Goal: Communication & Community: Answer question/provide support

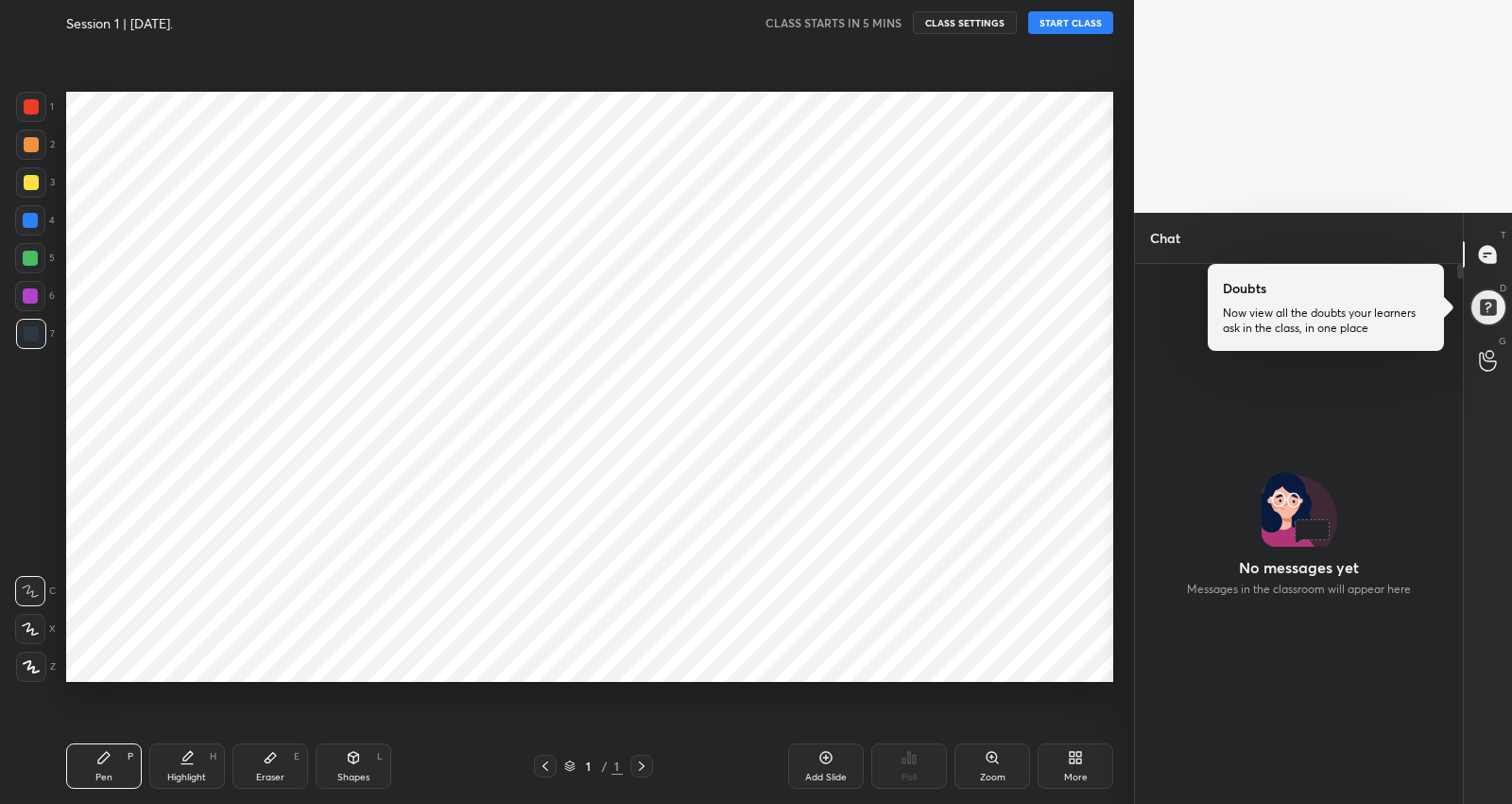
scroll to position [93866, 93471]
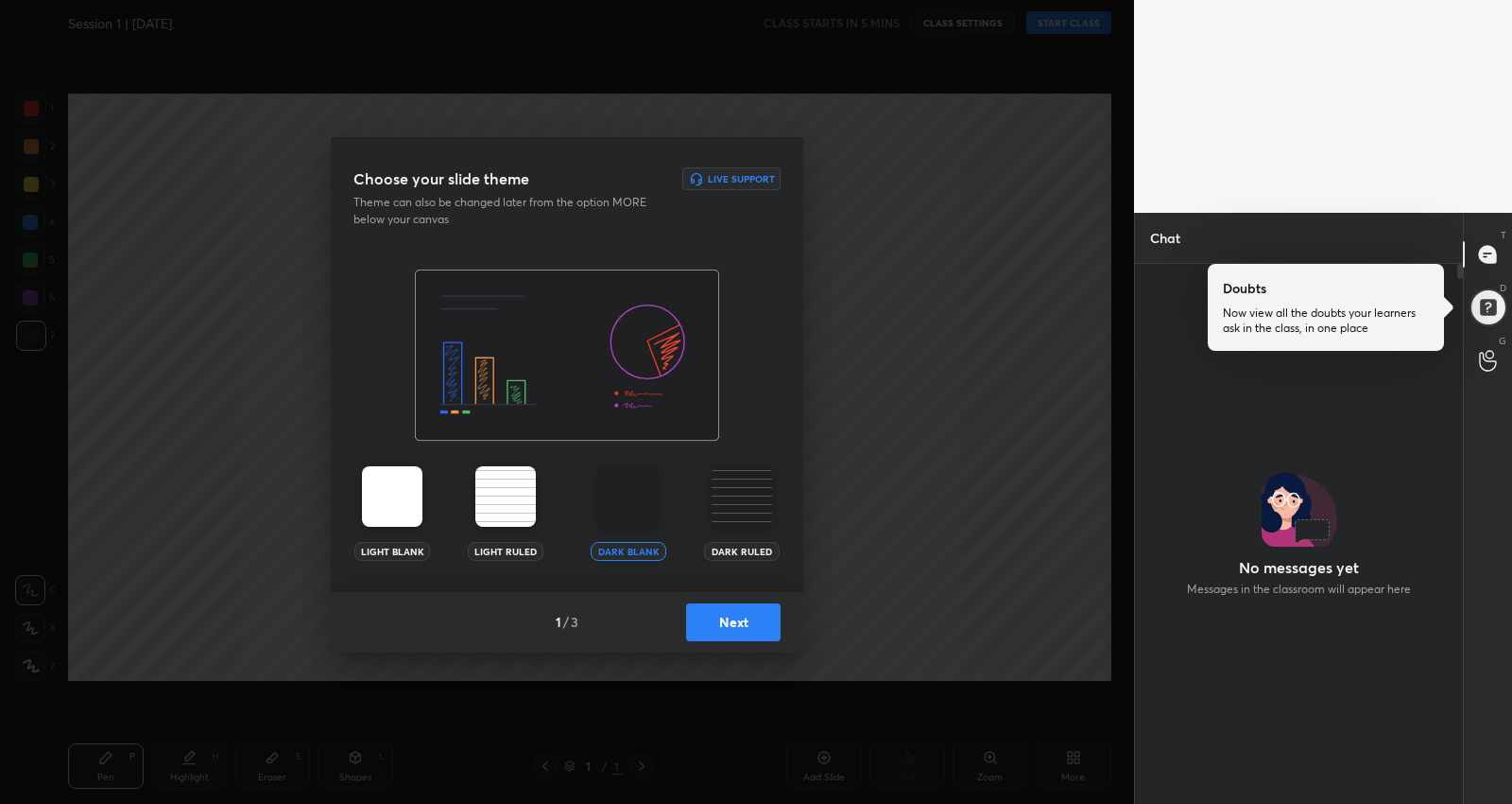
click at [745, 621] on button "Next" at bounding box center [734, 621] width 95 height 37
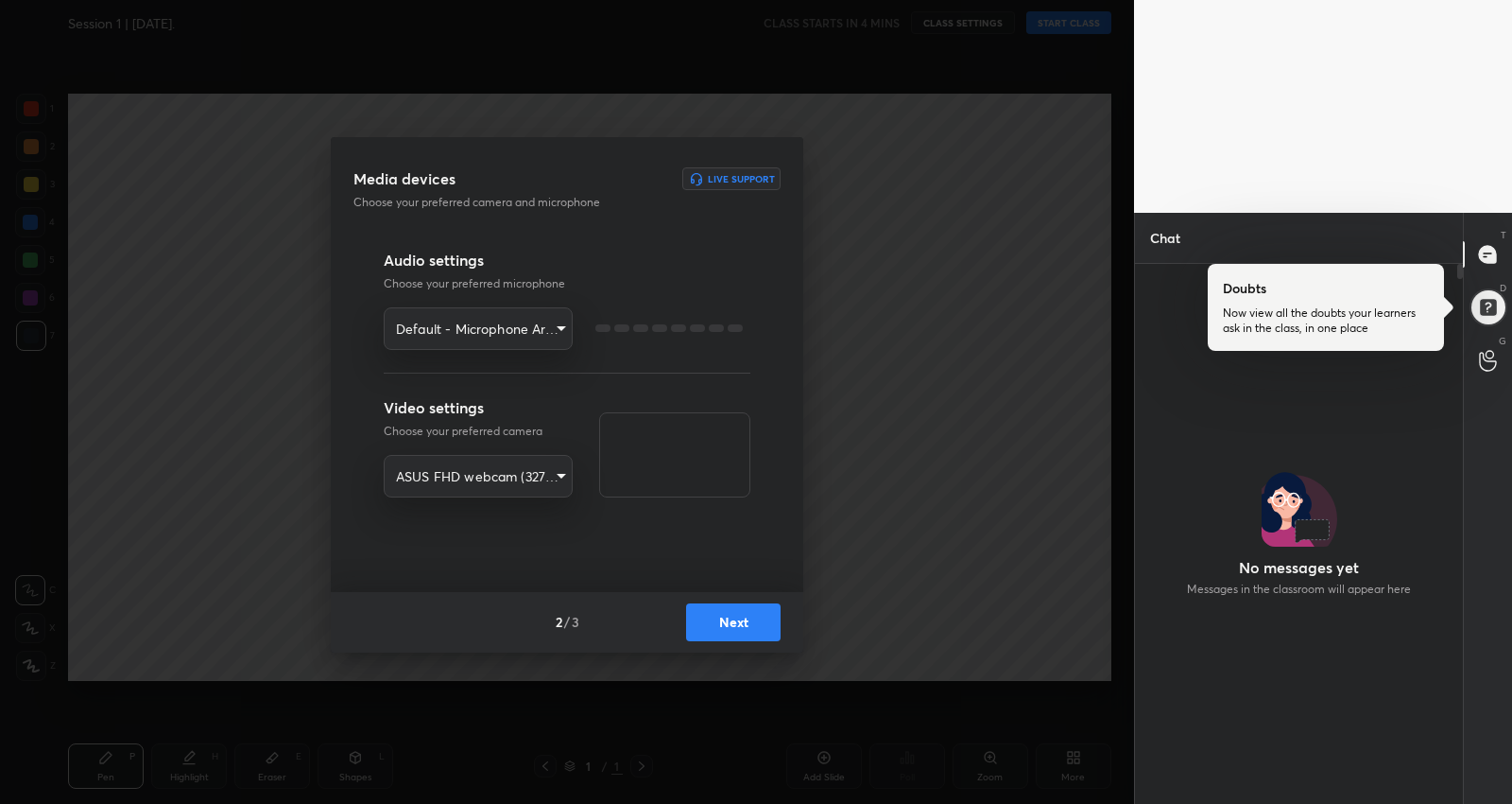
click at [745, 621] on button "Next" at bounding box center [734, 621] width 95 height 37
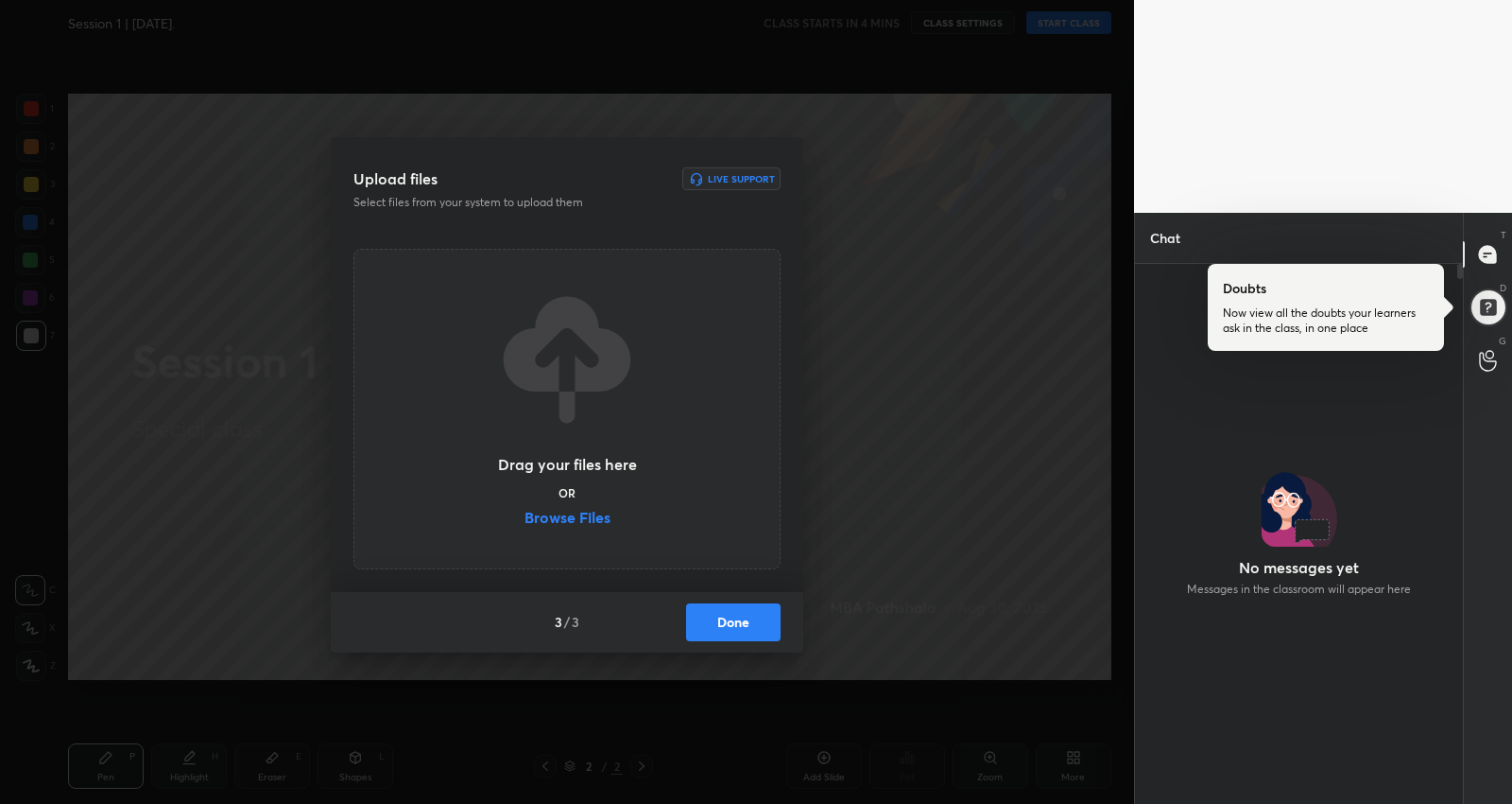
click at [745, 621] on button "Done" at bounding box center [734, 621] width 95 height 37
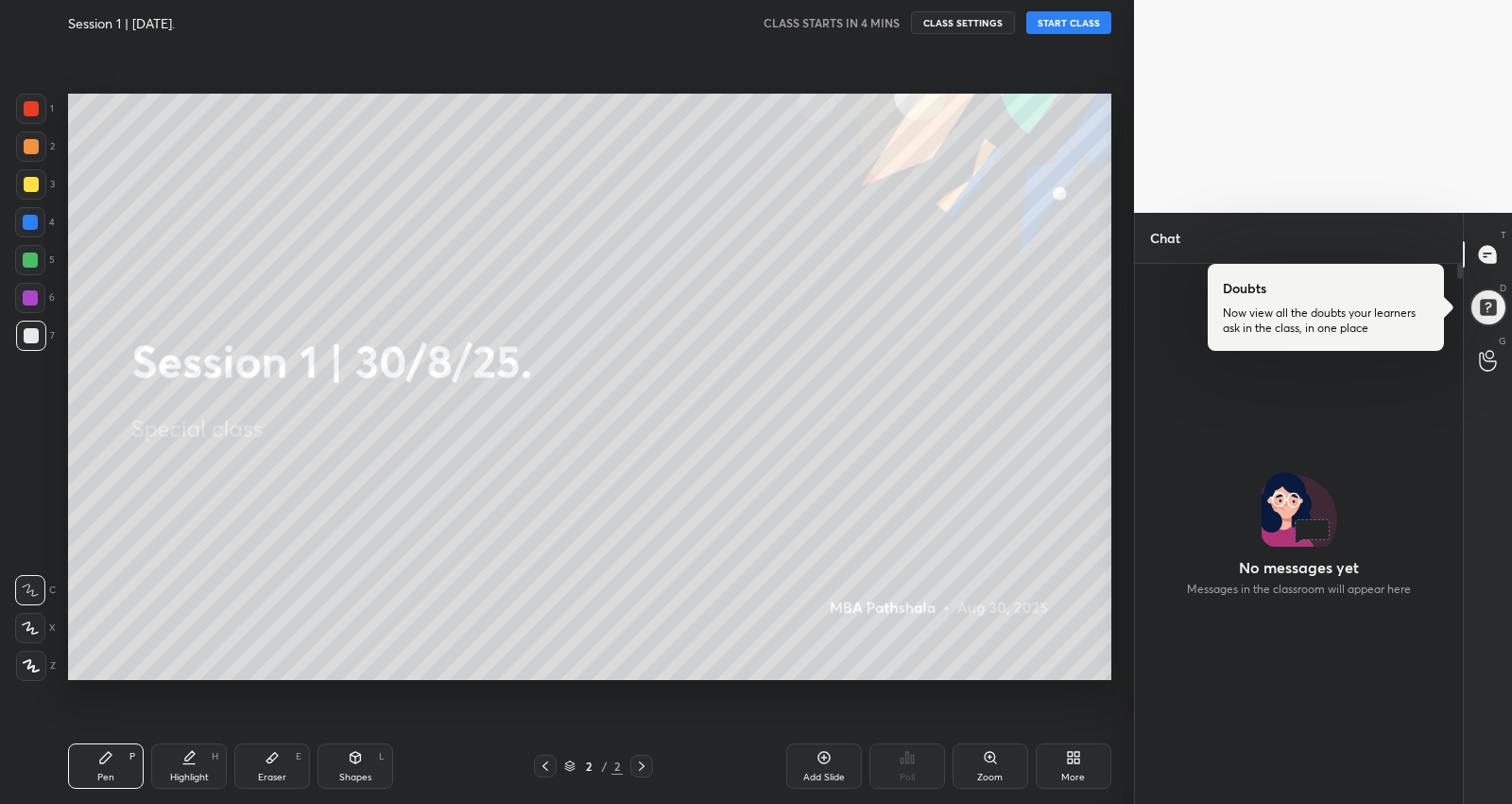
click at [1066, 761] on icon at bounding box center [1073, 757] width 15 height 15
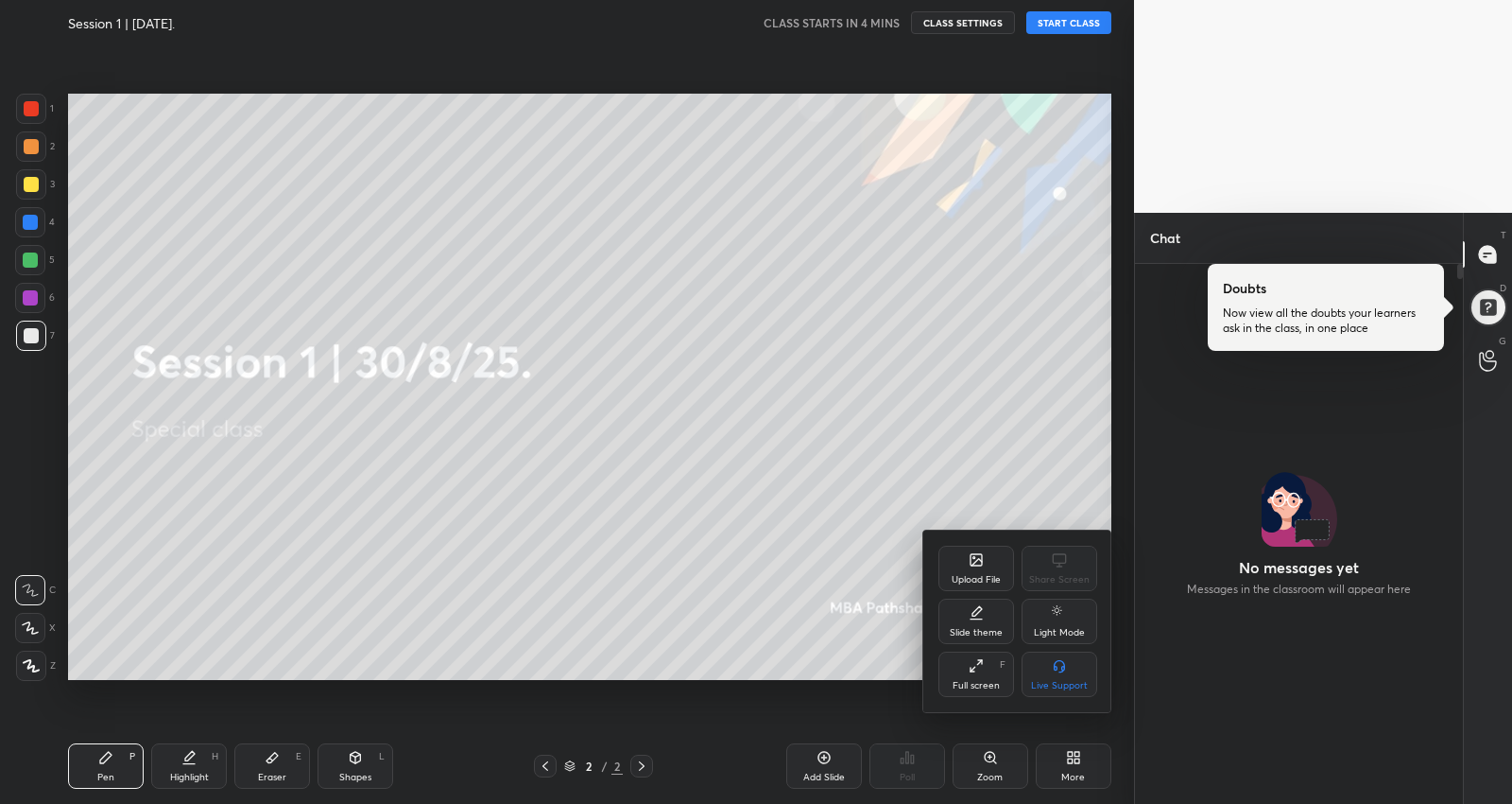
click at [961, 563] on div "Upload File" at bounding box center [976, 568] width 76 height 45
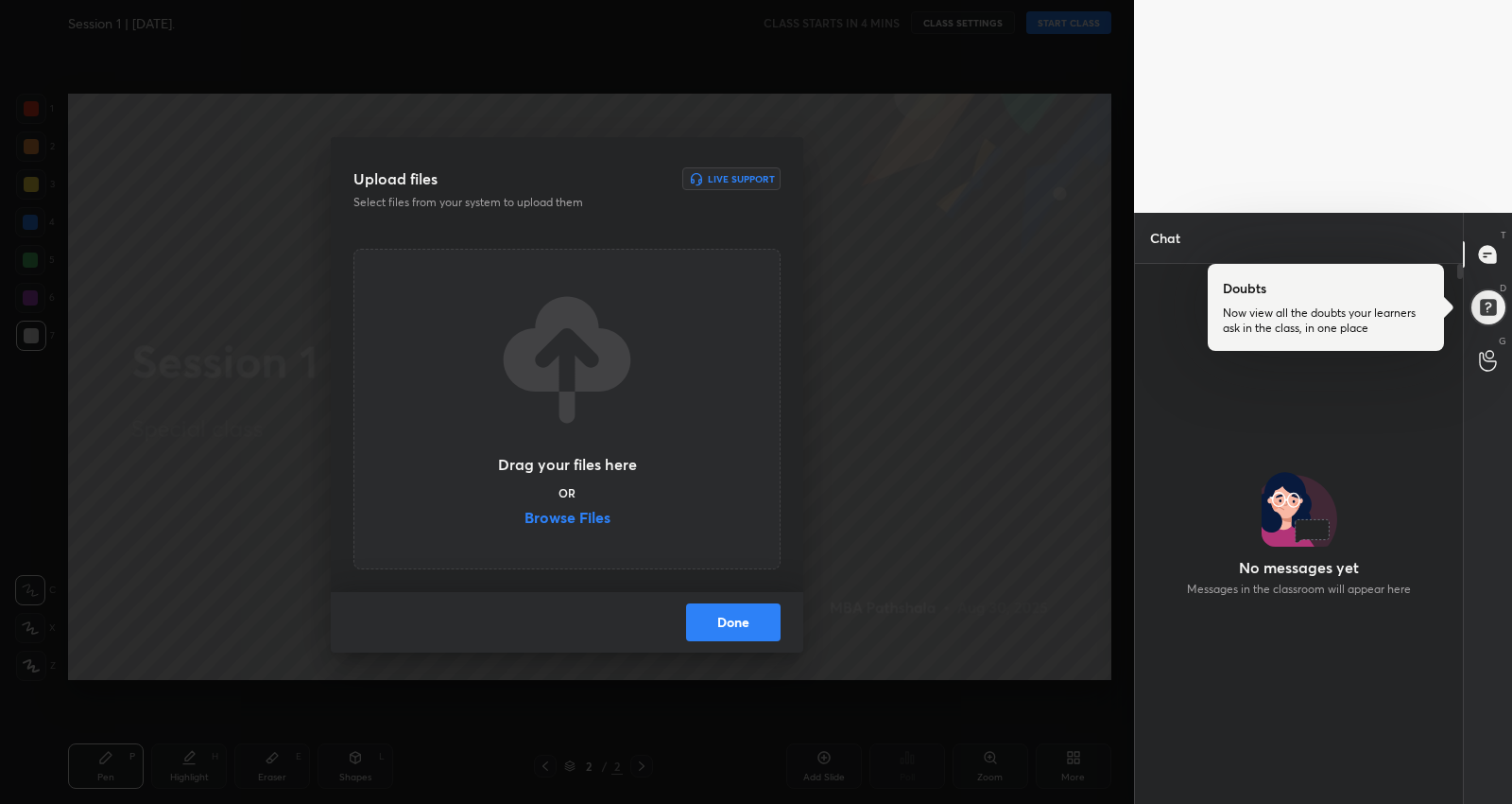
click at [607, 516] on label "Browse Files" at bounding box center [567, 520] width 86 height 20
click at [525, 516] on input "Browse Files" at bounding box center [525, 520] width 0 height 20
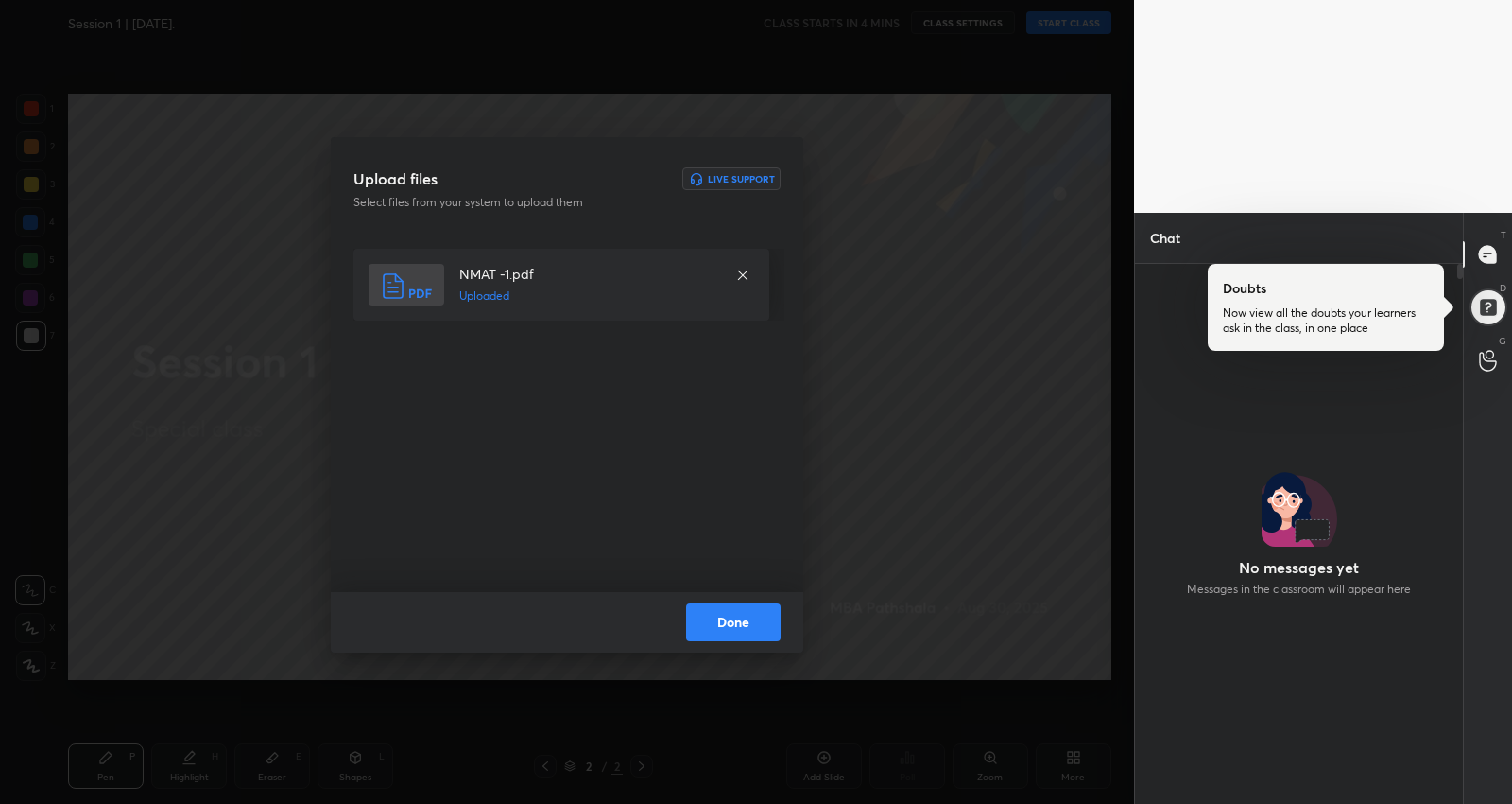
click at [751, 621] on button "Done" at bounding box center [734, 621] width 95 height 37
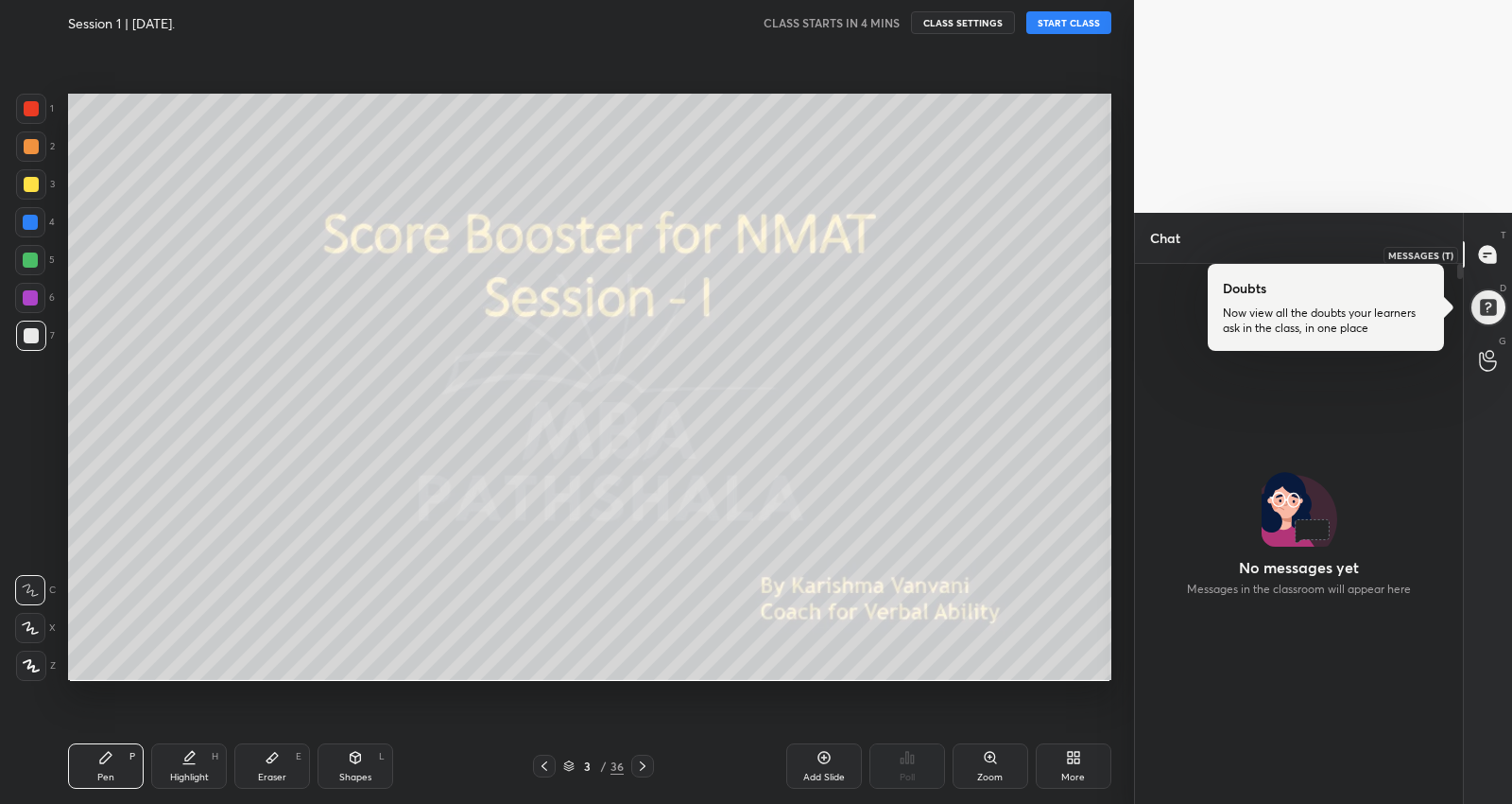
click at [1482, 250] on icon at bounding box center [1487, 254] width 17 height 17
click at [1485, 303] on div at bounding box center [1487, 307] width 37 height 37
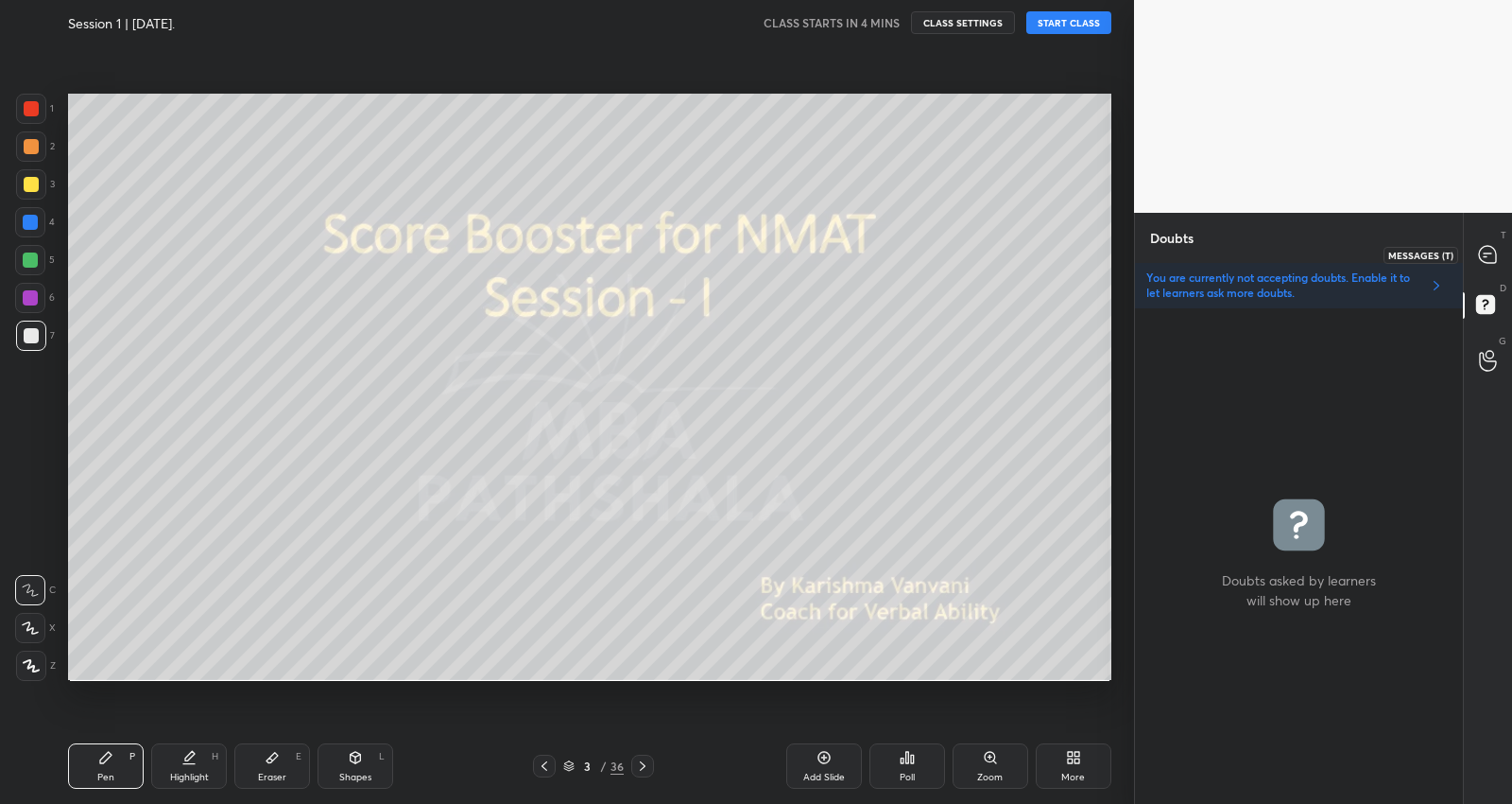
click at [1483, 249] on icon at bounding box center [1487, 254] width 17 height 17
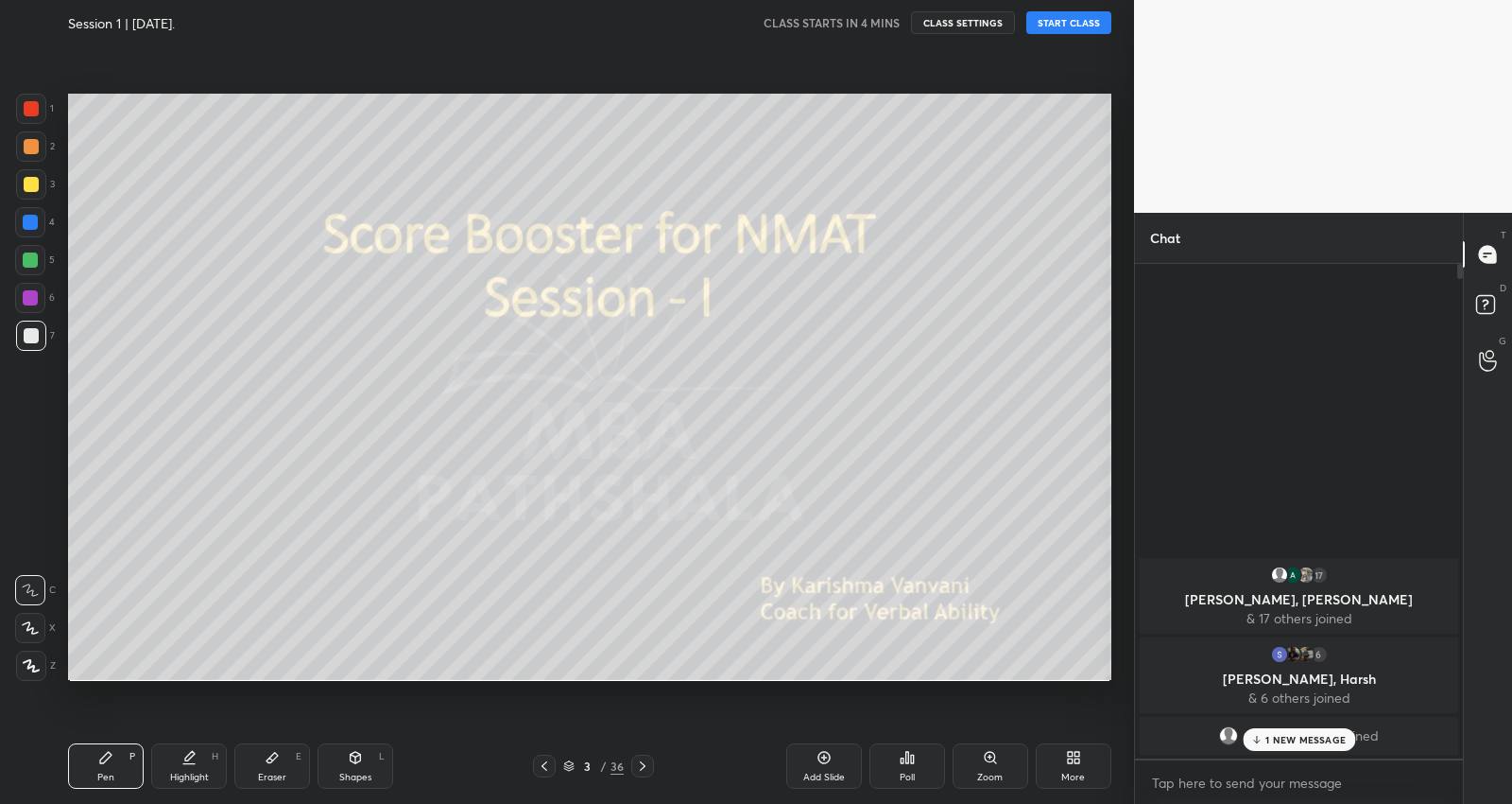
scroll to position [489, 324]
click at [1306, 741] on p "1 NEW MESSAGE" at bounding box center [1305, 740] width 80 height 12
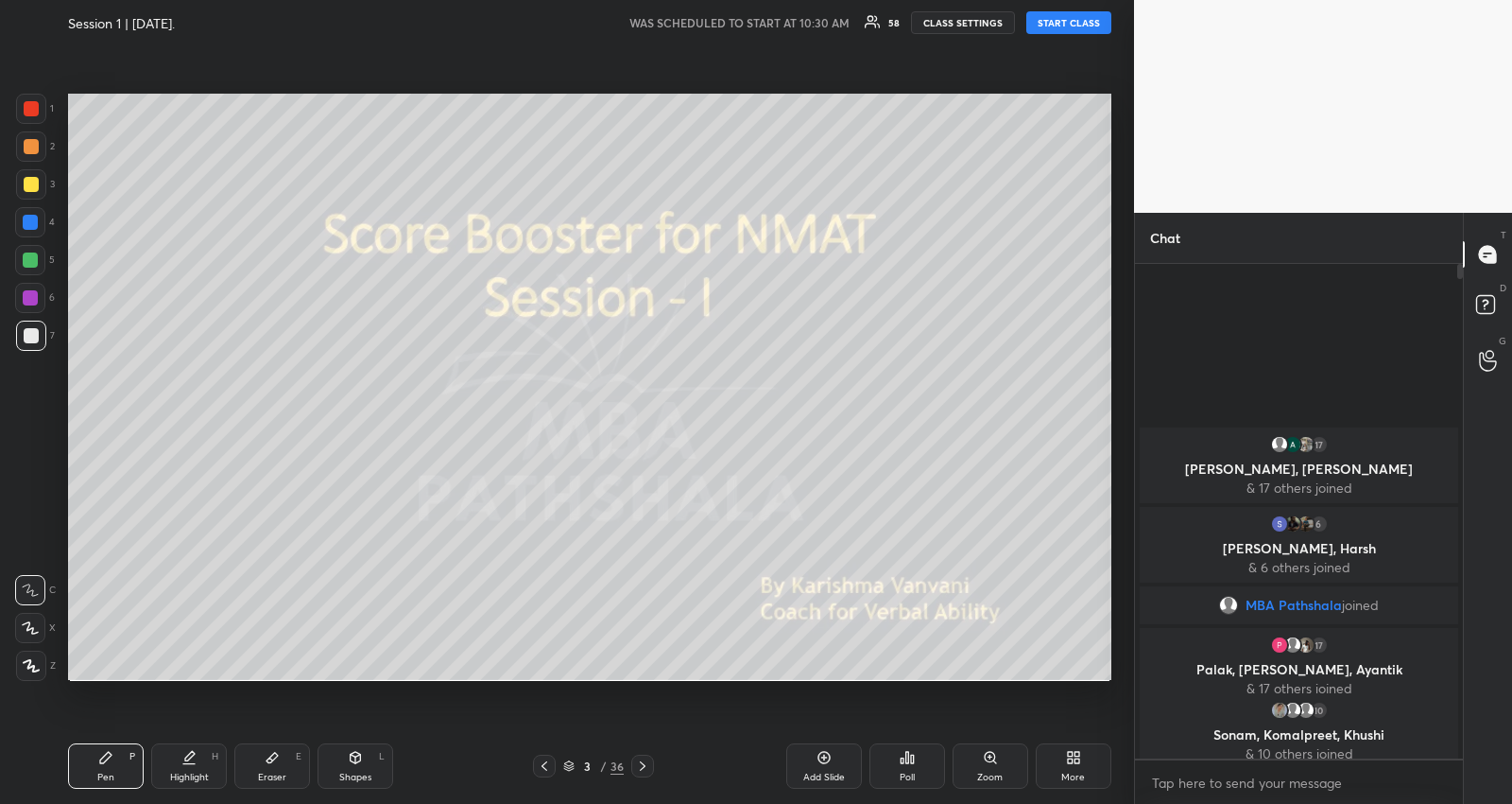
click at [1052, 29] on button "START CLASS" at bounding box center [1069, 23] width 85 height 23
click at [31, 633] on icon at bounding box center [30, 627] width 17 height 13
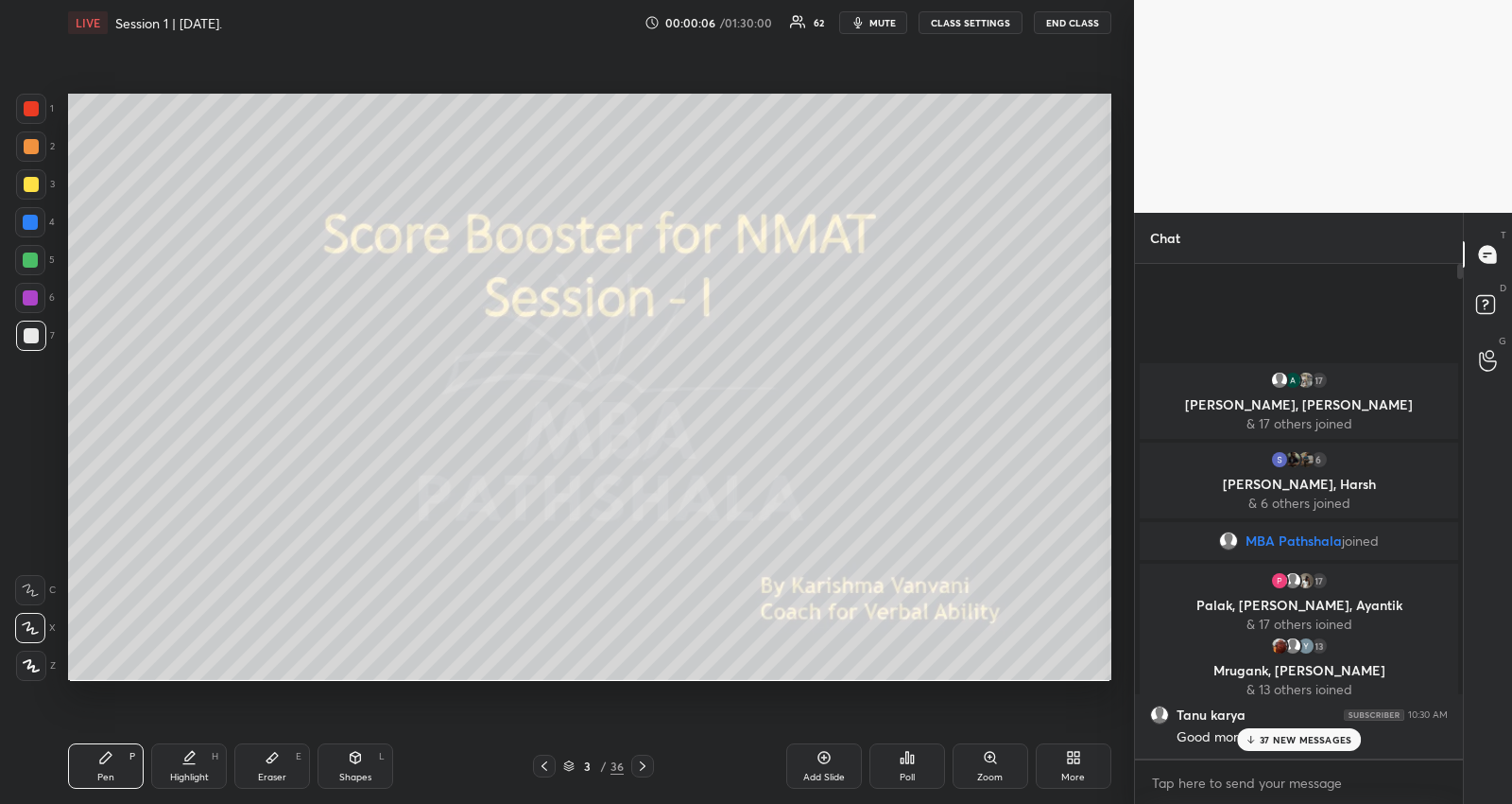
click at [31, 257] on div at bounding box center [30, 259] width 15 height 15
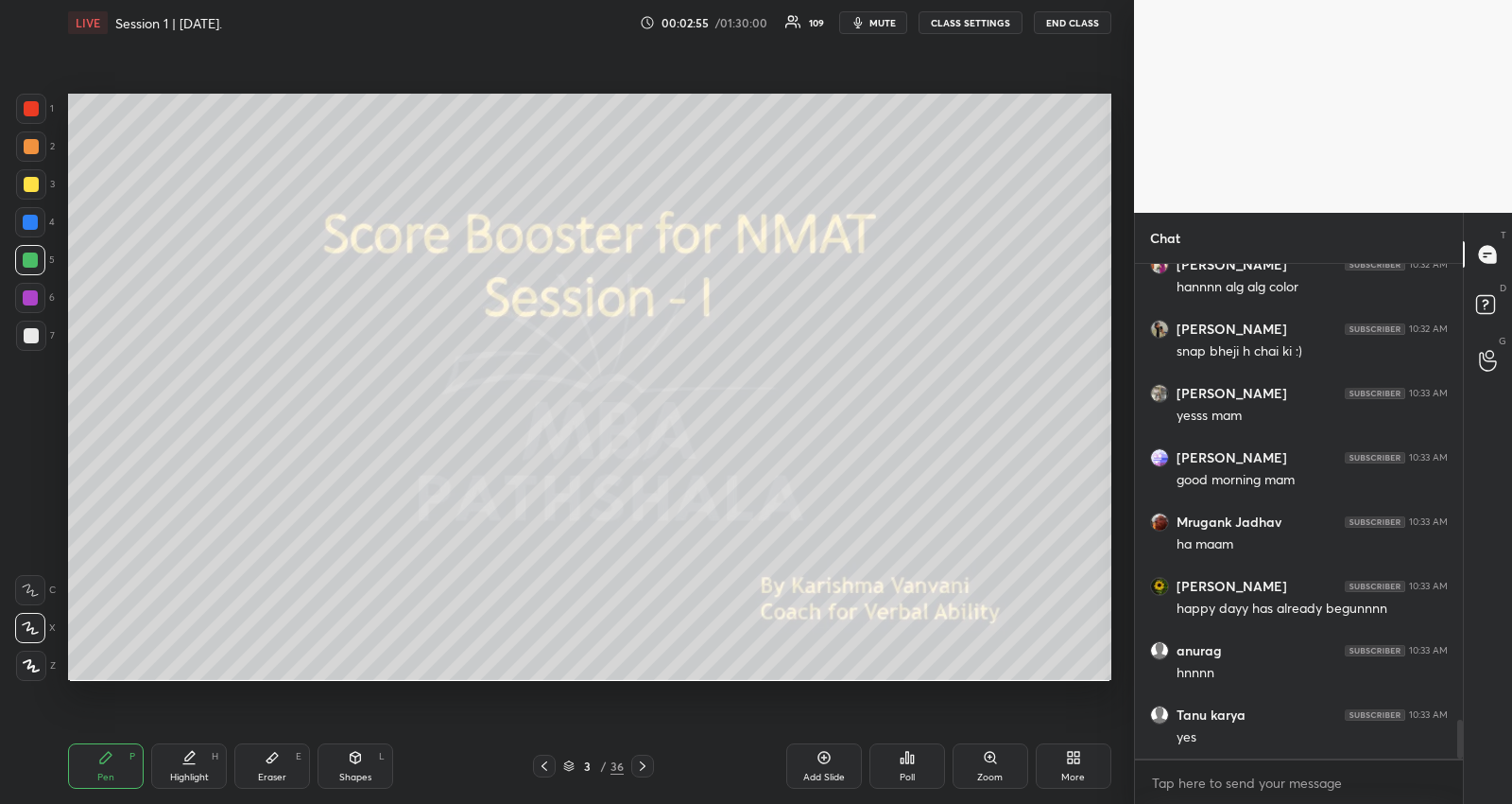
scroll to position [5906, 0]
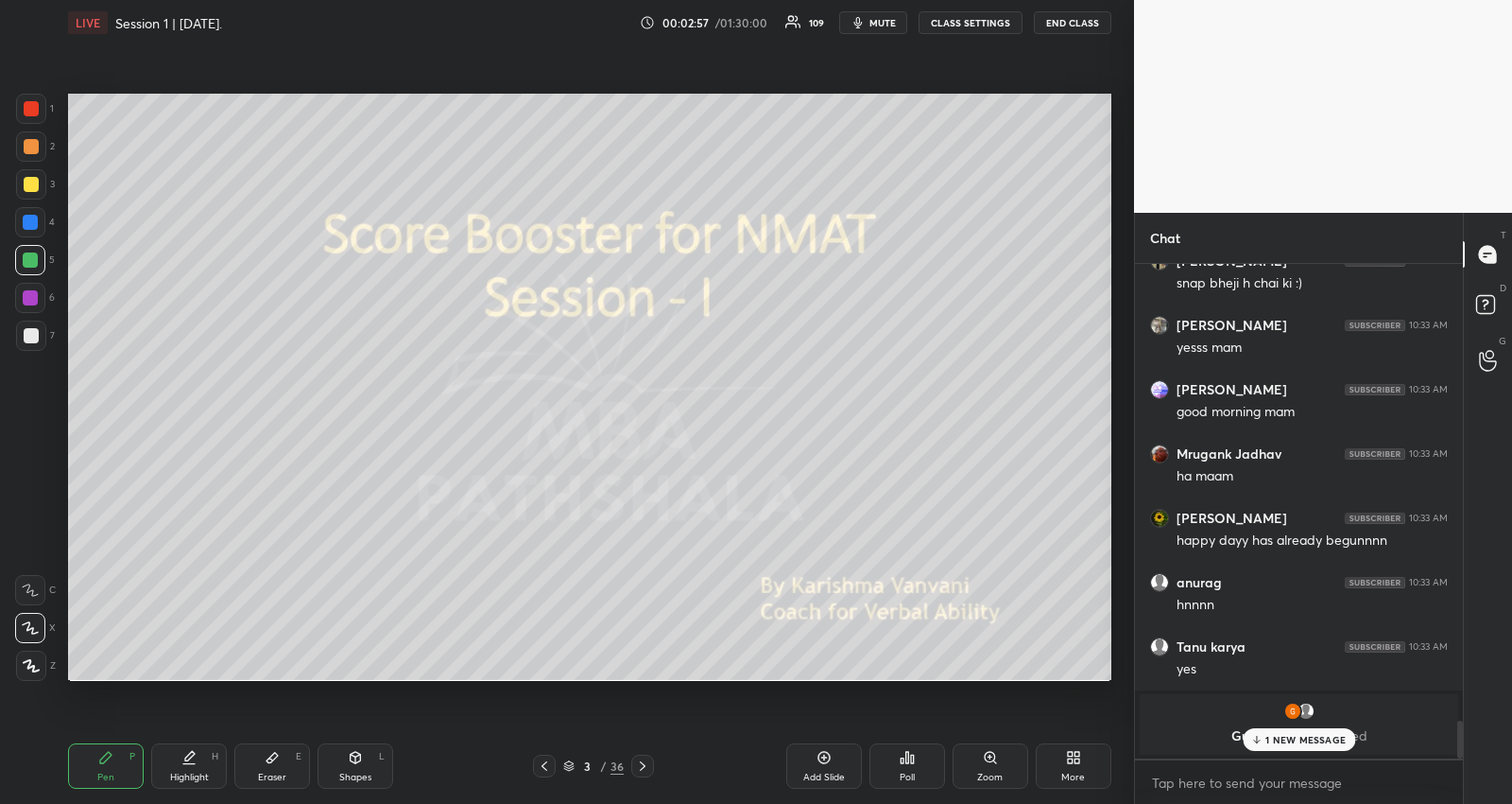
click at [1320, 739] on p "1 NEW MESSAGE" at bounding box center [1305, 740] width 80 height 12
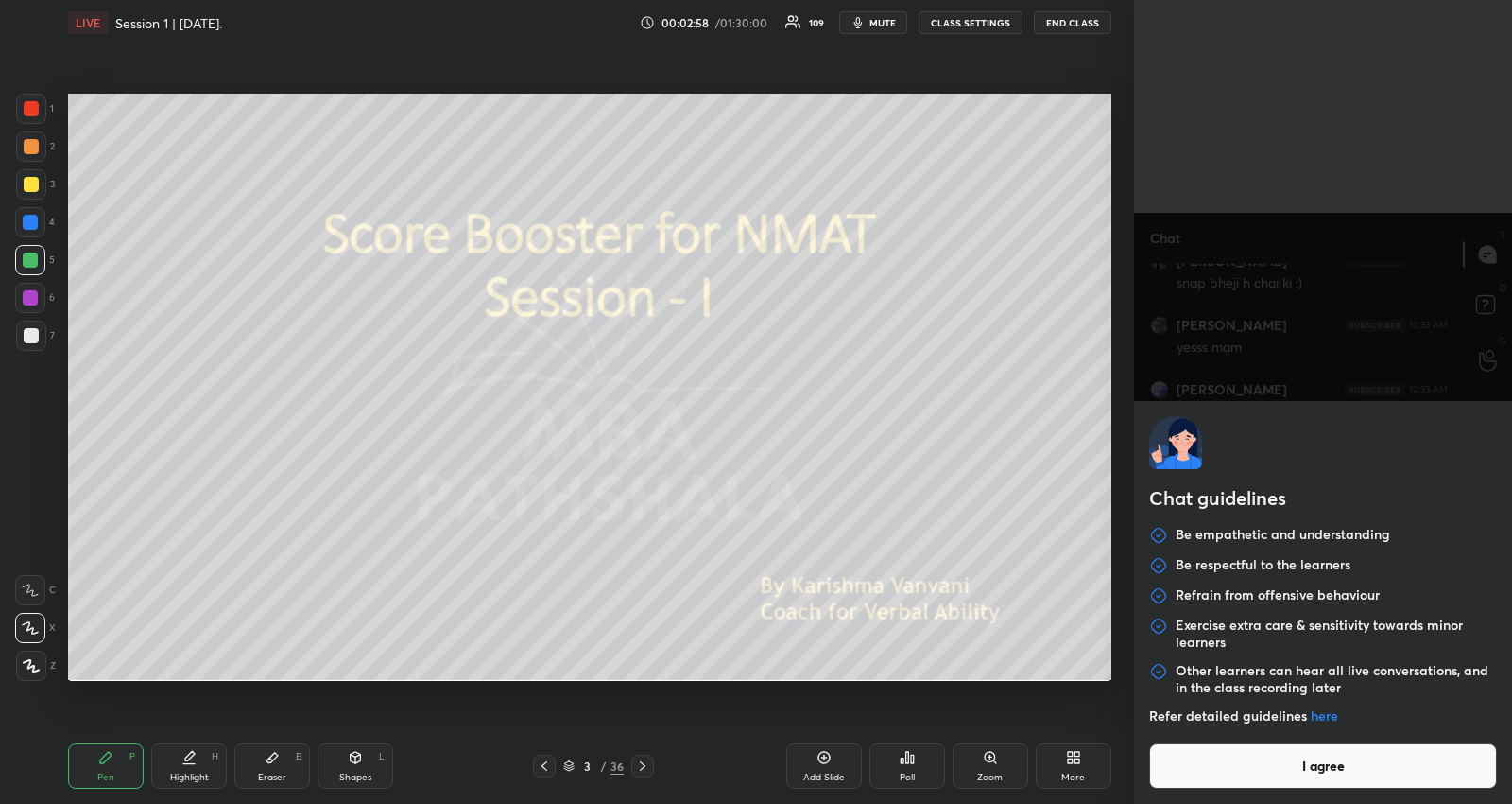
click at [1319, 793] on body "1 2 3 4 5 6 7 R O A L C X Z Erase all C X Z LIVE Session 1 | [DATE]. 00:02:58 /…" at bounding box center [756, 402] width 1512 height 804
click at [1320, 786] on div "Chat guidelines Be empathetic and understanding Be respectful to the learners R…" at bounding box center [1323, 602] width 378 height 402
click at [1296, 777] on button "I agree" at bounding box center [1323, 766] width 348 height 45
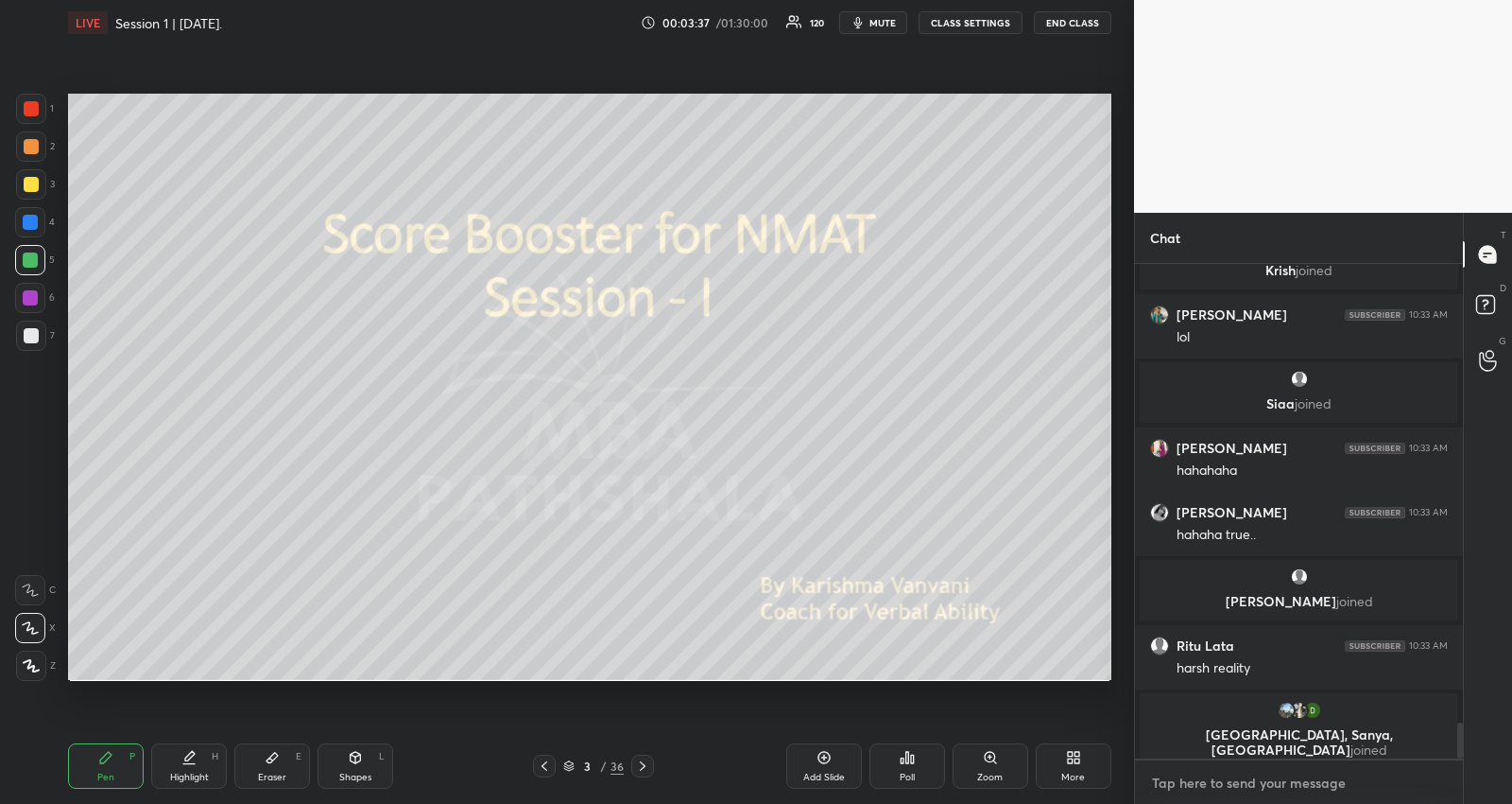
scroll to position [6394, 0]
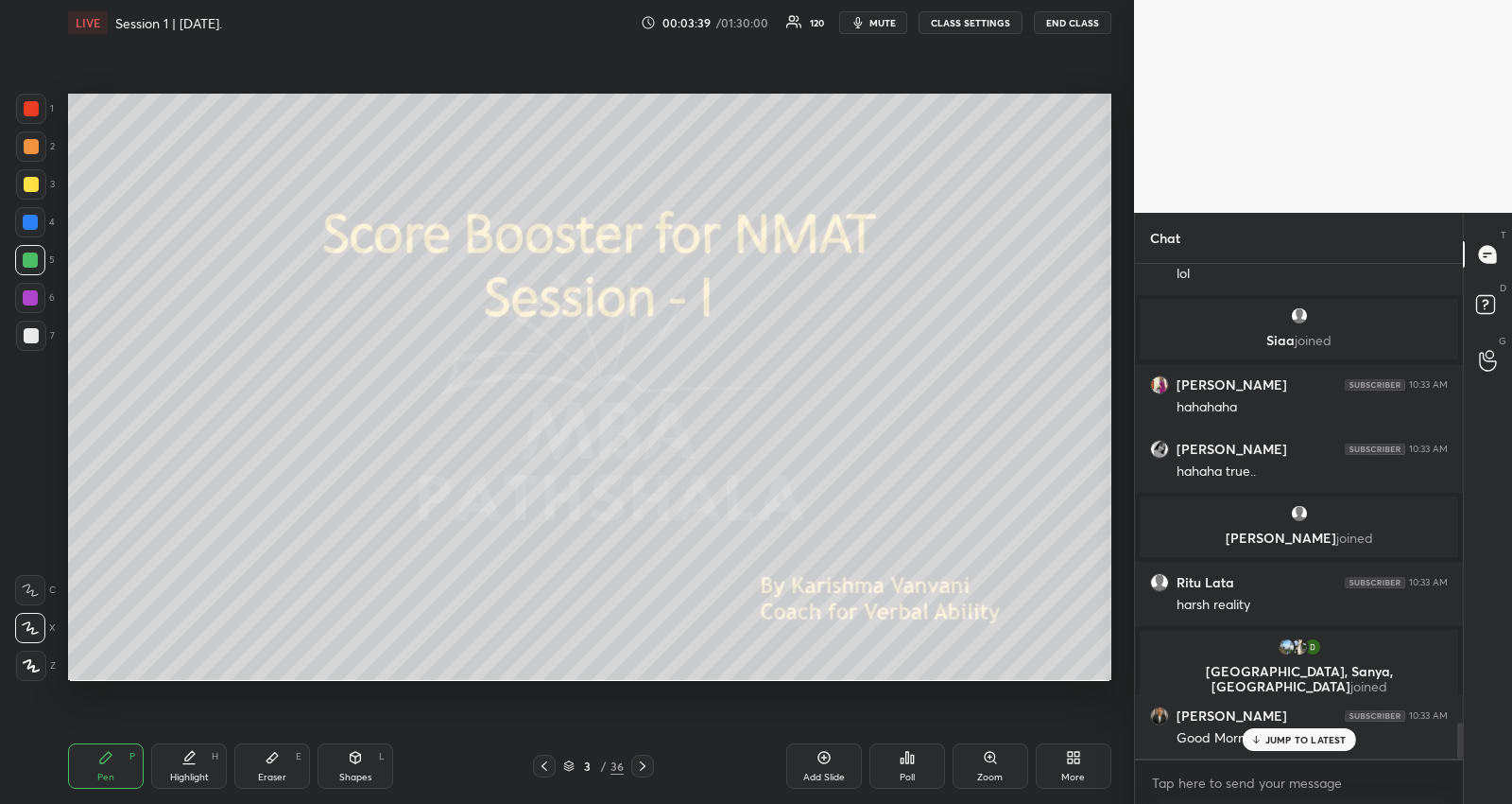
click at [1302, 729] on div "JUMP TO LATEST" at bounding box center [1298, 739] width 113 height 23
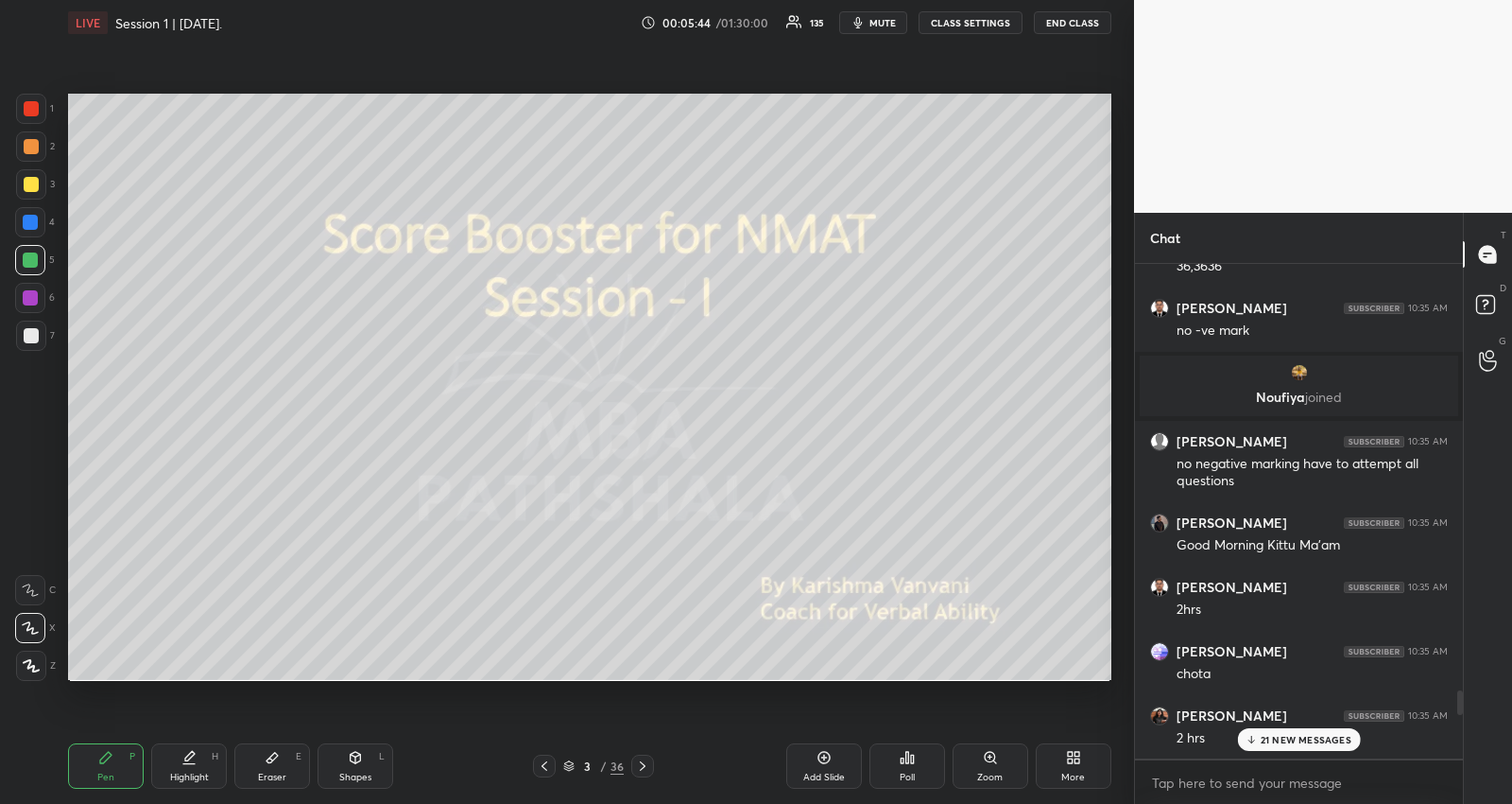
scroll to position [8828, 0]
click at [281, 753] on div "Eraser E" at bounding box center [272, 766] width 76 height 45
drag, startPoint x: 107, startPoint y: 746, endPoint x: 114, endPoint y: 694, distance: 52.5
click at [107, 745] on div "Pen P" at bounding box center [106, 766] width 76 height 45
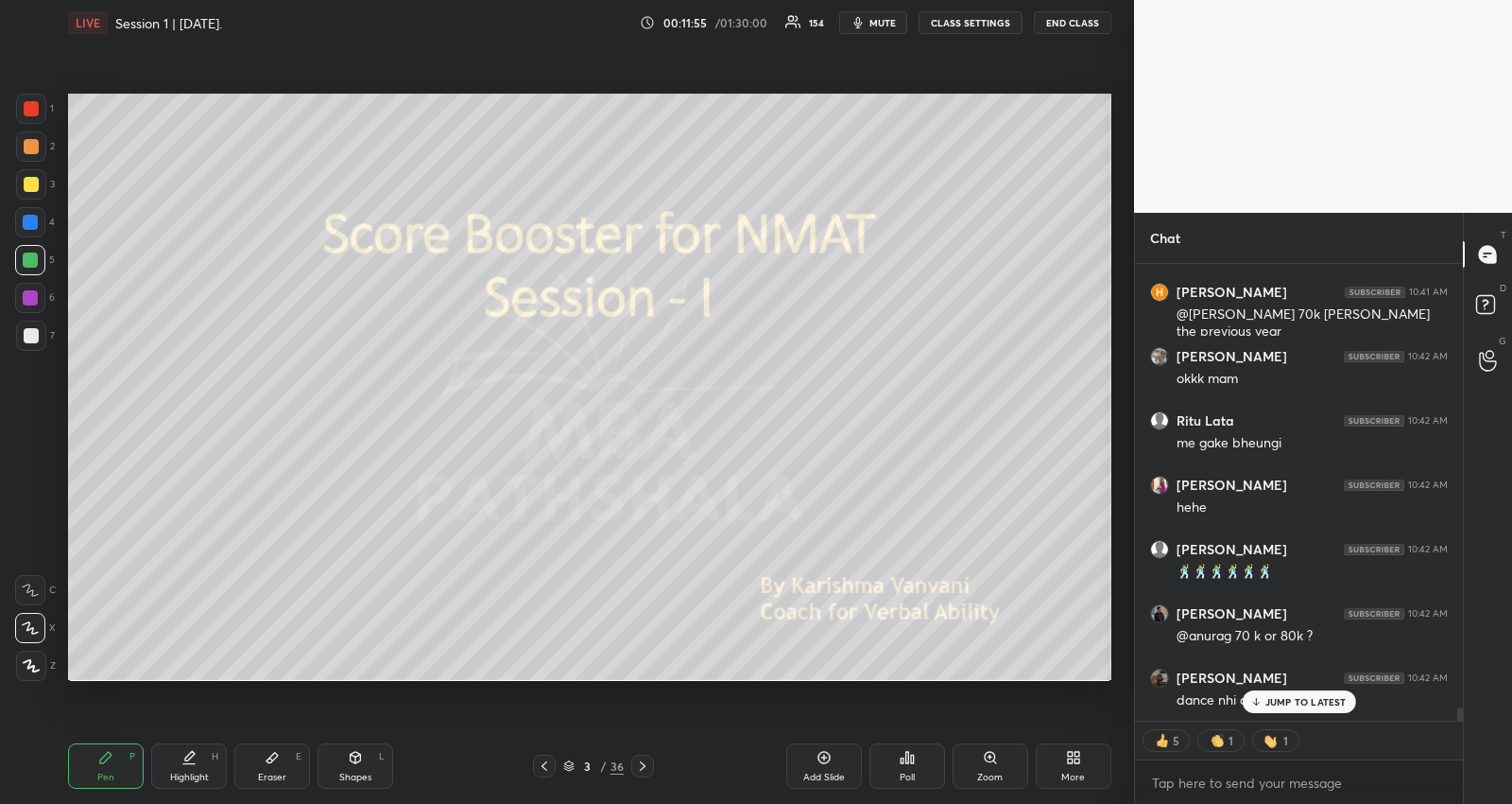
scroll to position [15527, 0]
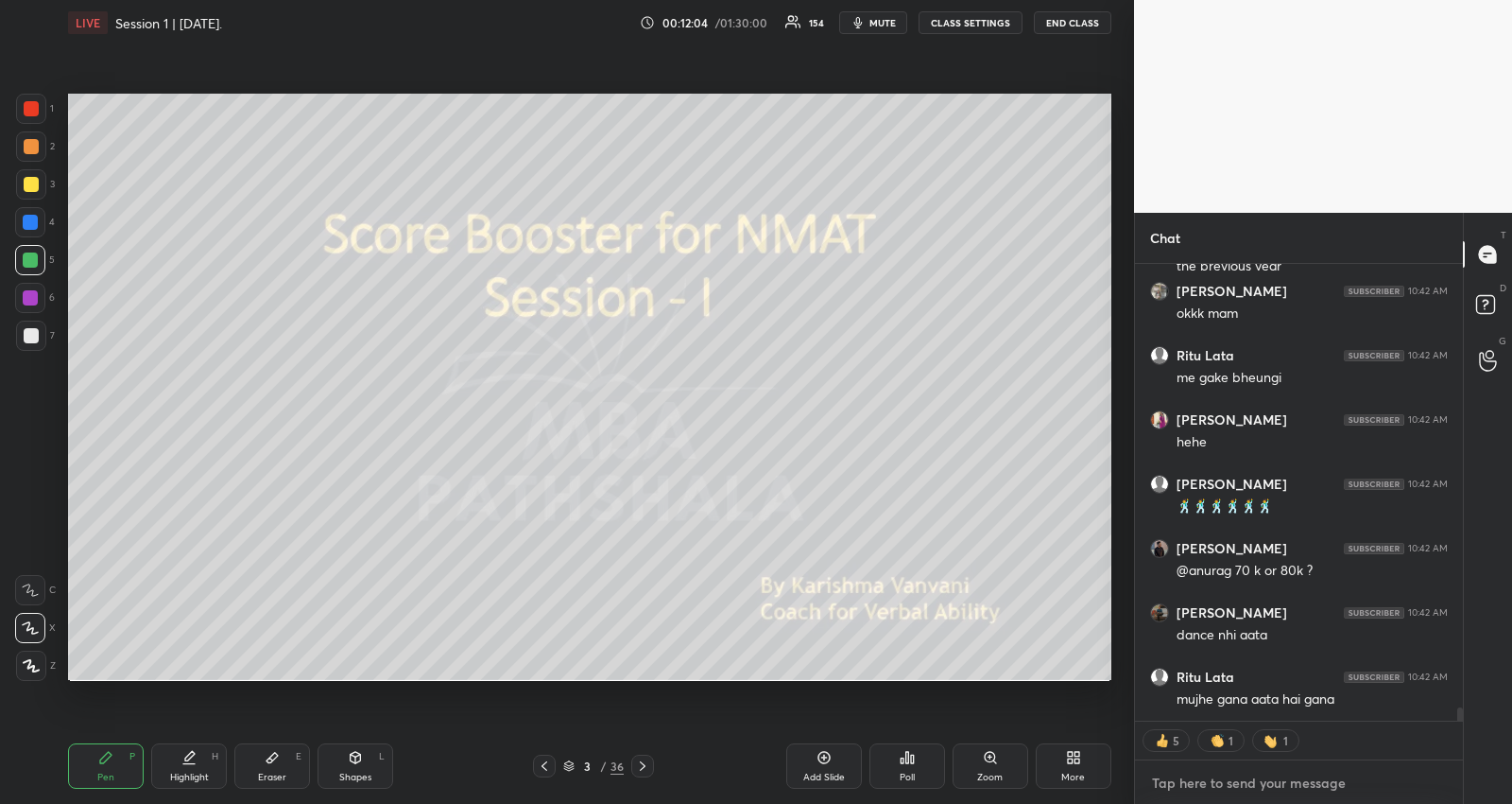
drag, startPoint x: 1297, startPoint y: 788, endPoint x: 1333, endPoint y: 767, distance: 41.7
click at [1333, 767] on textarea at bounding box center [1299, 782] width 298 height 31
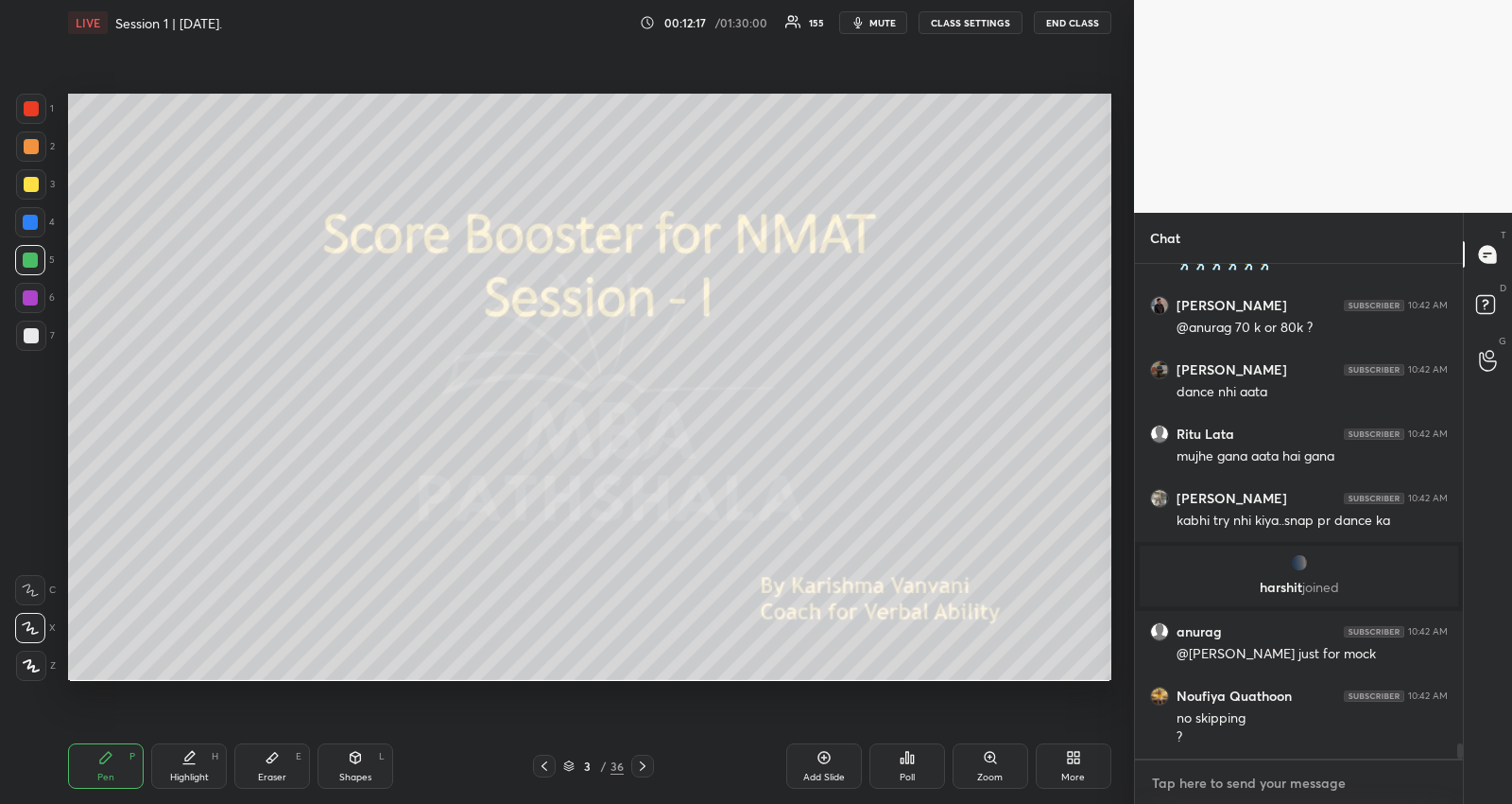
scroll to position [15508, 0]
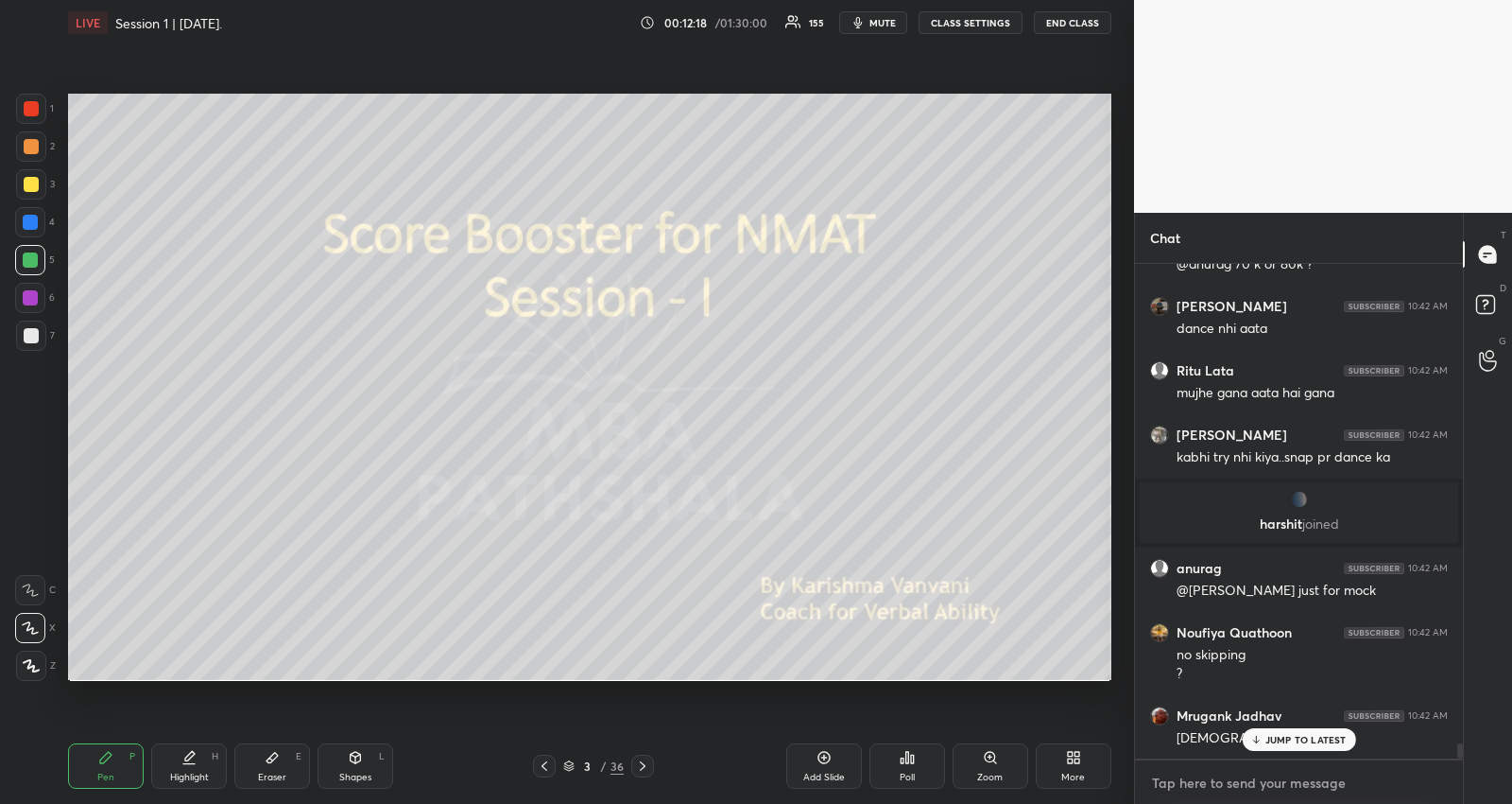
click at [1315, 783] on textarea at bounding box center [1299, 782] width 298 height 31
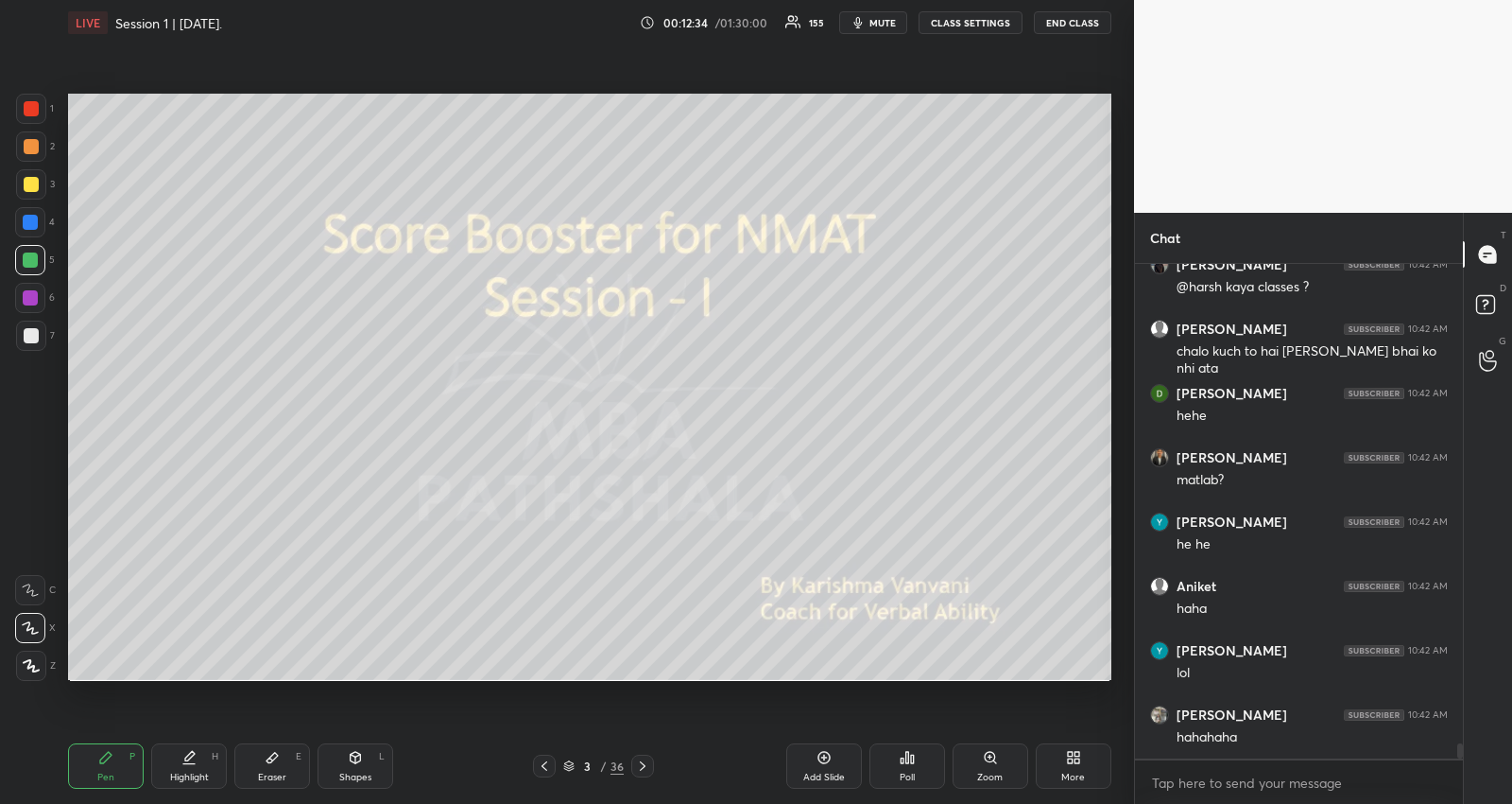
scroll to position [16088, 0]
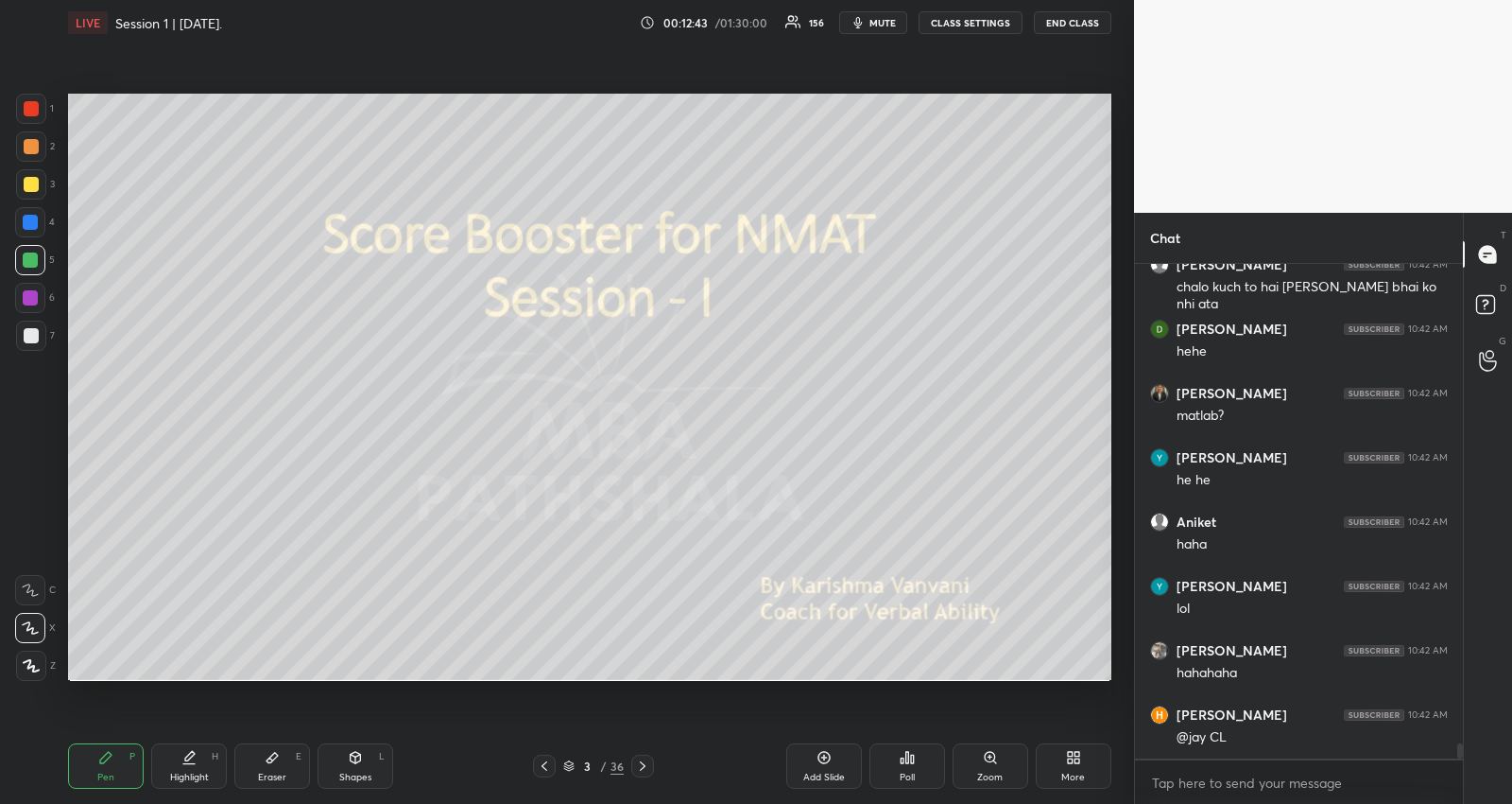
click at [815, 758] on div "Add Slide" at bounding box center [824, 766] width 76 height 45
click at [27, 151] on div at bounding box center [31, 146] width 15 height 15
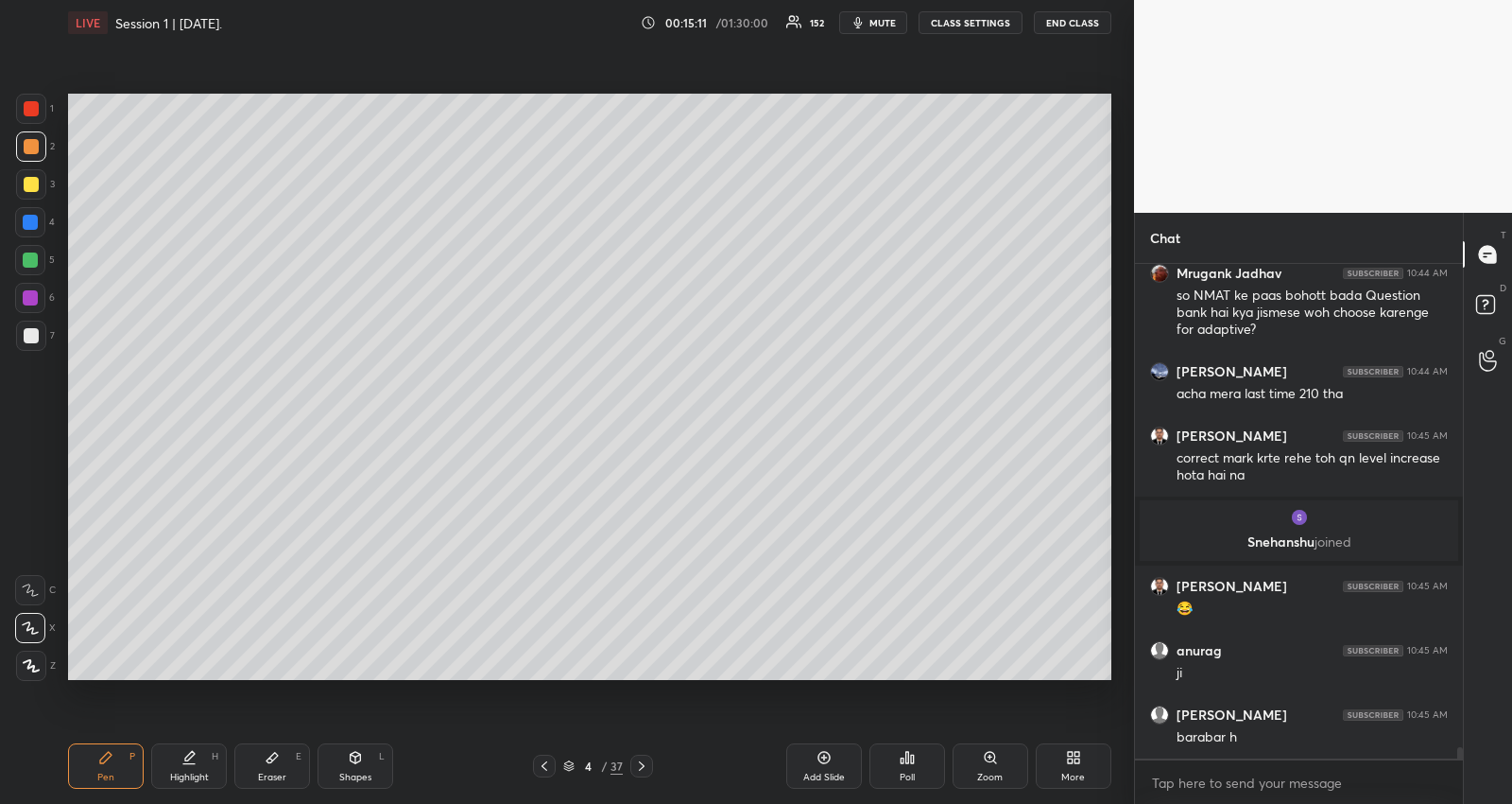
scroll to position [21200, 0]
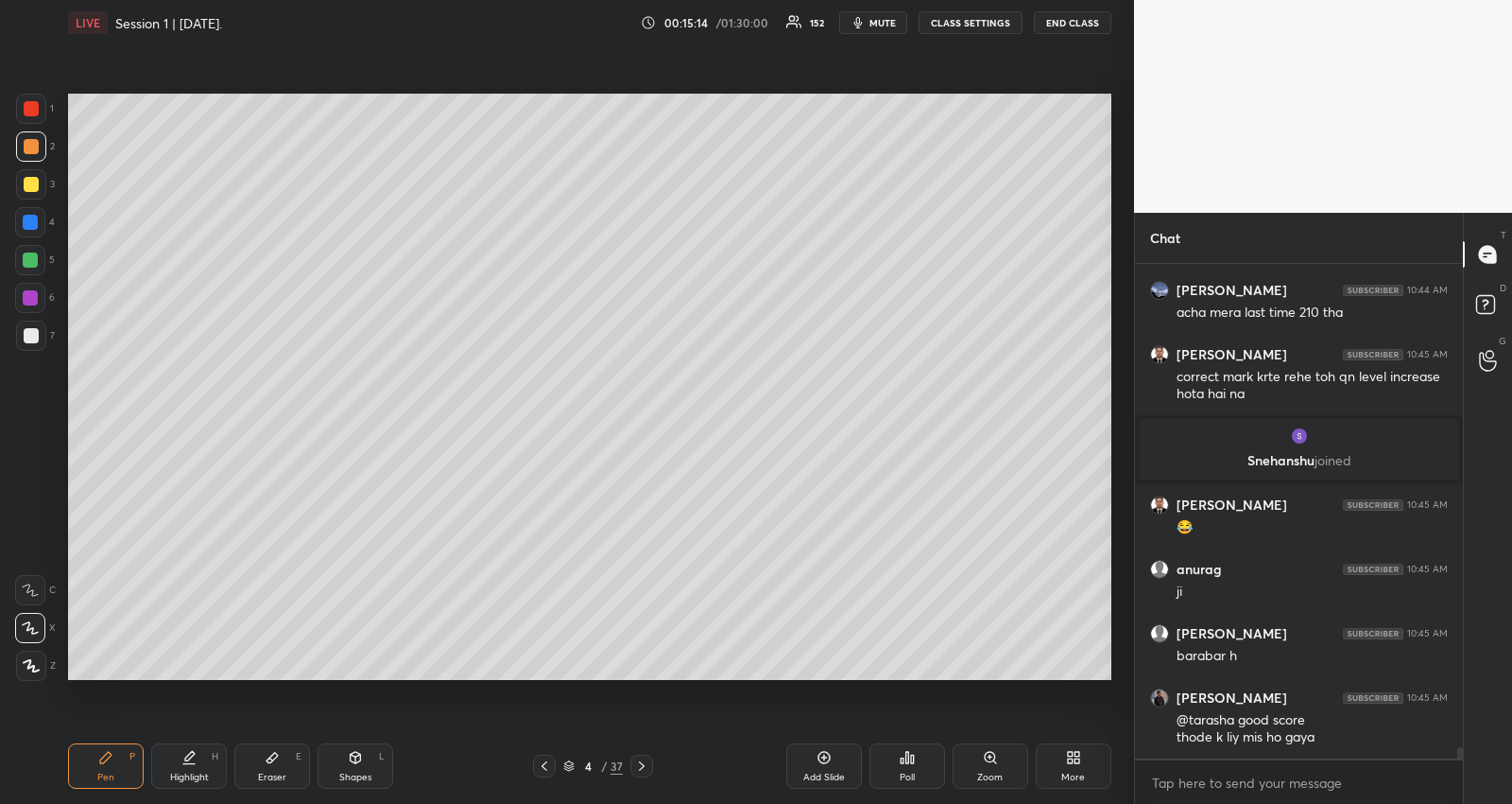
drag, startPoint x: 266, startPoint y: 770, endPoint x: 282, endPoint y: 762, distance: 17.9
click at [266, 769] on div "Eraser E" at bounding box center [272, 766] width 76 height 45
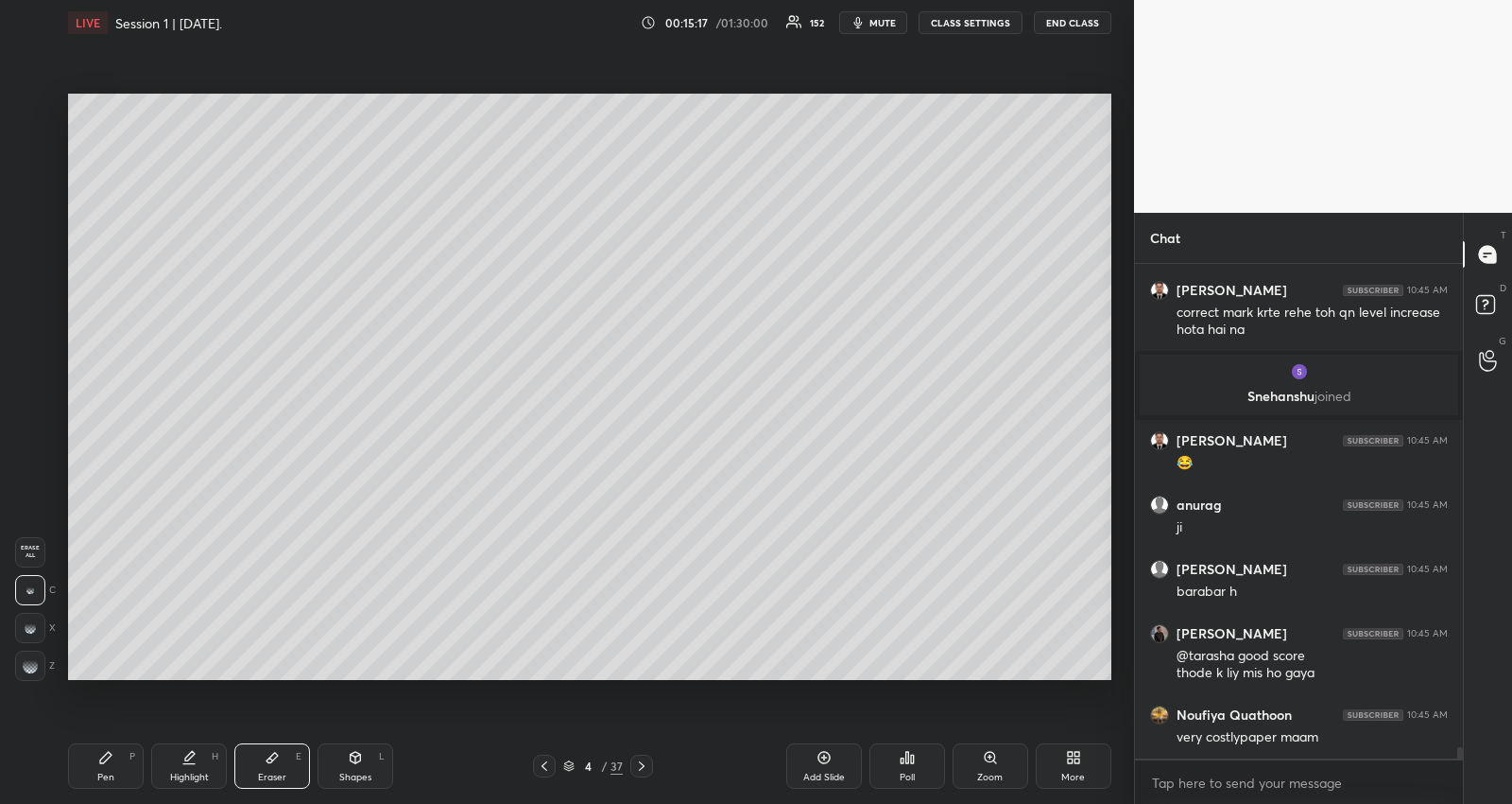
click at [106, 764] on icon at bounding box center [106, 757] width 15 height 15
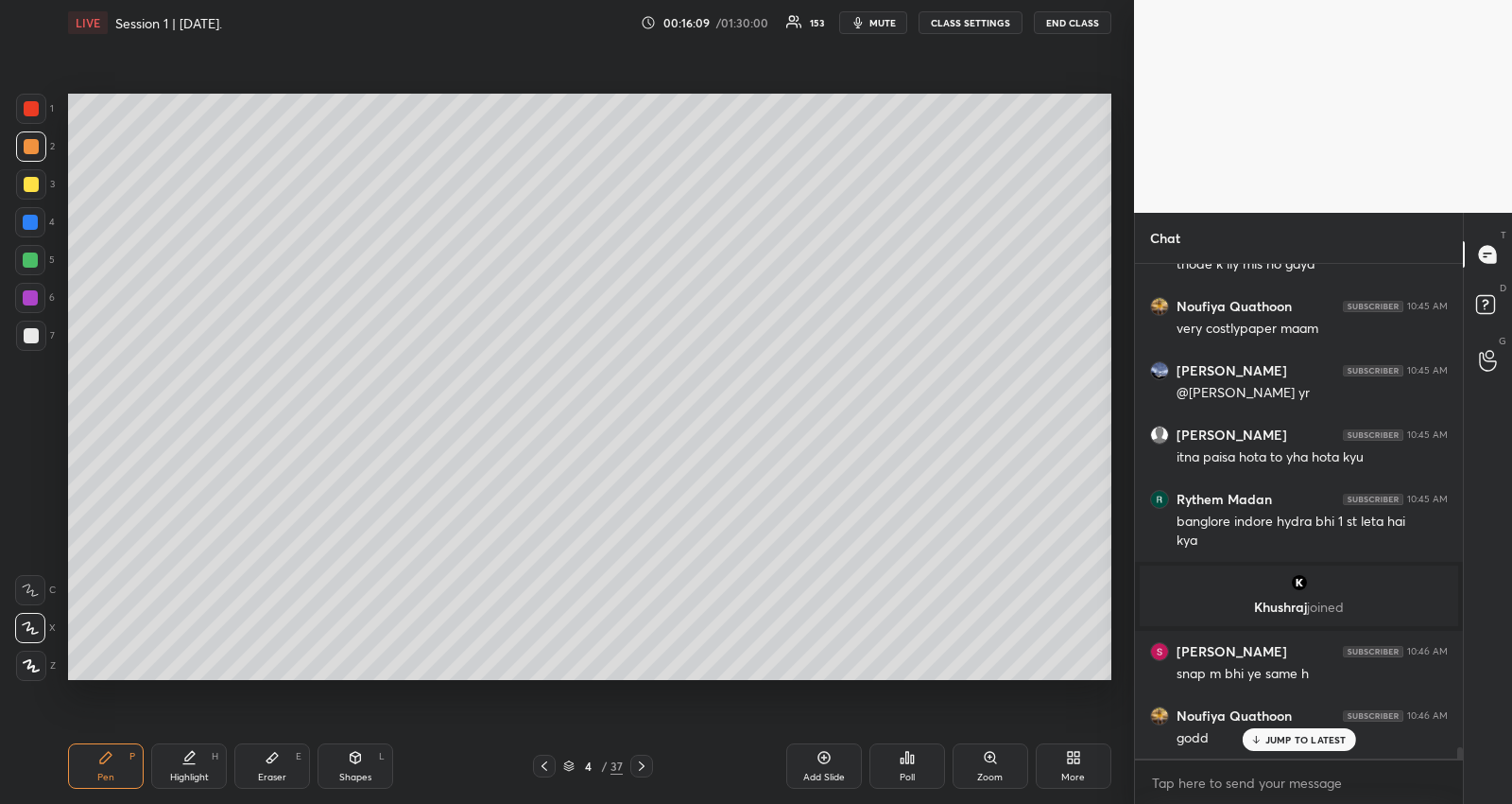
scroll to position [21738, 0]
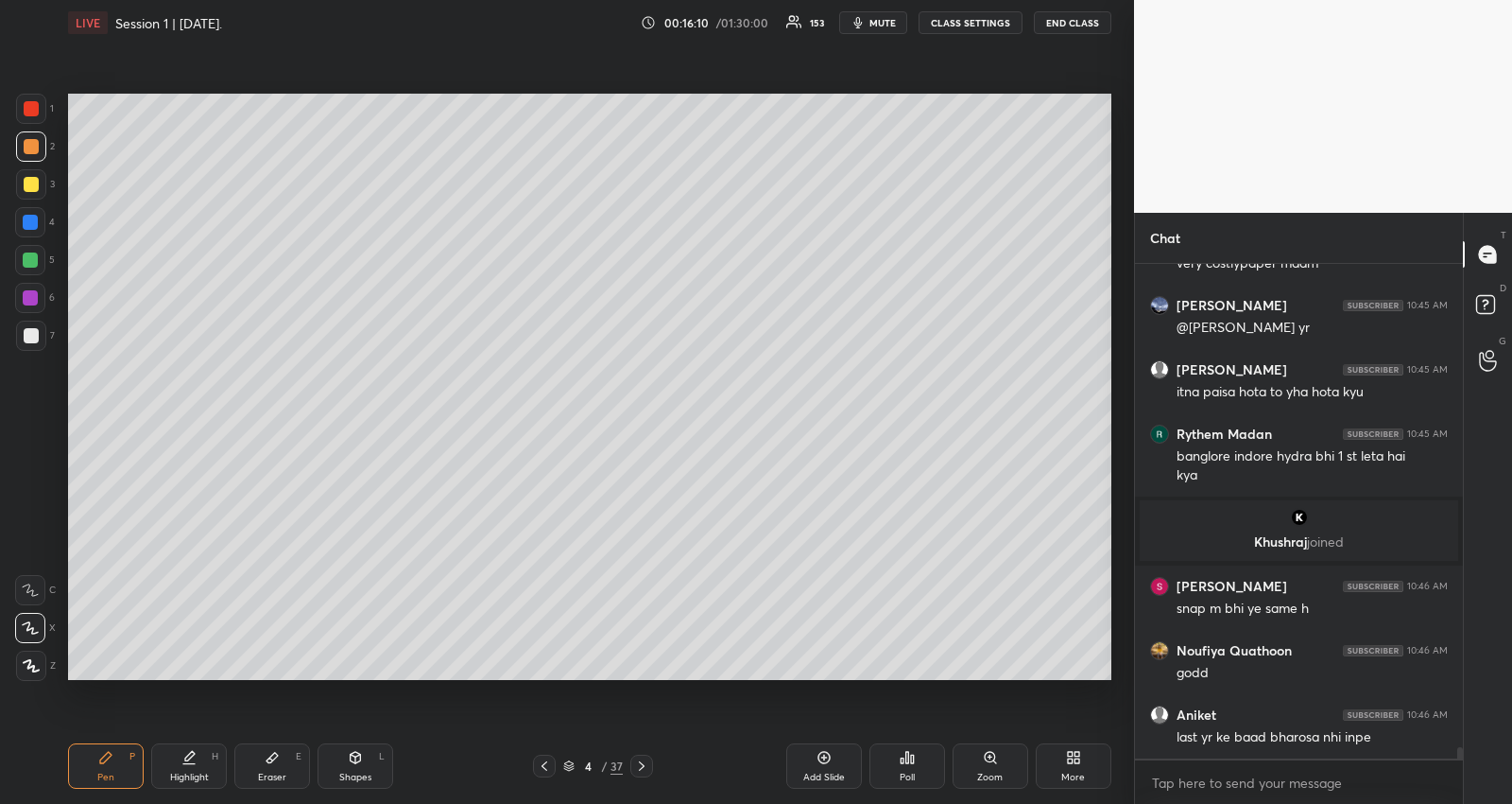
click at [897, 29] on span "mute" at bounding box center [883, 22] width 27 height 13
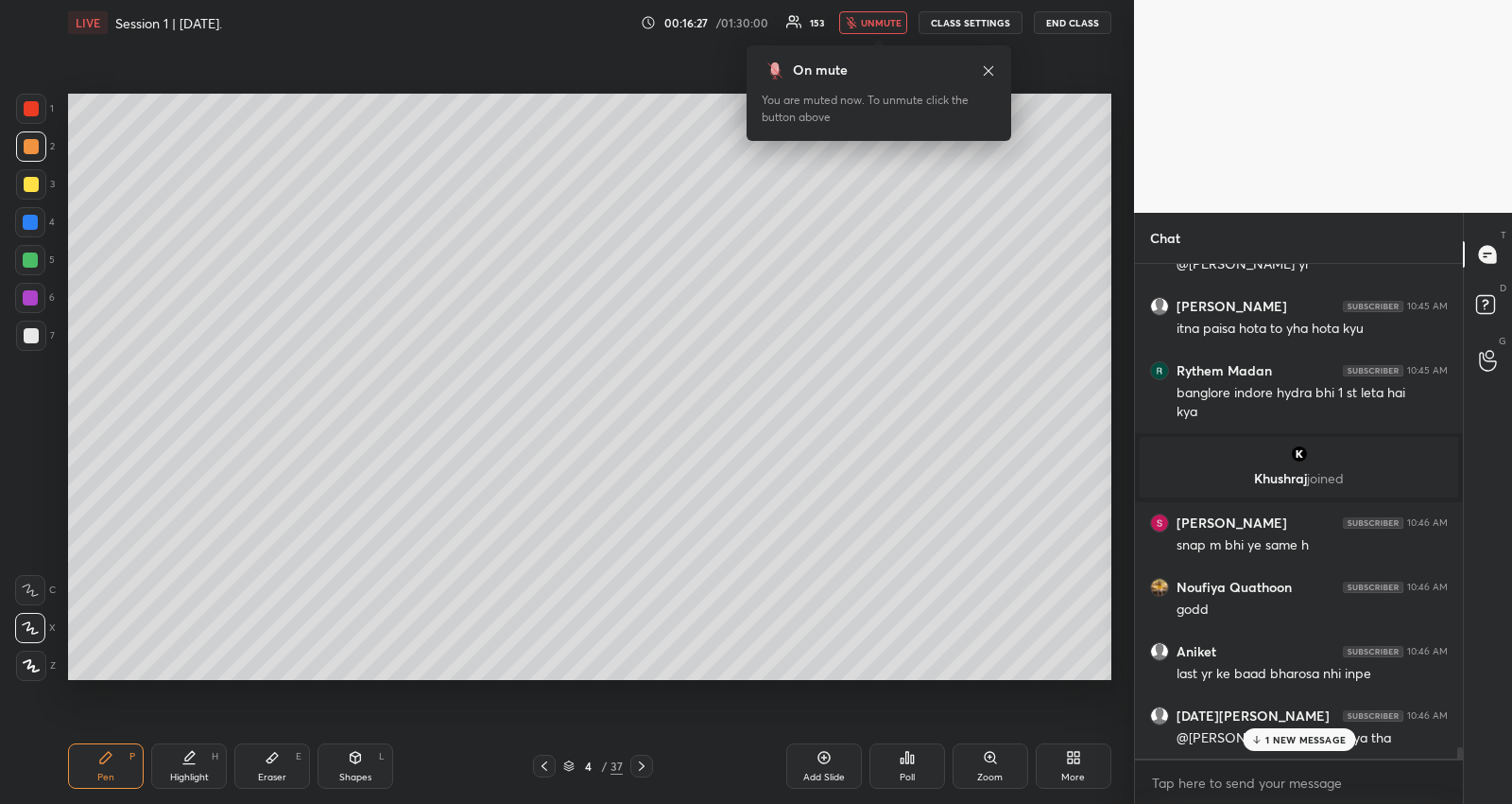
scroll to position [21867, 0]
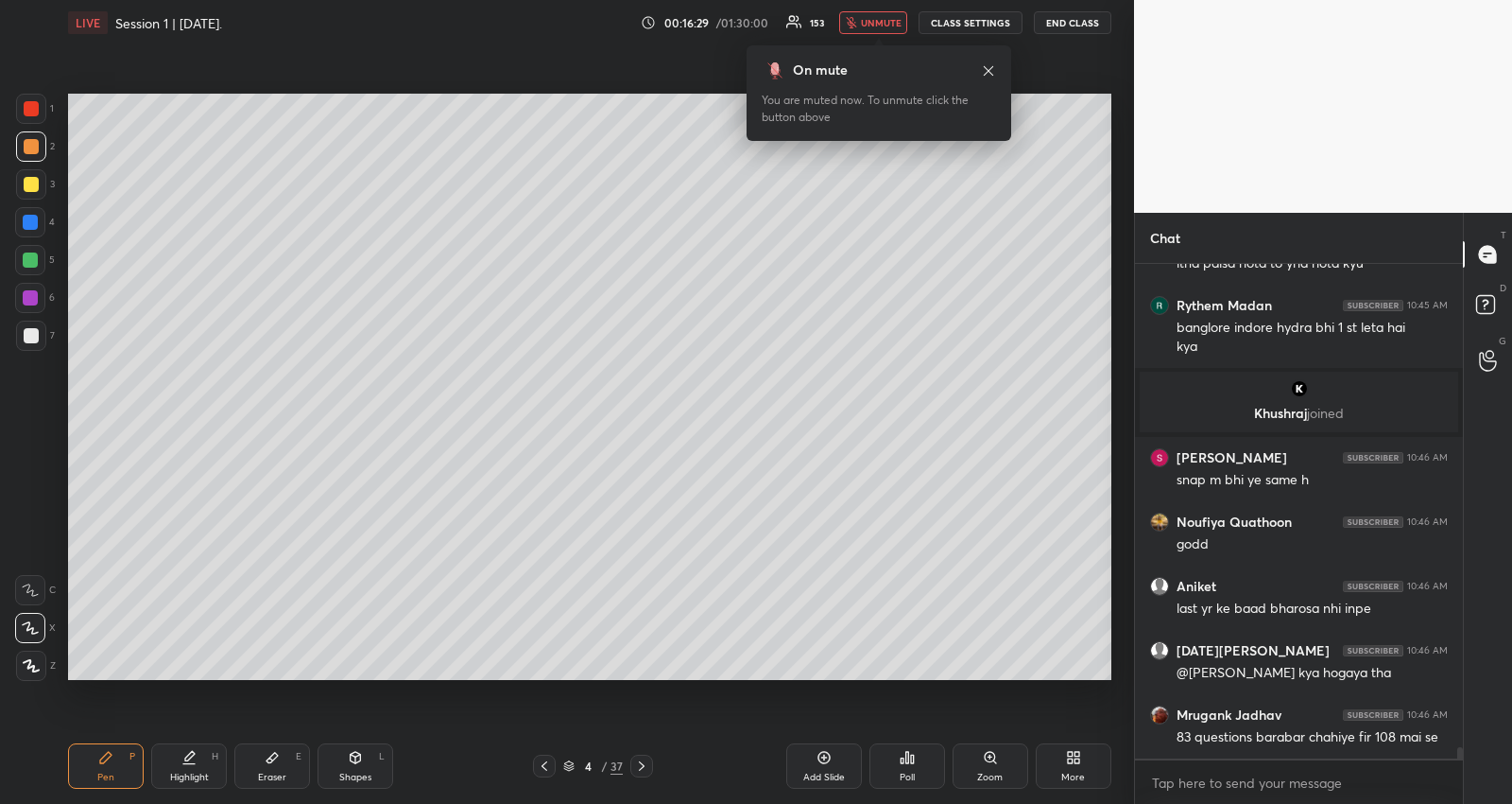
click at [860, 32] on button "unmute" at bounding box center [873, 23] width 68 height 23
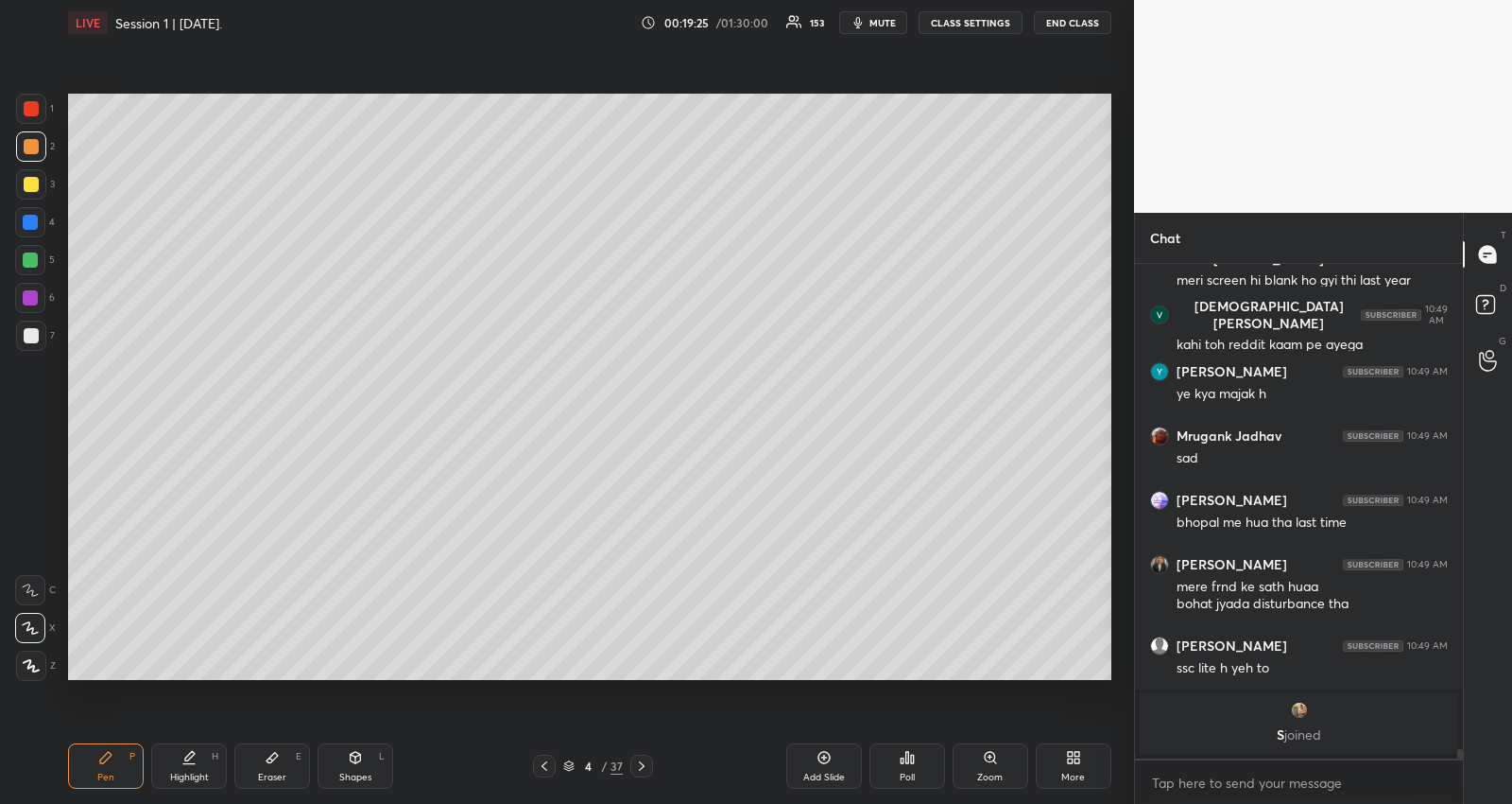
scroll to position [21819, 0]
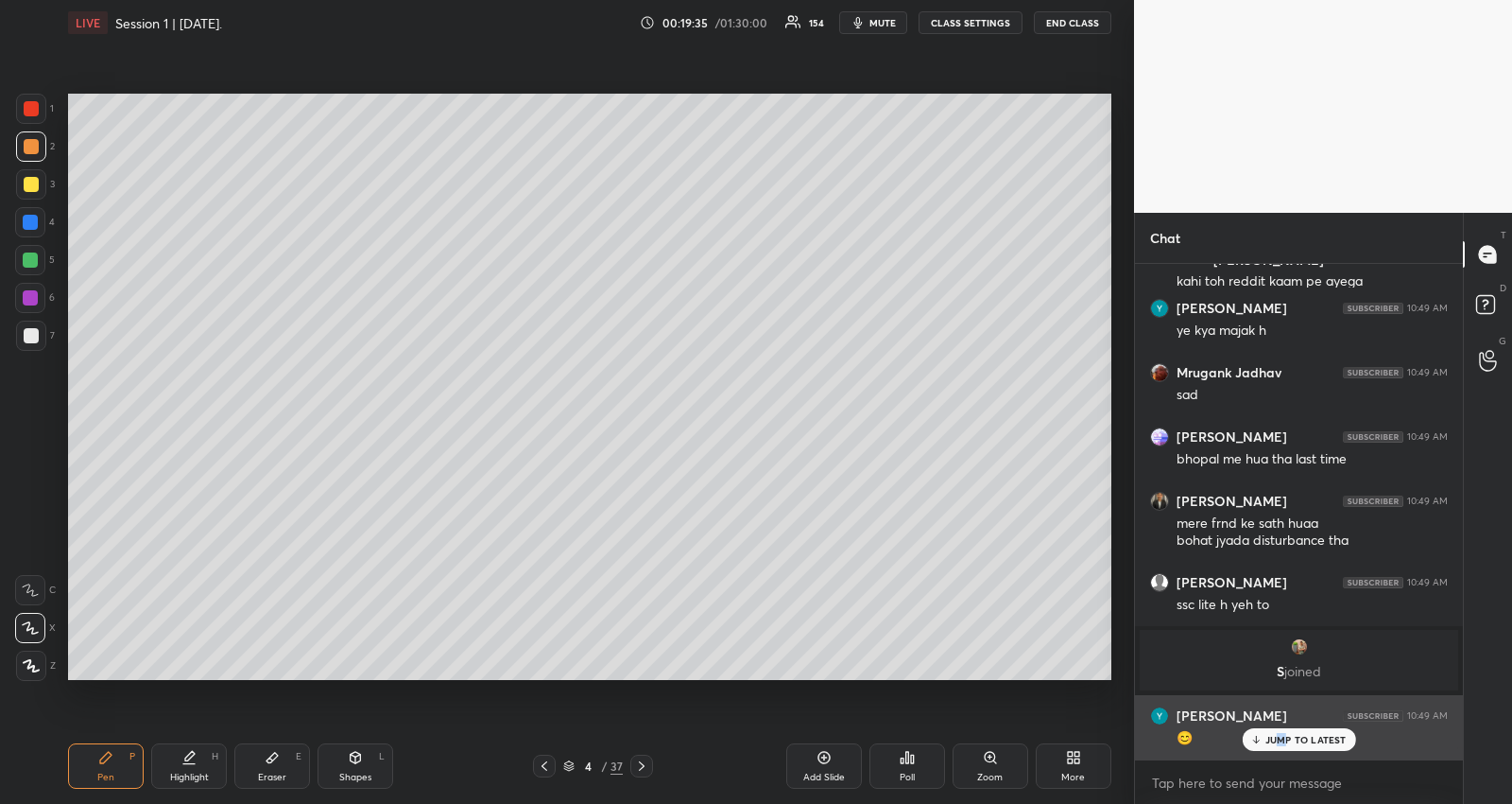
drag, startPoint x: 1284, startPoint y: 748, endPoint x: 1251, endPoint y: 745, distance: 33.1
click at [1281, 747] on div "JUMP TO LATEST" at bounding box center [1298, 739] width 113 height 23
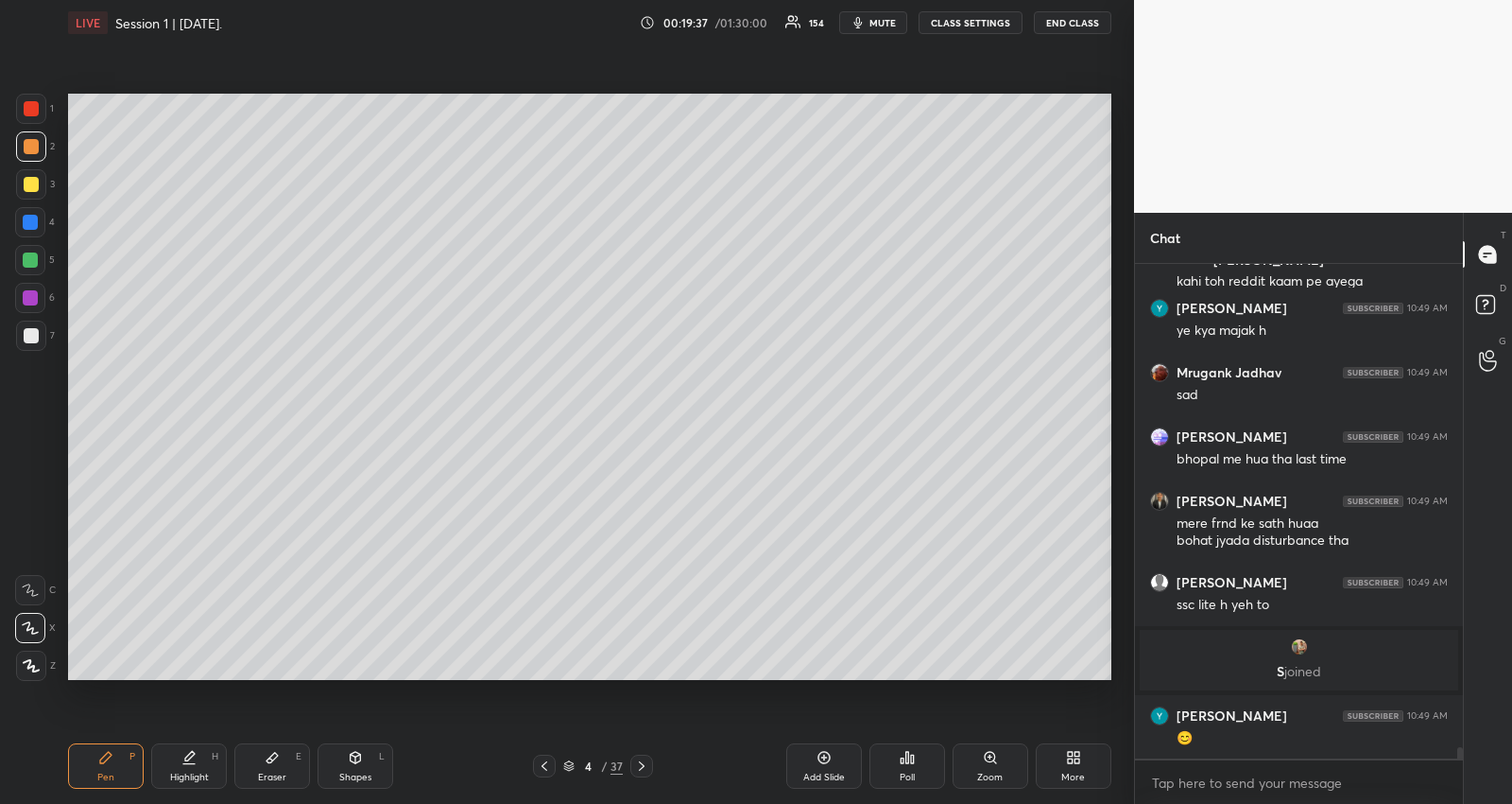
click at [547, 765] on icon at bounding box center [543, 766] width 15 height 15
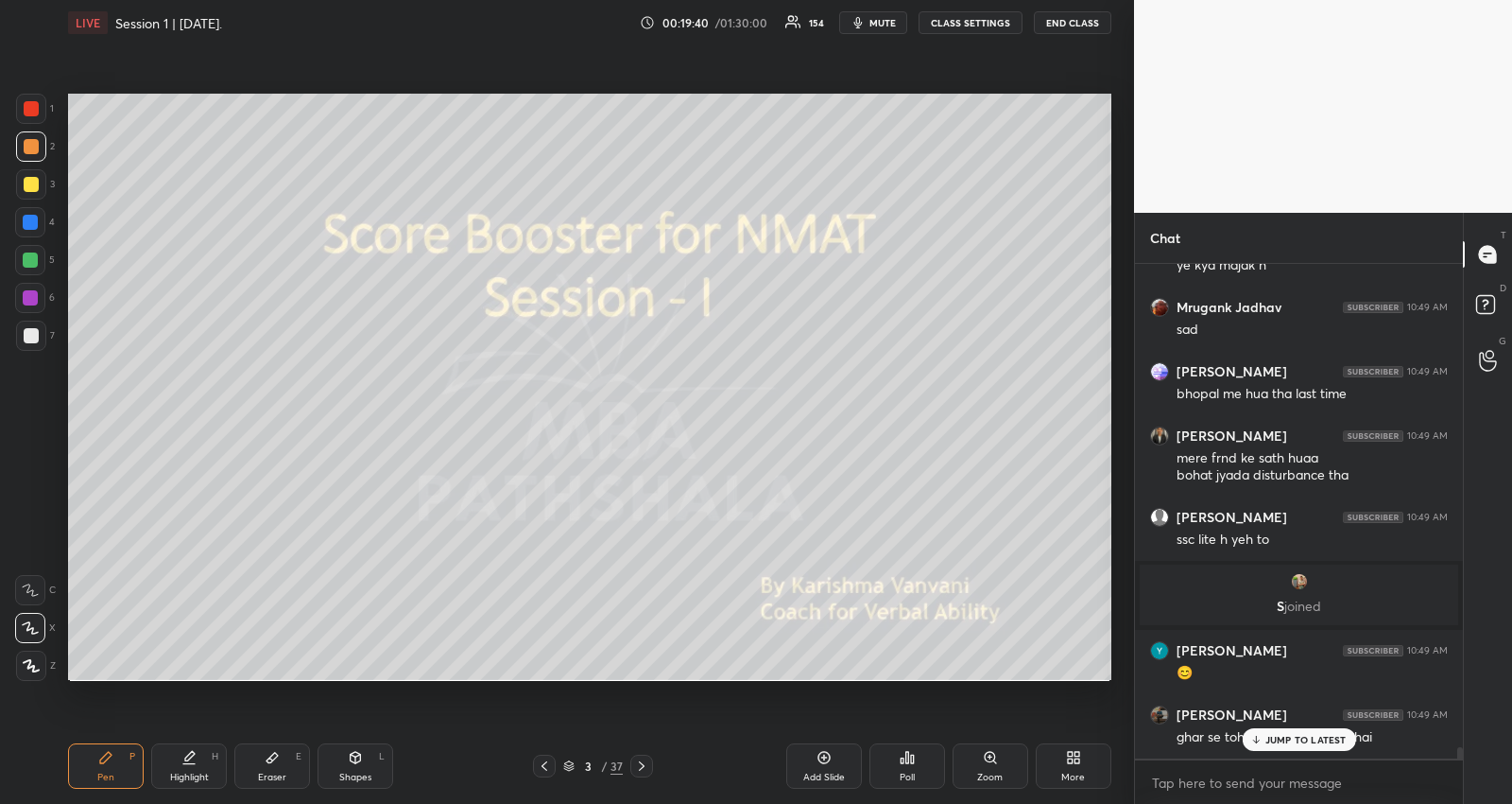
scroll to position [21953, 0]
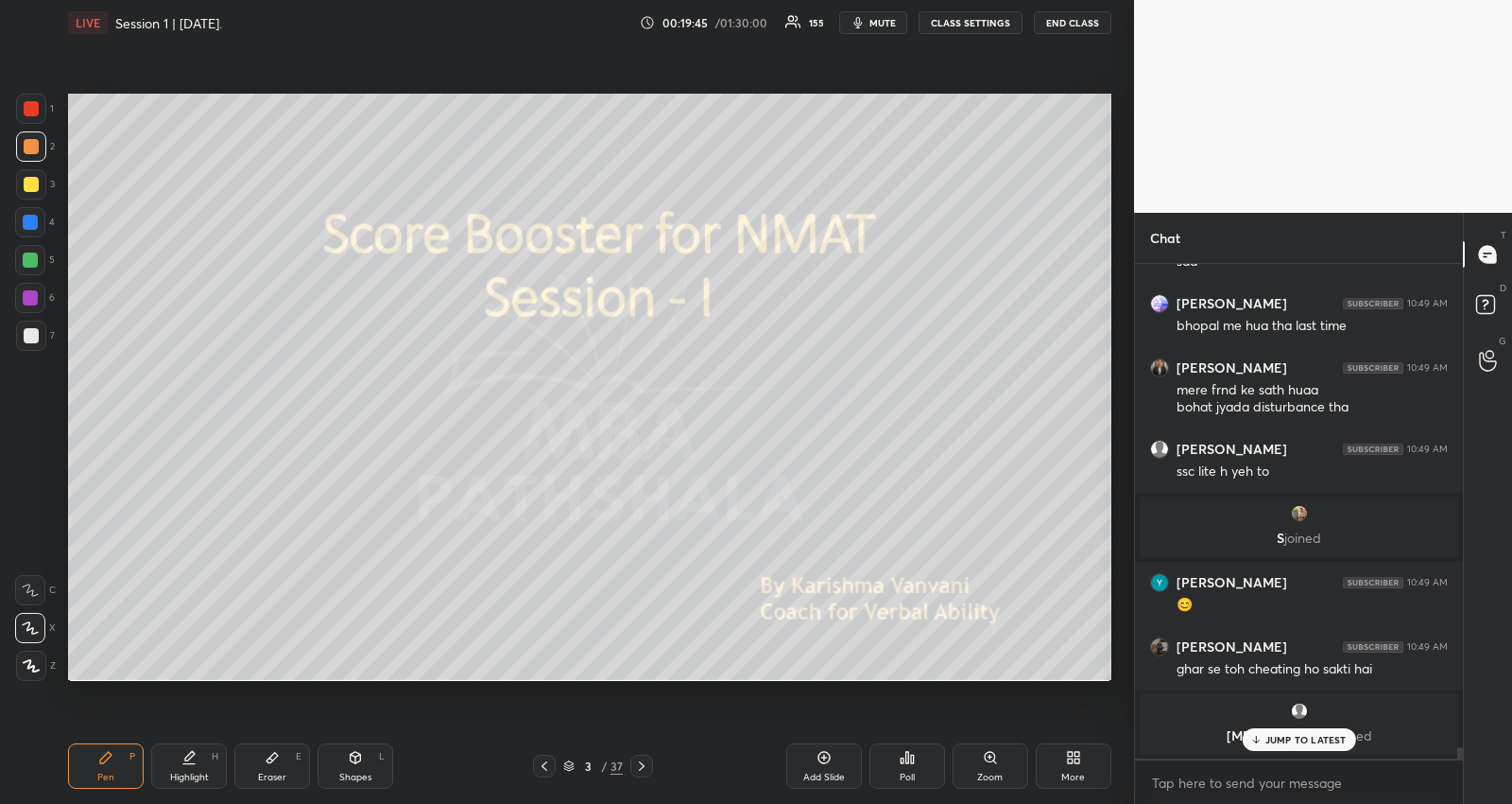
click at [1264, 738] on div "JUMP TO LATEST" at bounding box center [1298, 739] width 113 height 23
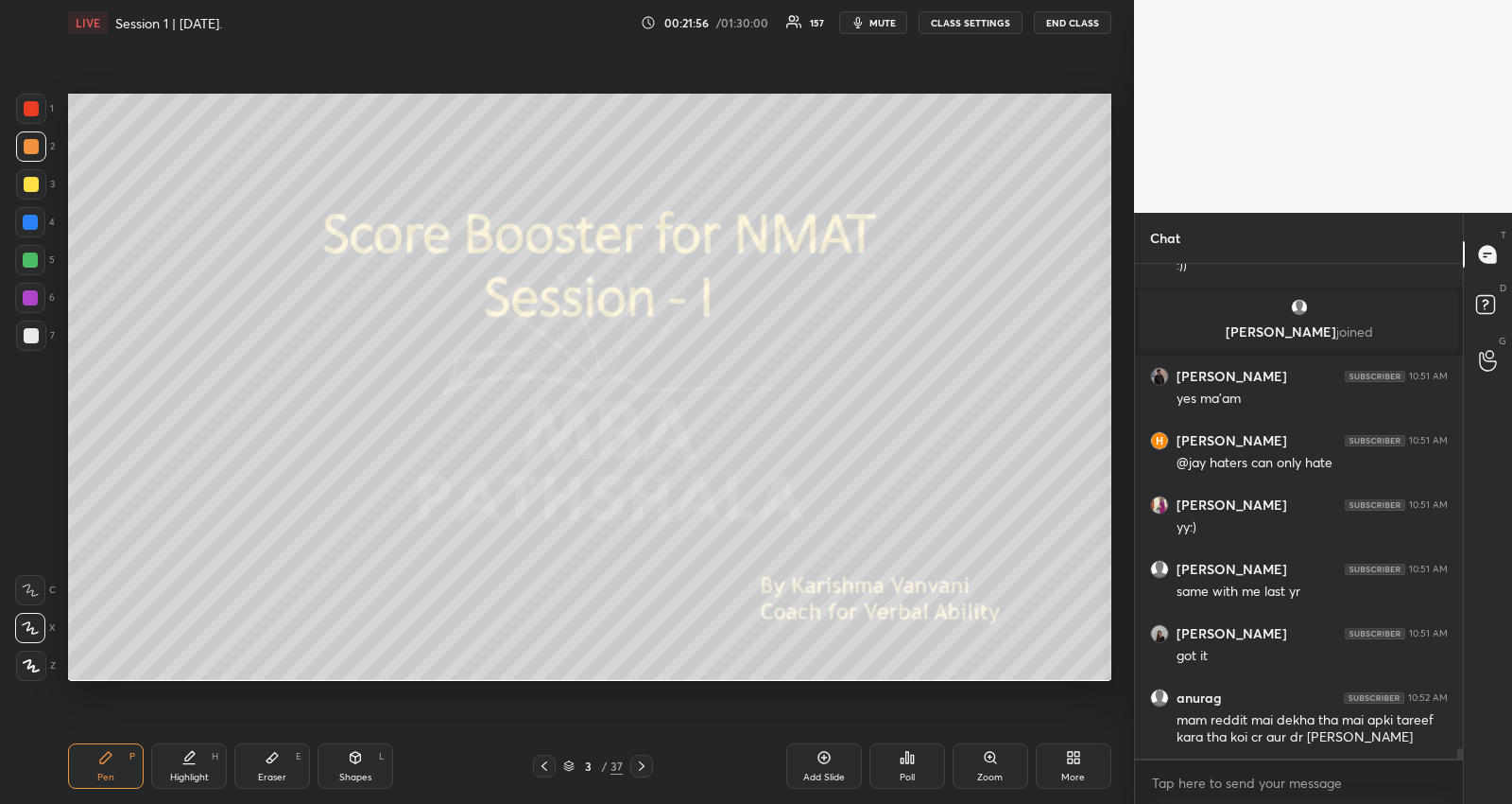
scroll to position [23045, 0]
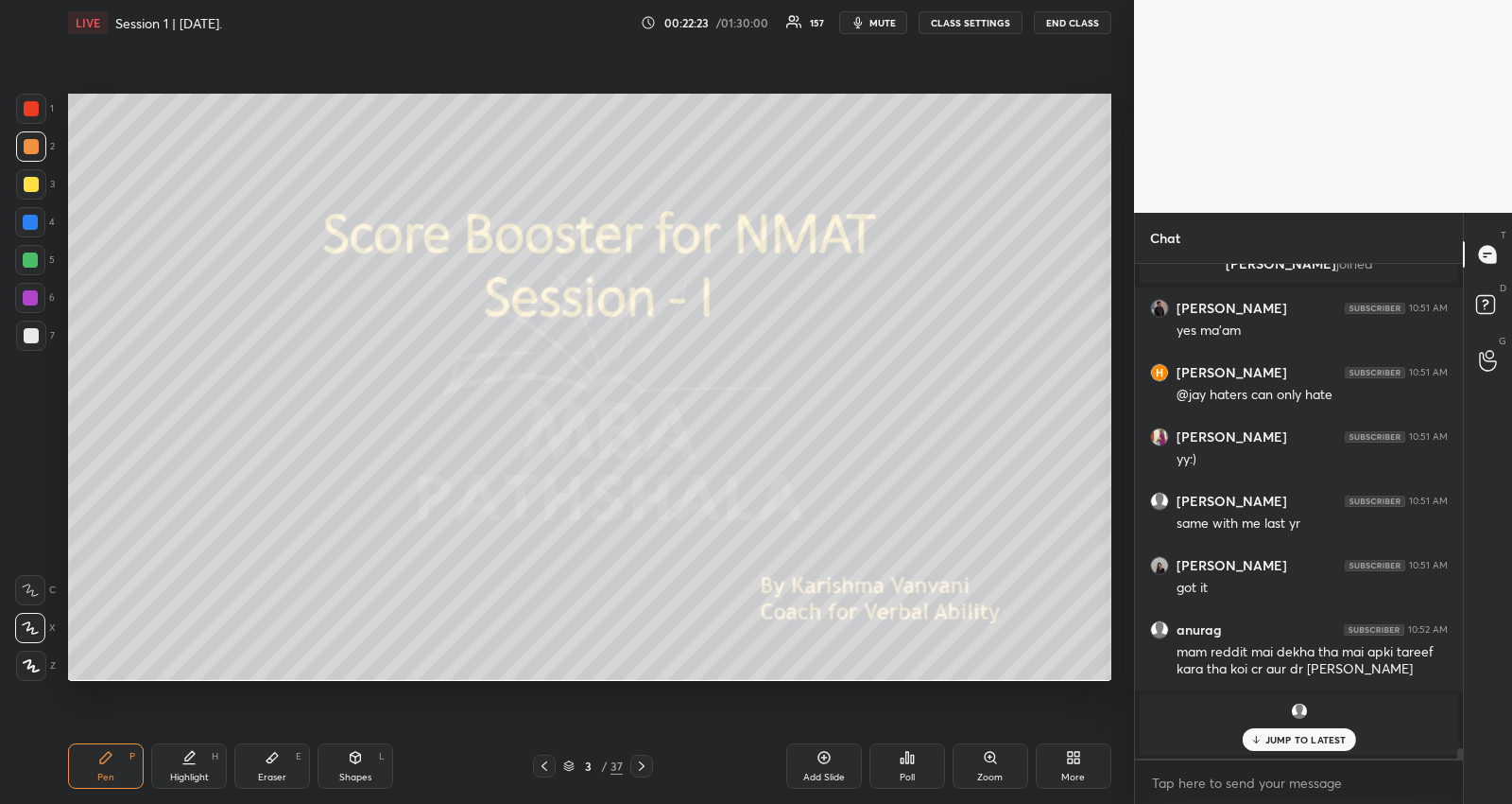
click at [199, 757] on div "Highlight H" at bounding box center [188, 766] width 76 height 45
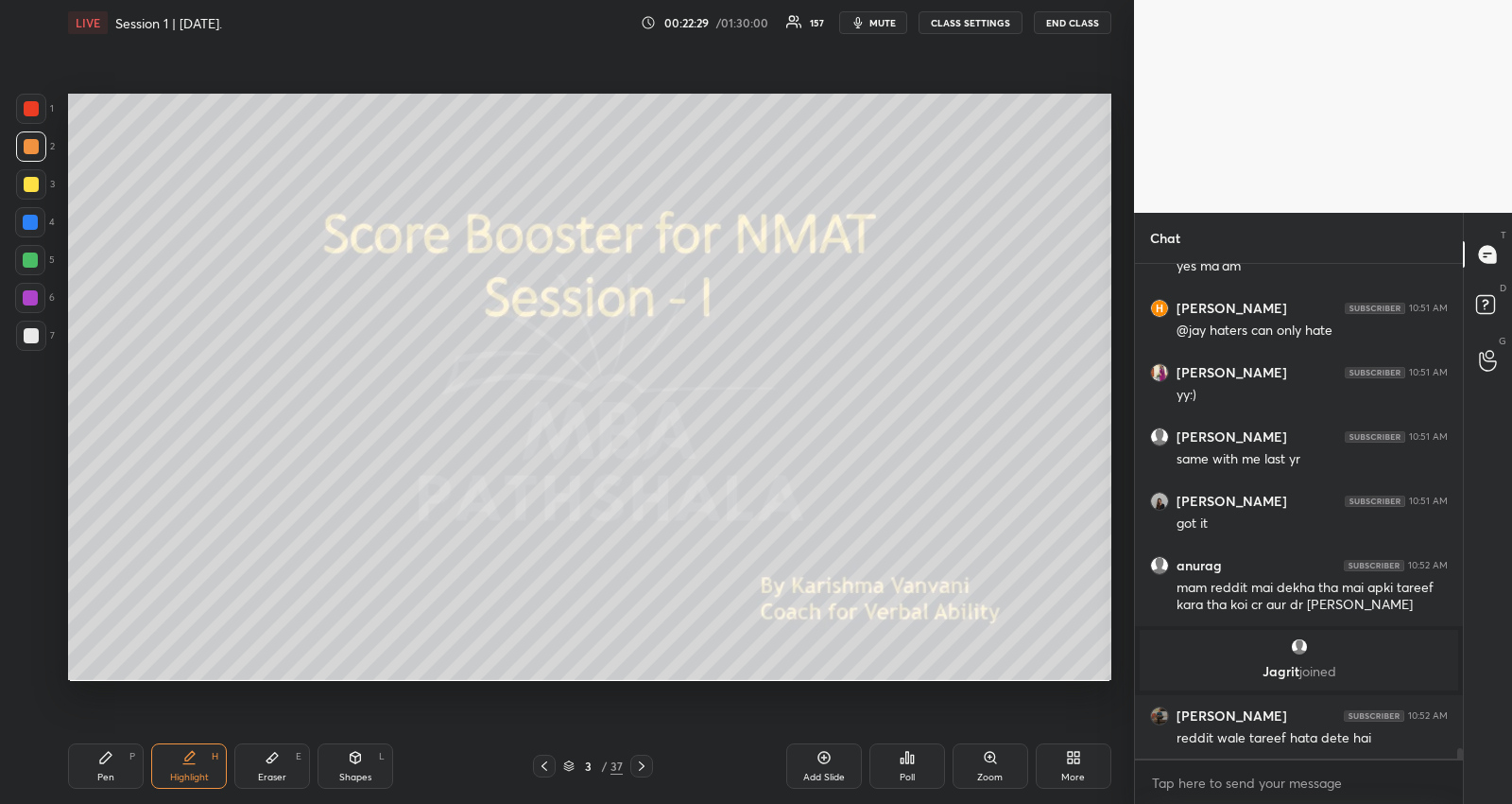
click at [114, 763] on div "Pen P" at bounding box center [106, 766] width 76 height 45
click at [31, 290] on div at bounding box center [30, 297] width 15 height 15
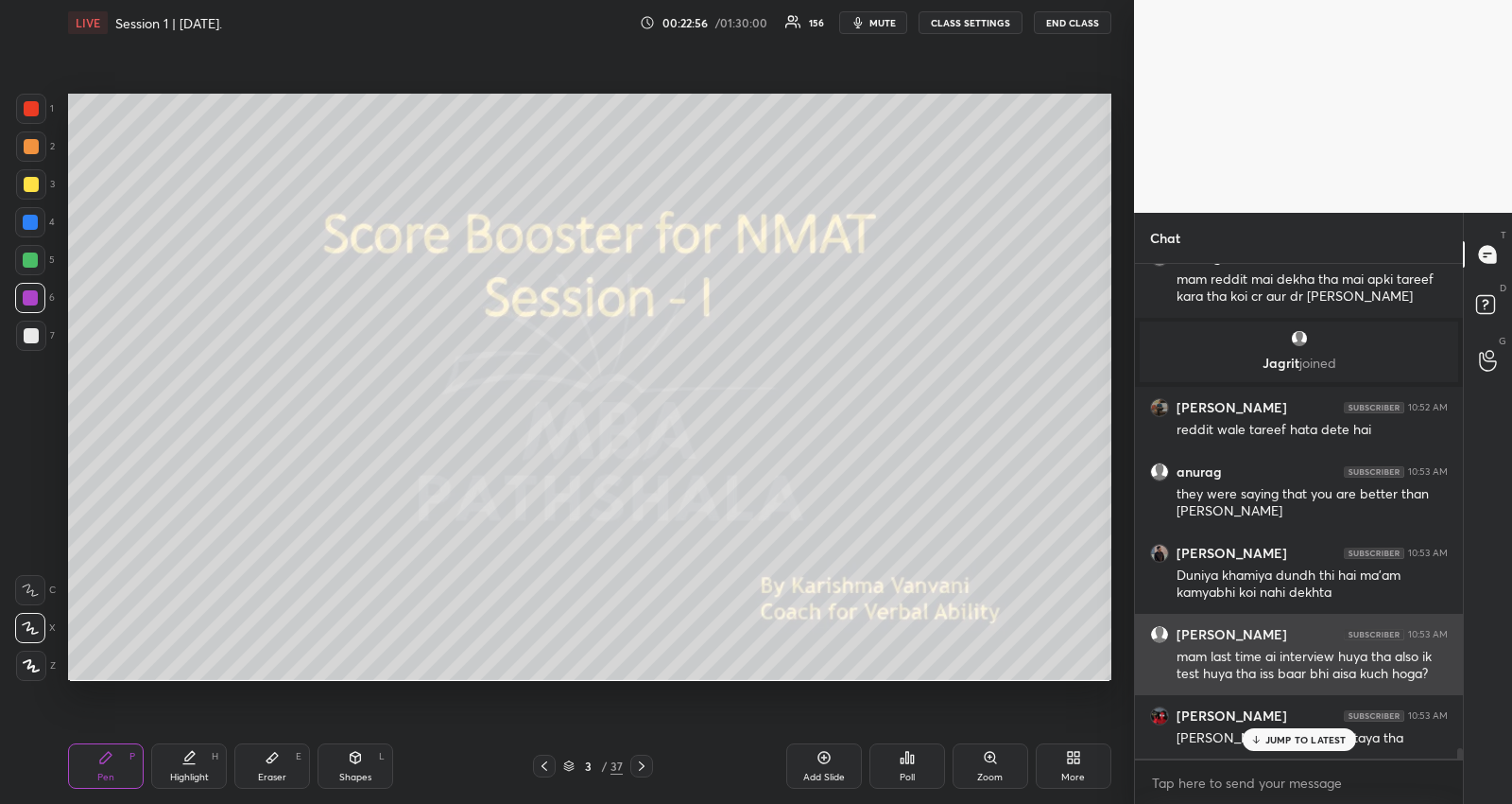
scroll to position [23342, 0]
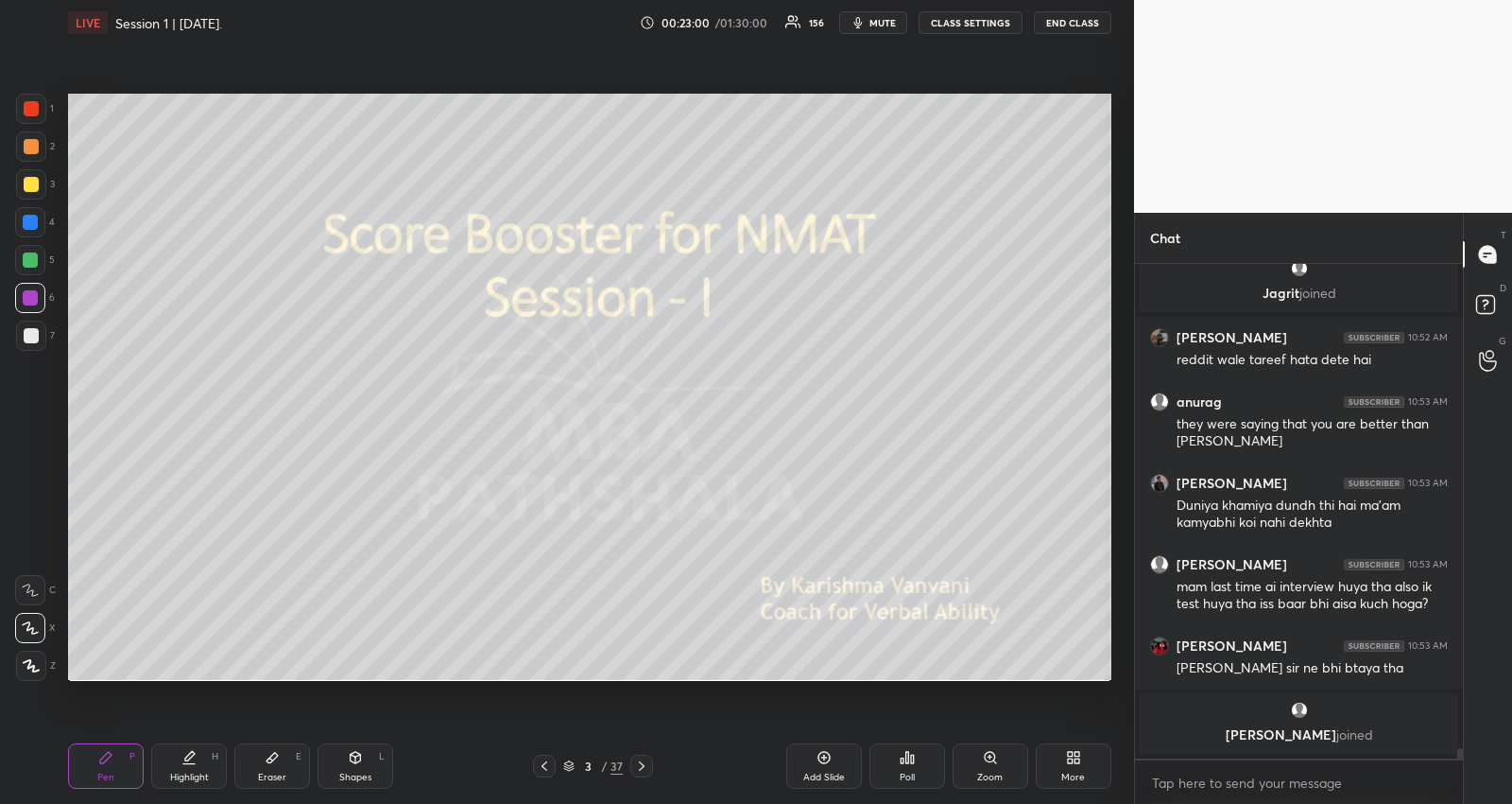
click at [567, 771] on div "3 / 37" at bounding box center [593, 766] width 59 height 17
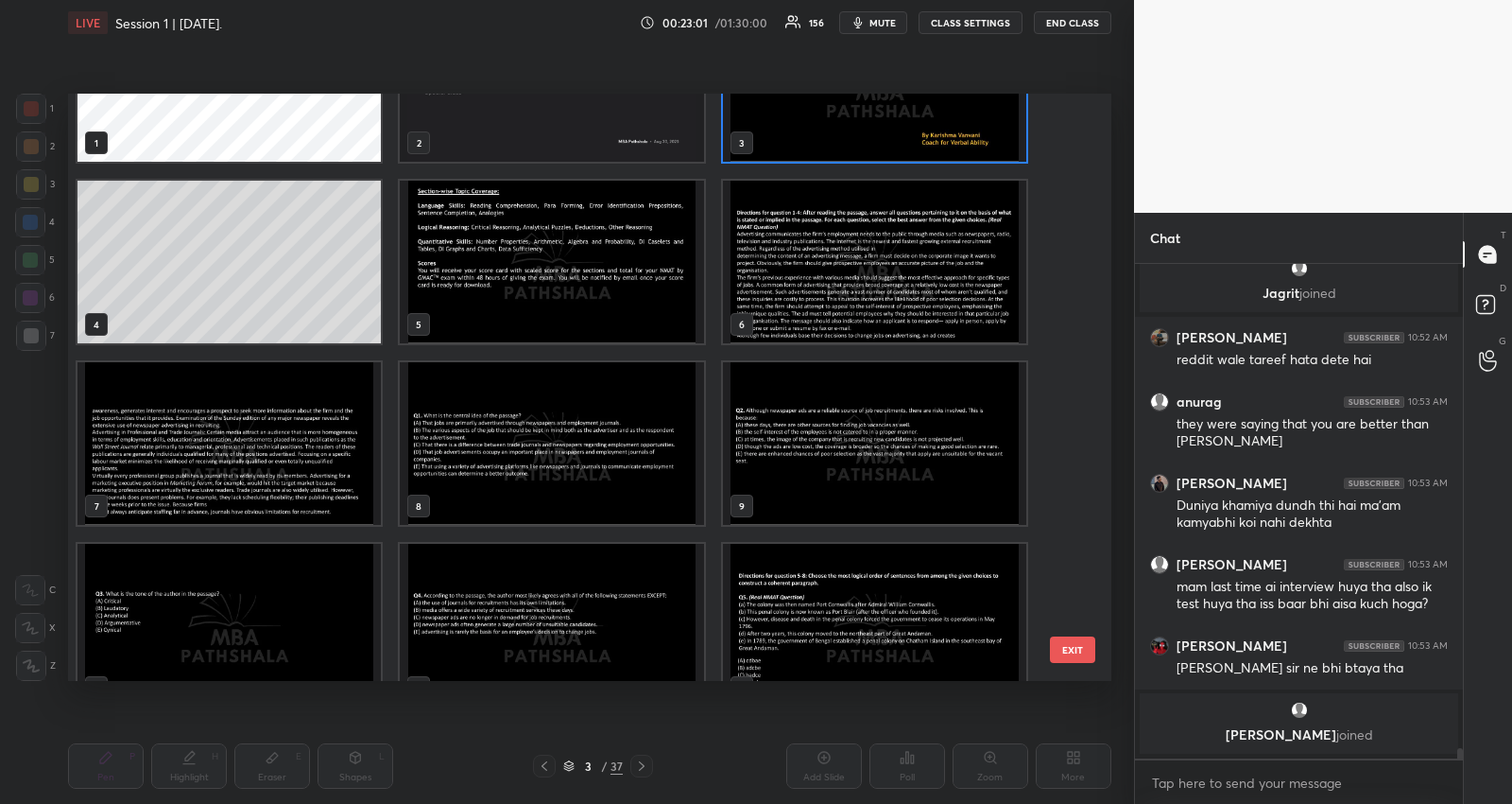
scroll to position [105, 0]
click at [488, 251] on img "grid" at bounding box center [551, 260] width 304 height 163
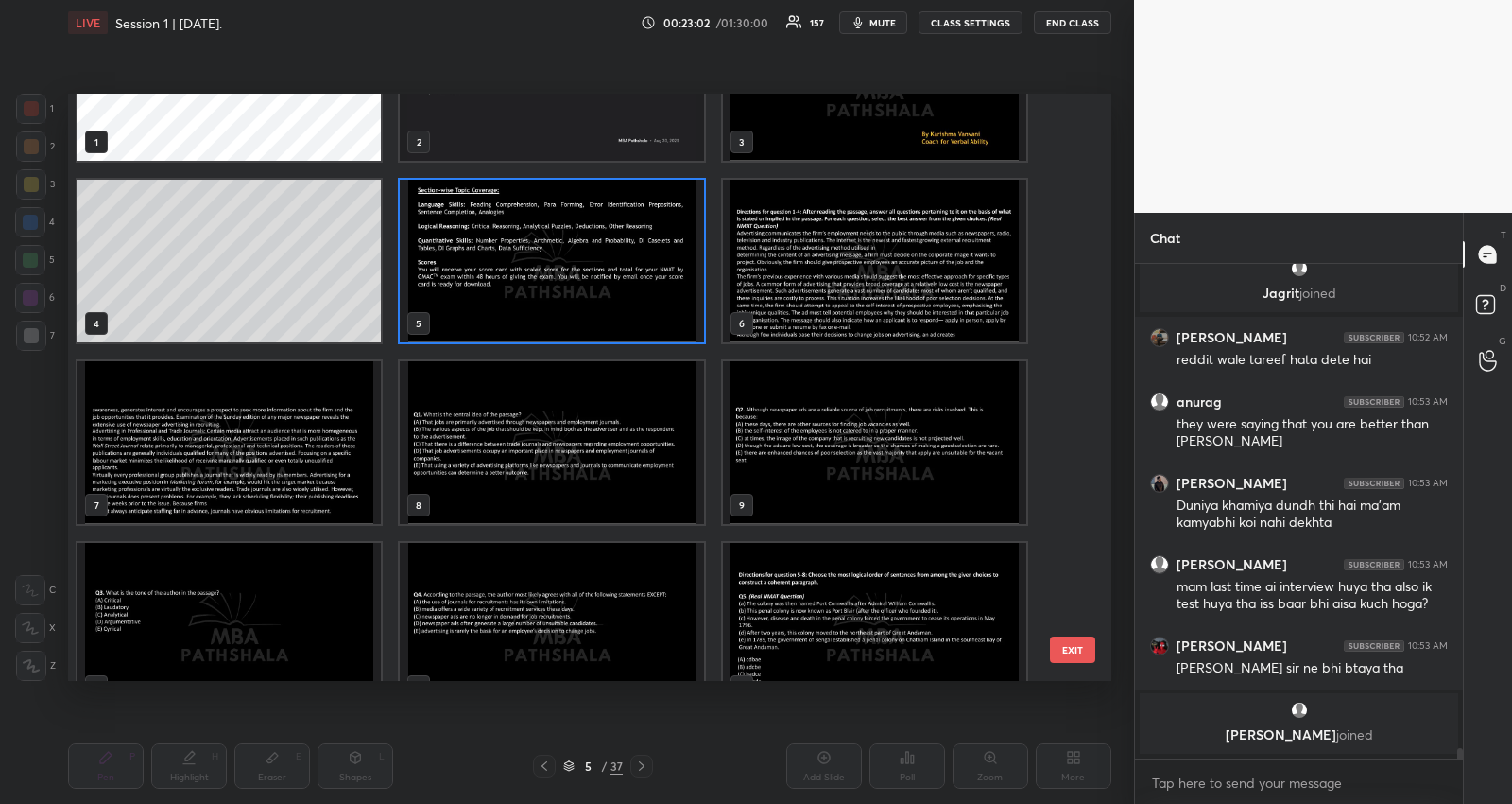
click at [488, 251] on img "grid" at bounding box center [551, 260] width 304 height 163
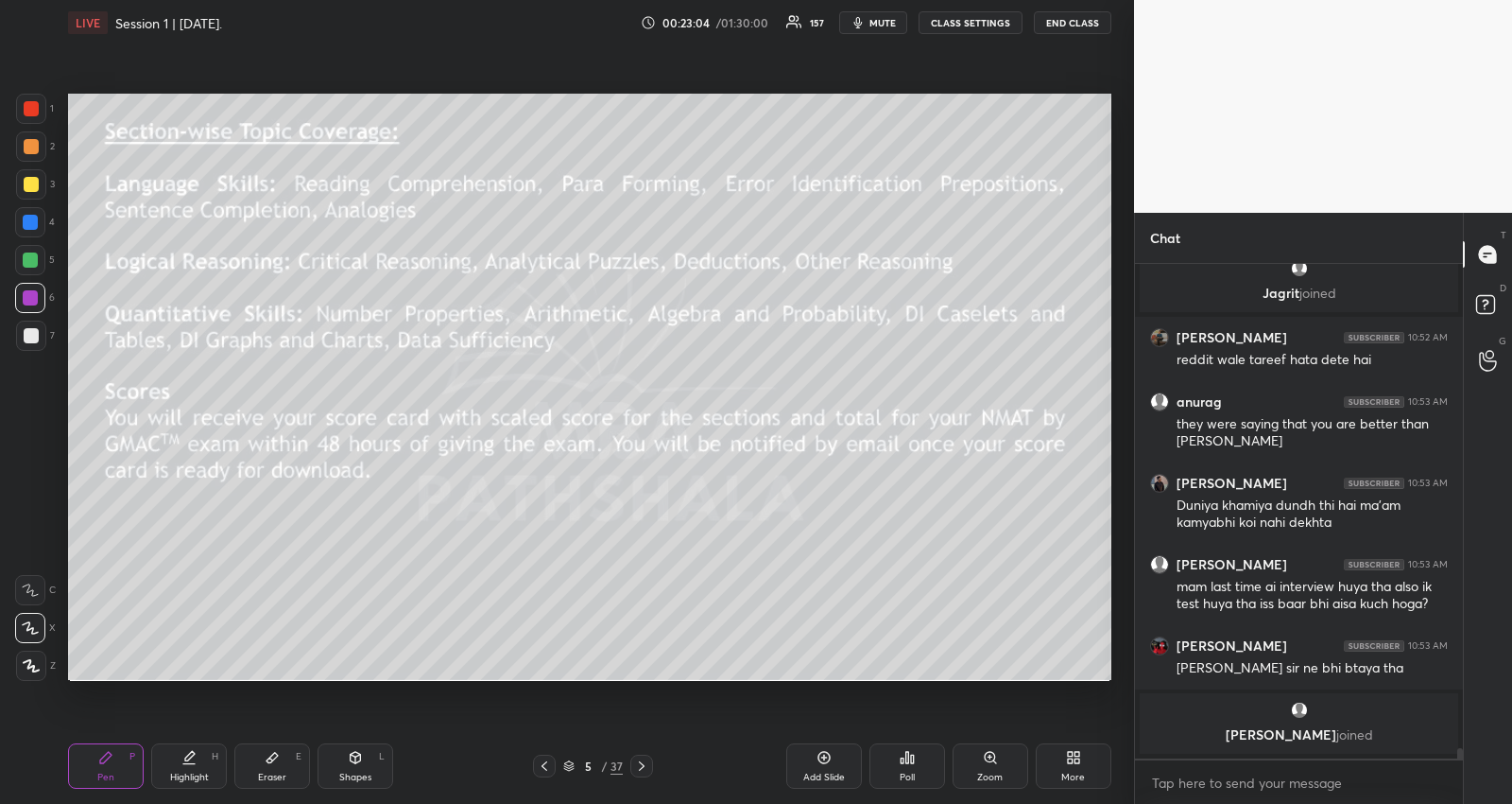
click at [35, 110] on div at bounding box center [31, 109] width 15 height 15
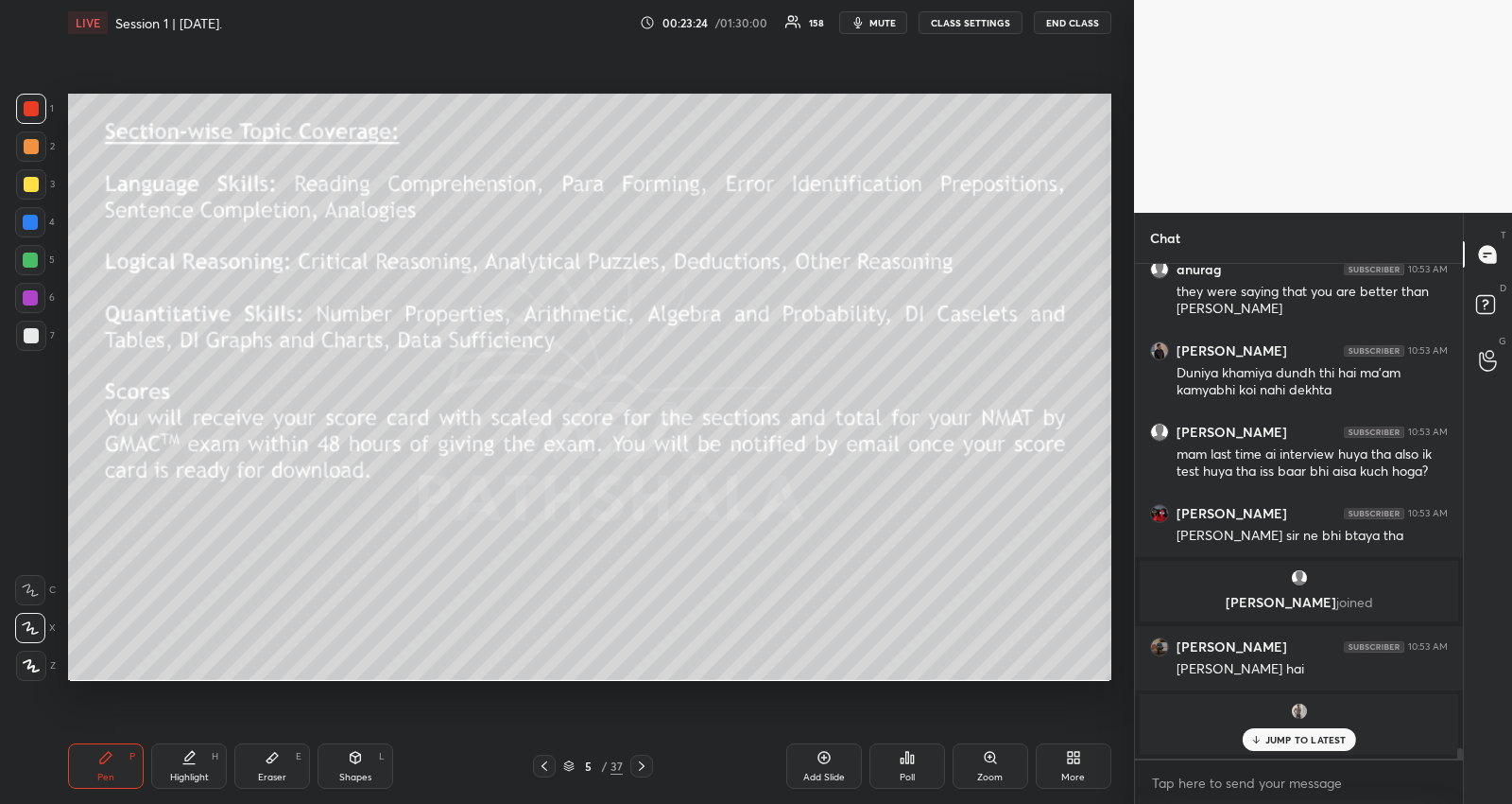
scroll to position [23346, 0]
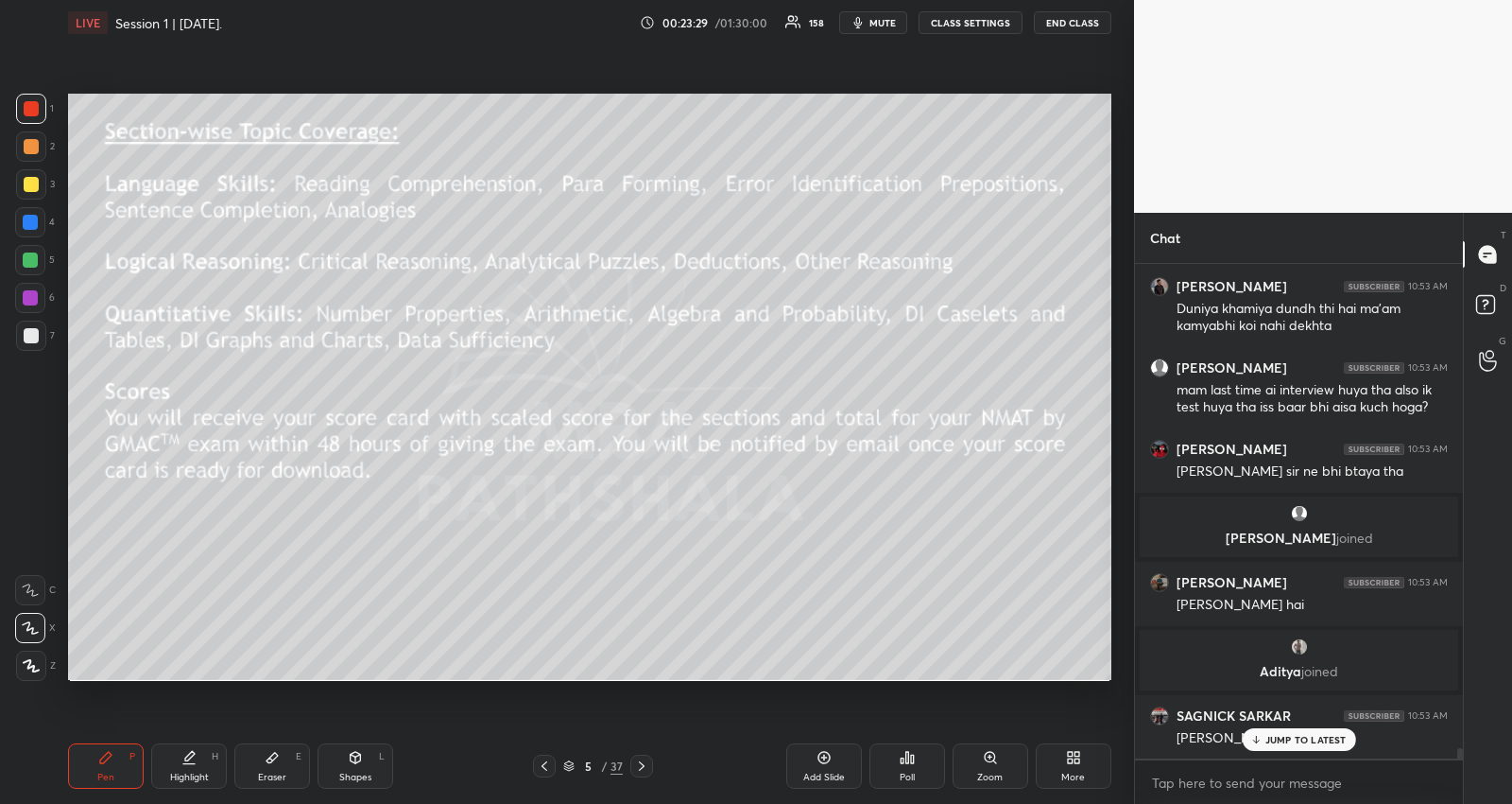
click at [1338, 735] on p "JUMP TO LATEST" at bounding box center [1306, 740] width 81 height 12
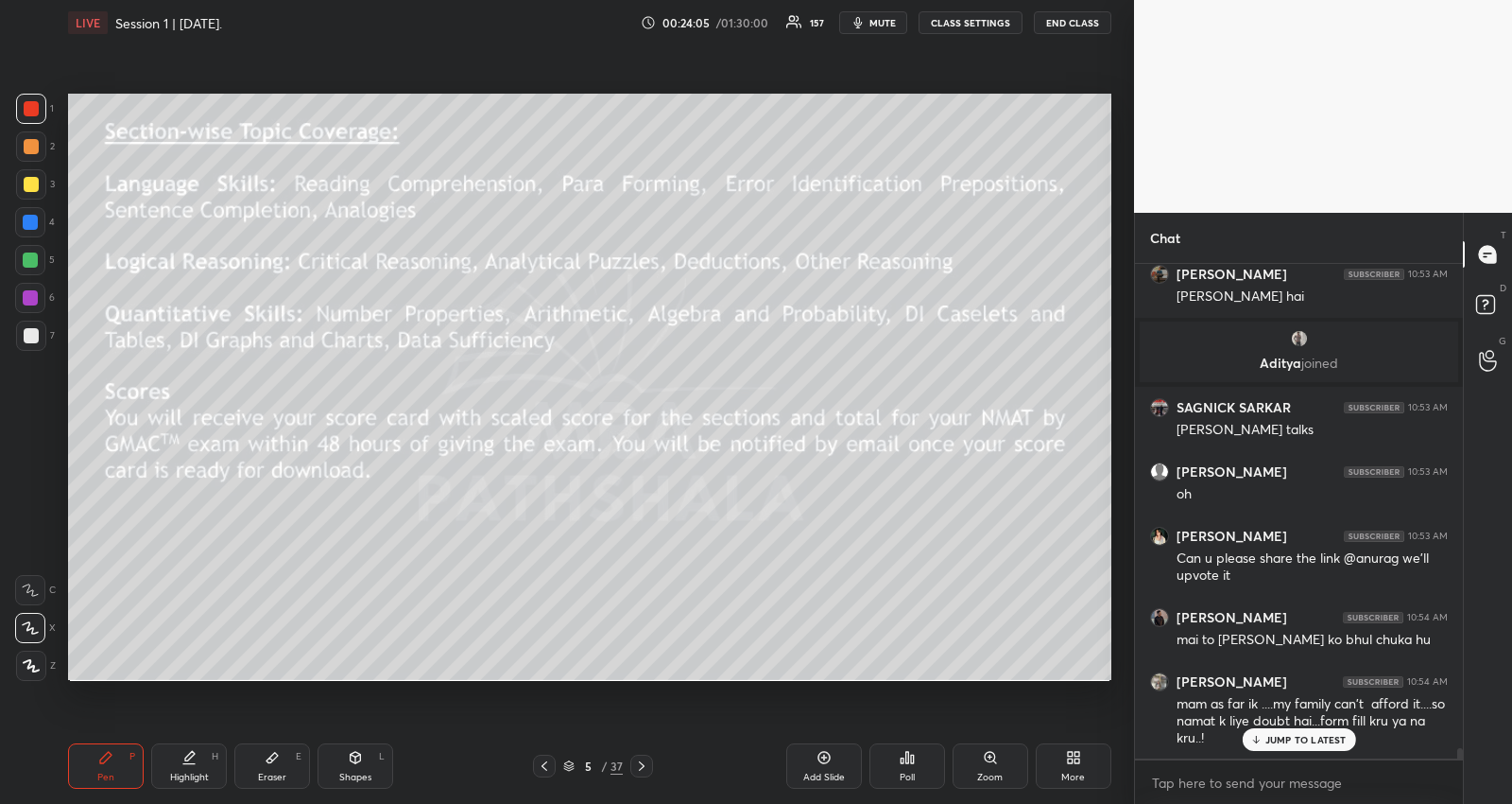
scroll to position [23736, 0]
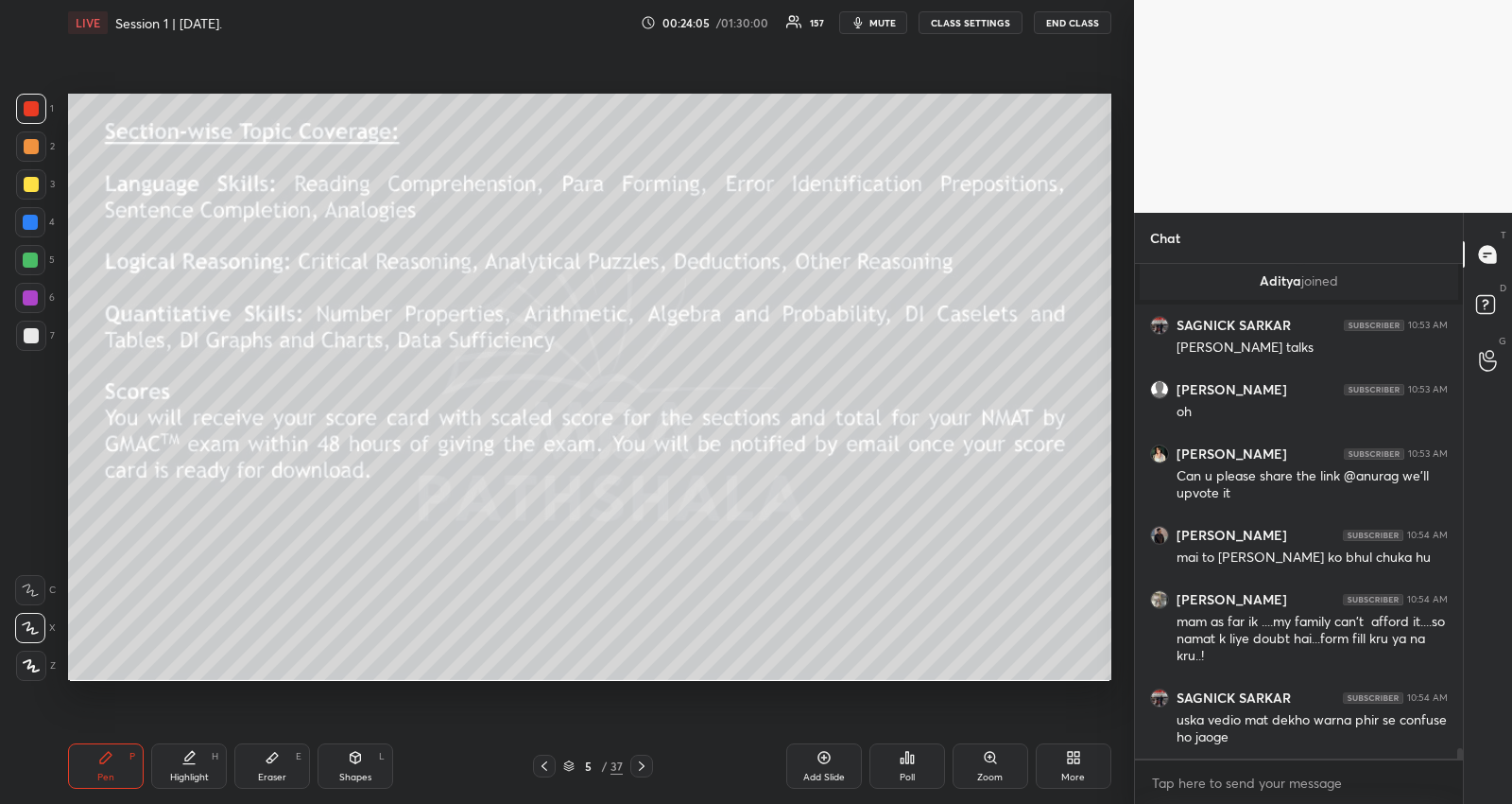
click at [1314, 738] on div "uska vedio mat dekho warna phir se confuse ho jaoge" at bounding box center [1312, 729] width 271 height 36
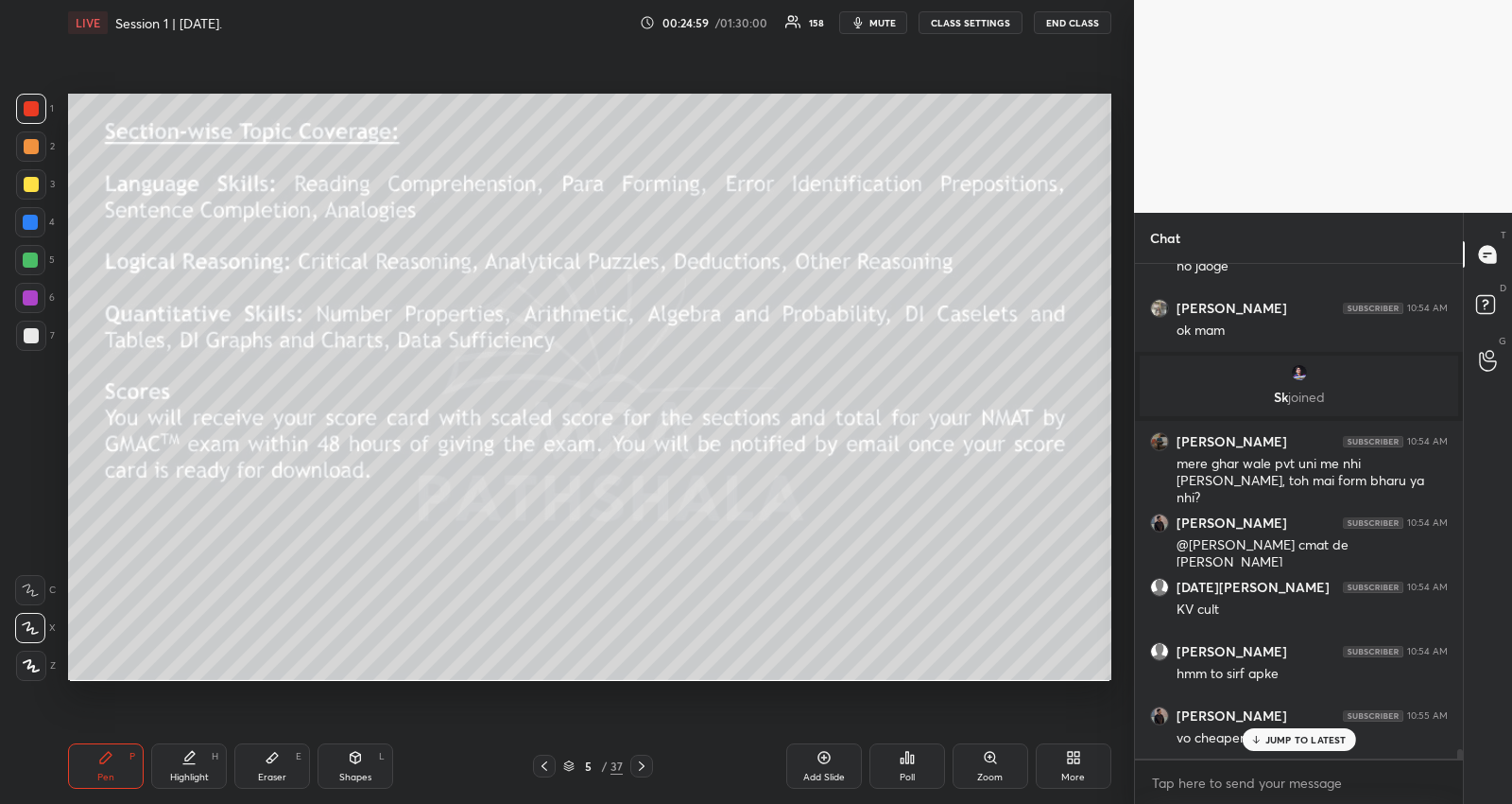
scroll to position [24273, 0]
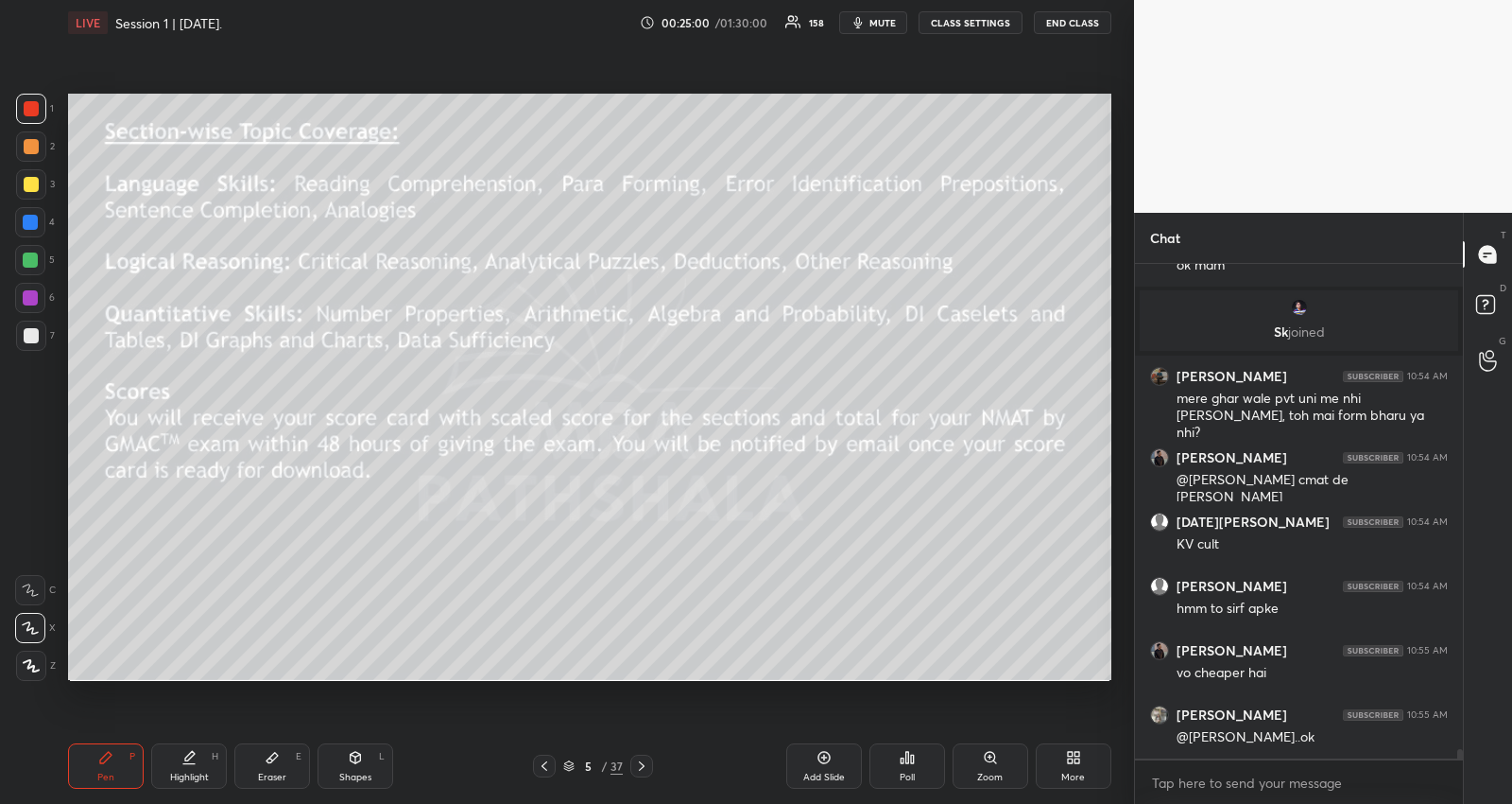
click at [35, 176] on div at bounding box center [31, 184] width 31 height 31
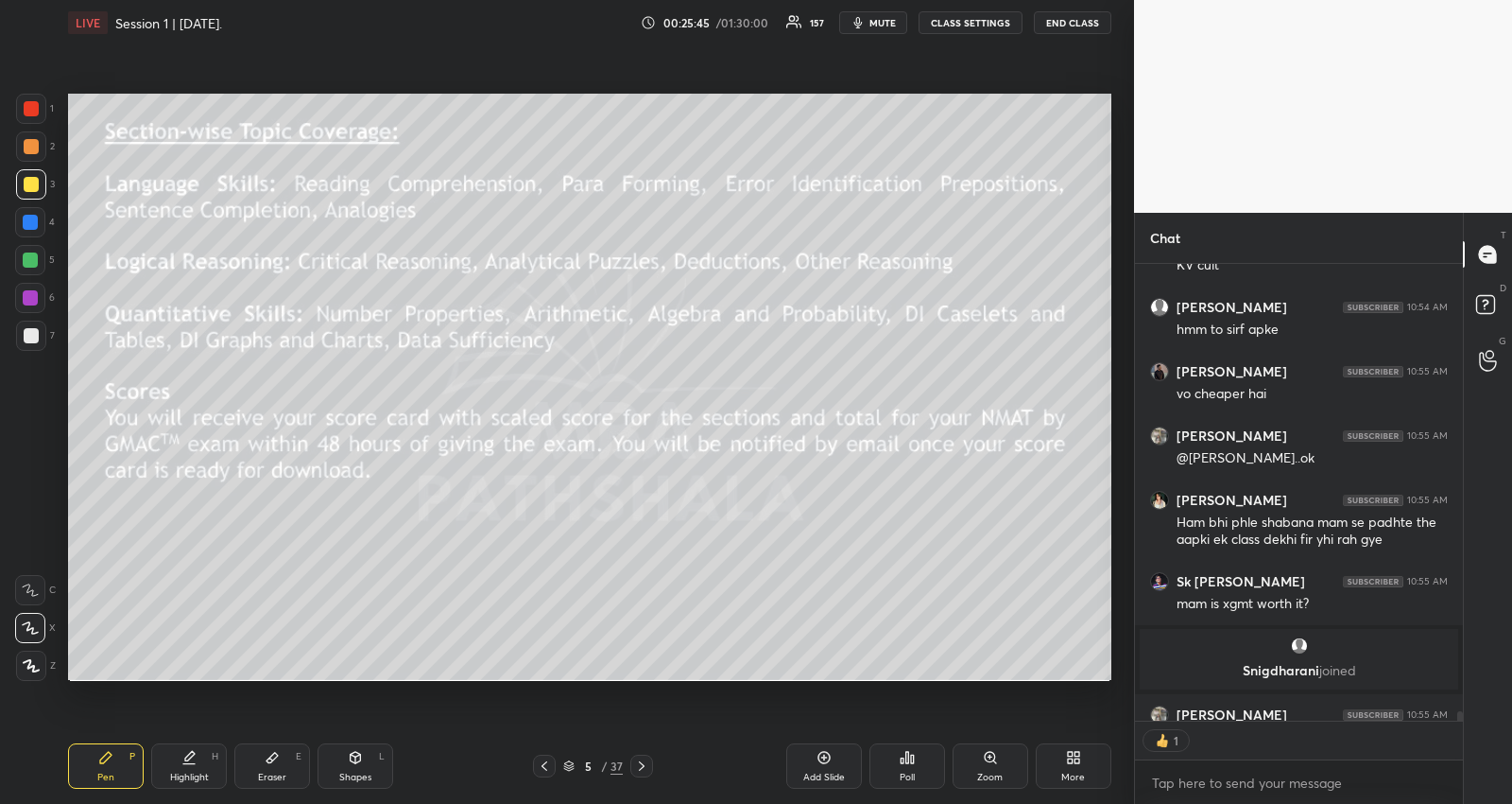
scroll to position [6, 6]
type textarea "x"
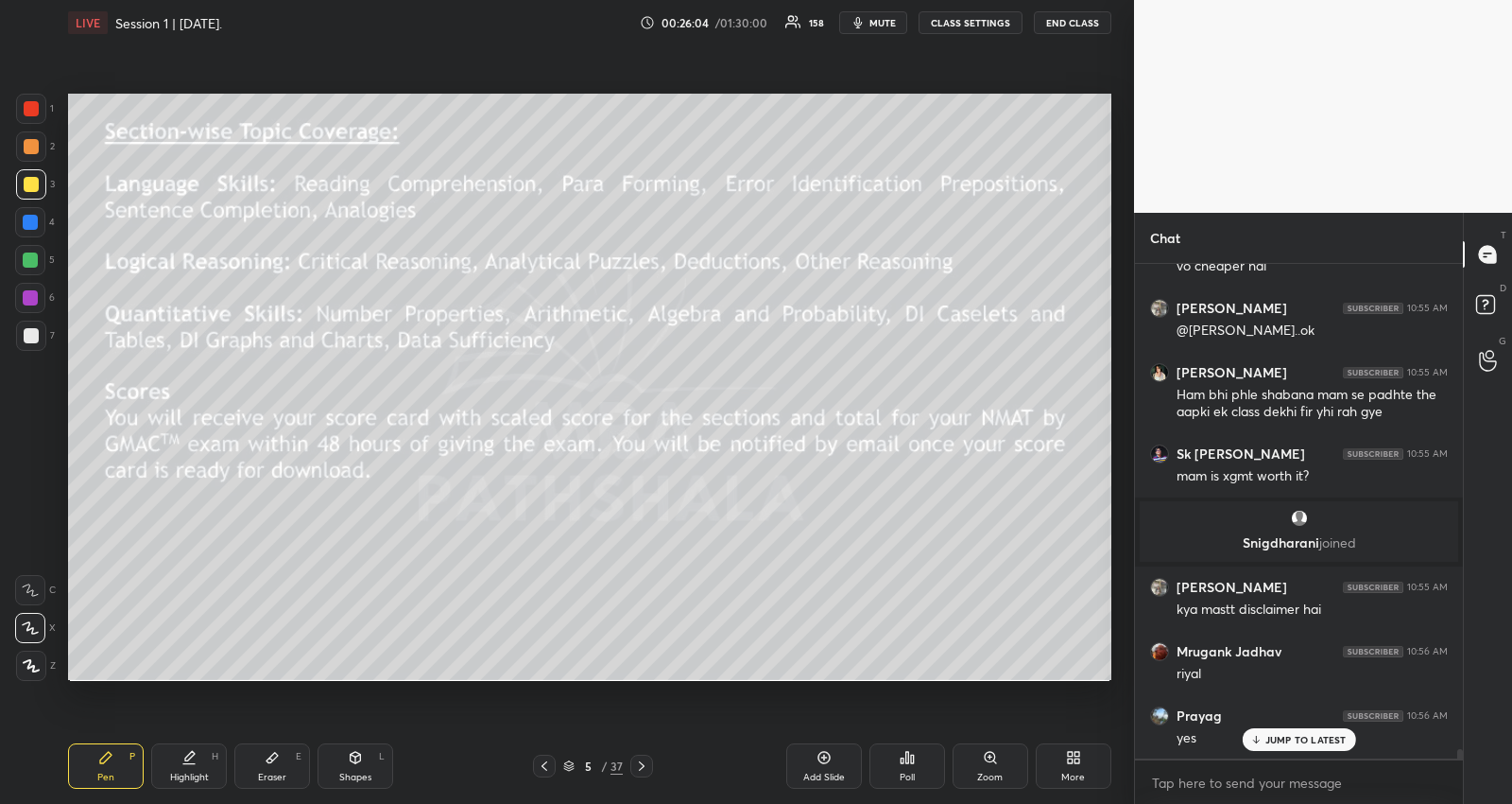
scroll to position [24390, 0]
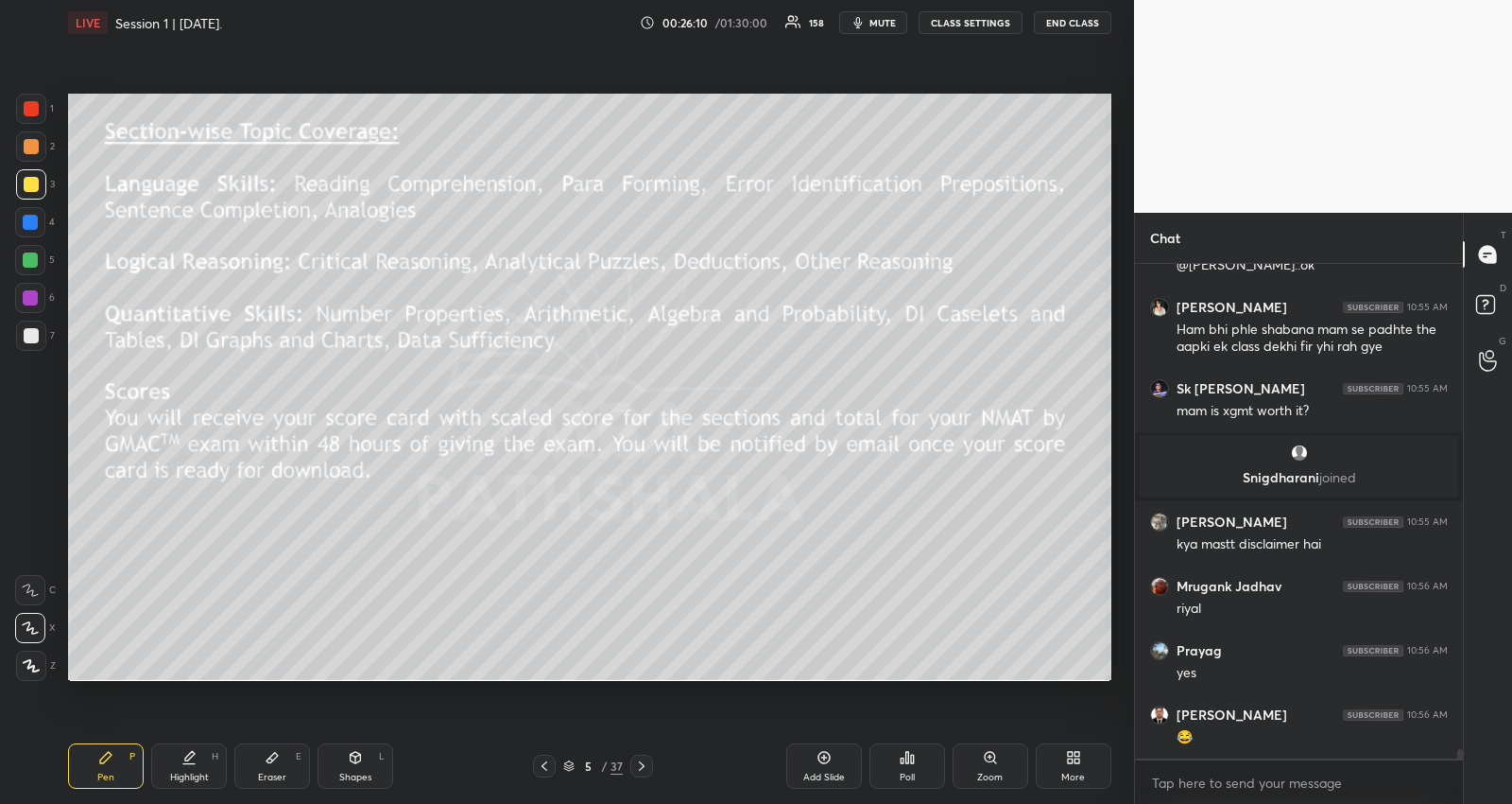
click at [572, 767] on icon at bounding box center [569, 767] width 12 height 12
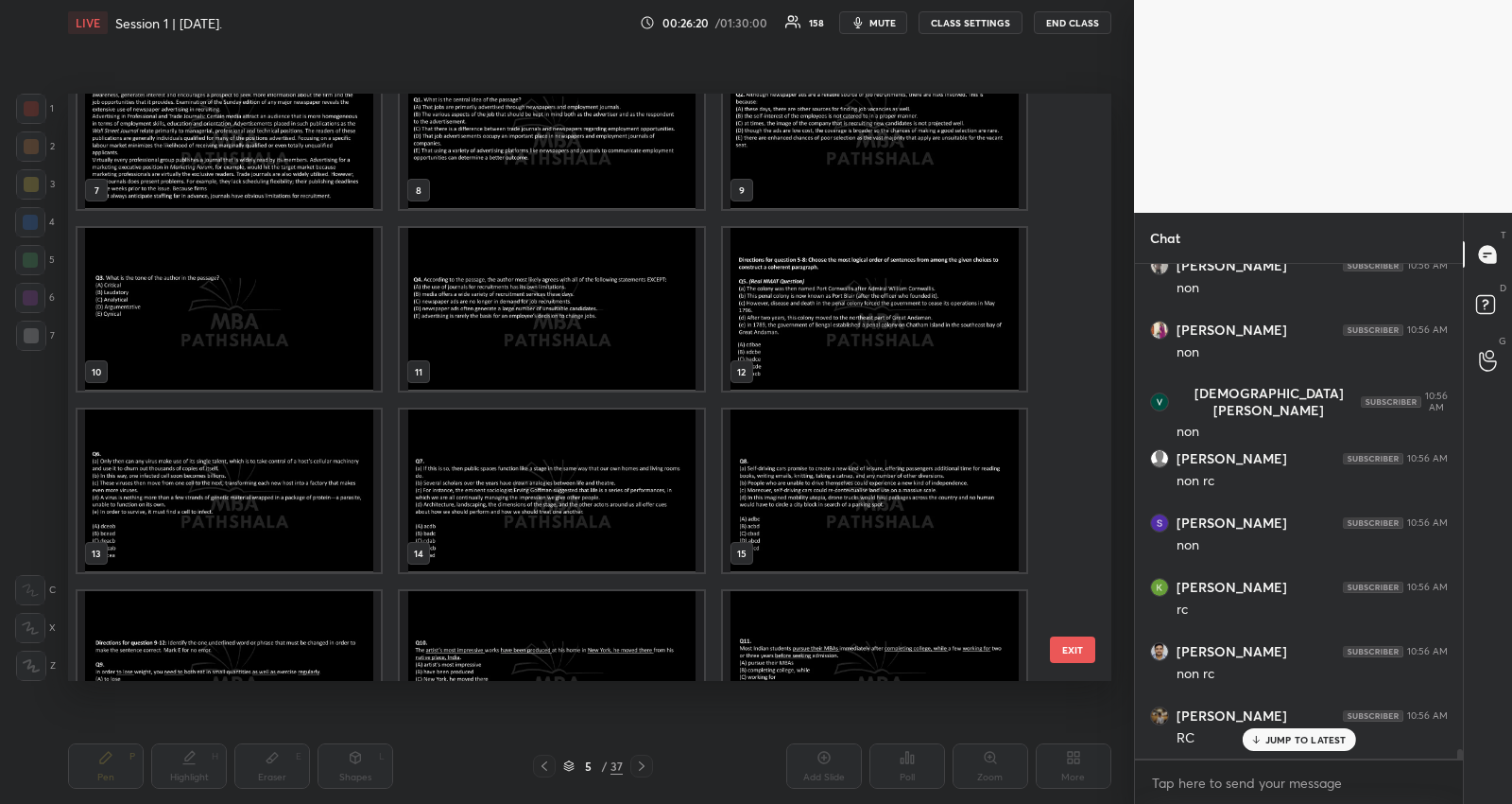
scroll to position [25354, 0]
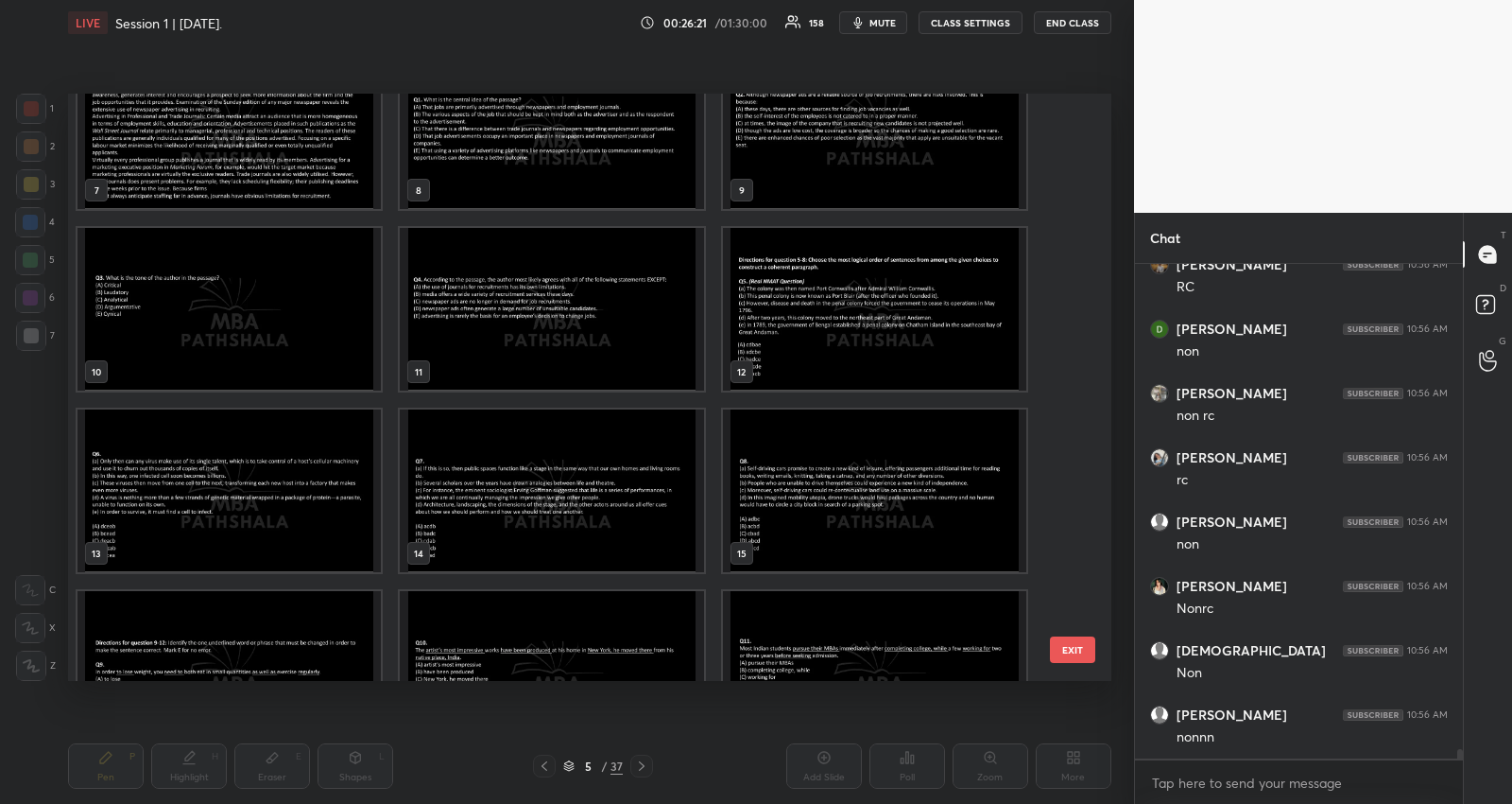
click at [840, 355] on img "grid" at bounding box center [875, 309] width 304 height 163
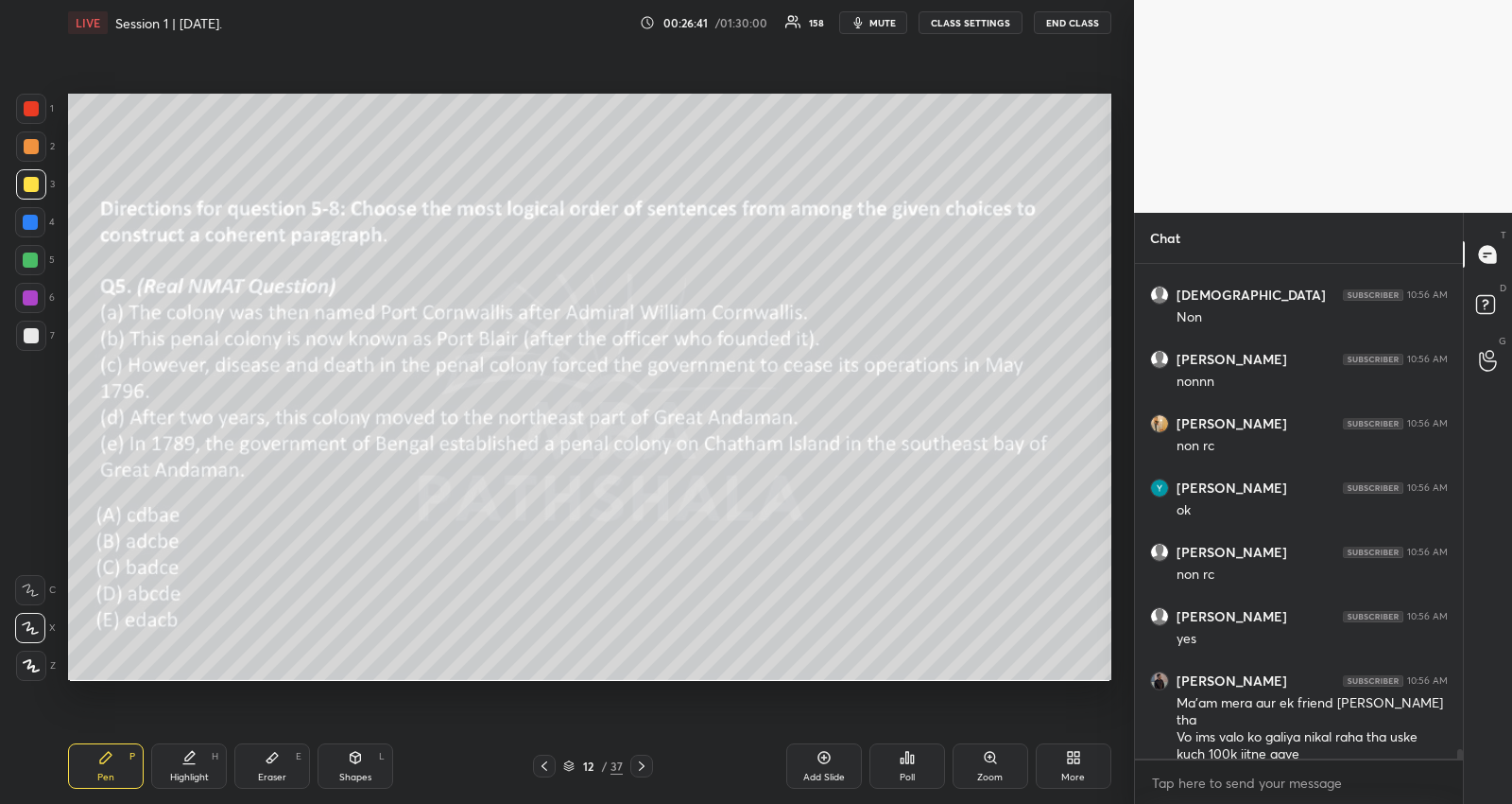
scroll to position [25966, 0]
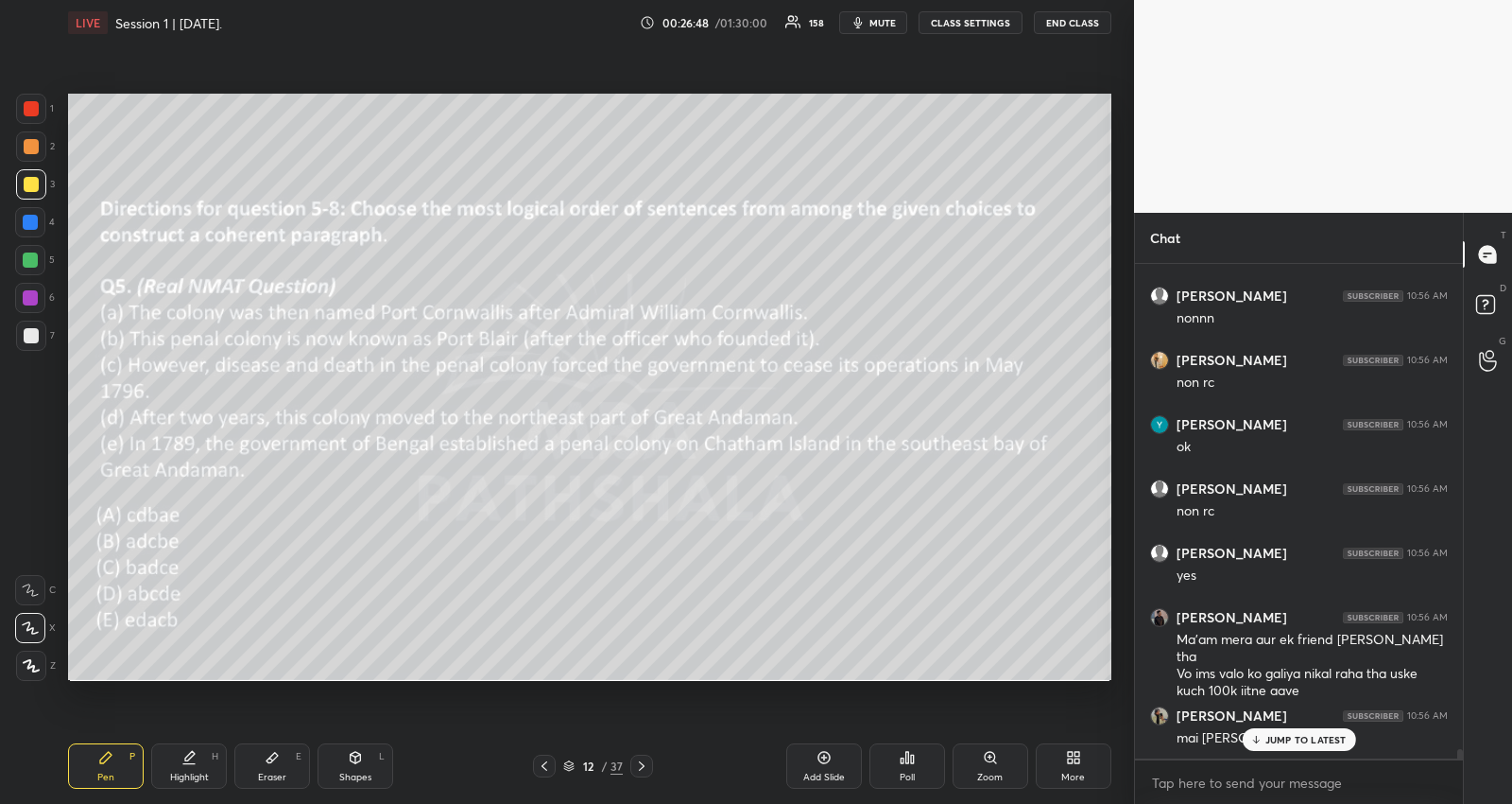
click at [1319, 739] on p "JUMP TO LATEST" at bounding box center [1306, 740] width 81 height 12
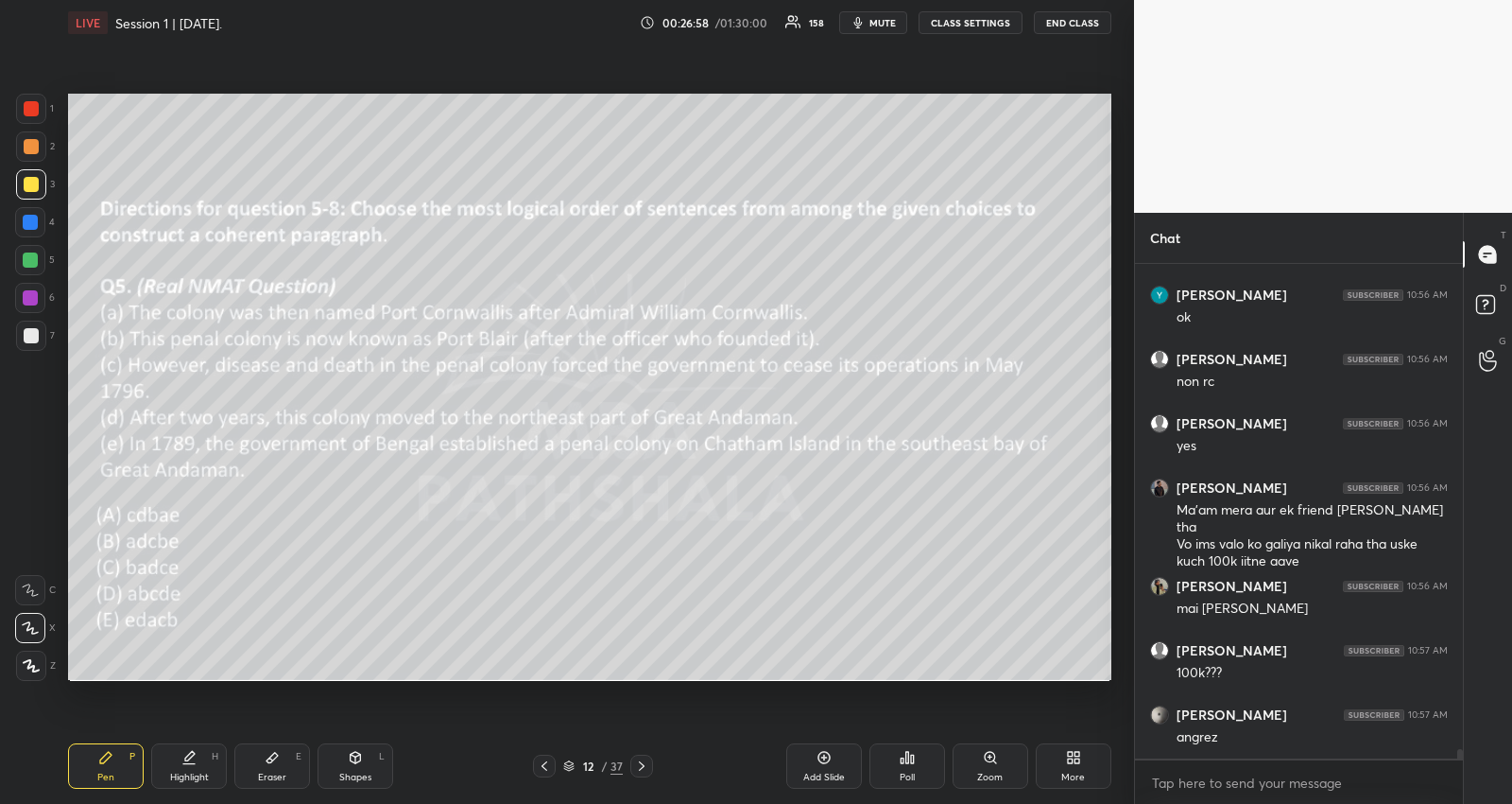
scroll to position [26159, 0]
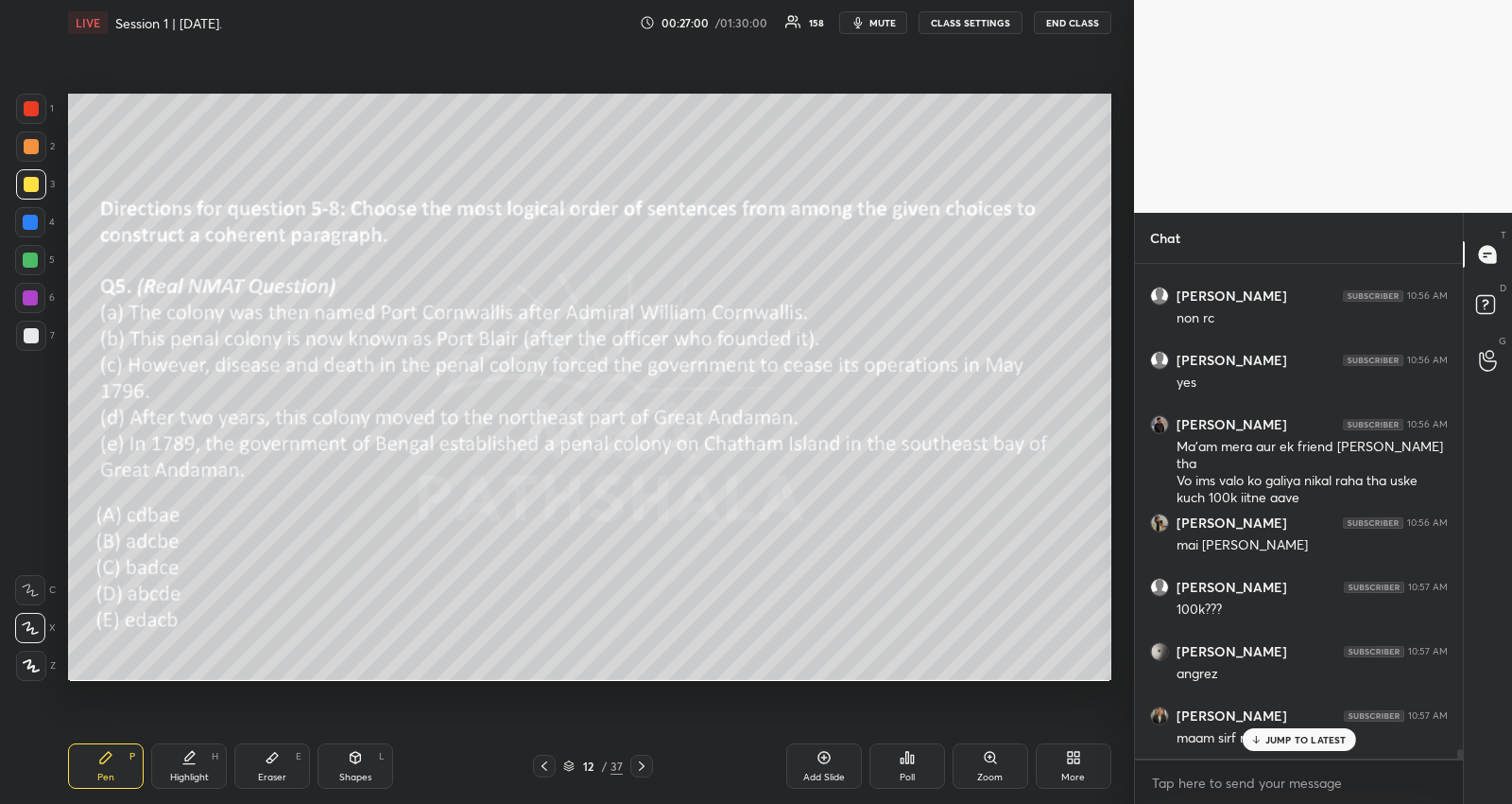
click at [1300, 738] on p "JUMP TO LATEST" at bounding box center [1306, 740] width 81 height 12
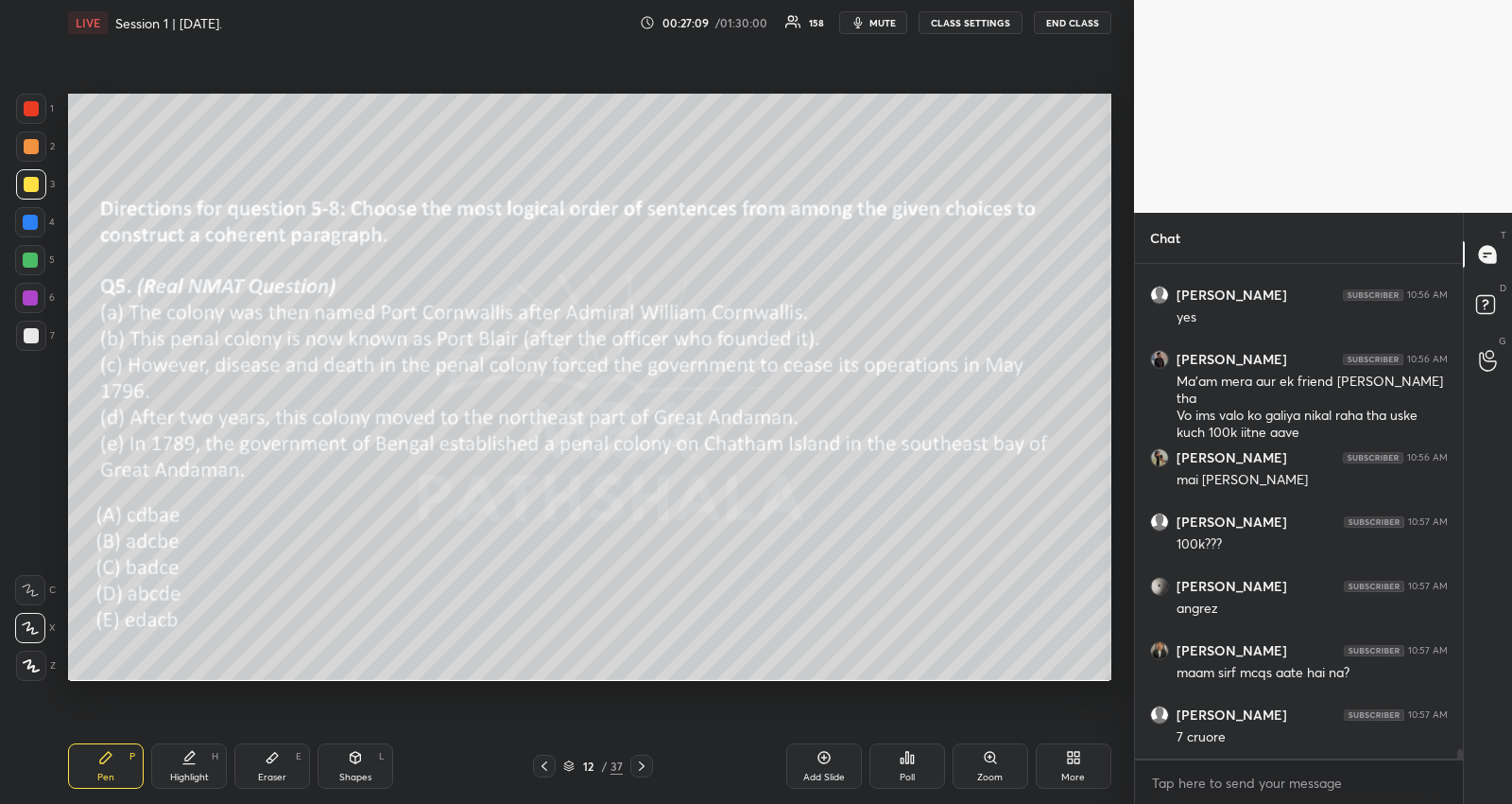
click at [913, 762] on icon at bounding box center [912, 759] width 3 height 9
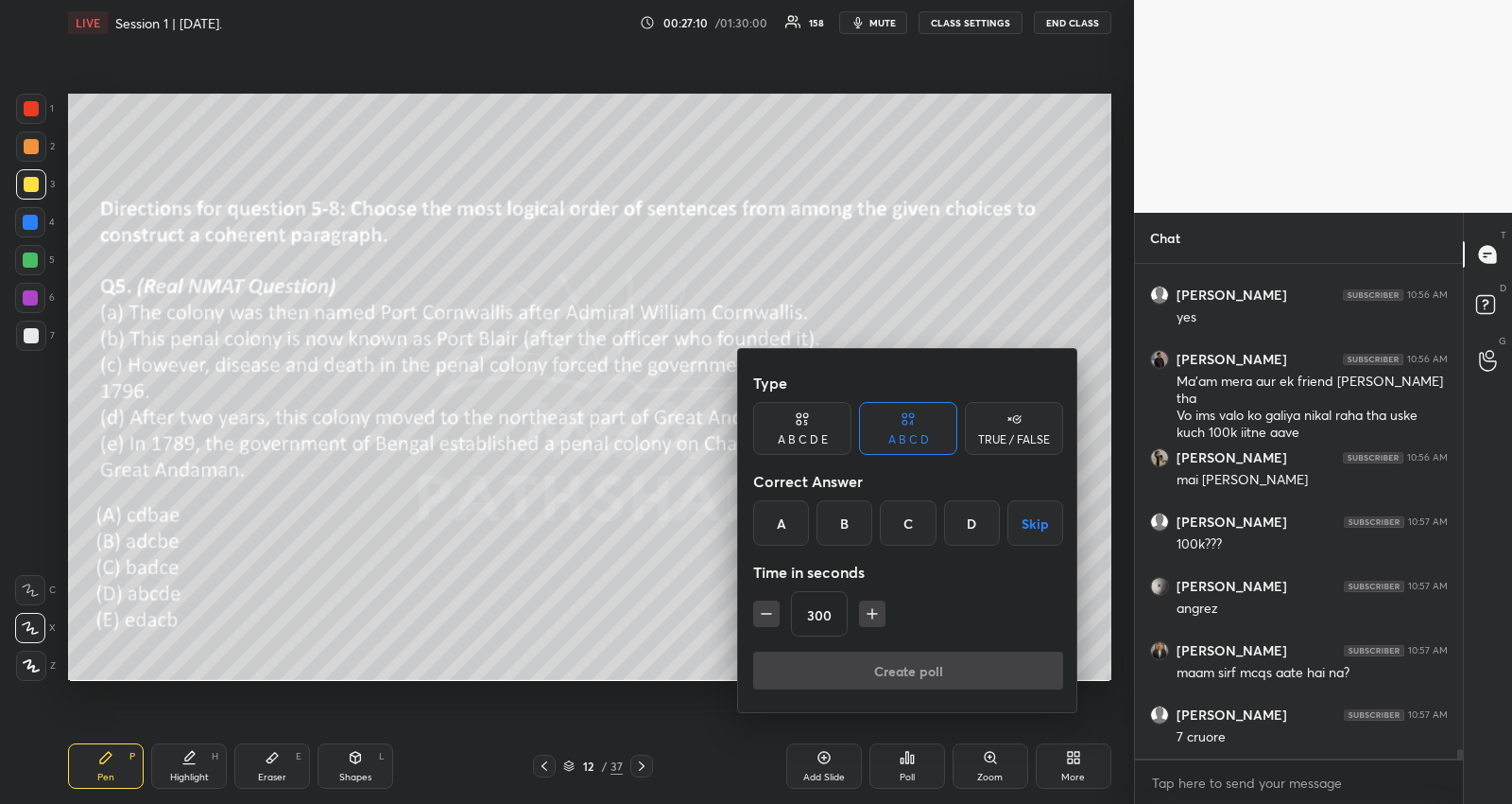
scroll to position [26287, 0]
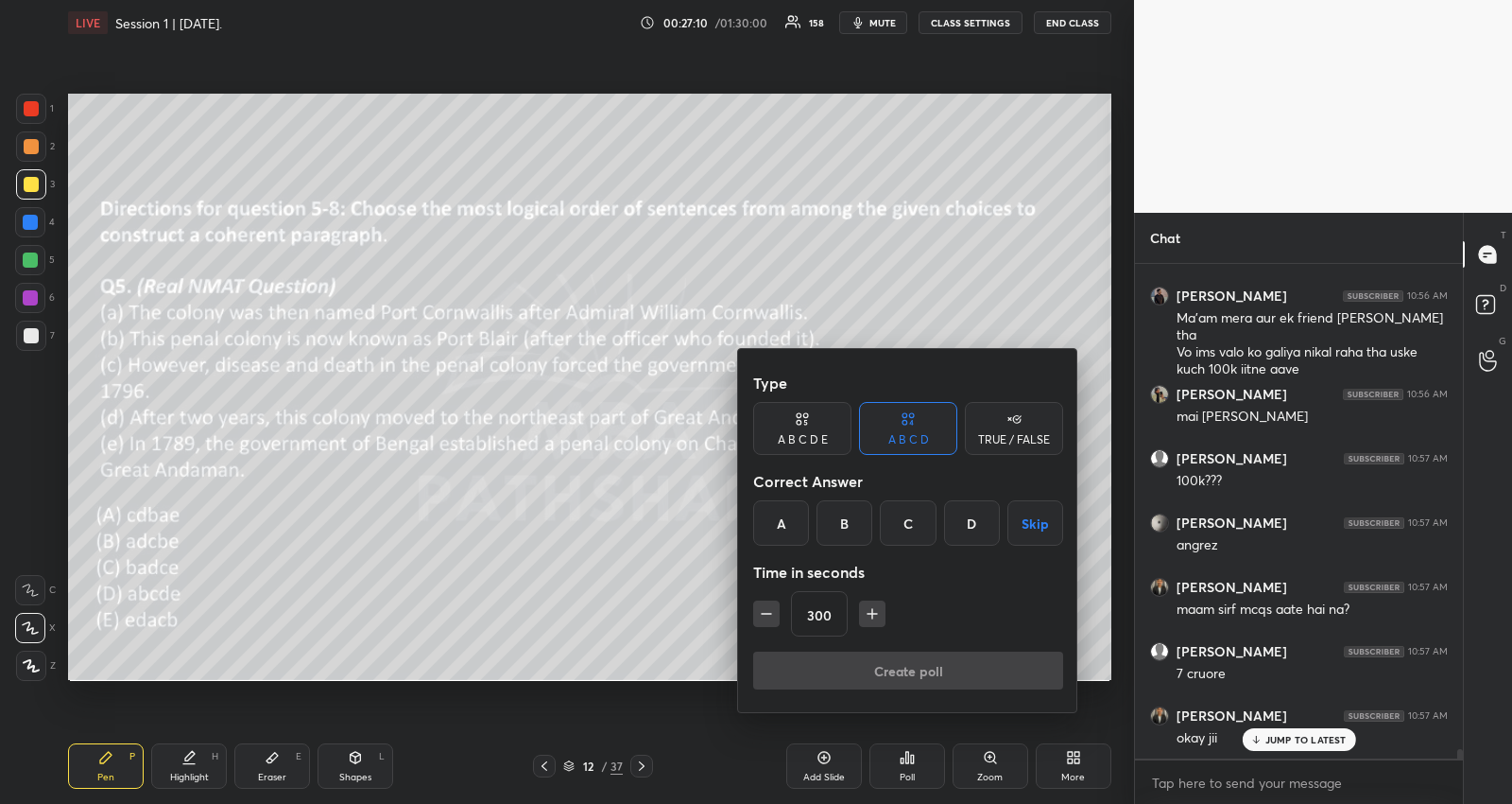
click at [818, 428] on div "A B C D E" at bounding box center [803, 428] width 99 height 53
click at [769, 614] on icon "button" at bounding box center [766, 614] width 10 height 0
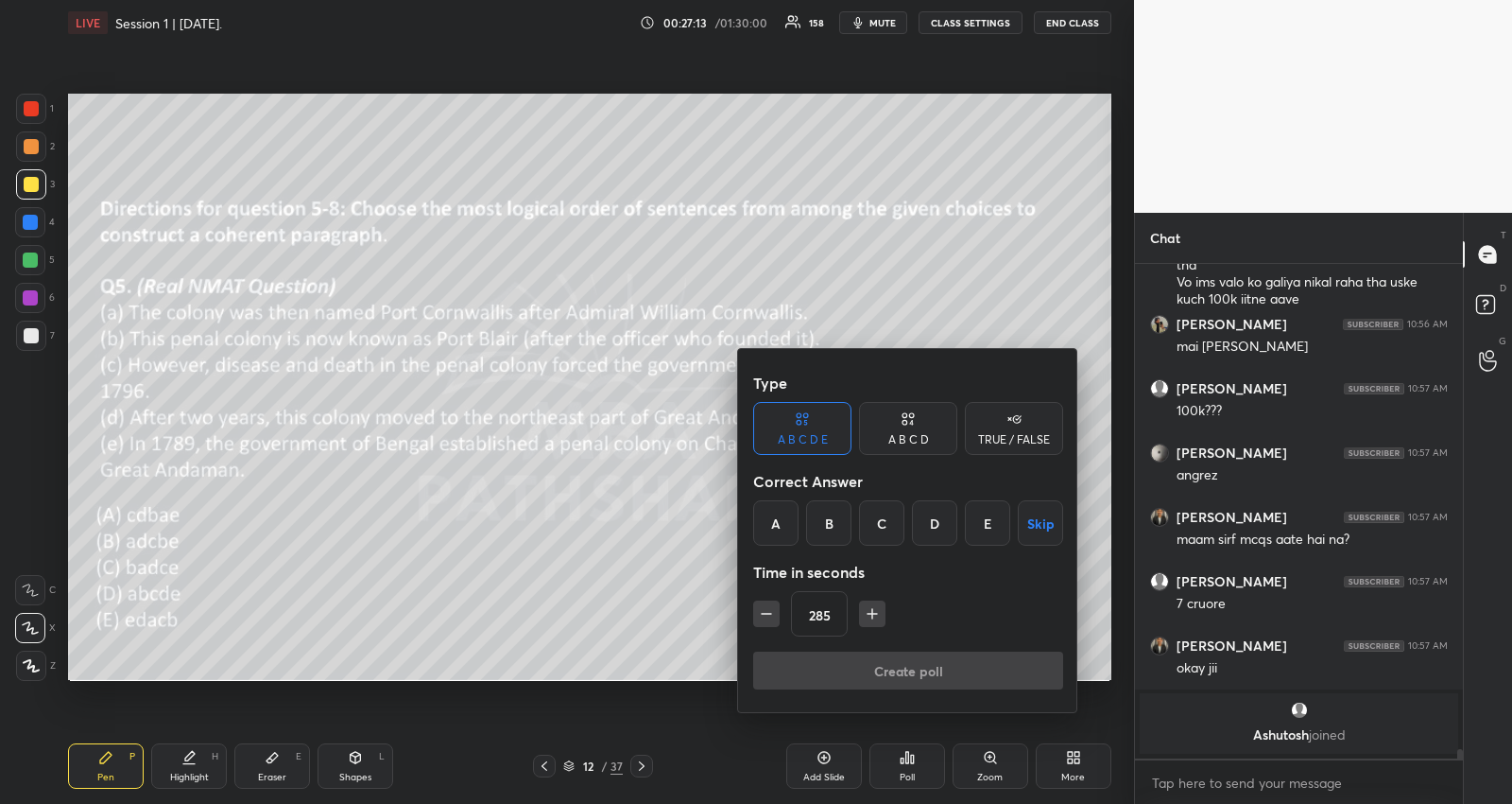
click at [769, 614] on icon "button" at bounding box center [766, 614] width 10 height 0
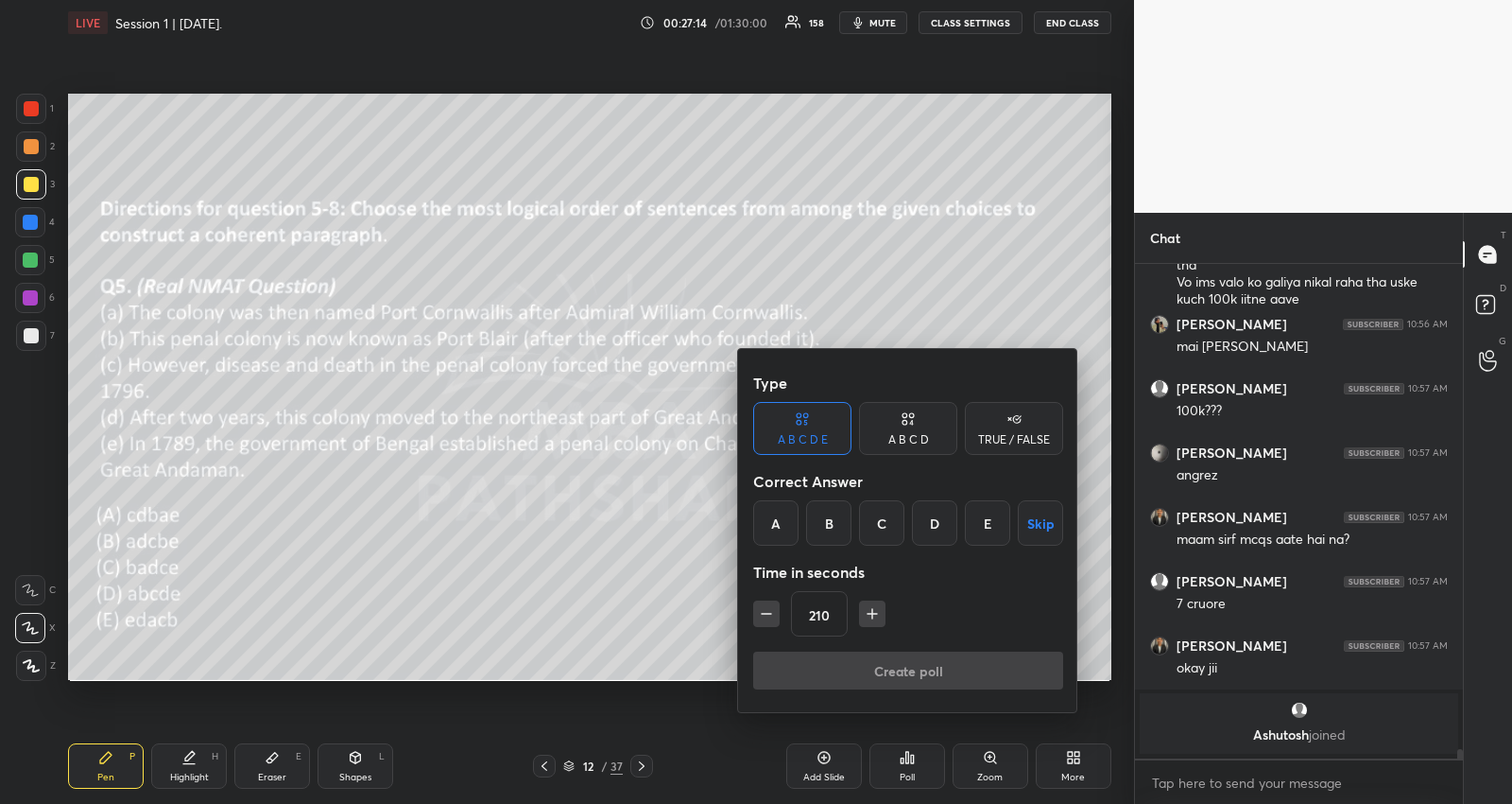
click at [769, 614] on icon "button" at bounding box center [766, 614] width 10 height 0
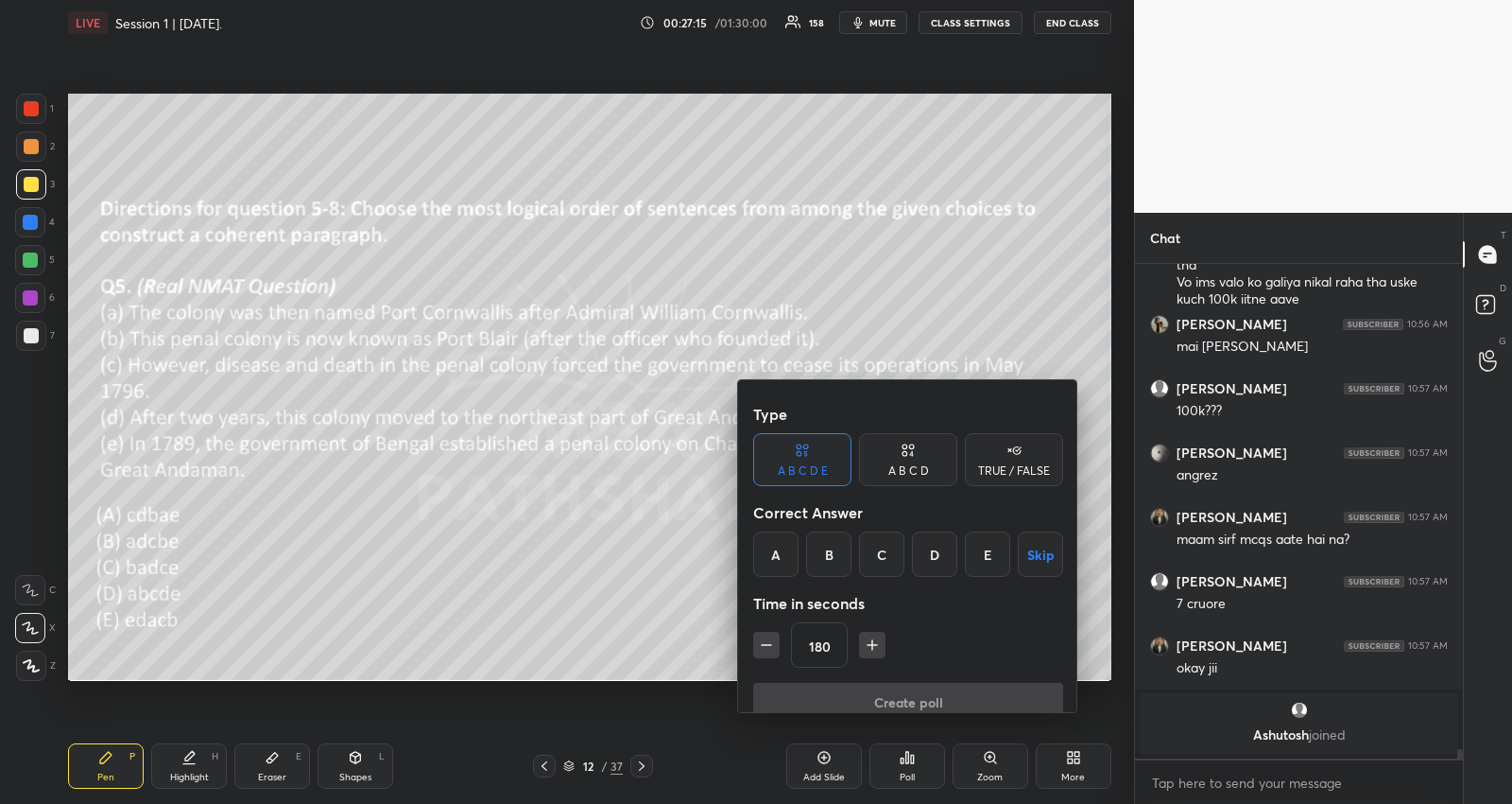
click at [769, 645] on icon "button" at bounding box center [766, 645] width 10 height 0
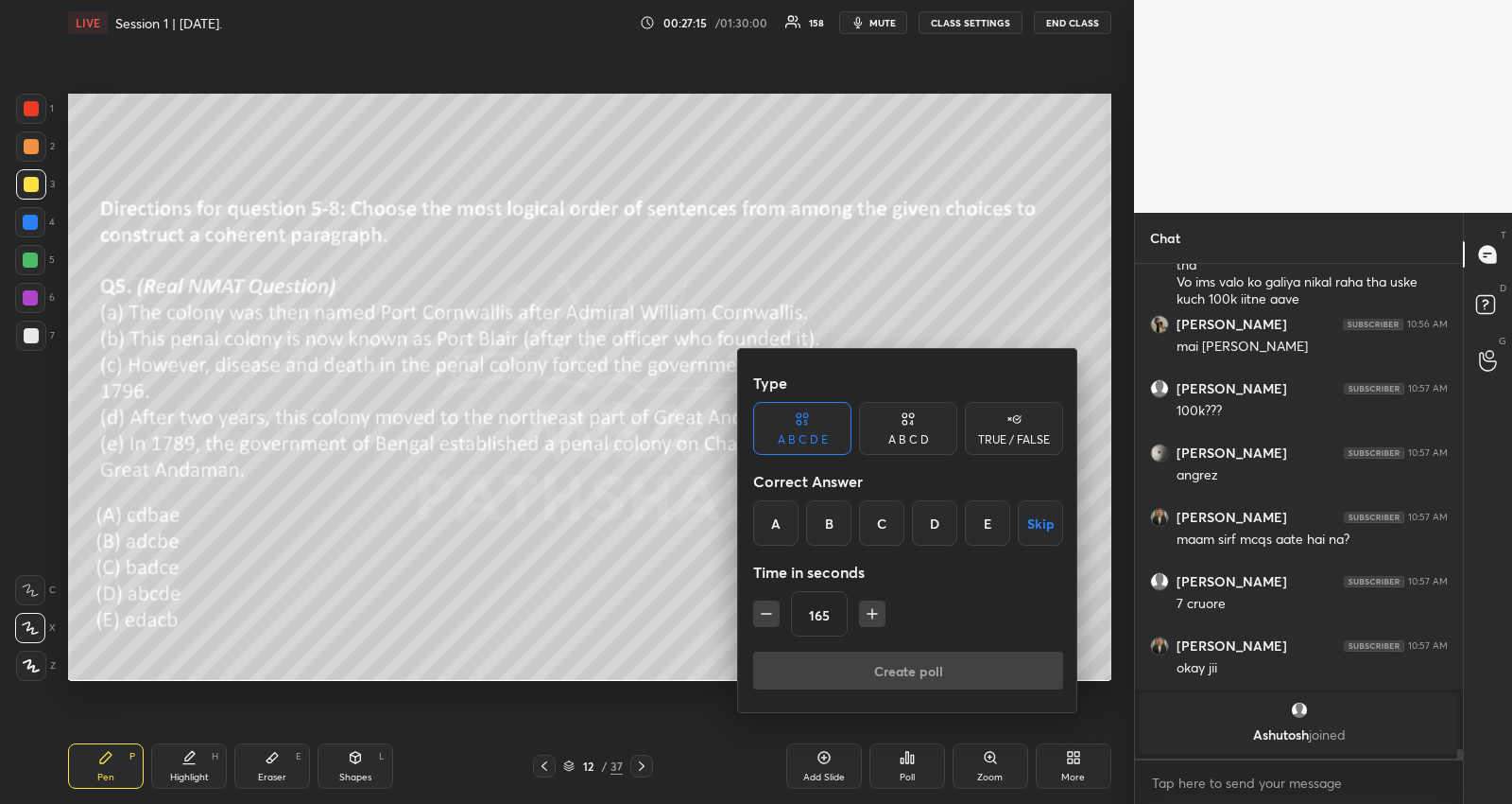
click at [769, 614] on icon "button" at bounding box center [766, 614] width 10 height 0
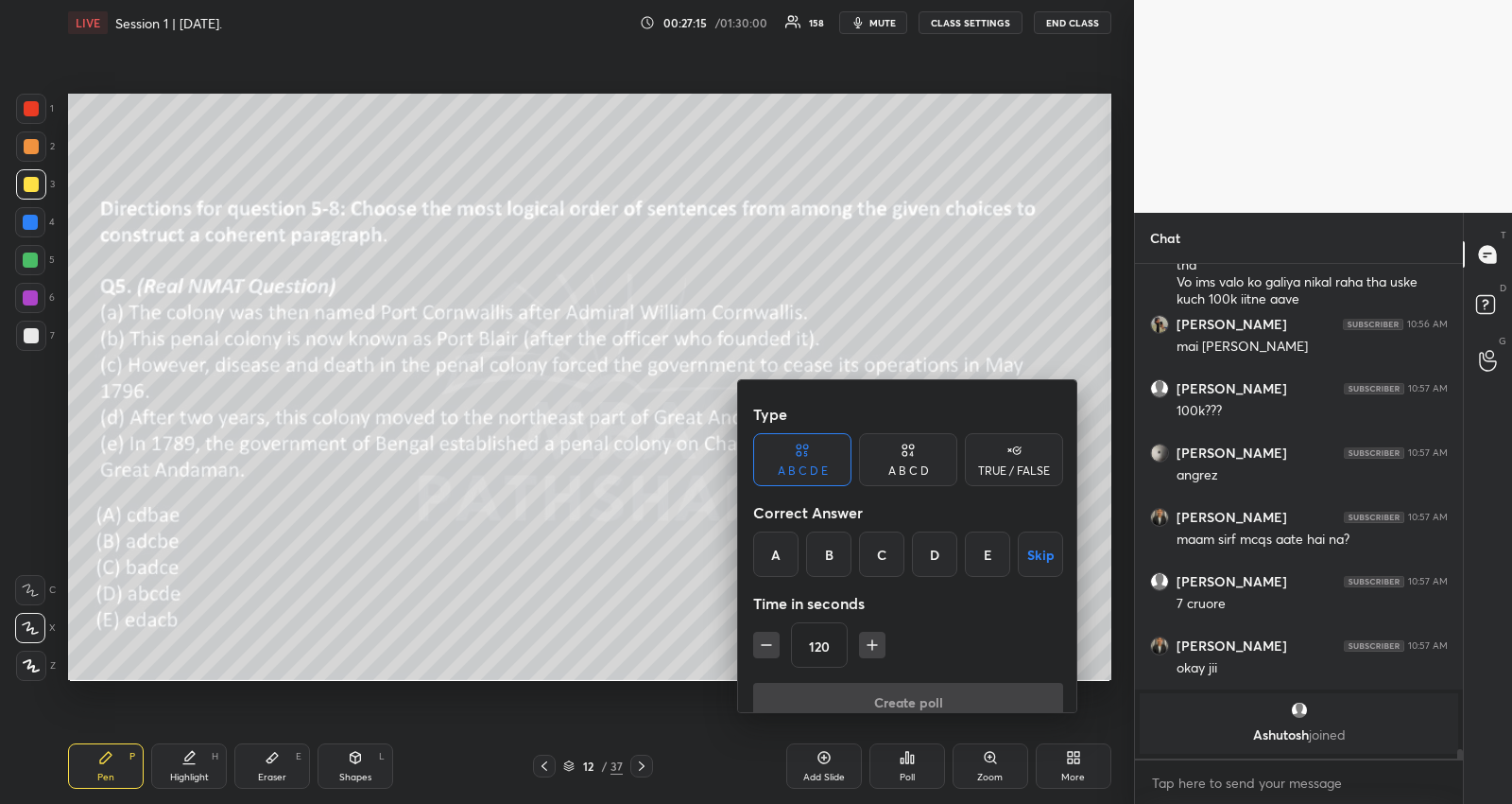
click at [769, 645] on icon "button" at bounding box center [766, 645] width 10 height 0
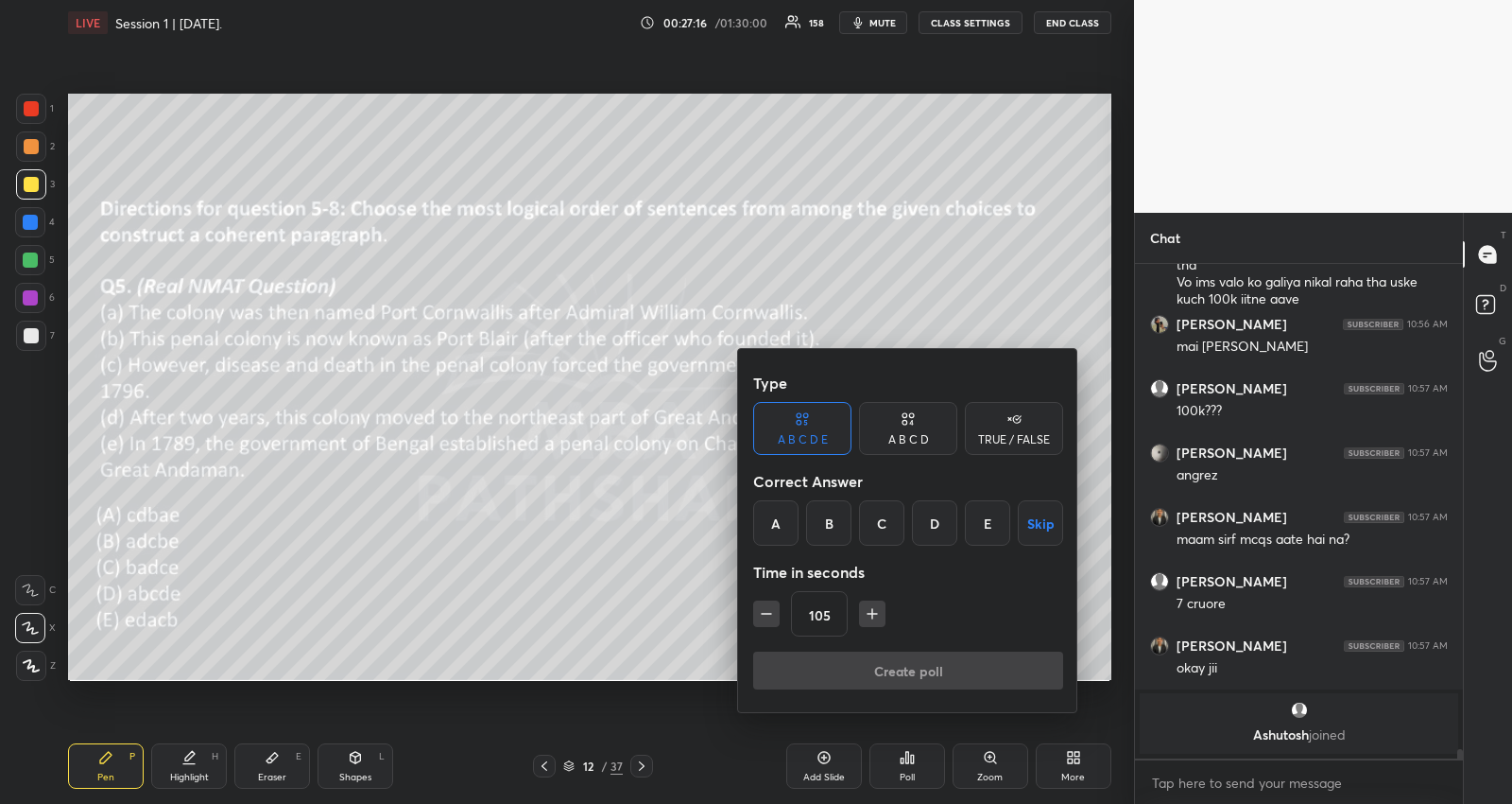
click at [769, 614] on icon "button" at bounding box center [766, 614] width 10 height 0
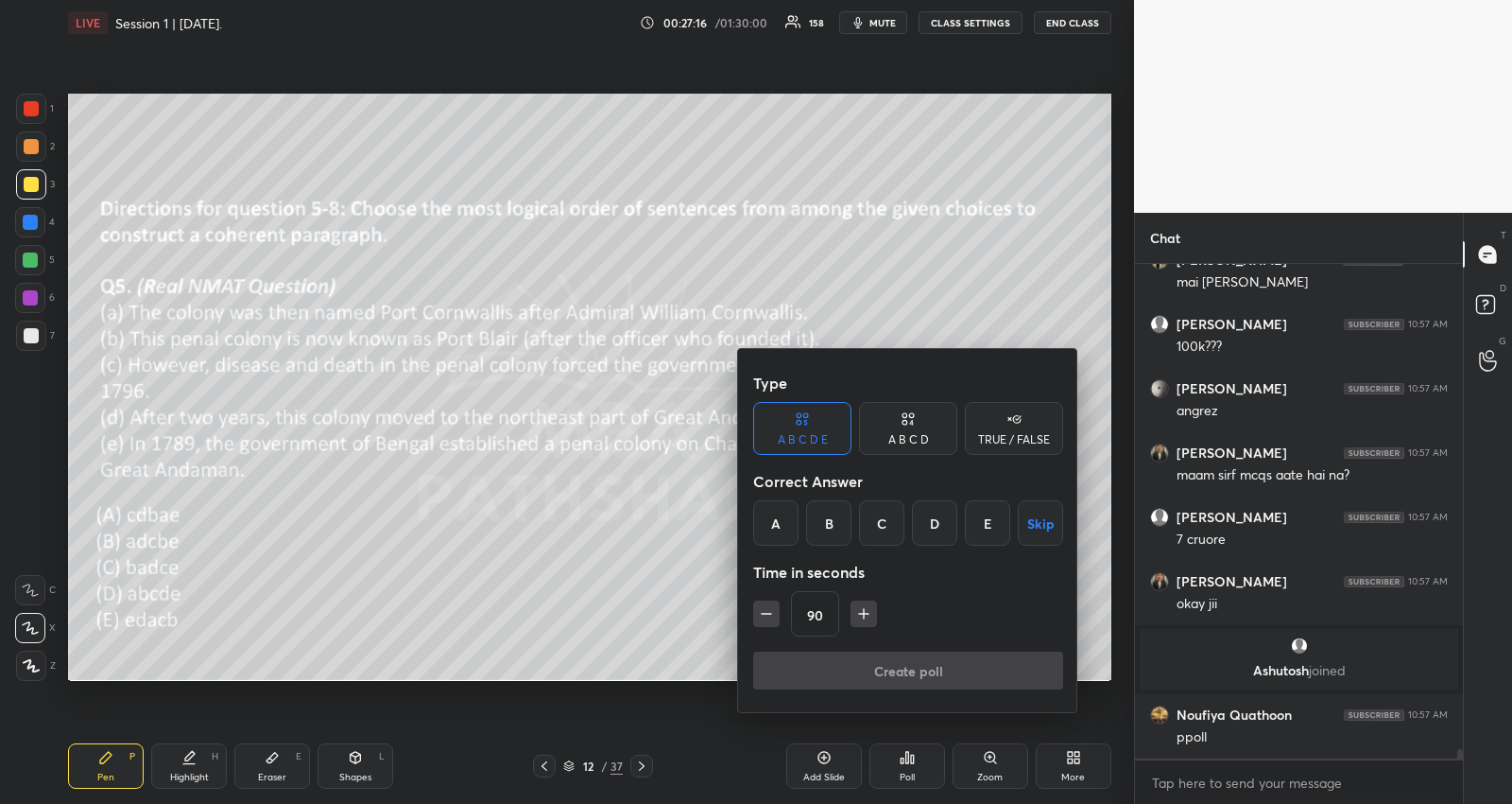
click at [769, 614] on icon "button" at bounding box center [766, 614] width 10 height 0
click at [766, 606] on icon "button" at bounding box center [766, 613] width 19 height 19
type input "60"
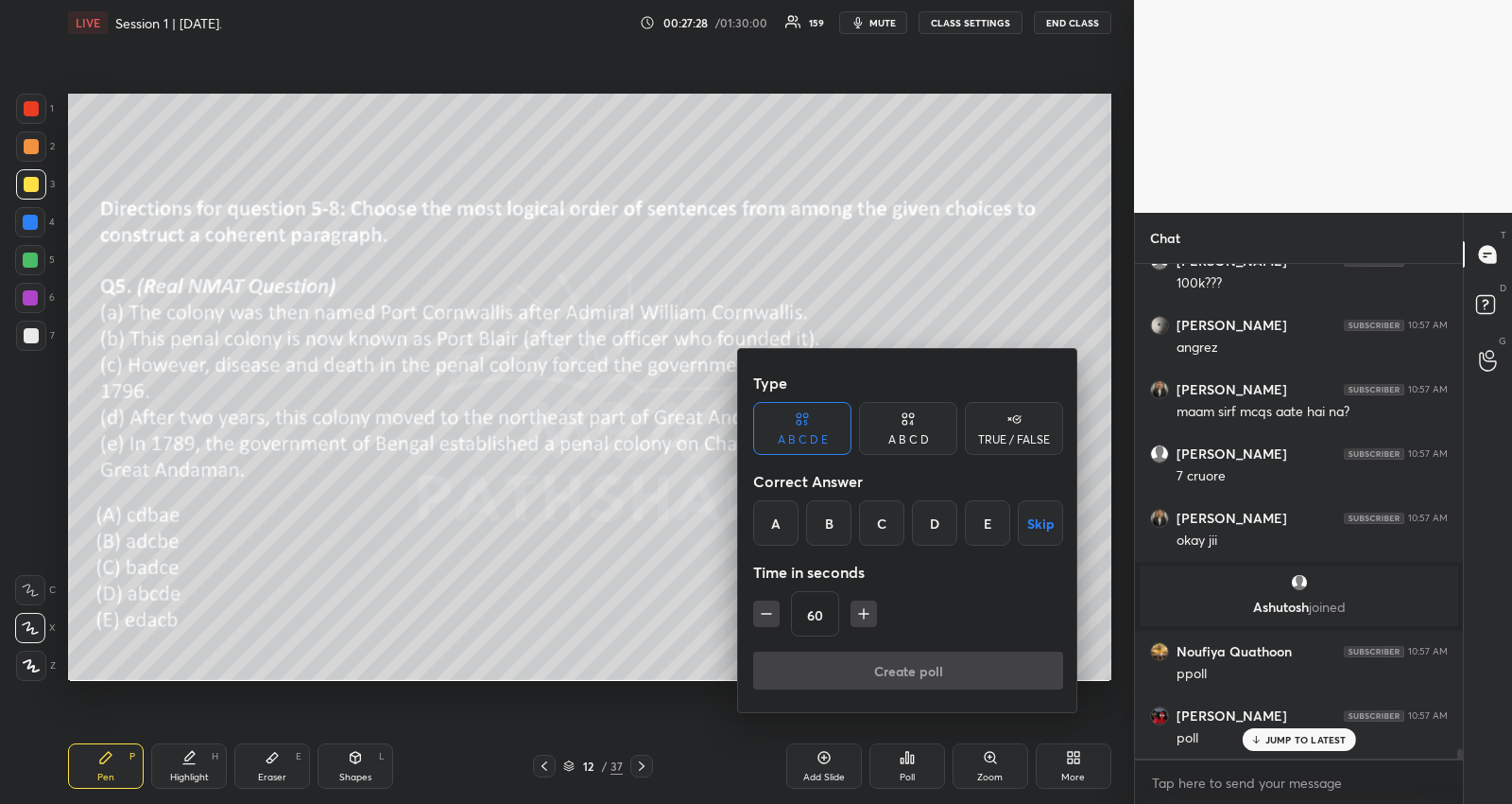
click at [973, 518] on div "E" at bounding box center [988, 523] width 45 height 45
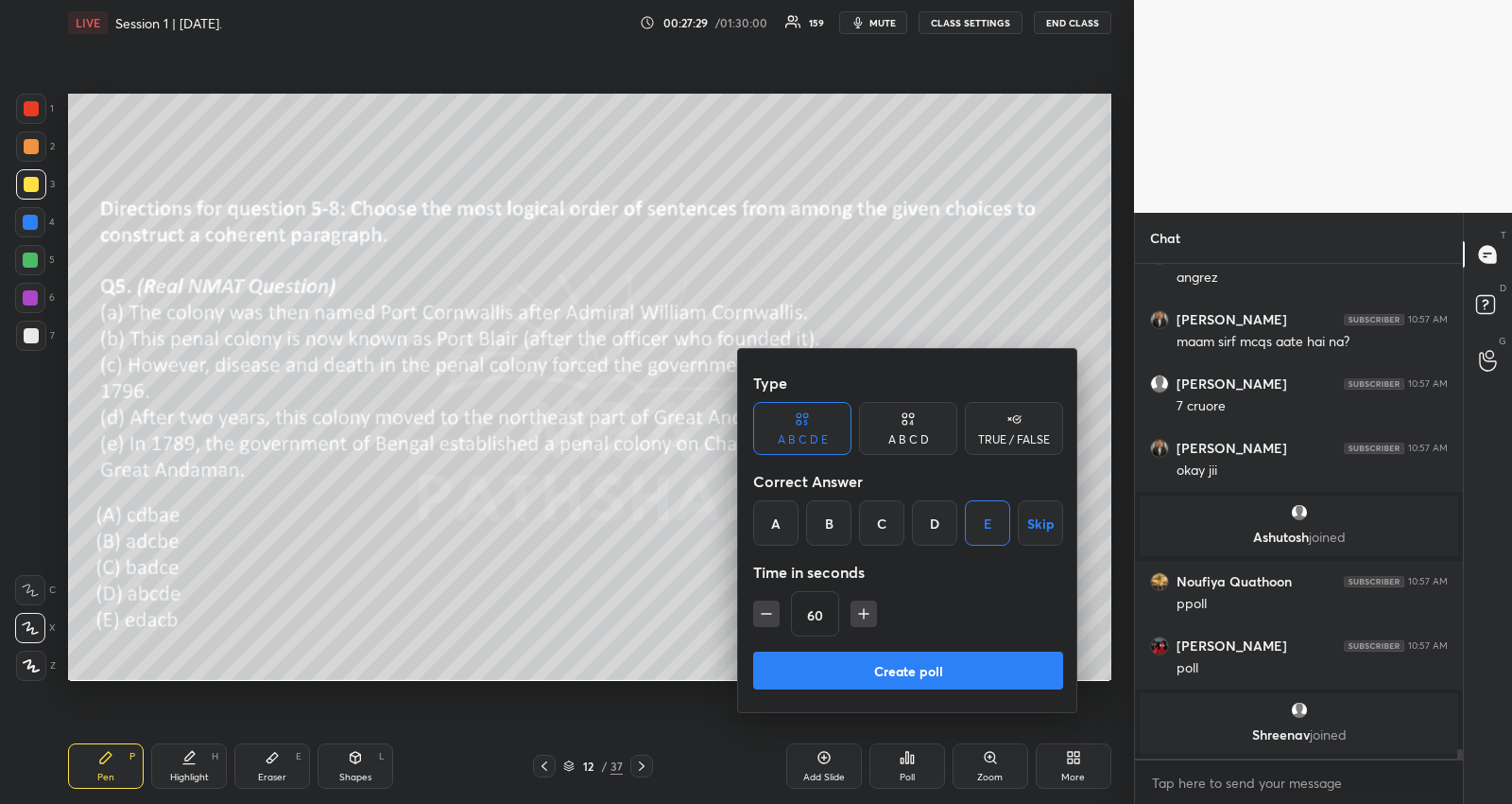
click at [922, 673] on button "Create poll" at bounding box center [908, 670] width 310 height 37
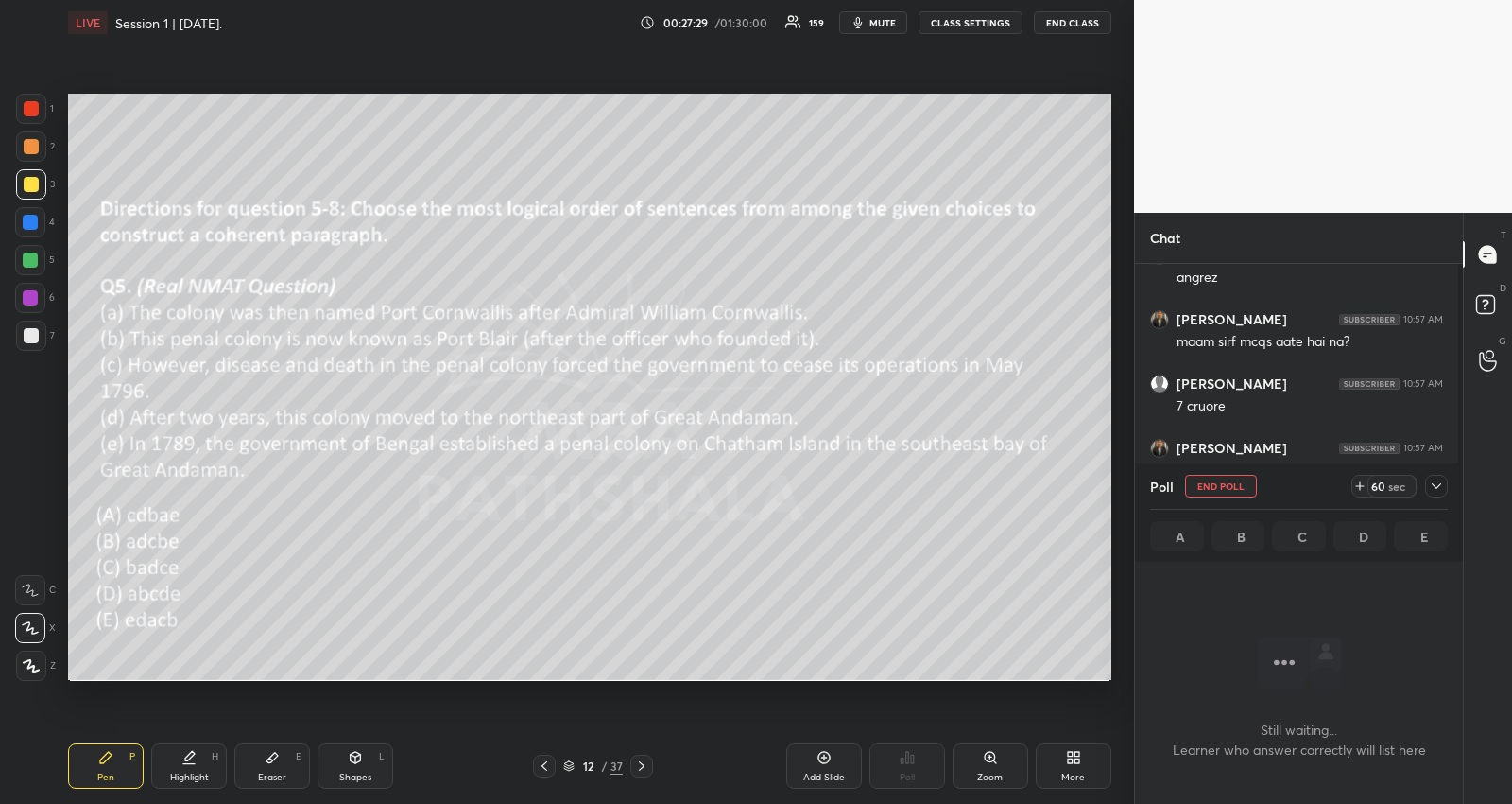
scroll to position [0, 0]
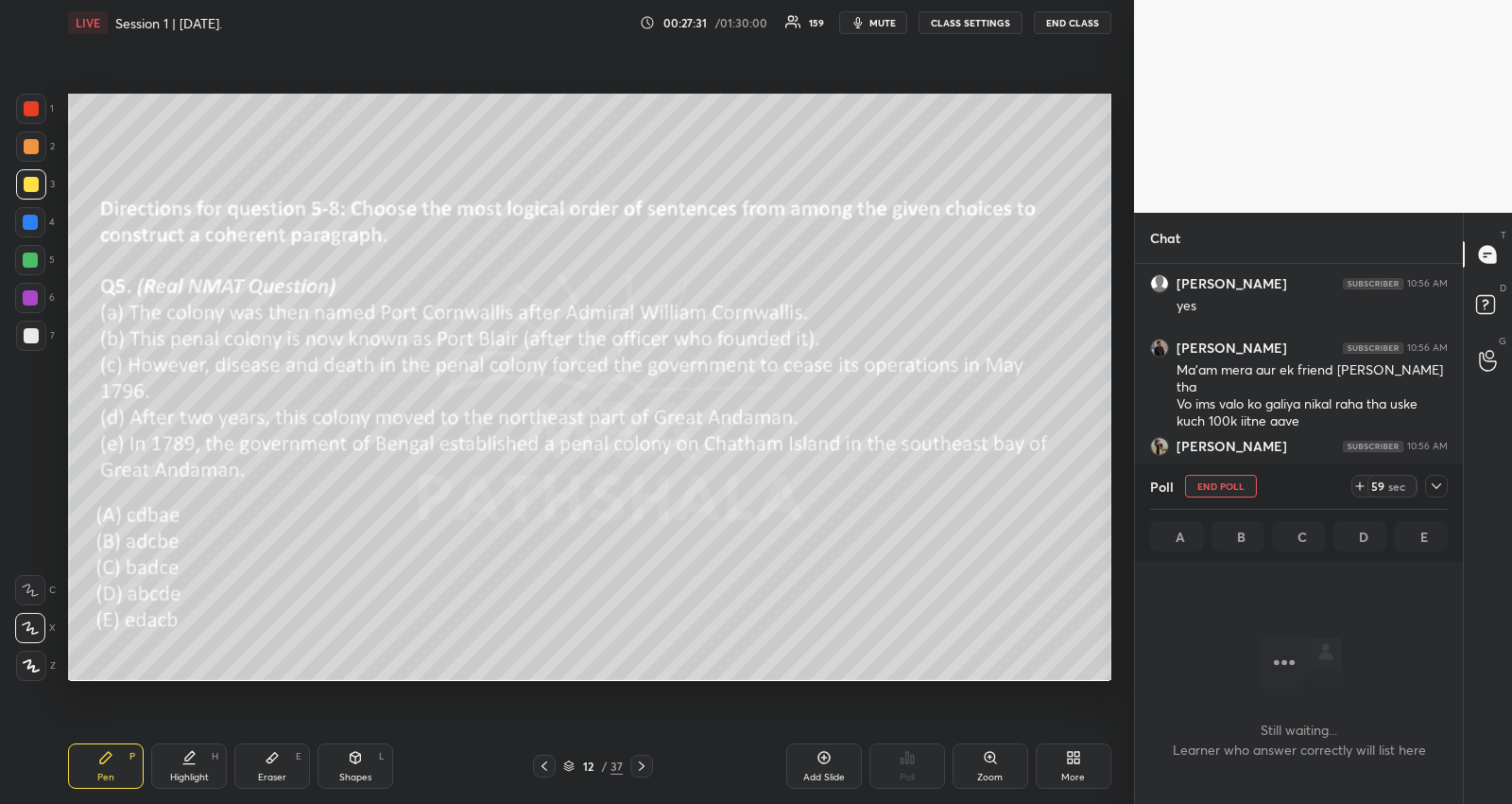
click at [888, 20] on span "mute" at bounding box center [883, 22] width 27 height 13
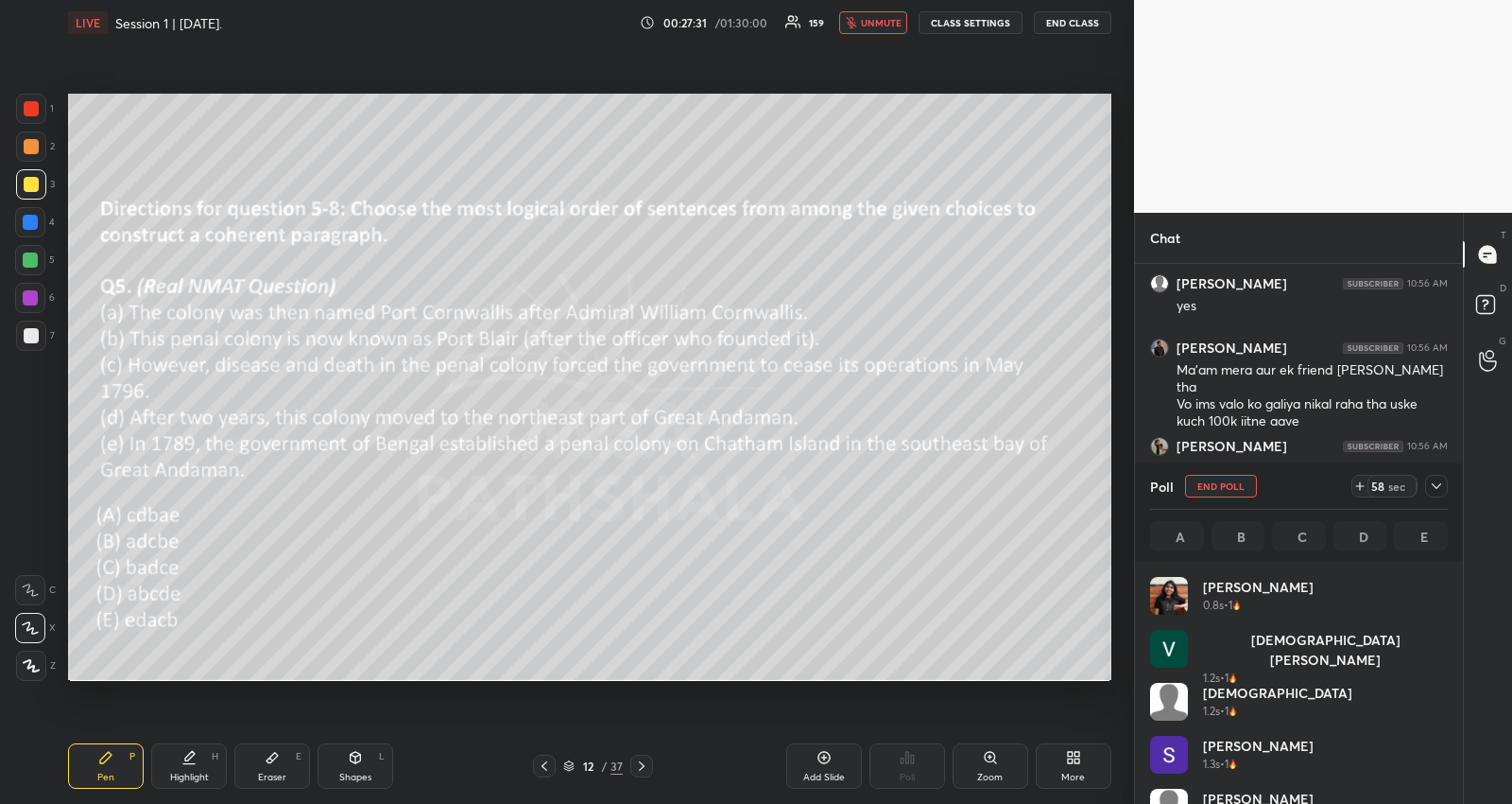
scroll to position [221, 293]
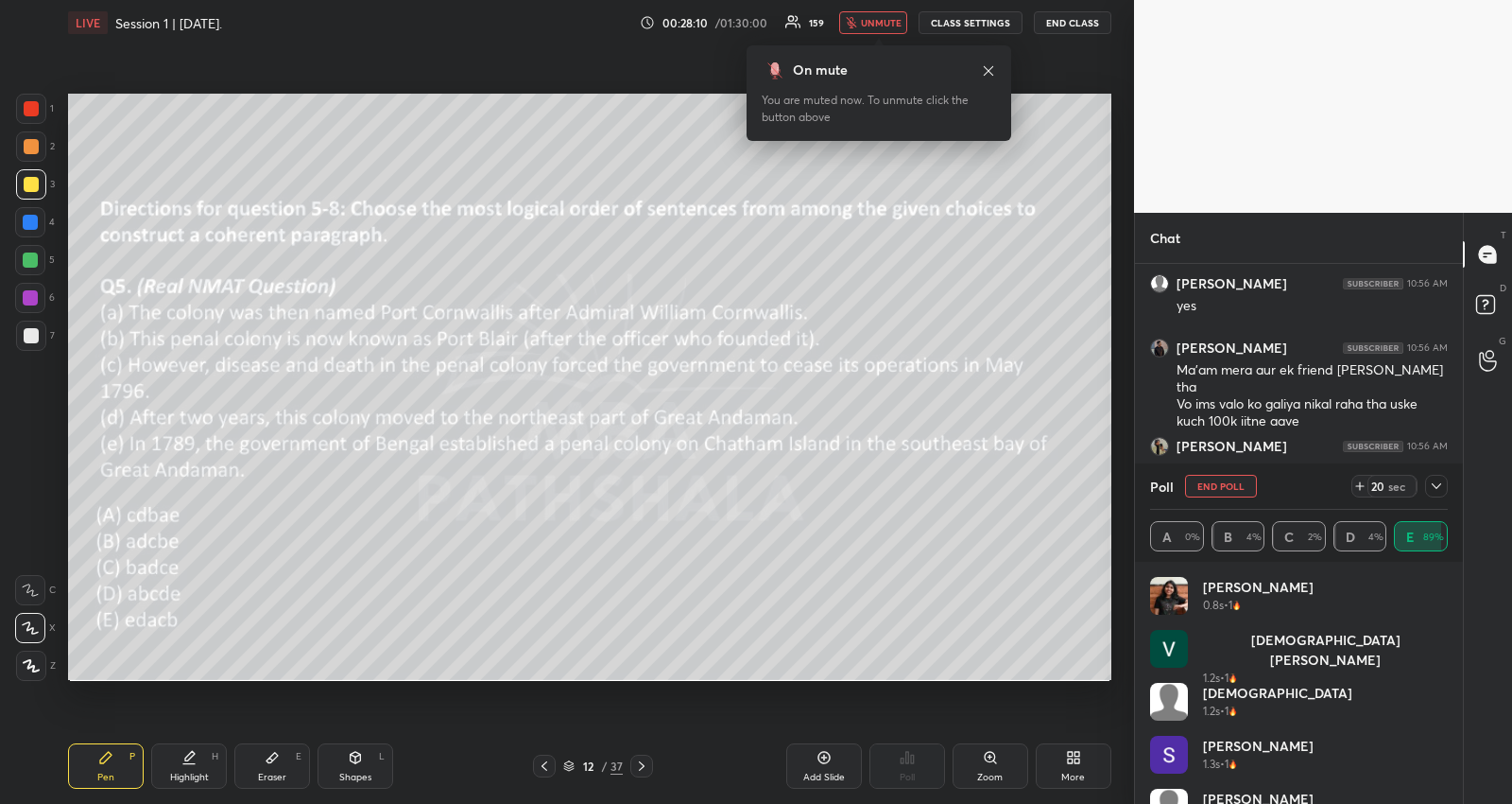
click at [1440, 487] on icon at bounding box center [1436, 485] width 15 height 15
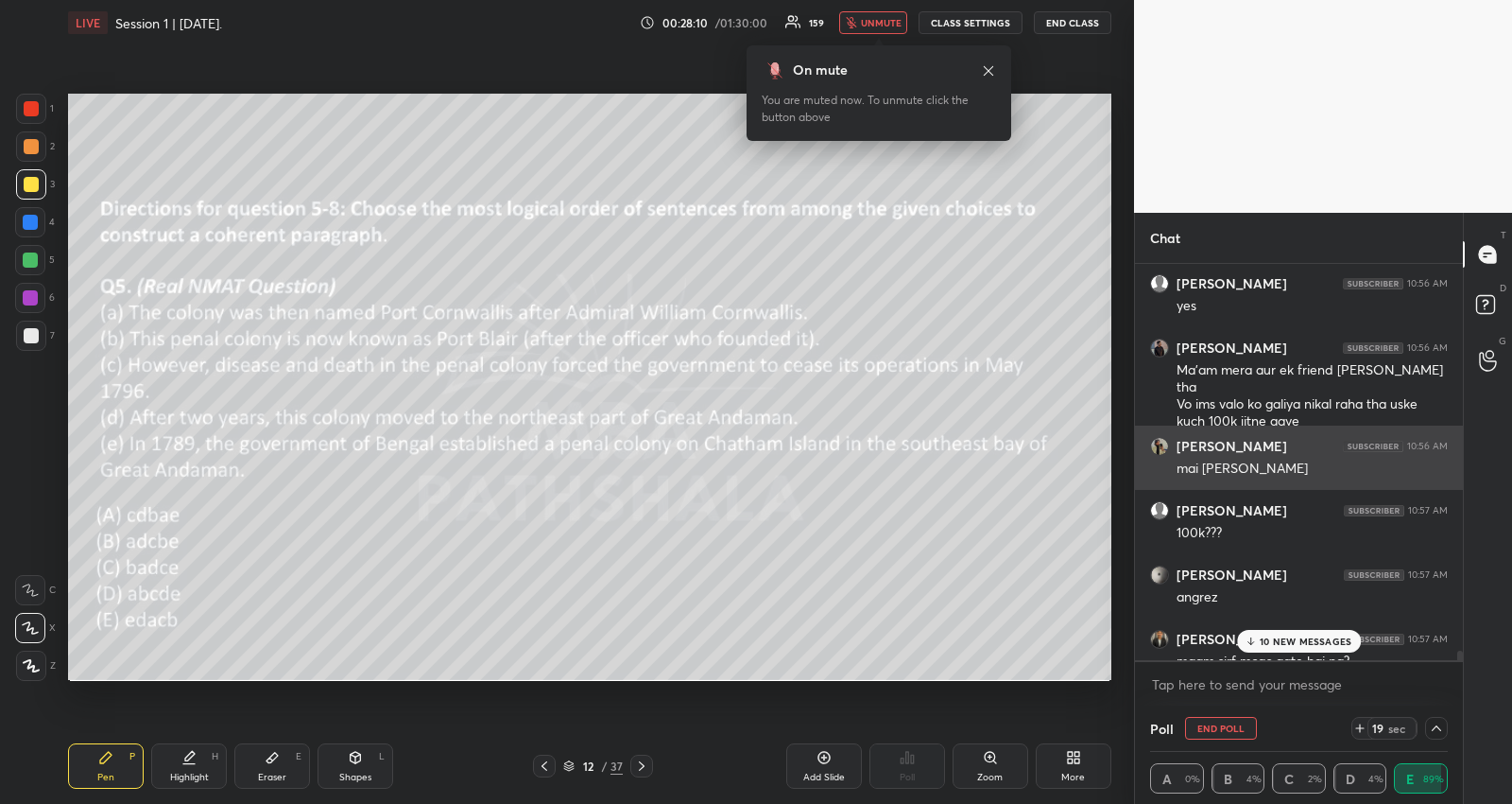
scroll to position [6, 6]
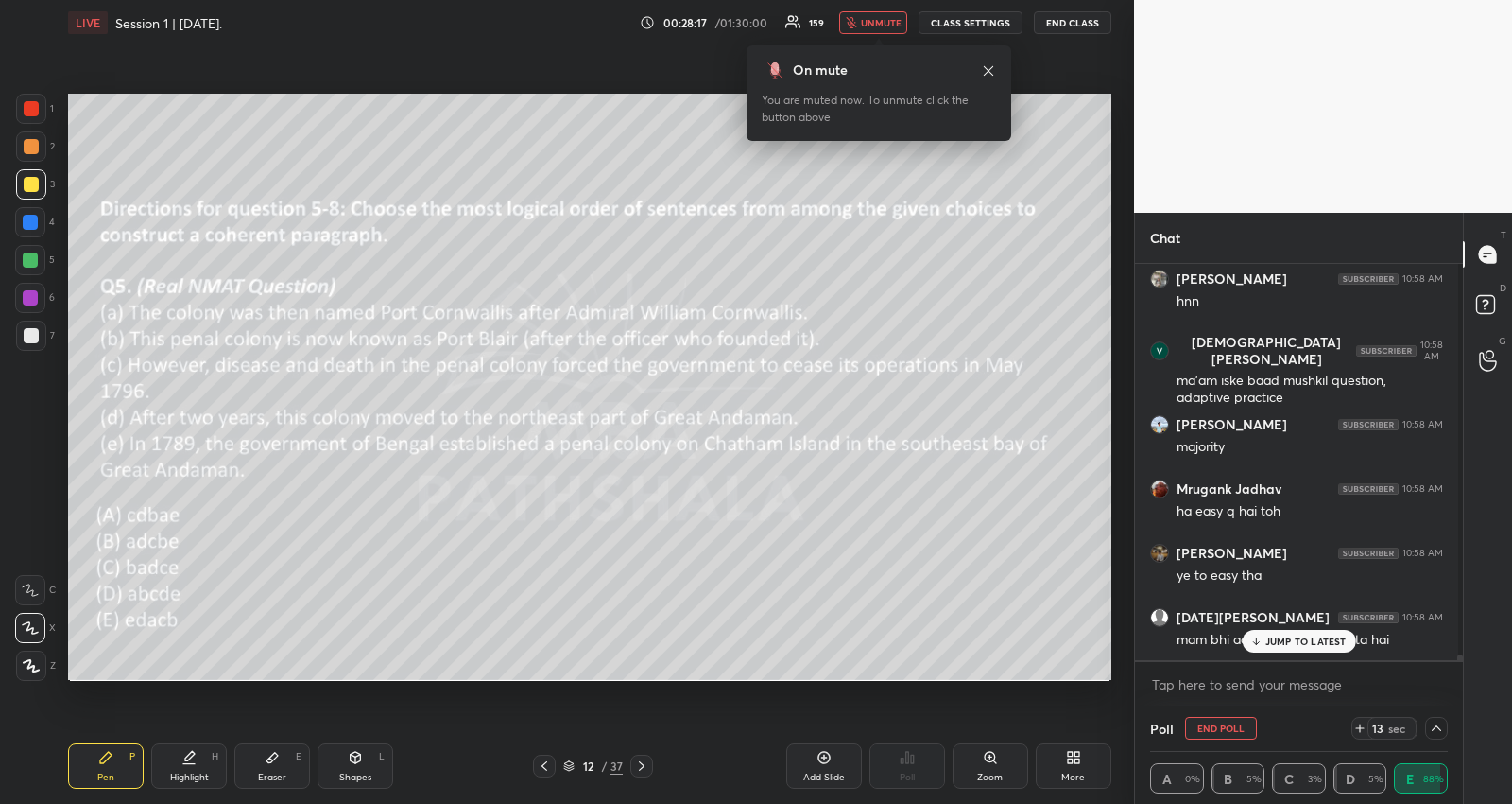
click at [887, 22] on span "unmute" at bounding box center [881, 22] width 40 height 13
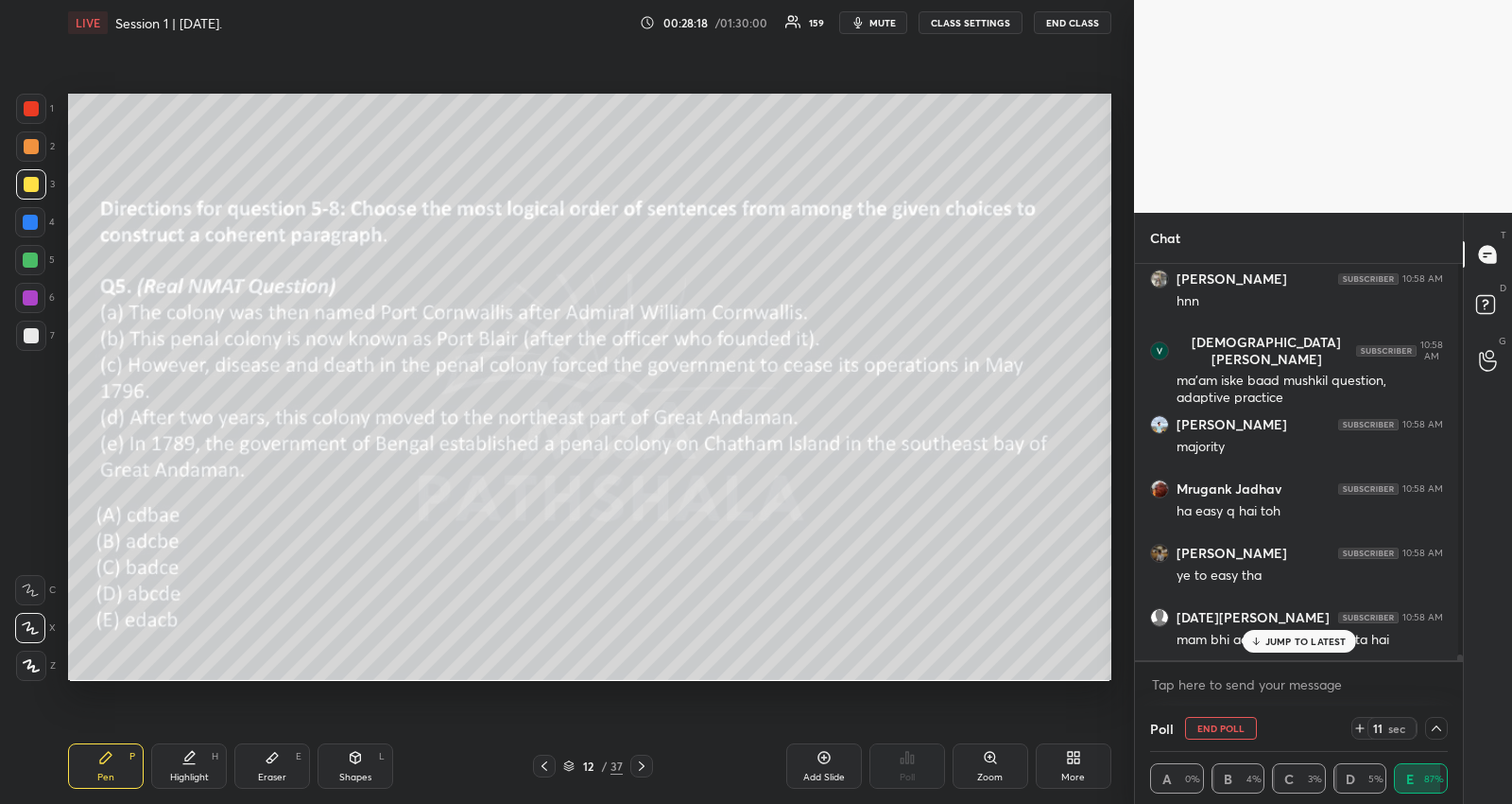
click at [1324, 642] on p "JUMP TO LATEST" at bounding box center [1306, 641] width 81 height 12
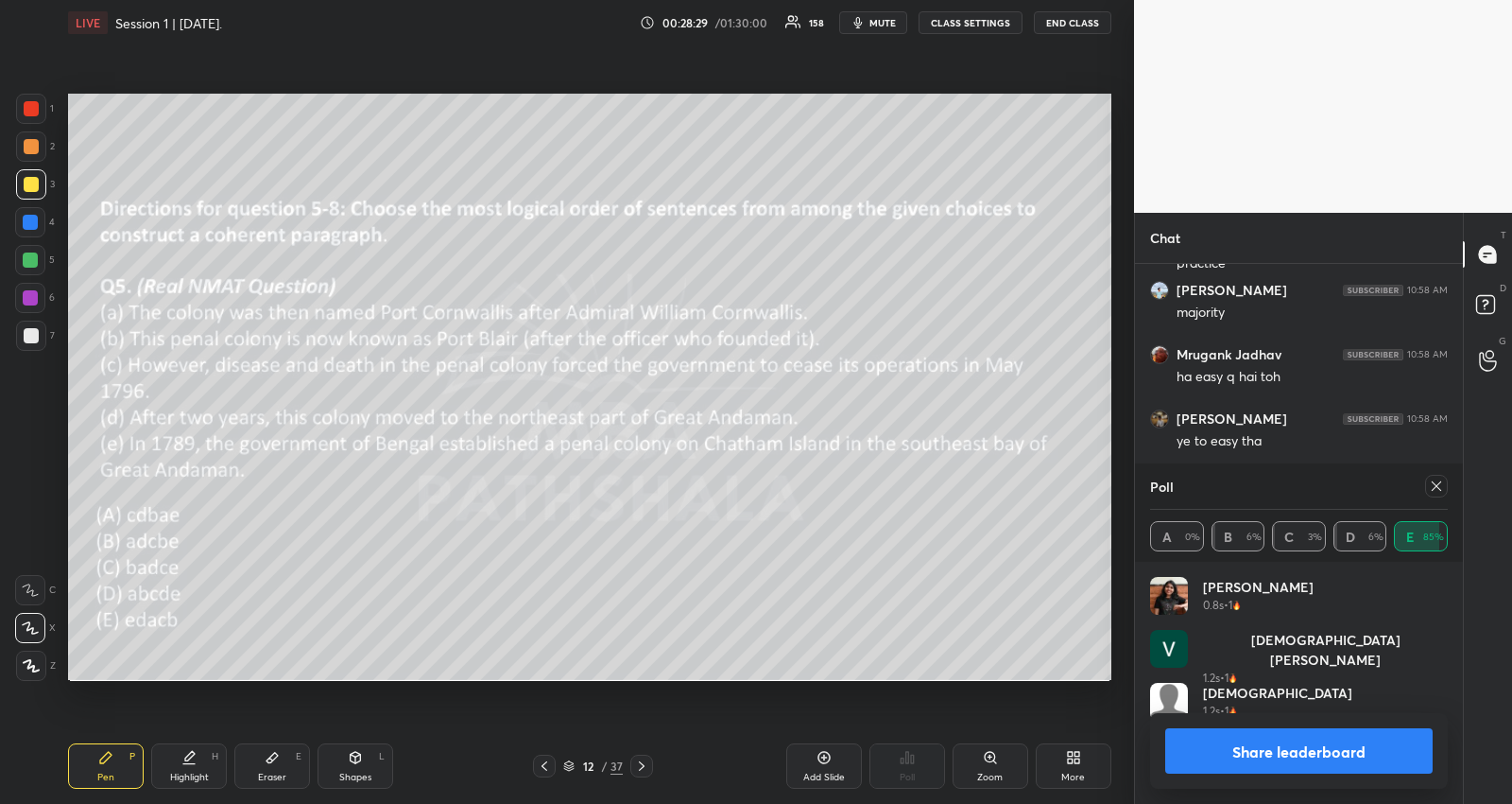
scroll to position [437, 324]
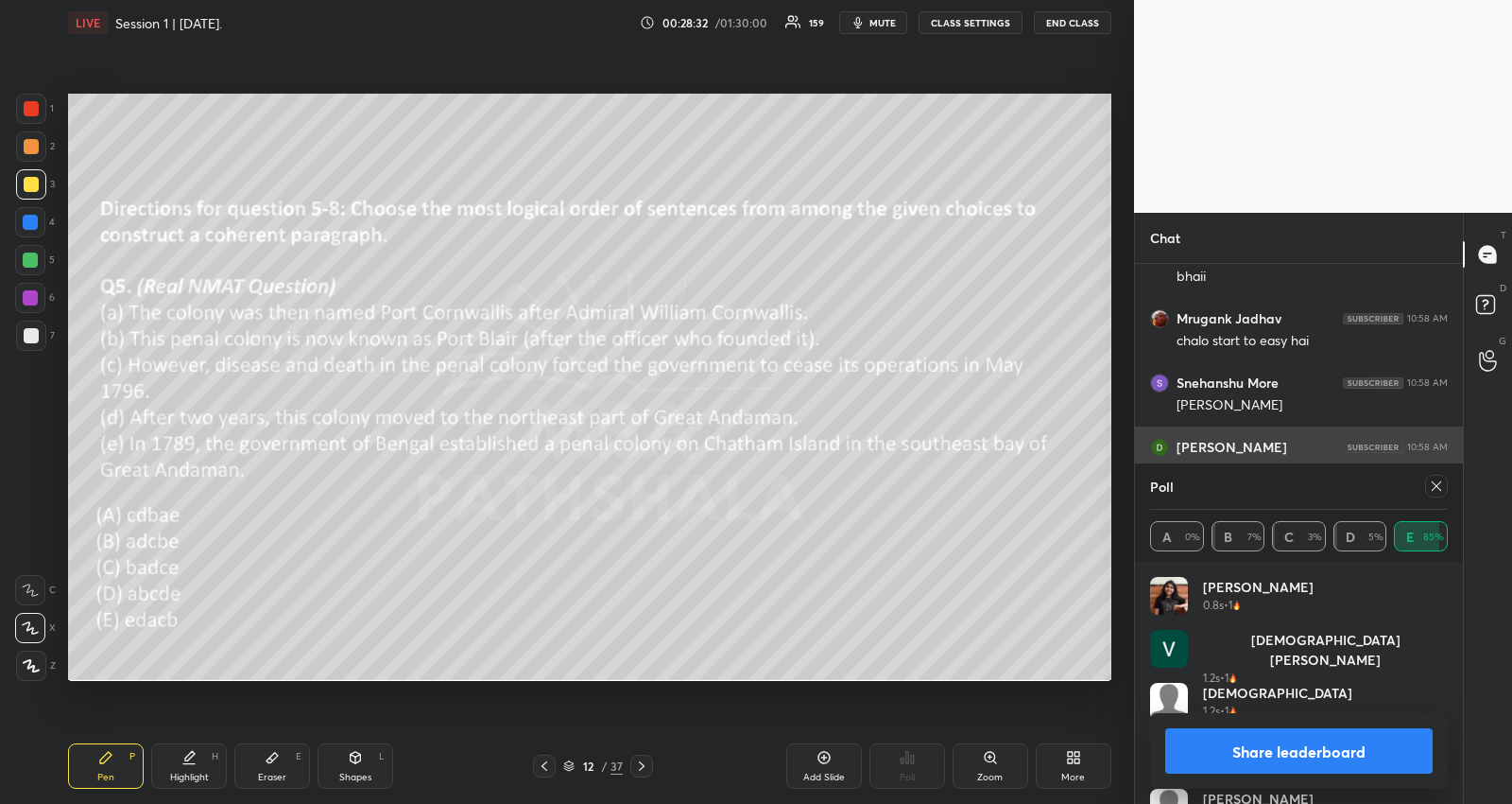
drag, startPoint x: 1436, startPoint y: 479, endPoint x: 1419, endPoint y: 486, distance: 18.4
click at [1435, 479] on icon at bounding box center [1436, 485] width 15 height 15
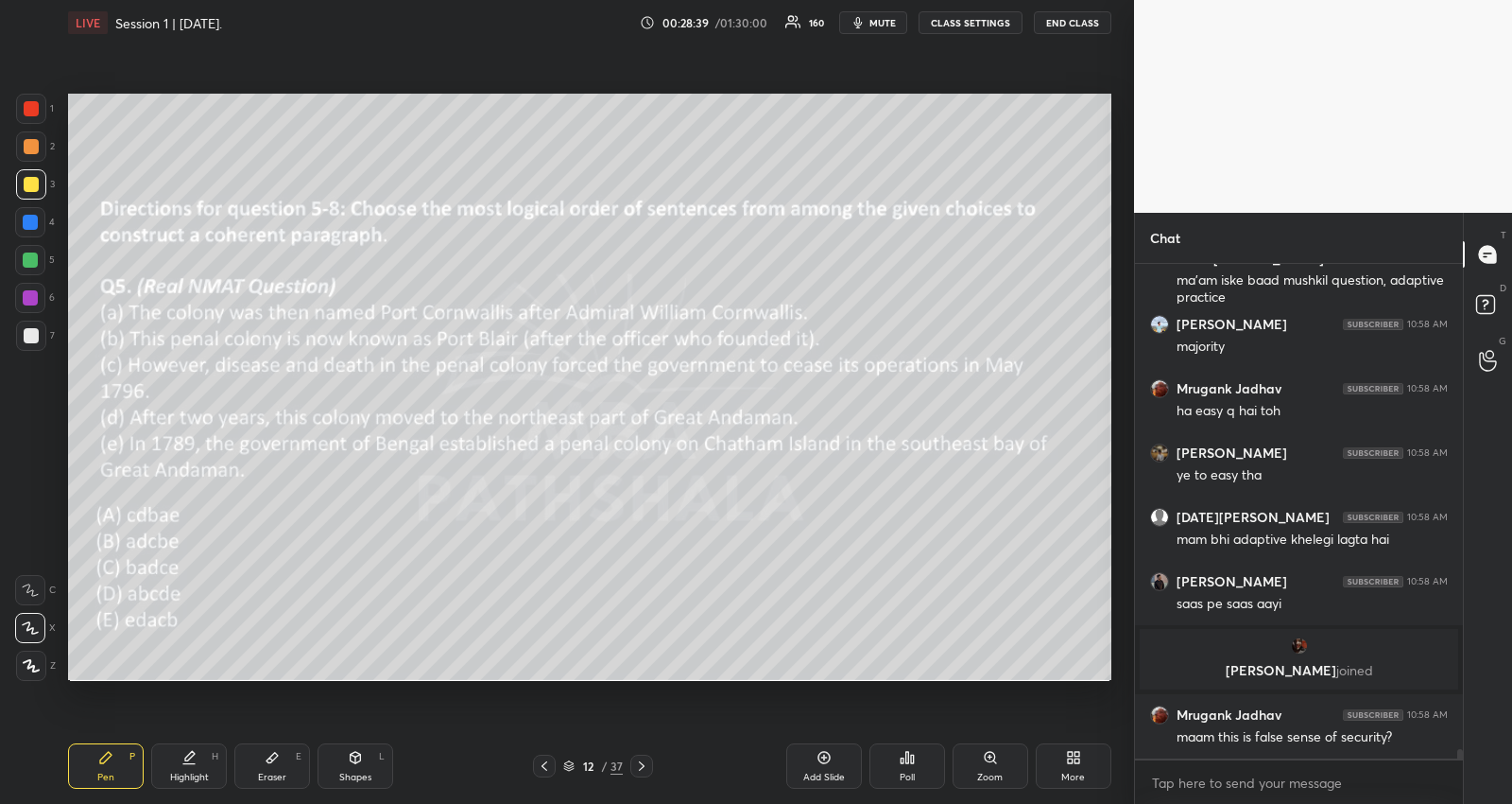
click at [196, 762] on div "Highlight H" at bounding box center [188, 766] width 76 height 45
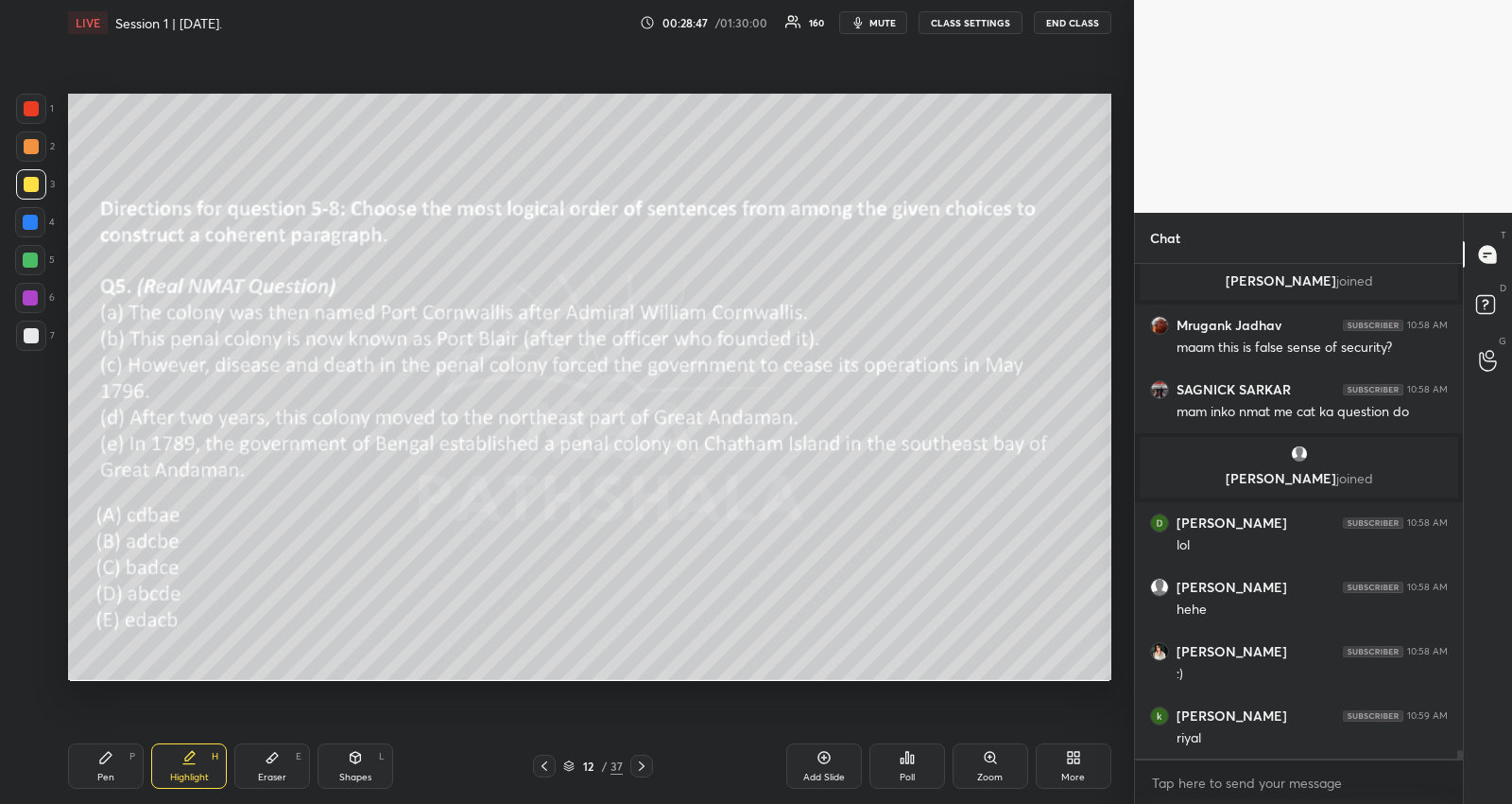
click at [117, 771] on div "Pen P" at bounding box center [106, 766] width 76 height 45
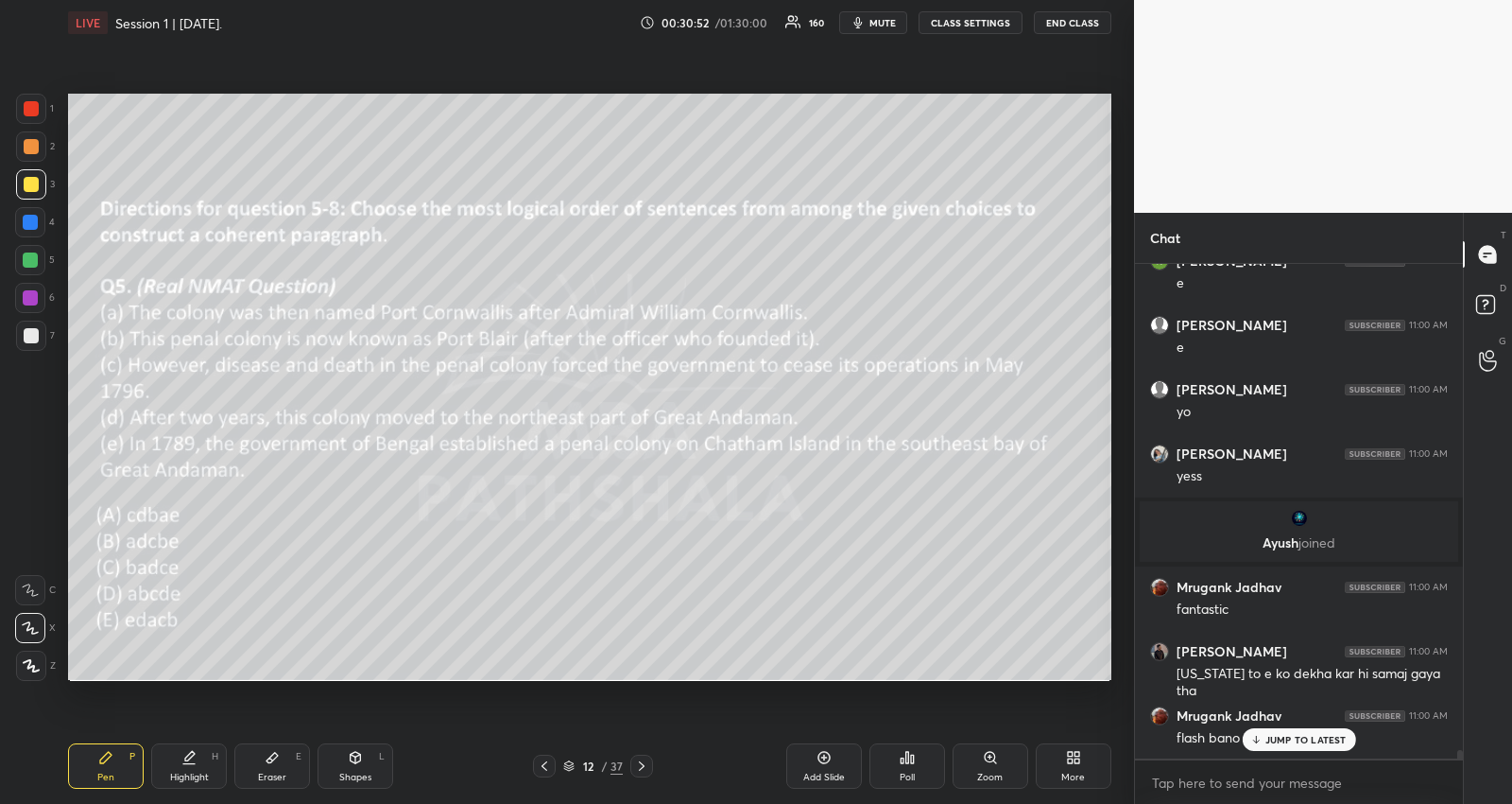
scroll to position [29306, 0]
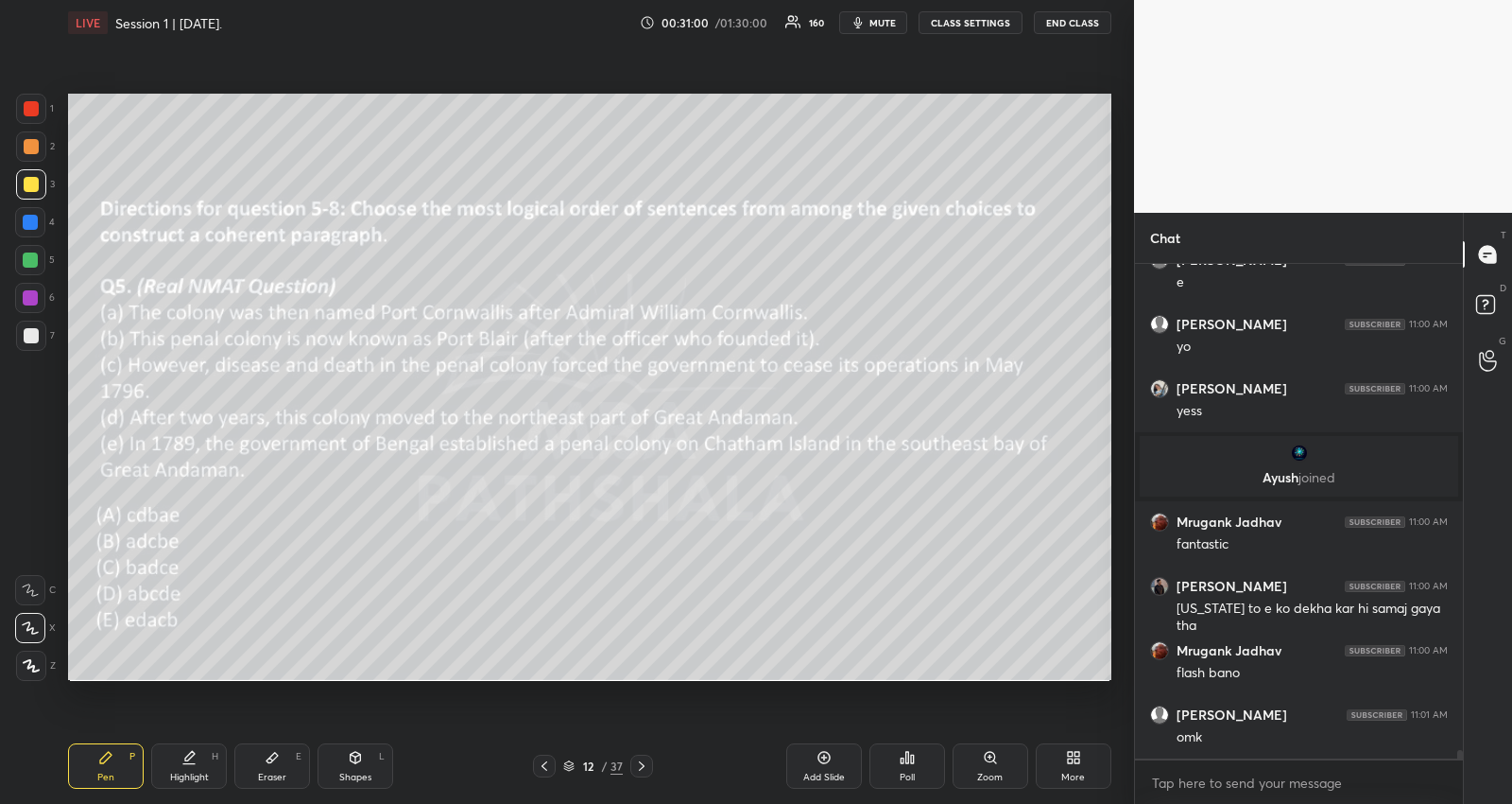
click at [643, 770] on icon at bounding box center [641, 766] width 15 height 15
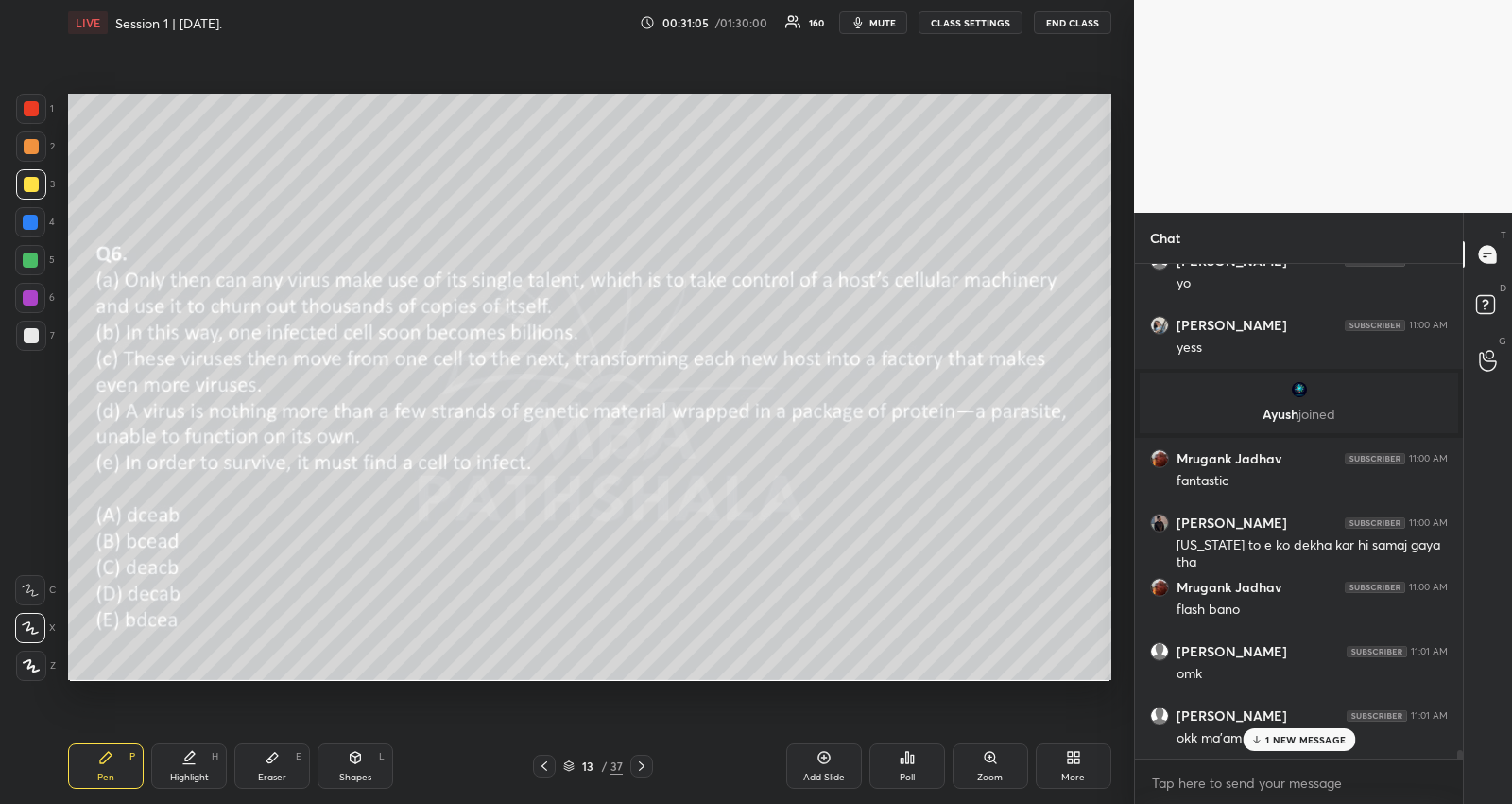
scroll to position [29439, 0]
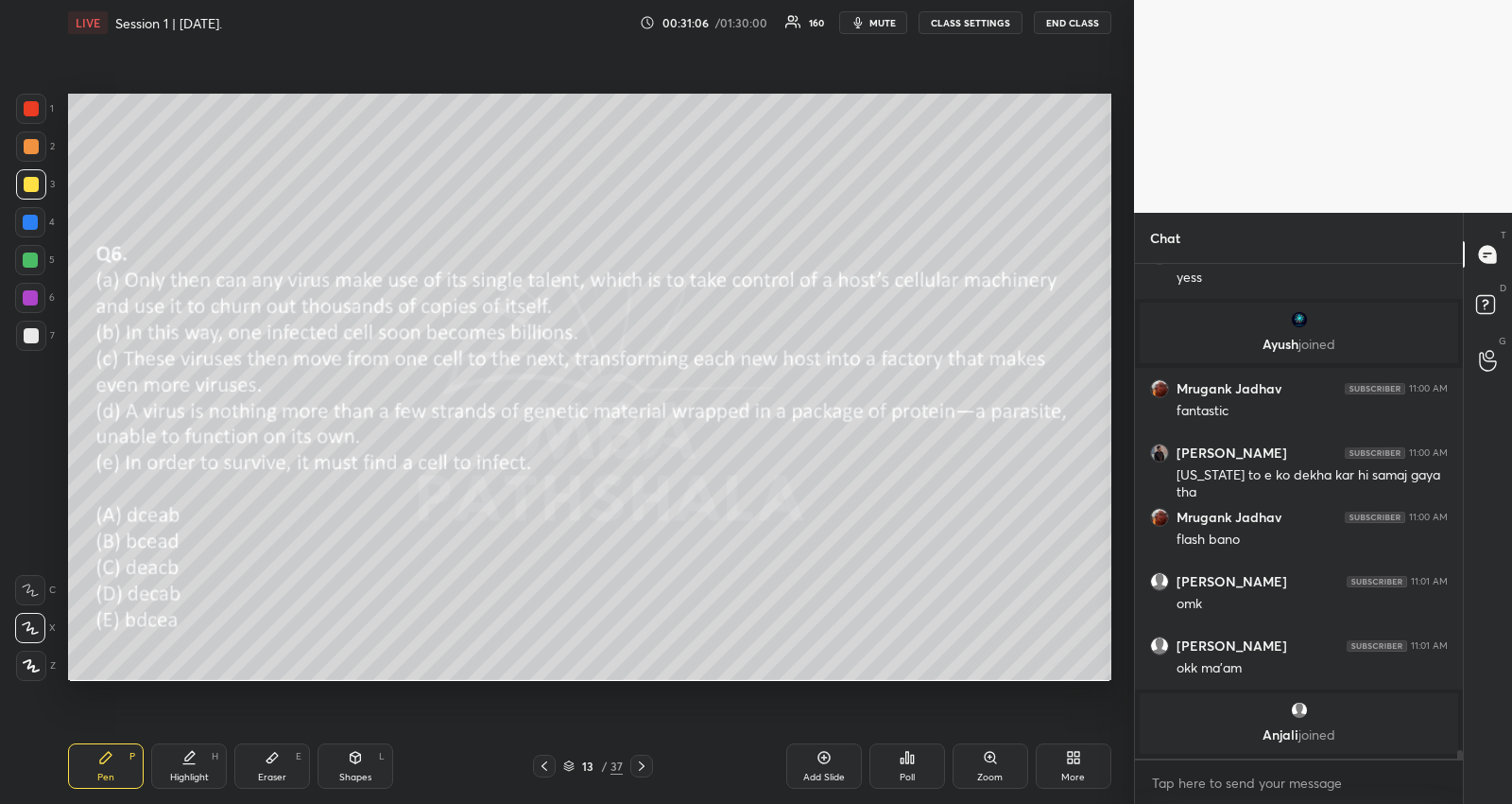
click at [891, 767] on div "Poll" at bounding box center [907, 766] width 76 height 45
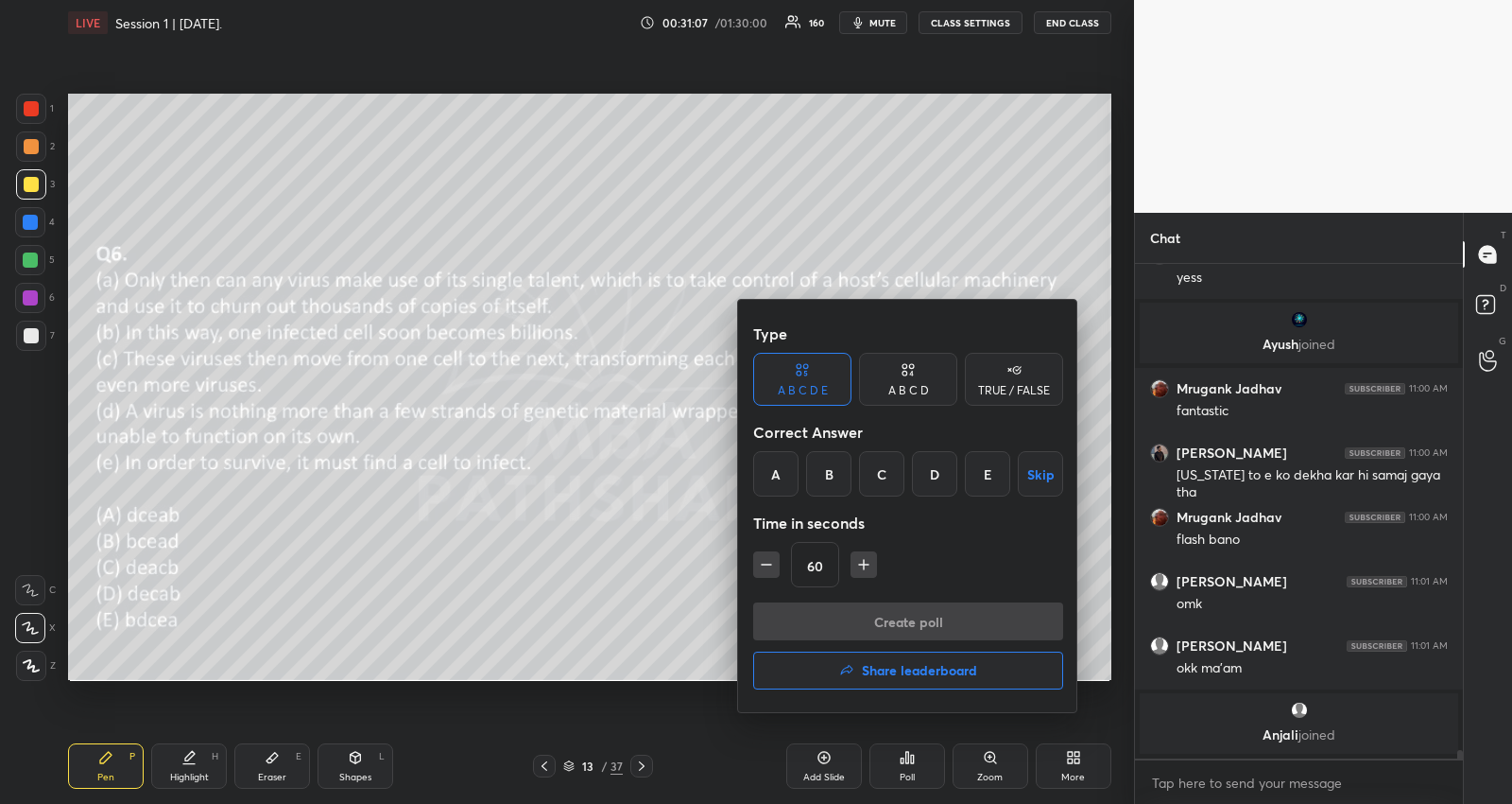
click at [877, 456] on div "C" at bounding box center [882, 474] width 45 height 45
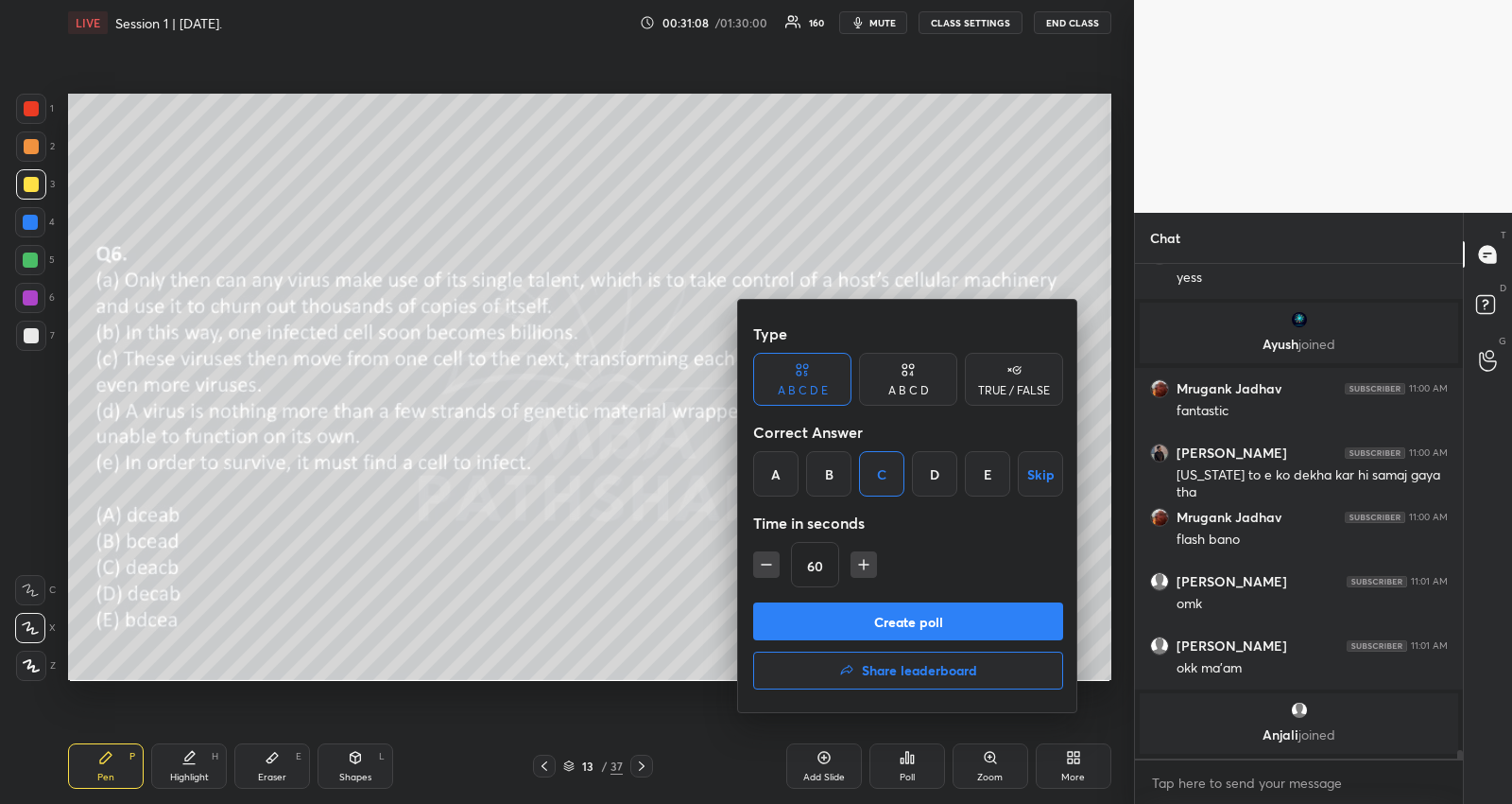
scroll to position [29504, 0]
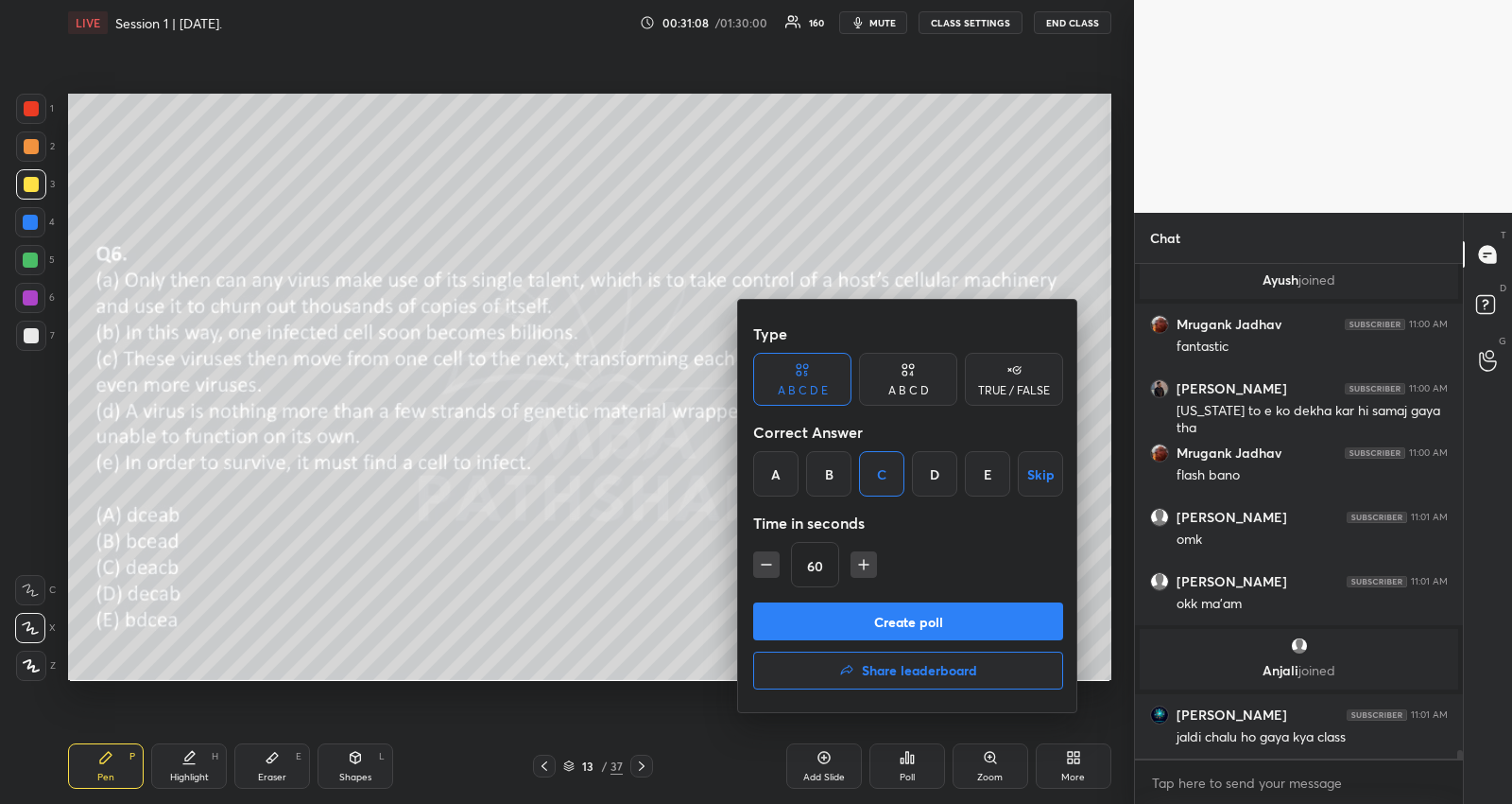
click at [952, 616] on button "Create poll" at bounding box center [908, 621] width 310 height 37
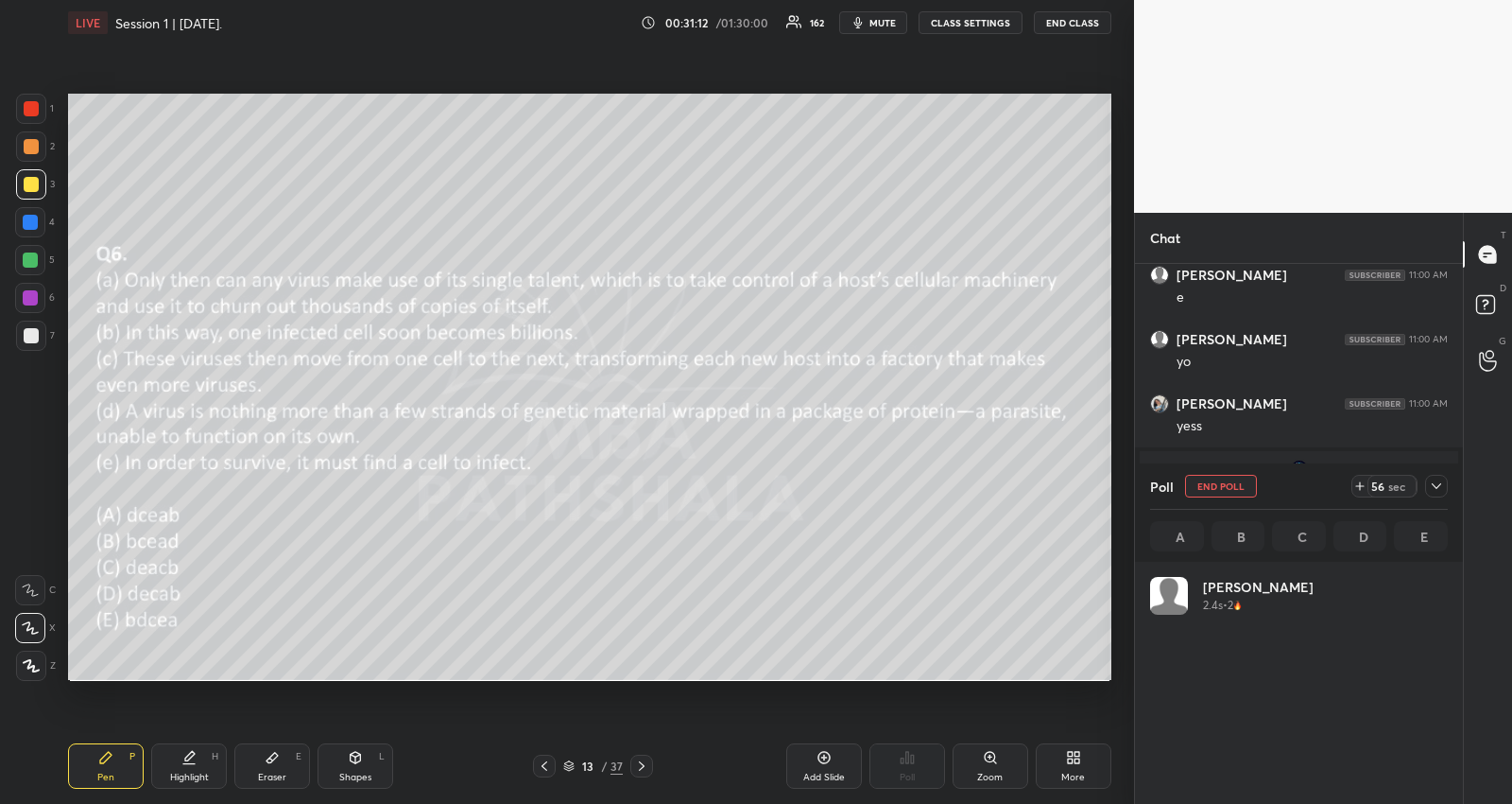
scroll to position [221, 293]
click at [1439, 479] on icon at bounding box center [1436, 485] width 15 height 15
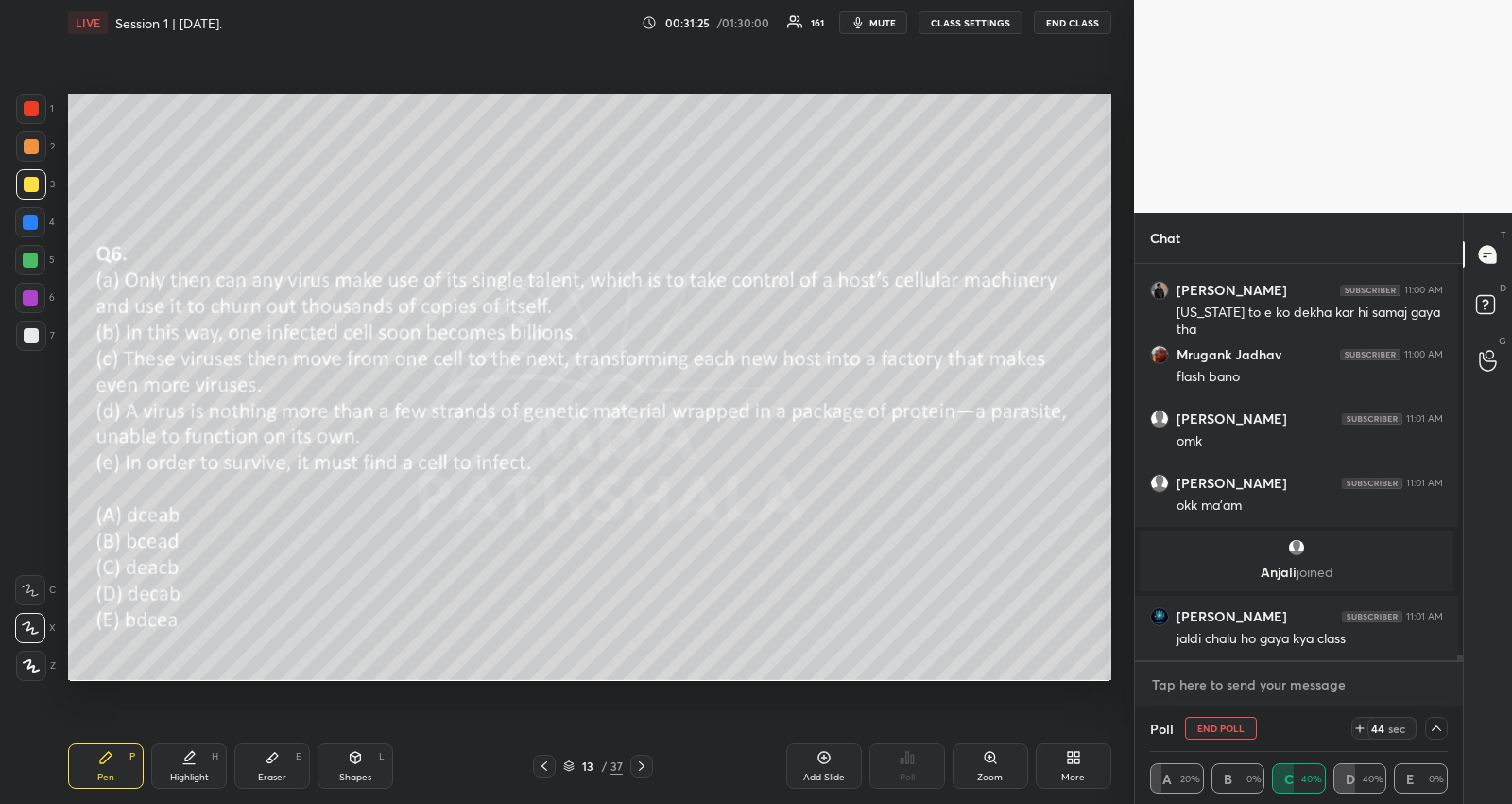
click at [1293, 674] on textarea at bounding box center [1299, 685] width 298 height 31
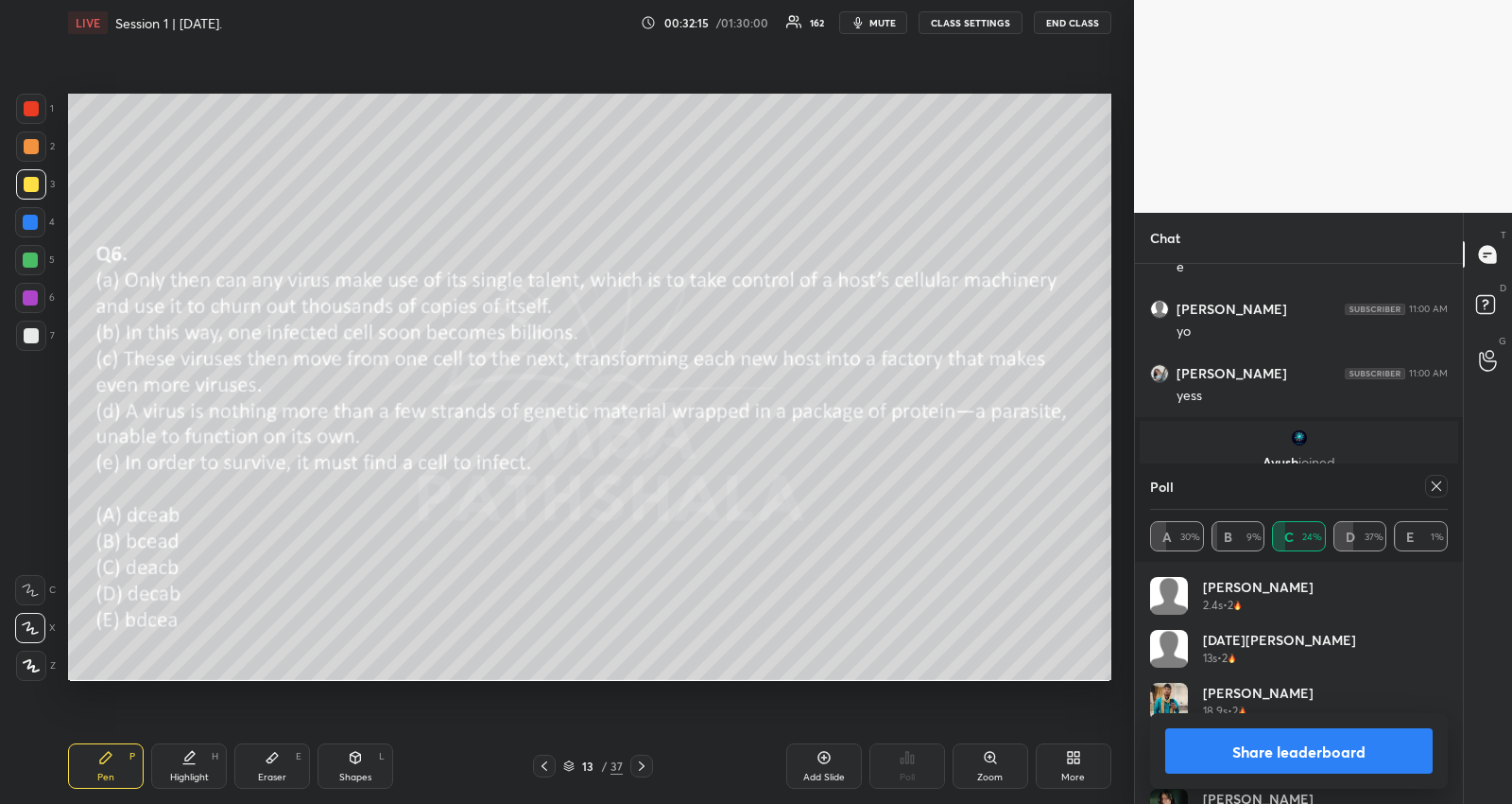
scroll to position [29650, 0]
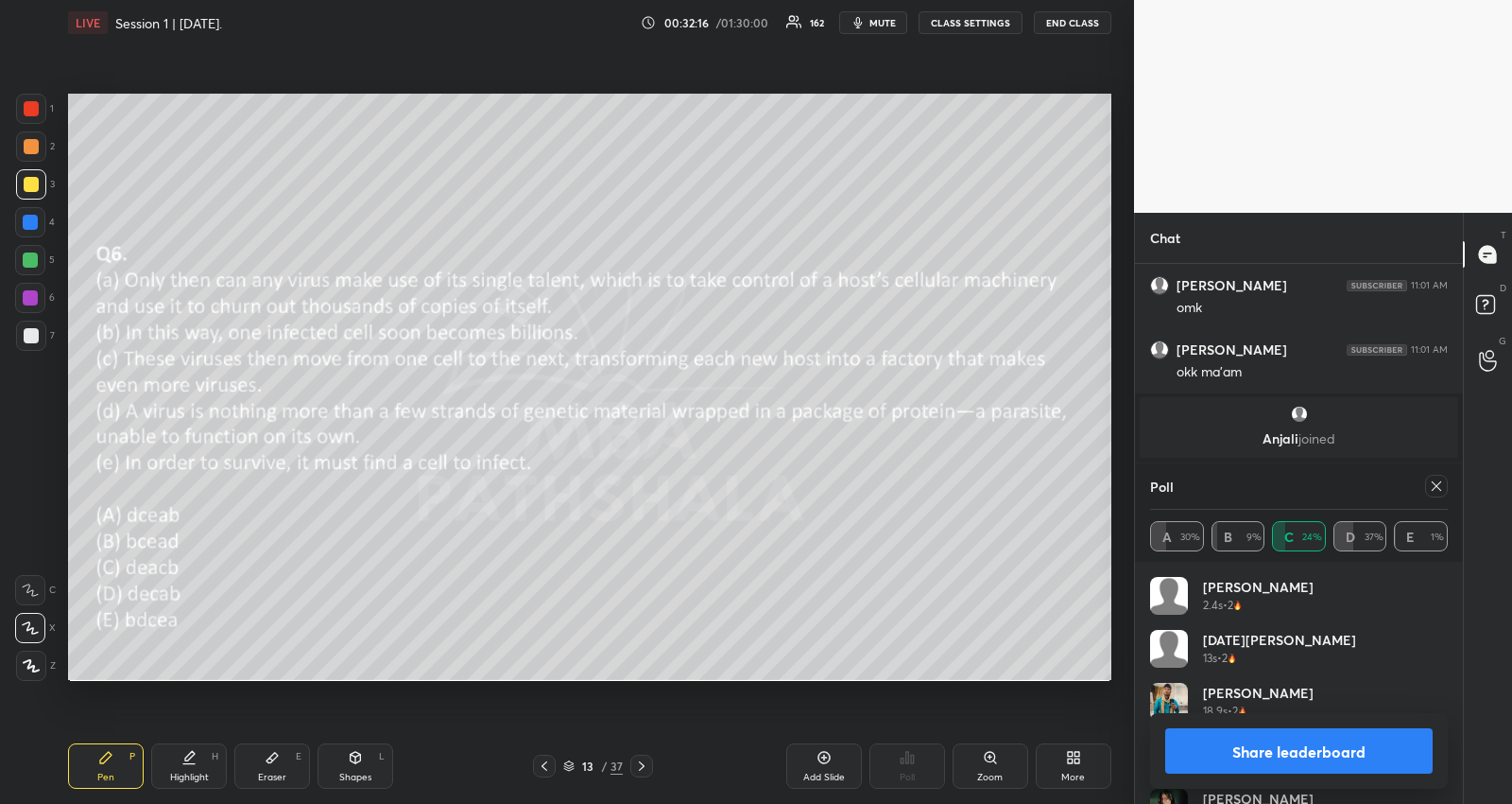
click at [1443, 488] on icon at bounding box center [1436, 485] width 15 height 15
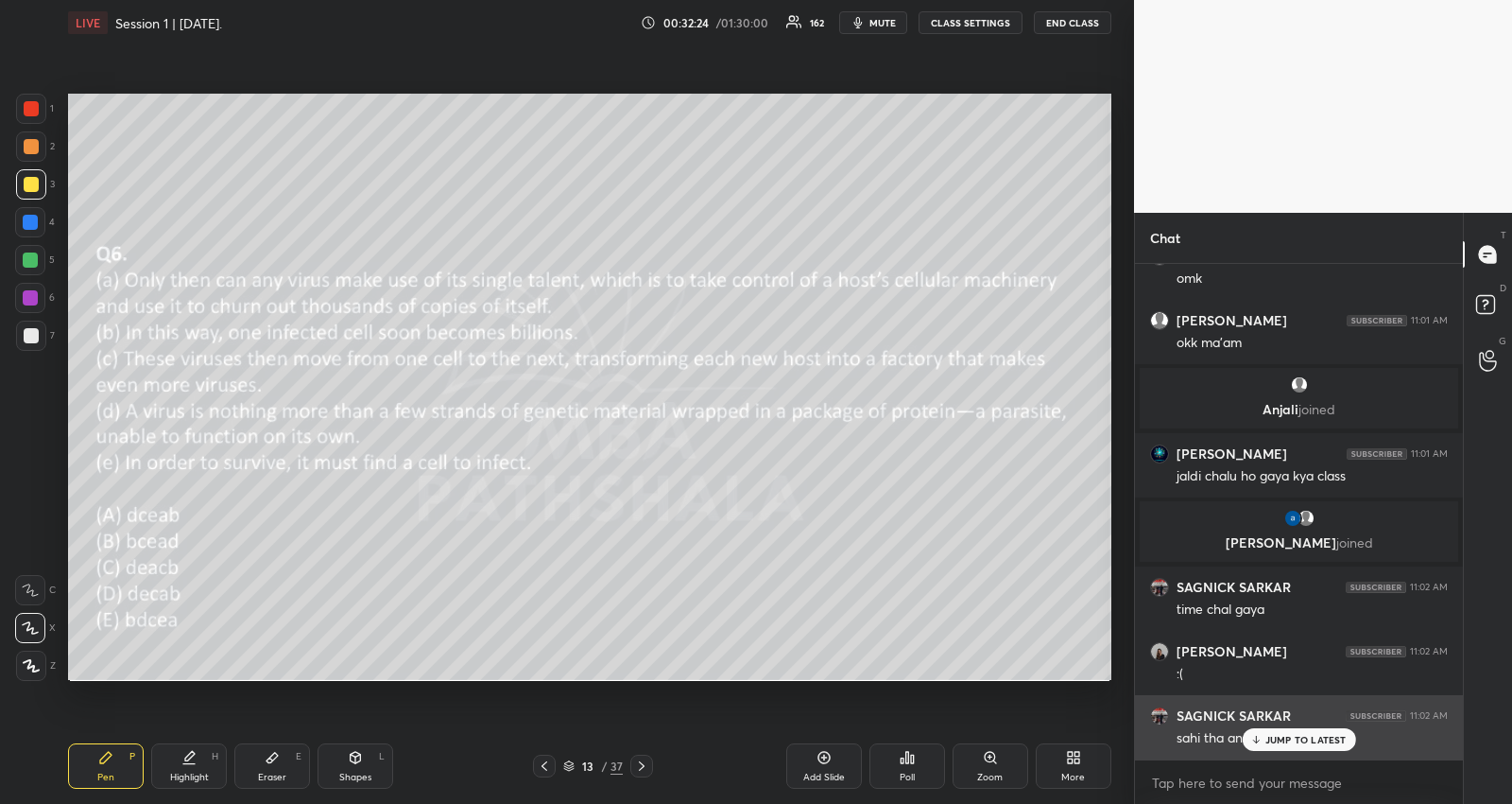
drag, startPoint x: 1268, startPoint y: 727, endPoint x: 1231, endPoint y: 727, distance: 37.0
click at [1272, 727] on div "sahi tha ans" at bounding box center [1312, 736] width 271 height 23
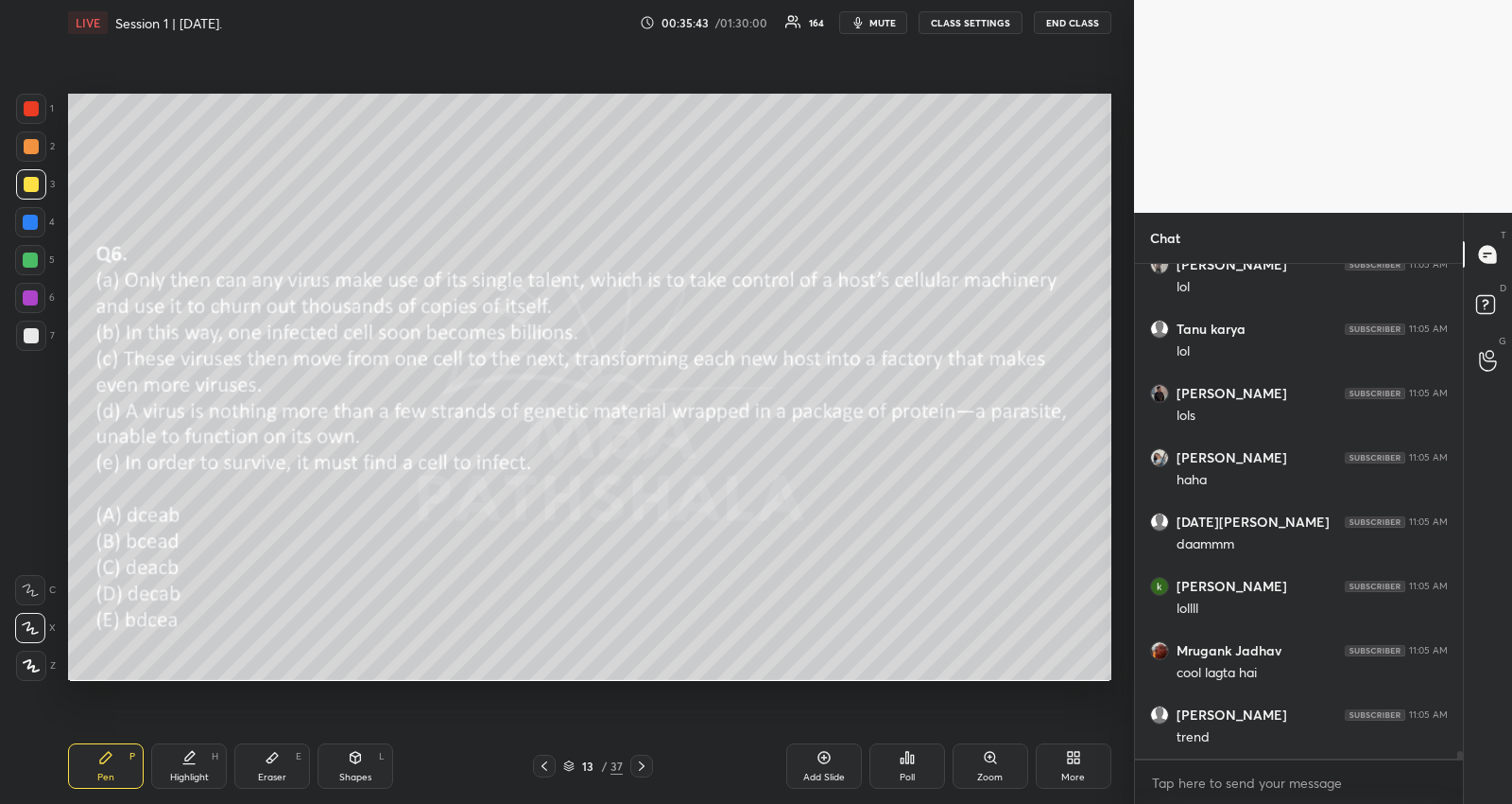
scroll to position [33208, 0]
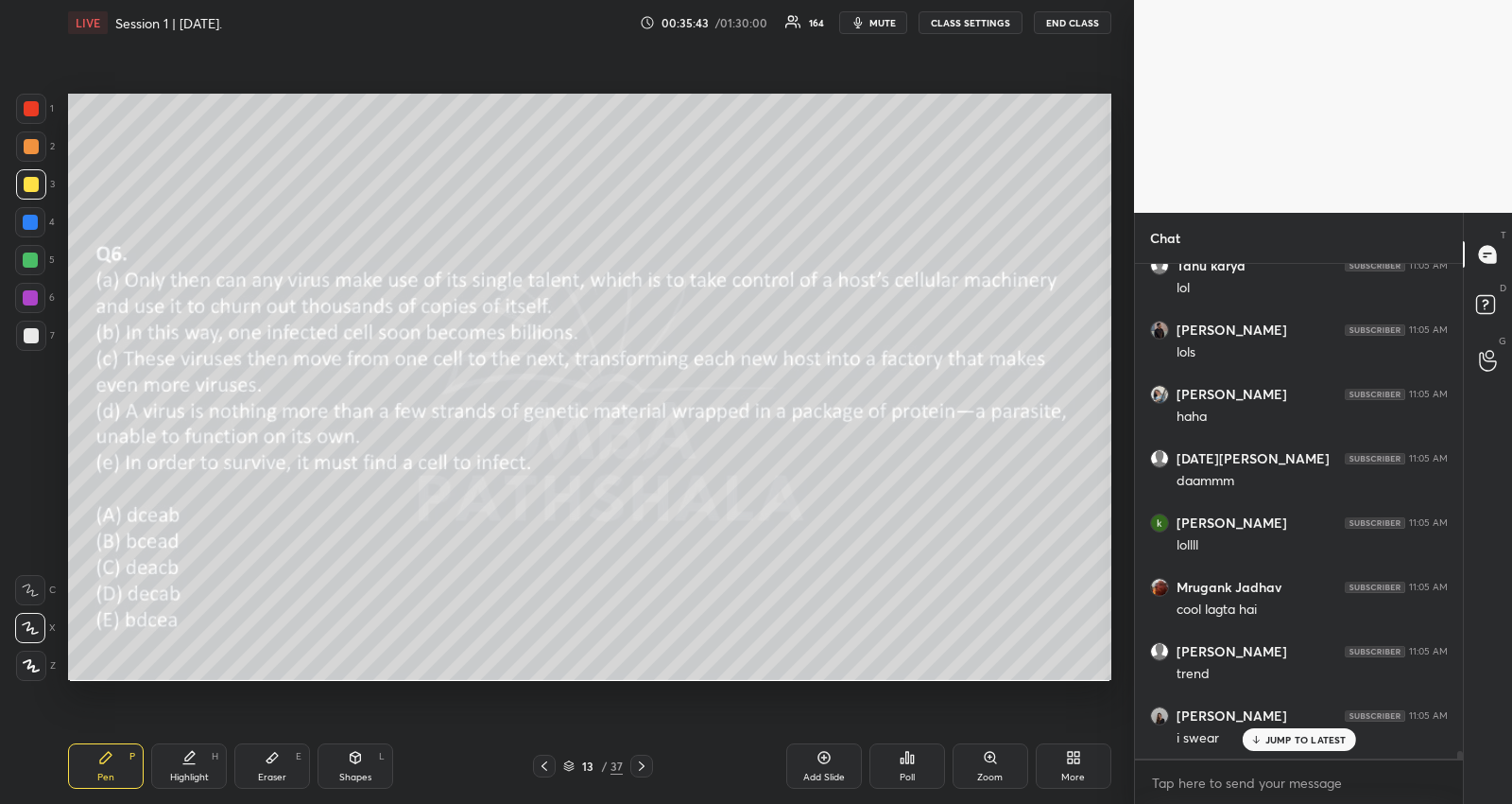
click at [31, 330] on div at bounding box center [31, 335] width 15 height 15
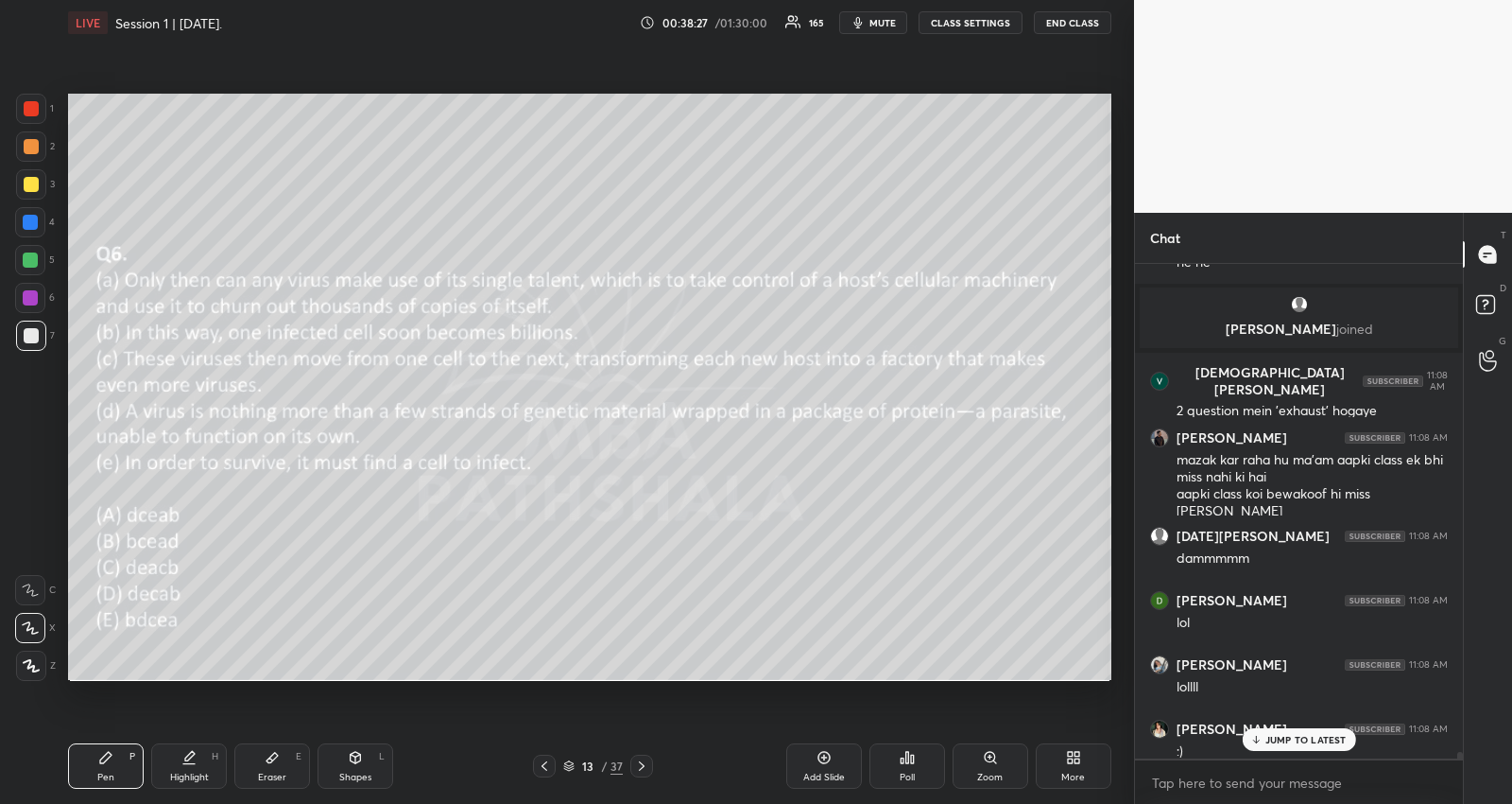
scroll to position [35898, 0]
click at [642, 769] on icon at bounding box center [641, 766] width 15 height 15
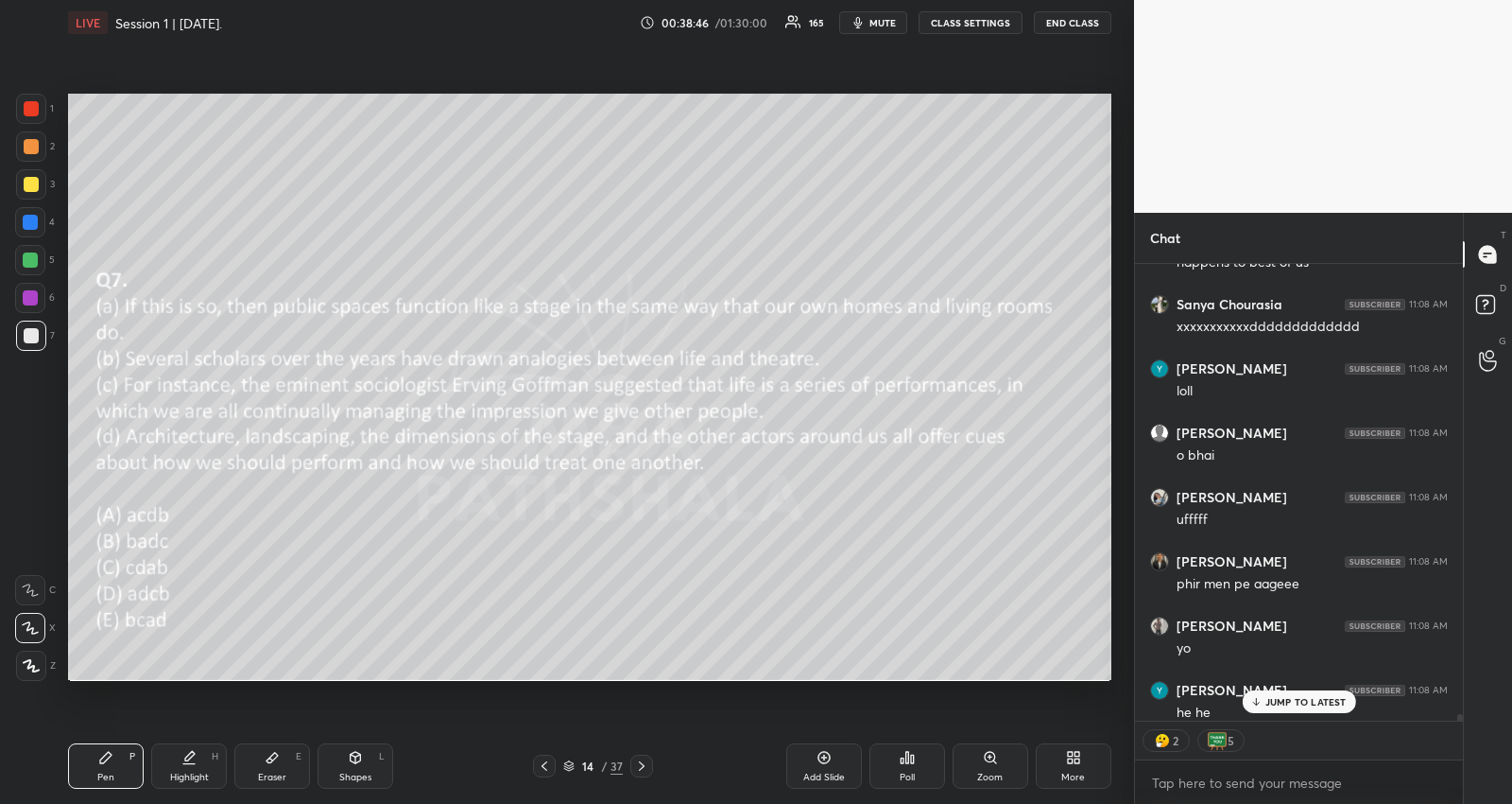
scroll to position [36725, 0]
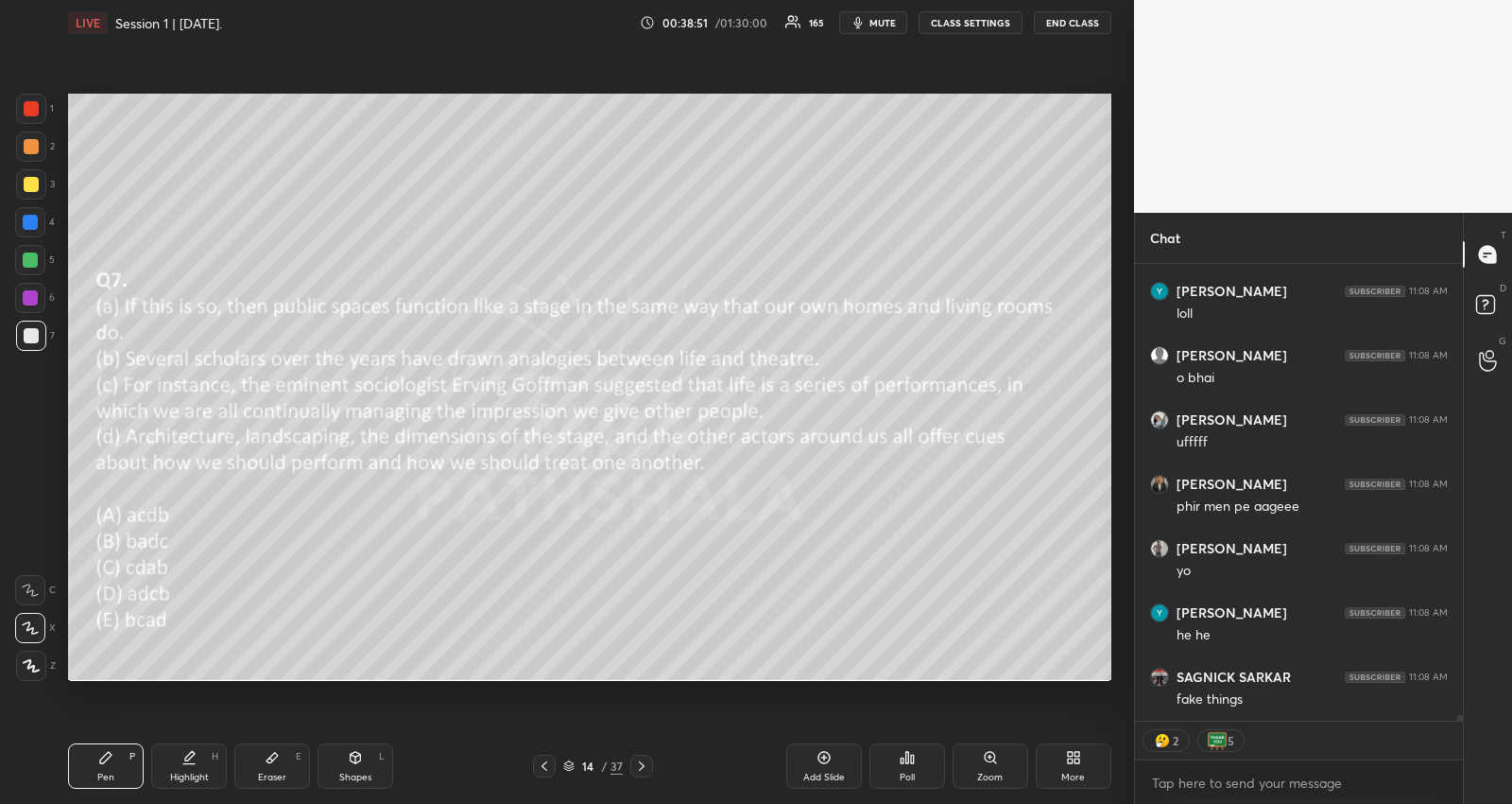
type textarea "x"
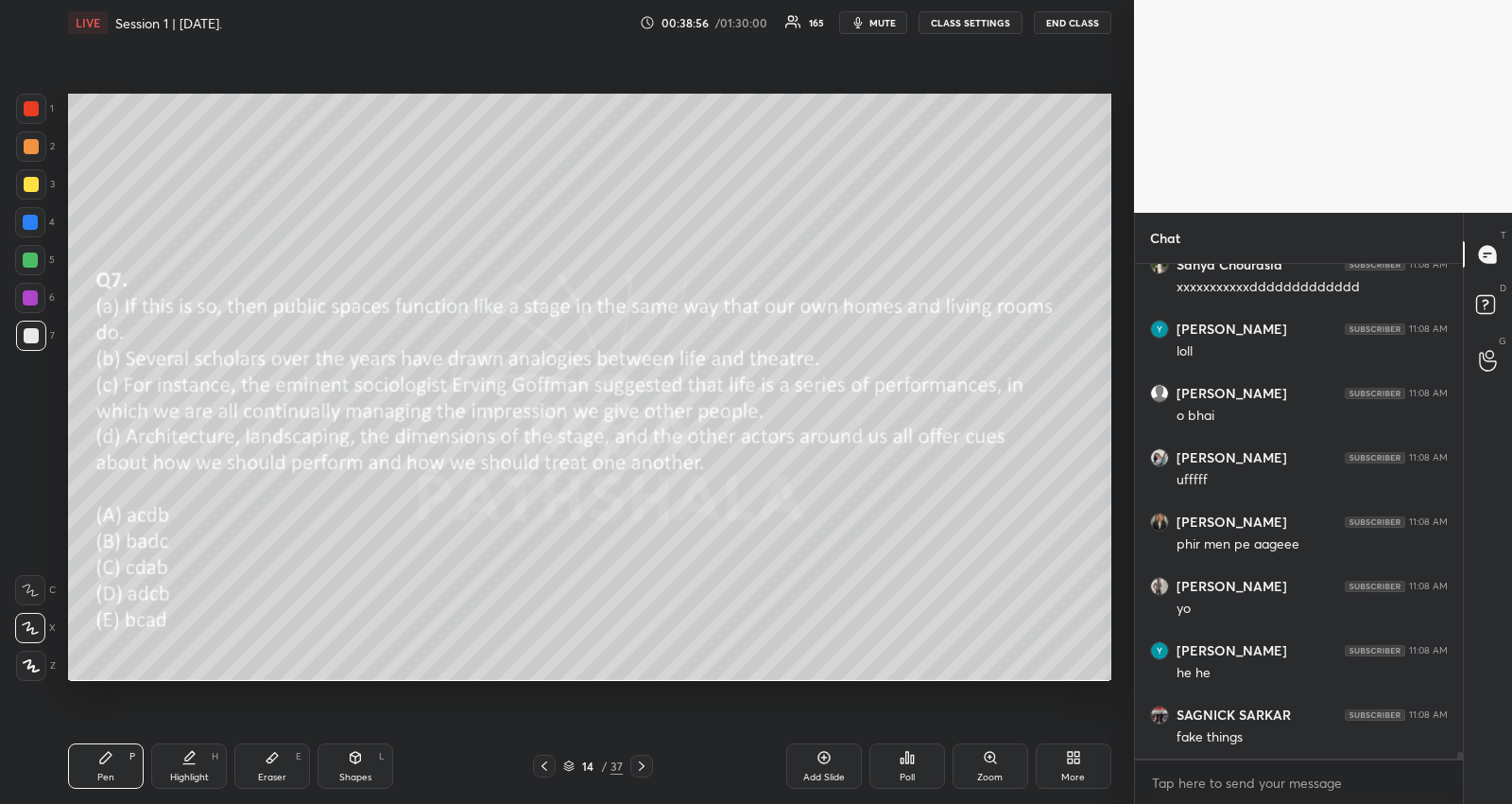
click at [909, 764] on icon at bounding box center [906, 757] width 15 height 15
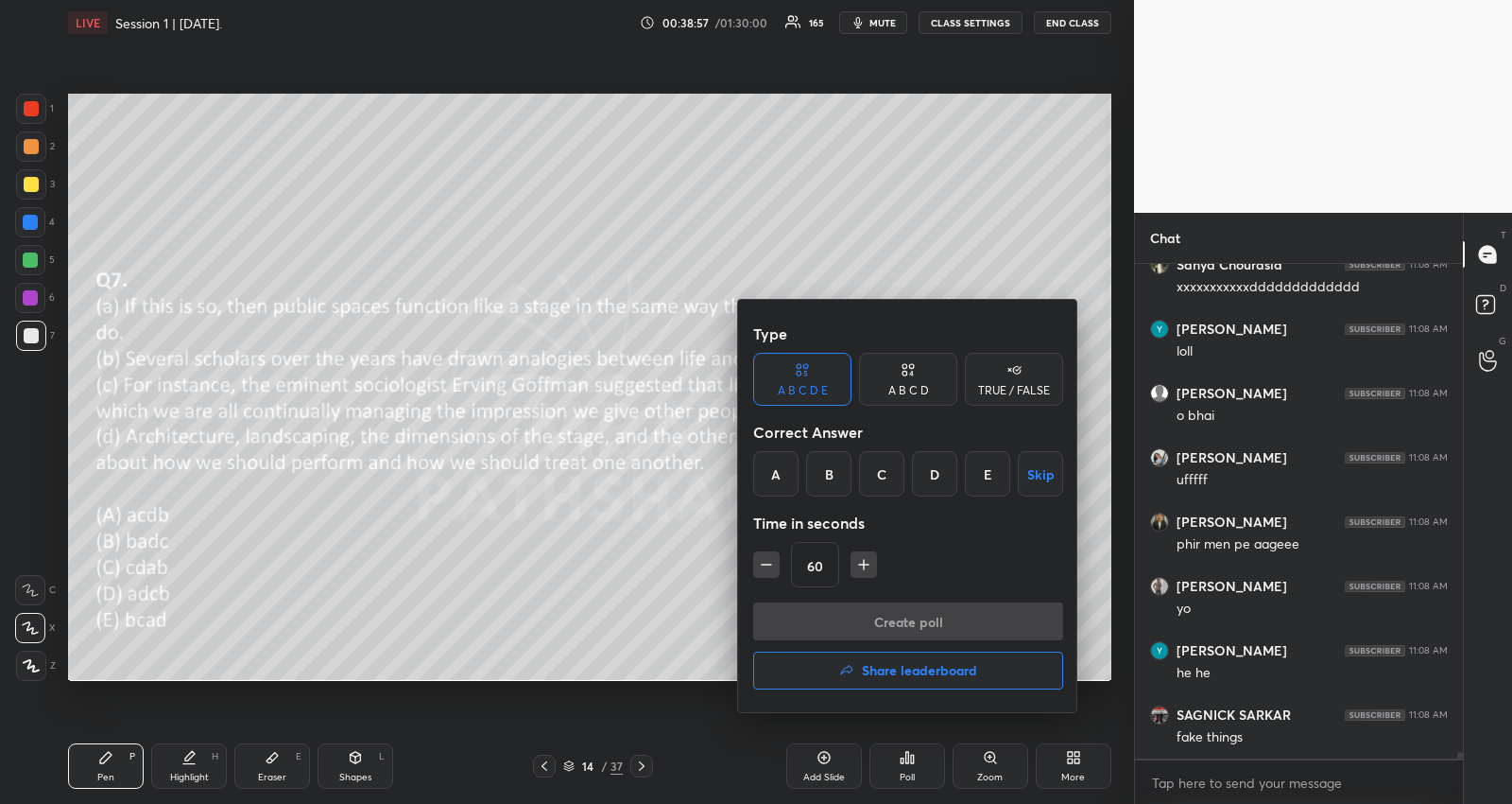
click at [985, 469] on div "E" at bounding box center [988, 474] width 45 height 45
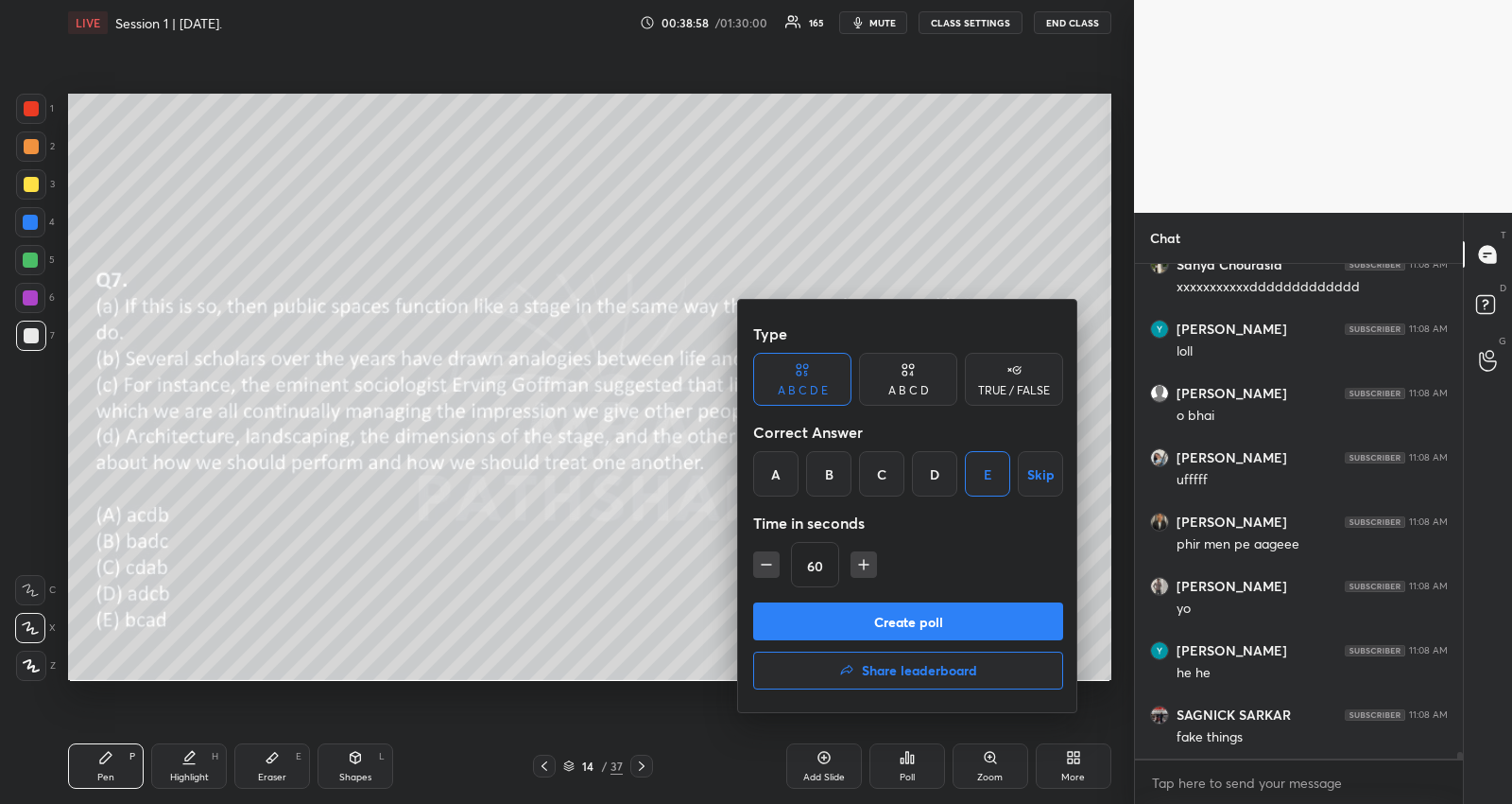
click at [857, 566] on icon "button" at bounding box center [863, 564] width 19 height 19
type input "75"
click at [858, 611] on button "Create poll" at bounding box center [908, 621] width 310 height 37
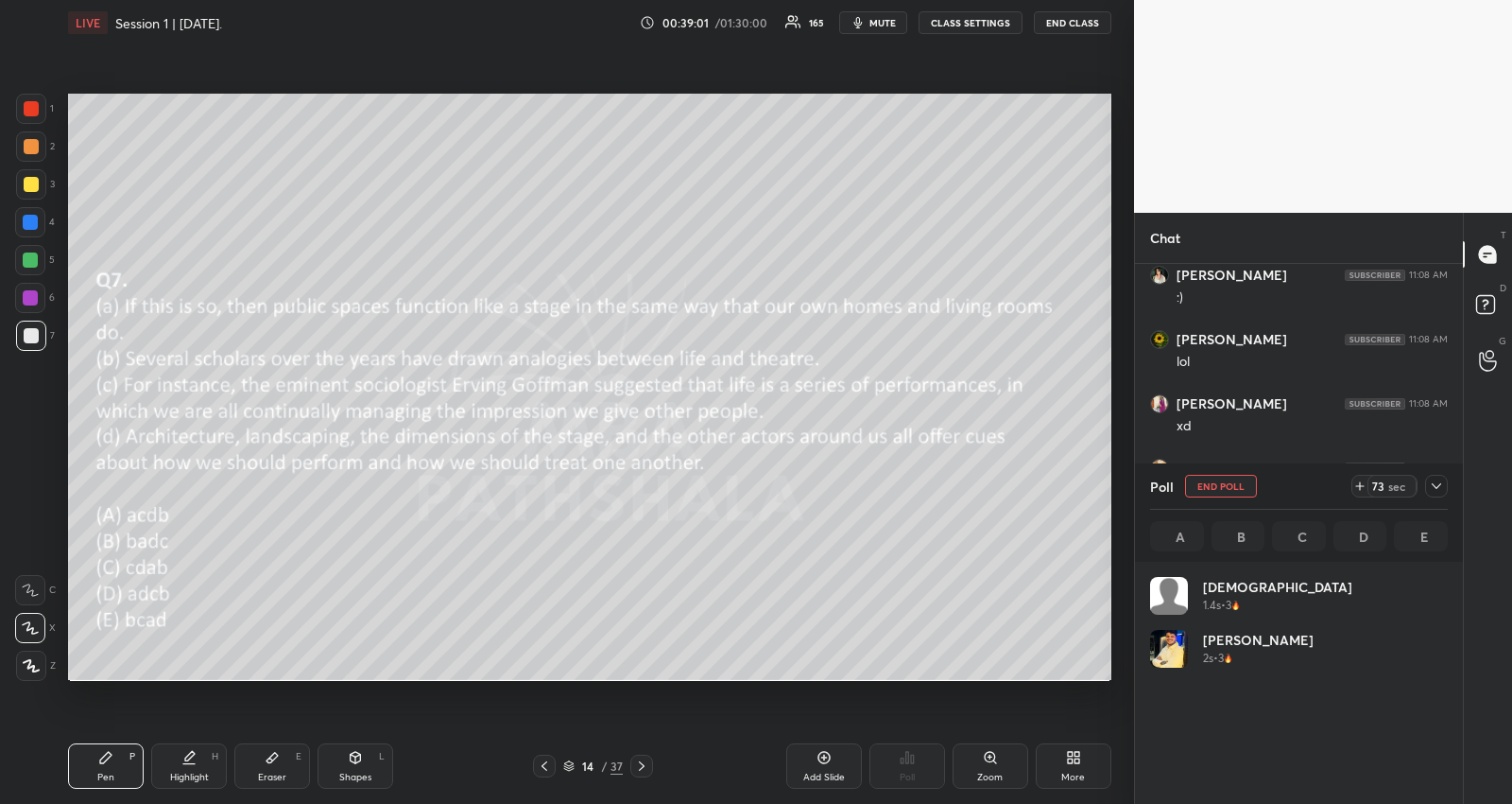
scroll to position [221, 293]
click at [1442, 477] on div at bounding box center [1436, 485] width 23 height 23
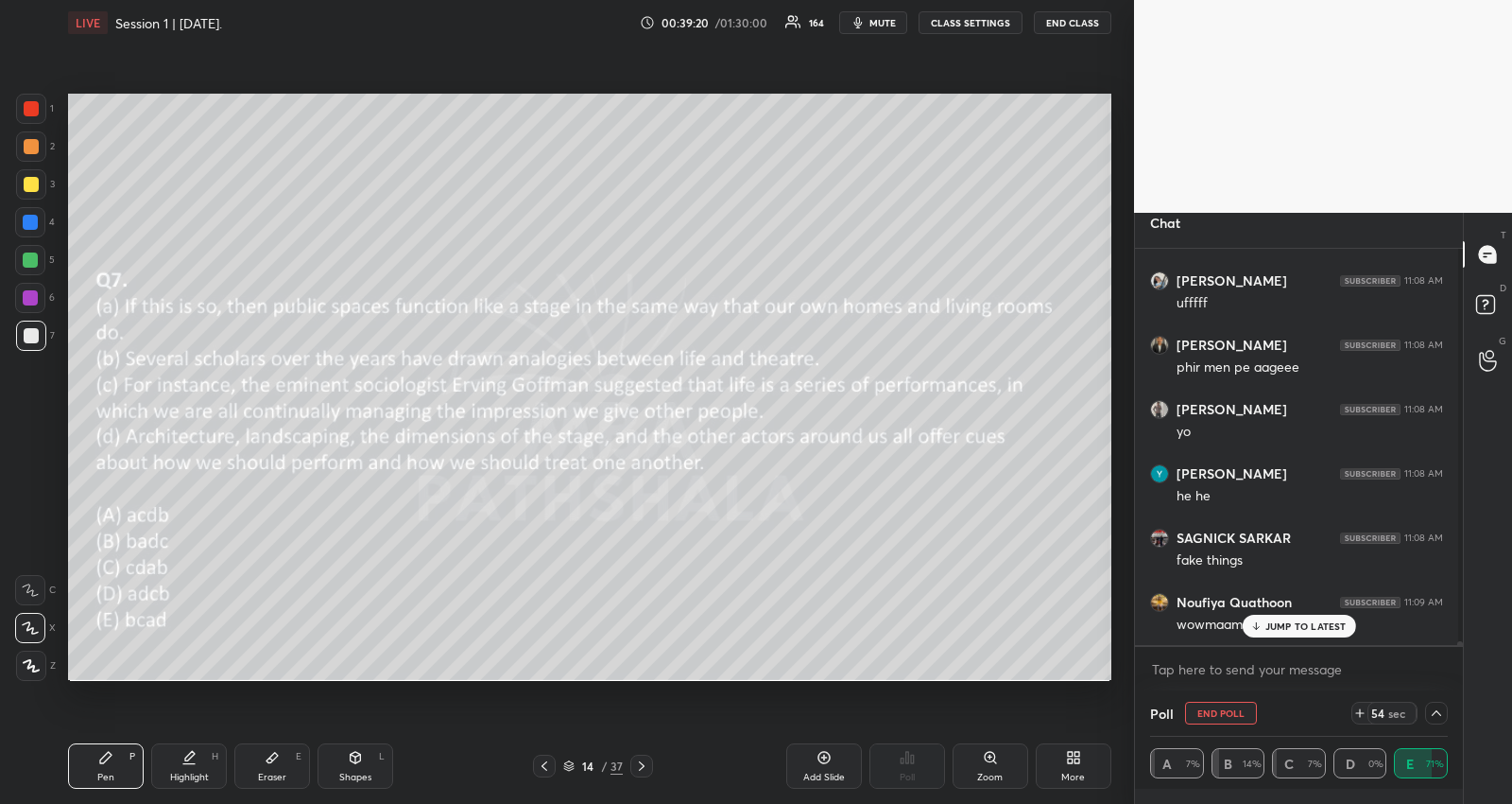
click at [1280, 621] on p "JUMP TO LATEST" at bounding box center [1306, 626] width 81 height 12
click at [1311, 622] on p "JUMP TO LATEST" at bounding box center [1306, 626] width 81 height 12
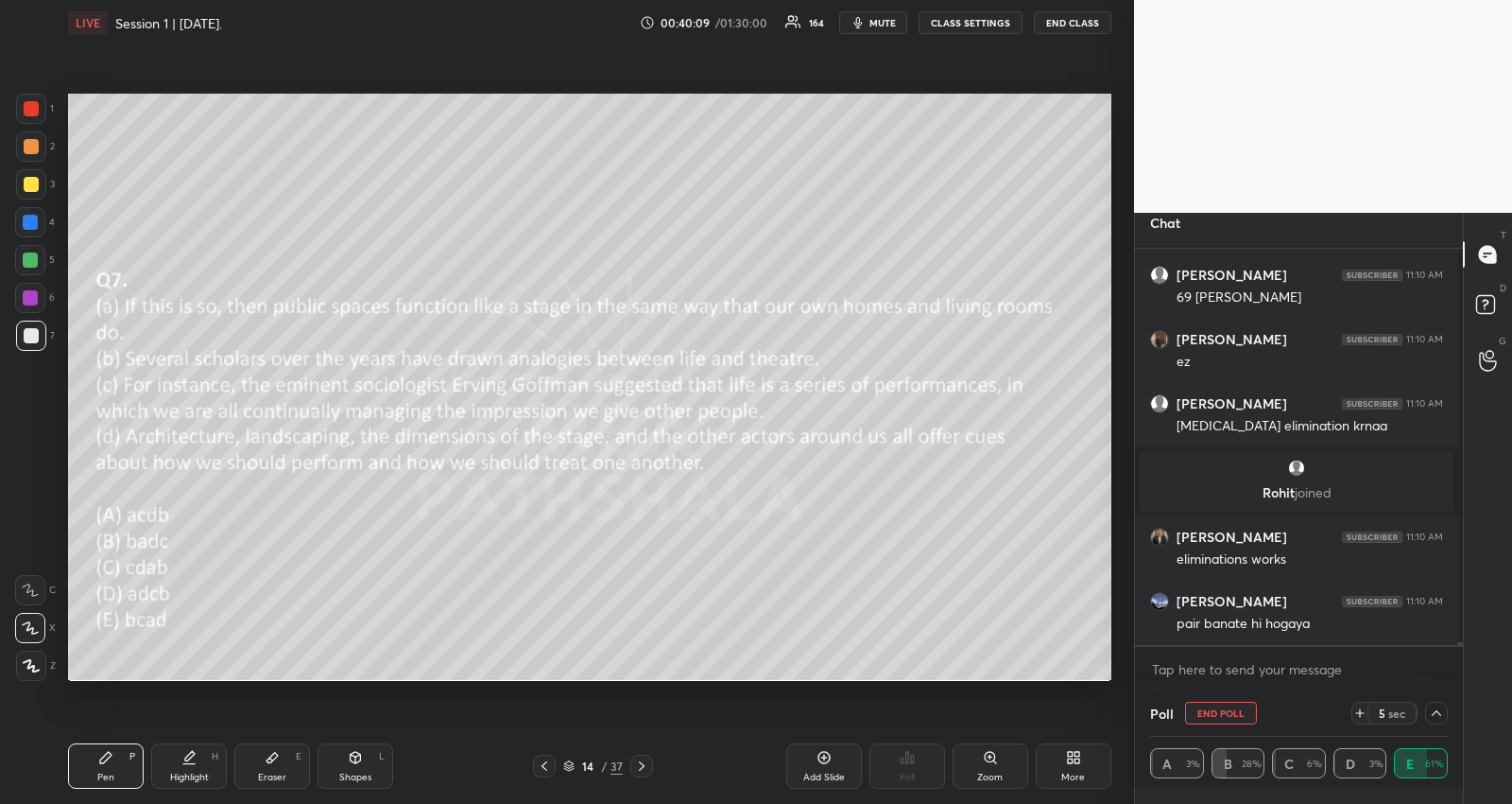
scroll to position [36981, 0]
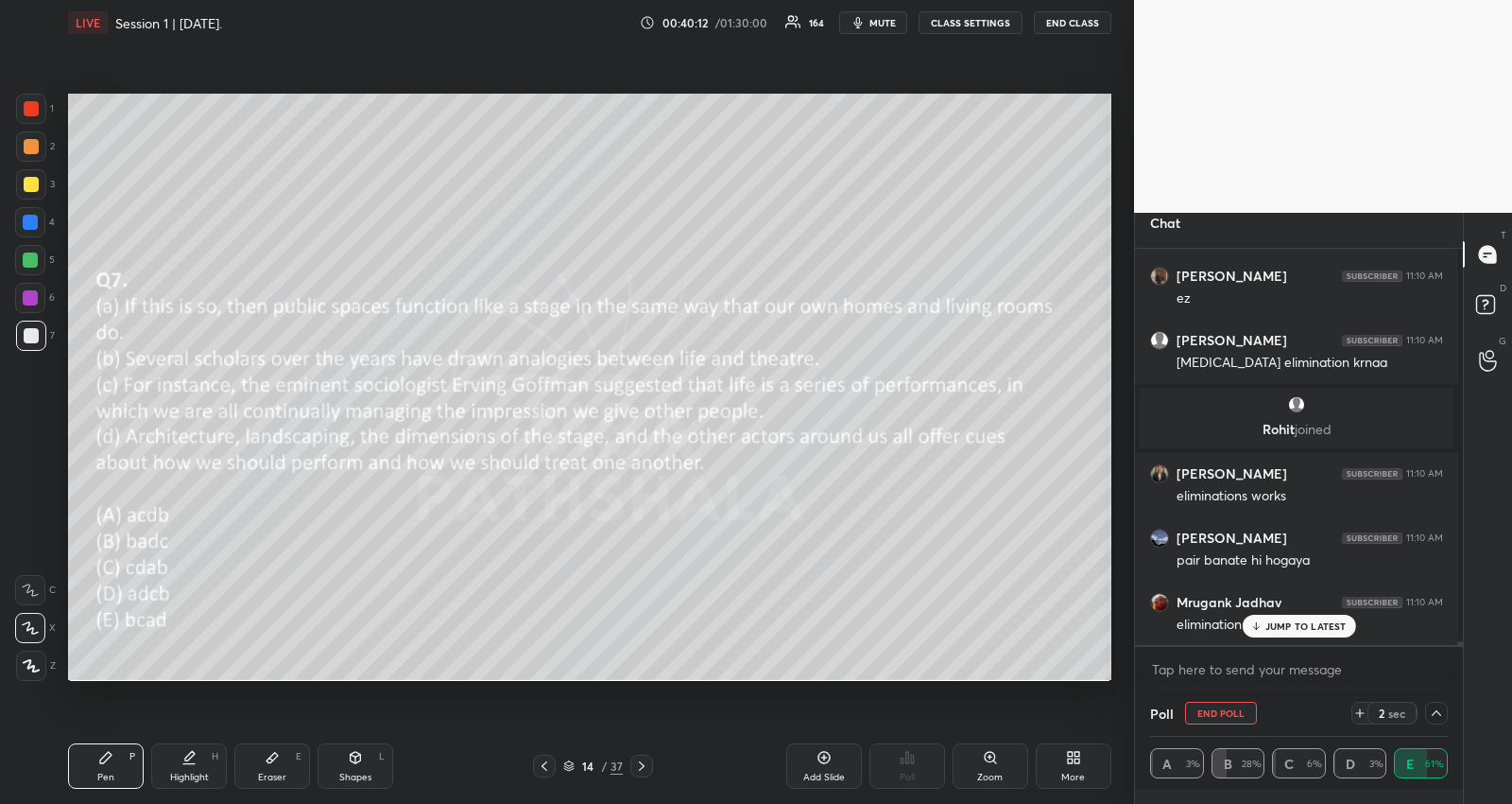
click at [1308, 624] on p "JUMP TO LATEST" at bounding box center [1306, 626] width 81 height 12
click at [1193, 665] on textarea at bounding box center [1299, 669] width 298 height 31
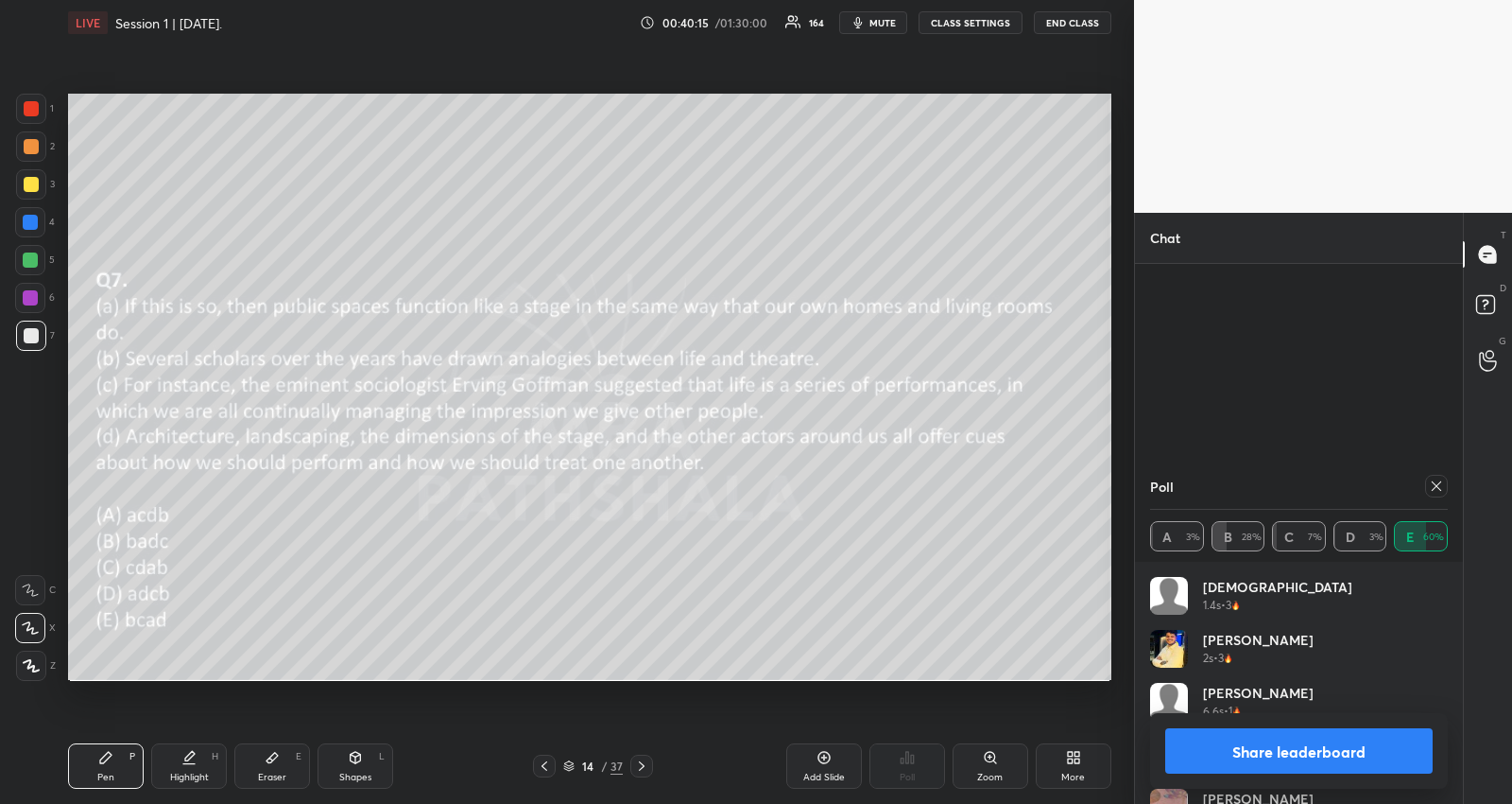
scroll to position [37046, 0]
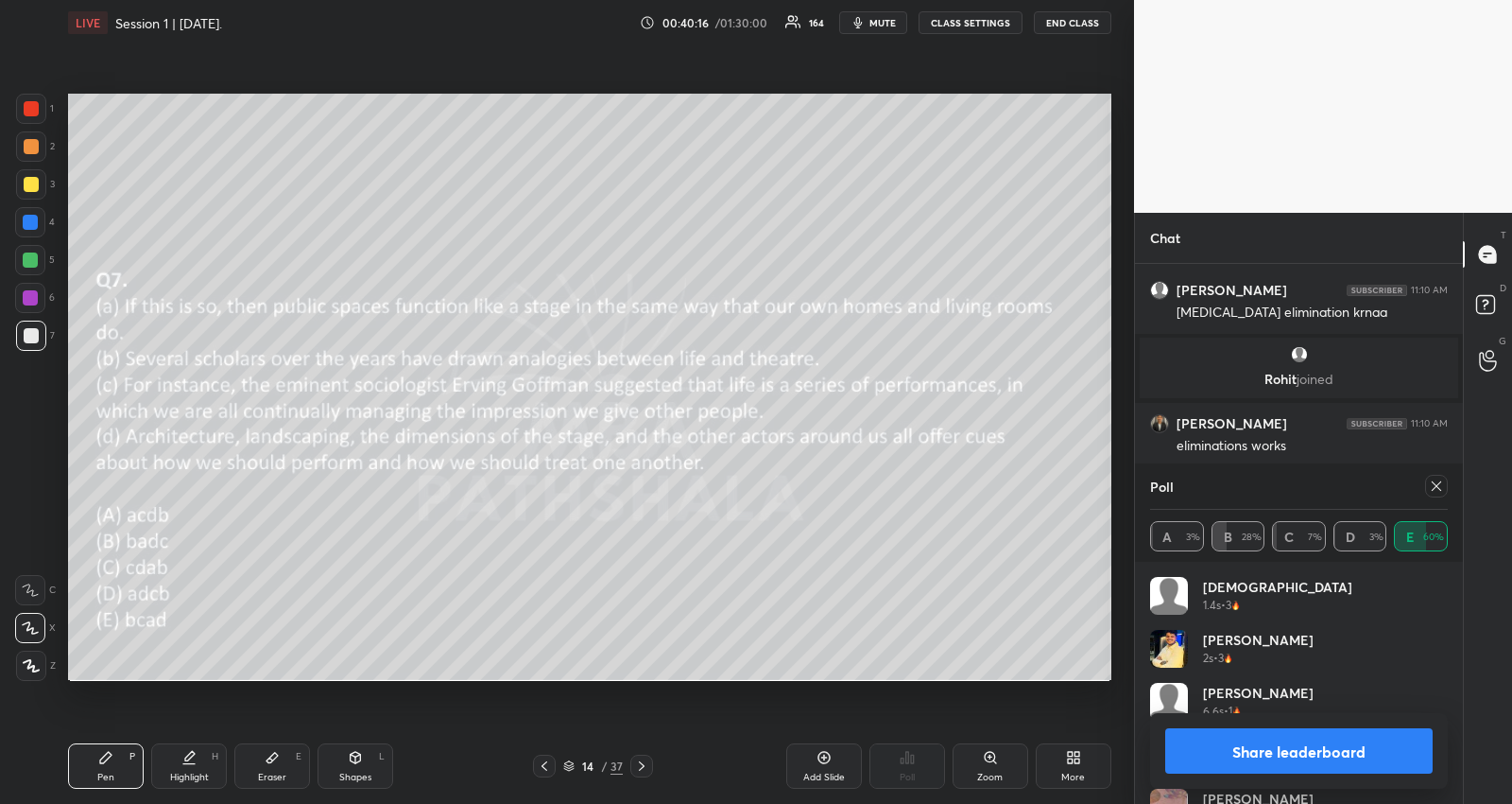
click at [1438, 489] on icon at bounding box center [1436, 485] width 15 height 15
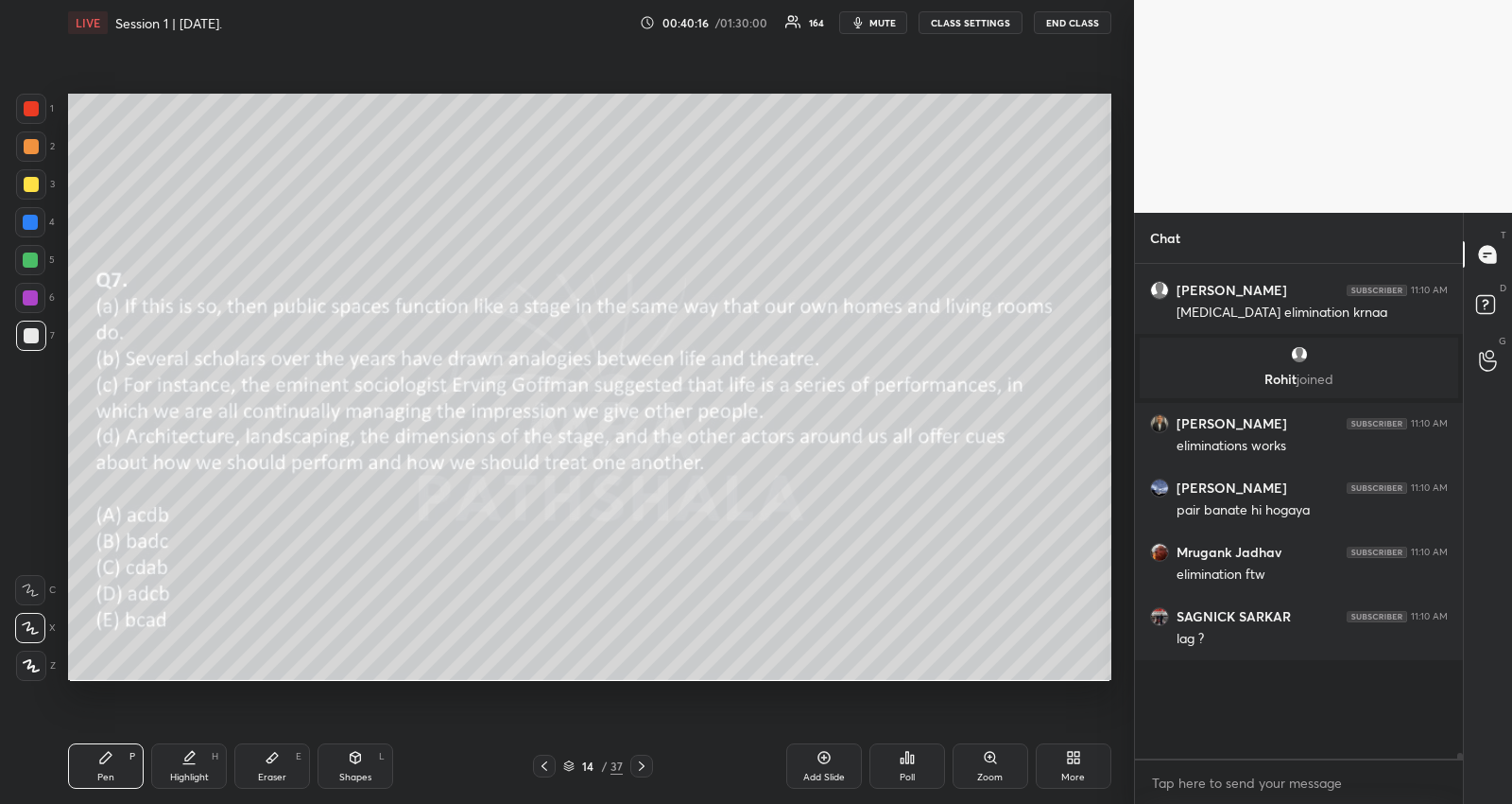
scroll to position [6, 6]
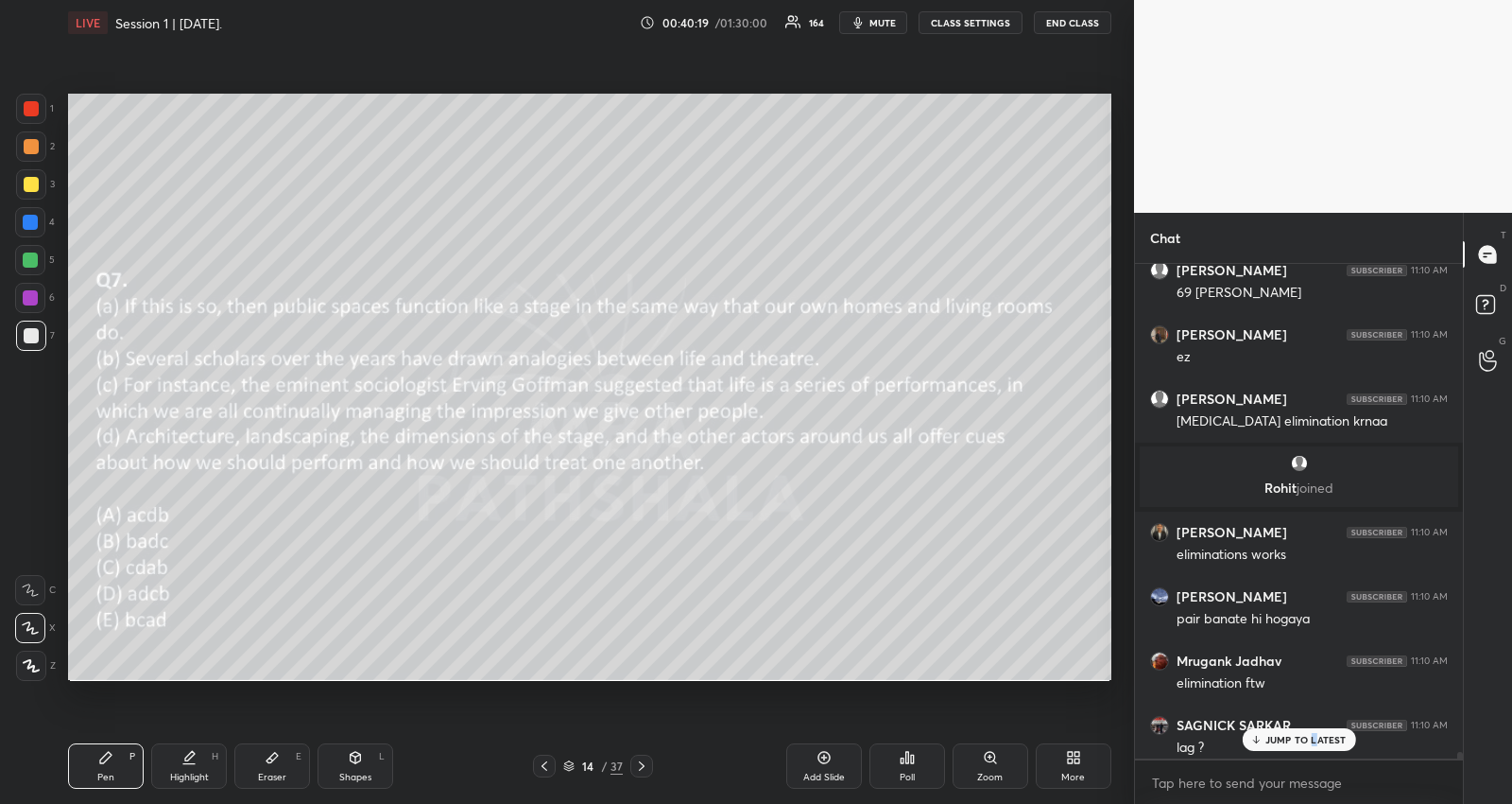
click at [1314, 732] on div "JUMP TO LATEST" at bounding box center [1298, 739] width 113 height 23
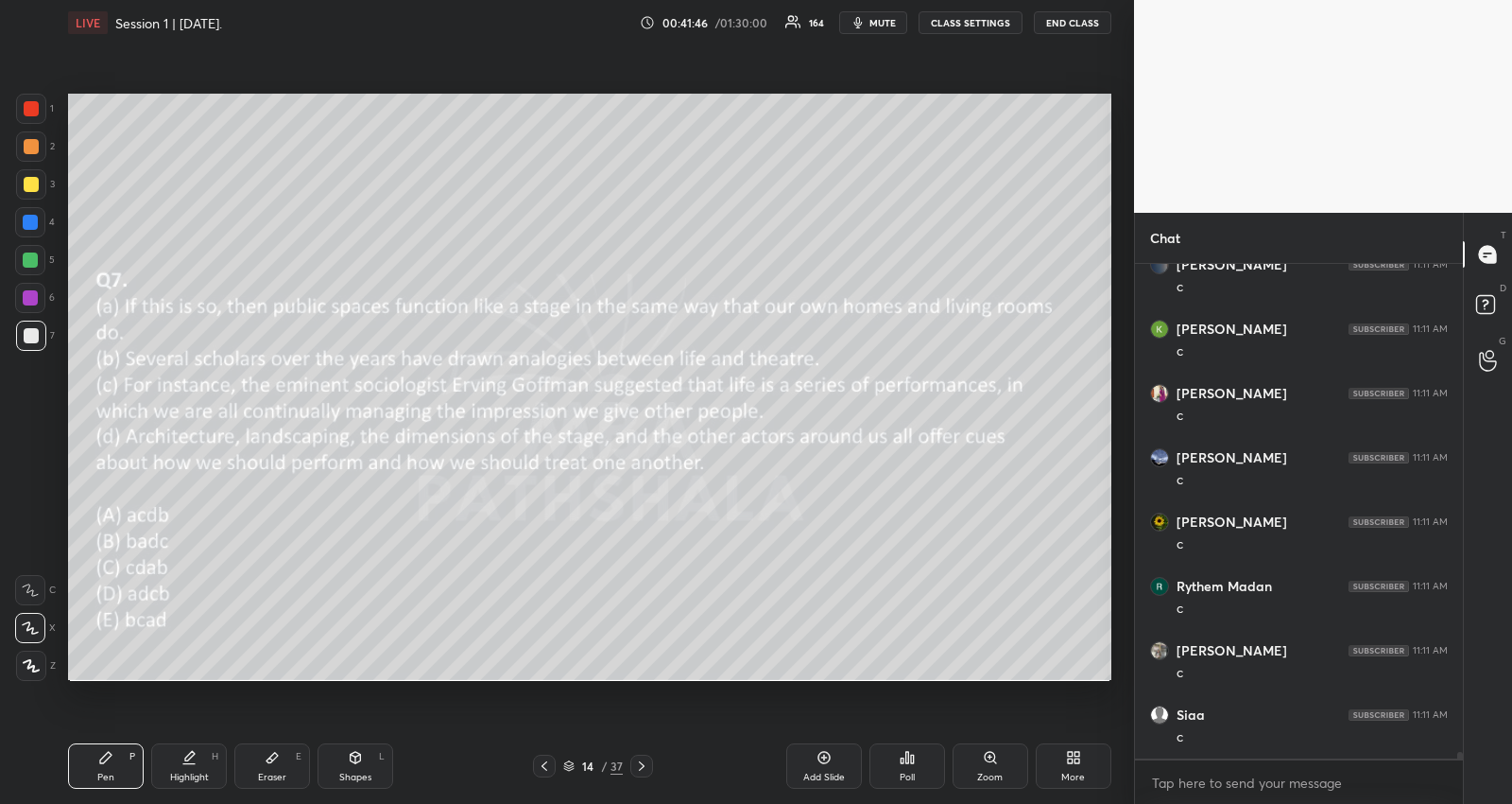
scroll to position [39320, 0]
click at [1263, 740] on div "JUMP TO LATEST" at bounding box center [1298, 739] width 113 height 23
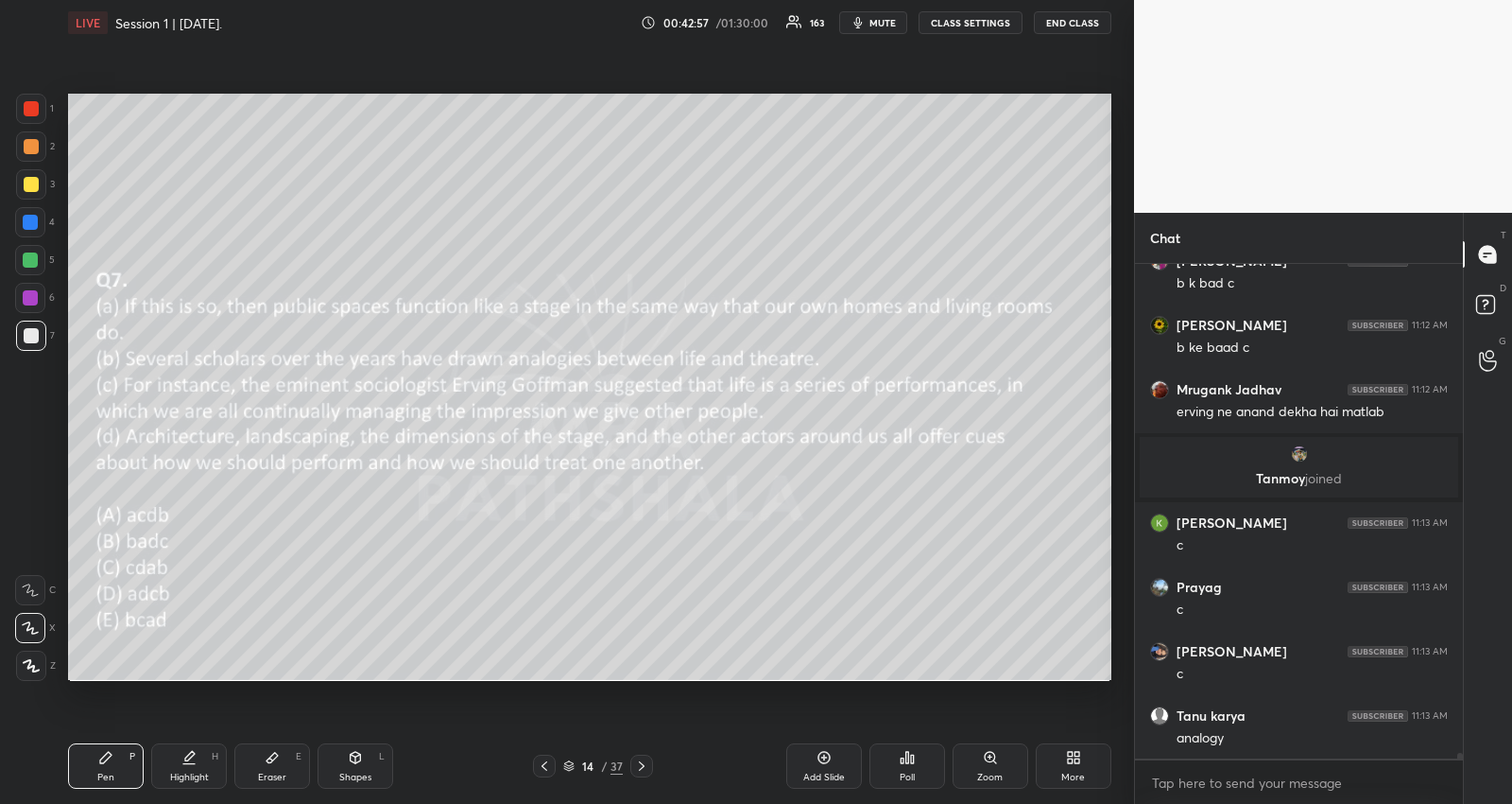
scroll to position [39470, 0]
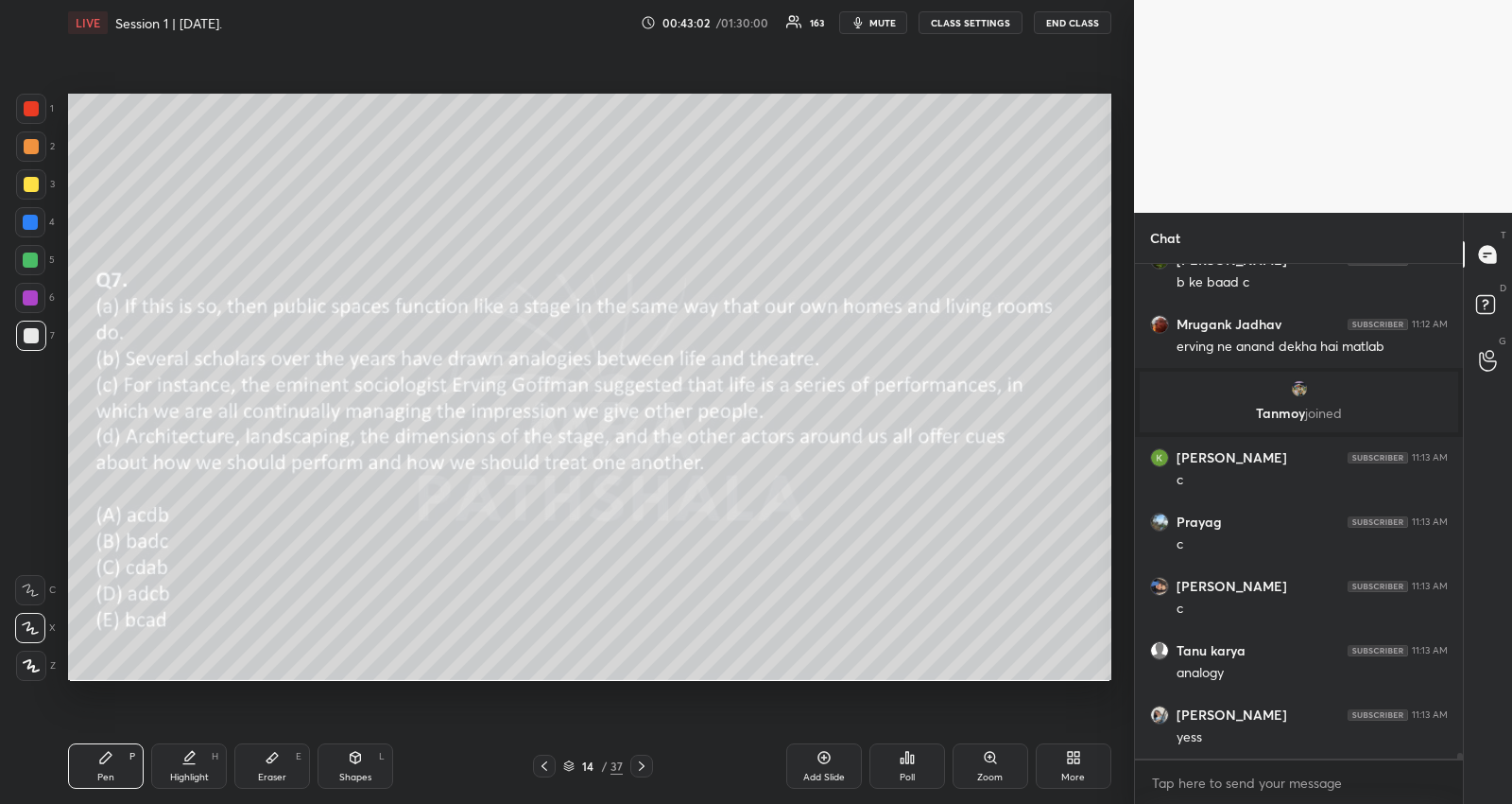
drag, startPoint x: 281, startPoint y: 755, endPoint x: 324, endPoint y: 739, distance: 45.9
click at [280, 754] on div "Eraser E" at bounding box center [272, 766] width 76 height 45
click at [101, 756] on icon at bounding box center [106, 757] width 15 height 15
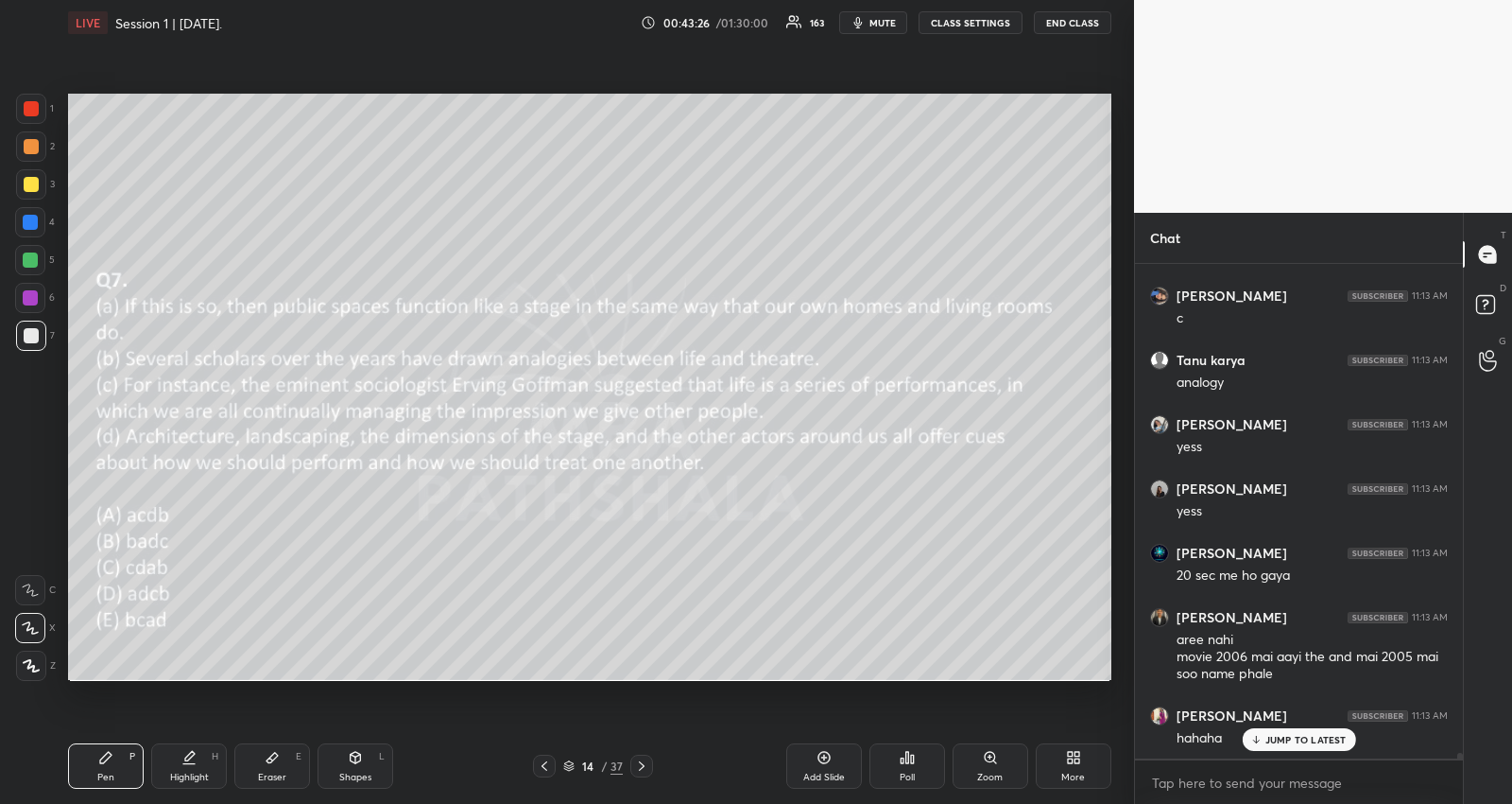
scroll to position [39826, 0]
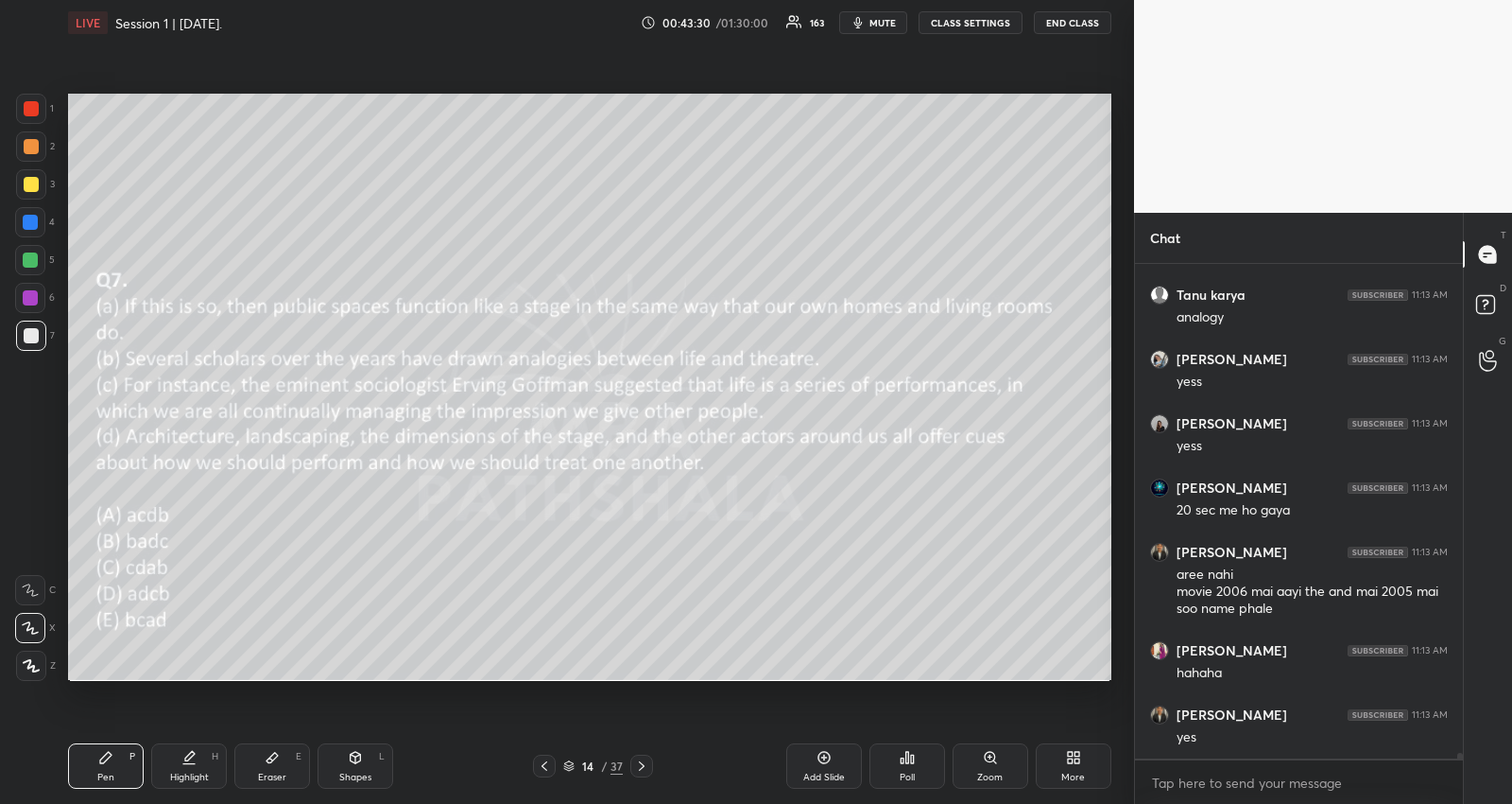
click at [639, 767] on icon at bounding box center [641, 766] width 15 height 15
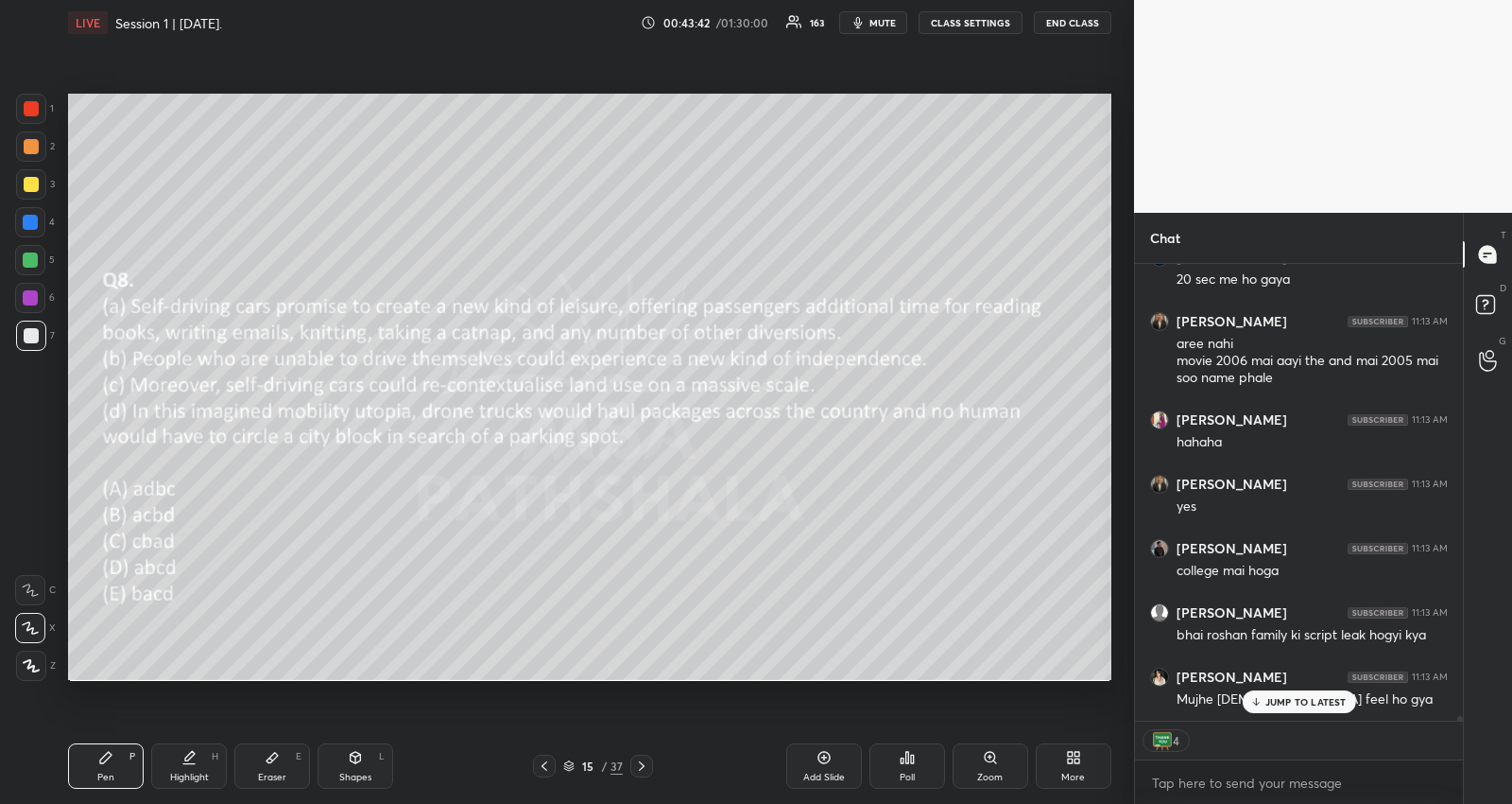
scroll to position [40120, 0]
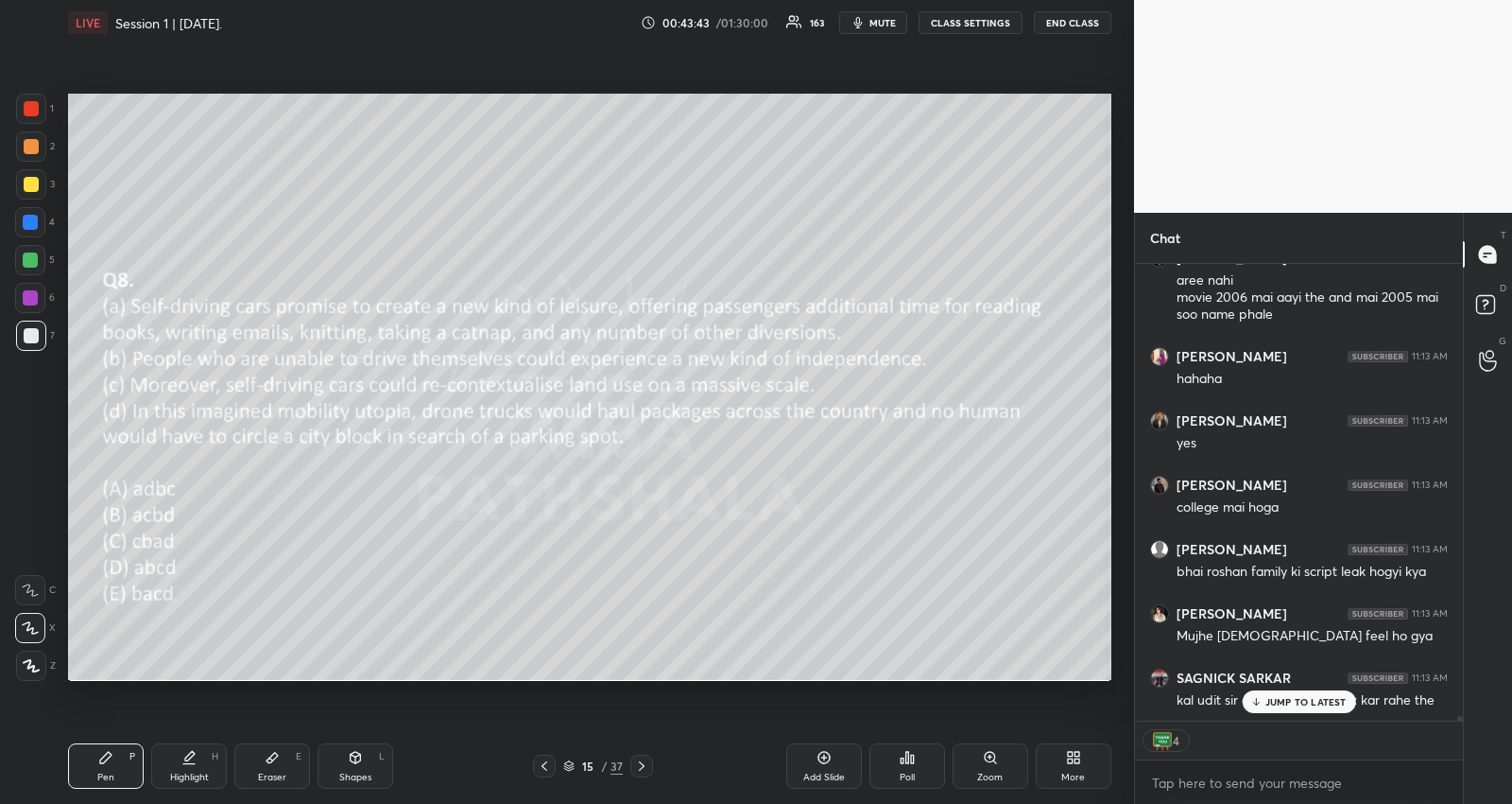
drag, startPoint x: 1273, startPoint y: 711, endPoint x: 1132, endPoint y: 713, distance: 141.0
click at [1273, 710] on div "JUMP TO LATEST" at bounding box center [1298, 701] width 113 height 23
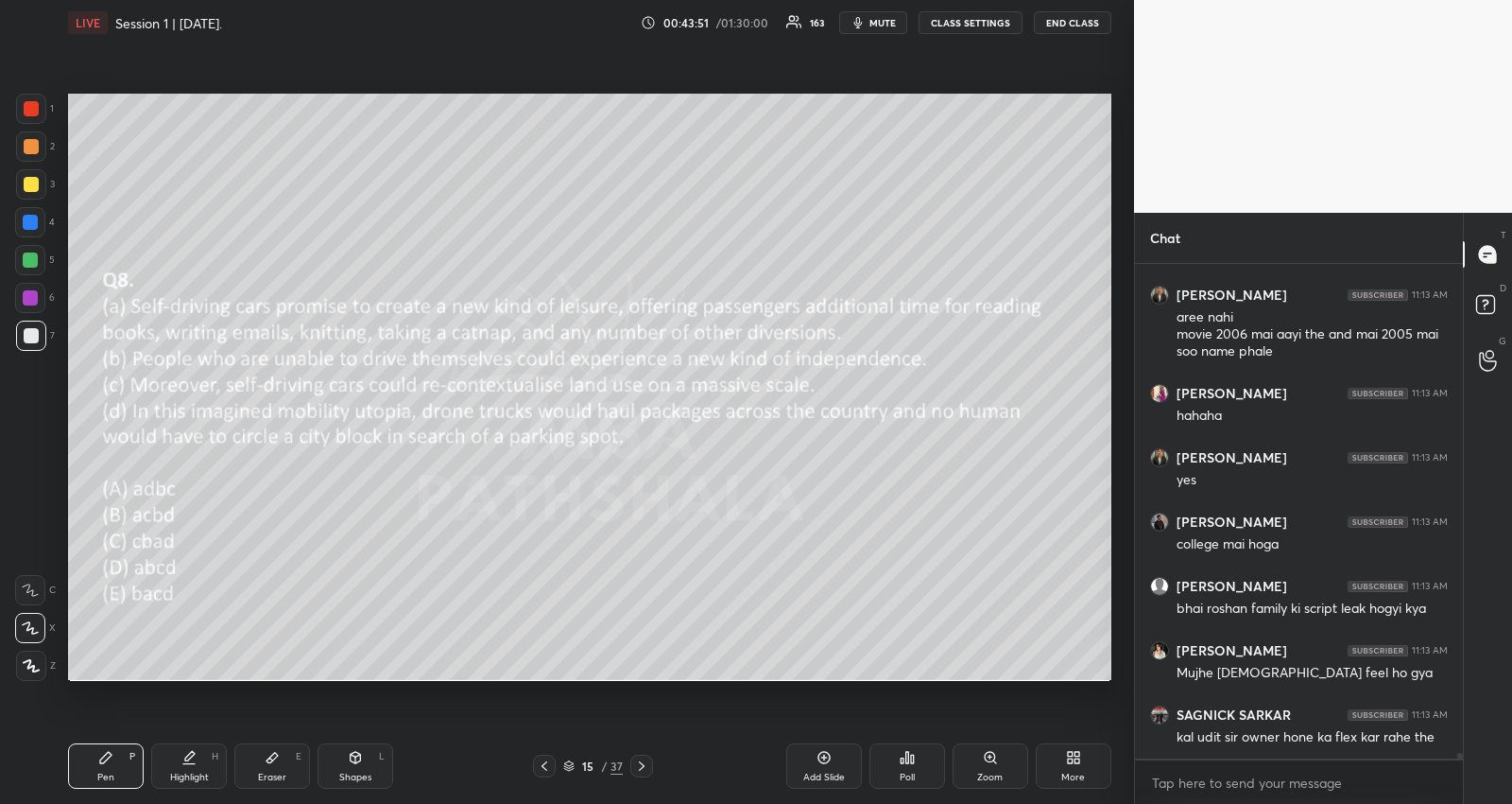
scroll to position [40152, 0]
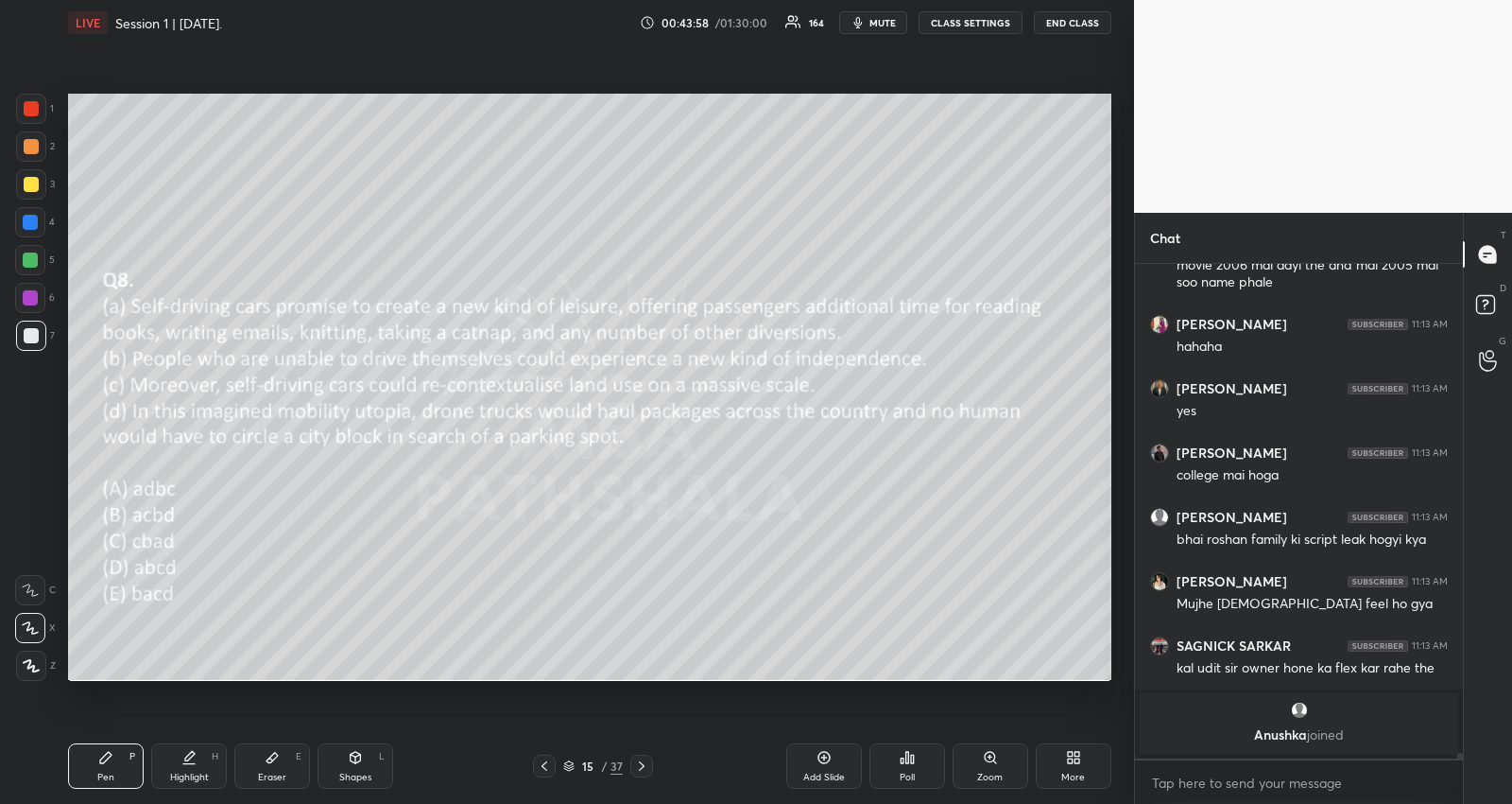
click at [898, 766] on div "Poll" at bounding box center [907, 766] width 76 height 45
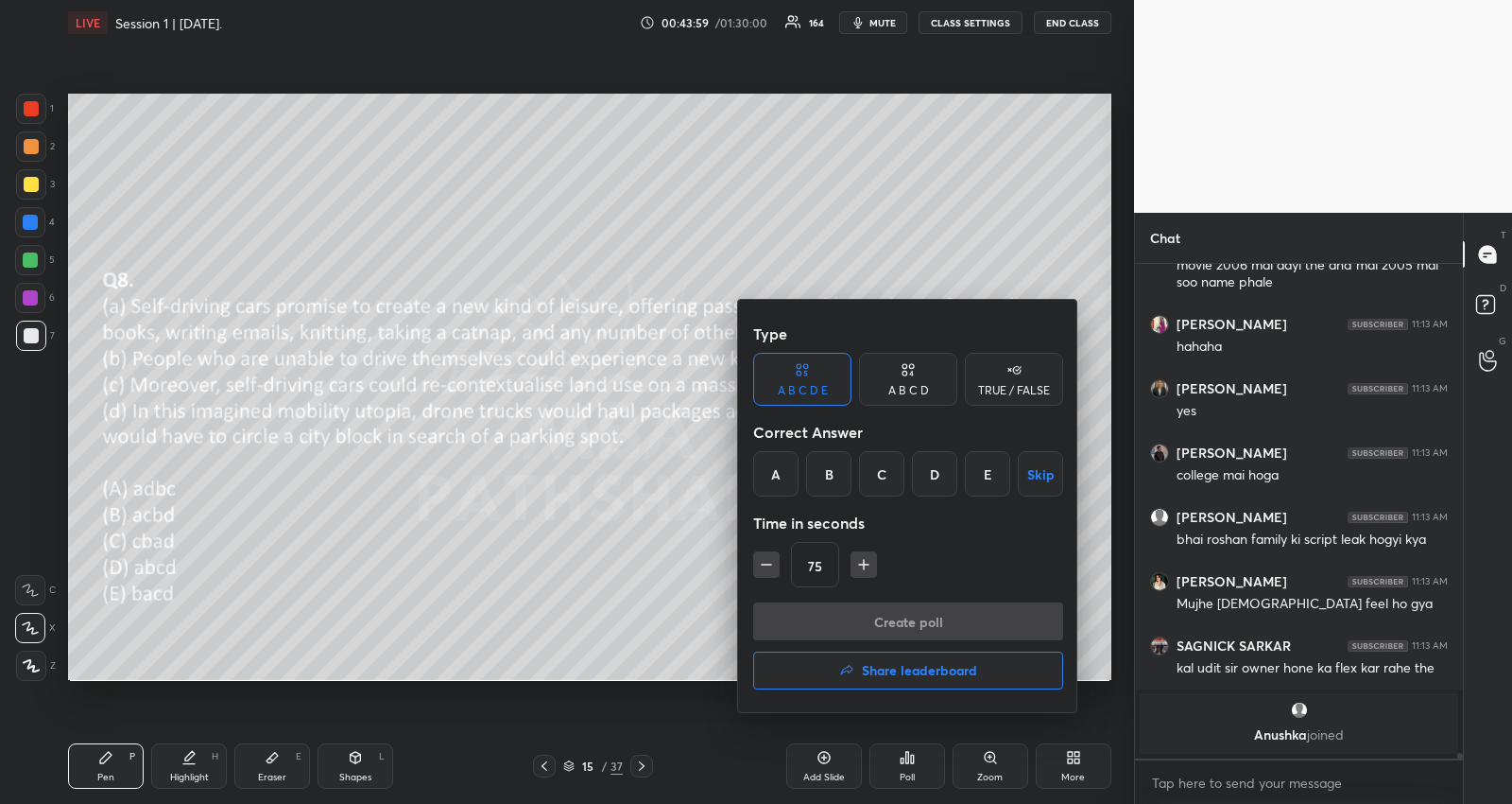
click at [944, 464] on div "D" at bounding box center [935, 474] width 45 height 45
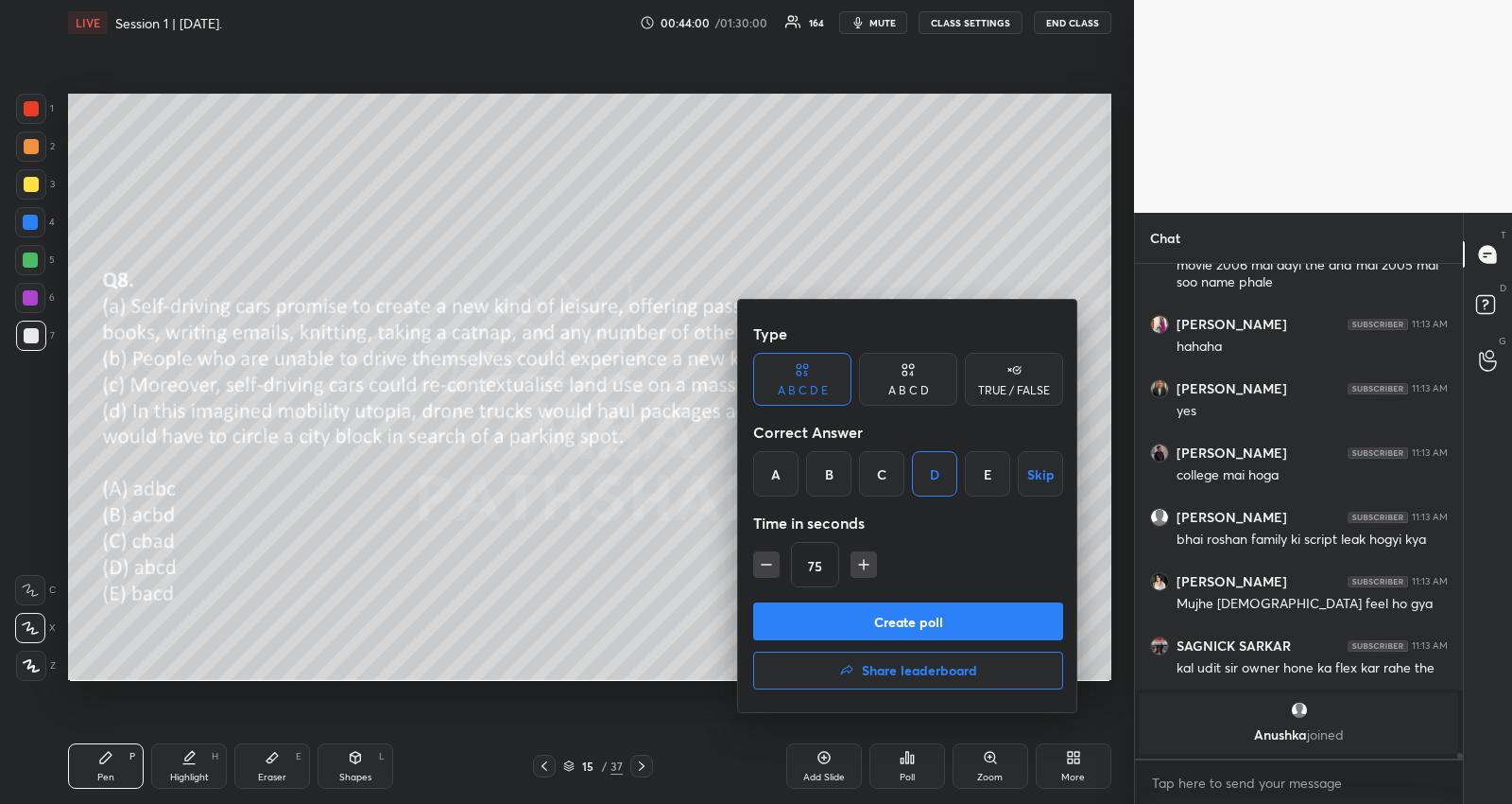
click at [802, 622] on button "Create poll" at bounding box center [908, 621] width 310 height 37
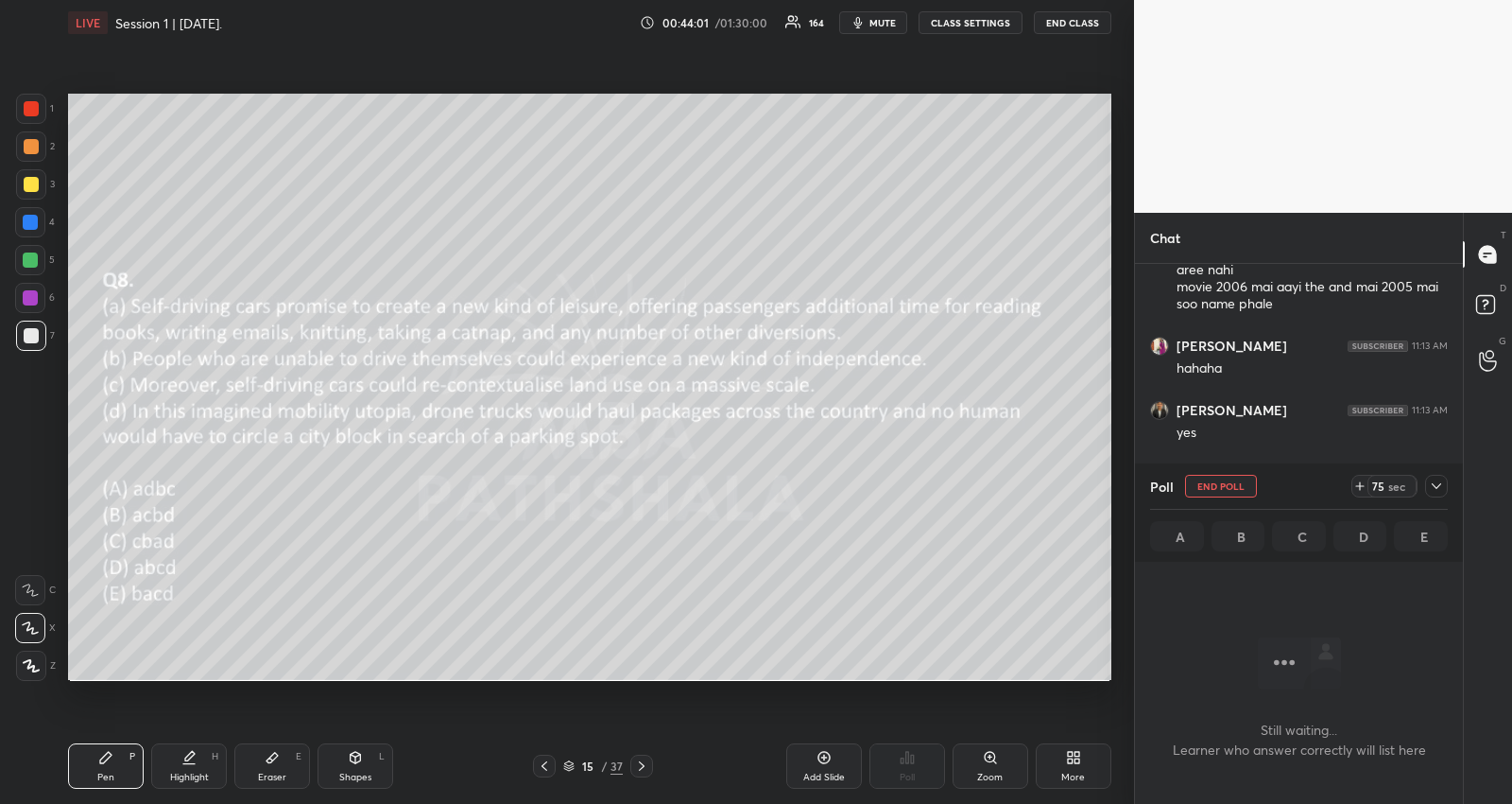
scroll to position [39693, 0]
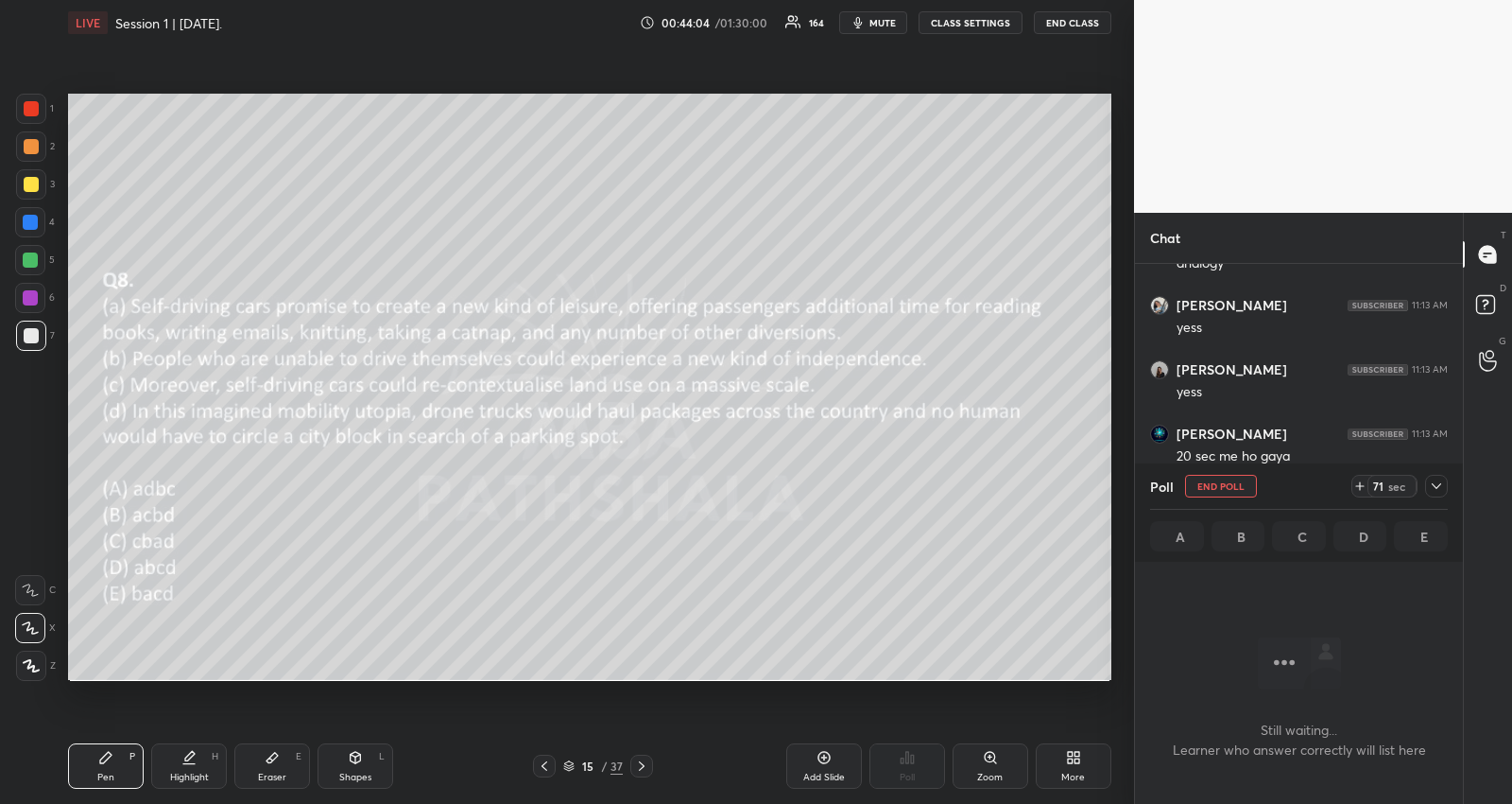
click at [1445, 480] on div at bounding box center [1436, 485] width 23 height 23
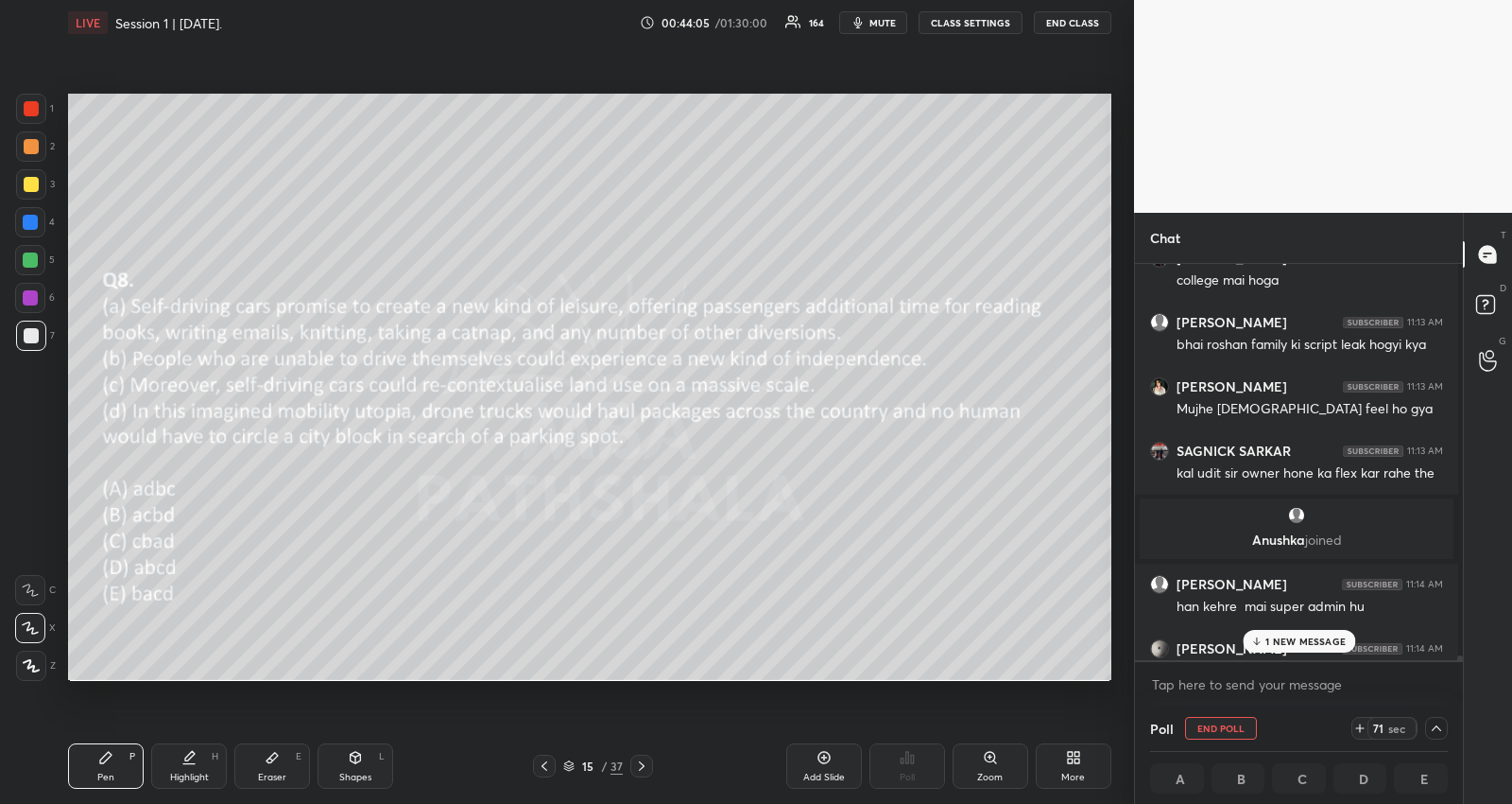
scroll to position [40191, 0]
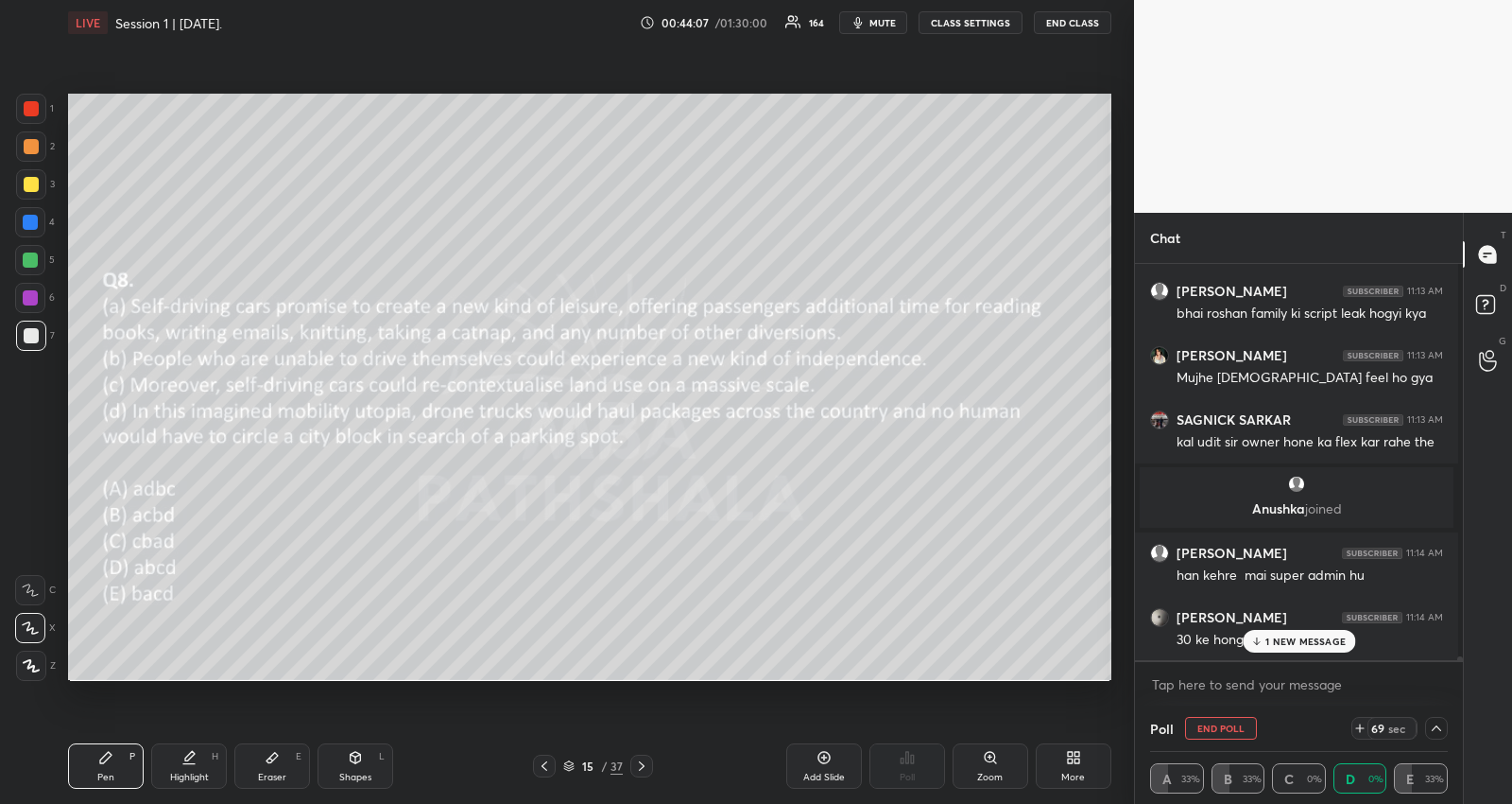
click at [1266, 635] on p "1 NEW MESSAGE" at bounding box center [1305, 641] width 80 height 12
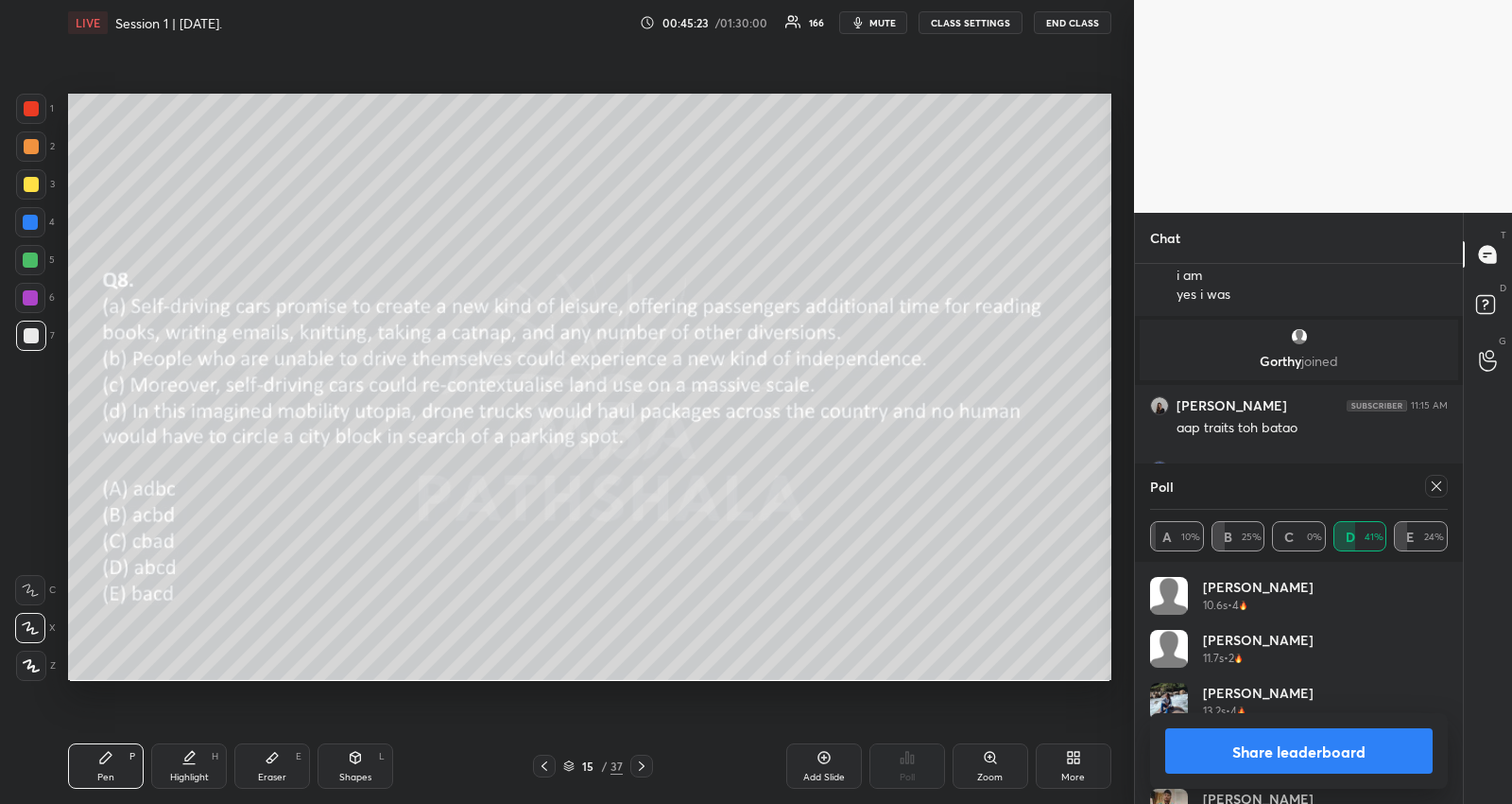
scroll to position [40644, 0]
click at [1442, 477] on div at bounding box center [1436, 485] width 23 height 23
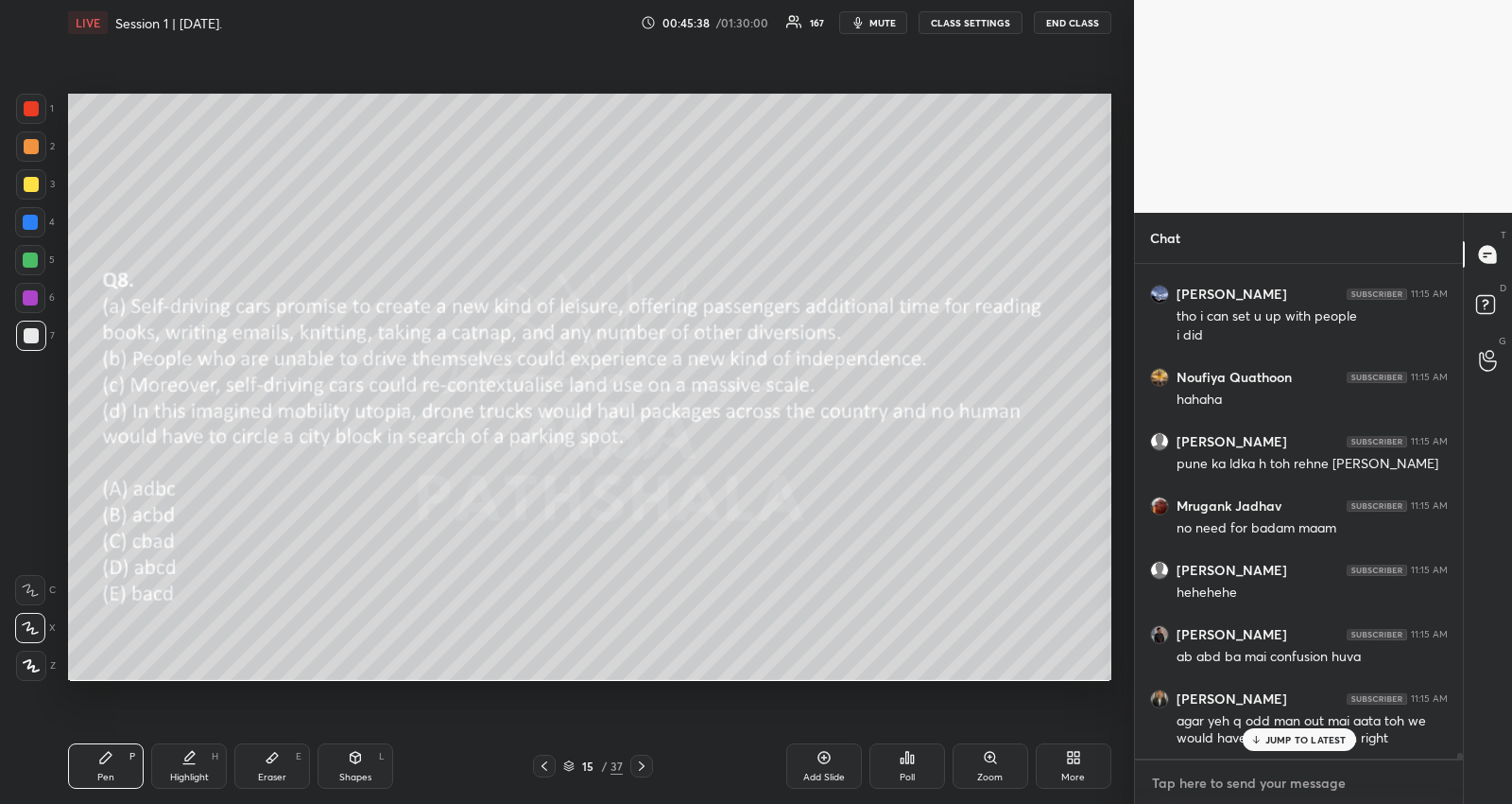
click at [1244, 785] on textarea at bounding box center [1299, 782] width 298 height 31
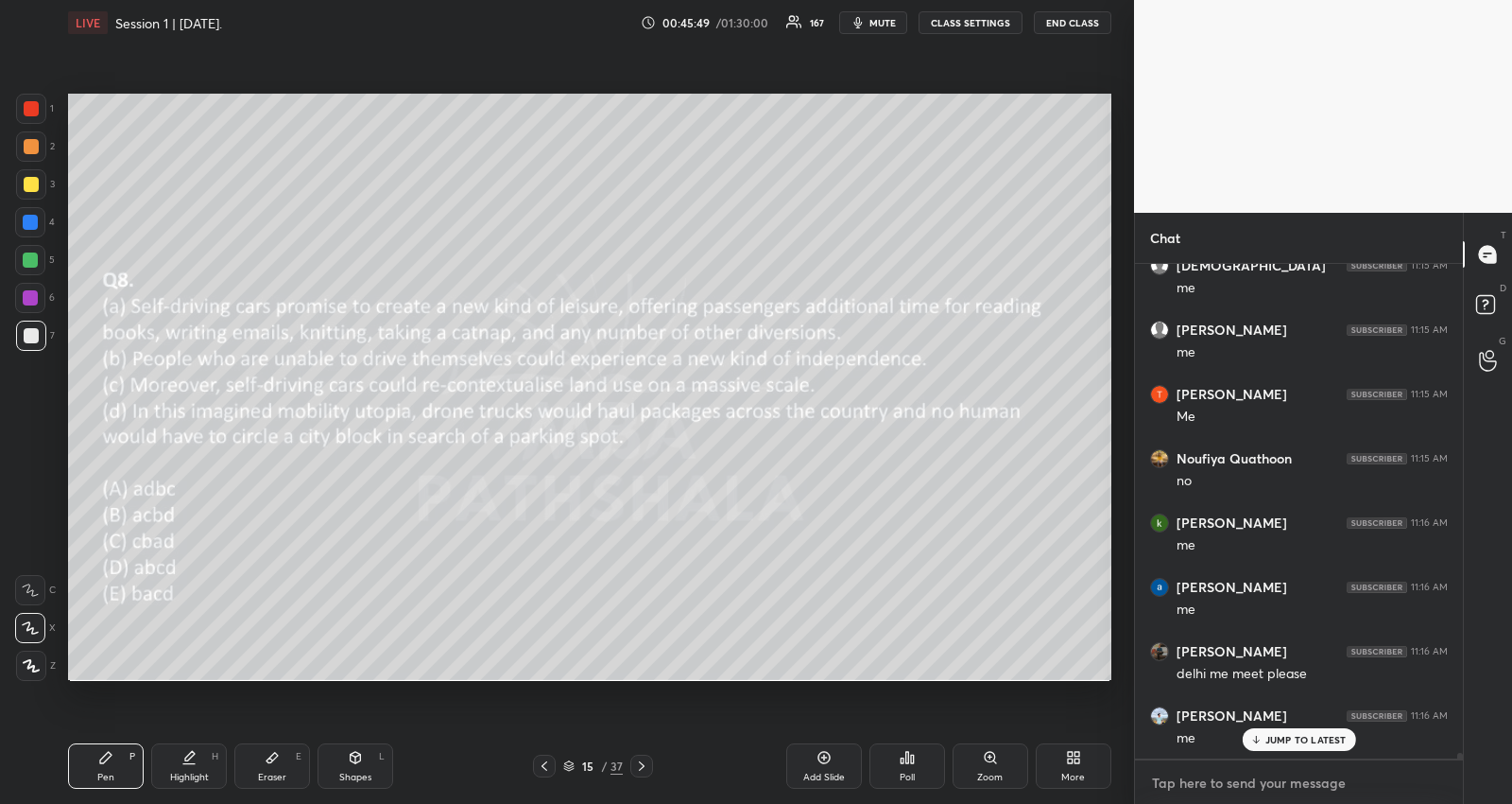
click at [1280, 779] on textarea at bounding box center [1299, 782] width 298 height 31
click at [1312, 736] on p "JUMP TO LATEST" at bounding box center [1306, 740] width 81 height 12
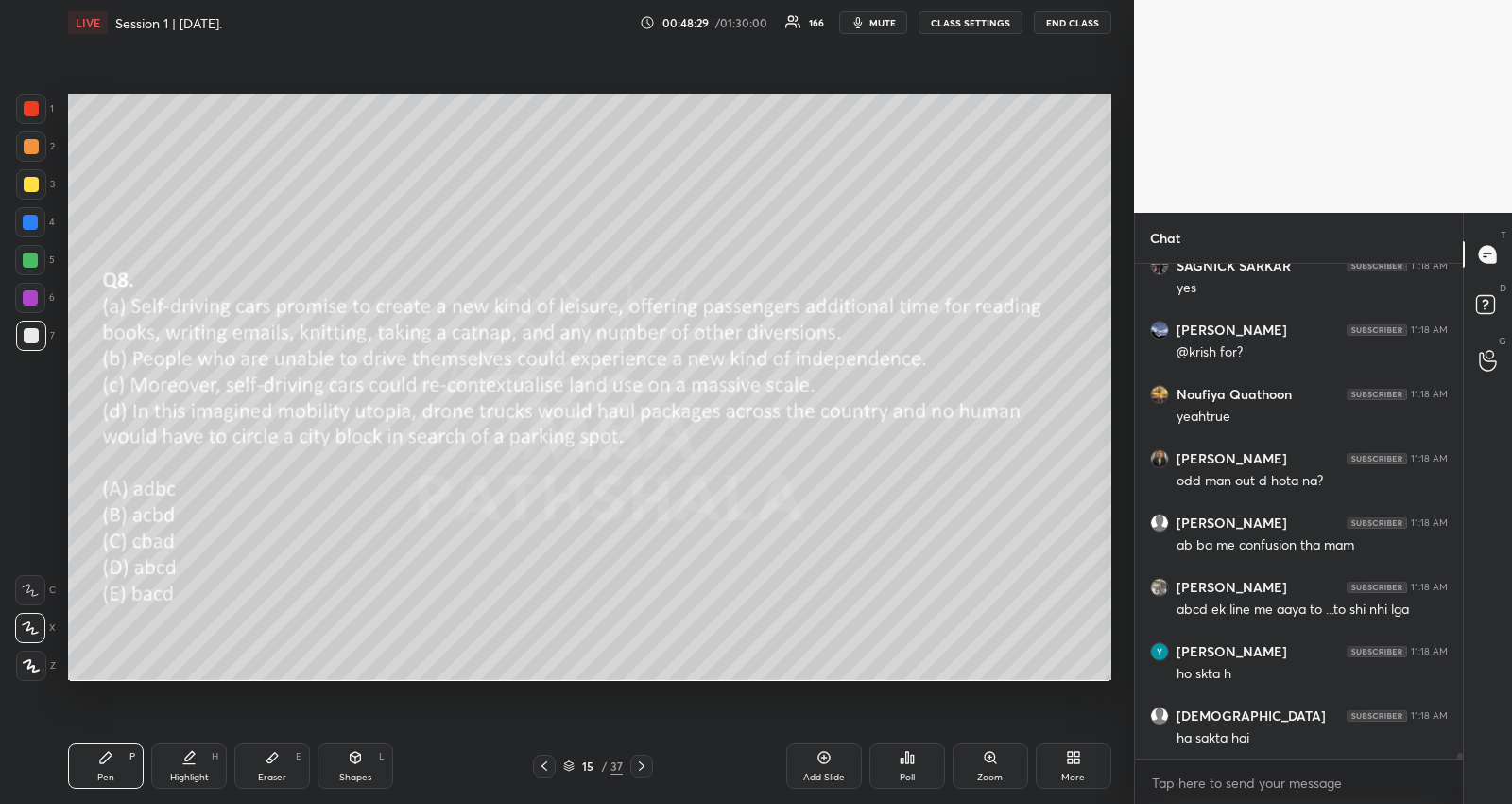
scroll to position [46116, 0]
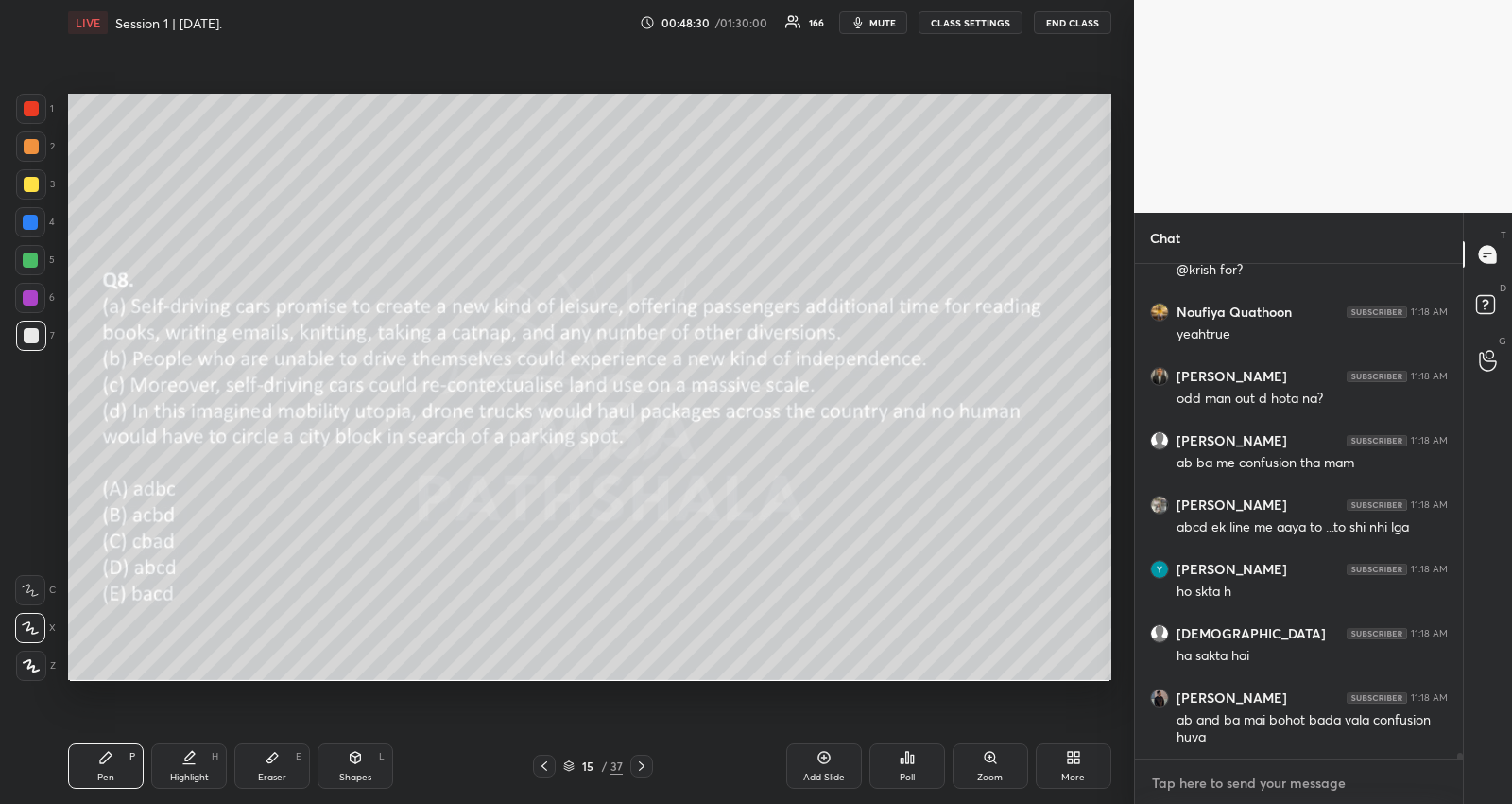
click at [1229, 781] on textarea at bounding box center [1299, 782] width 298 height 31
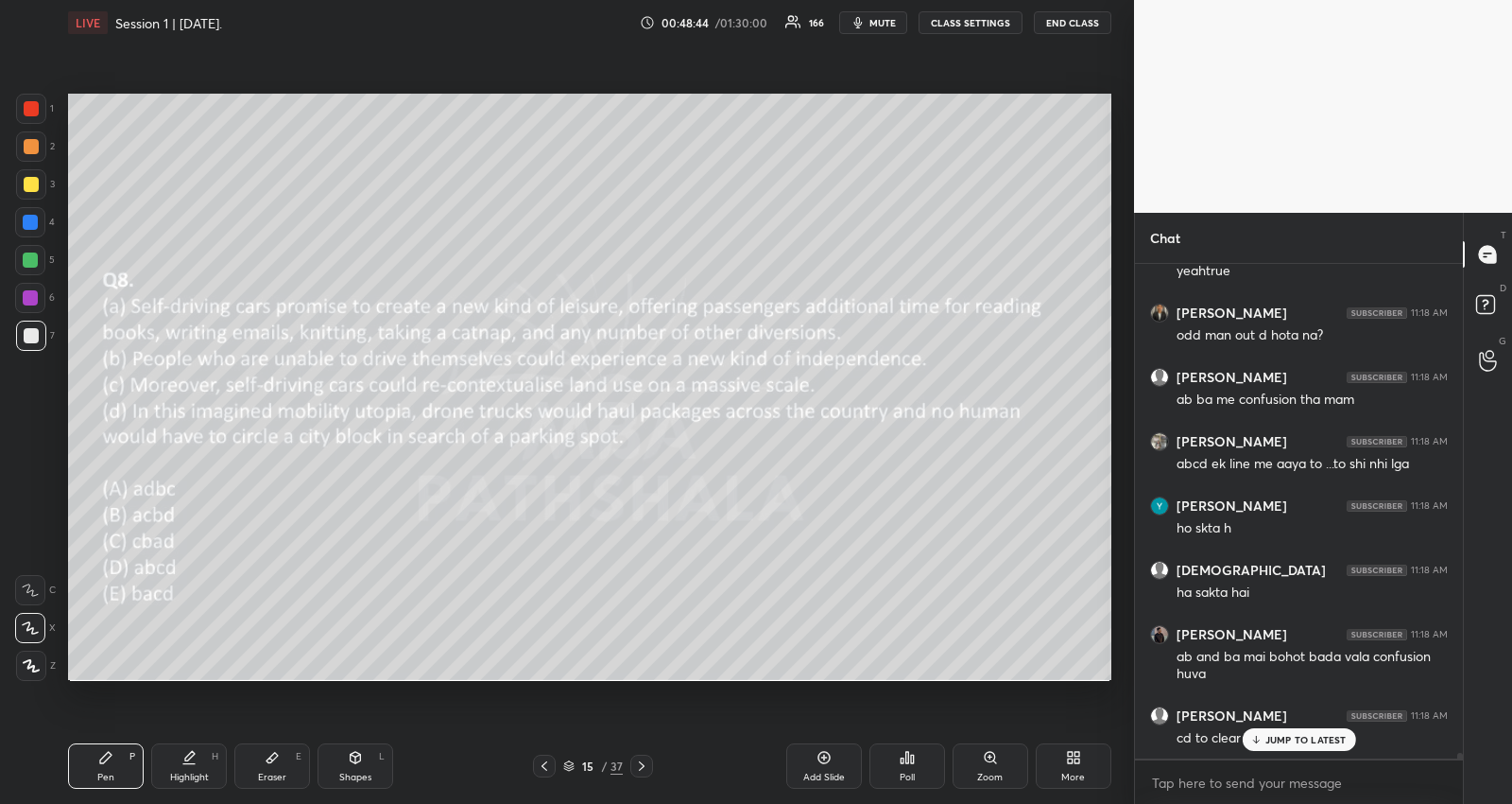
type textarea "x"
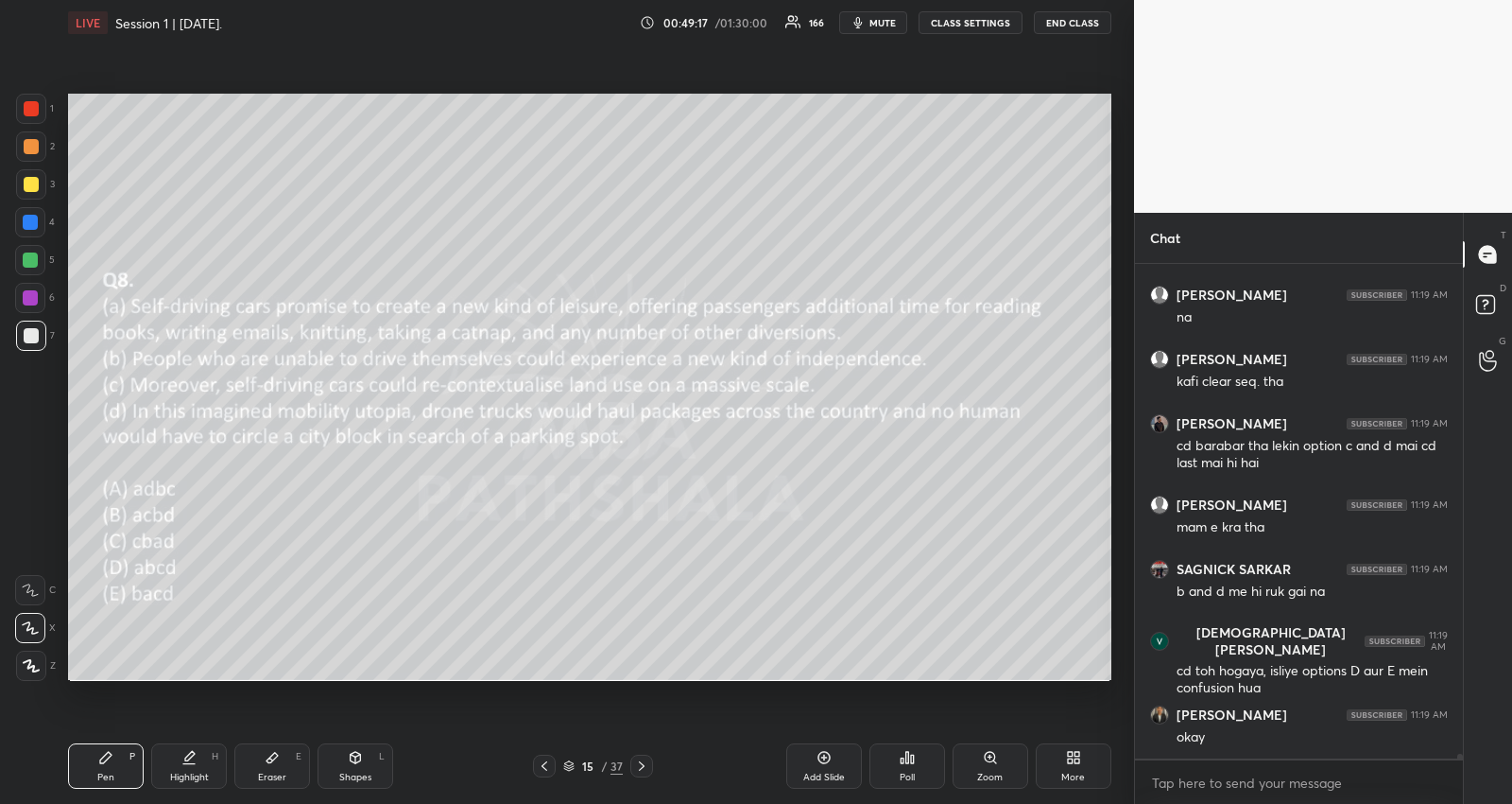
scroll to position [47005, 0]
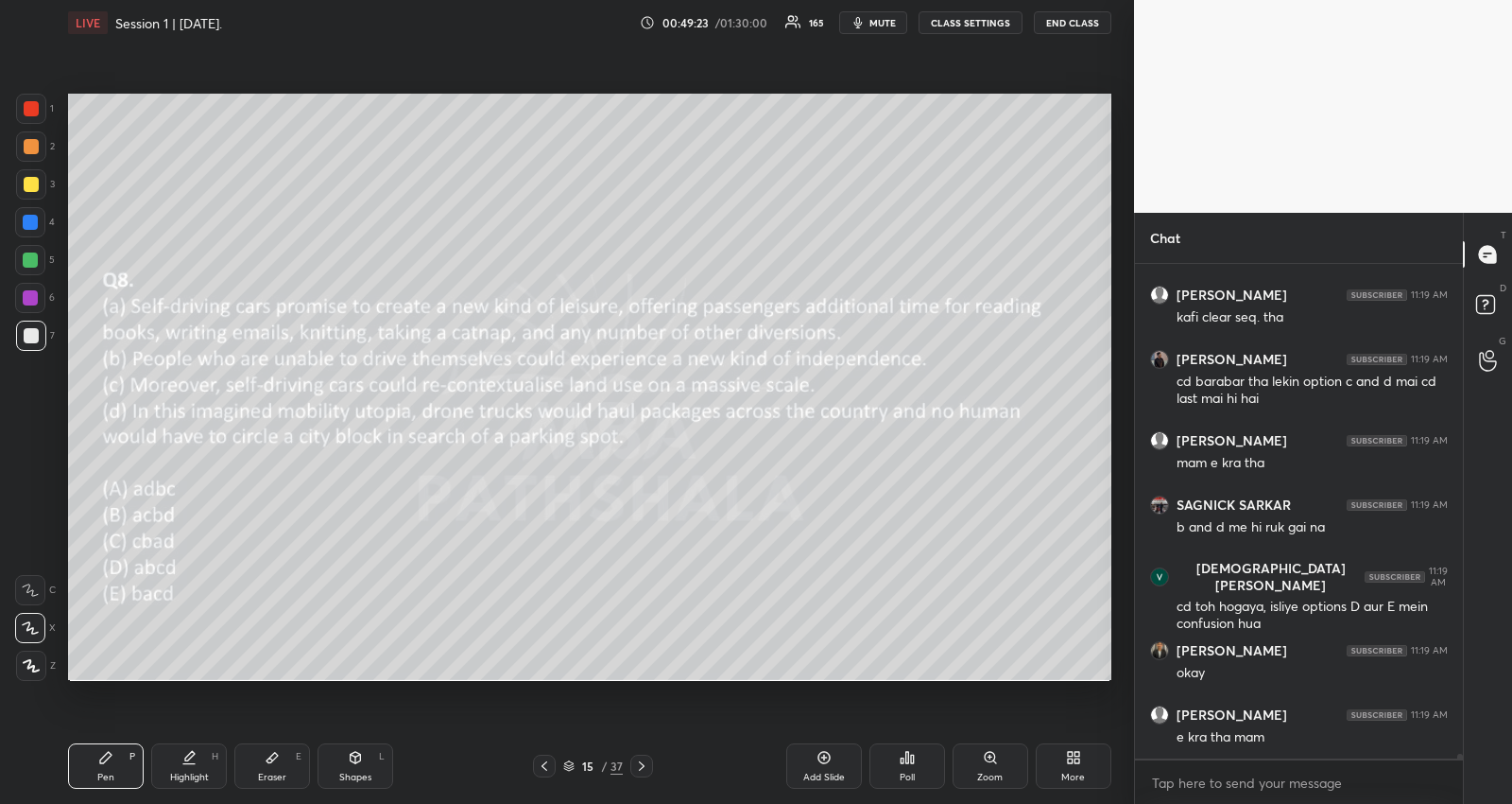
click at [642, 755] on div at bounding box center [641, 766] width 23 height 23
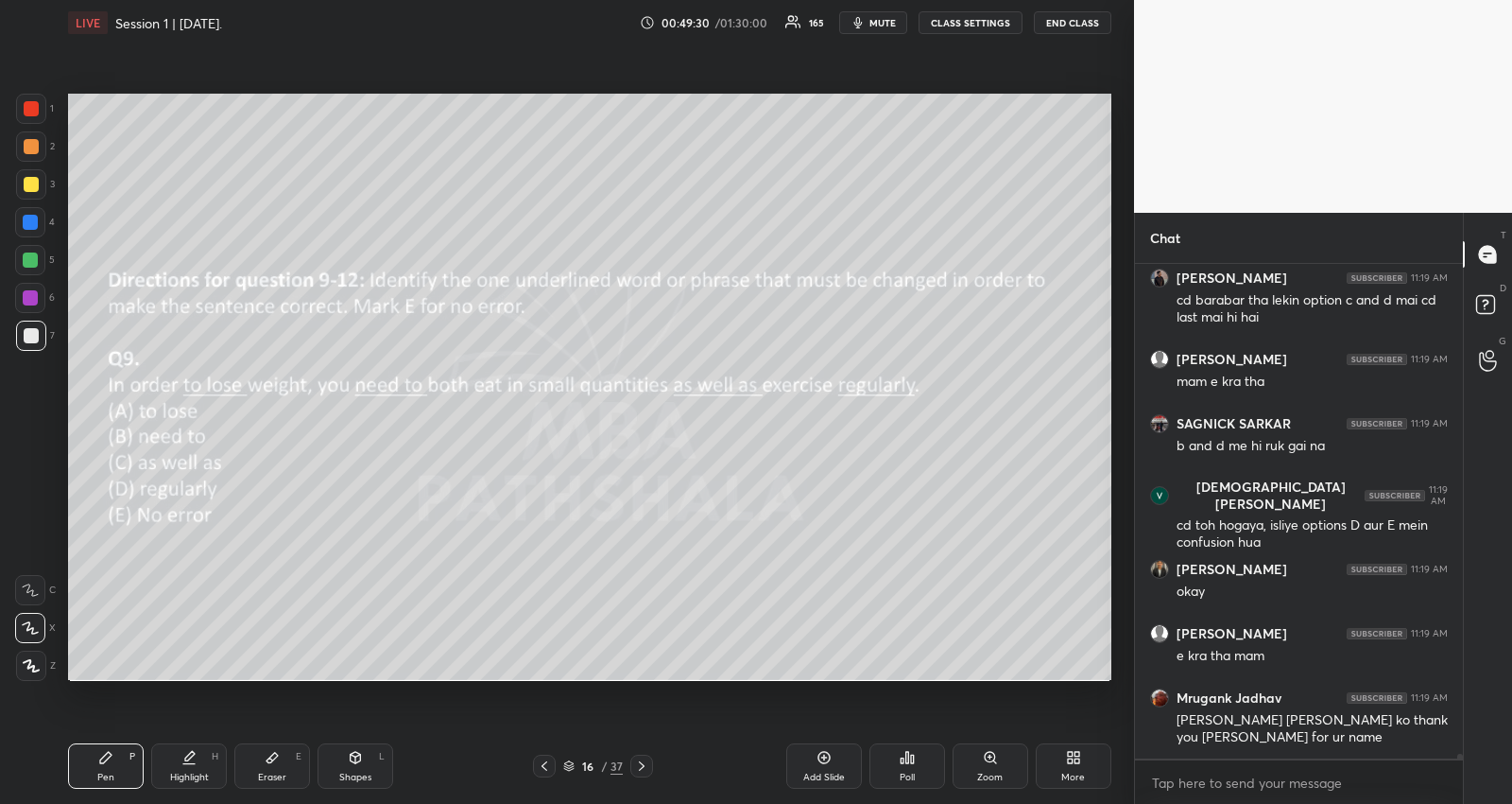
click at [928, 764] on div "Poll" at bounding box center [907, 766] width 76 height 45
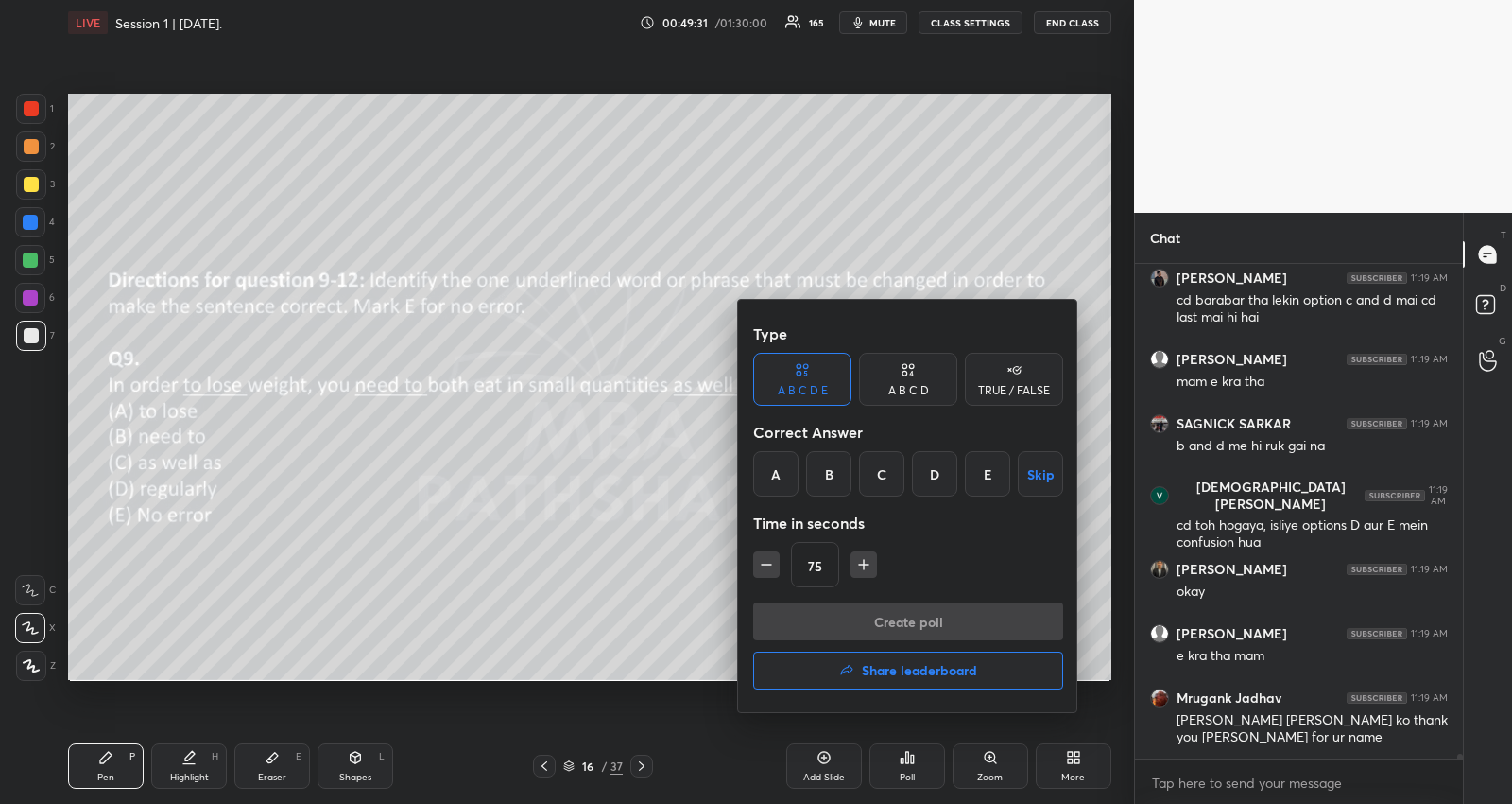
click at [882, 475] on div "C" at bounding box center [882, 474] width 45 height 45
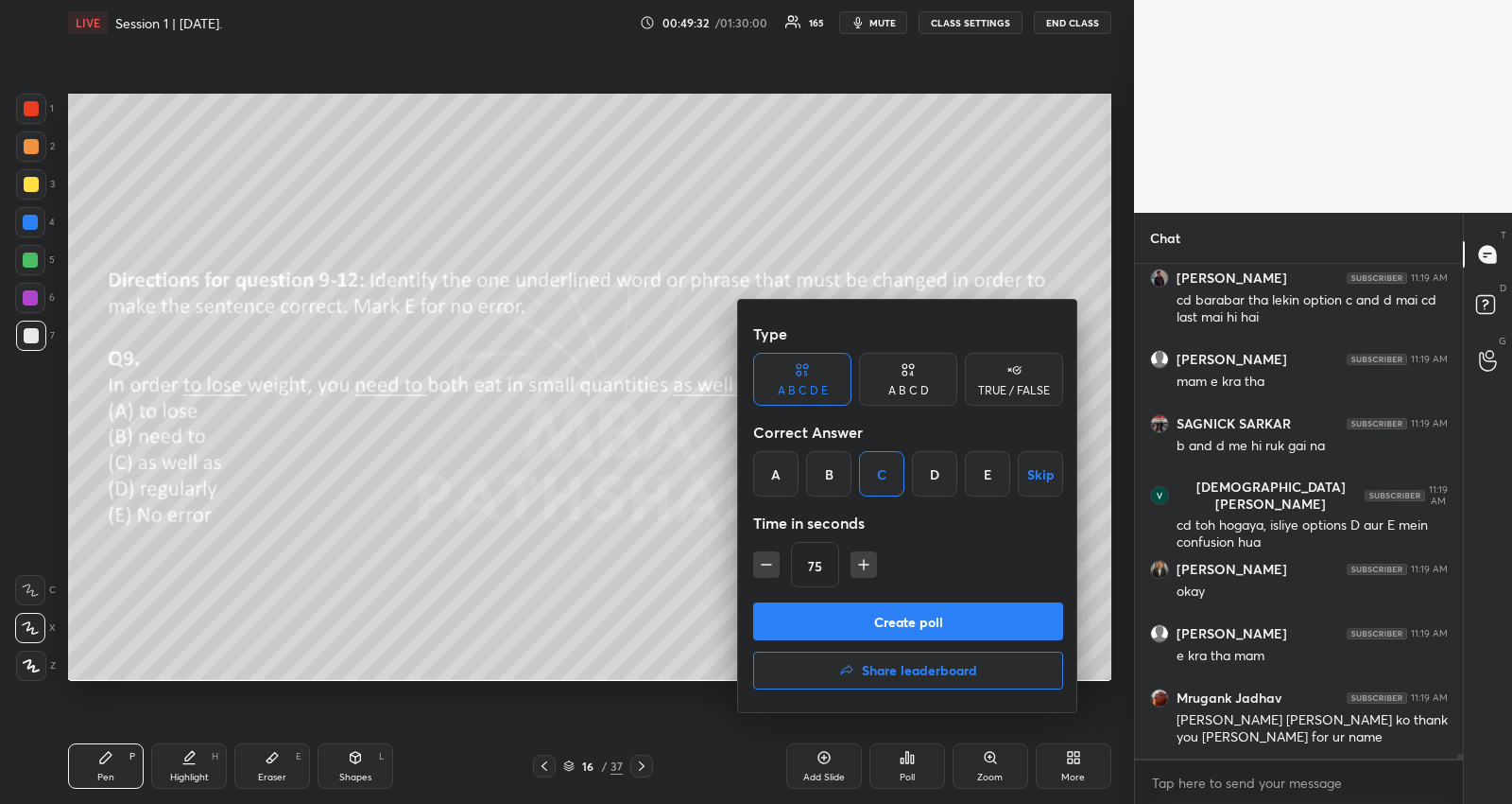
click at [767, 569] on icon "button" at bounding box center [766, 564] width 19 height 19
type input "30"
click at [770, 611] on button "Create poll" at bounding box center [908, 621] width 310 height 37
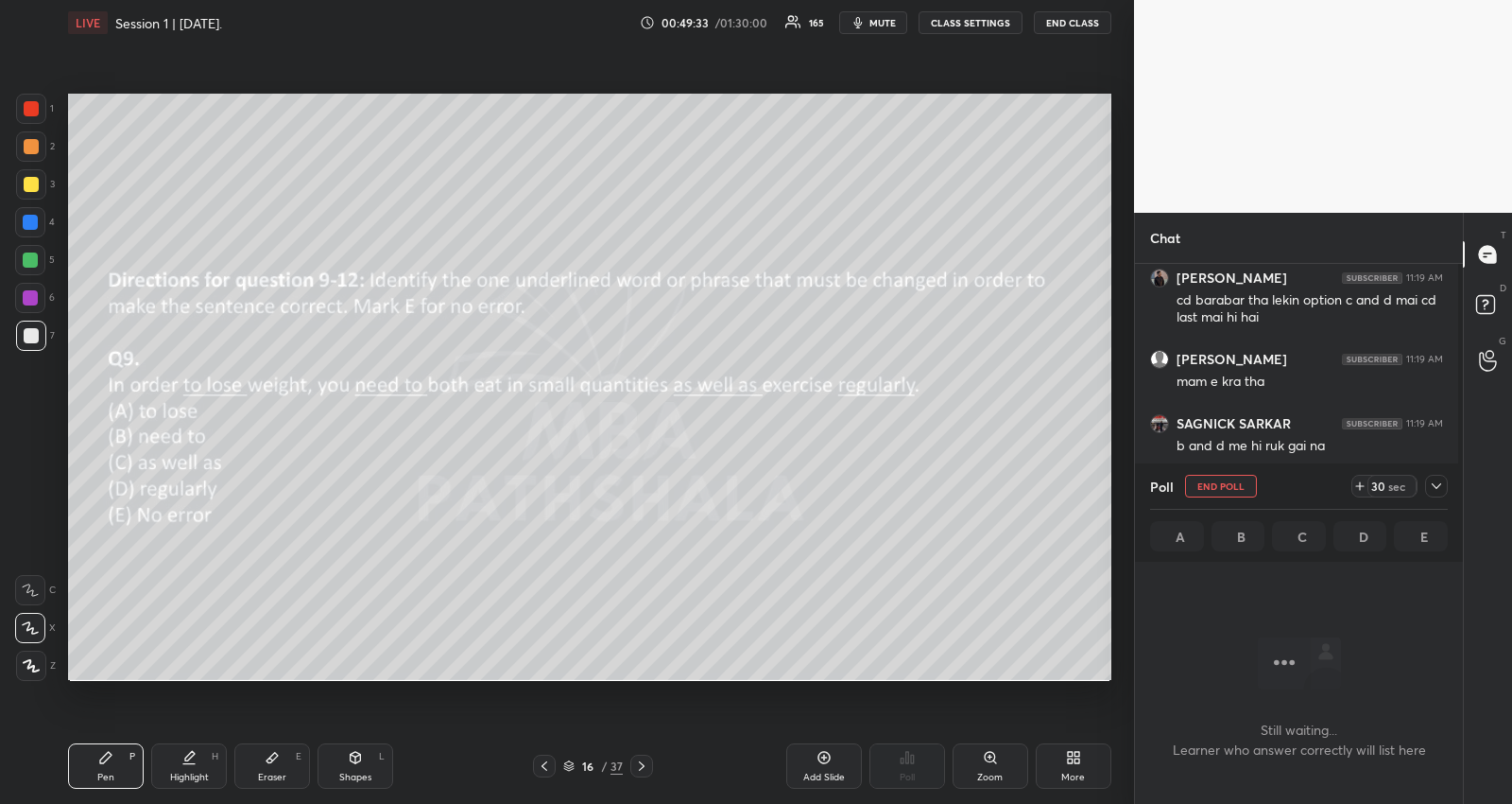
scroll to position [437, 324]
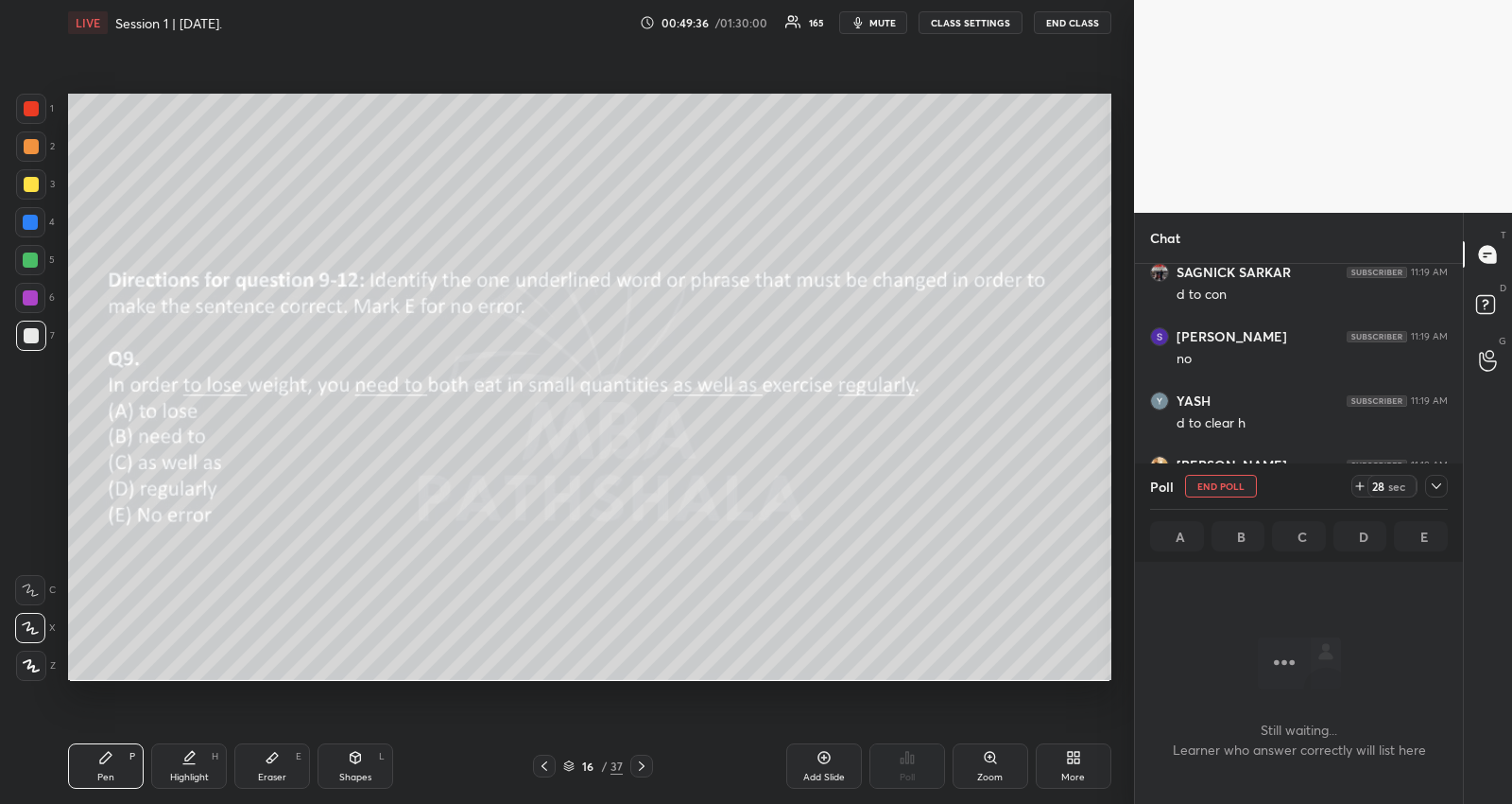
click at [1433, 485] on icon at bounding box center [1437, 486] width 10 height 6
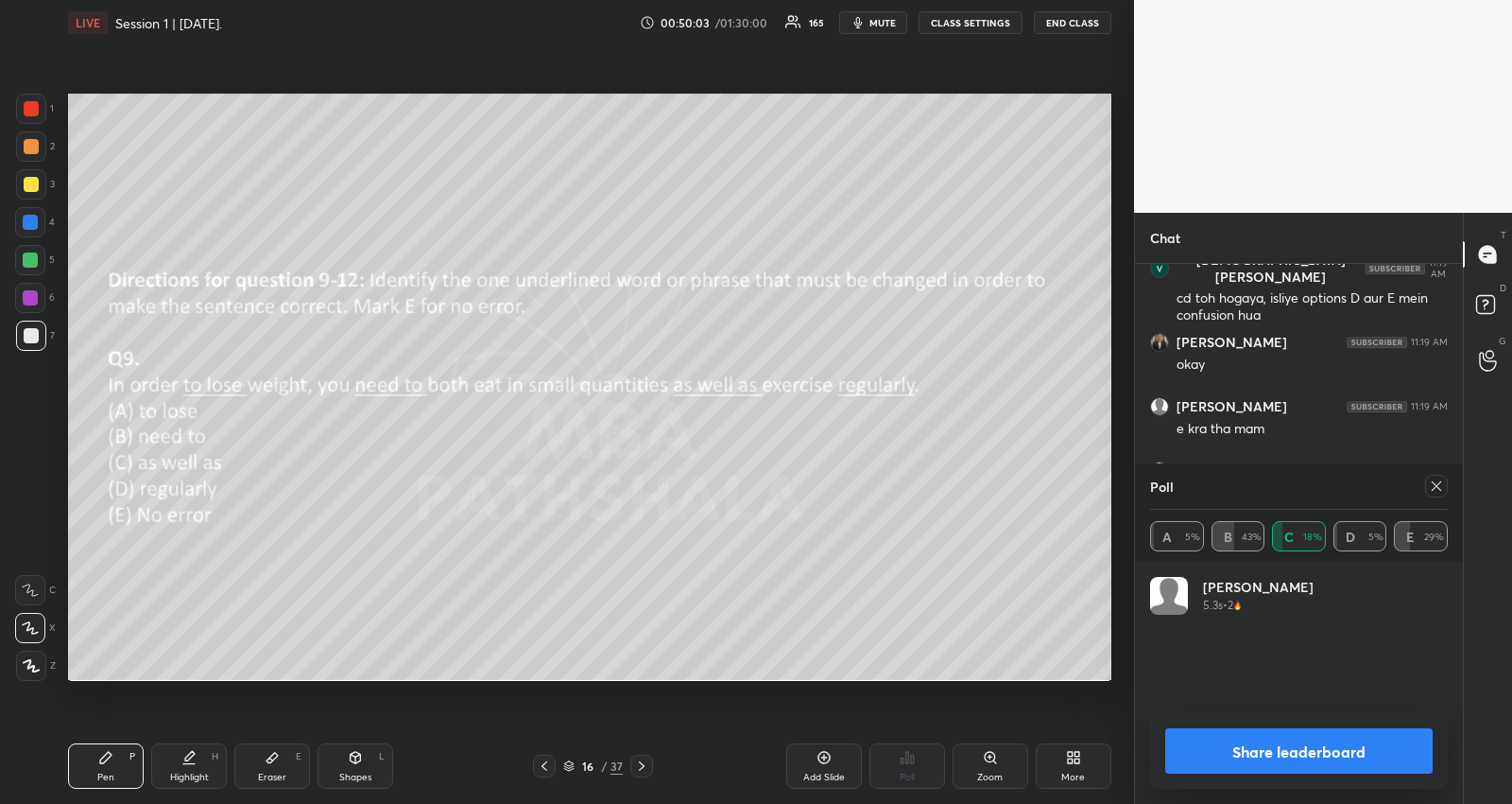
scroll to position [6, 6]
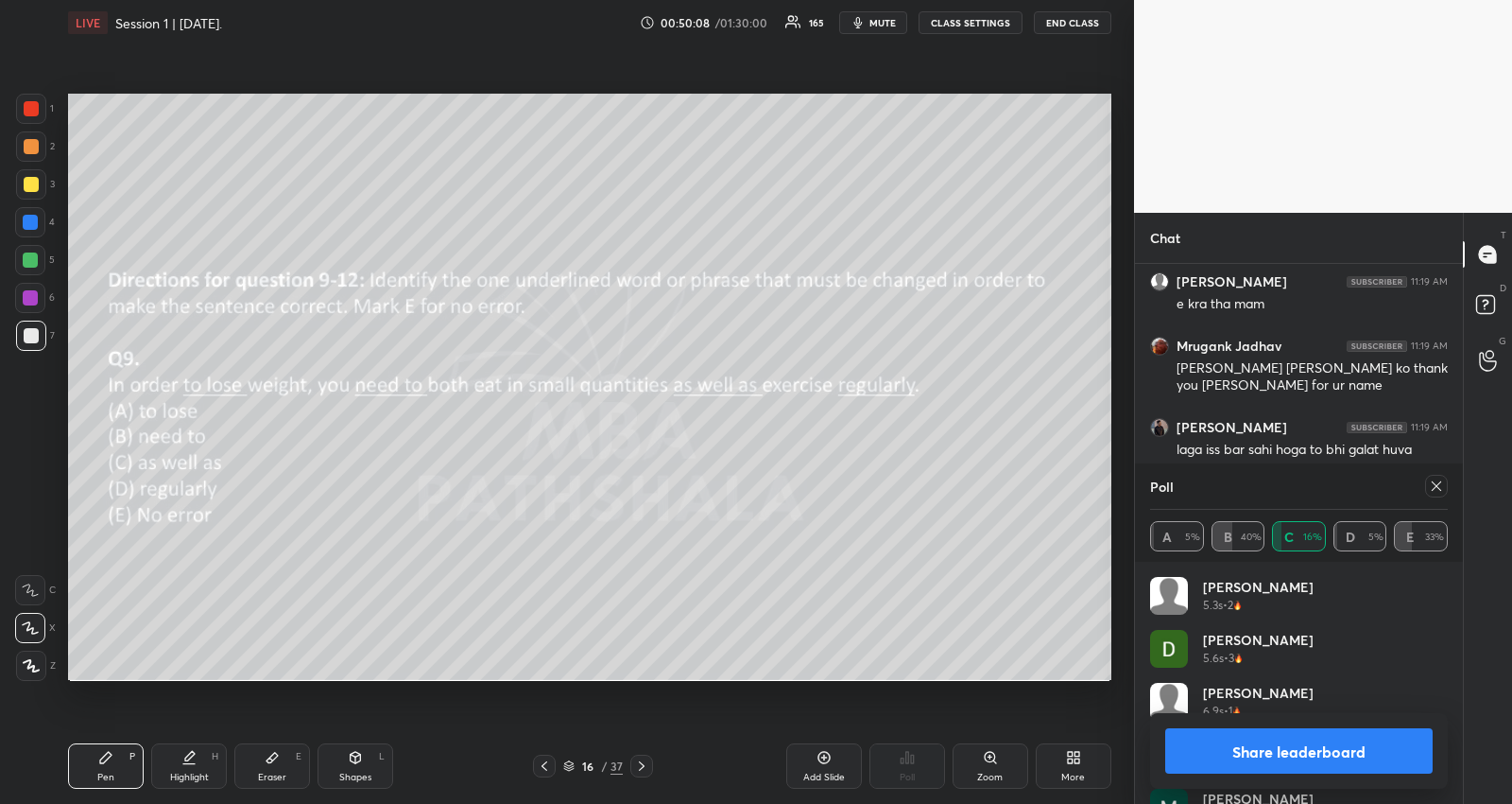
click at [1436, 489] on icon at bounding box center [1436, 485] width 15 height 15
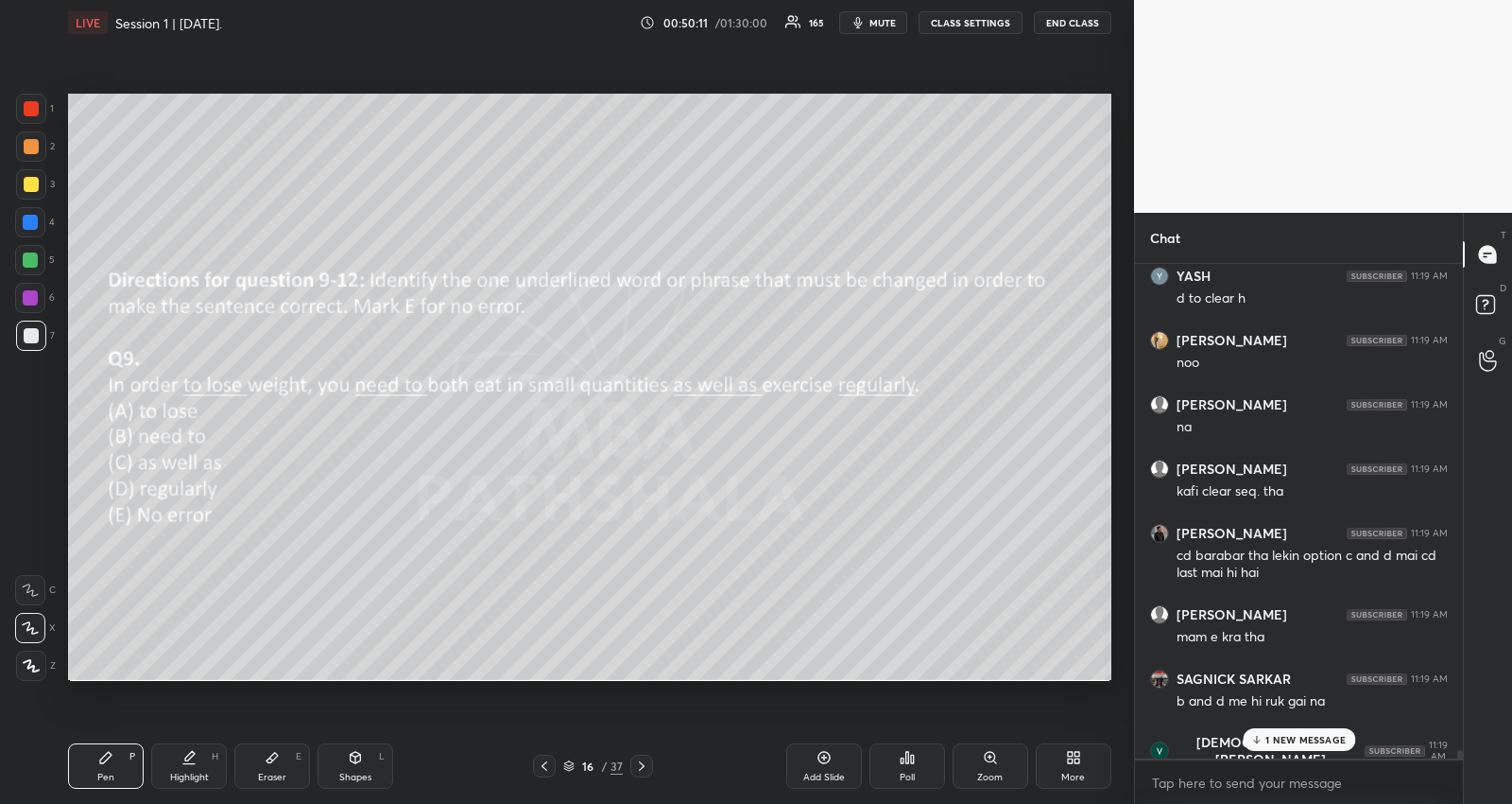
click at [1328, 734] on p "1 NEW MESSAGE" at bounding box center [1305, 740] width 80 height 12
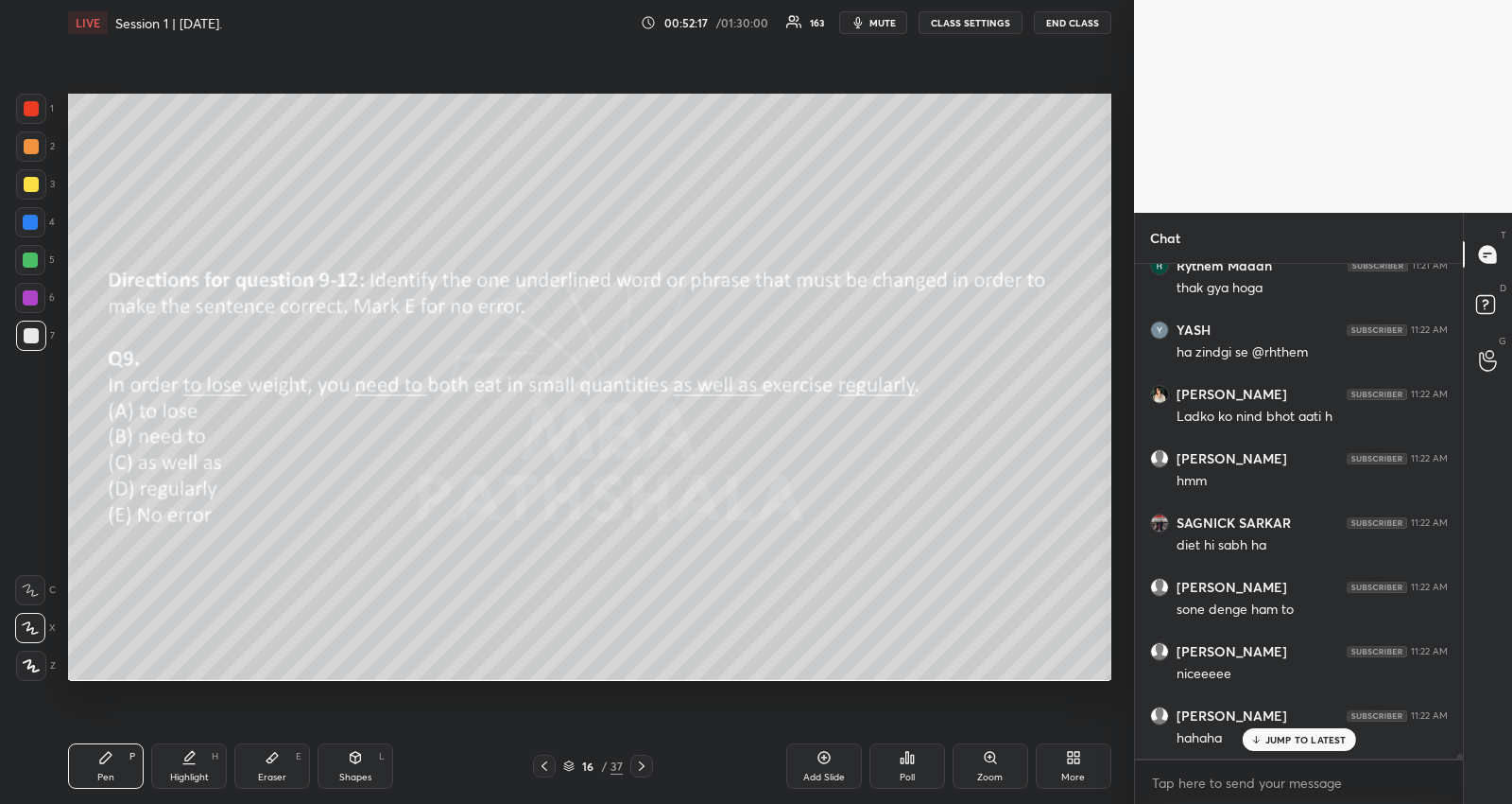
scroll to position [48300, 0]
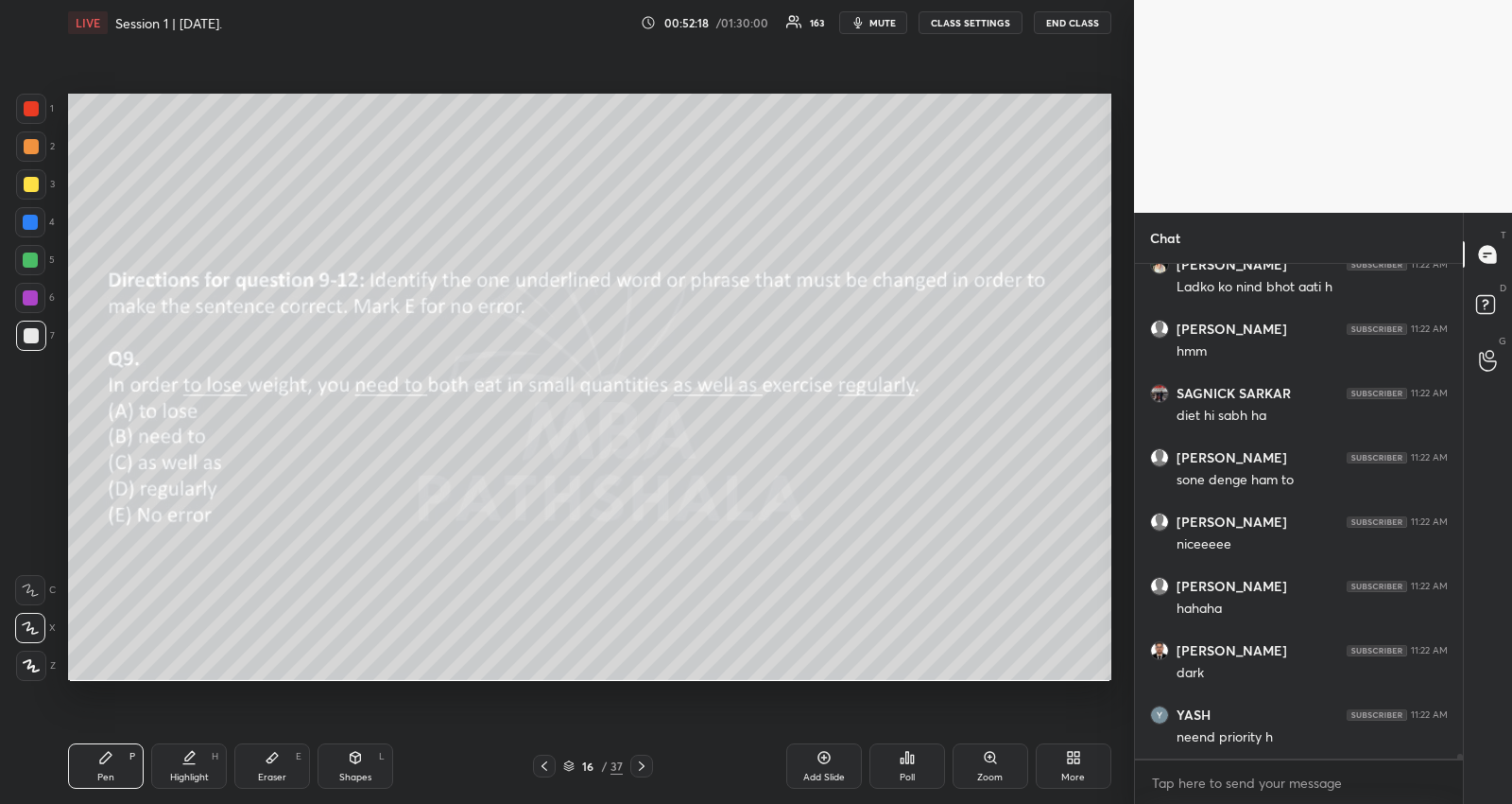
click at [546, 763] on icon at bounding box center [543, 766] width 15 height 15
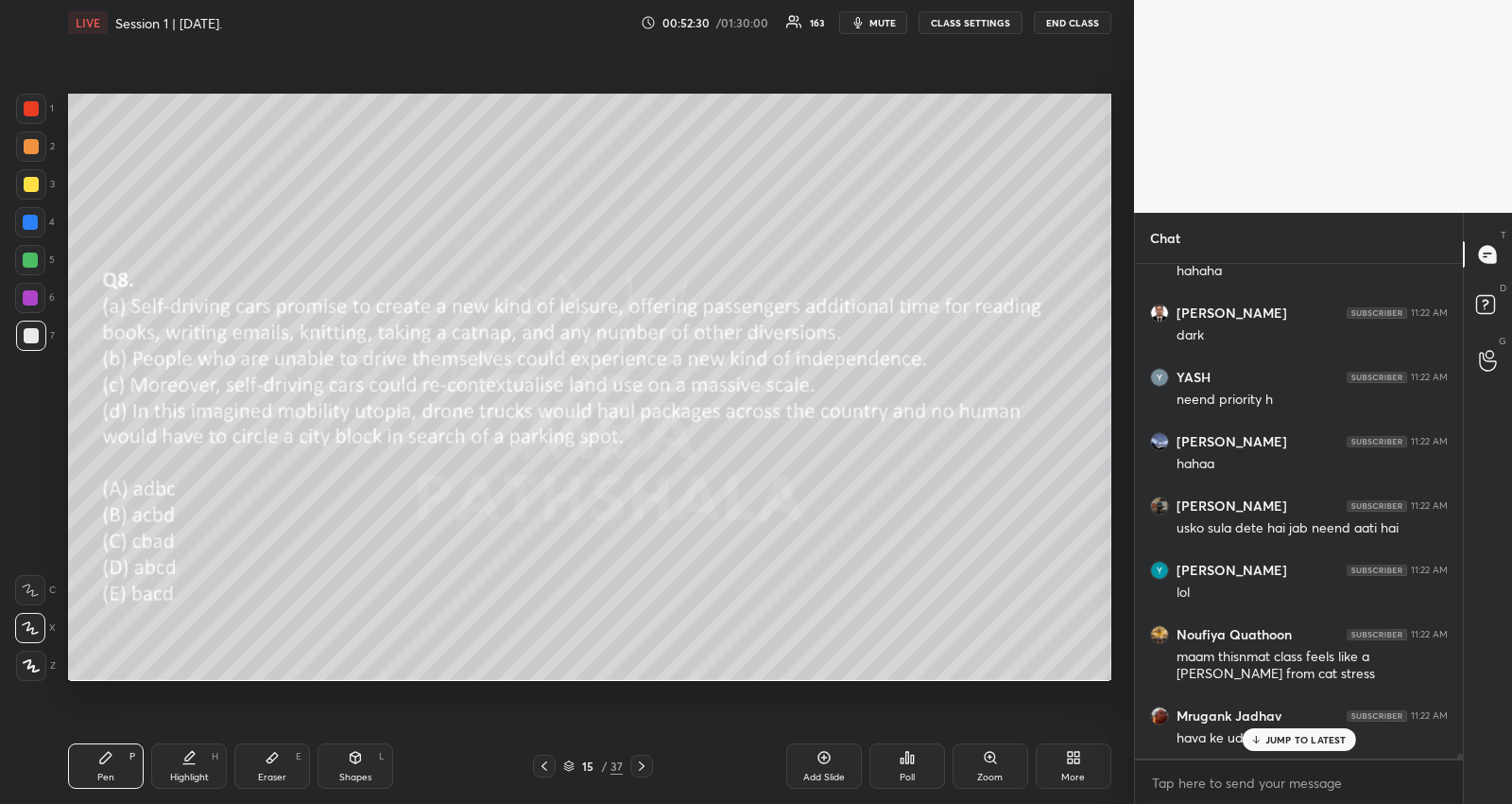
scroll to position [48703, 0]
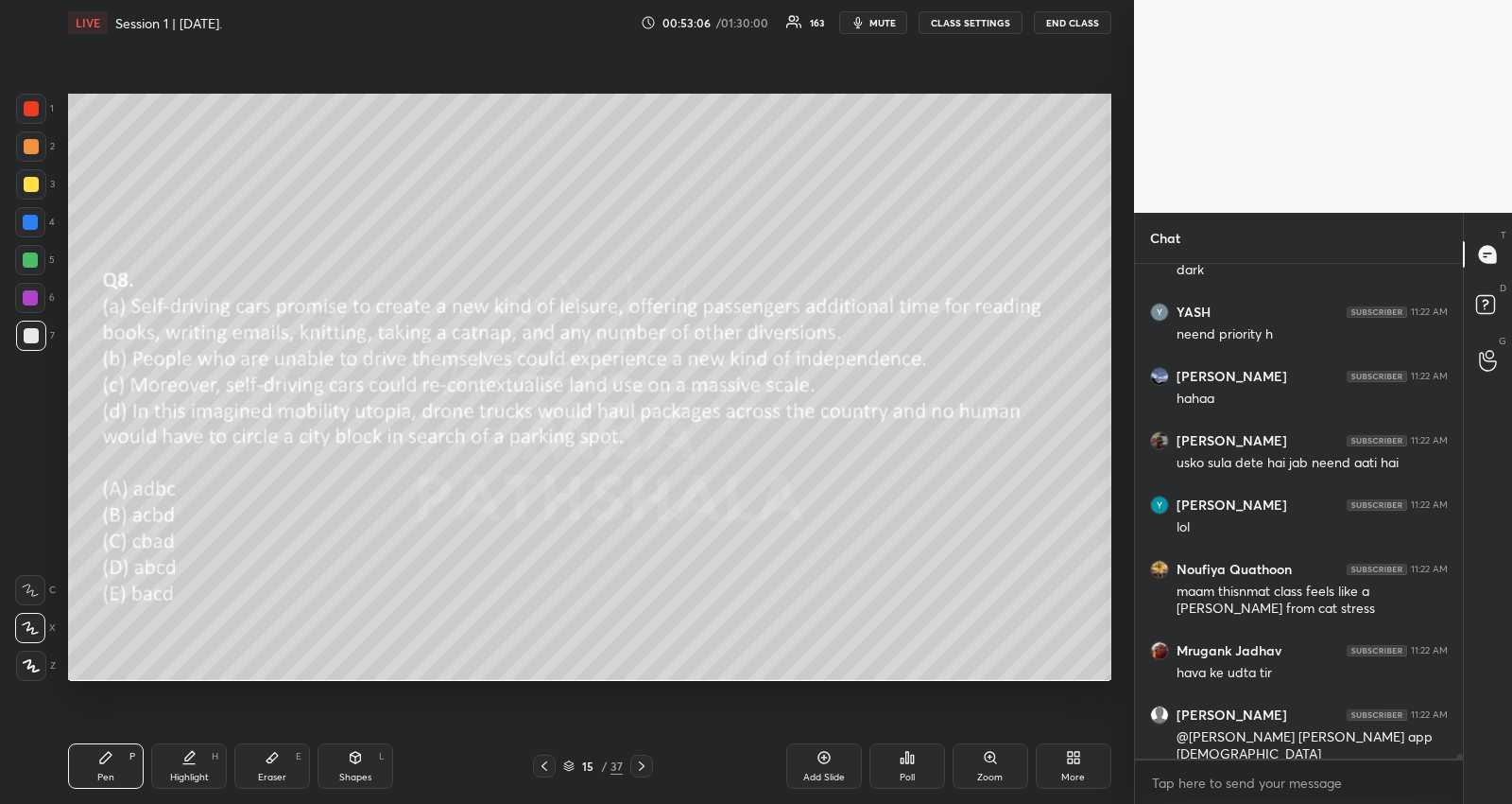
click at [30, 253] on div at bounding box center [30, 259] width 15 height 15
click at [33, 256] on div at bounding box center [30, 259] width 15 height 15
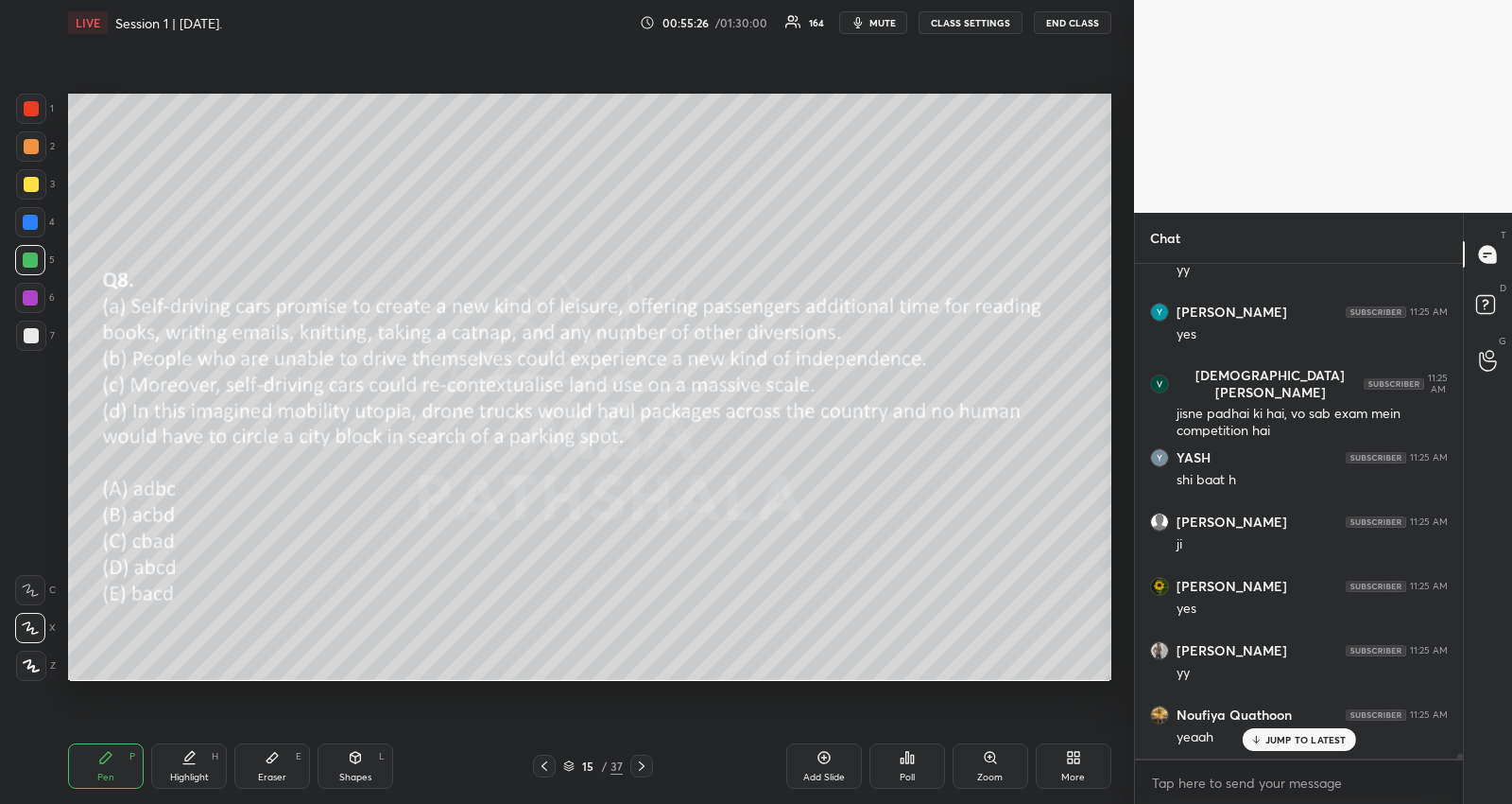
scroll to position [48964, 0]
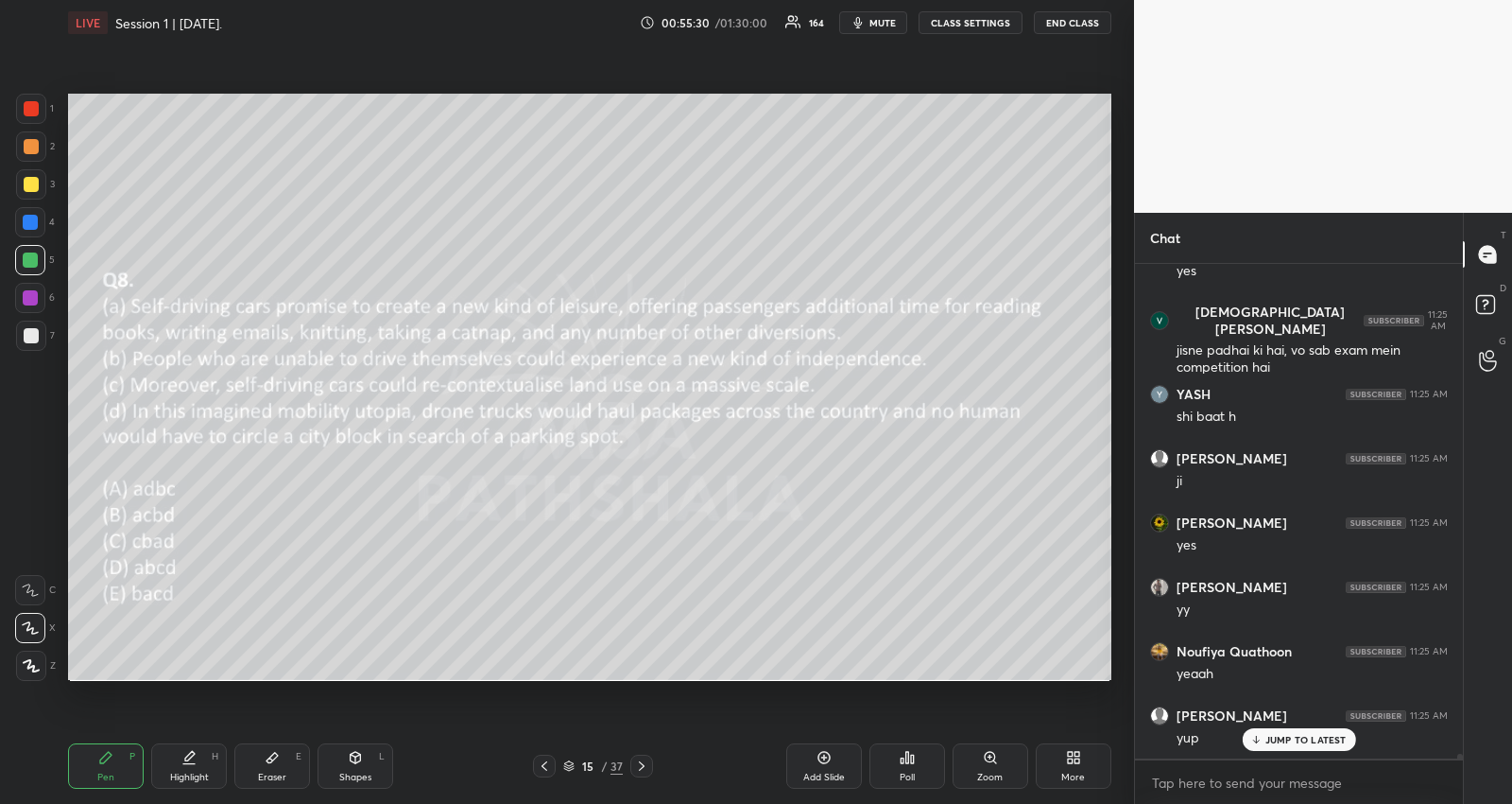
click at [648, 767] on icon at bounding box center [641, 766] width 15 height 15
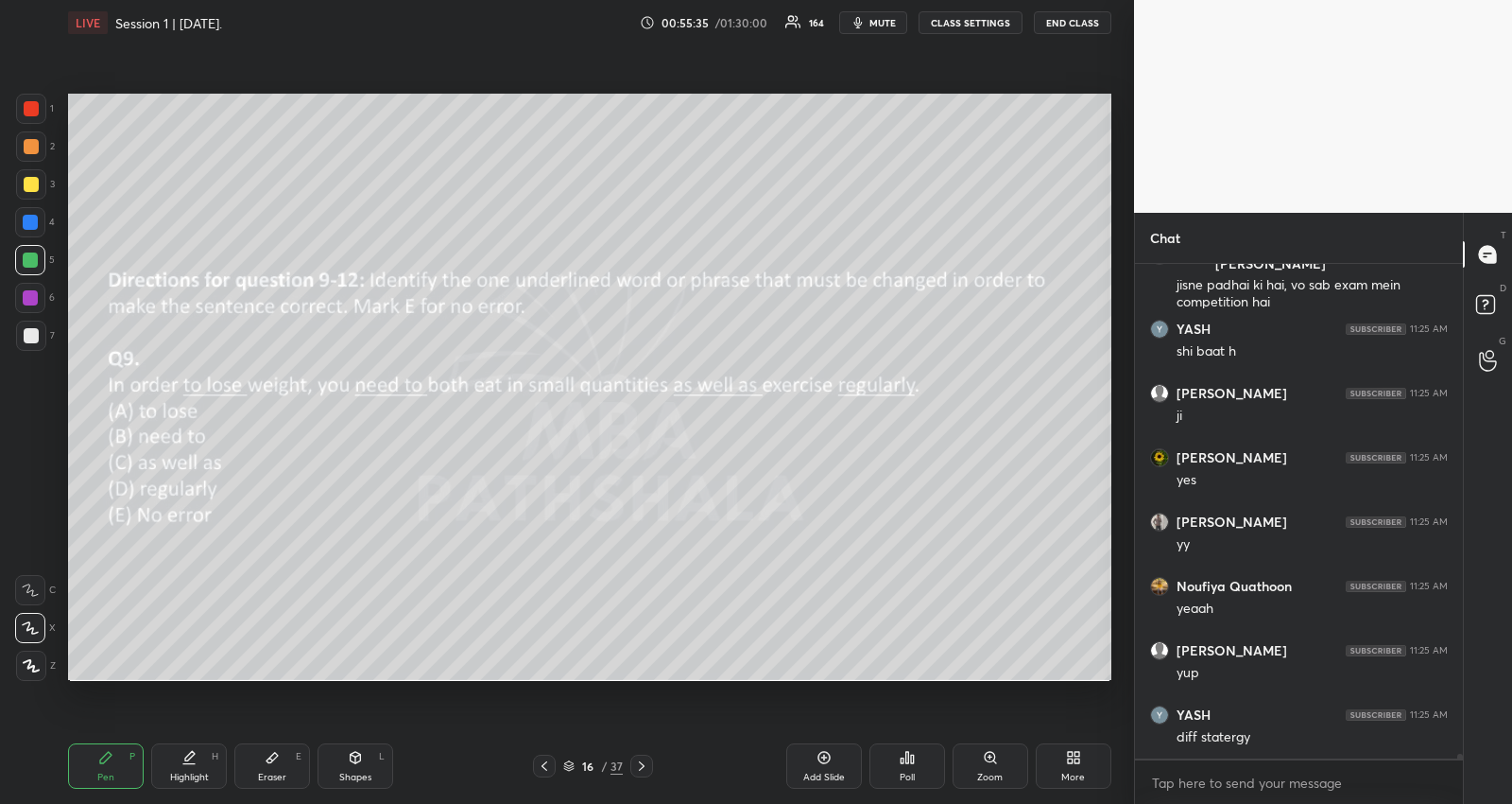
scroll to position [49092, 0]
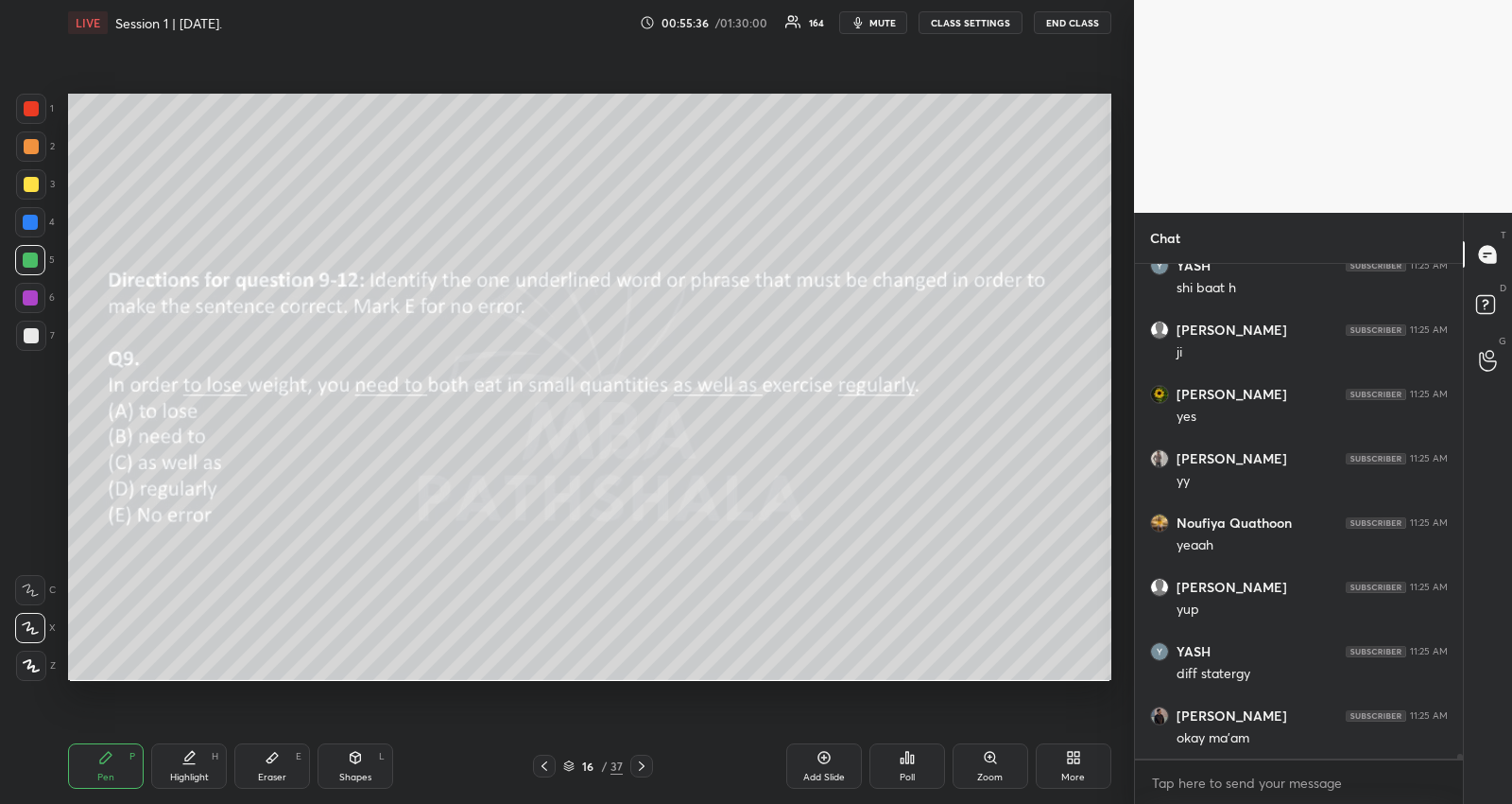
click at [35, 180] on div at bounding box center [31, 183] width 15 height 15
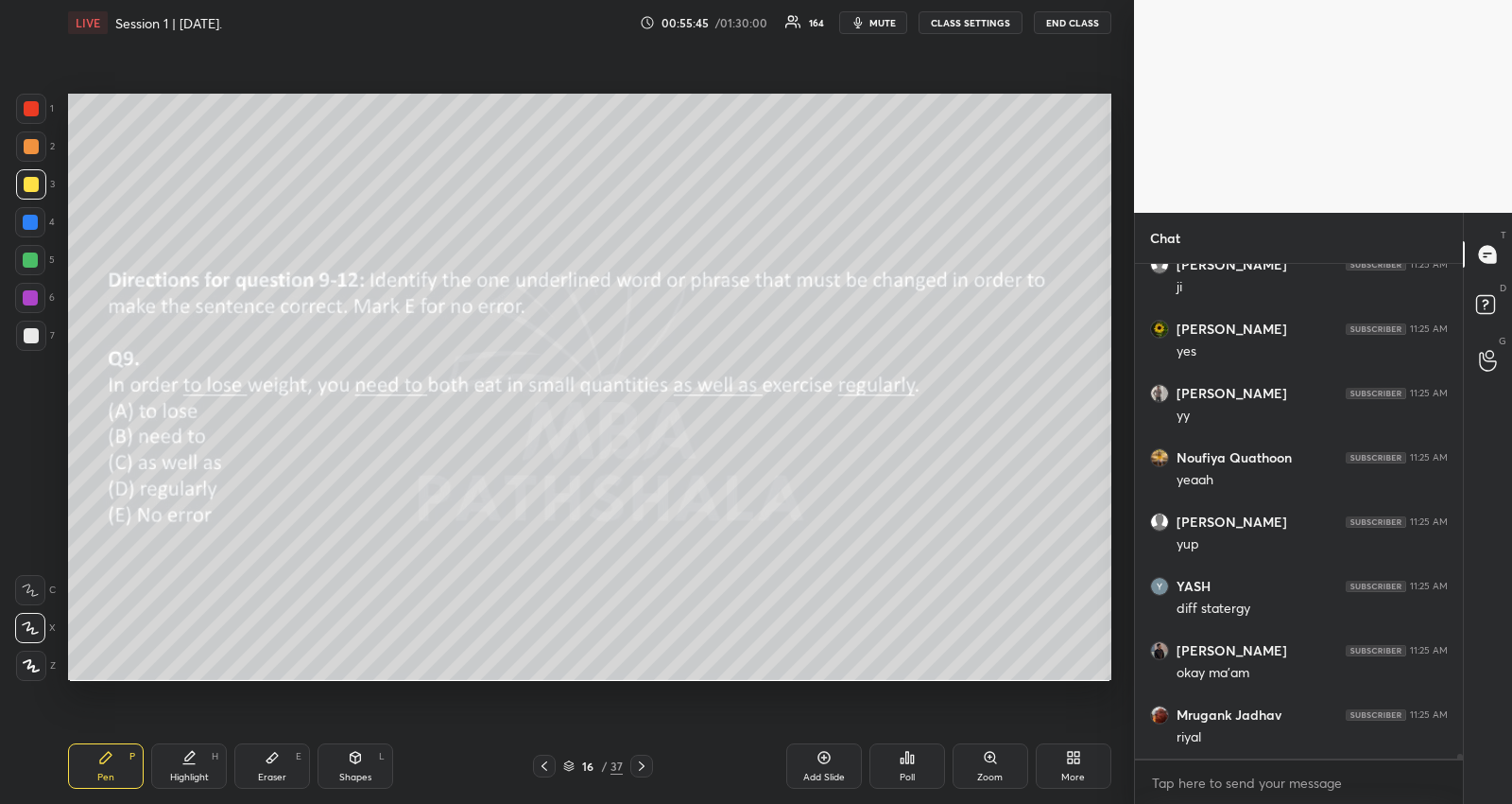
scroll to position [49223, 0]
drag, startPoint x: 641, startPoint y: 766, endPoint x: 616, endPoint y: 767, distance: 25.0
click at [642, 766] on icon at bounding box center [641, 766] width 15 height 15
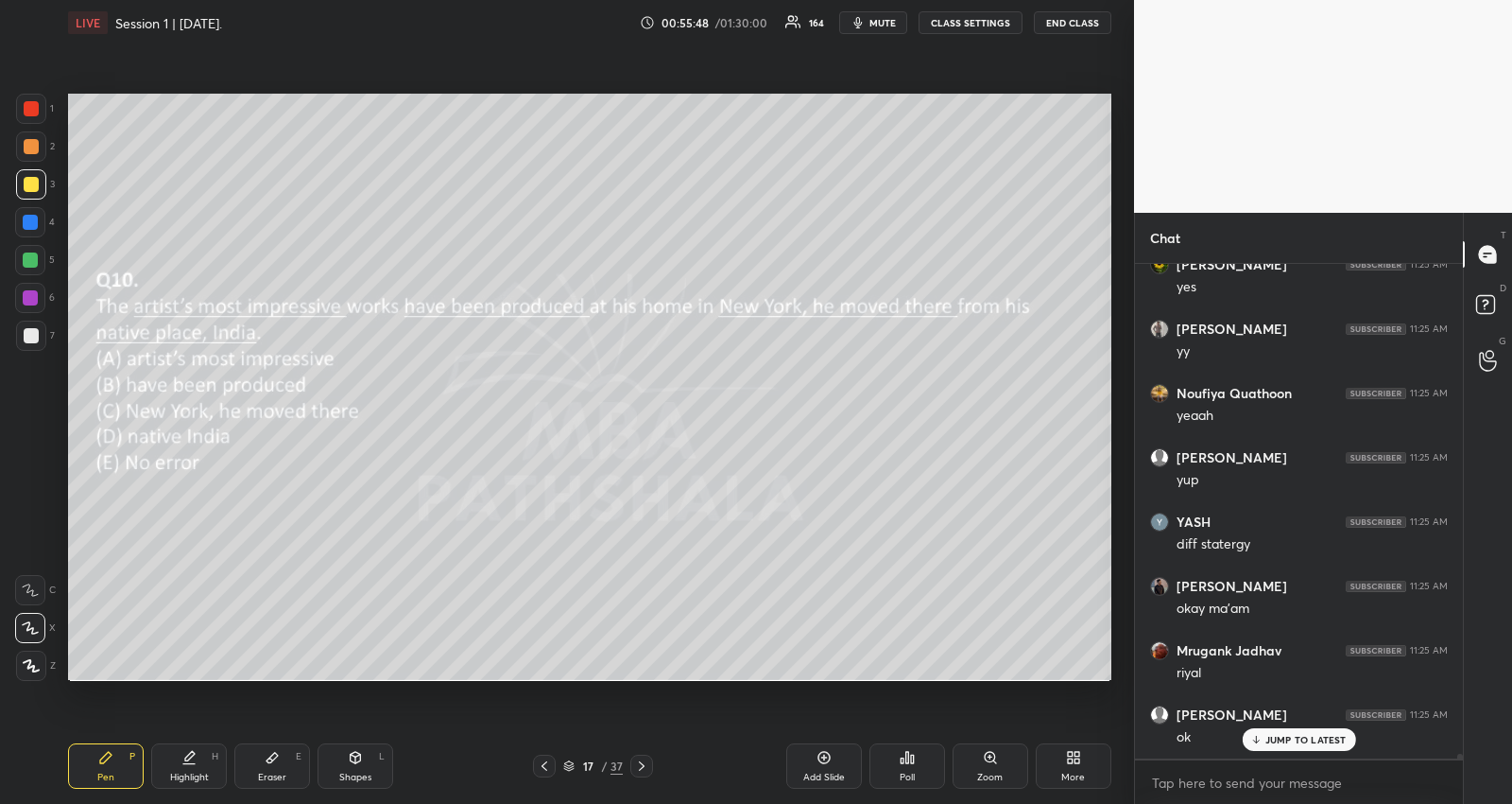
scroll to position [49286, 0]
click at [913, 759] on icon at bounding box center [912, 759] width 3 height 9
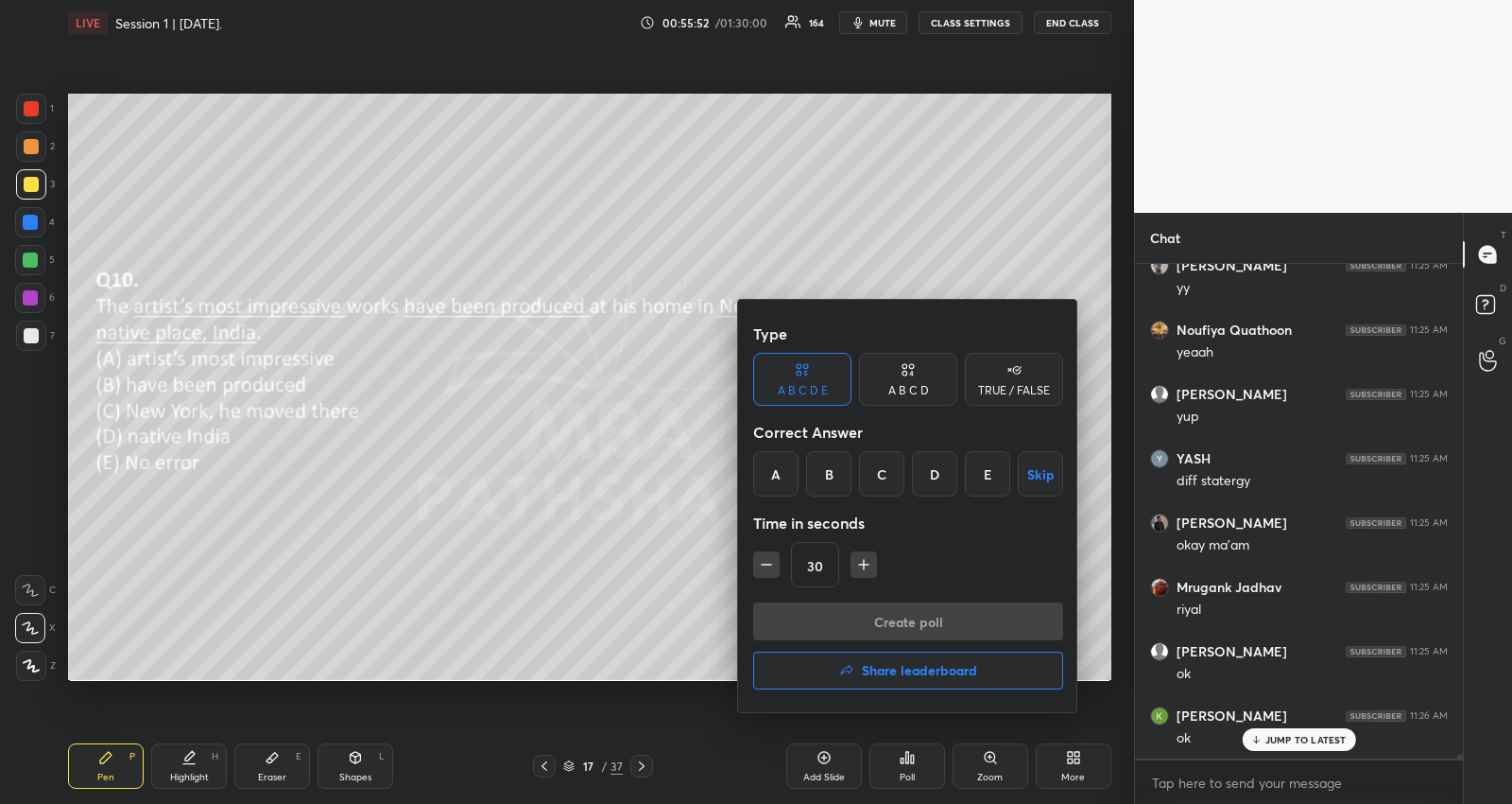
click at [882, 470] on div "C" at bounding box center [882, 474] width 45 height 45
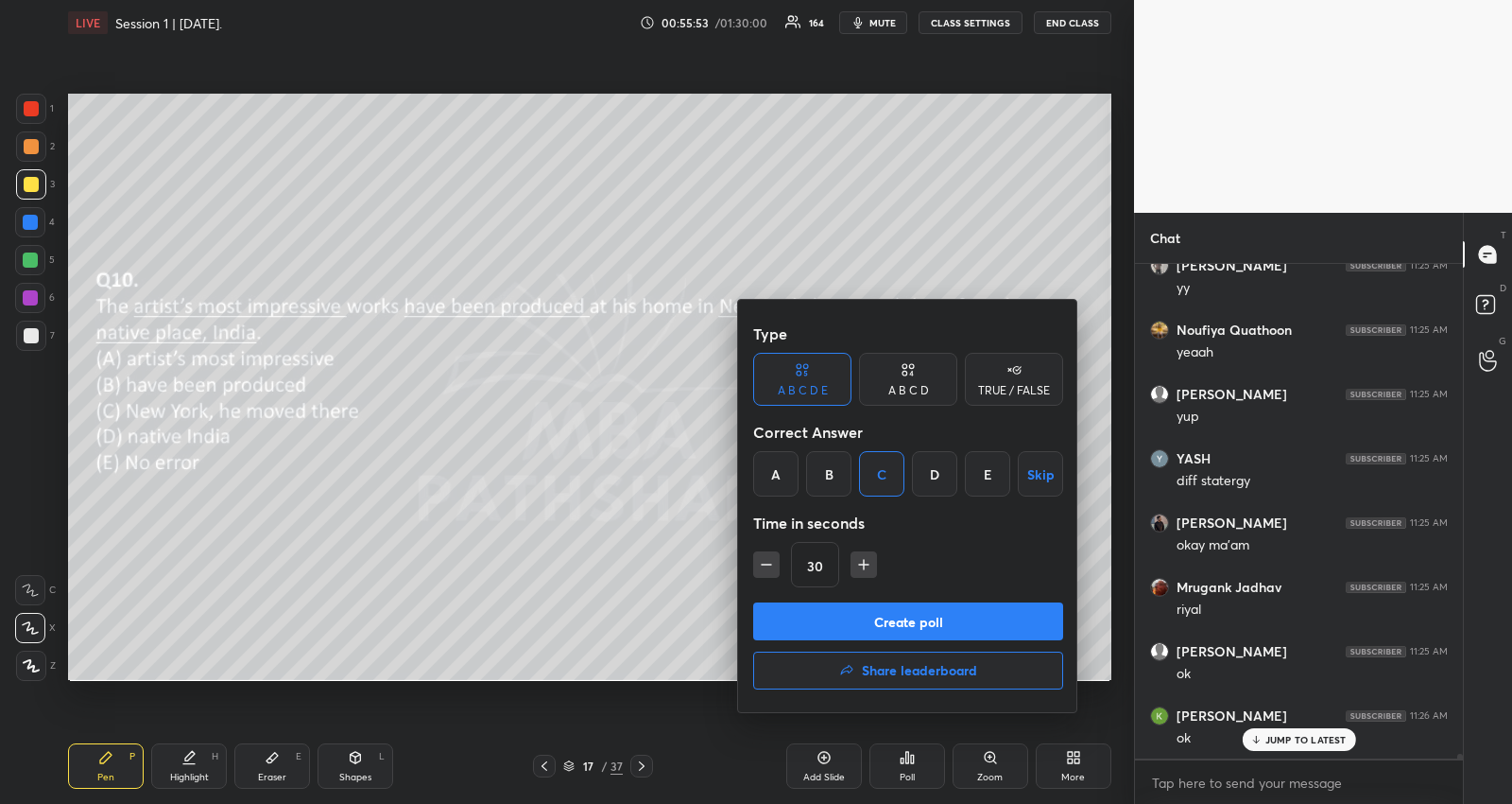
click at [826, 619] on button "Create poll" at bounding box center [908, 621] width 310 height 37
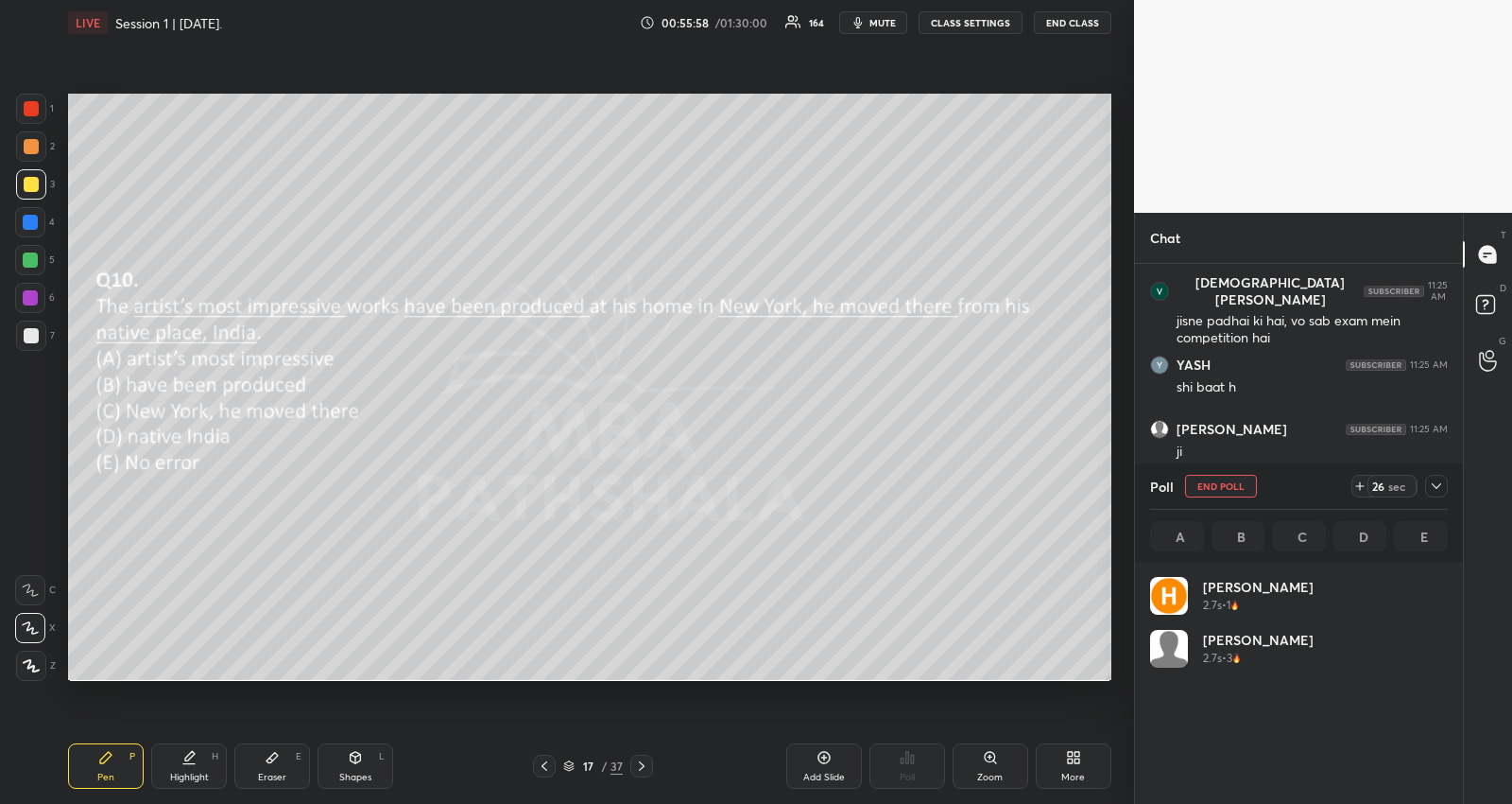
scroll to position [221, 293]
click at [1439, 487] on icon at bounding box center [1437, 486] width 10 height 6
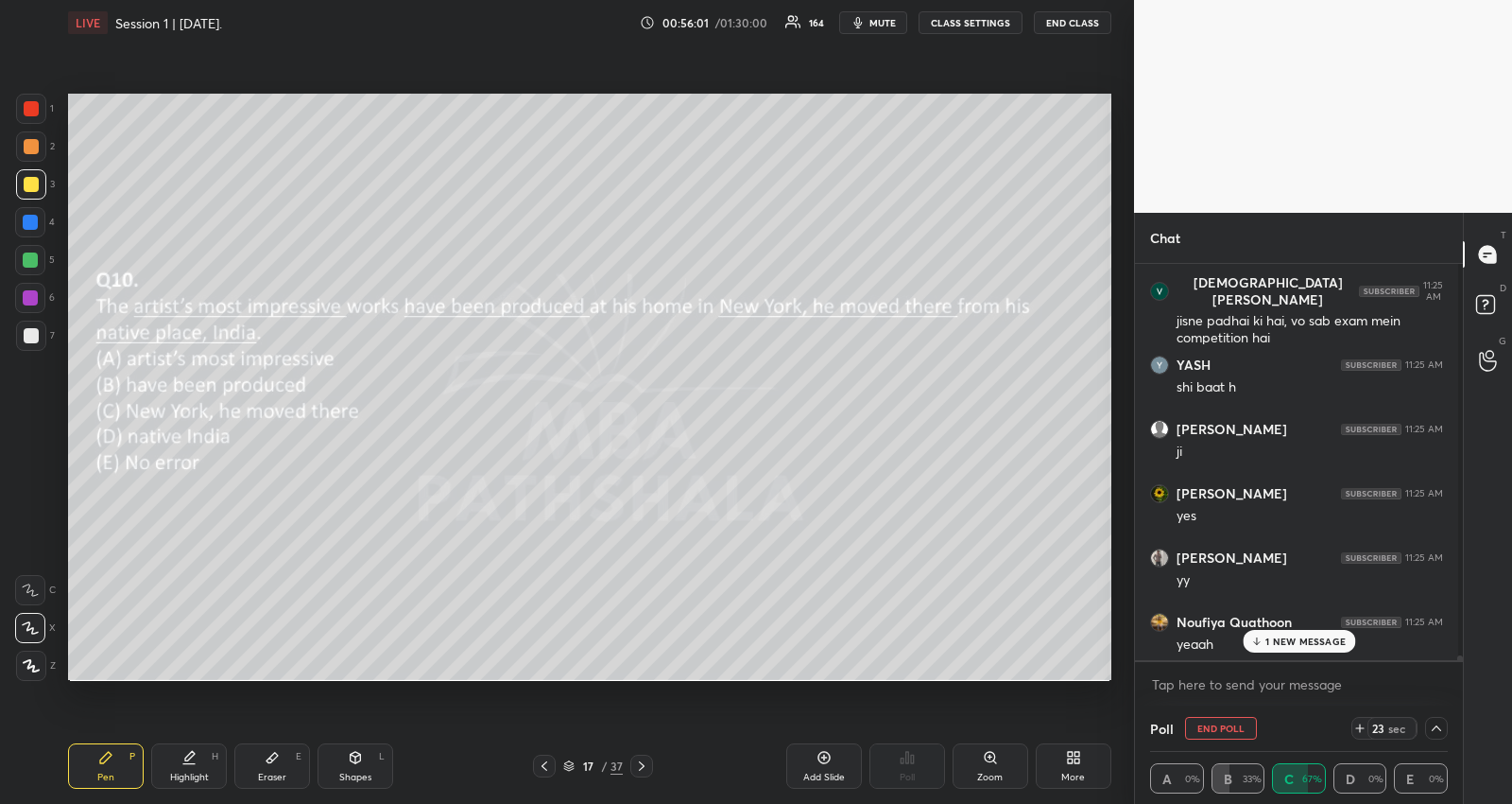
scroll to position [6, 6]
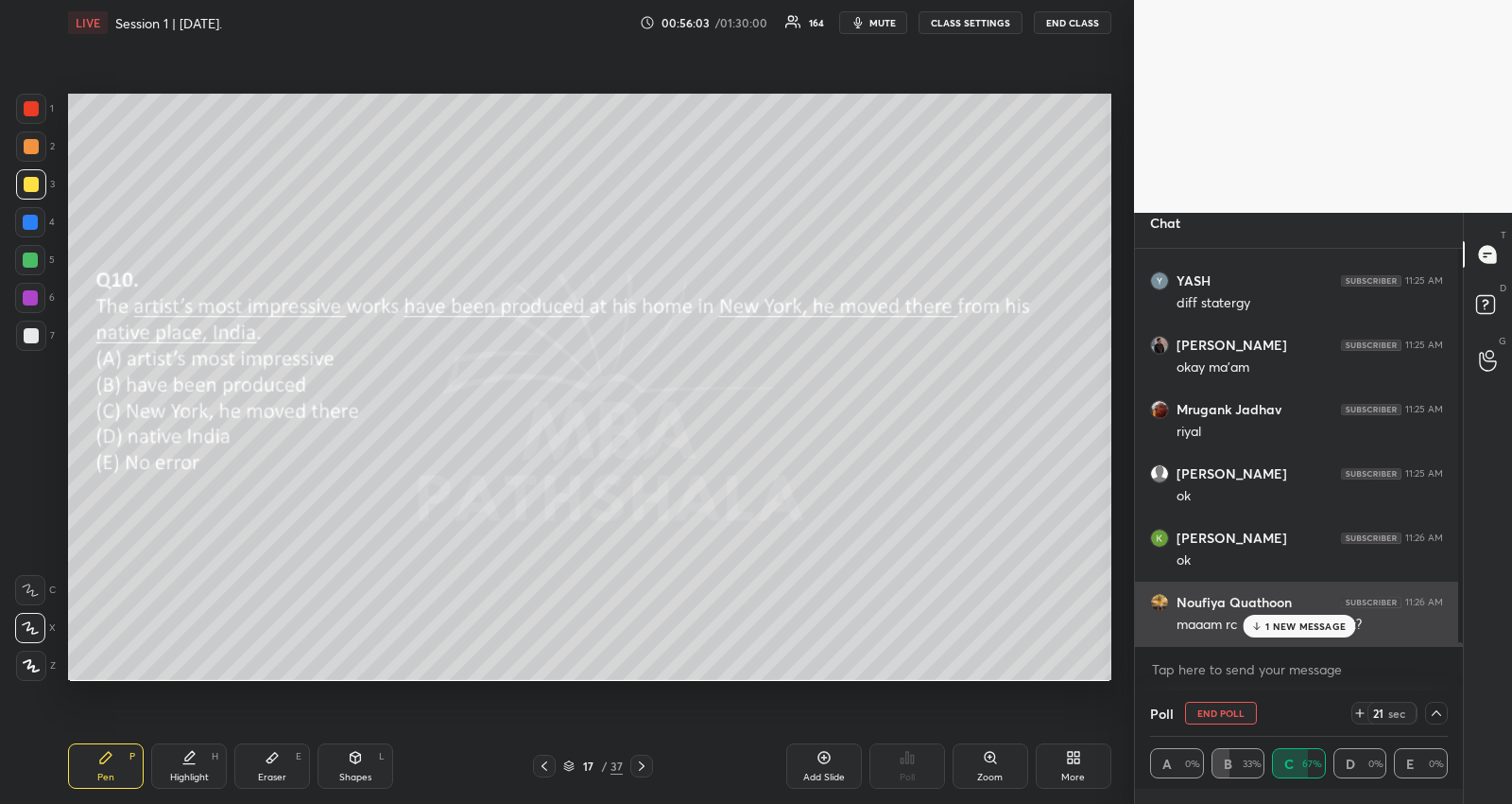
drag, startPoint x: 1314, startPoint y: 614, endPoint x: 1174, endPoint y: 603, distance: 140.4
click at [1314, 613] on div "maaam rc avg words in nmat?" at bounding box center [1310, 622] width 266 height 23
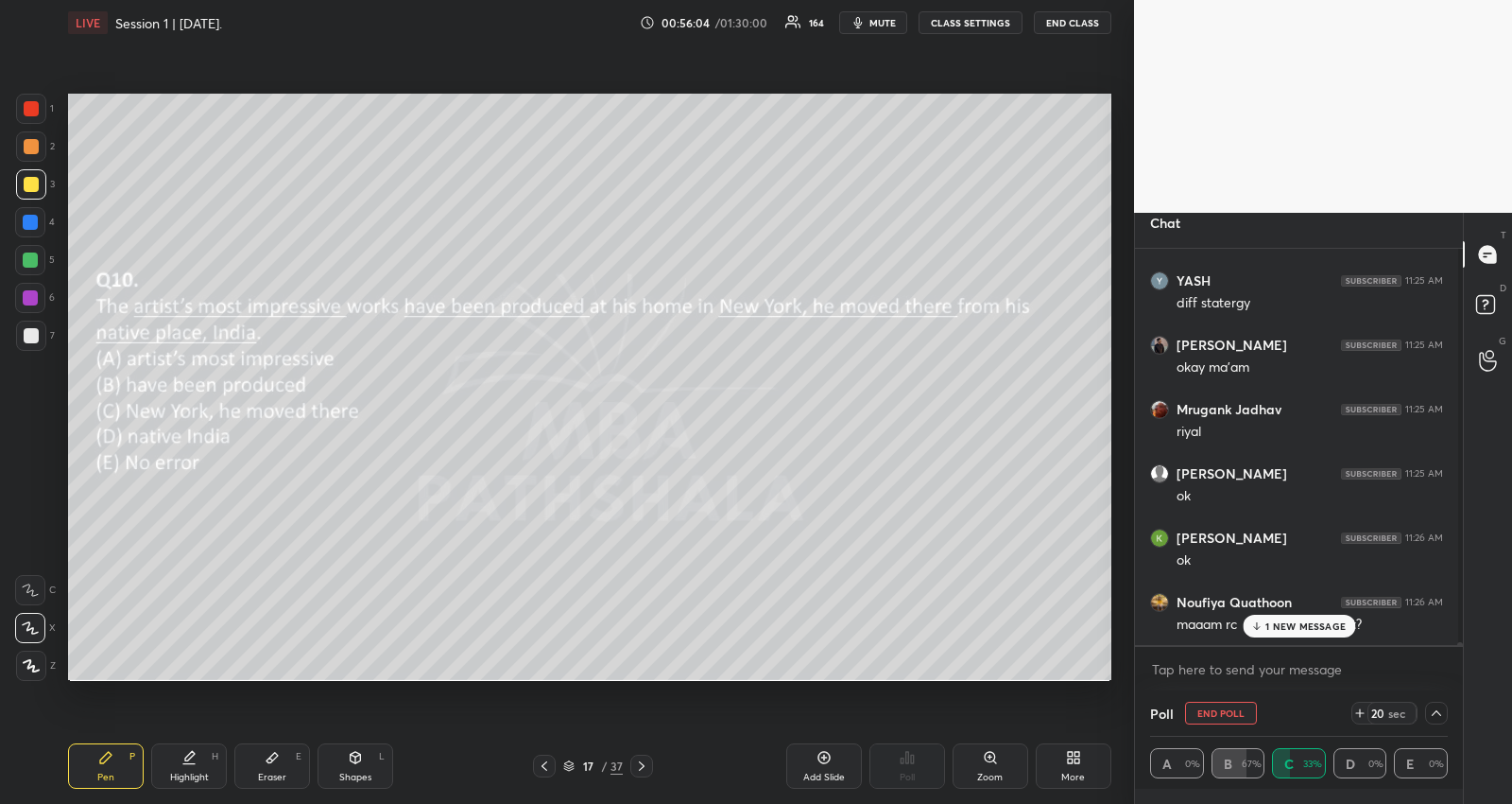
click at [1295, 628] on p "1 NEW MESSAGE" at bounding box center [1305, 626] width 80 height 12
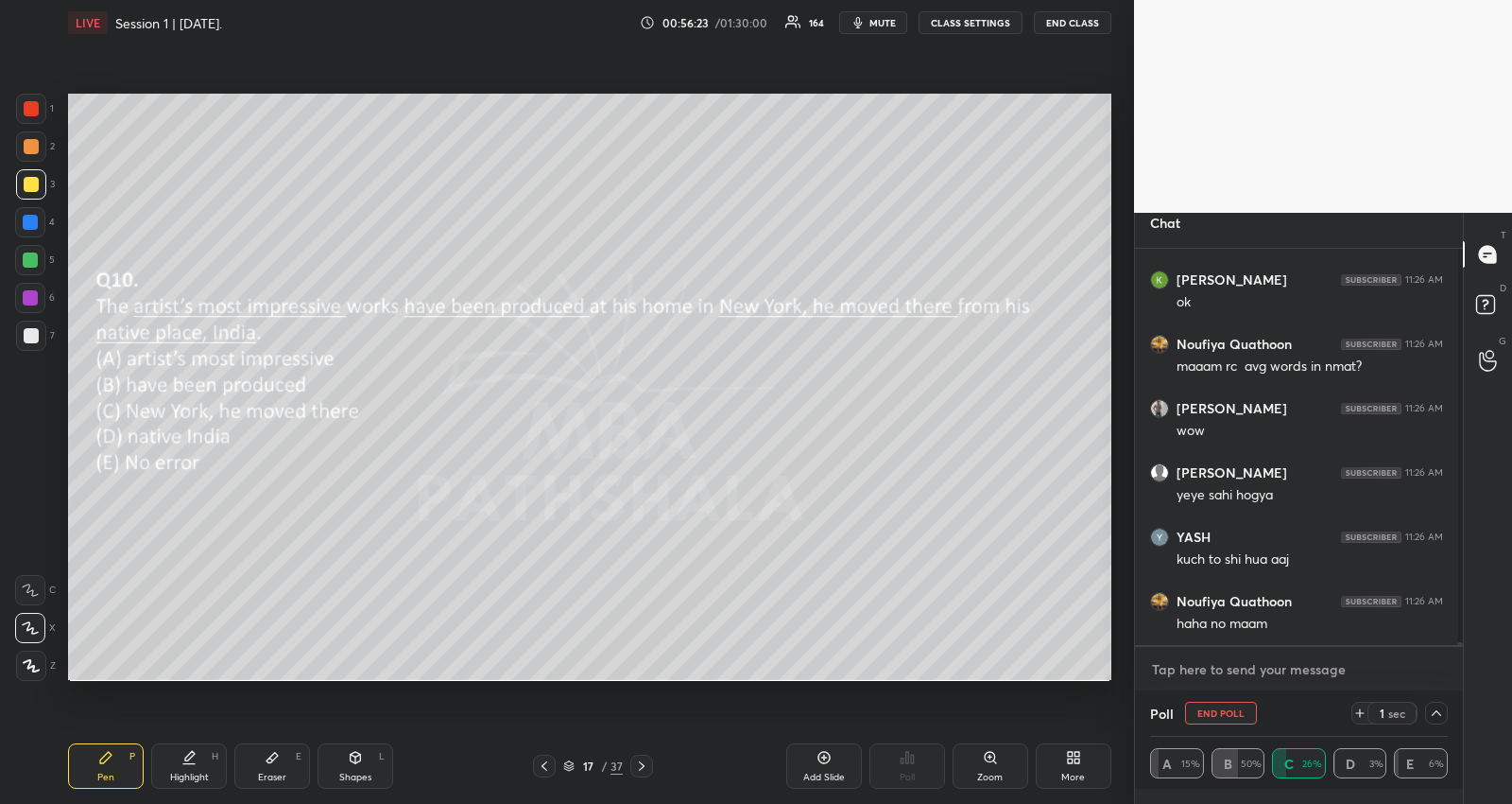
click at [1271, 667] on textarea at bounding box center [1299, 669] width 298 height 31
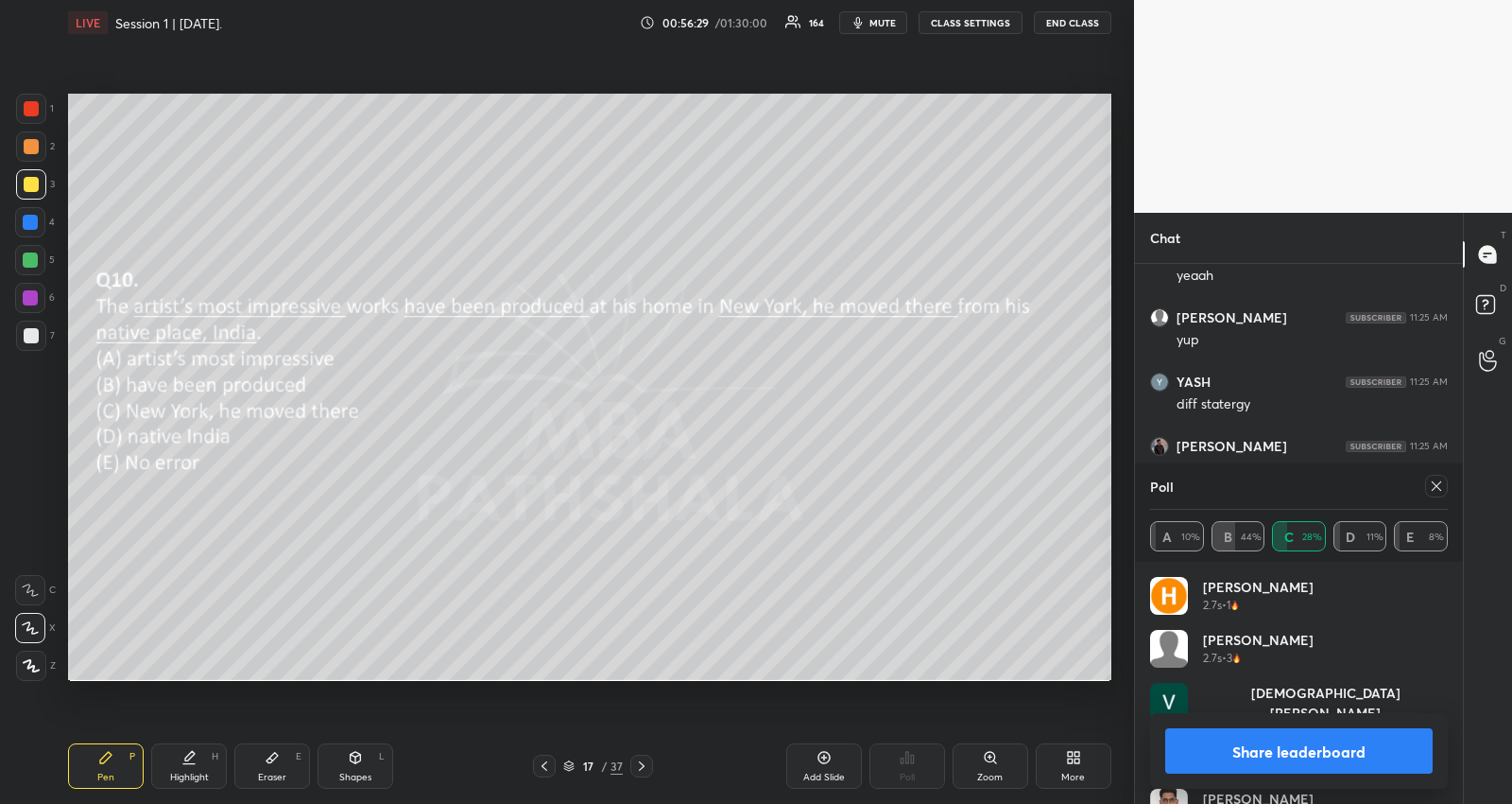
click at [1443, 489] on icon at bounding box center [1436, 485] width 15 height 15
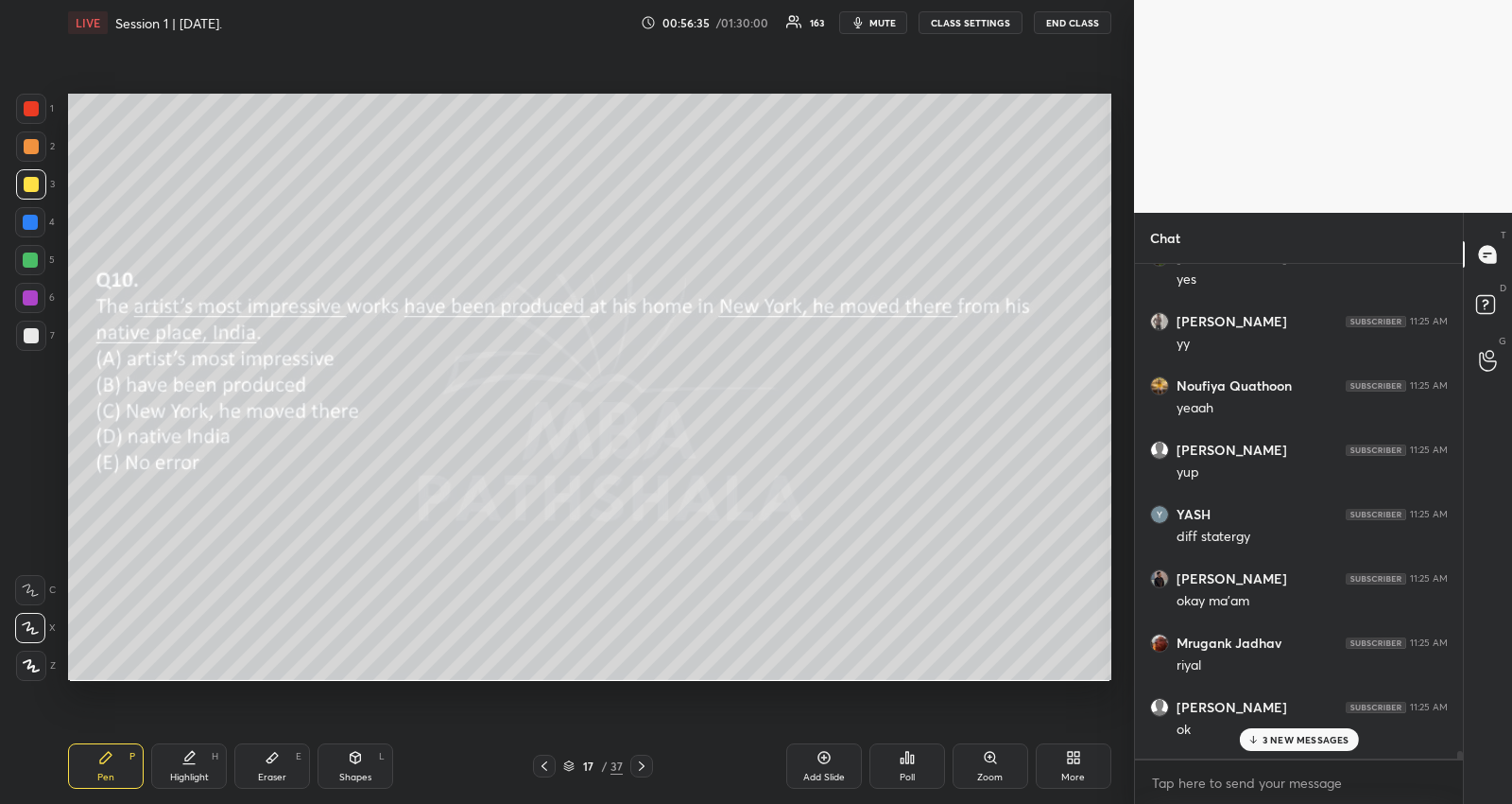
click at [1312, 739] on p "3 NEW MESSAGES" at bounding box center [1306, 740] width 87 height 12
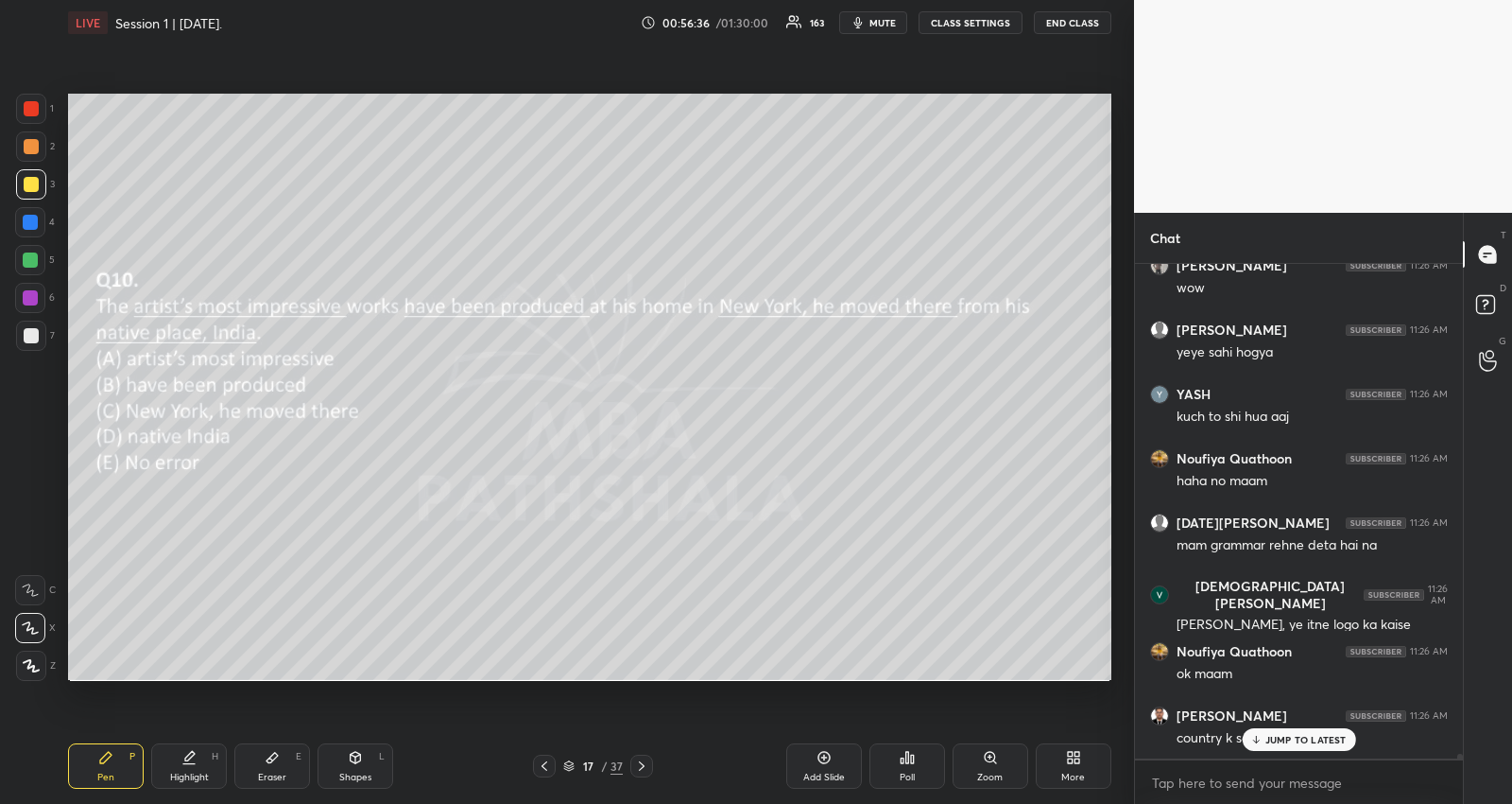
click at [1325, 734] on p "JUMP TO LATEST" at bounding box center [1306, 740] width 81 height 12
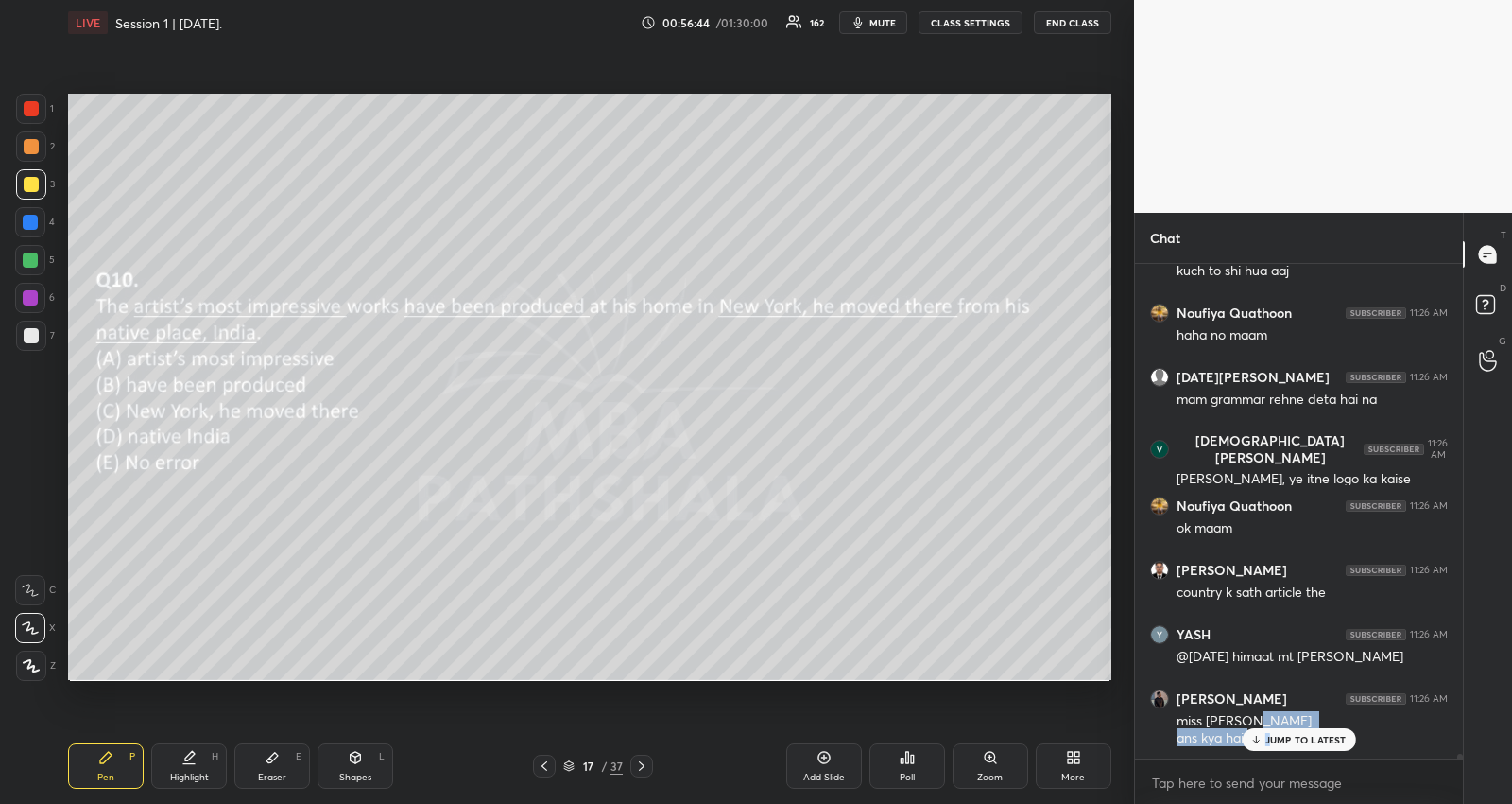
drag, startPoint x: 1270, startPoint y: 729, endPoint x: 1260, endPoint y: 735, distance: 11.7
click at [1269, 730] on div "Noufiya Quathoon 11:25 AM yeaah [PERSON_NAME] 11:25 AM yup YASH 11:25 AM diff s…" at bounding box center [1299, 510] width 328 height 494
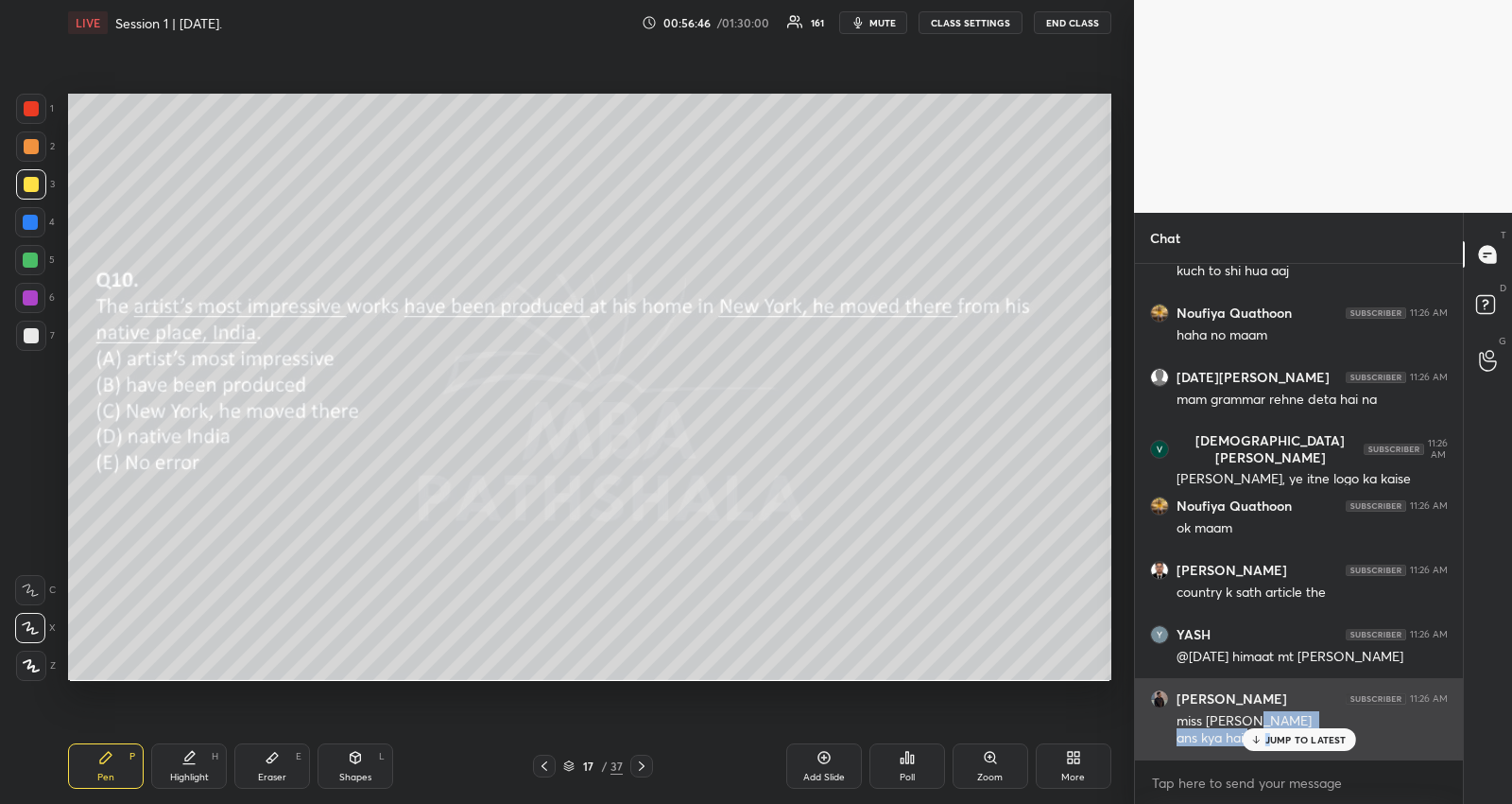
click at [1269, 736] on p "JUMP TO LATEST" at bounding box center [1306, 740] width 81 height 12
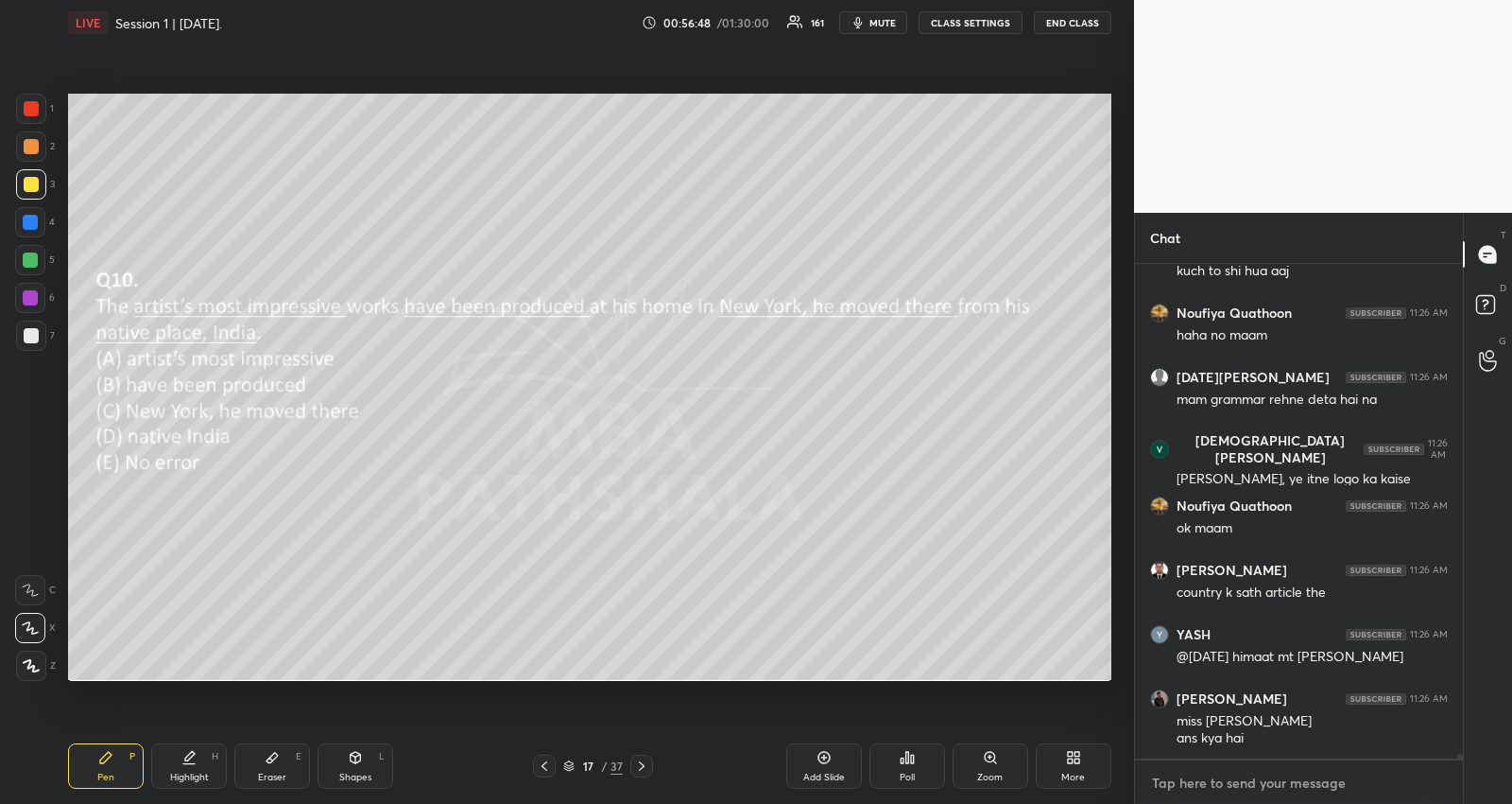
click at [1228, 784] on textarea at bounding box center [1299, 782] width 298 height 31
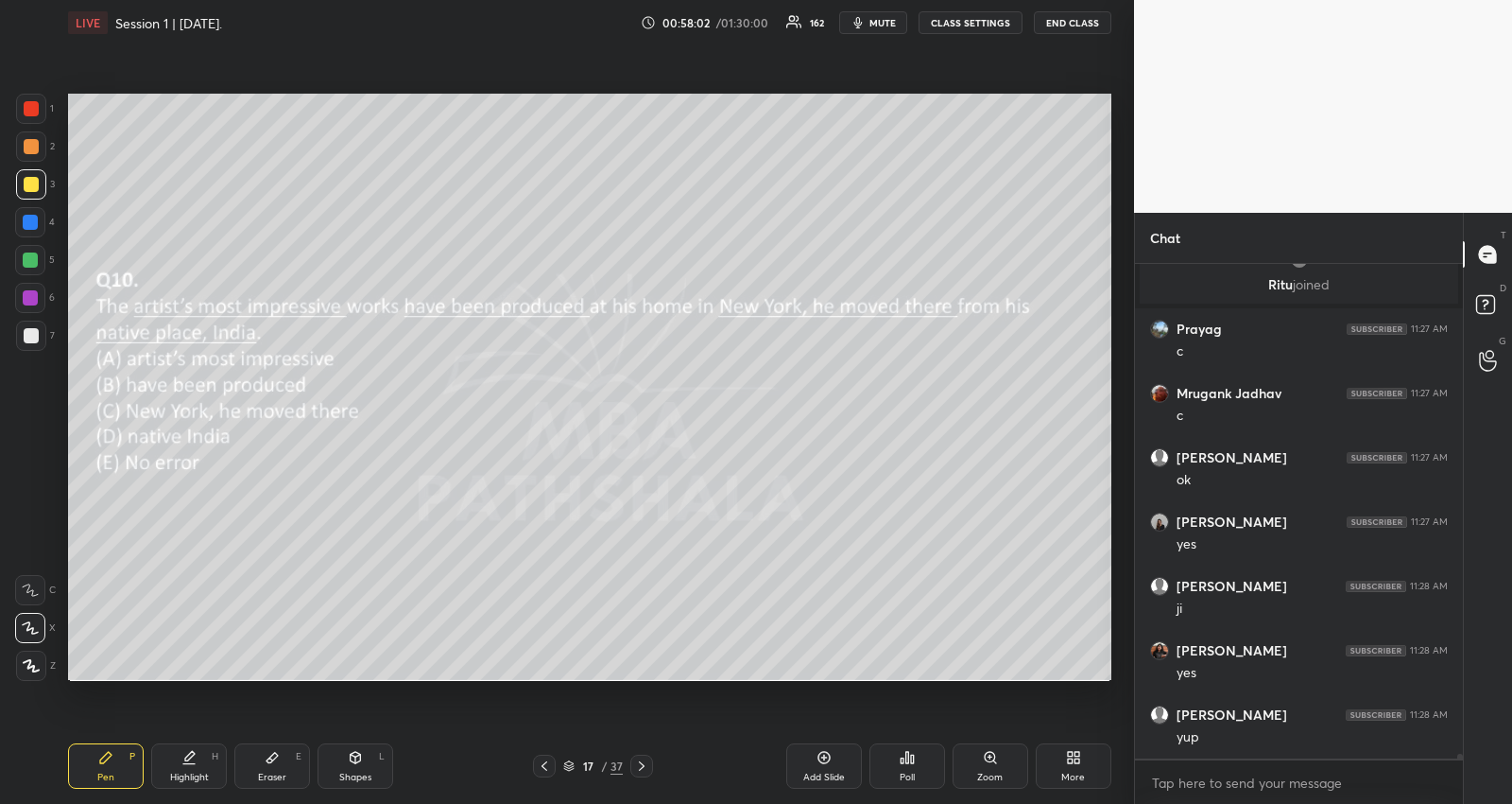
scroll to position [50193, 0]
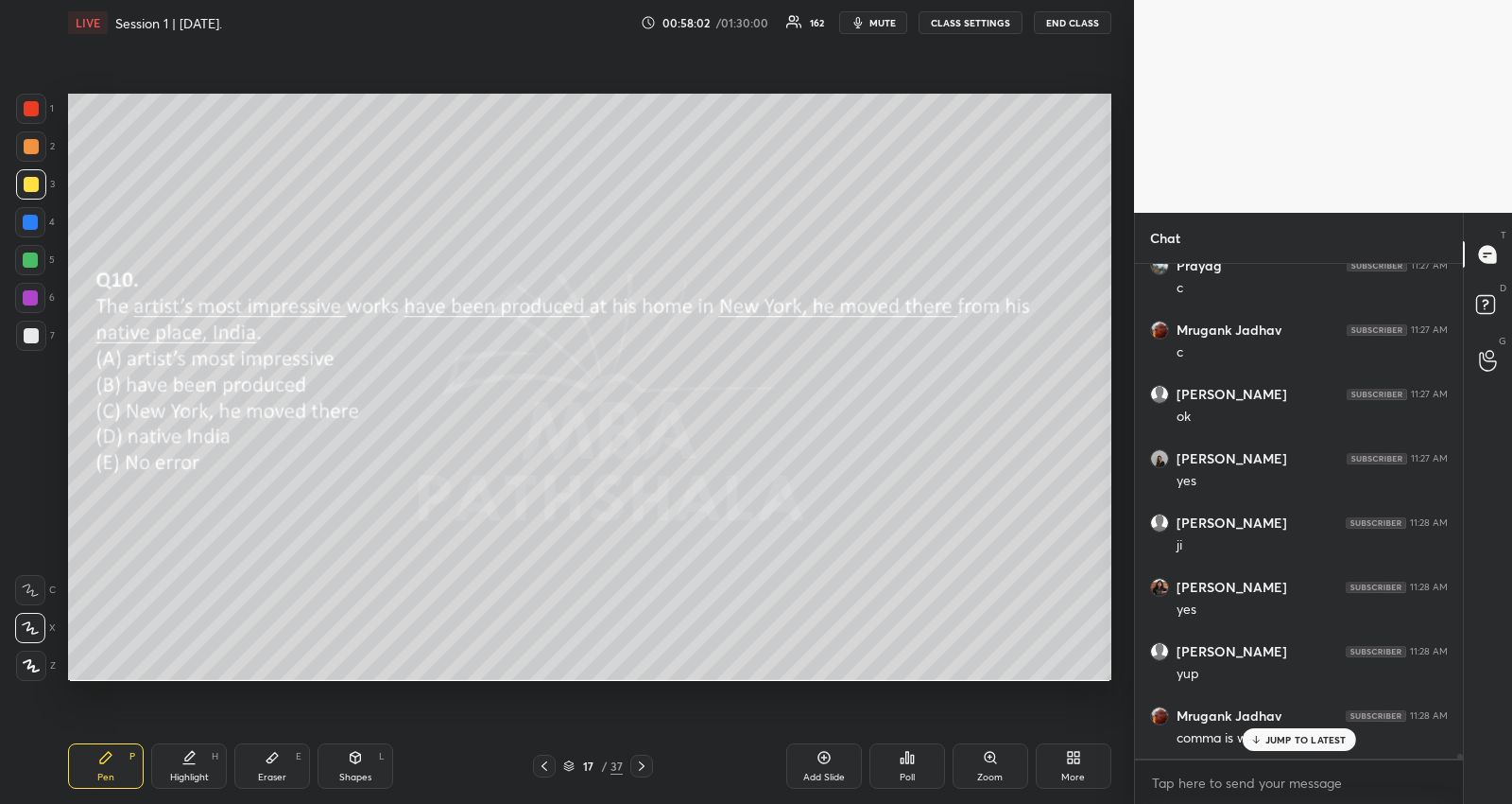
click at [640, 768] on icon at bounding box center [642, 767] width 6 height 10
click at [900, 775] on div "Poll" at bounding box center [906, 777] width 15 height 10
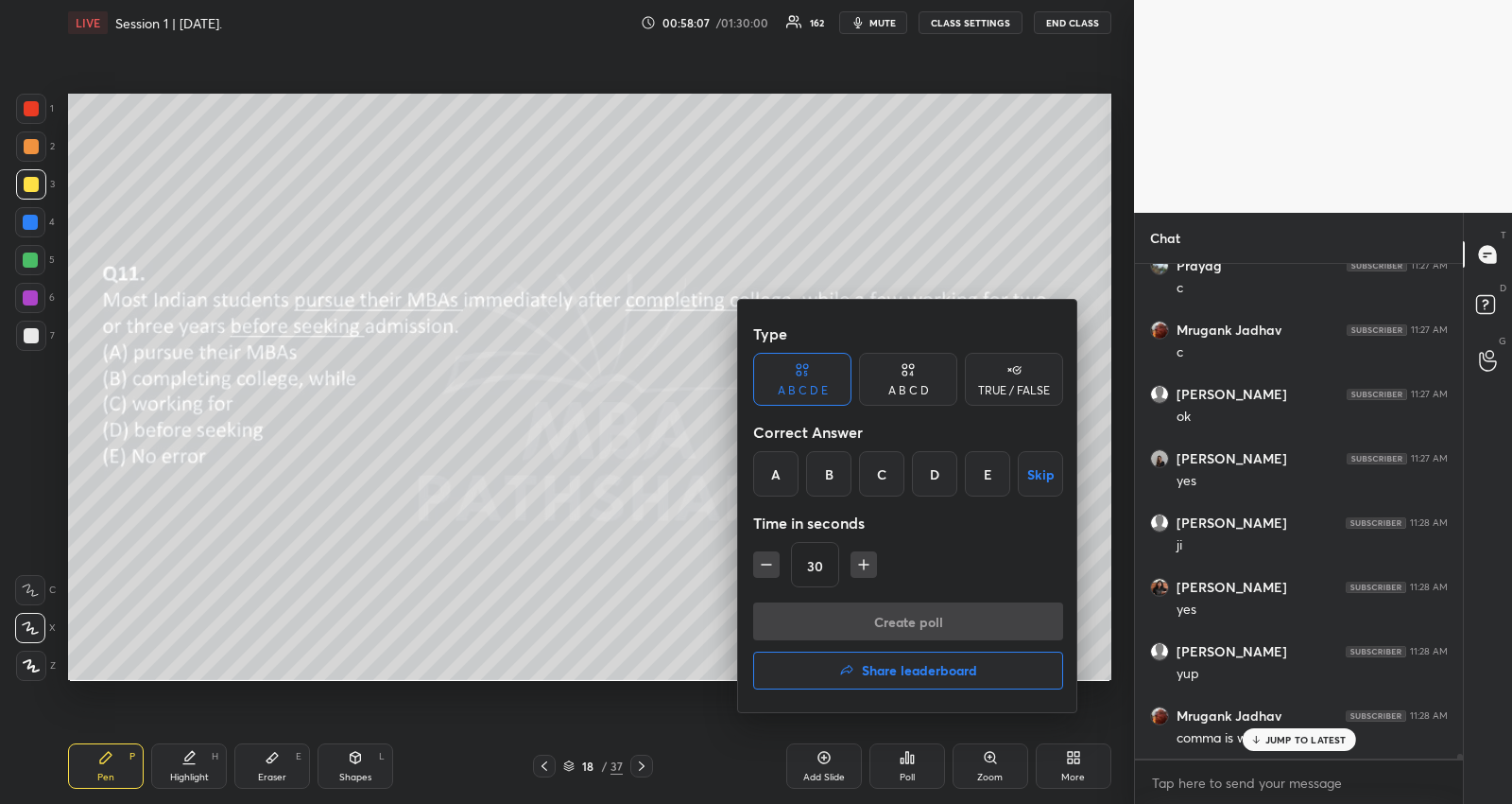
click at [888, 488] on div "C" at bounding box center [882, 474] width 45 height 45
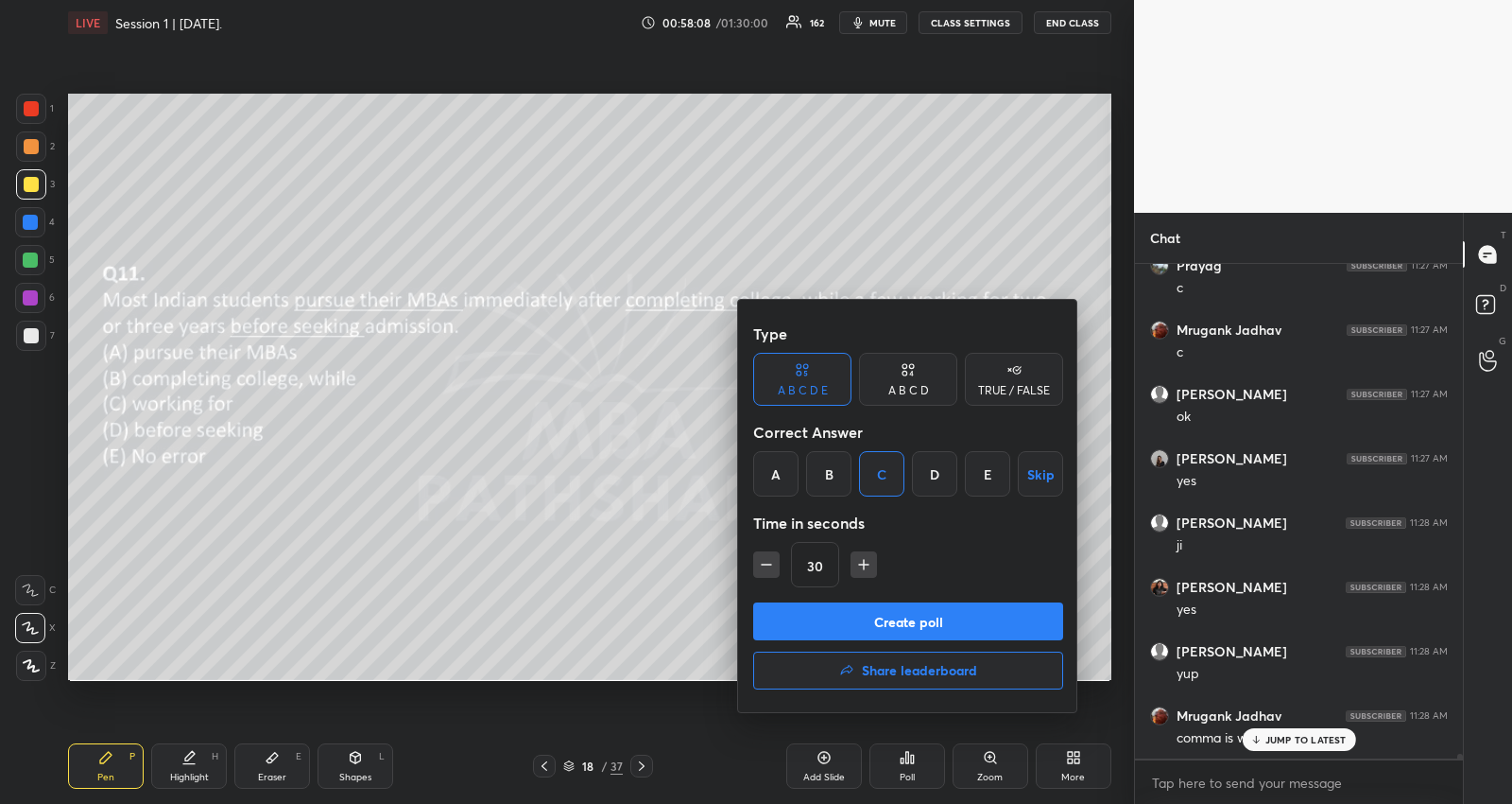
click at [875, 615] on button "Create poll" at bounding box center [908, 621] width 310 height 37
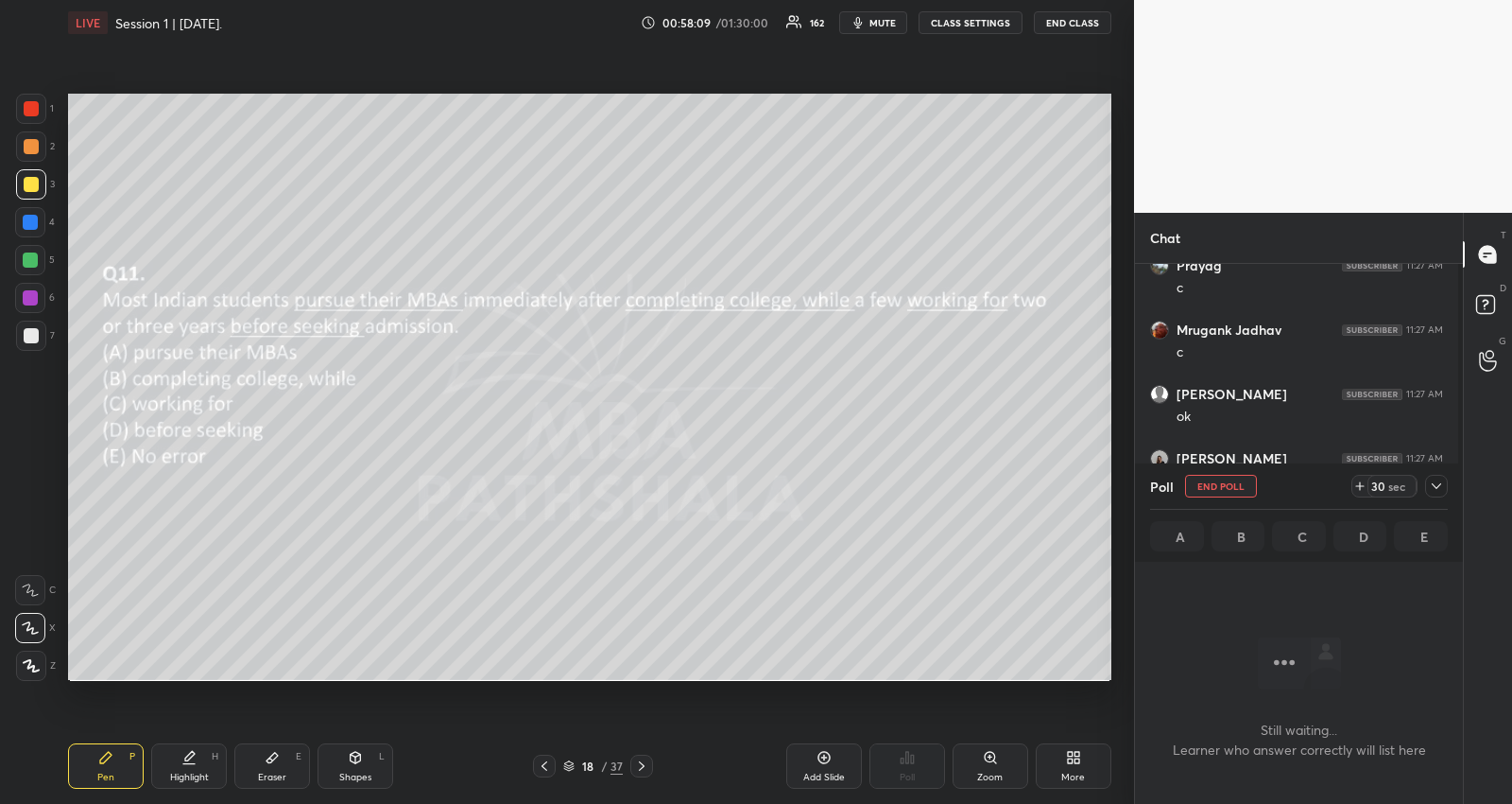
scroll to position [437, 324]
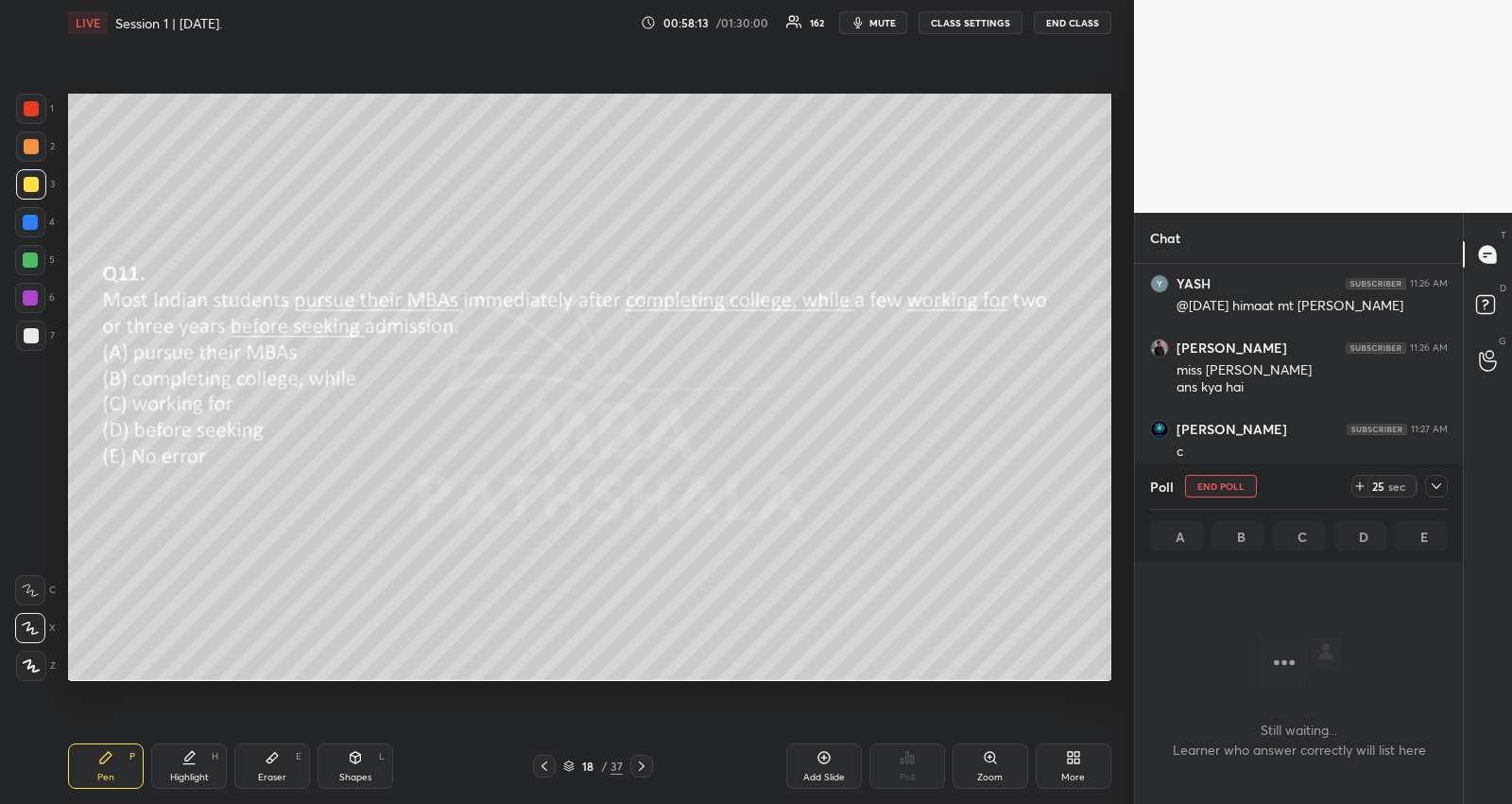
click at [1442, 485] on icon at bounding box center [1436, 485] width 15 height 15
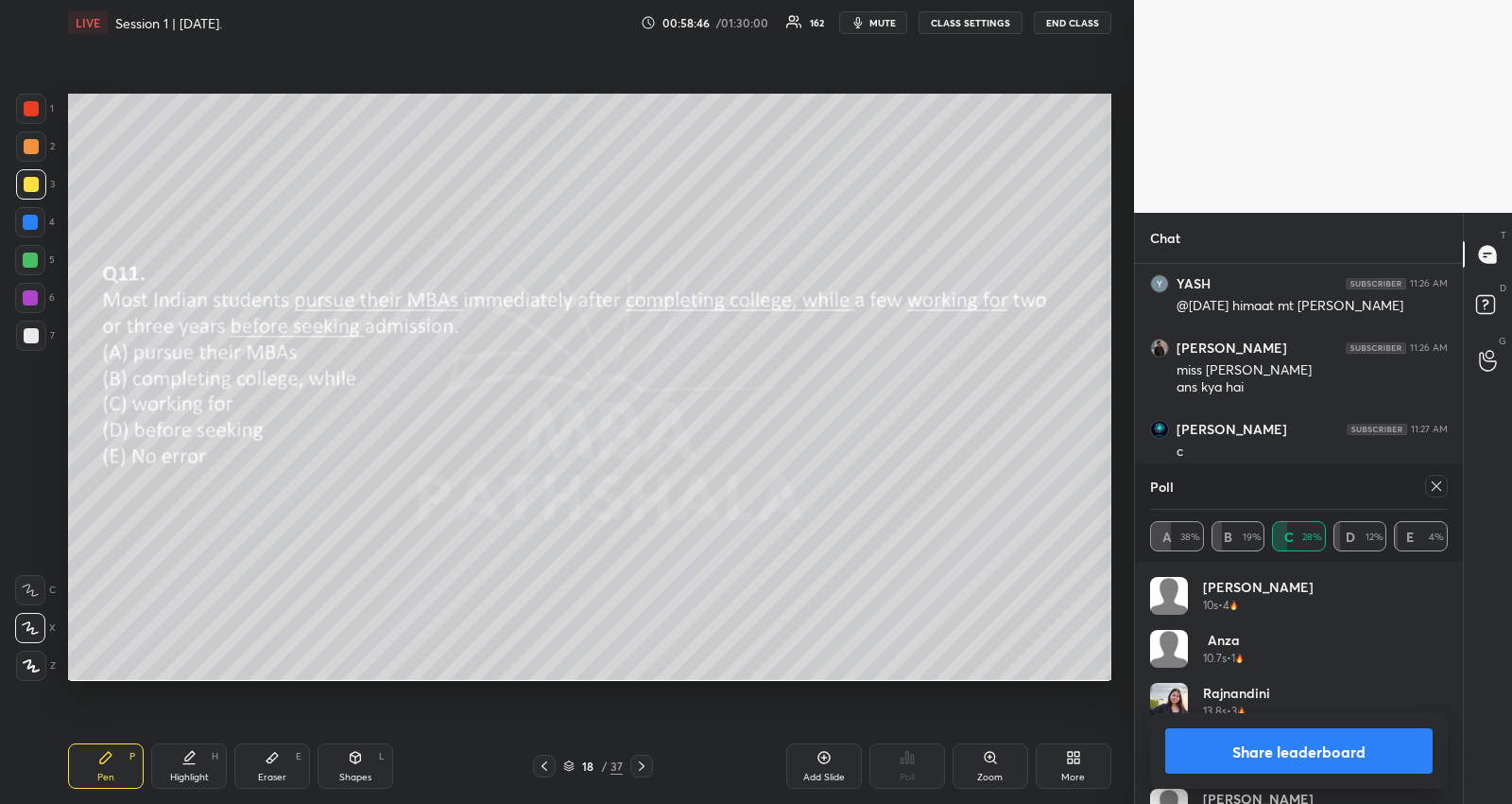
click at [1443, 478] on icon at bounding box center [1436, 485] width 15 height 15
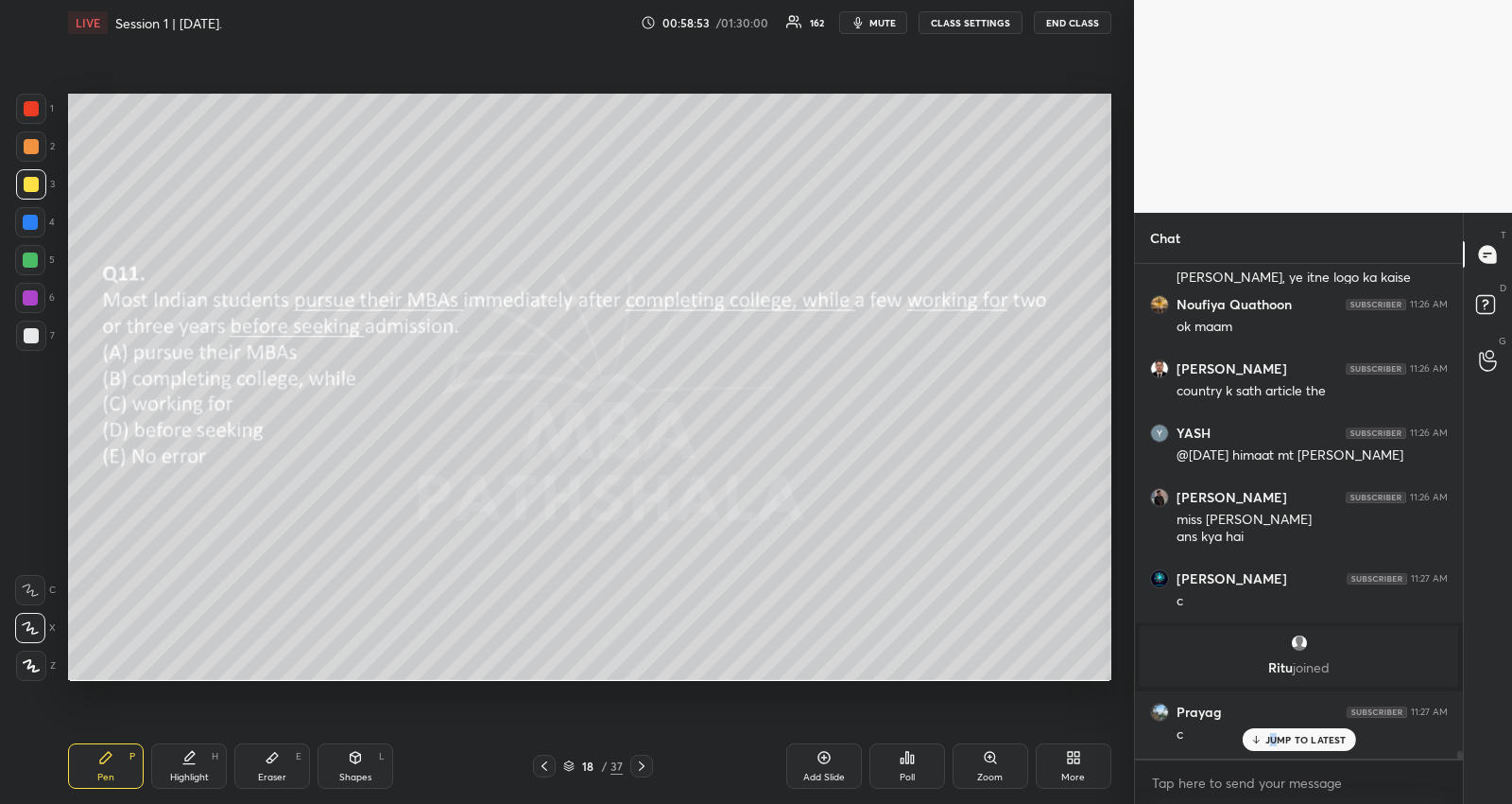
click at [1273, 734] on p "JUMP TO LATEST" at bounding box center [1306, 740] width 81 height 12
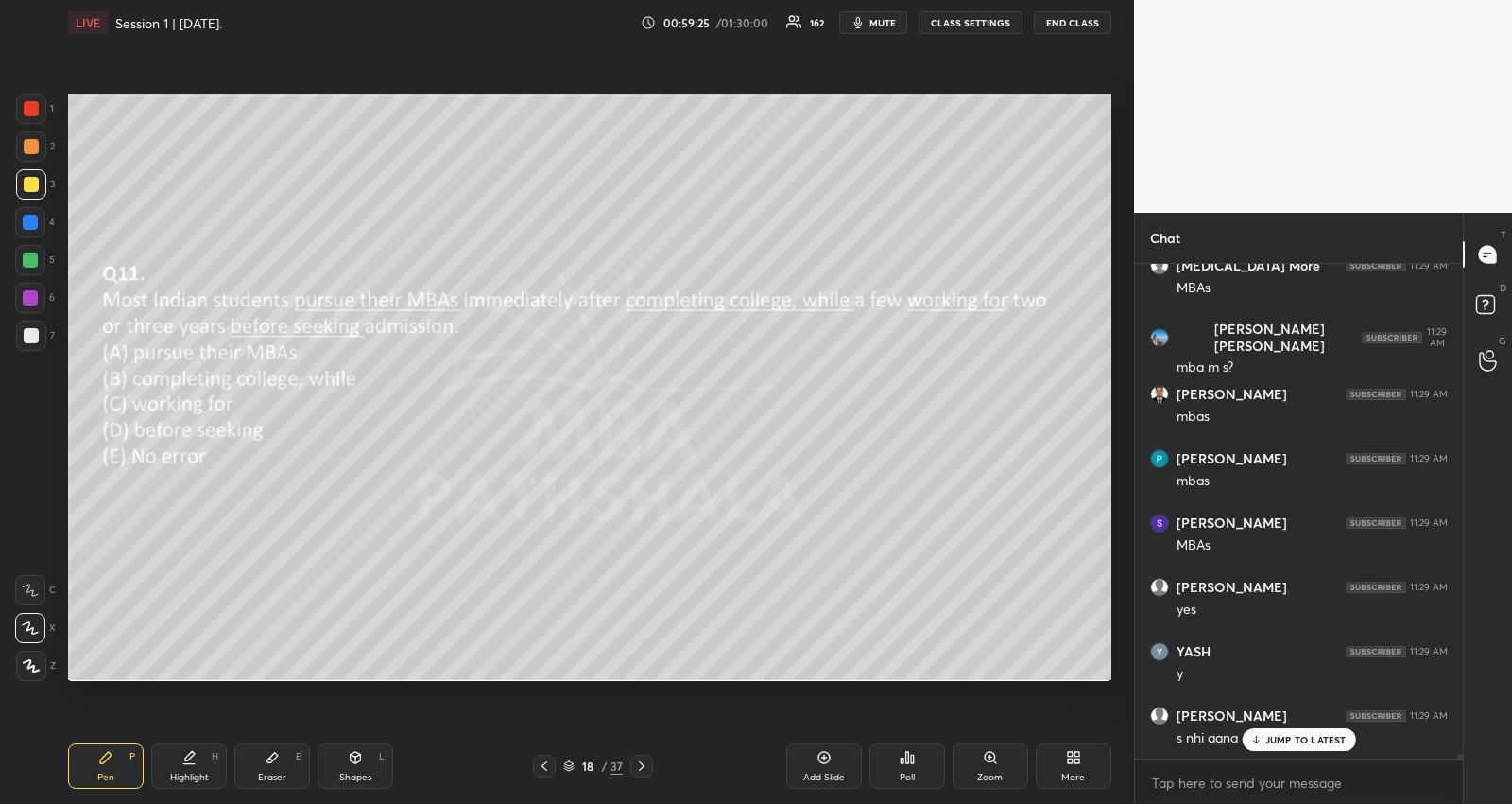
click at [1249, 737] on div "JUMP TO LATEST" at bounding box center [1298, 739] width 113 height 23
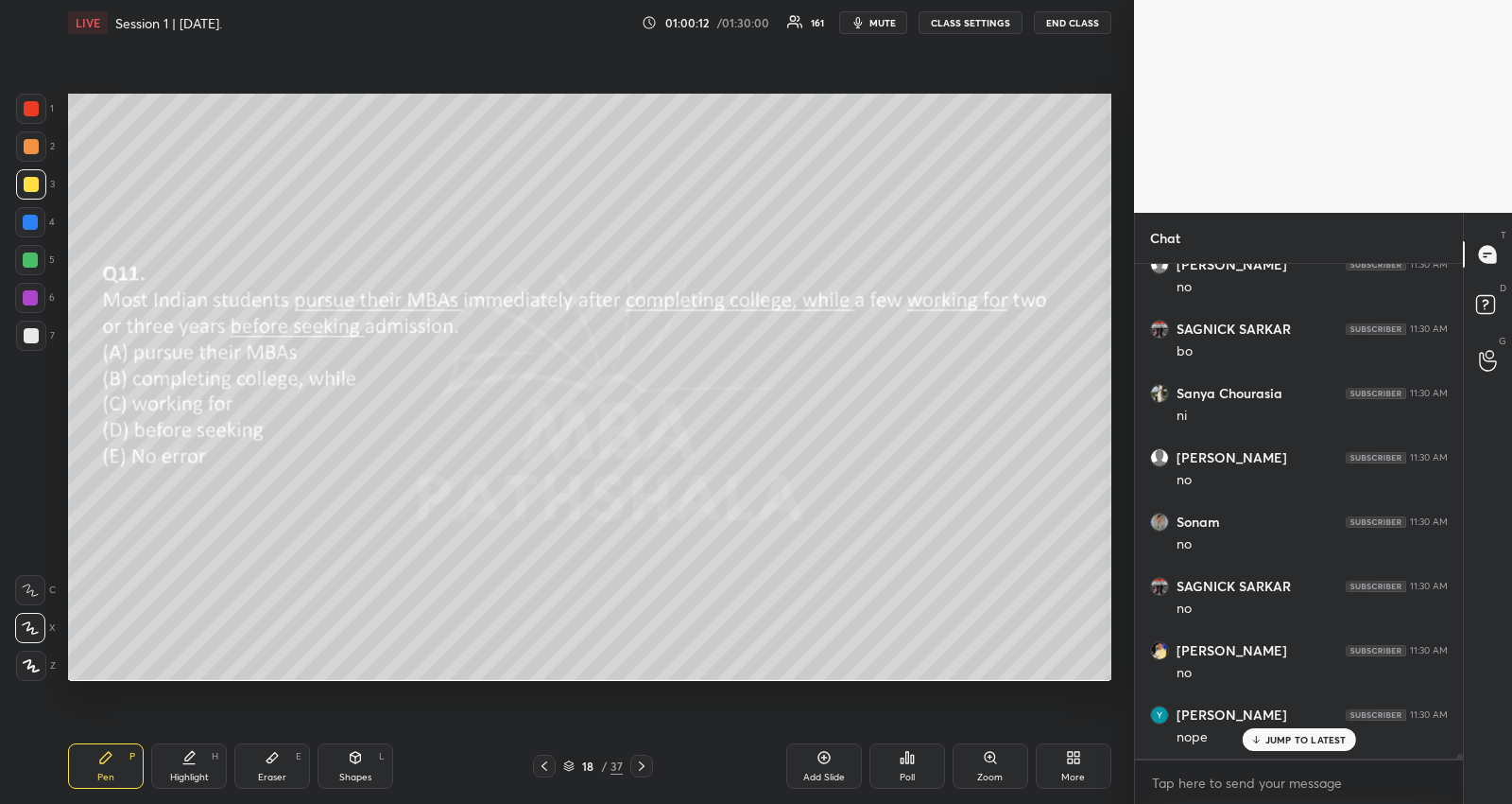
scroll to position [52080, 0]
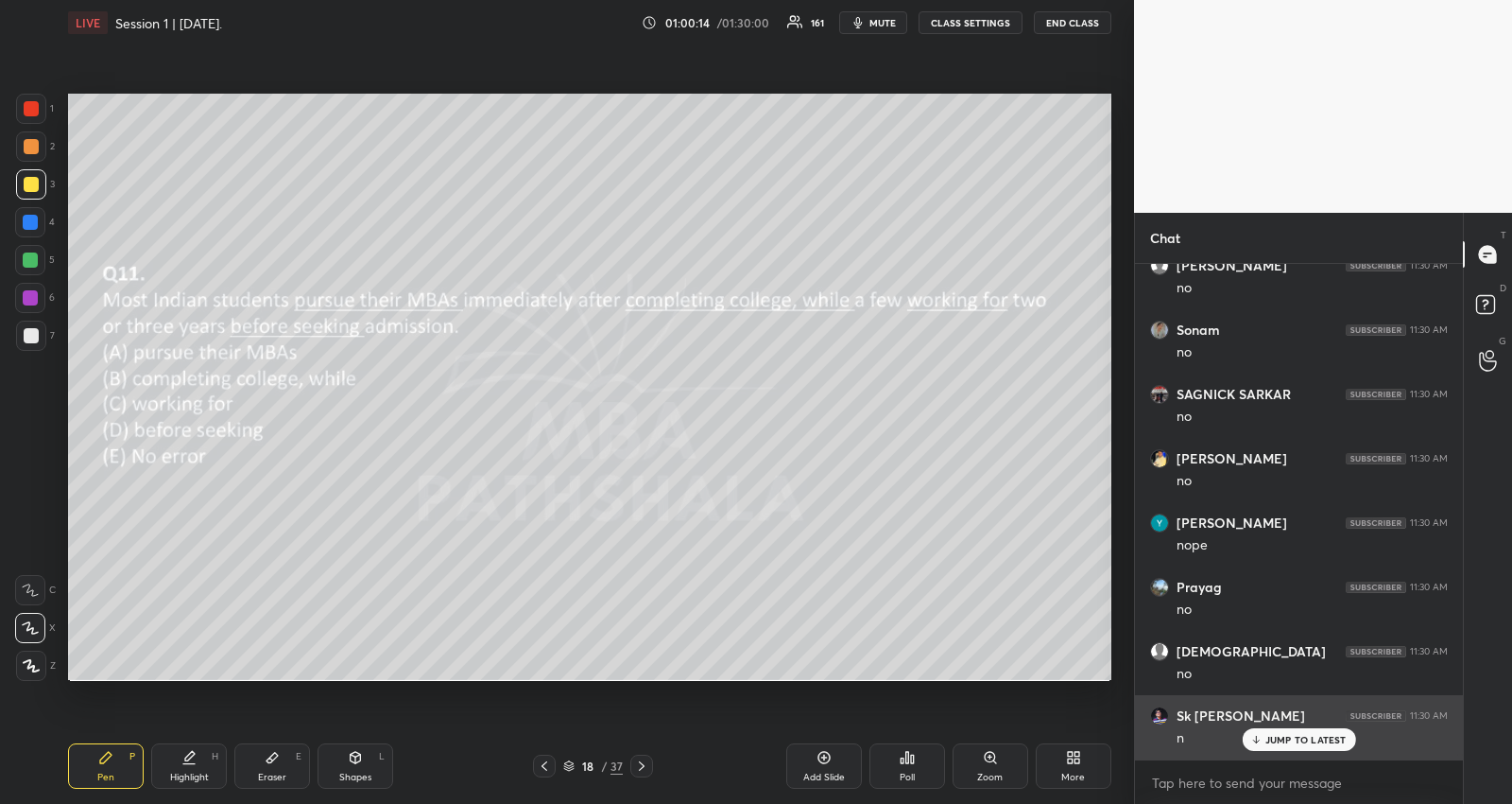
click at [1246, 734] on div "JUMP TO LATEST" at bounding box center [1298, 739] width 113 height 23
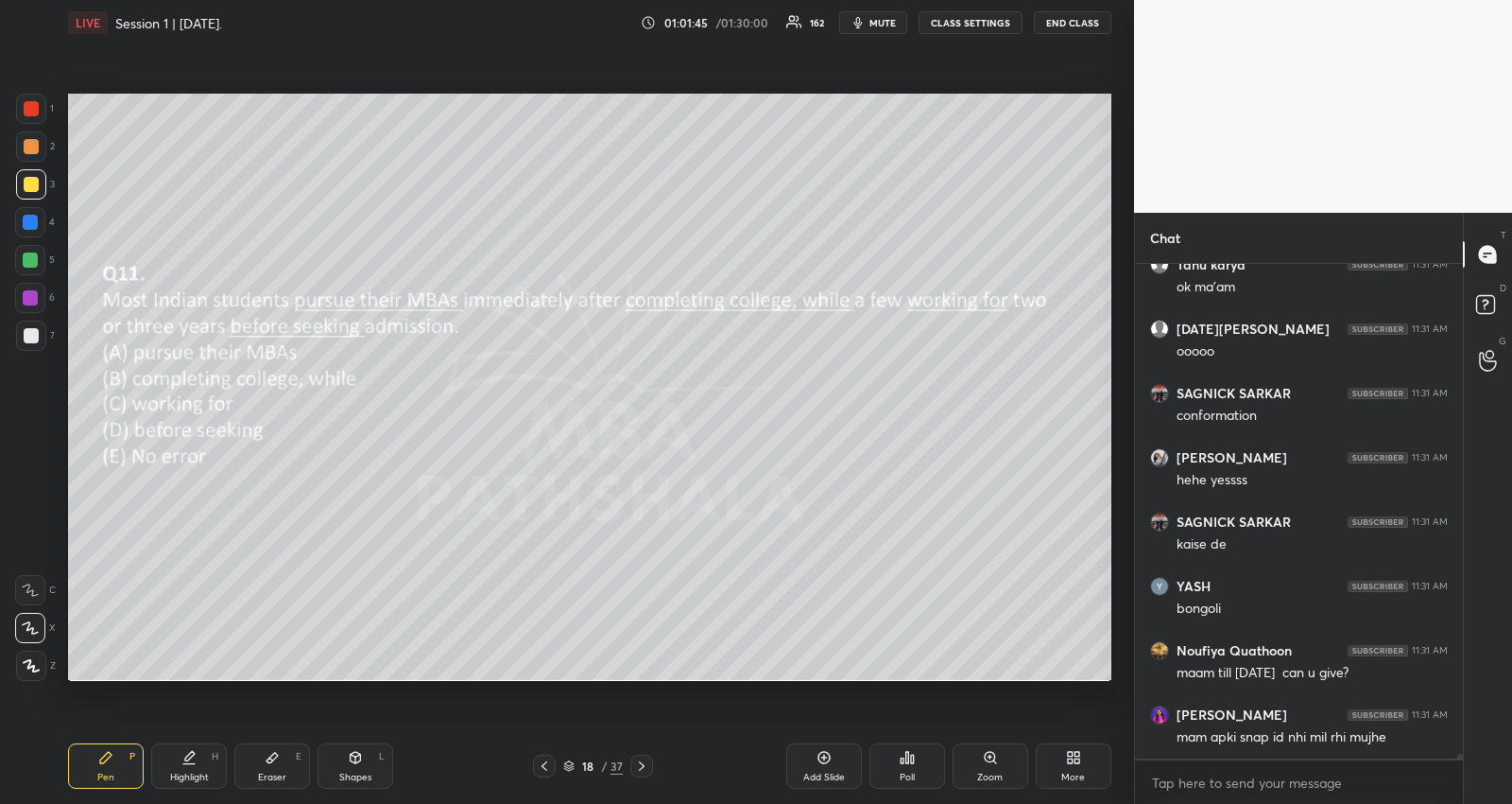
scroll to position [53953, 0]
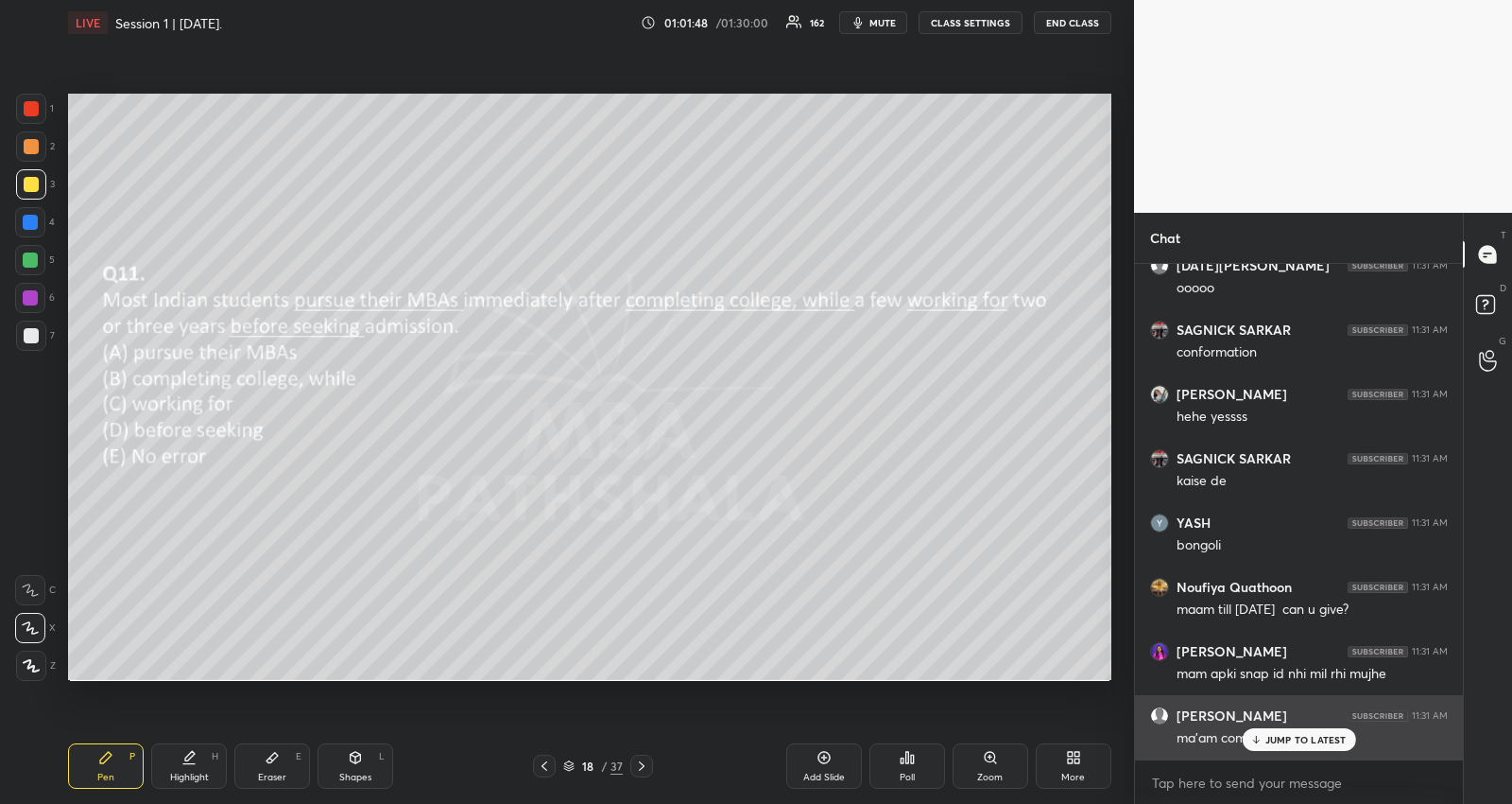
click at [1269, 736] on p "JUMP TO LATEST" at bounding box center [1306, 740] width 81 height 12
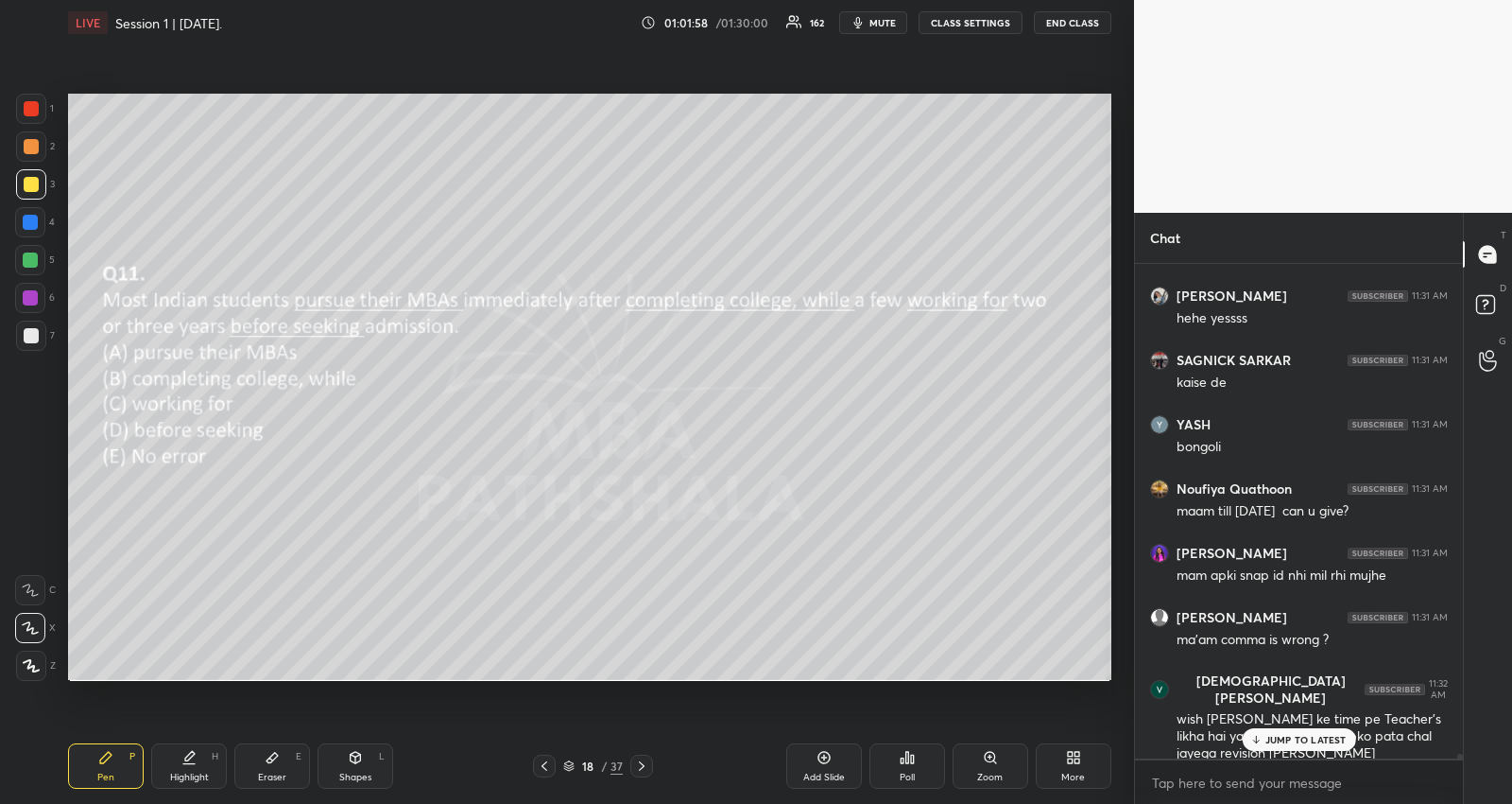
click at [1264, 743] on div "JUMP TO LATEST" at bounding box center [1298, 739] width 113 height 23
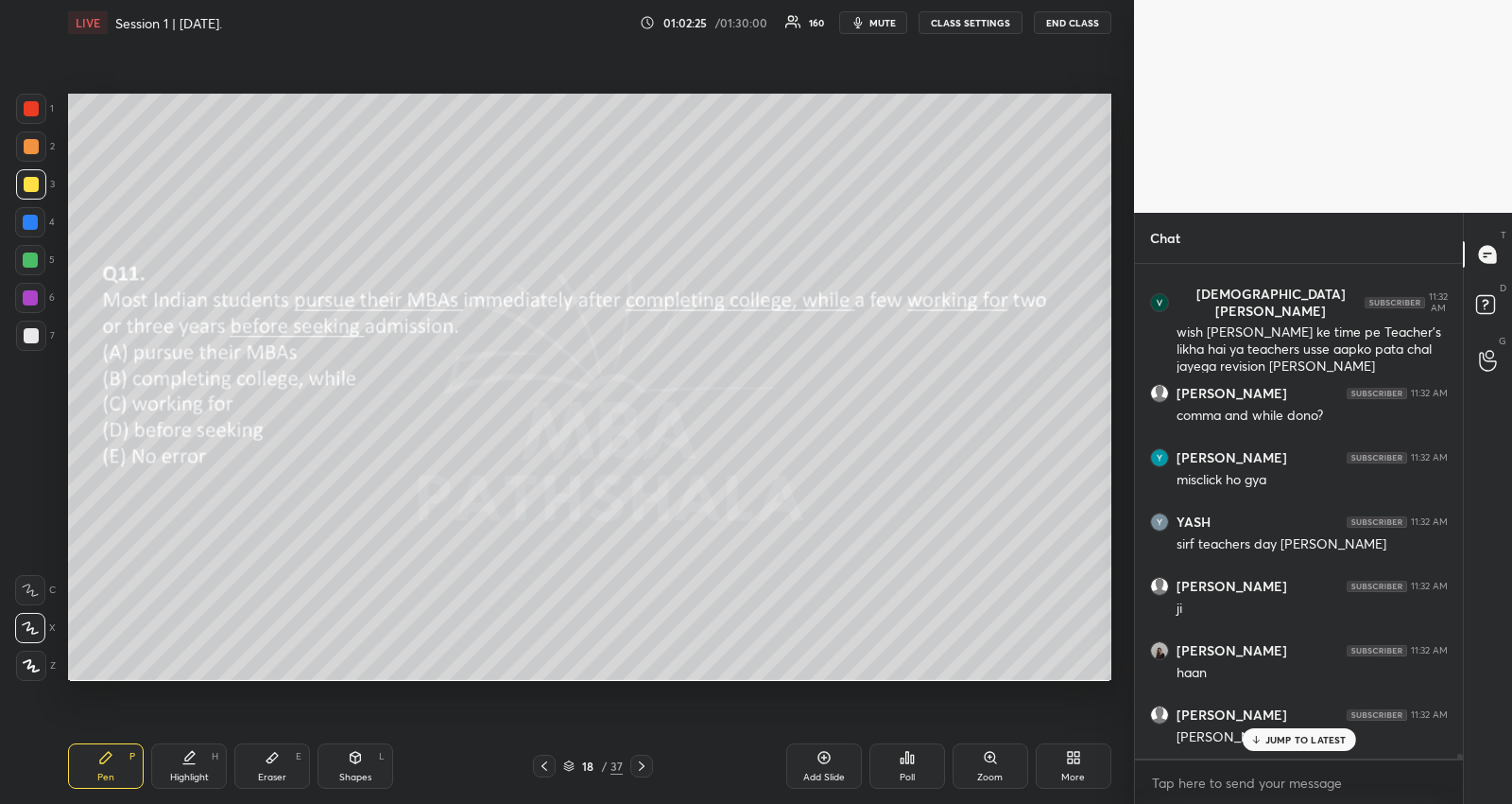
scroll to position [54501, 0]
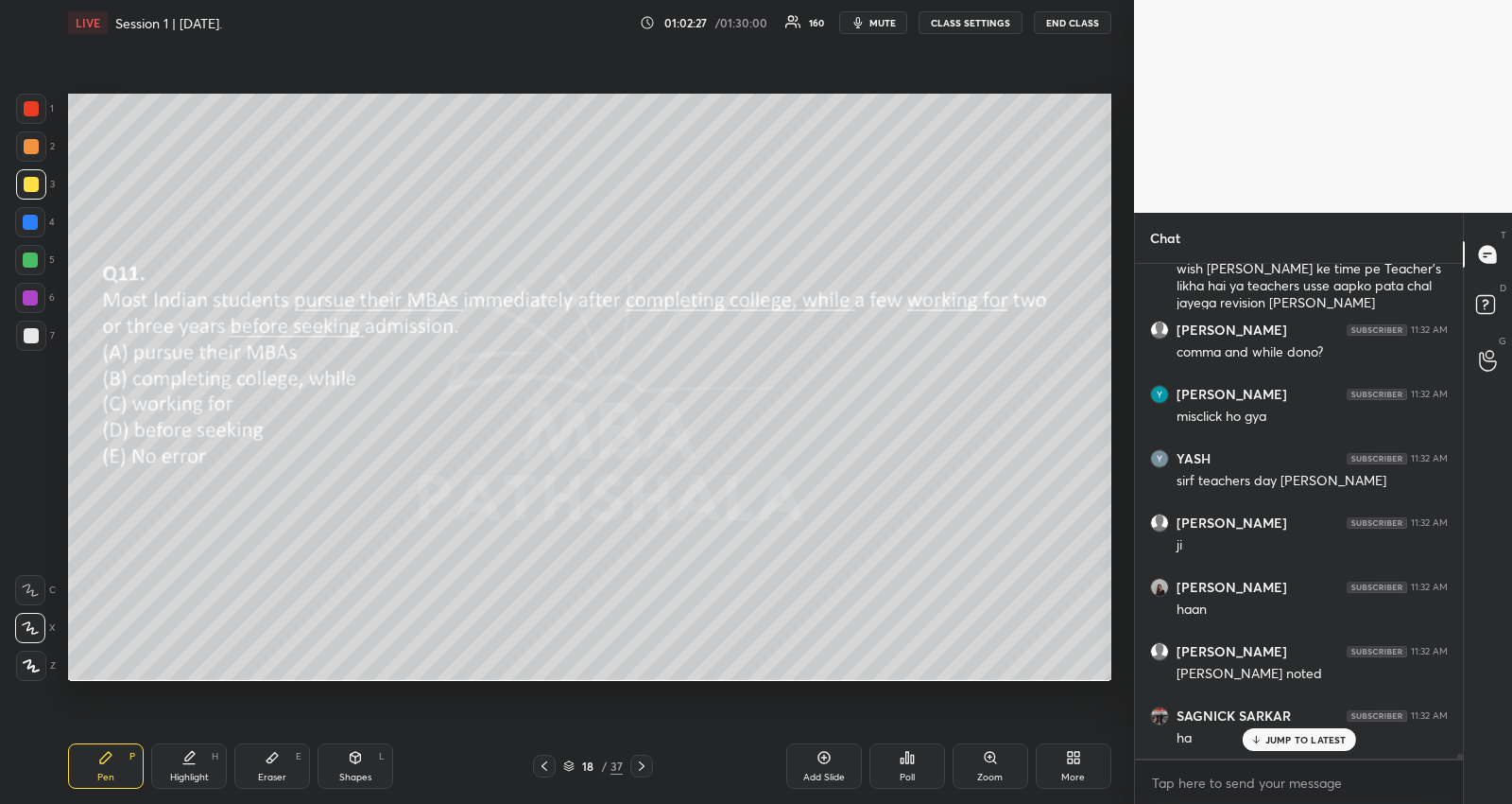
click at [283, 762] on div "Eraser E" at bounding box center [272, 766] width 76 height 45
click at [109, 767] on div "Pen P" at bounding box center [106, 766] width 76 height 45
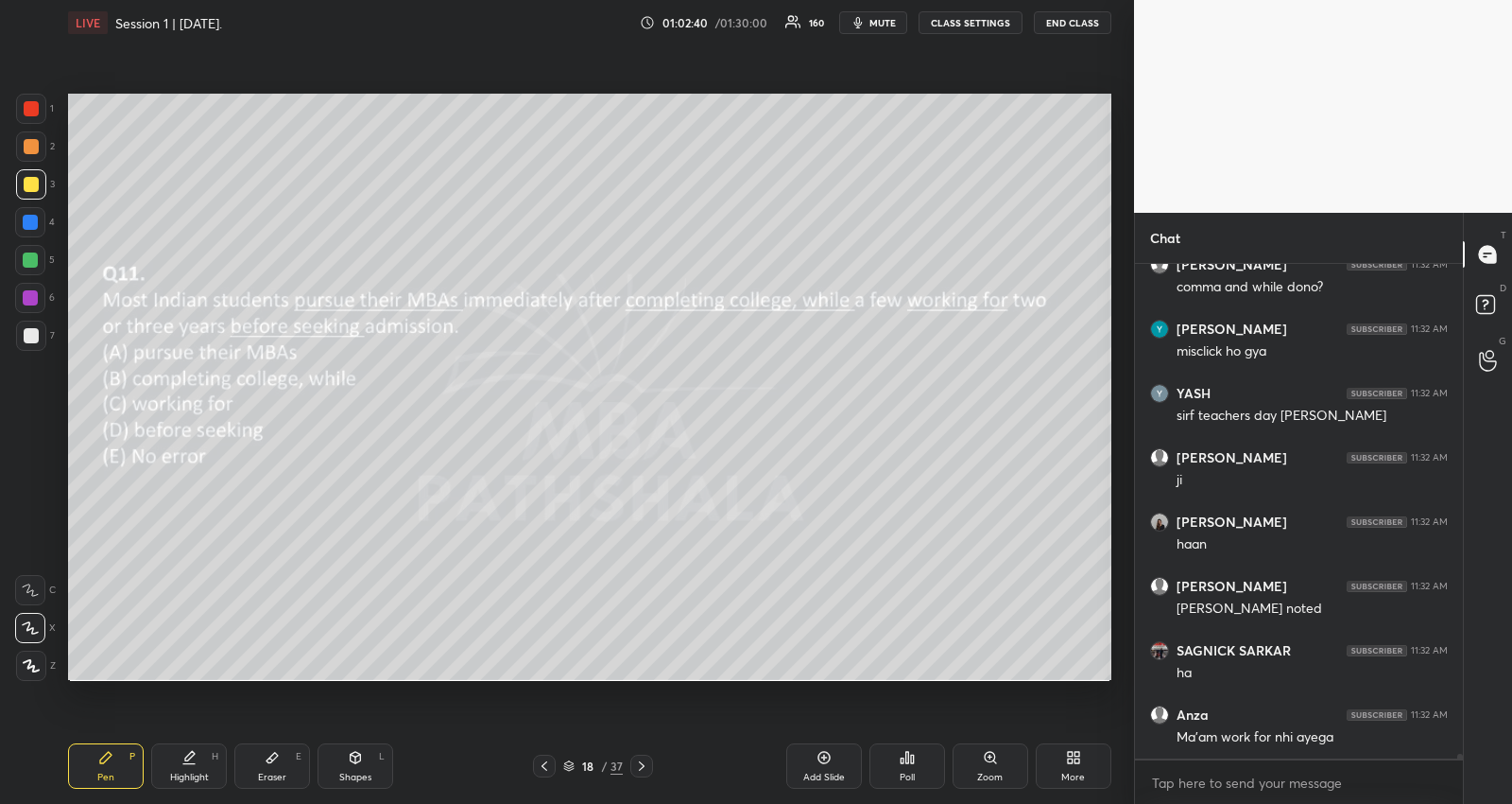
scroll to position [54631, 0]
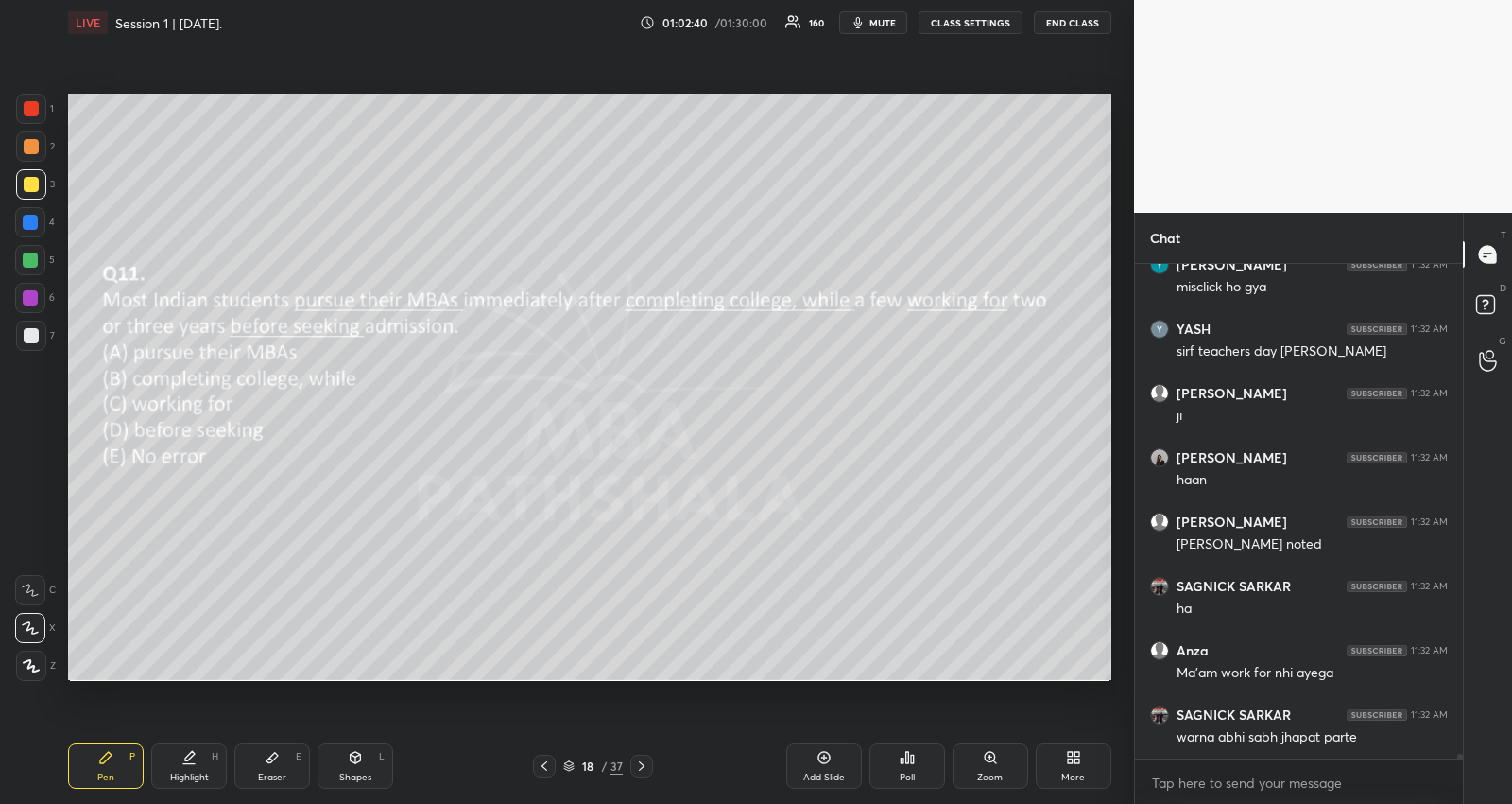
click at [638, 763] on icon at bounding box center [641, 766] width 15 height 15
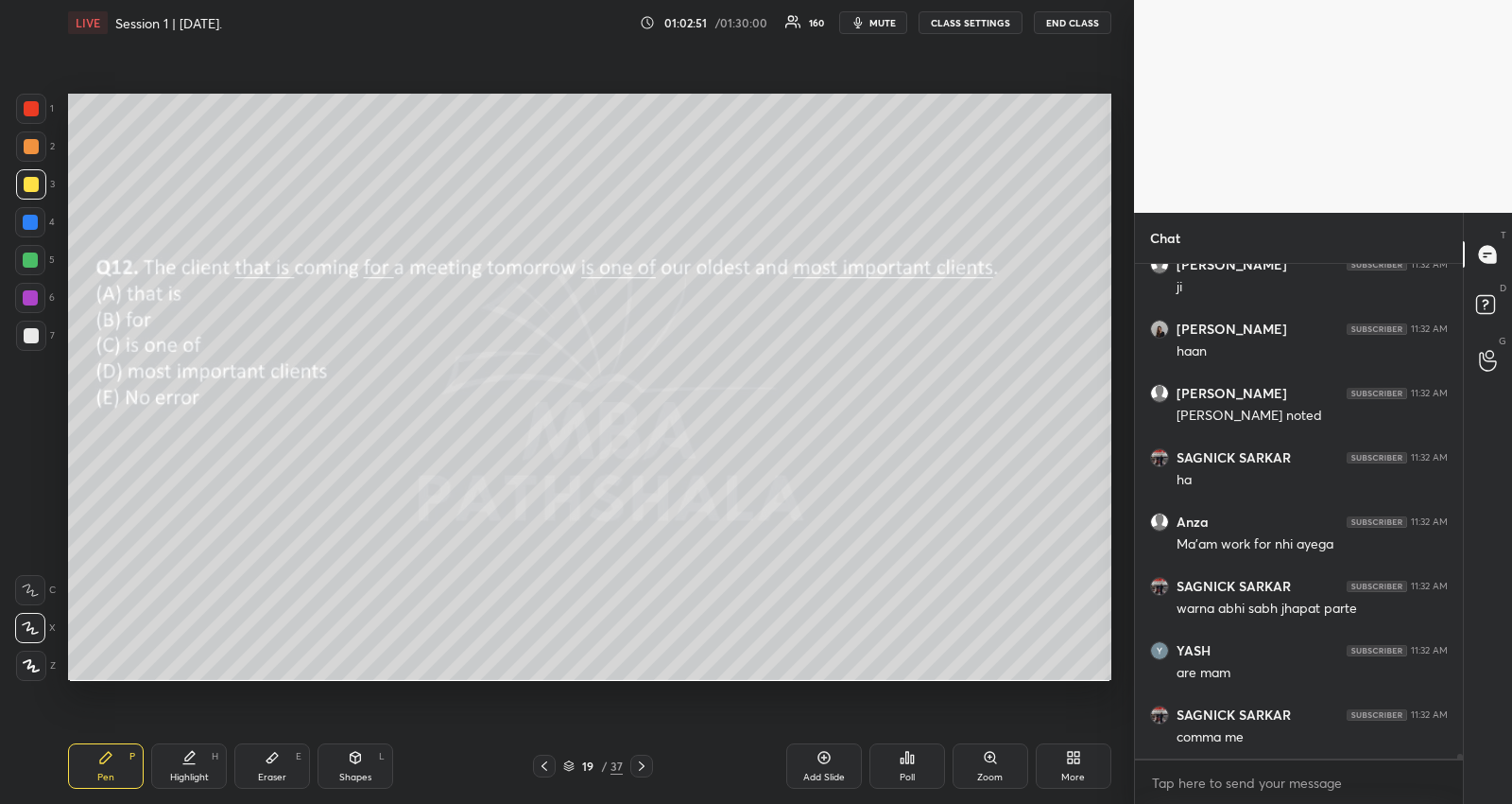
click at [909, 766] on div "Poll" at bounding box center [907, 766] width 76 height 45
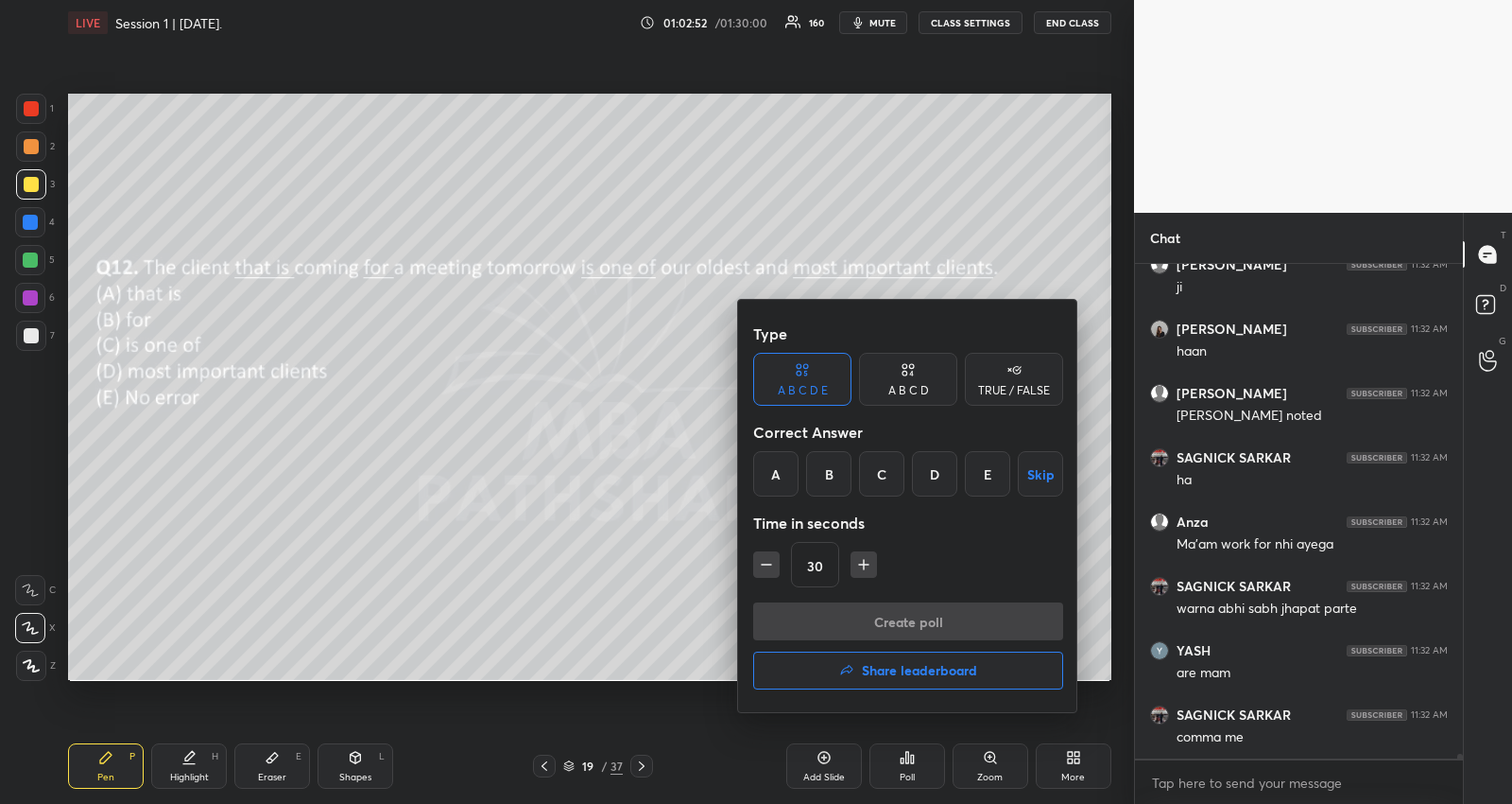
click at [767, 472] on div "A" at bounding box center [776, 474] width 45 height 45
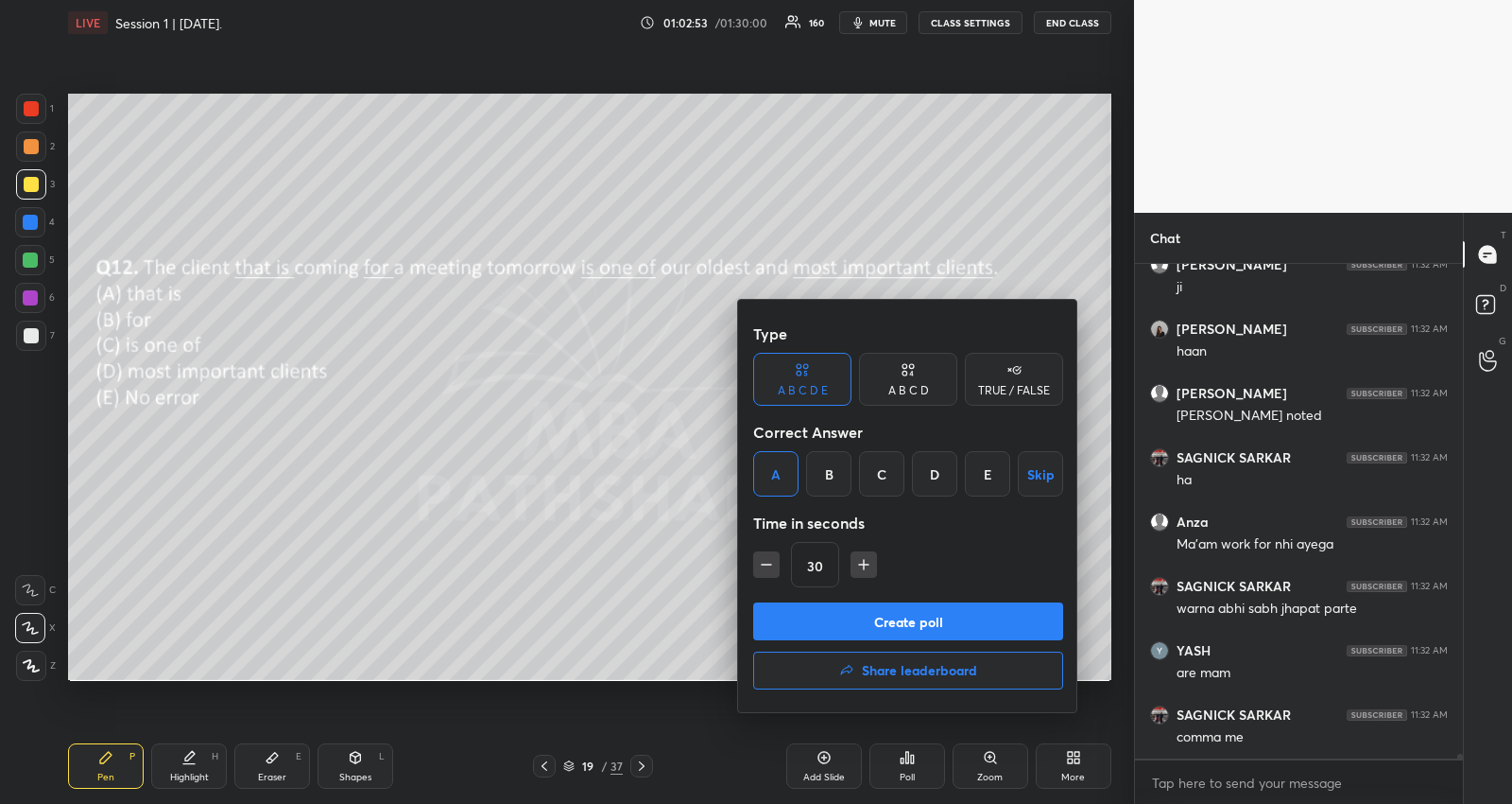
click at [808, 626] on button "Create poll" at bounding box center [908, 621] width 310 height 37
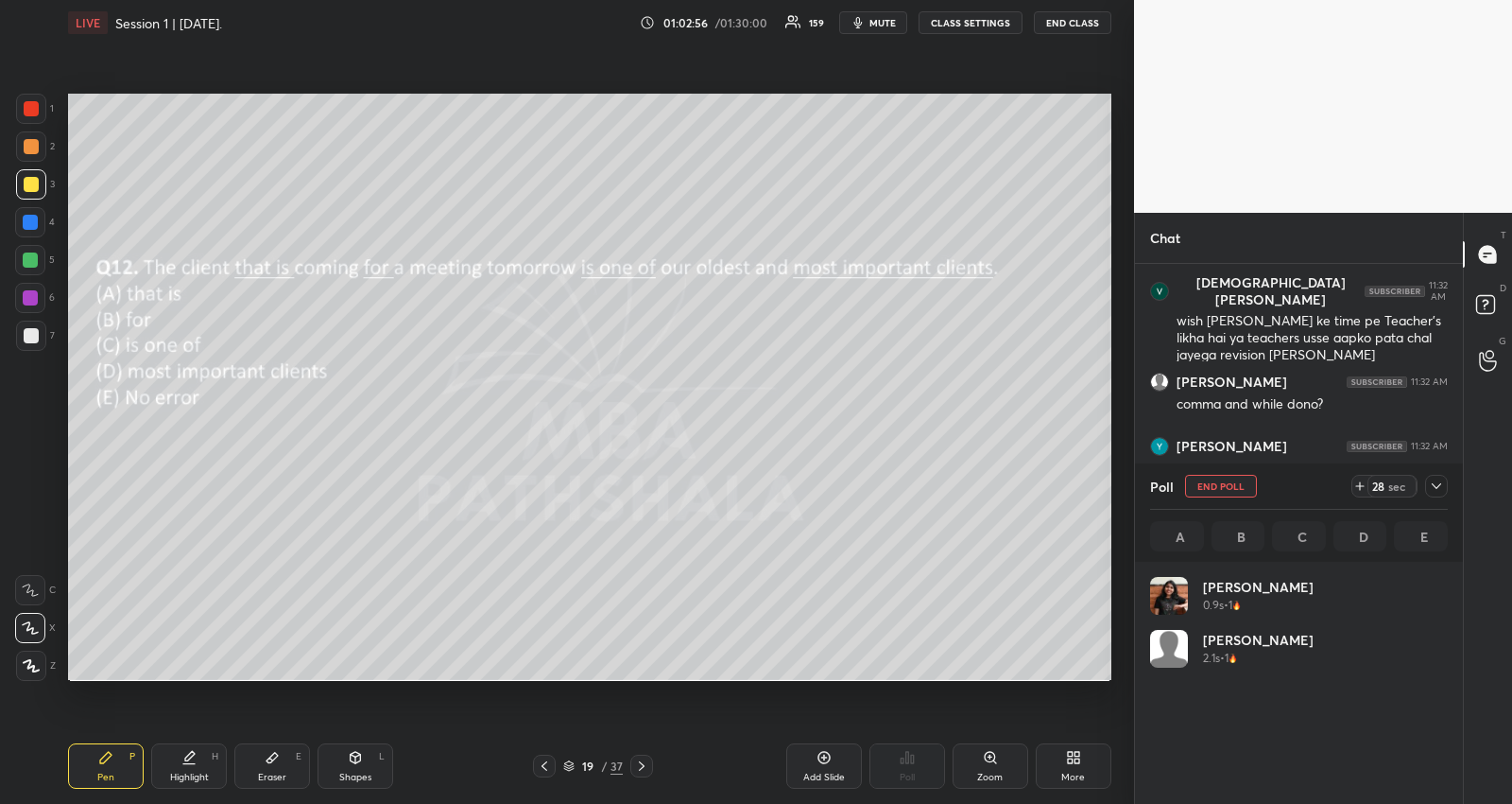
scroll to position [6, 6]
click at [1437, 486] on icon at bounding box center [1436, 485] width 15 height 15
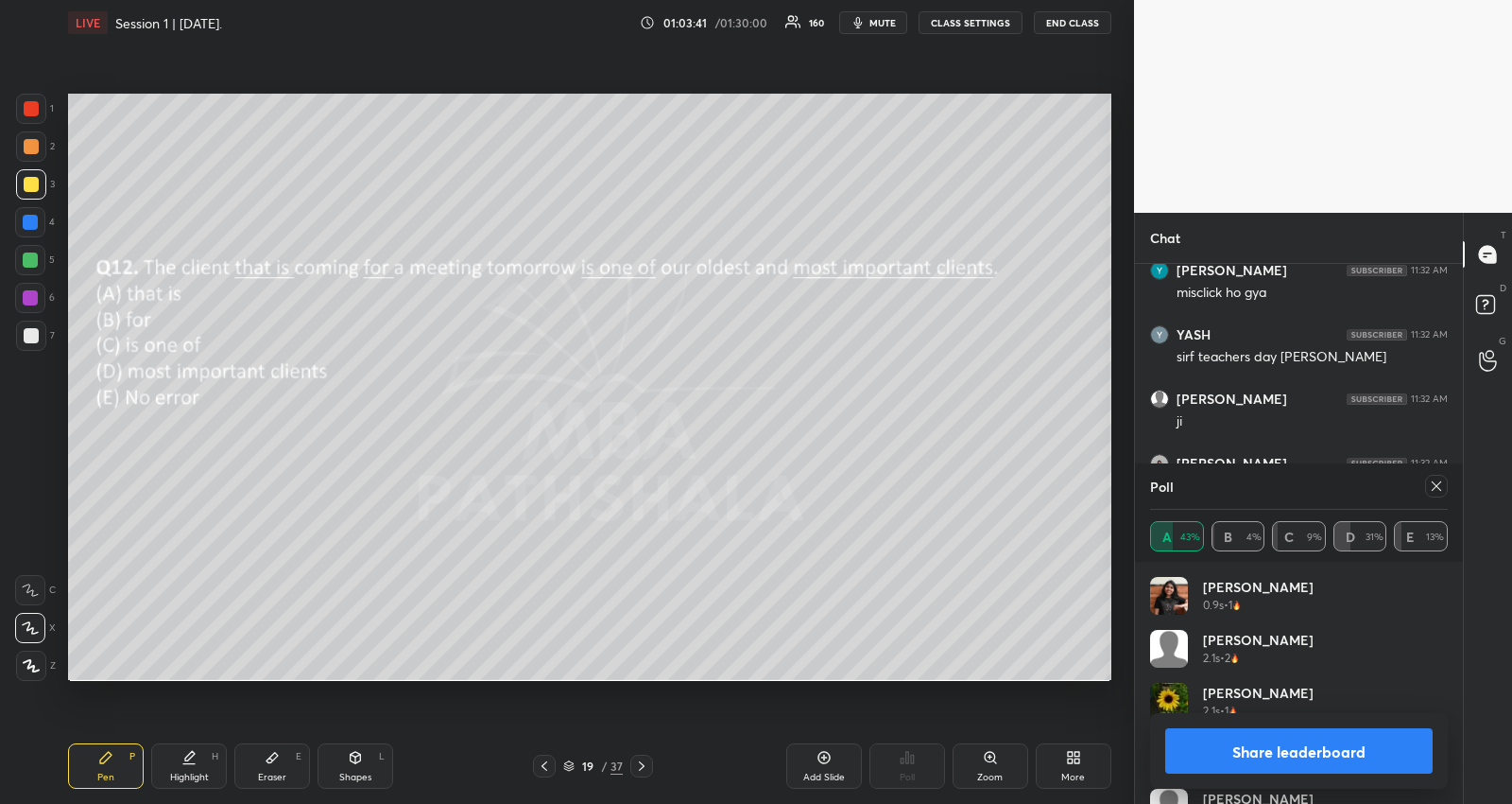
click at [1435, 488] on icon at bounding box center [1436, 485] width 15 height 15
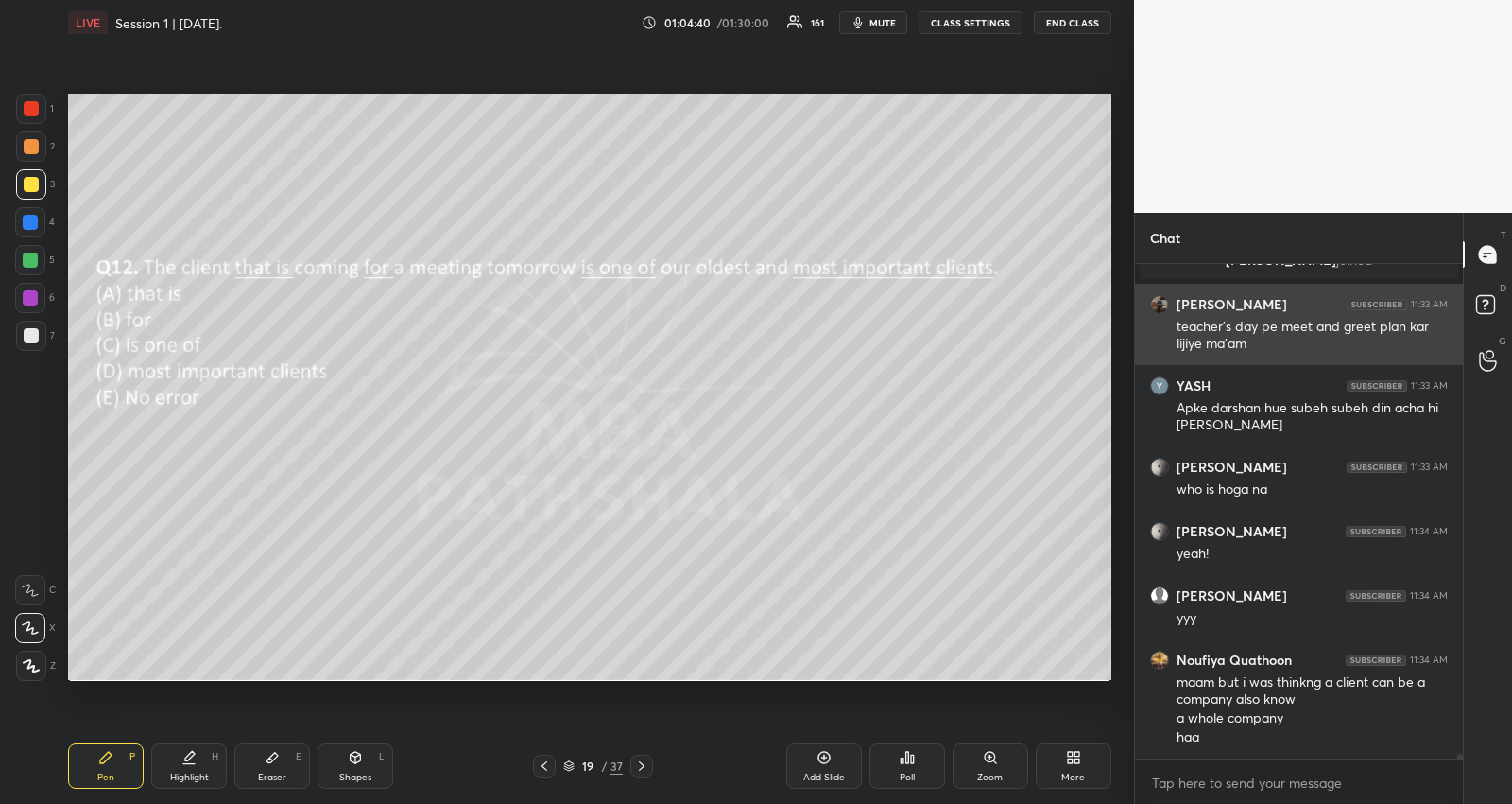
scroll to position [54636, 0]
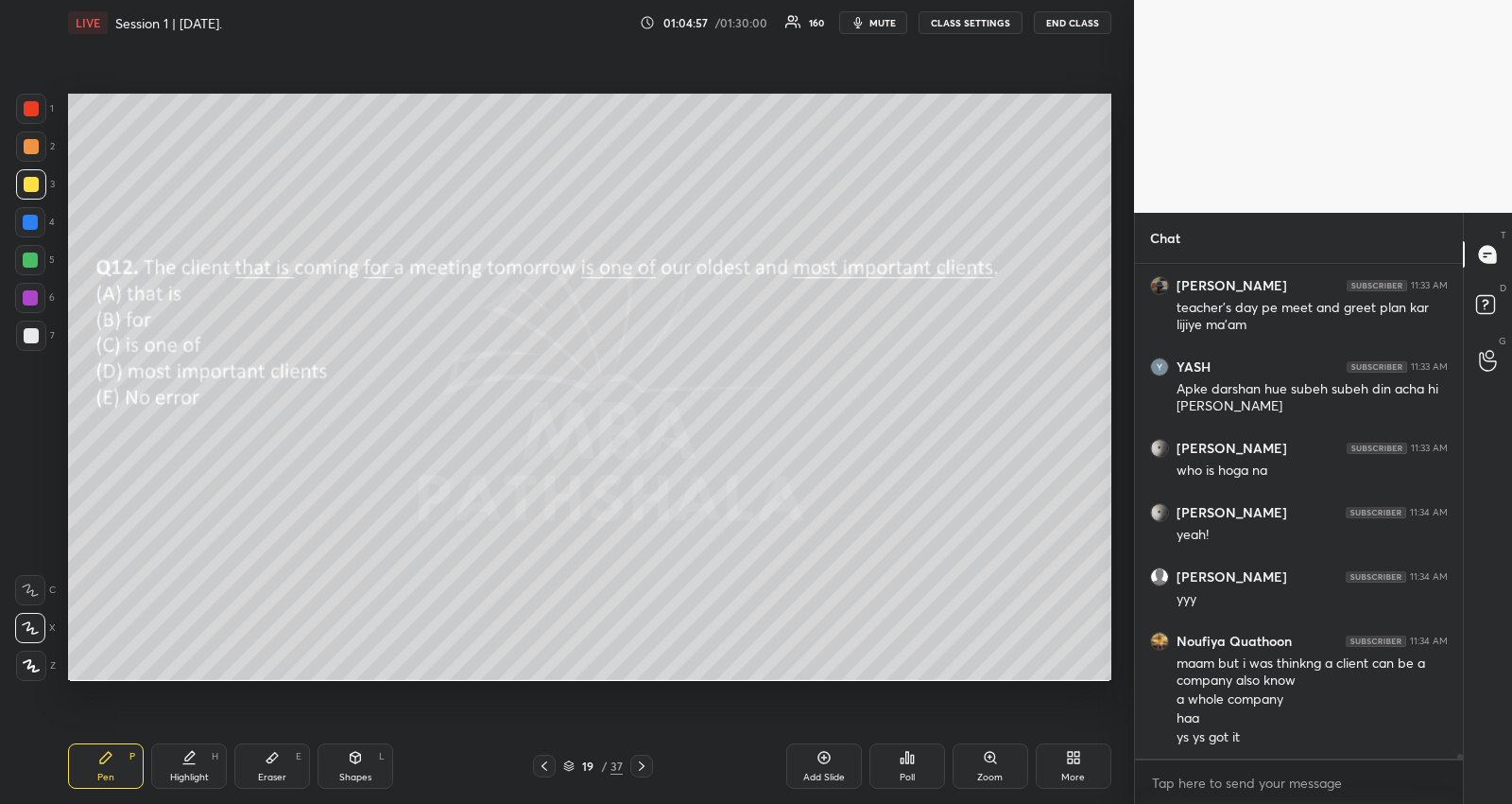
click at [642, 764] on icon at bounding box center [642, 767] width 6 height 10
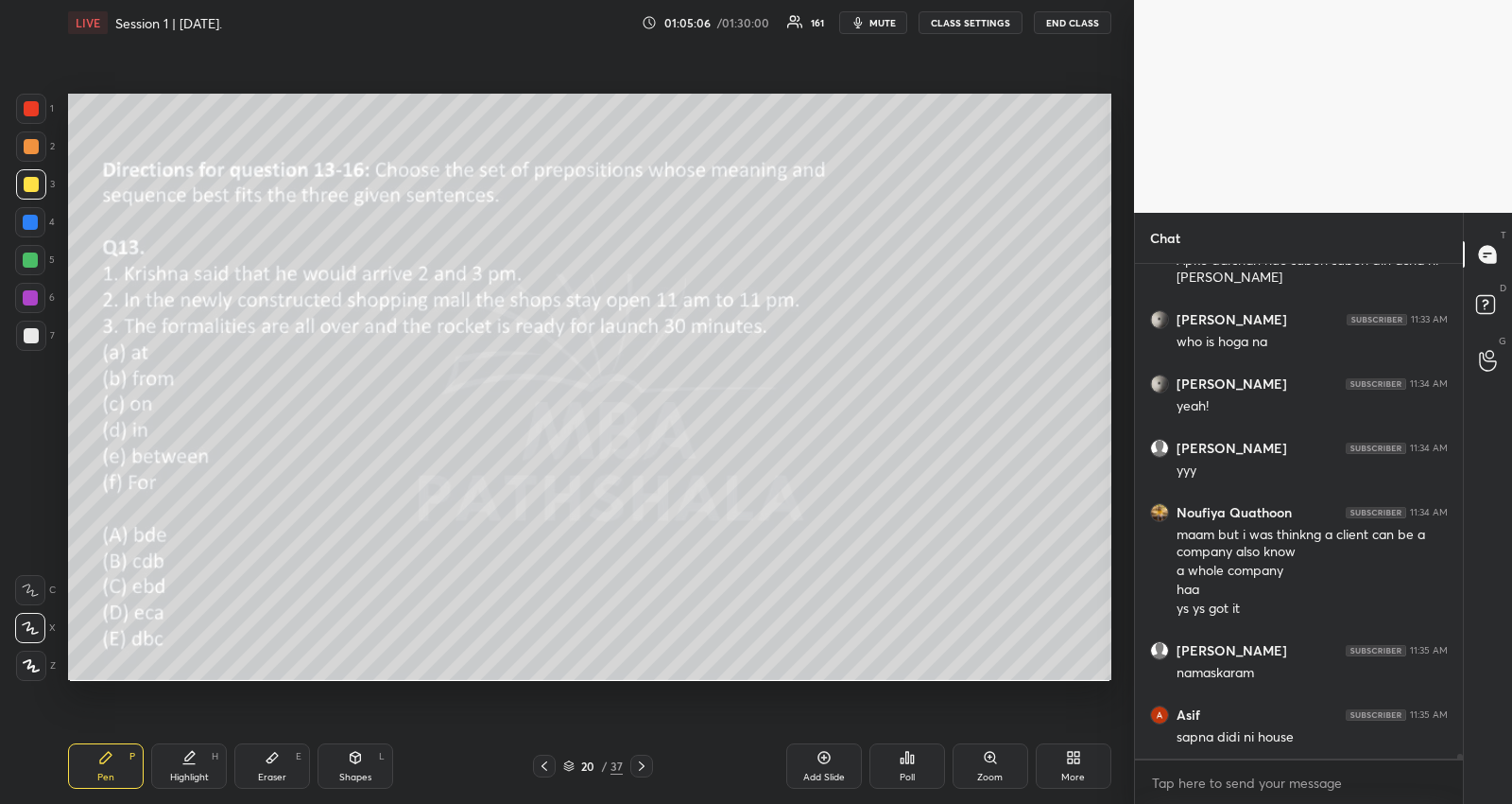
scroll to position [54829, 0]
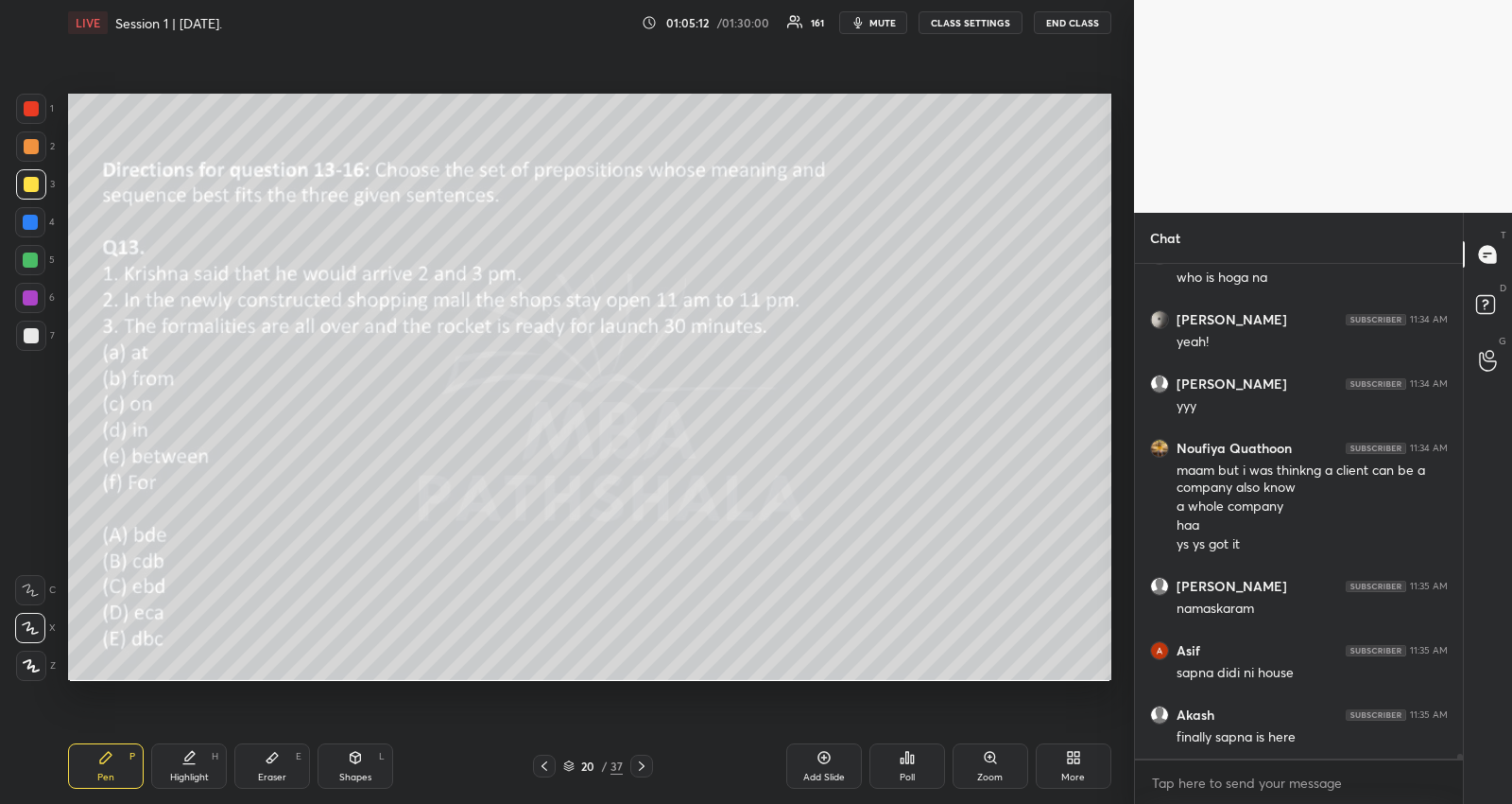
click at [917, 762] on div "Poll" at bounding box center [907, 766] width 76 height 45
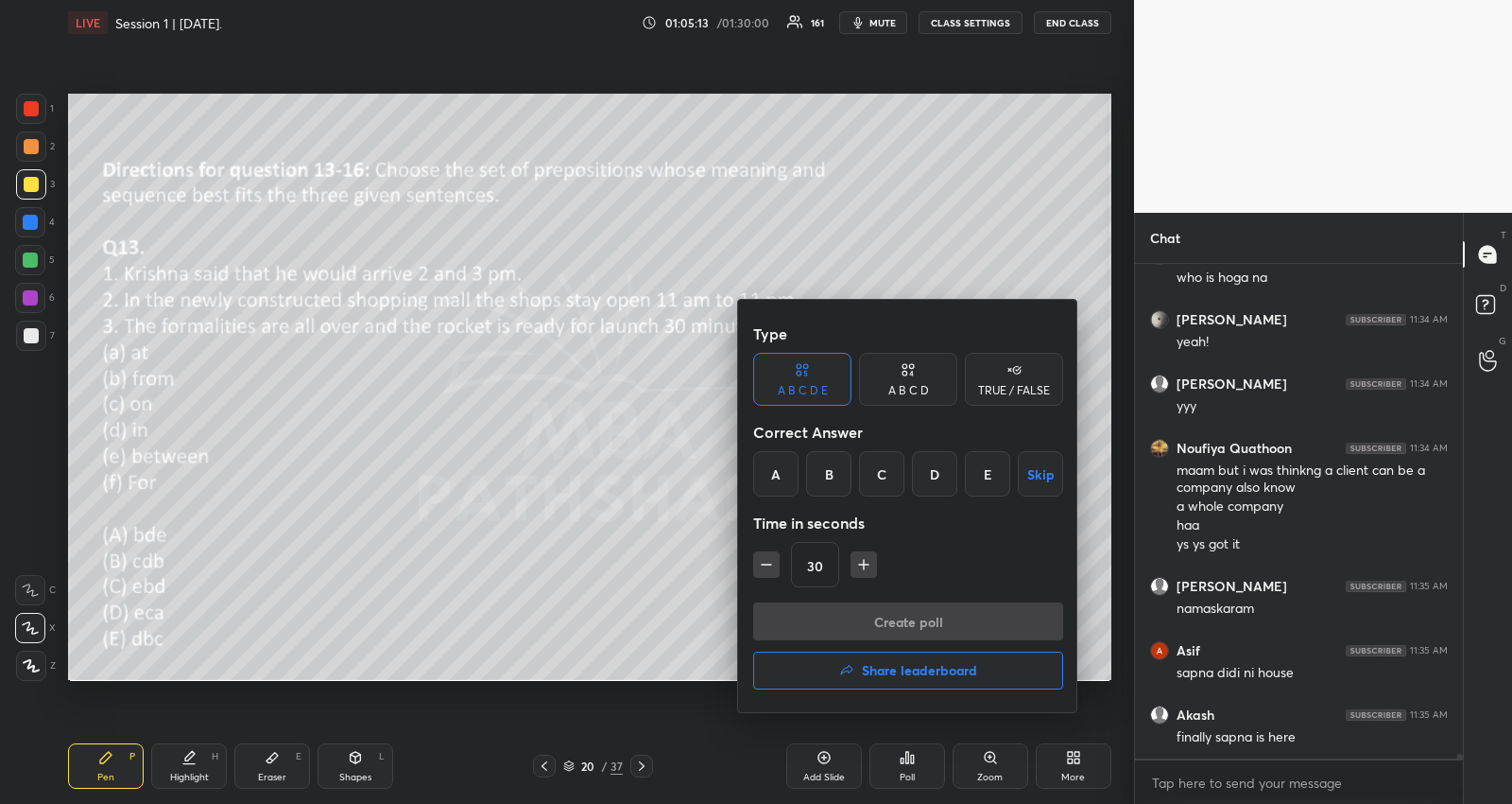
click at [888, 468] on div "C" at bounding box center [882, 474] width 45 height 45
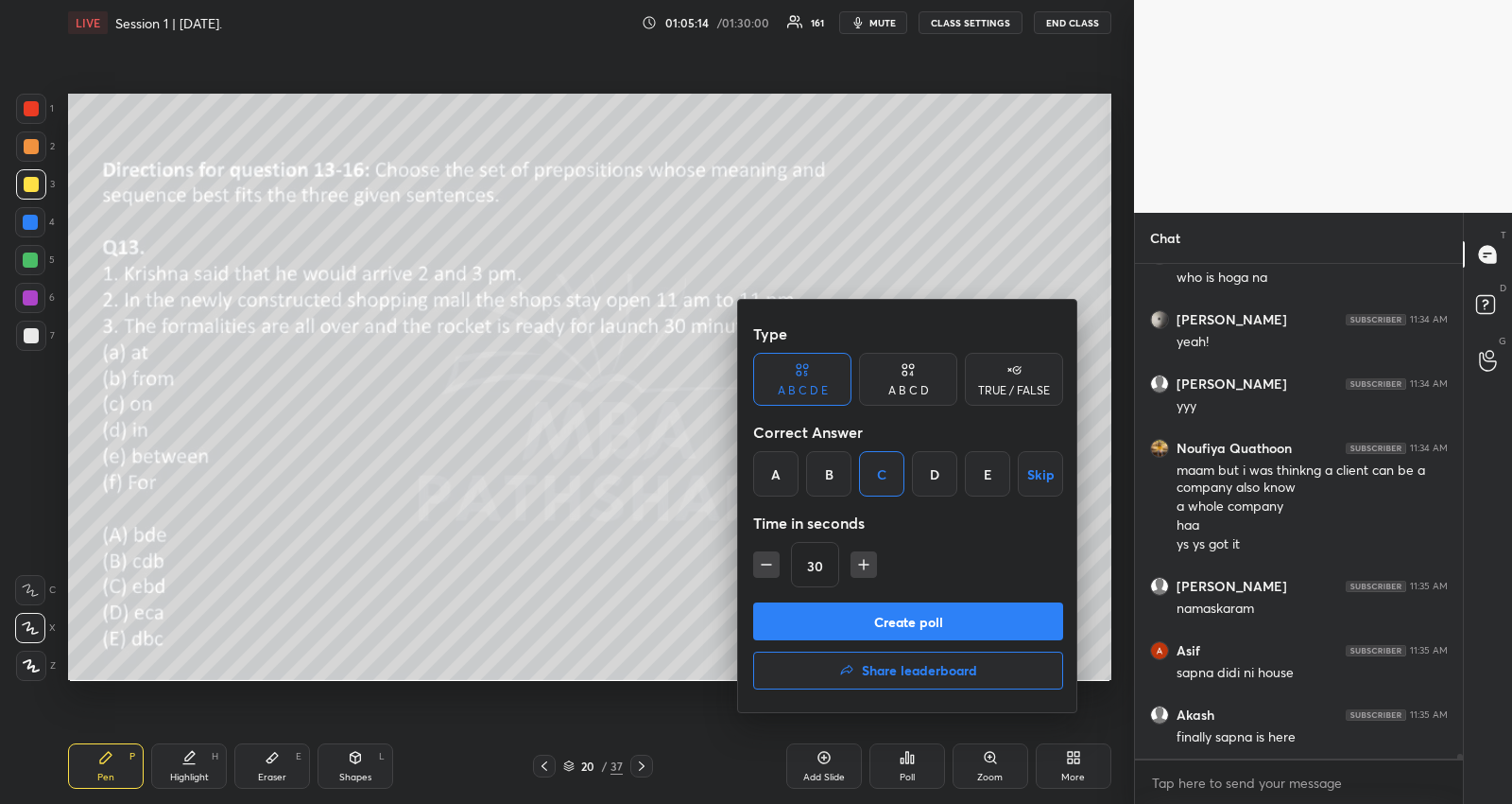
click at [871, 622] on button "Create poll" at bounding box center [908, 621] width 310 height 37
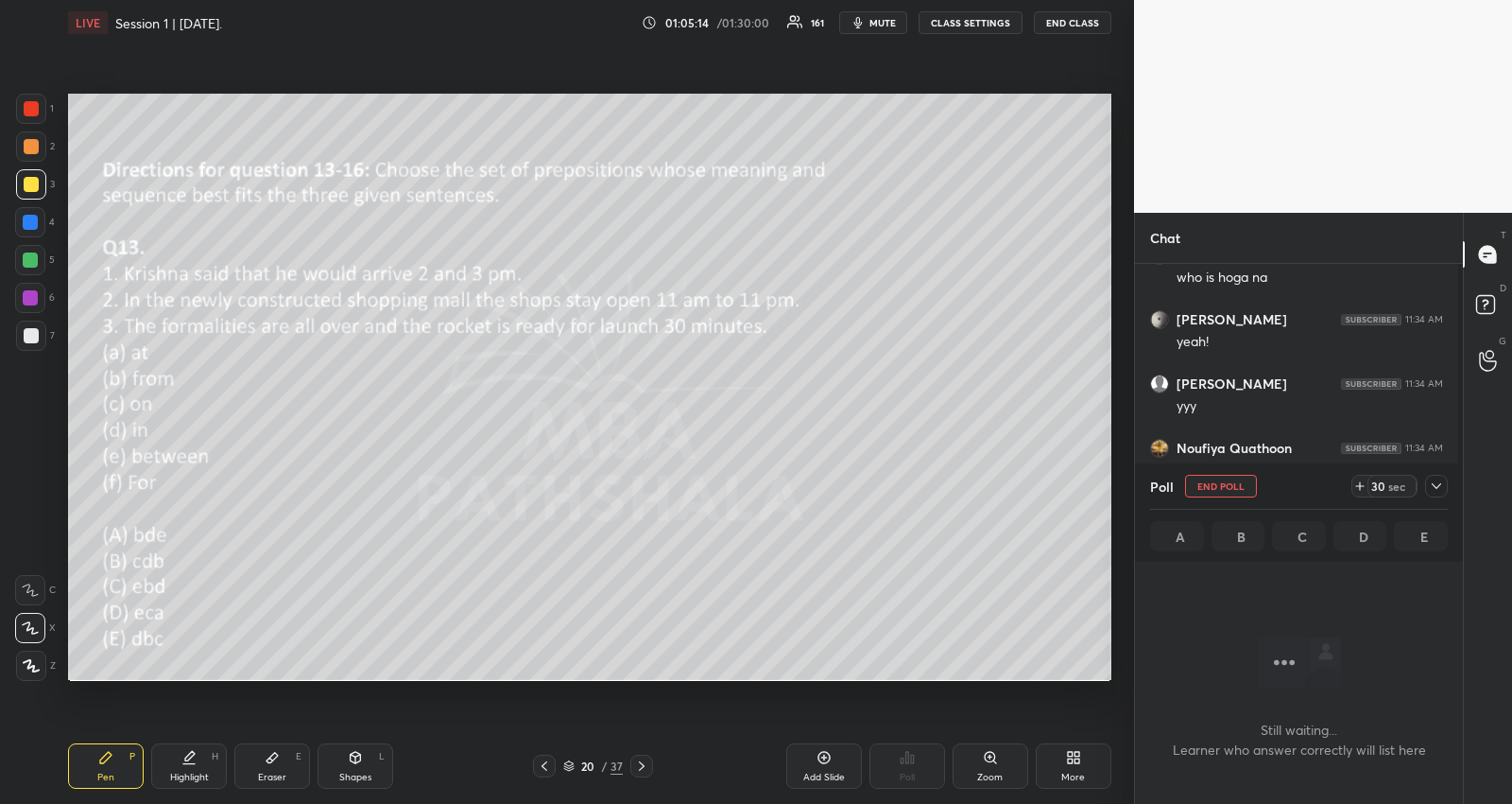
scroll to position [437, 324]
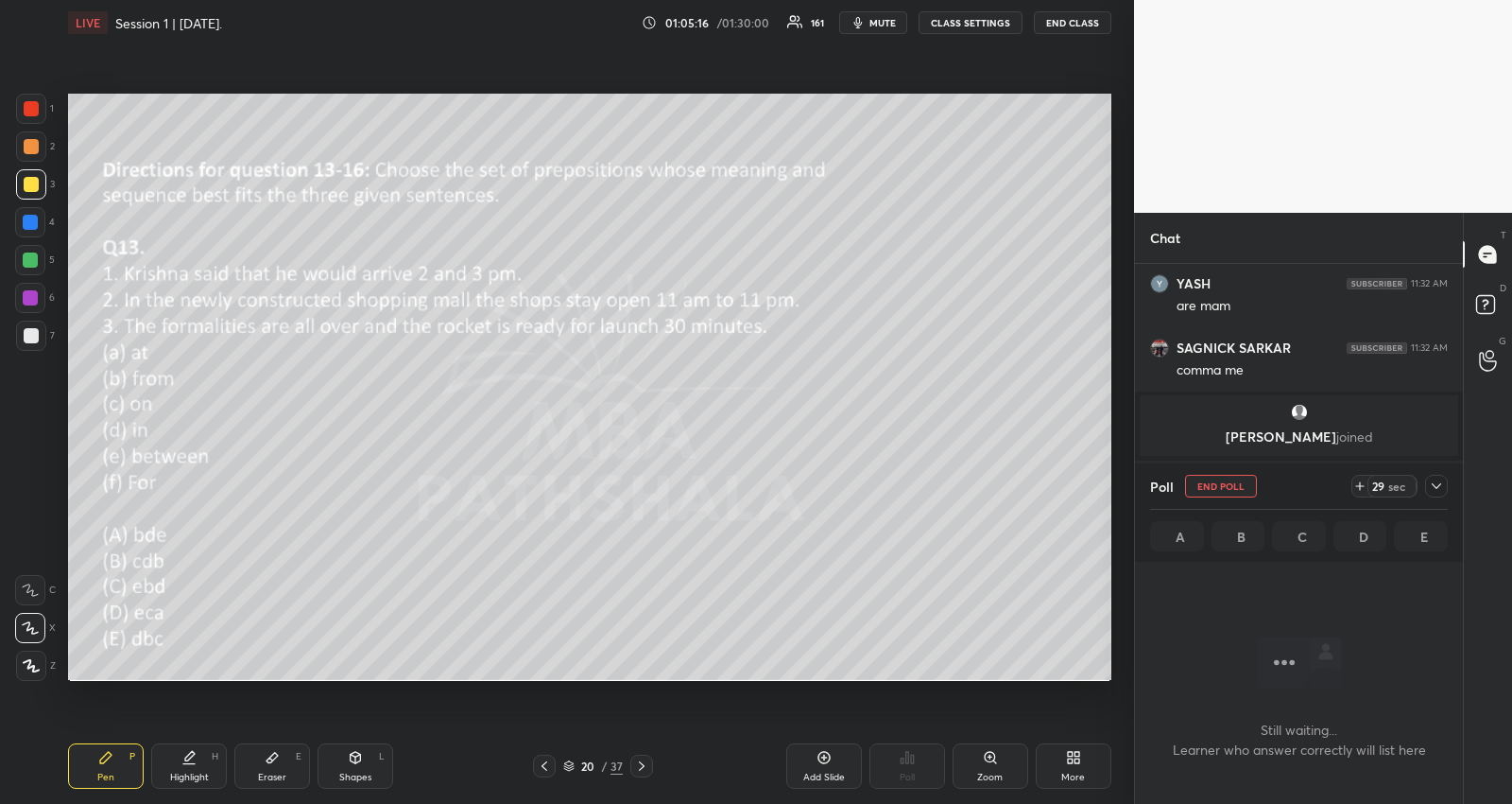
click at [1439, 479] on icon at bounding box center [1436, 485] width 15 height 15
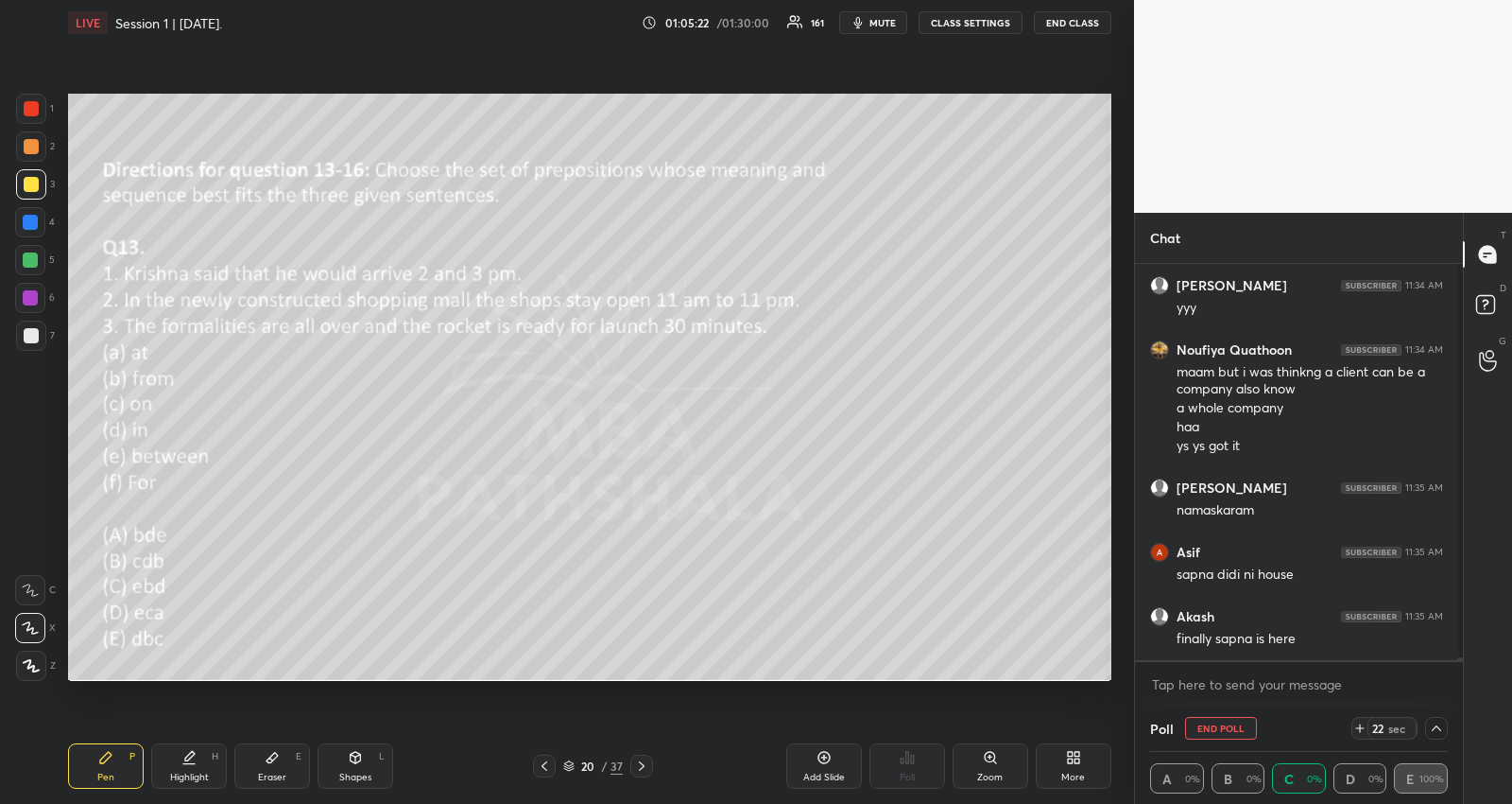
scroll to position [1, 6]
click at [1356, 728] on icon at bounding box center [1360, 728] width 8 height 0
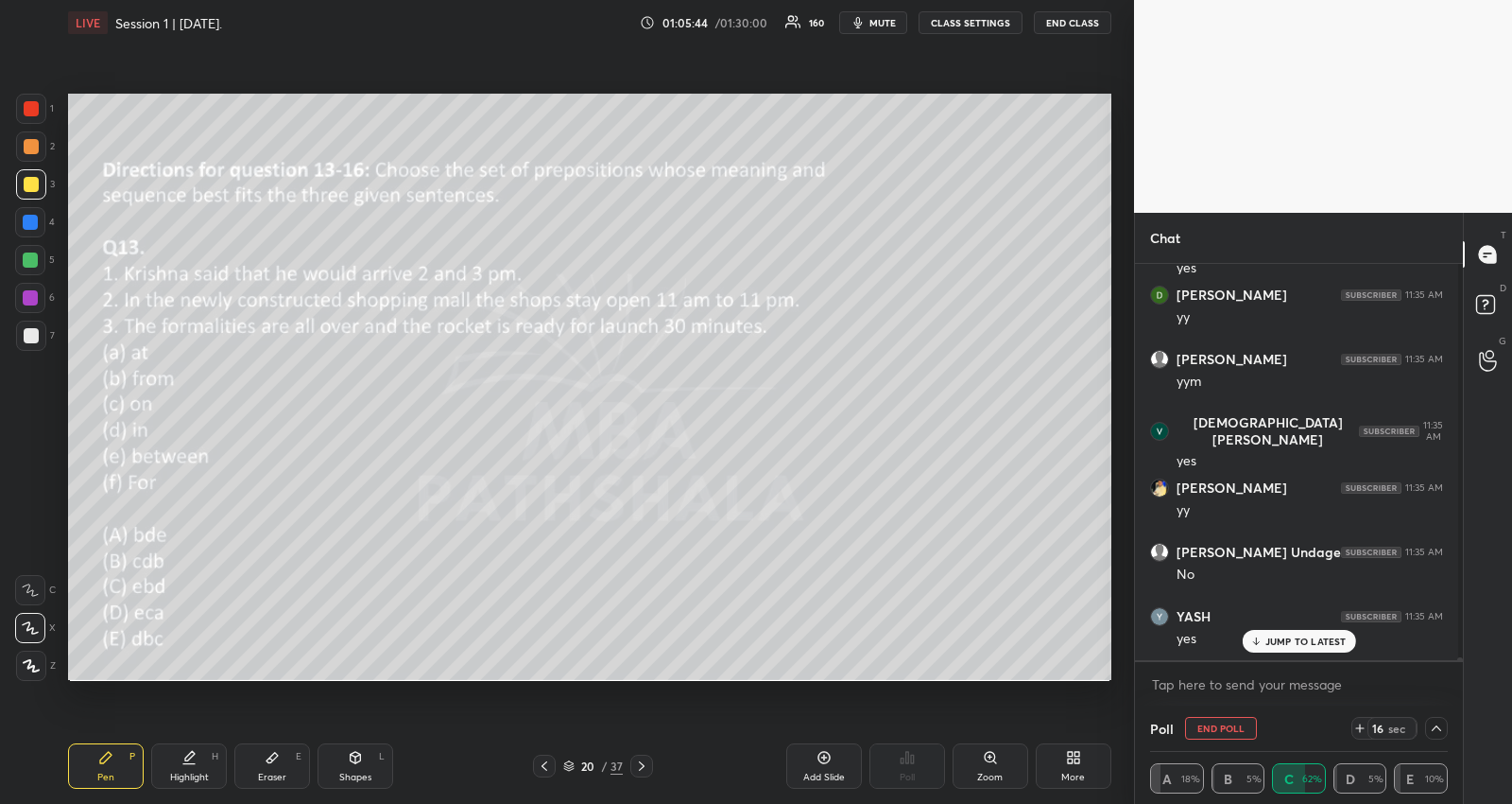
scroll to position [55498, 0]
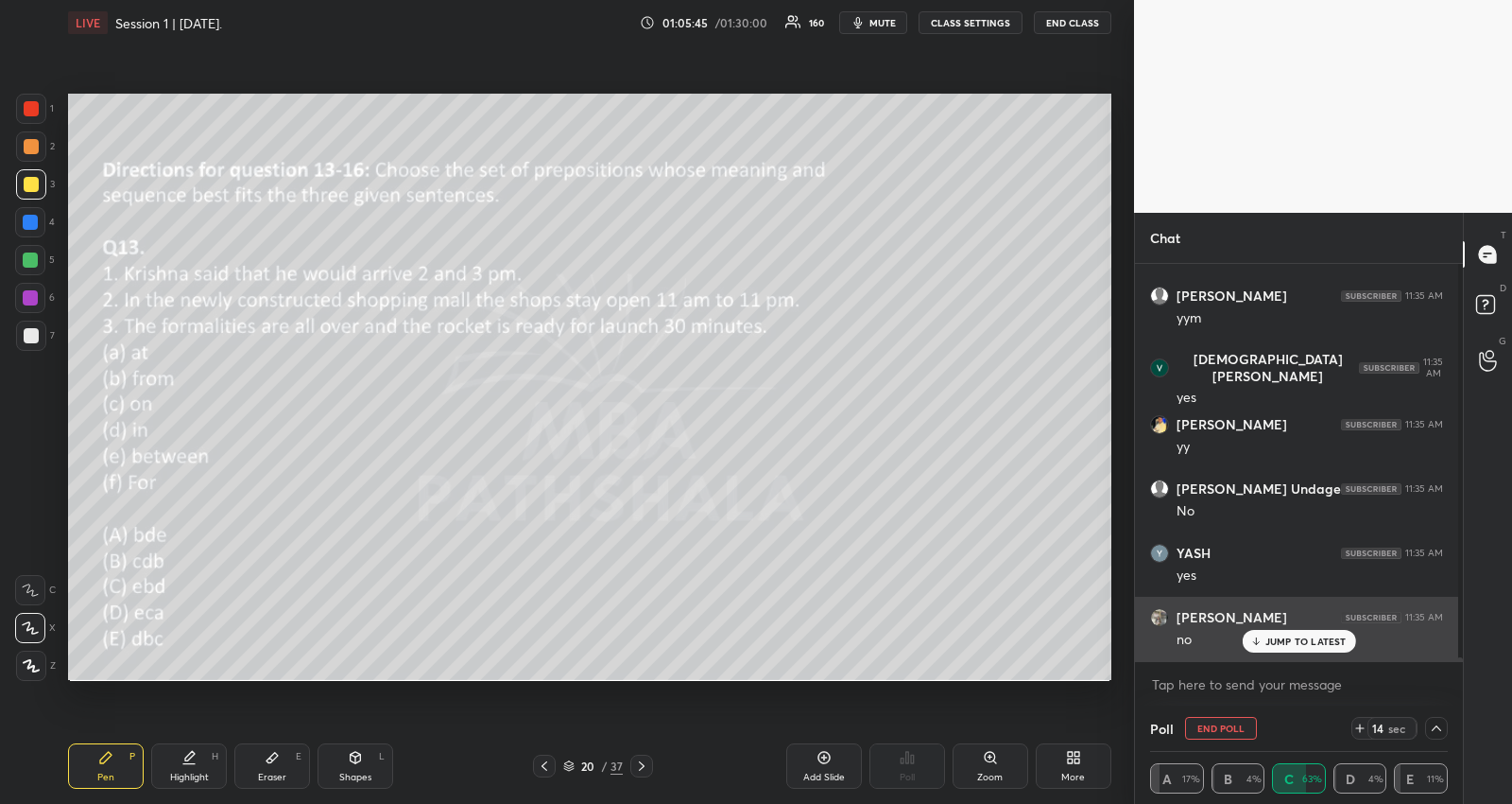
click at [1287, 641] on p "JUMP TO LATEST" at bounding box center [1306, 641] width 81 height 12
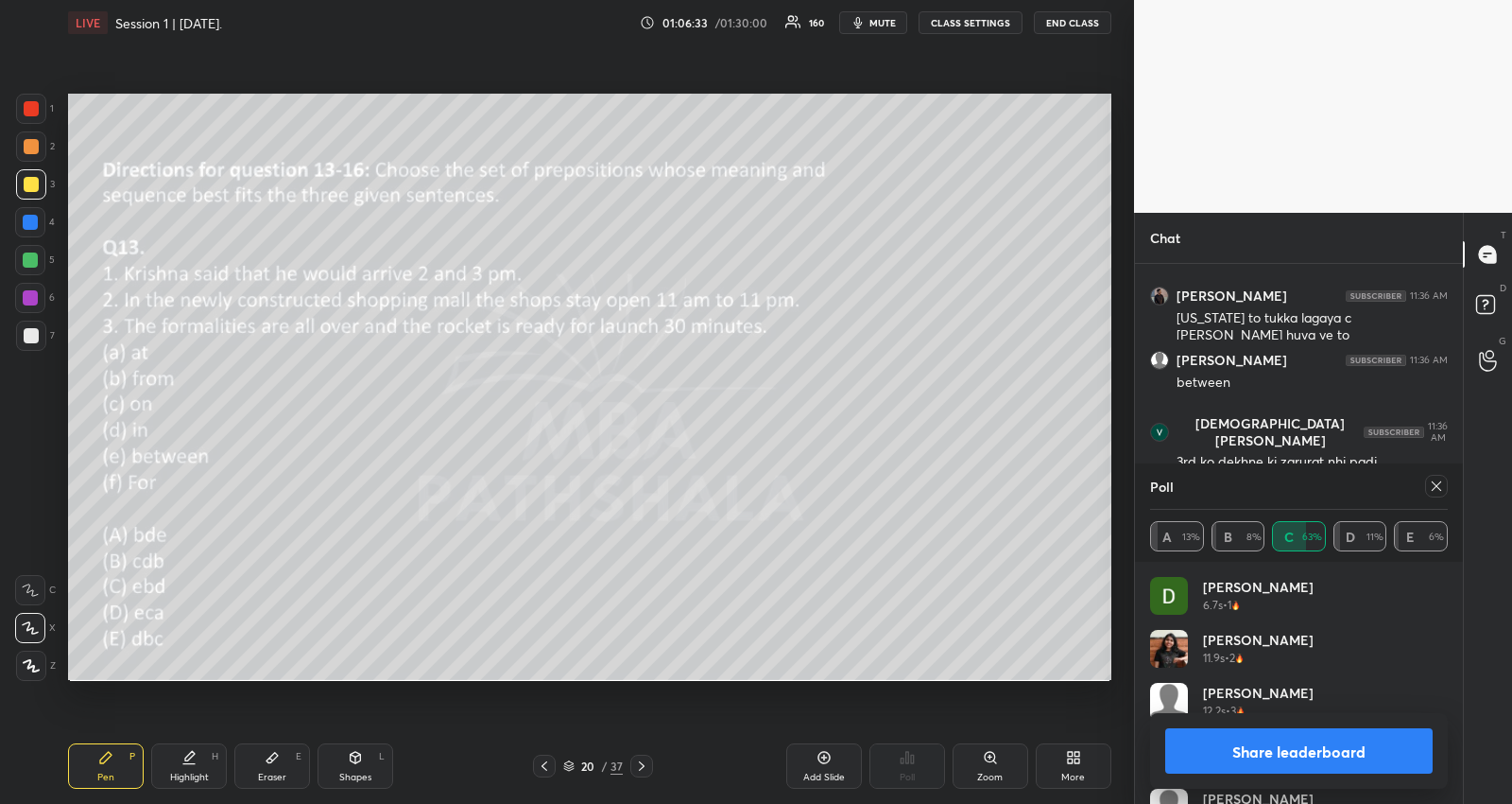
scroll to position [55993, 0]
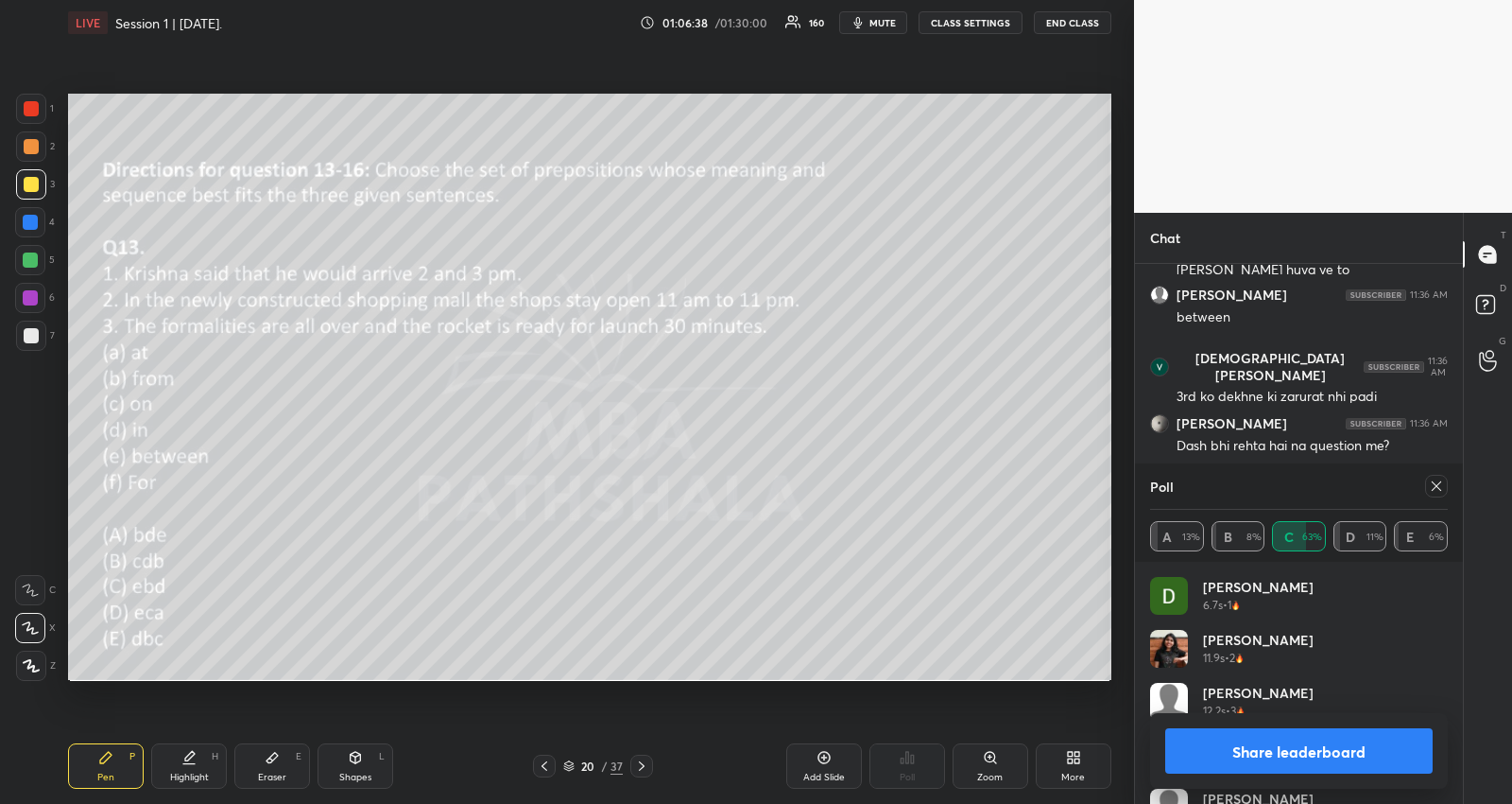
click at [1440, 489] on icon at bounding box center [1437, 486] width 10 height 10
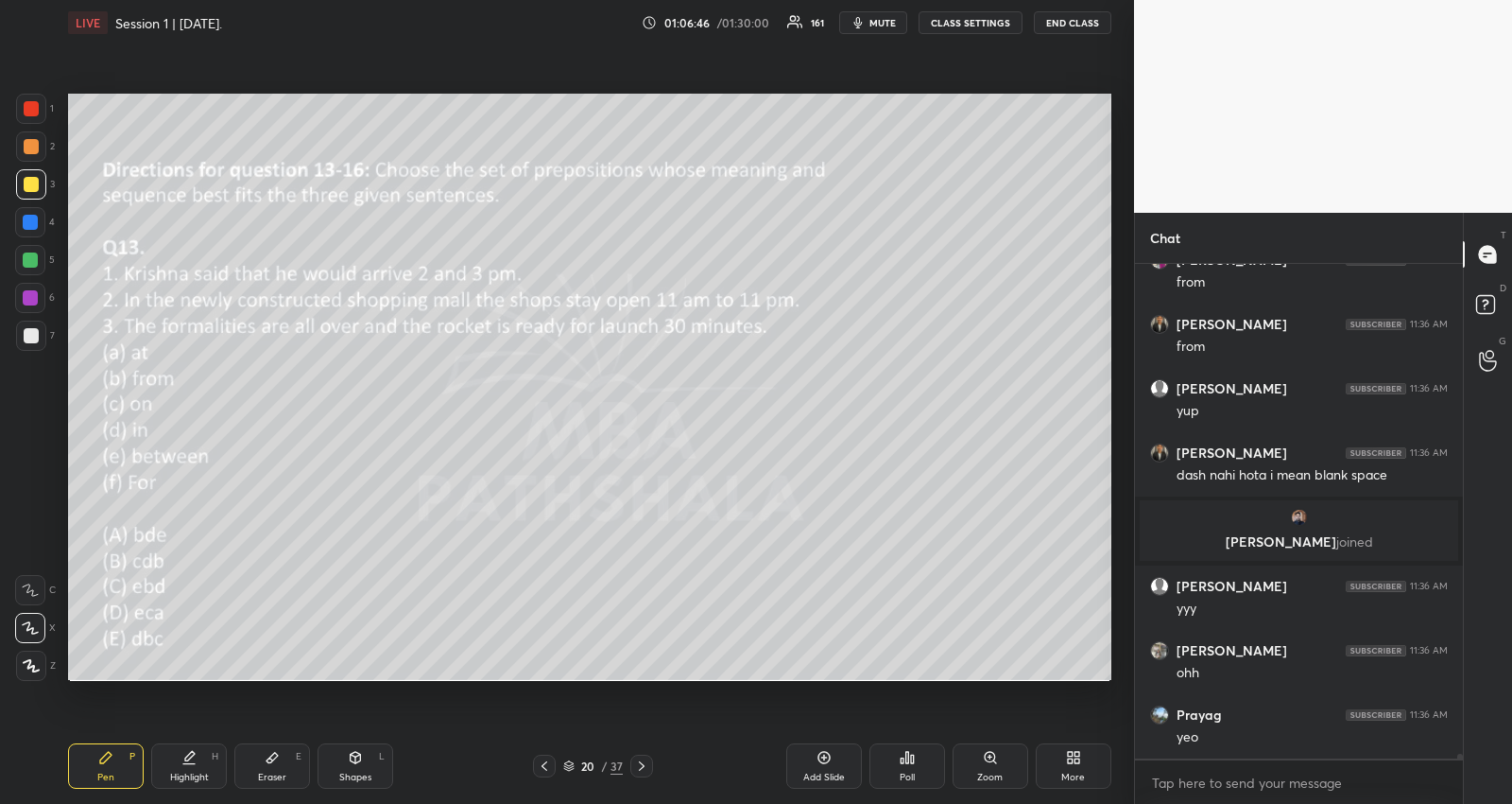
click at [1309, 766] on div "x" at bounding box center [1299, 782] width 328 height 44
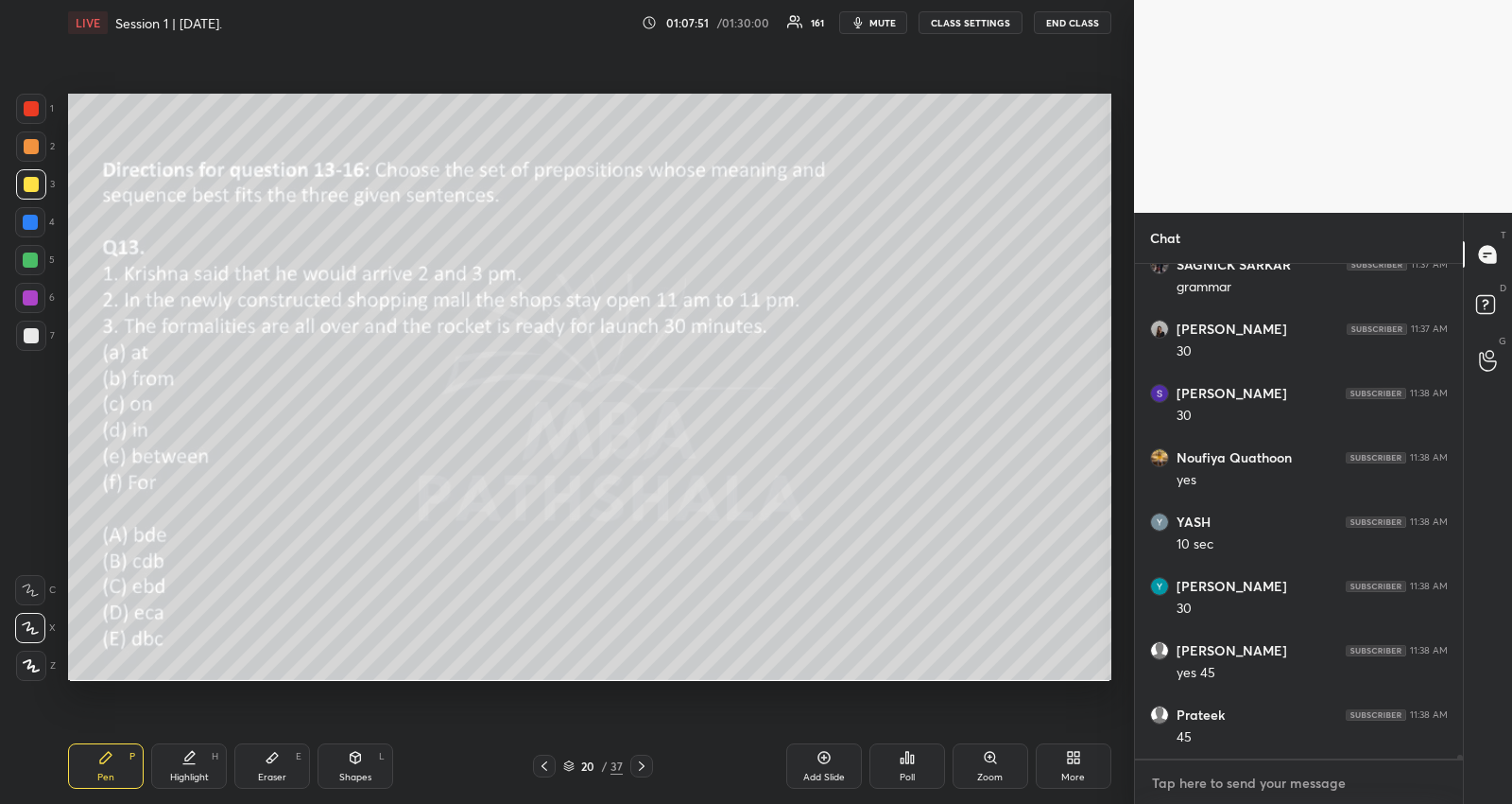
scroll to position [58400, 0]
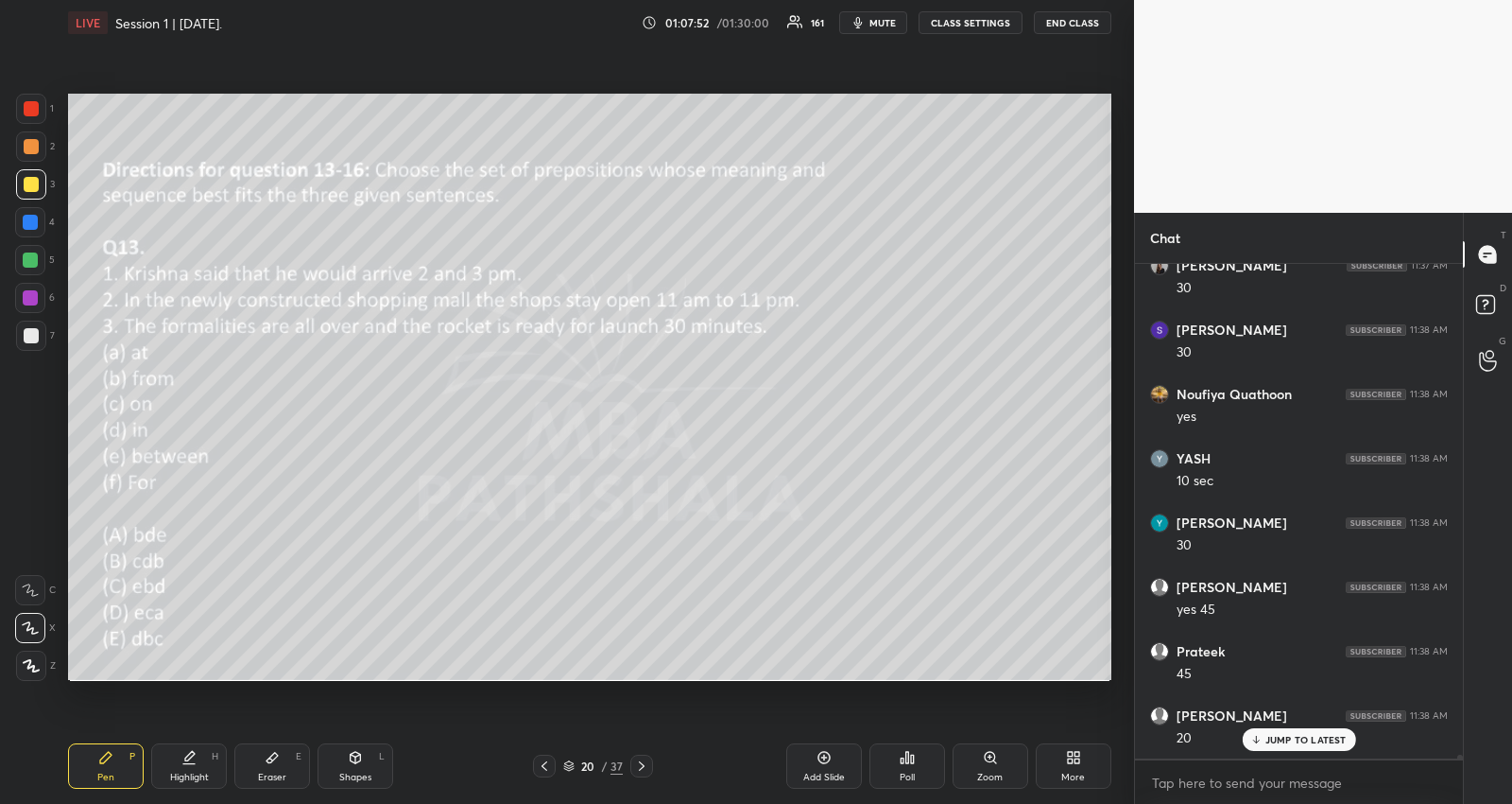
type textarea "x"
drag, startPoint x: 638, startPoint y: 765, endPoint x: 696, endPoint y: 787, distance: 62.0
click at [635, 764] on icon at bounding box center [641, 766] width 15 height 15
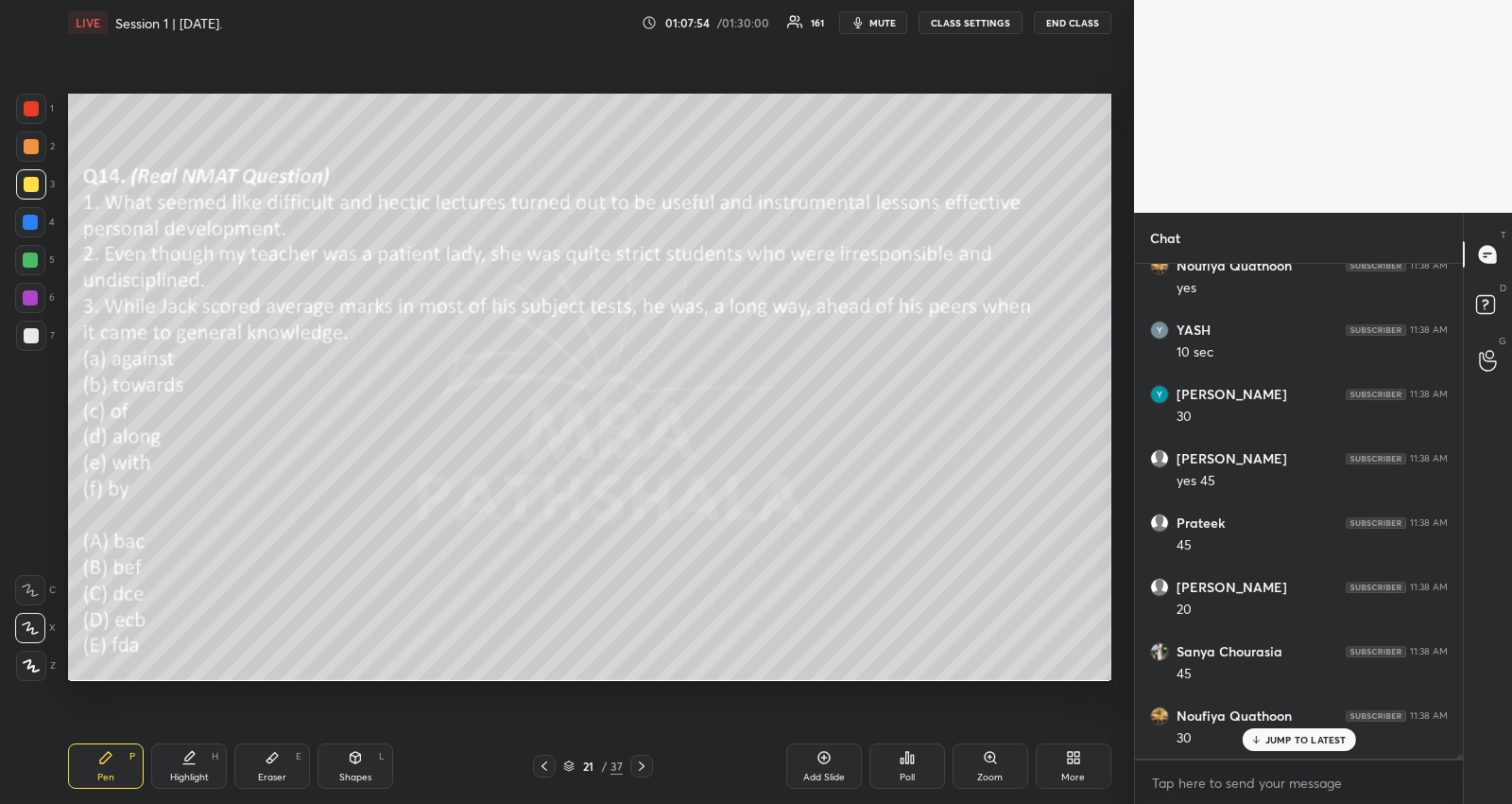
scroll to position [58658, 0]
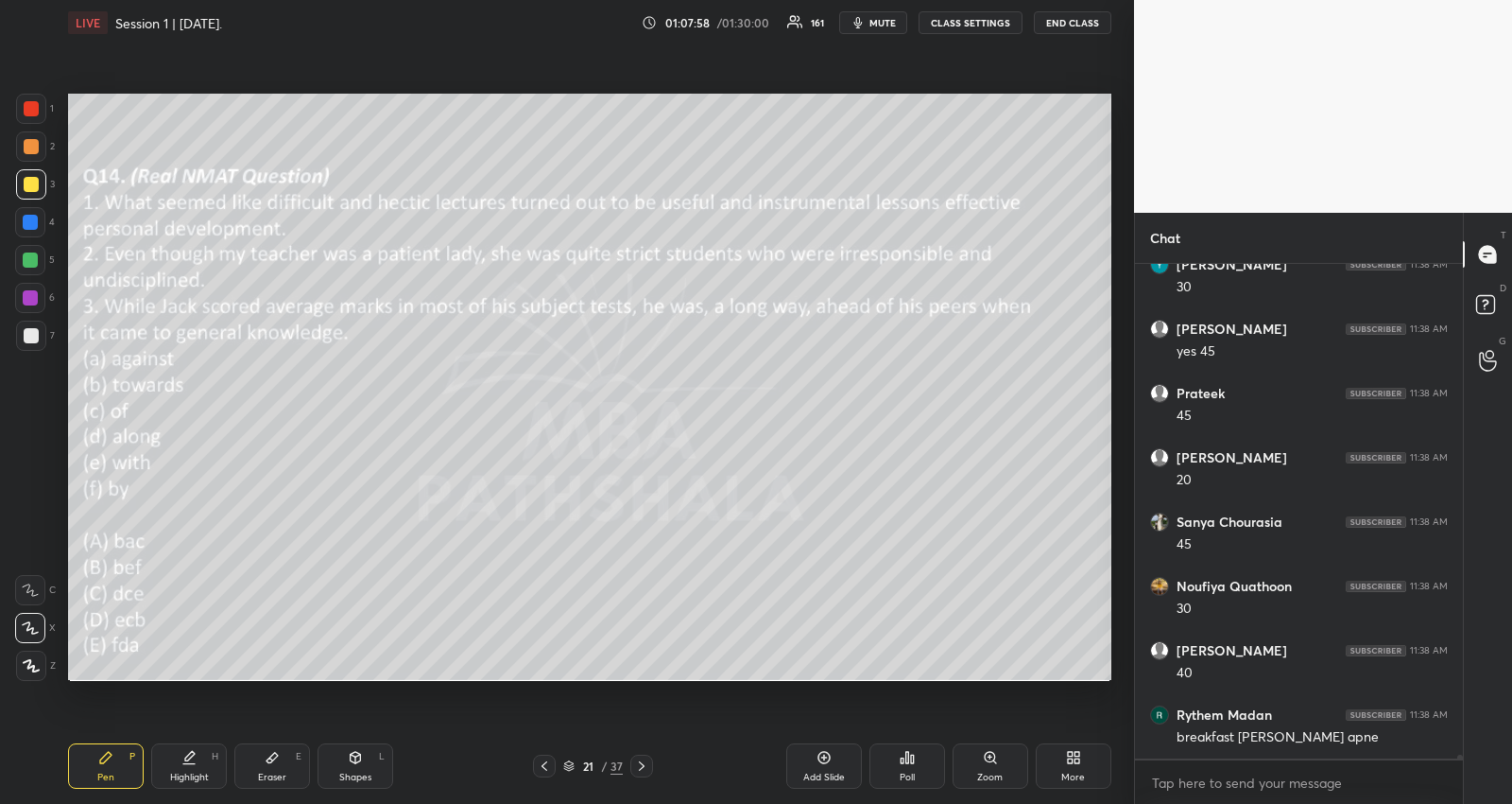
click at [918, 783] on div "Poll" at bounding box center [907, 766] width 76 height 45
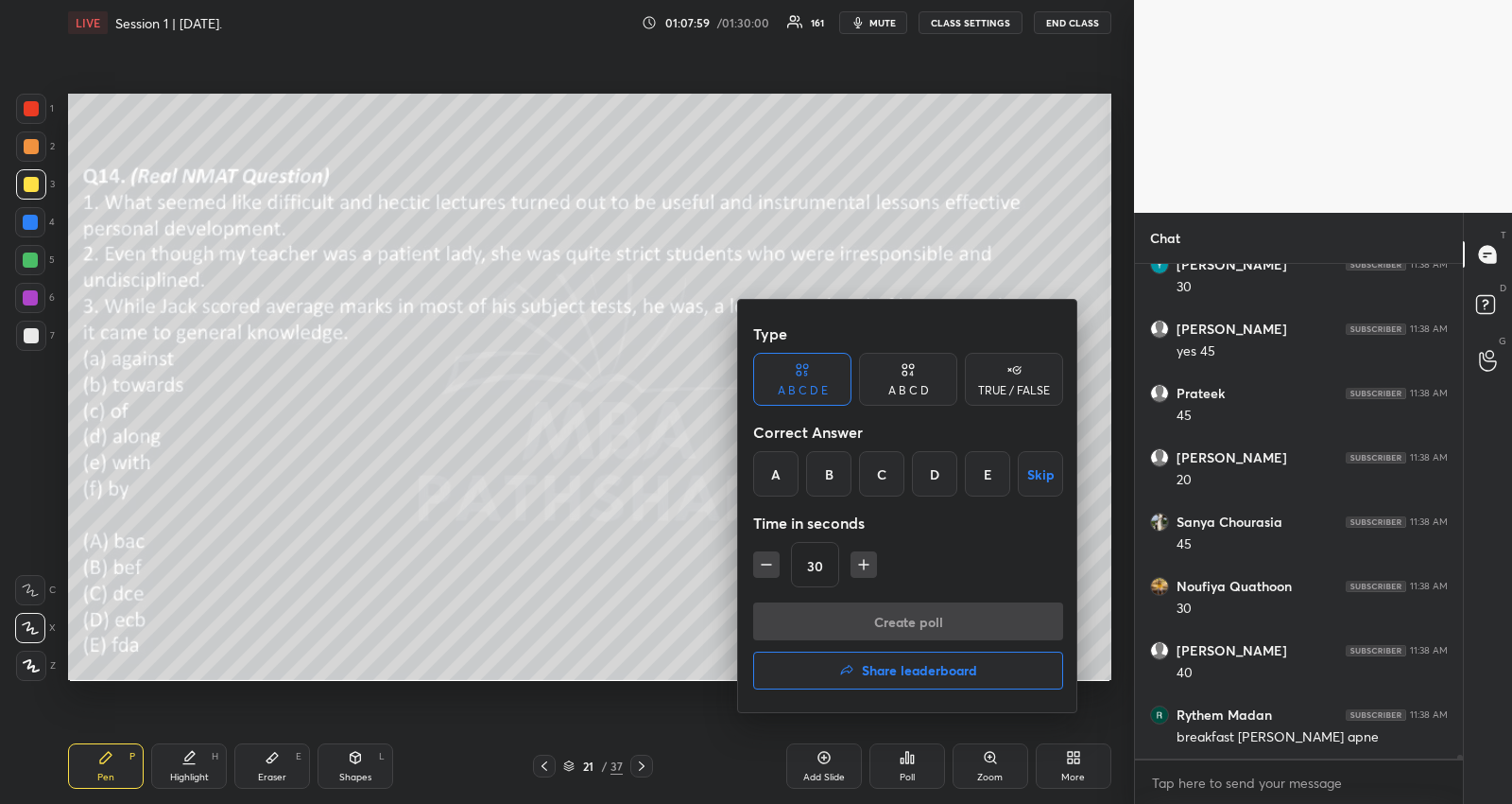
click at [837, 482] on div "B" at bounding box center [829, 474] width 45 height 45
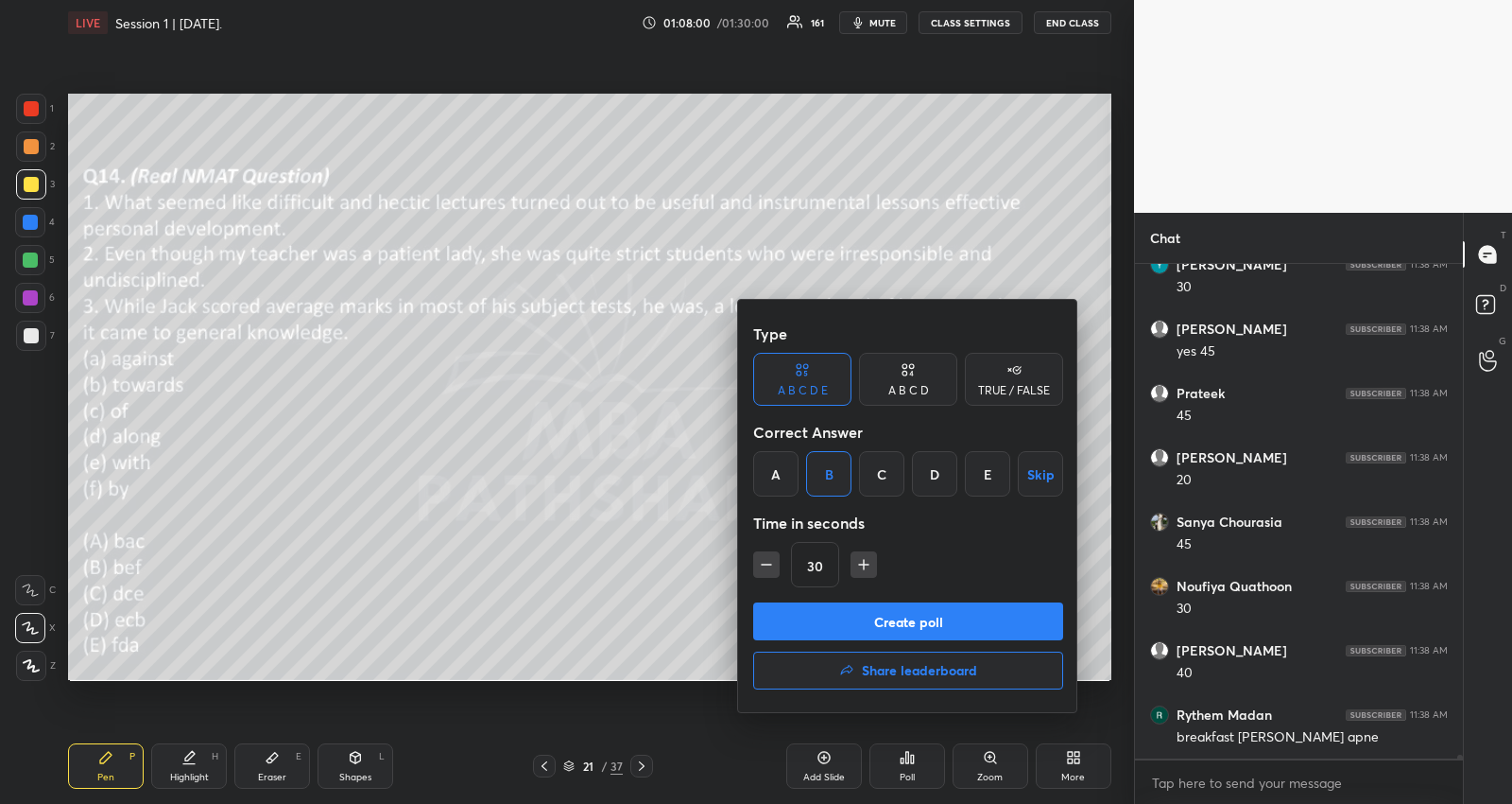
click at [871, 573] on icon "button" at bounding box center [863, 564] width 19 height 19
type input "45"
click at [856, 621] on button "Create poll" at bounding box center [908, 621] width 310 height 37
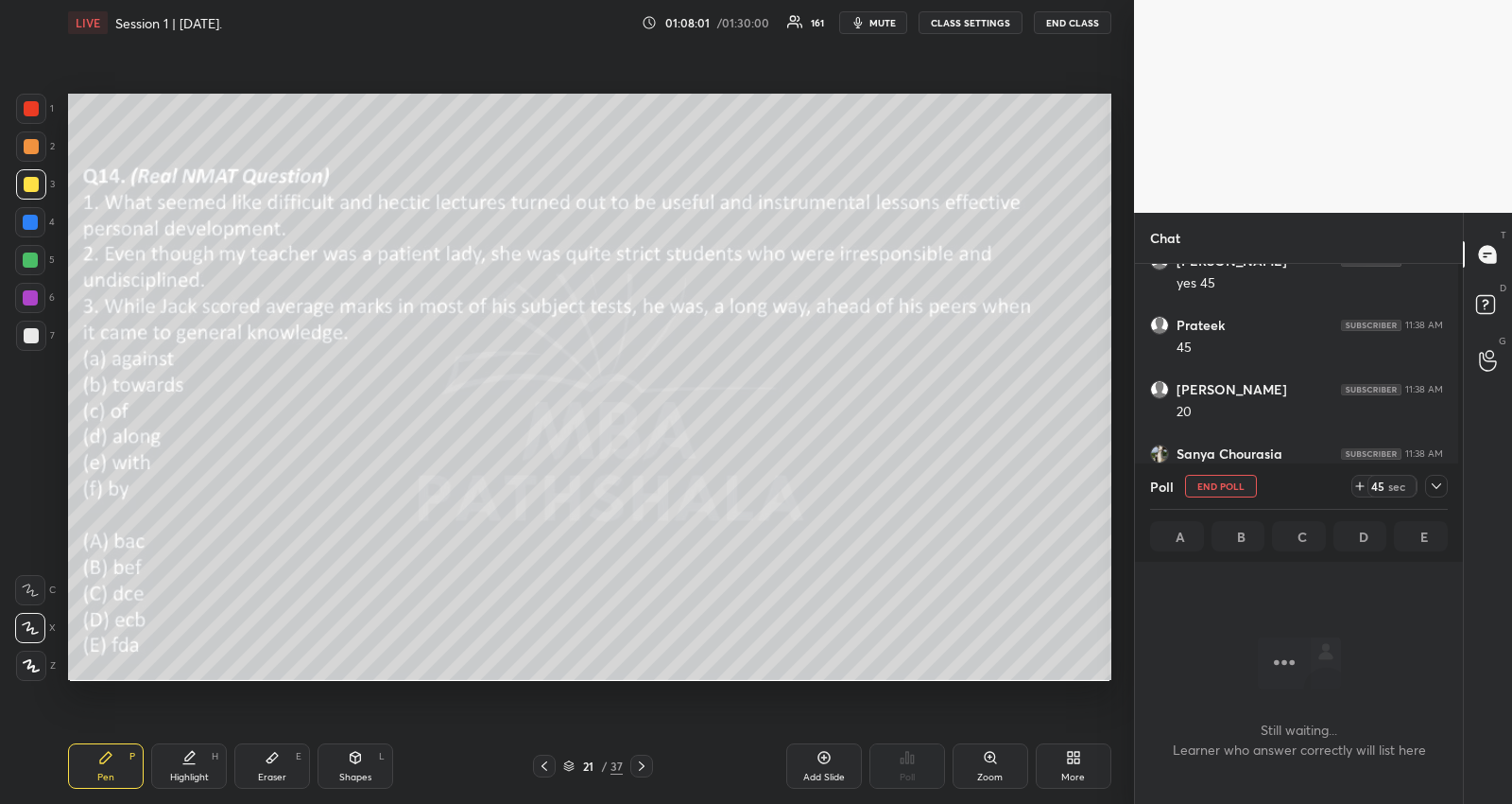
scroll to position [391, 324]
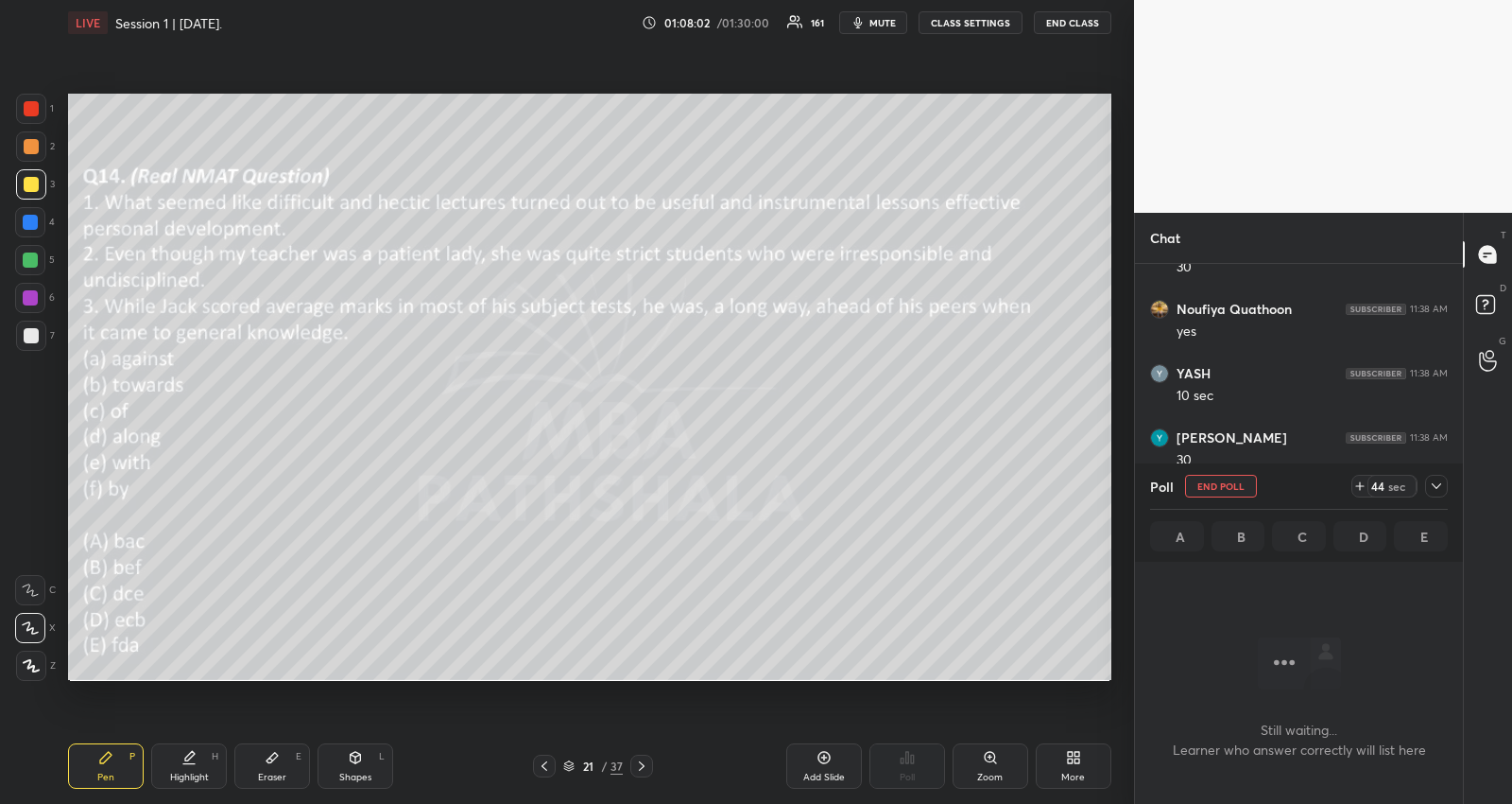
click at [1440, 477] on div at bounding box center [1436, 485] width 23 height 23
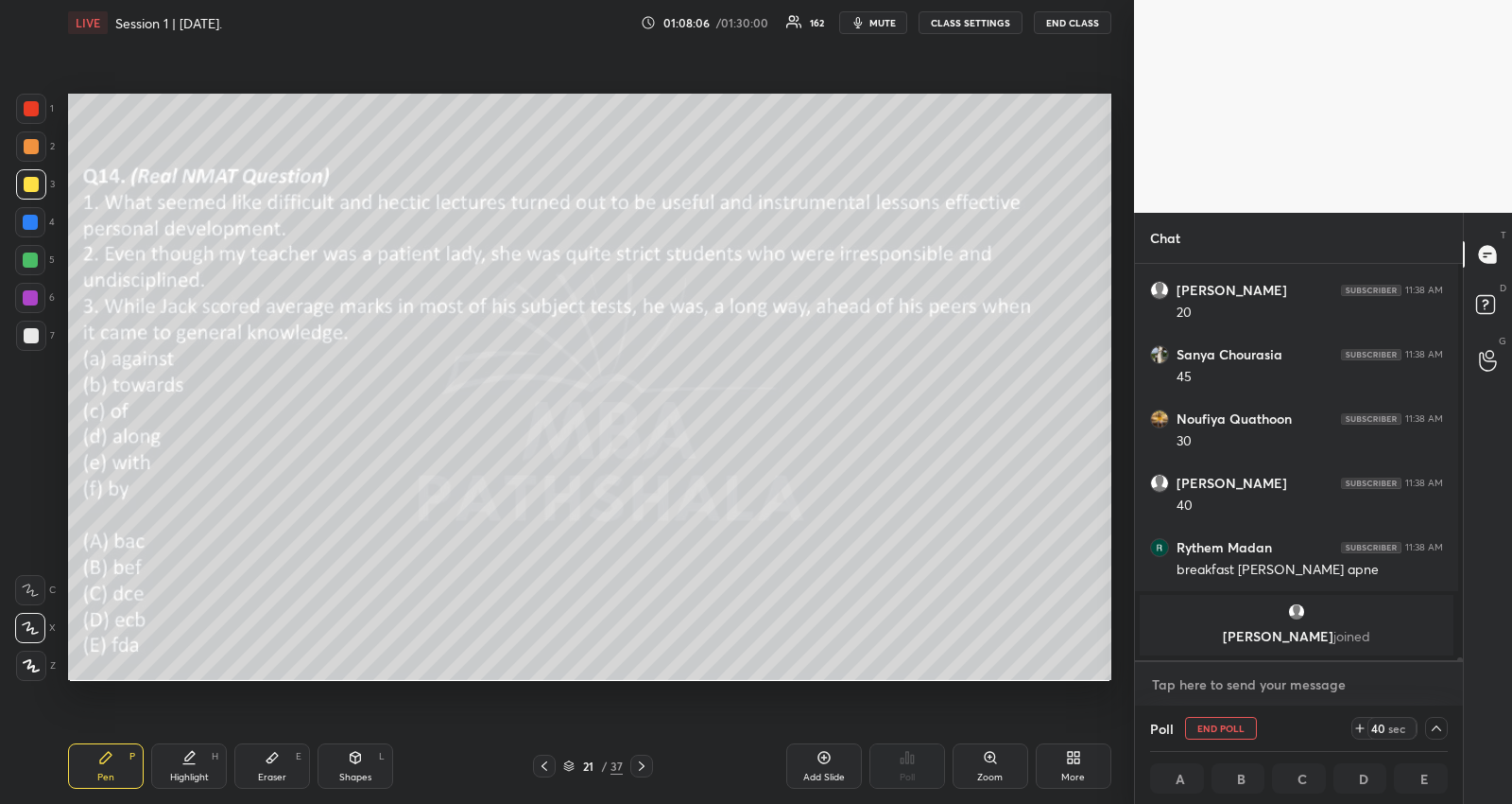
click at [1304, 671] on textarea at bounding box center [1299, 685] width 298 height 31
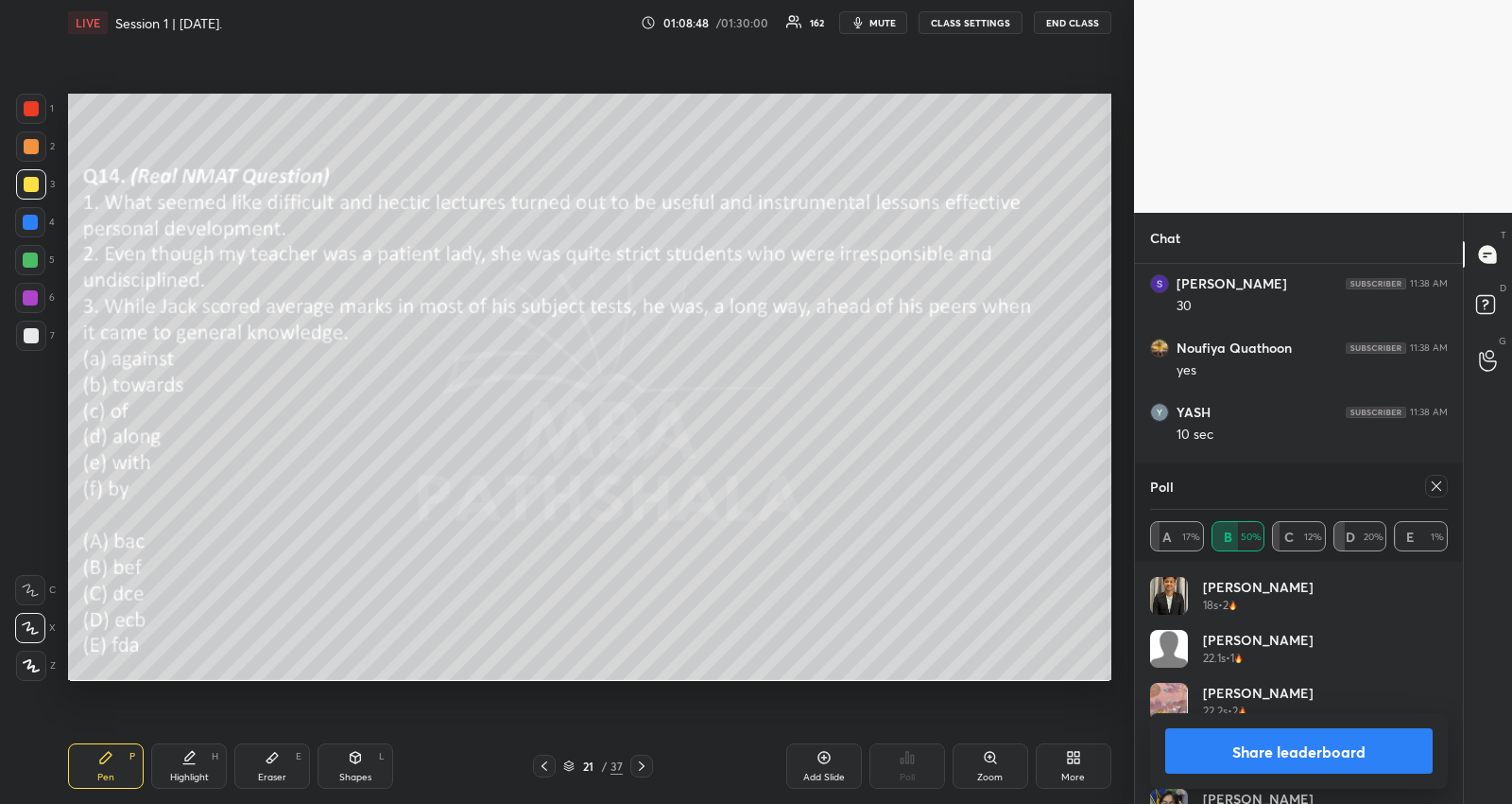
click at [1439, 485] on icon at bounding box center [1436, 485] width 15 height 15
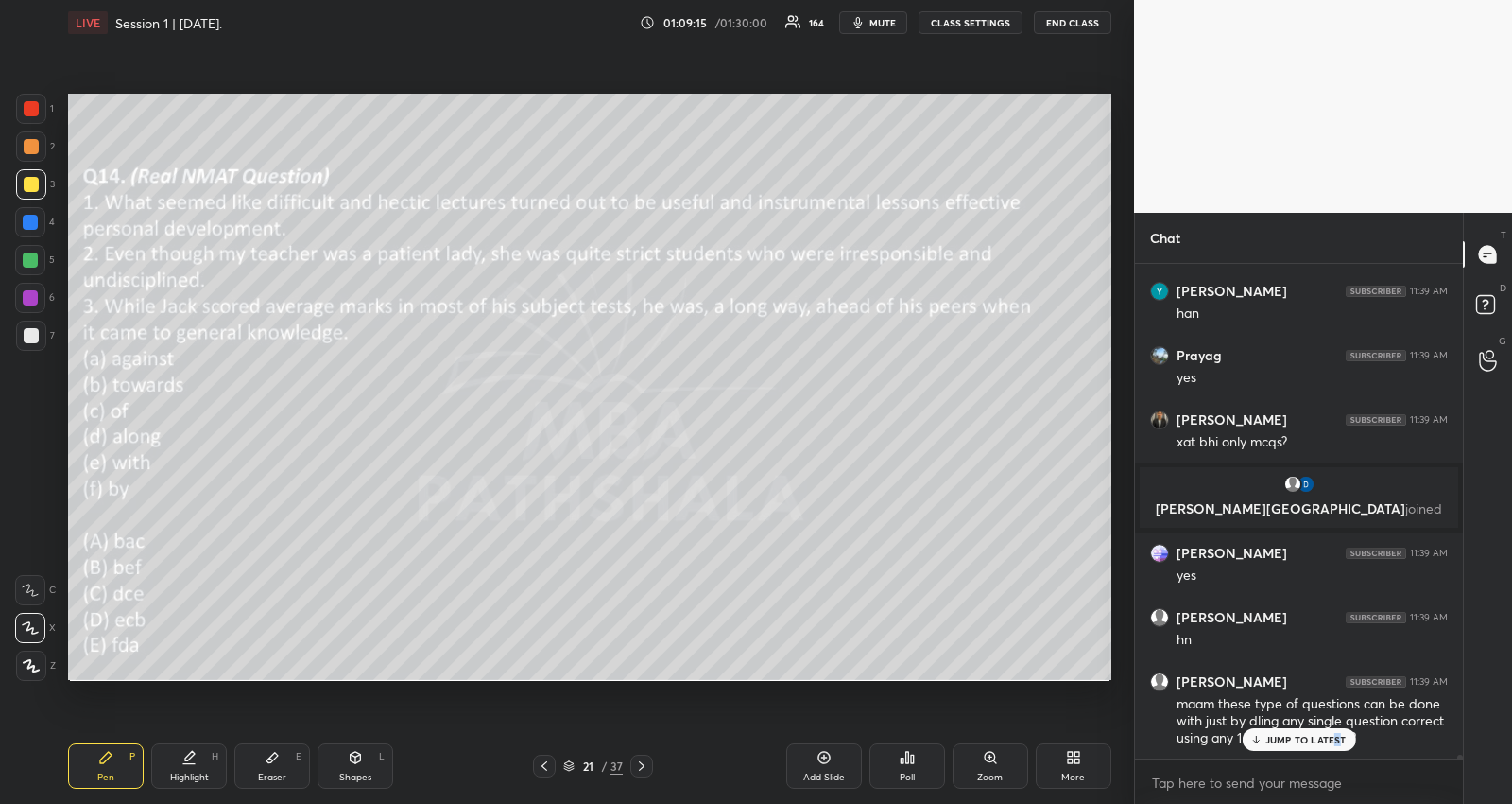
click at [1337, 736] on p "JUMP TO LATEST" at bounding box center [1306, 740] width 81 height 12
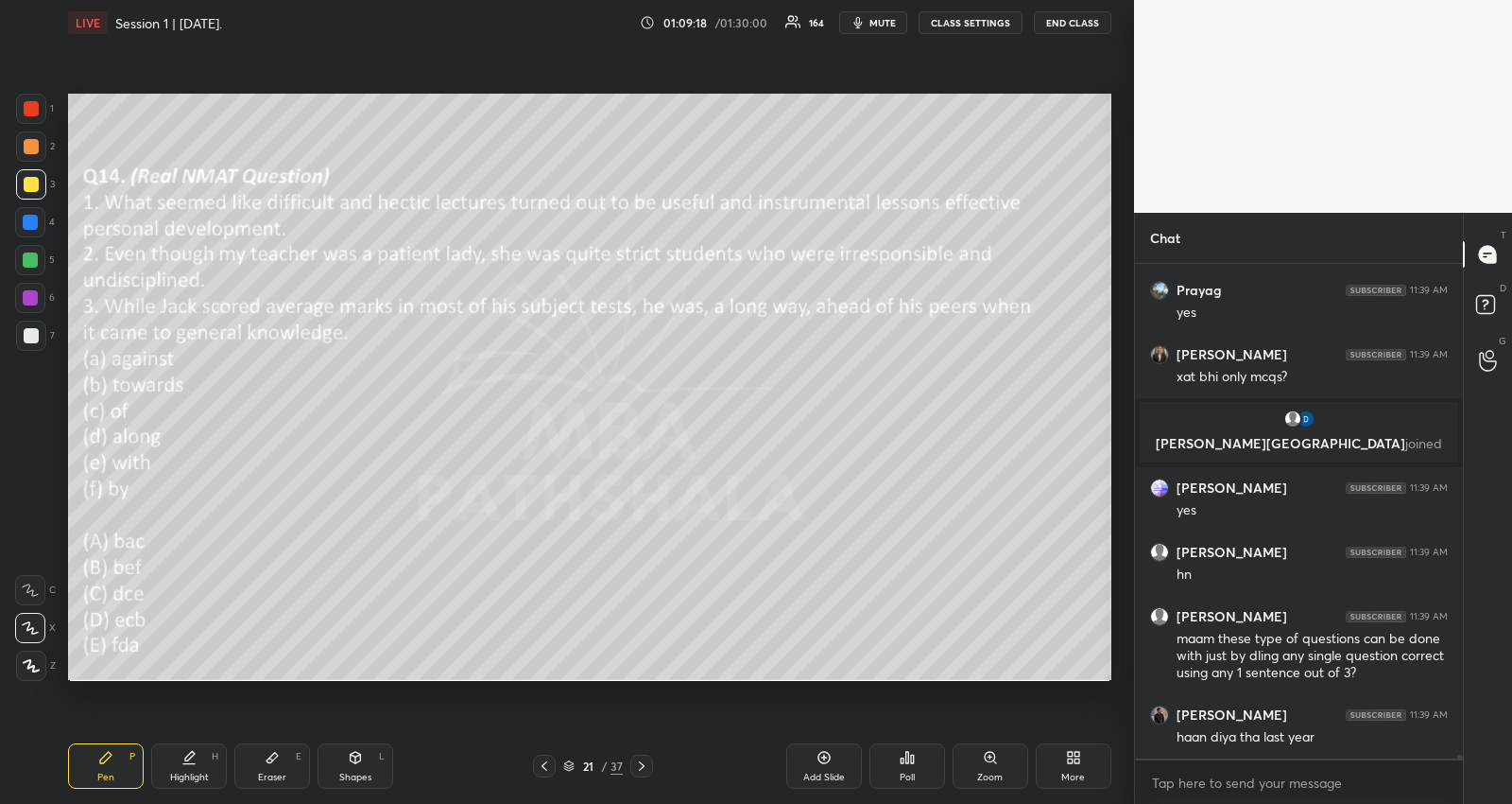
click at [282, 768] on div "Eraser E" at bounding box center [272, 766] width 76 height 45
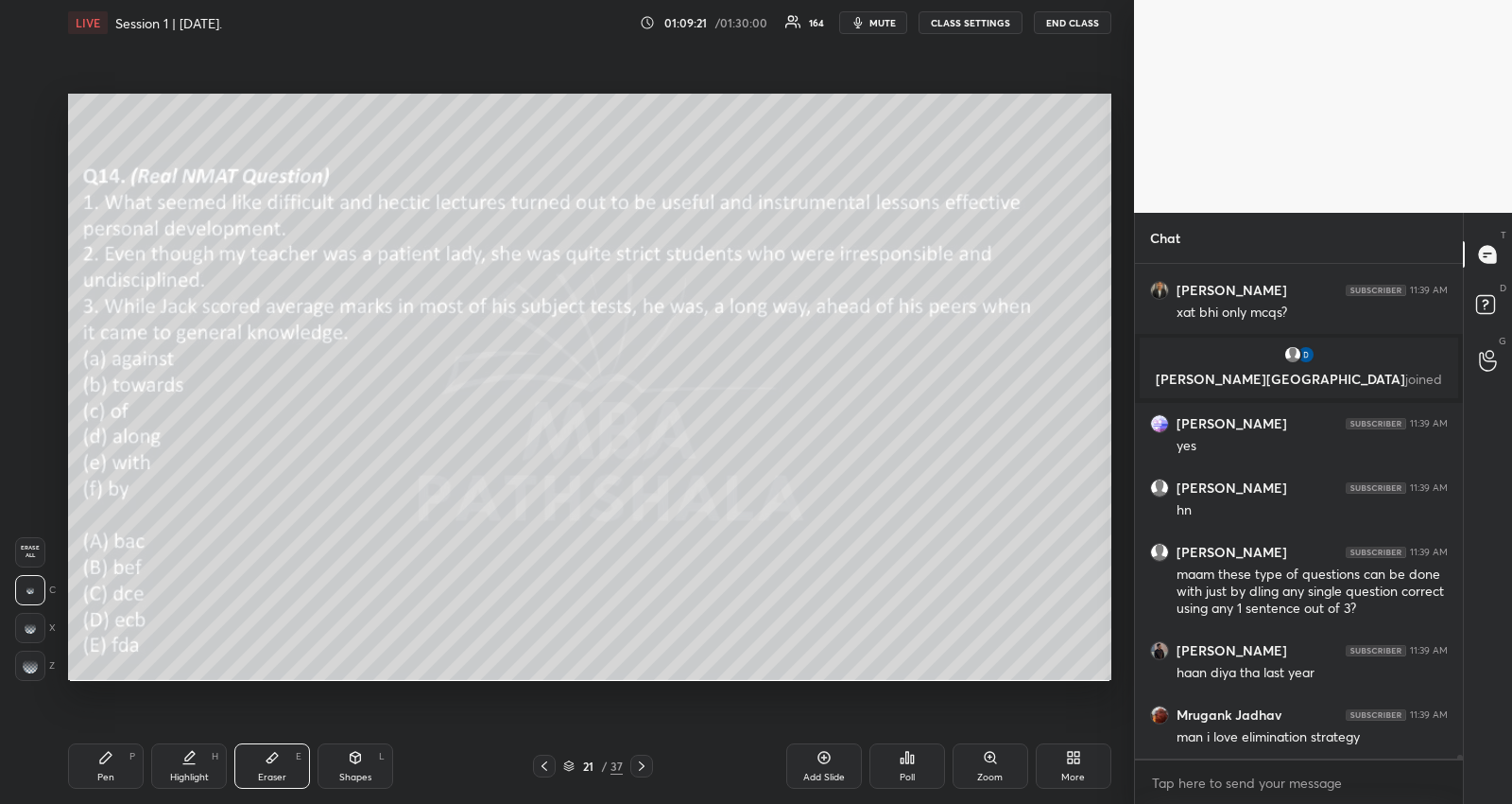
drag, startPoint x: 32, startPoint y: 669, endPoint x: 62, endPoint y: 665, distance: 30.3
click at [33, 669] on rect at bounding box center [34, 669] width 2 height 2
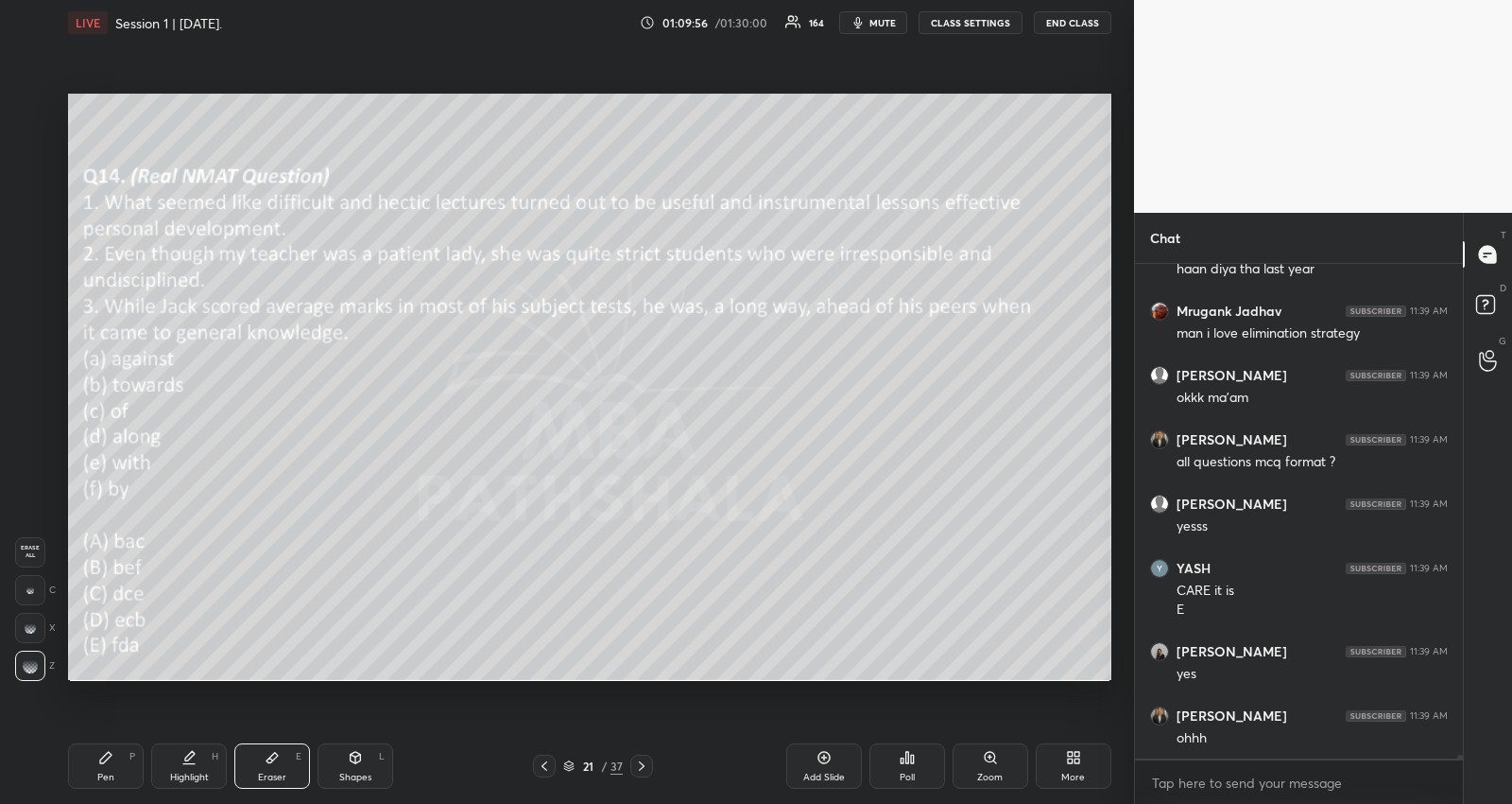
scroll to position [59047, 0]
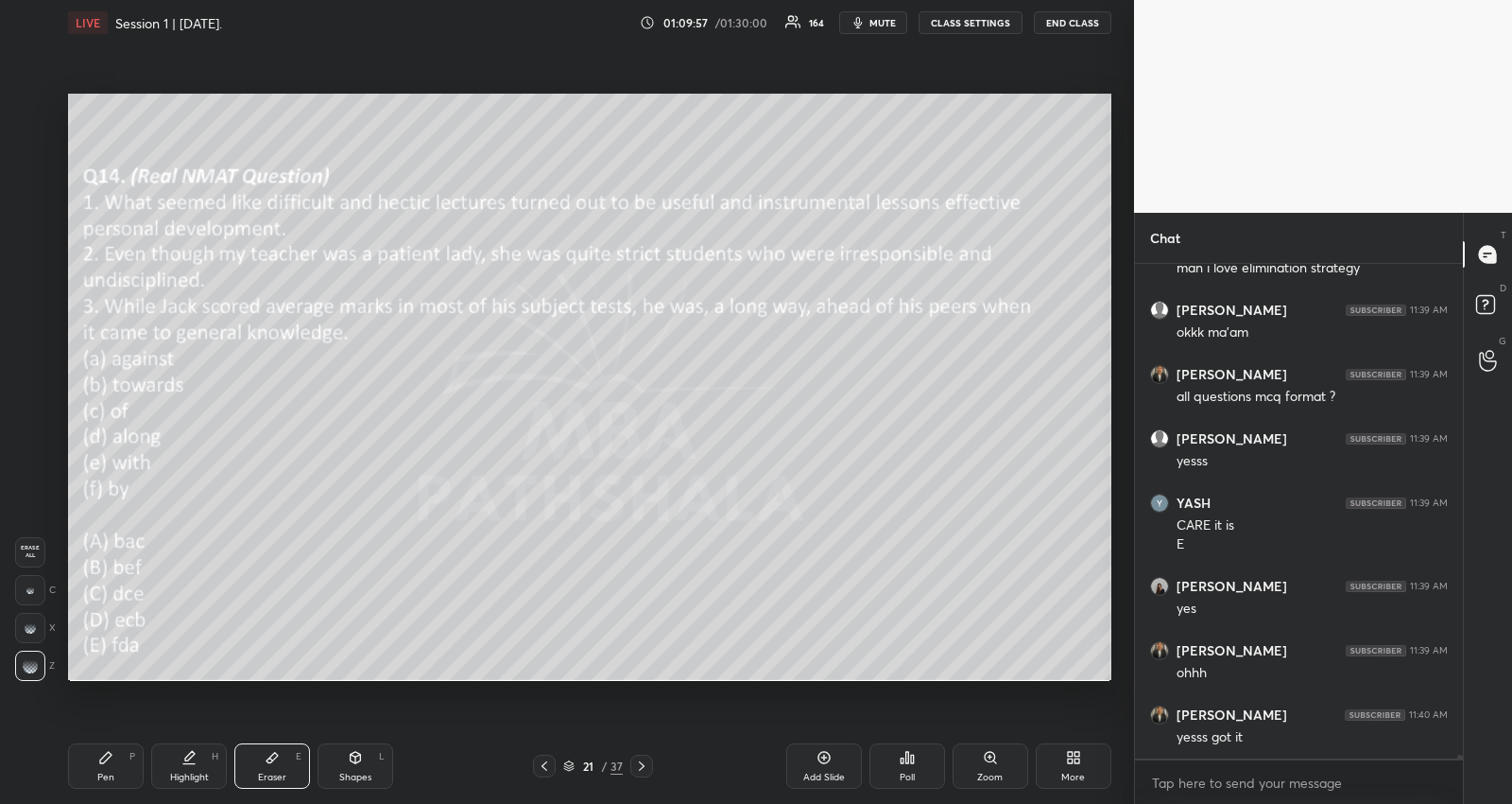
drag, startPoint x: 114, startPoint y: 763, endPoint x: 187, endPoint y: 728, distance: 81.0
click at [114, 764] on div "Pen P" at bounding box center [106, 766] width 76 height 45
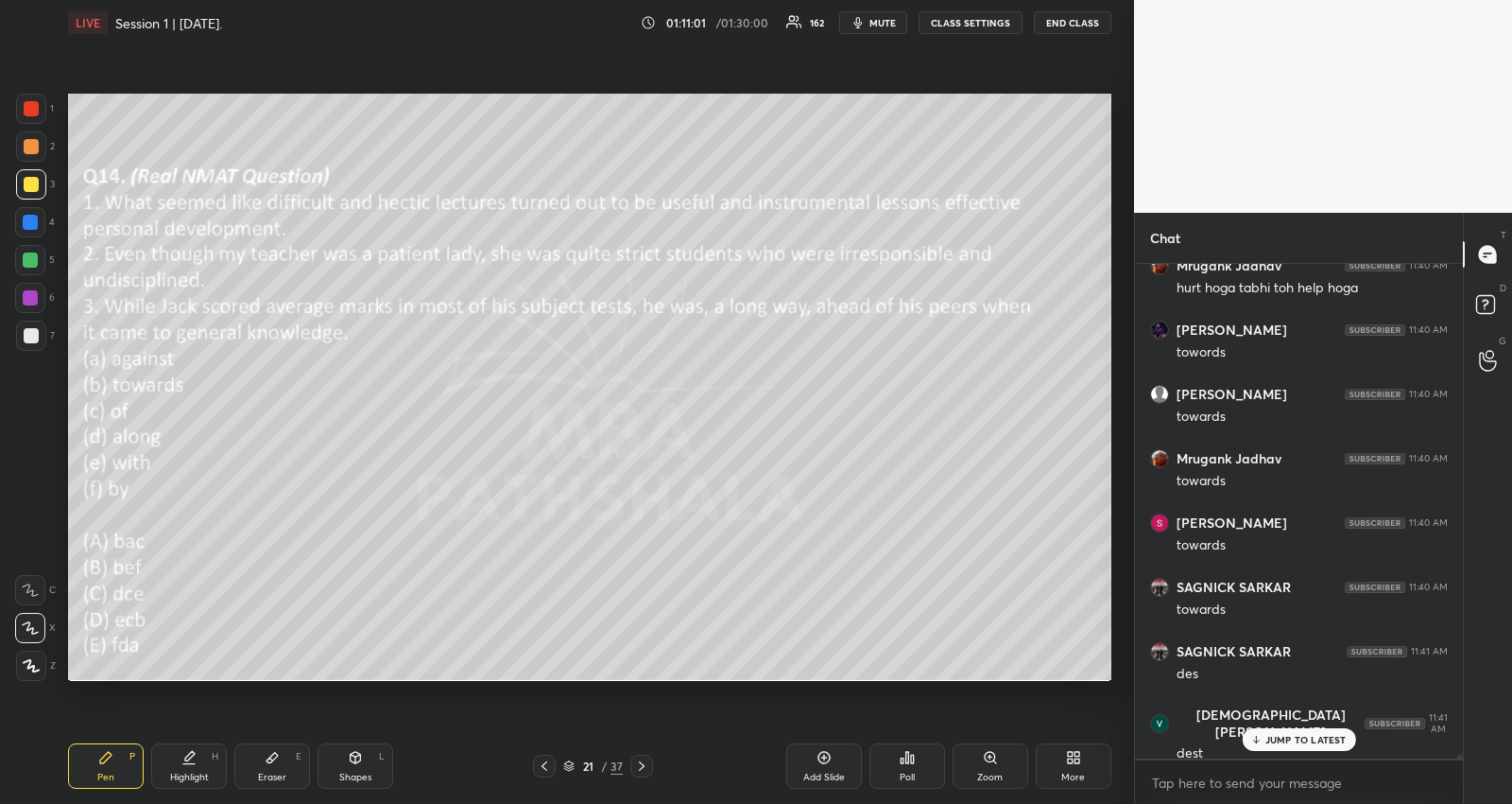
scroll to position [59823, 0]
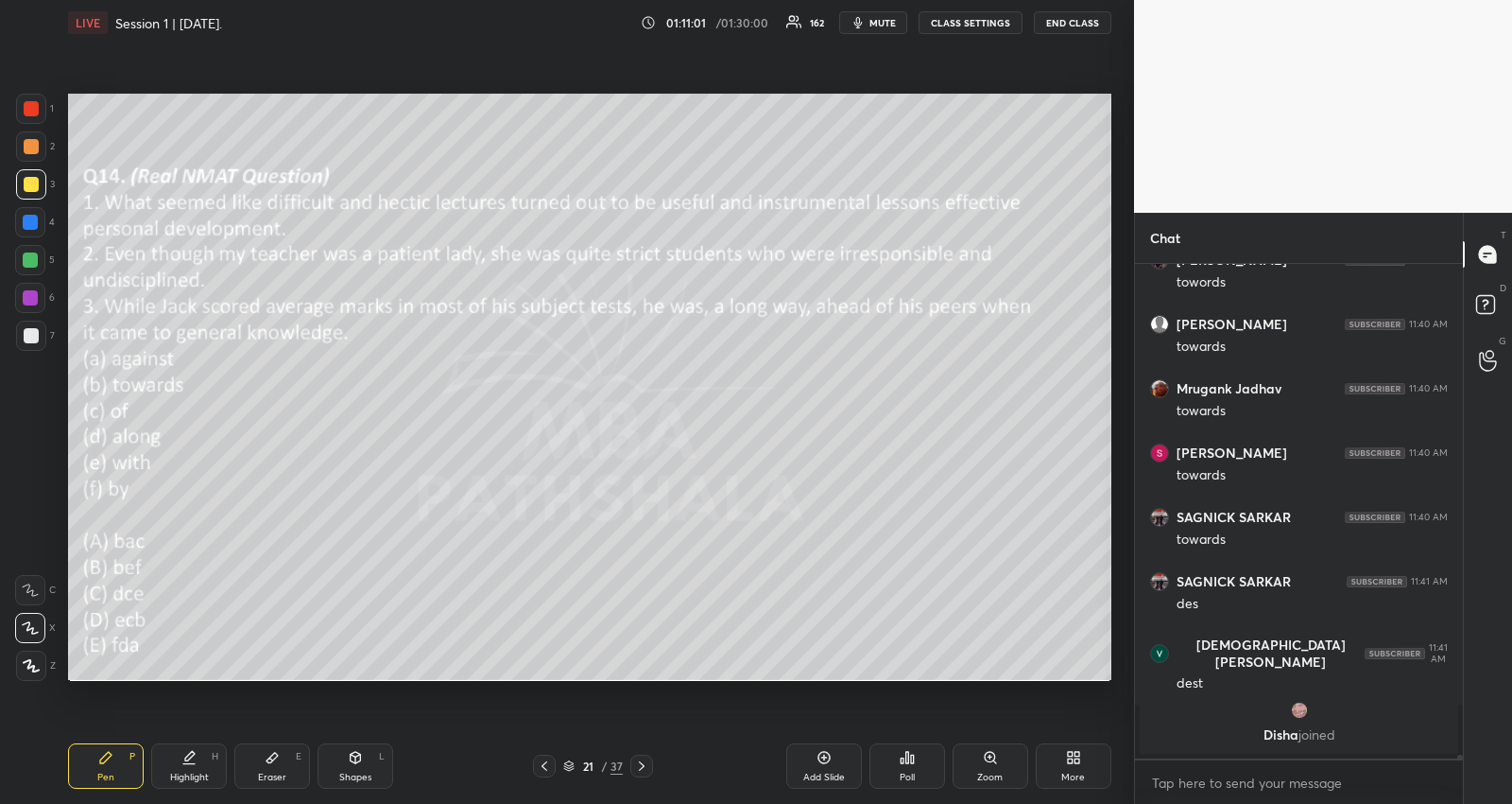
drag, startPoint x: 264, startPoint y: 770, endPoint x: 294, endPoint y: 760, distance: 31.6
click at [264, 772] on div "Eraser" at bounding box center [272, 777] width 29 height 10
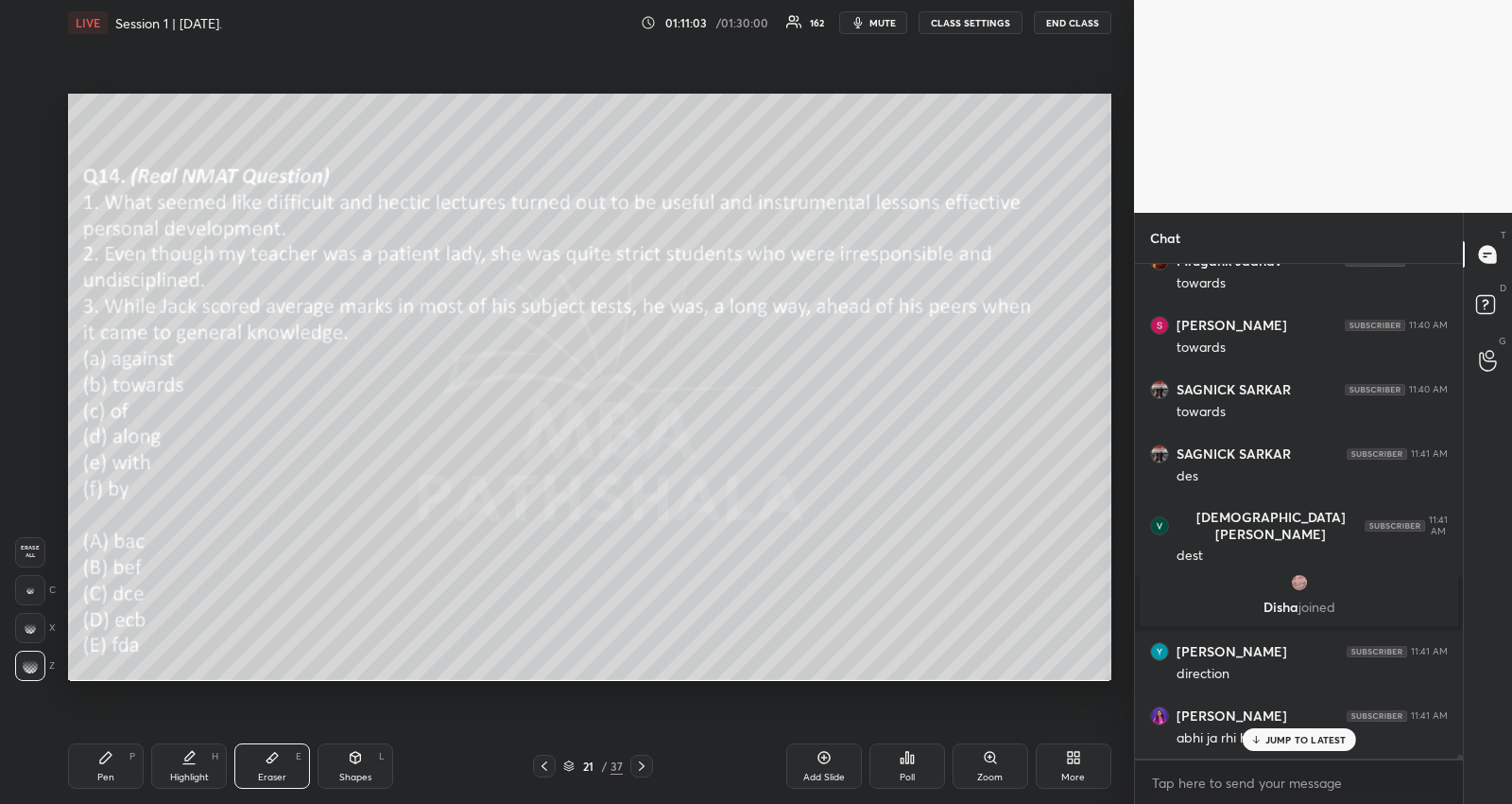
click at [109, 759] on icon at bounding box center [106, 757] width 15 height 15
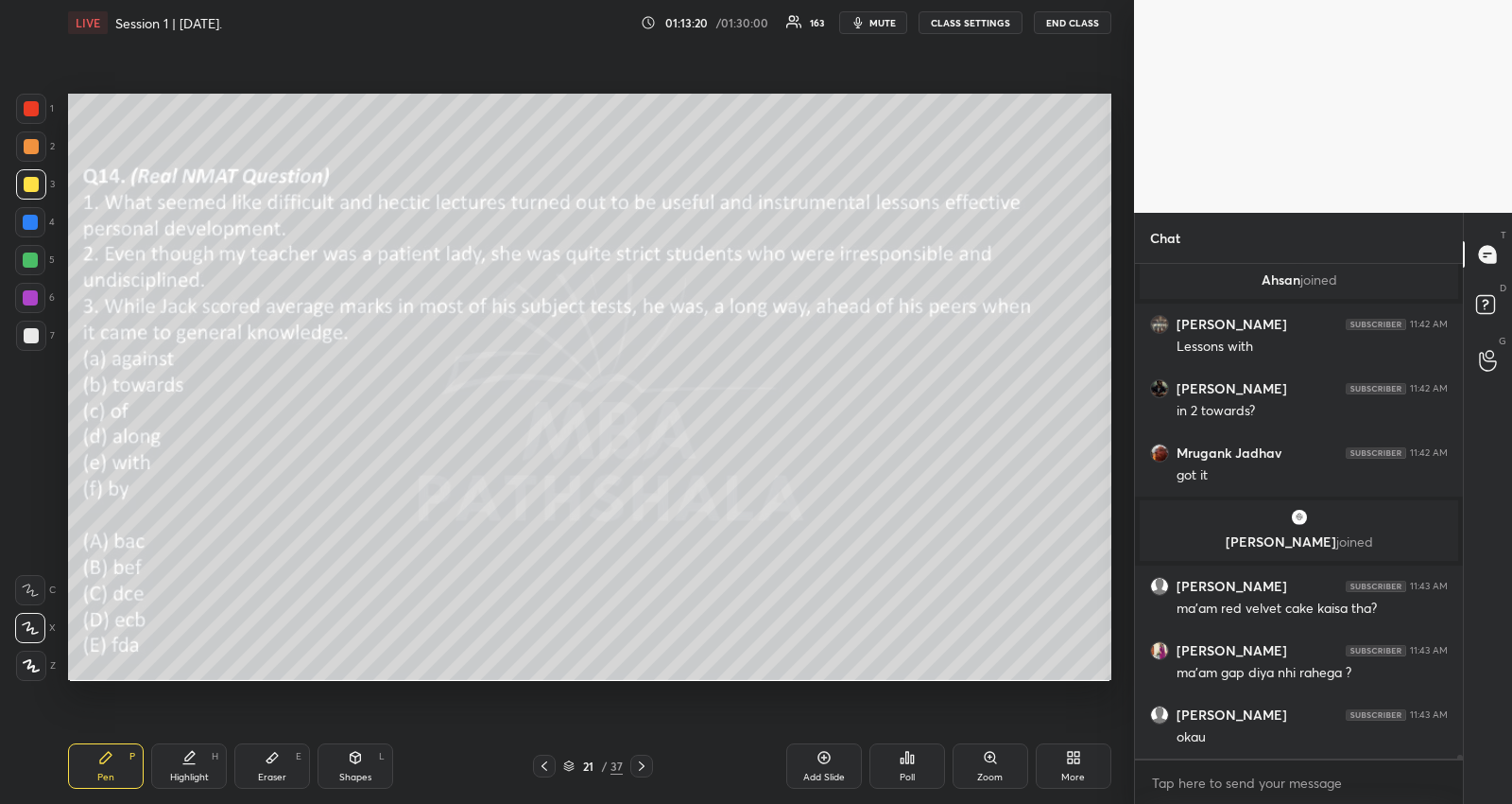
scroll to position [60707, 0]
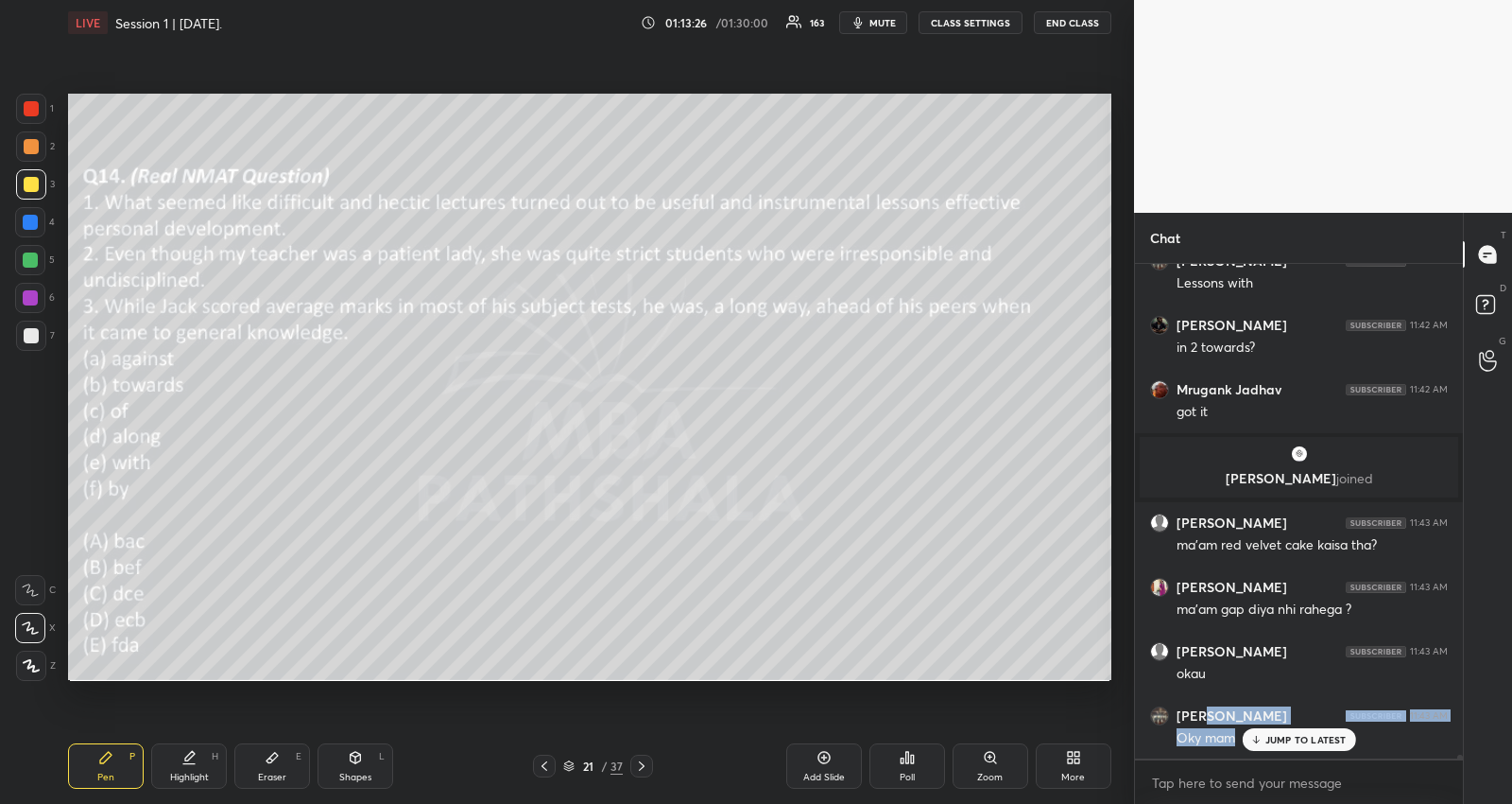
click at [1271, 729] on div "[PERSON_NAME] 11:42 AM ha [PERSON_NAME] 11:42 AM 2nd wala sentence sbse pehla h…" at bounding box center [1299, 510] width 328 height 494
click at [1317, 730] on div "JUMP TO LATEST" at bounding box center [1298, 739] width 113 height 23
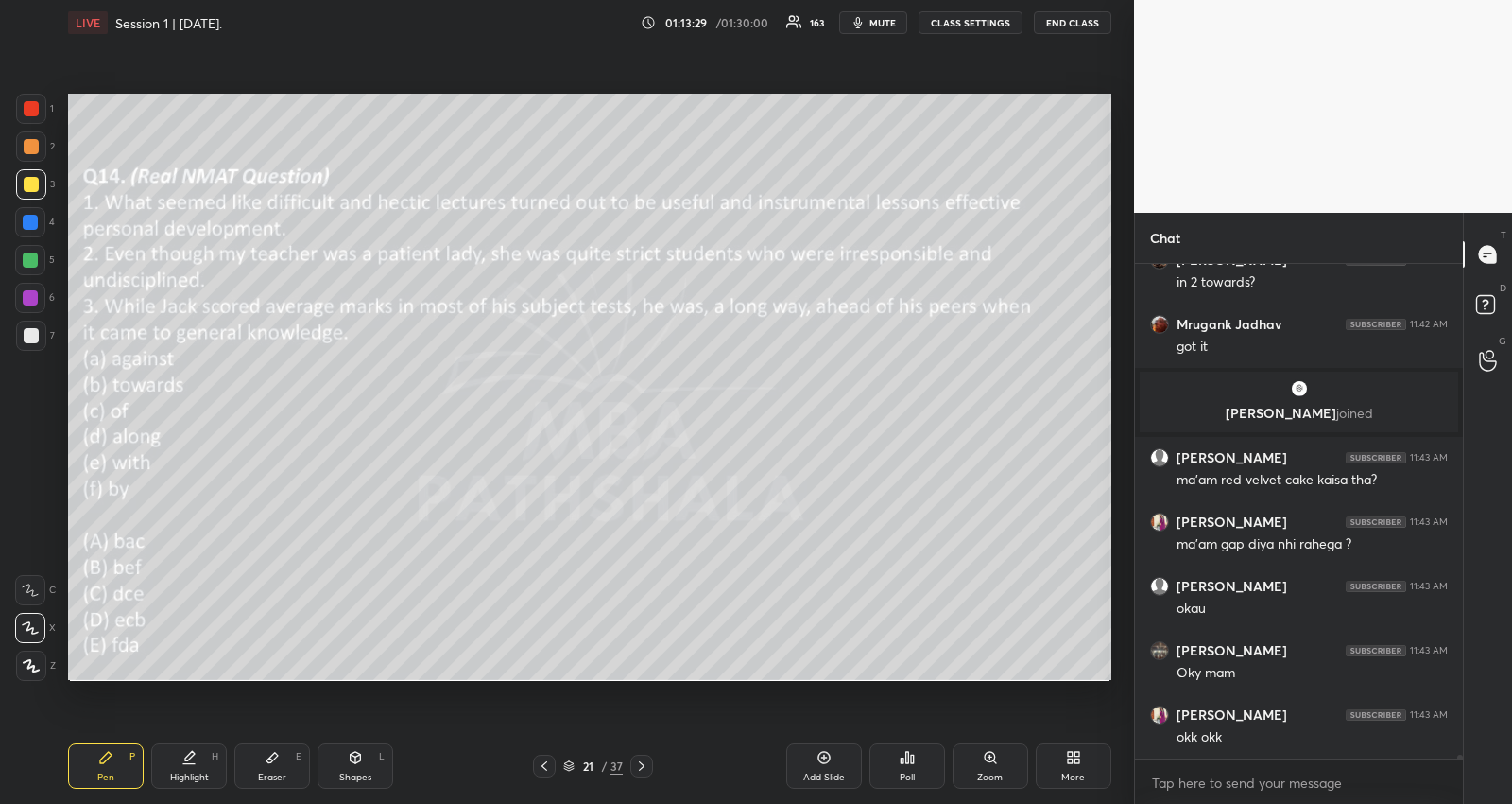
click at [638, 760] on icon at bounding box center [641, 766] width 15 height 15
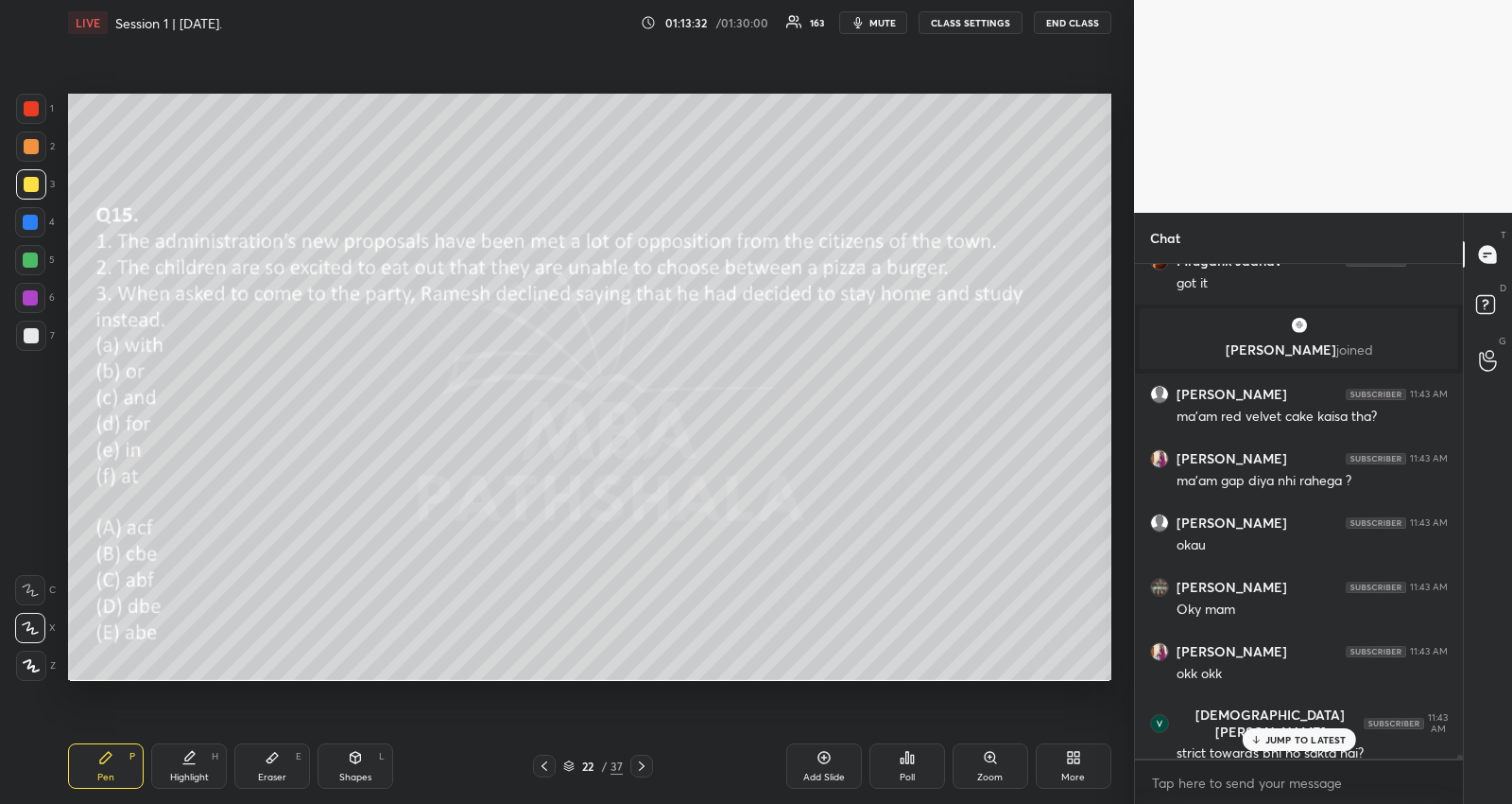
click at [1261, 739] on icon at bounding box center [1256, 740] width 12 height 12
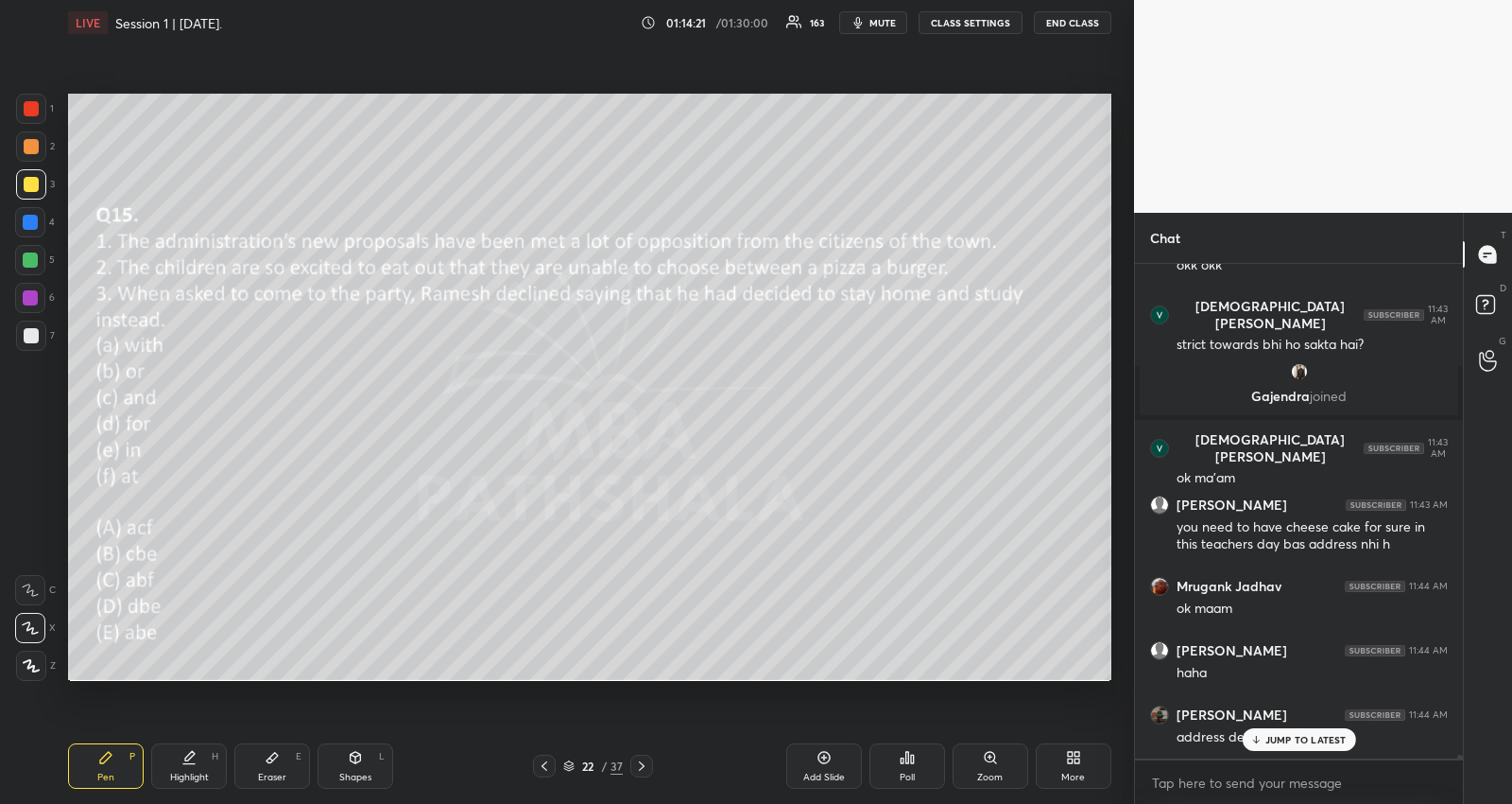
scroll to position [61217, 0]
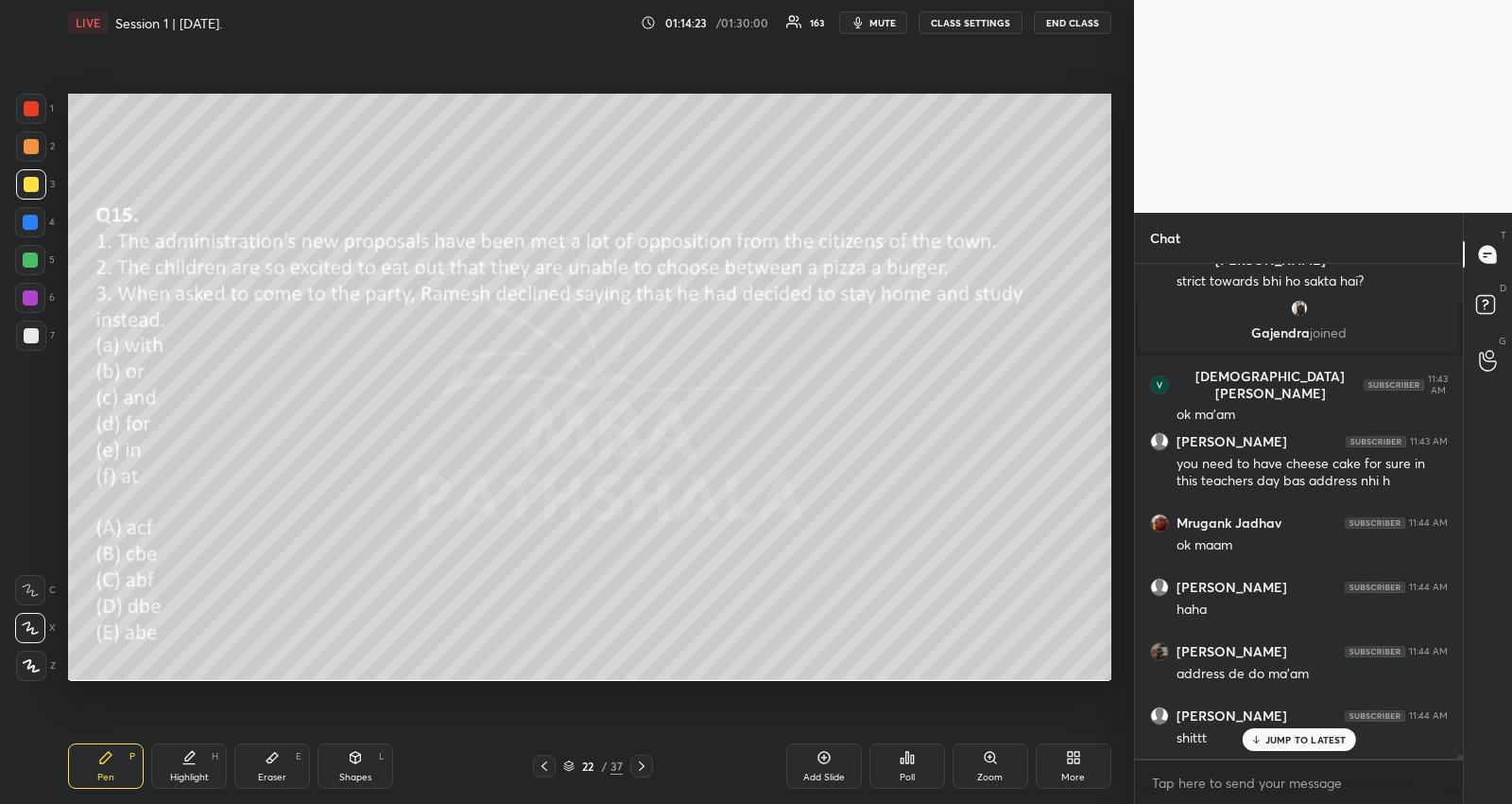
click at [895, 761] on div "Poll" at bounding box center [907, 766] width 76 height 45
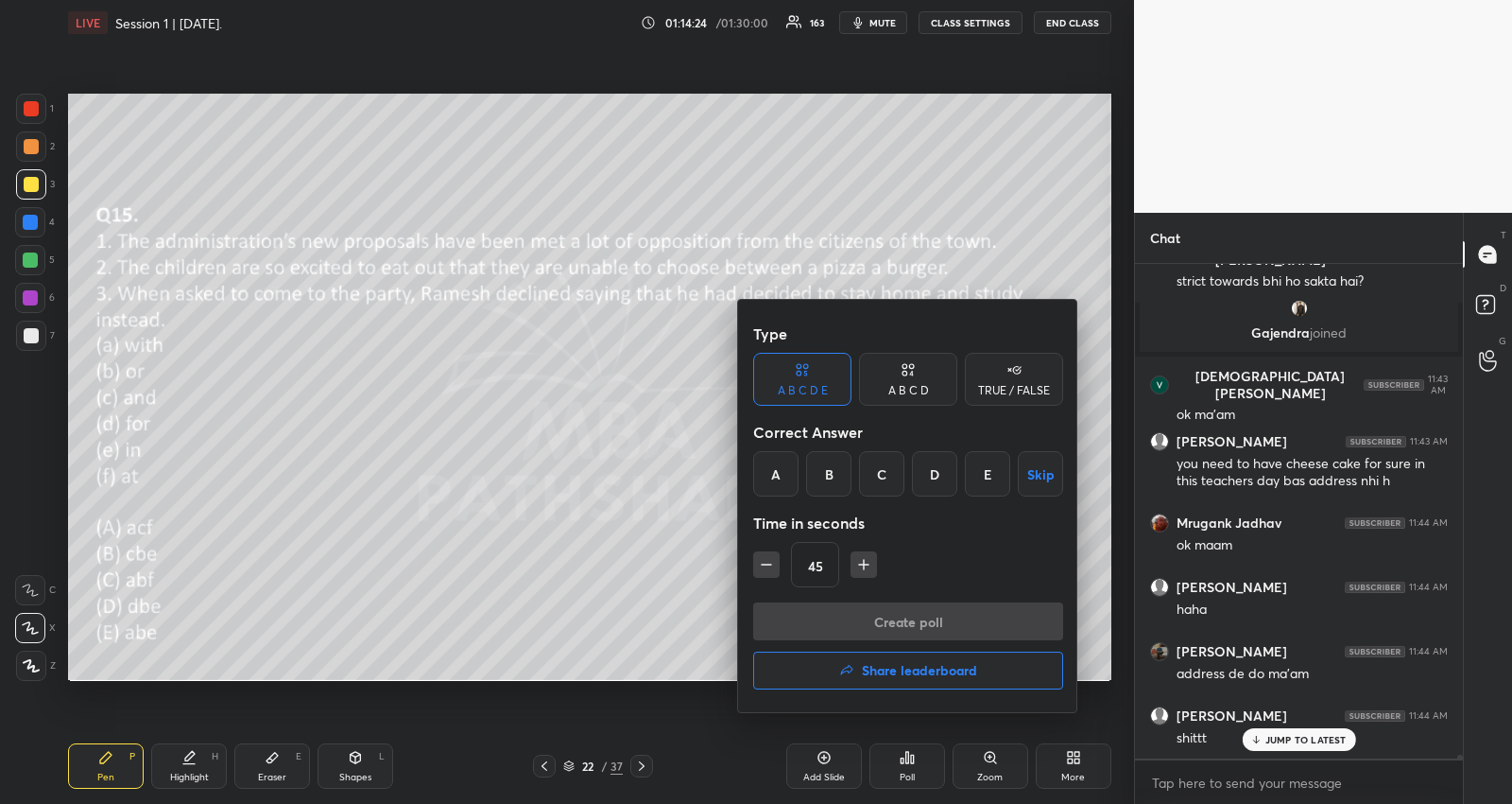
click at [765, 459] on div "A" at bounding box center [776, 474] width 45 height 45
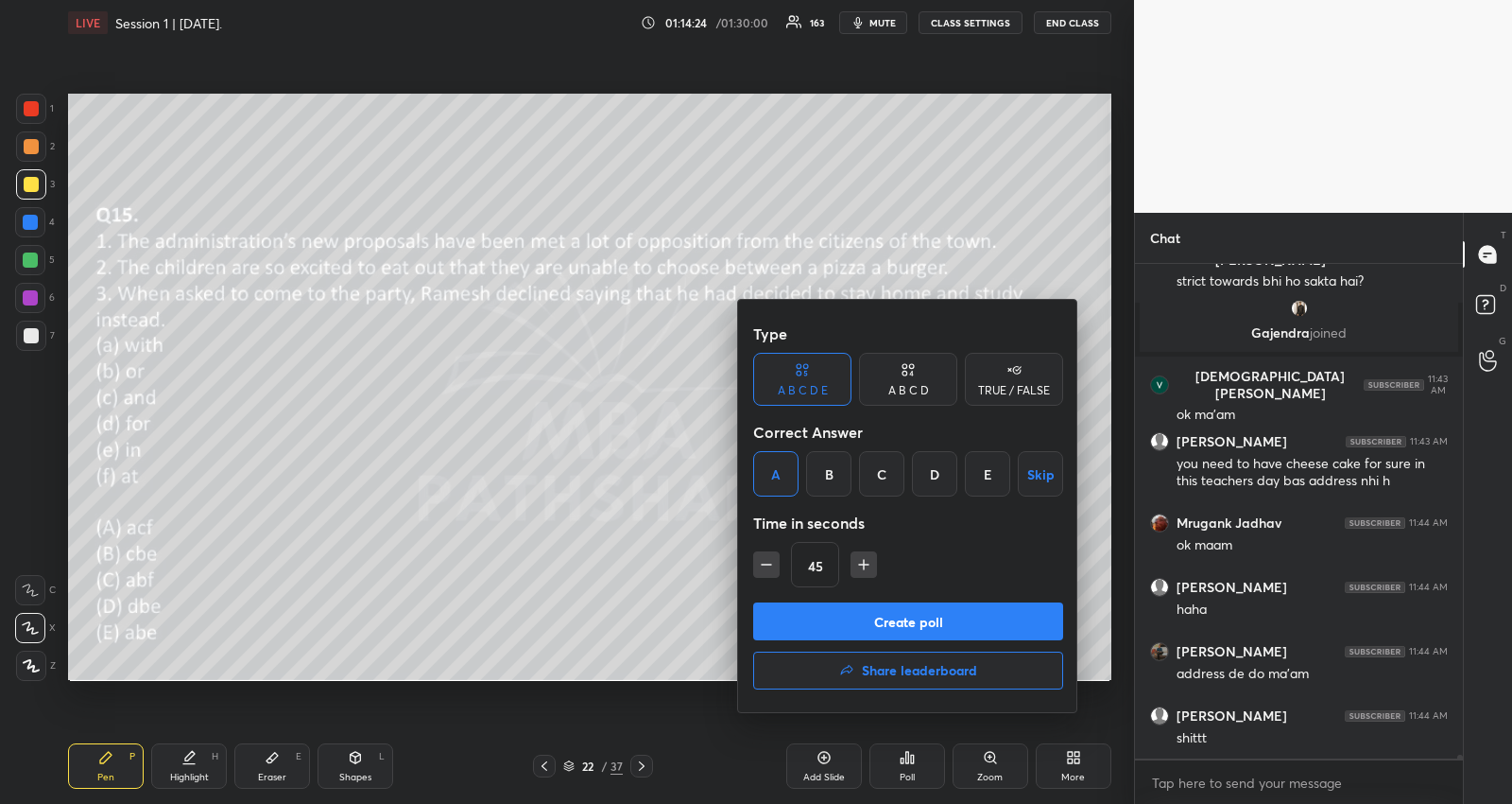
scroll to position [61283, 0]
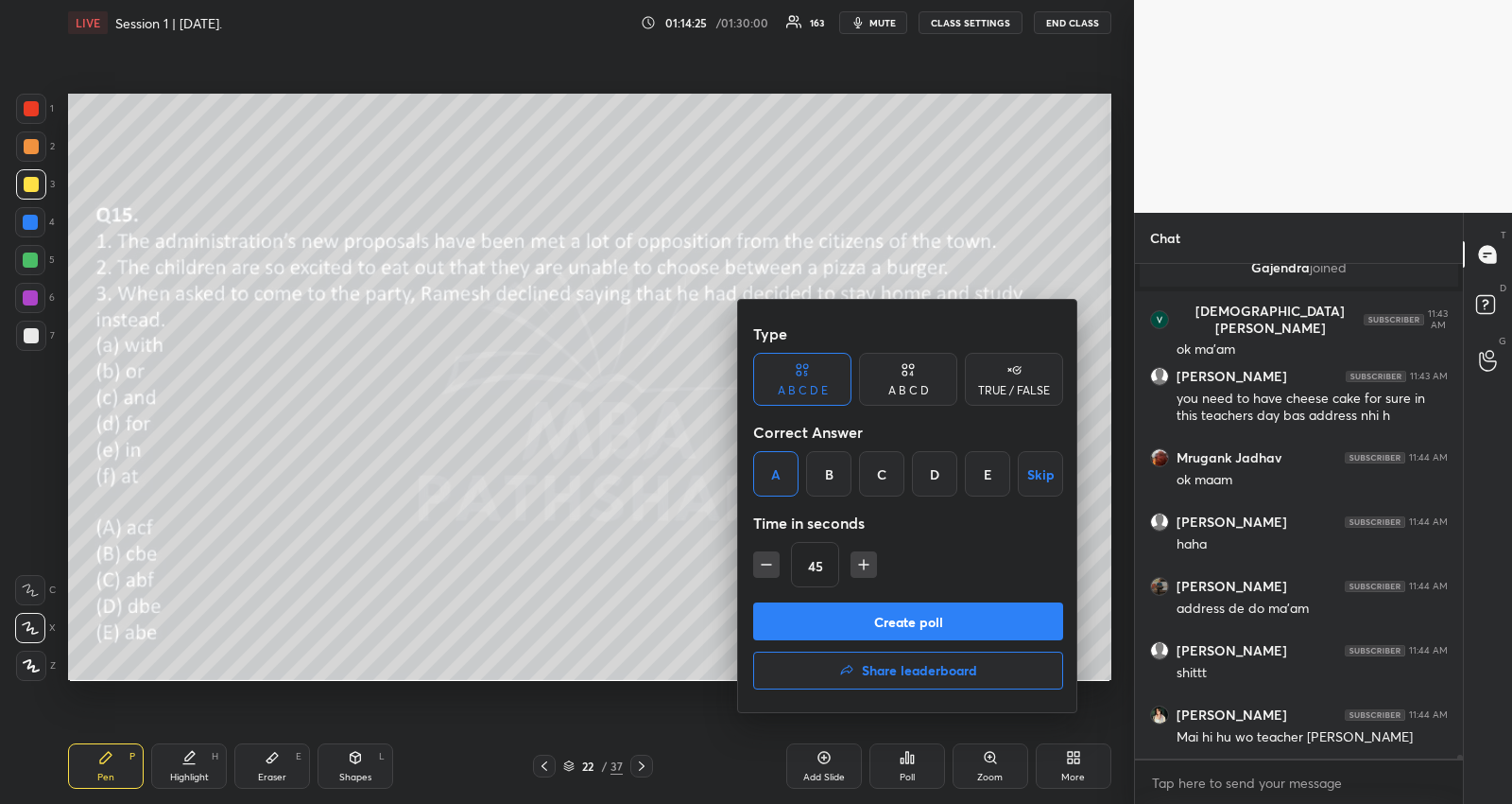
click at [809, 615] on button "Create poll" at bounding box center [908, 621] width 310 height 37
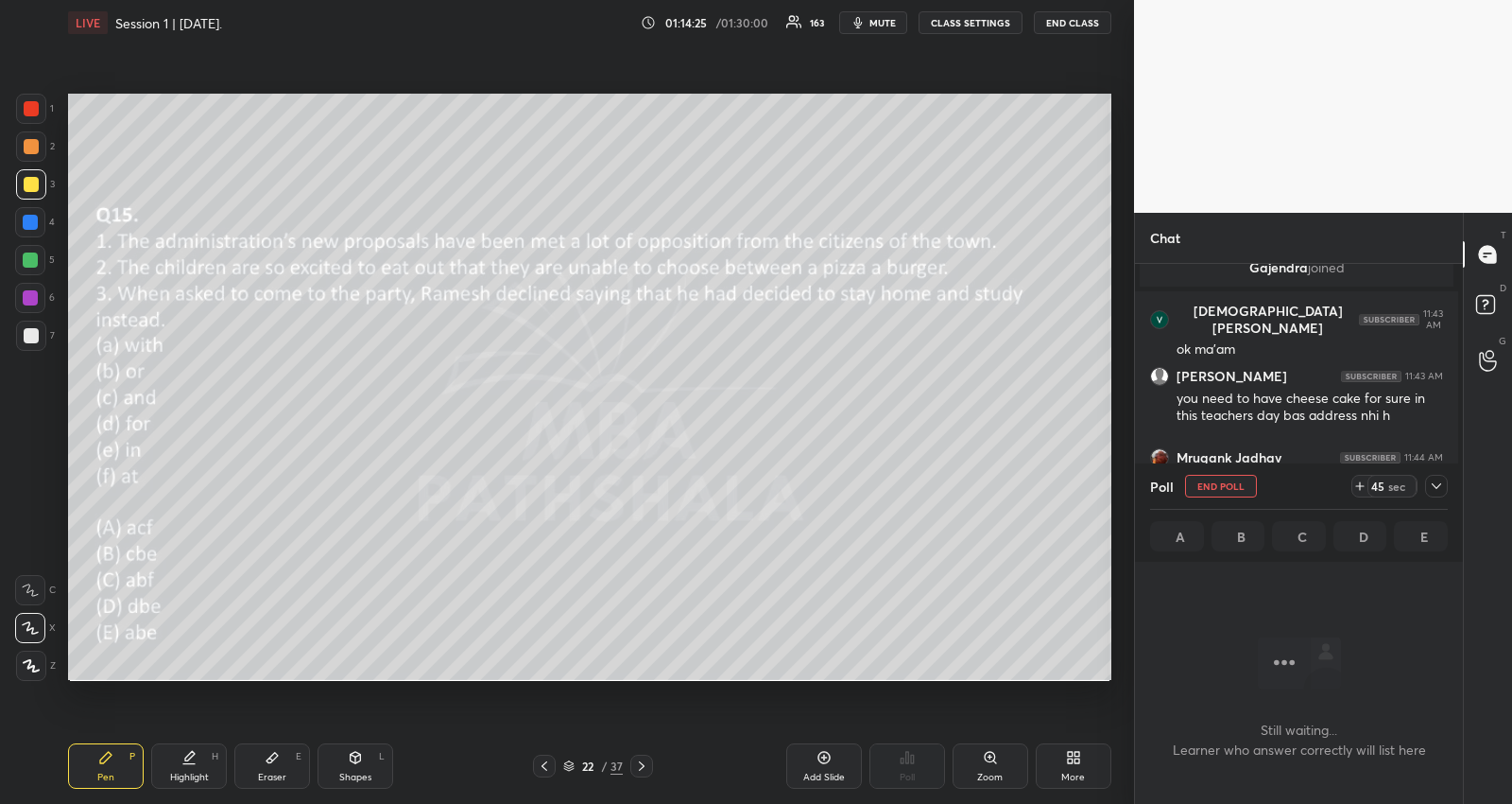
scroll to position [437, 324]
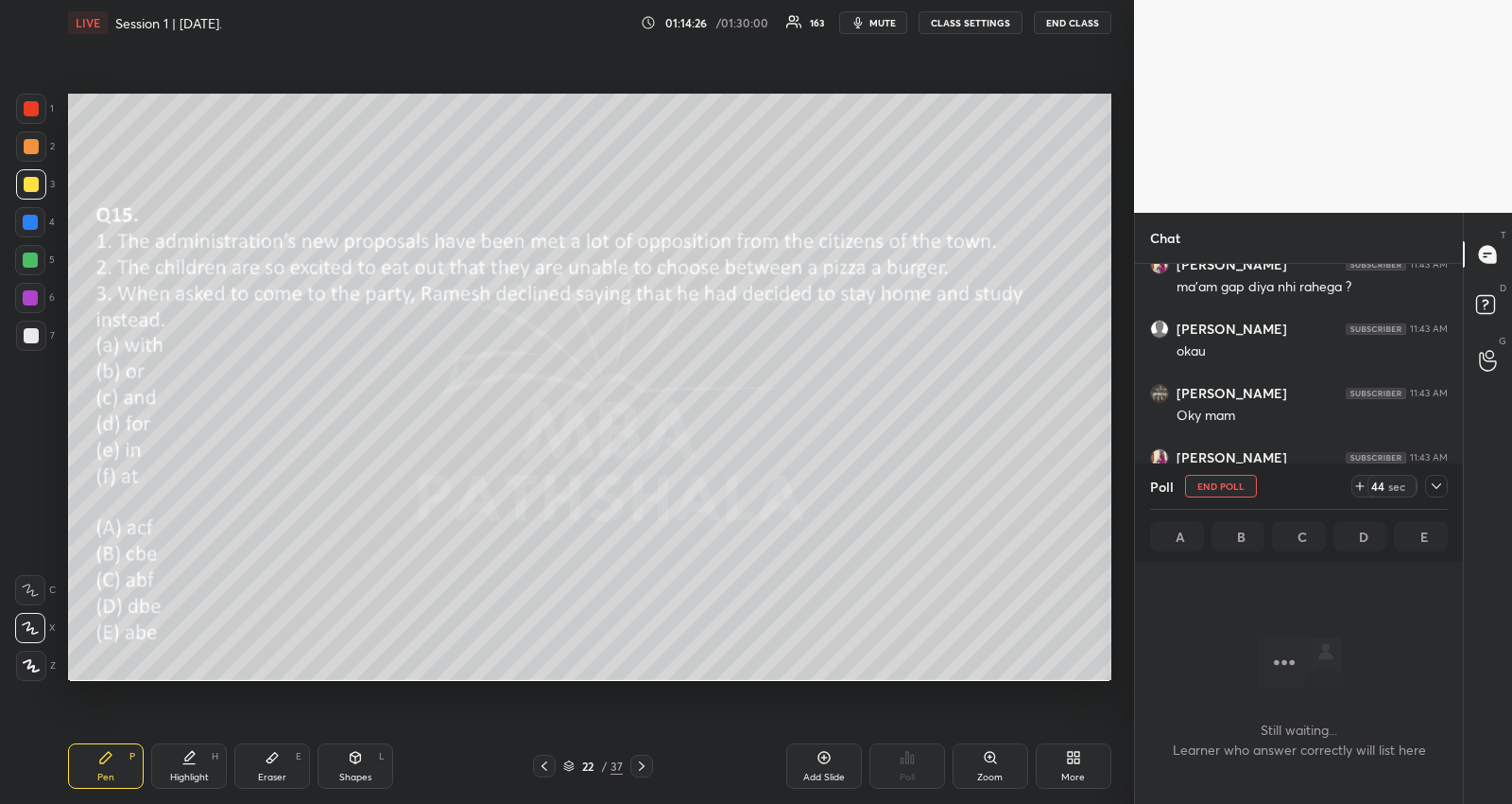
click at [1443, 479] on icon at bounding box center [1436, 485] width 15 height 15
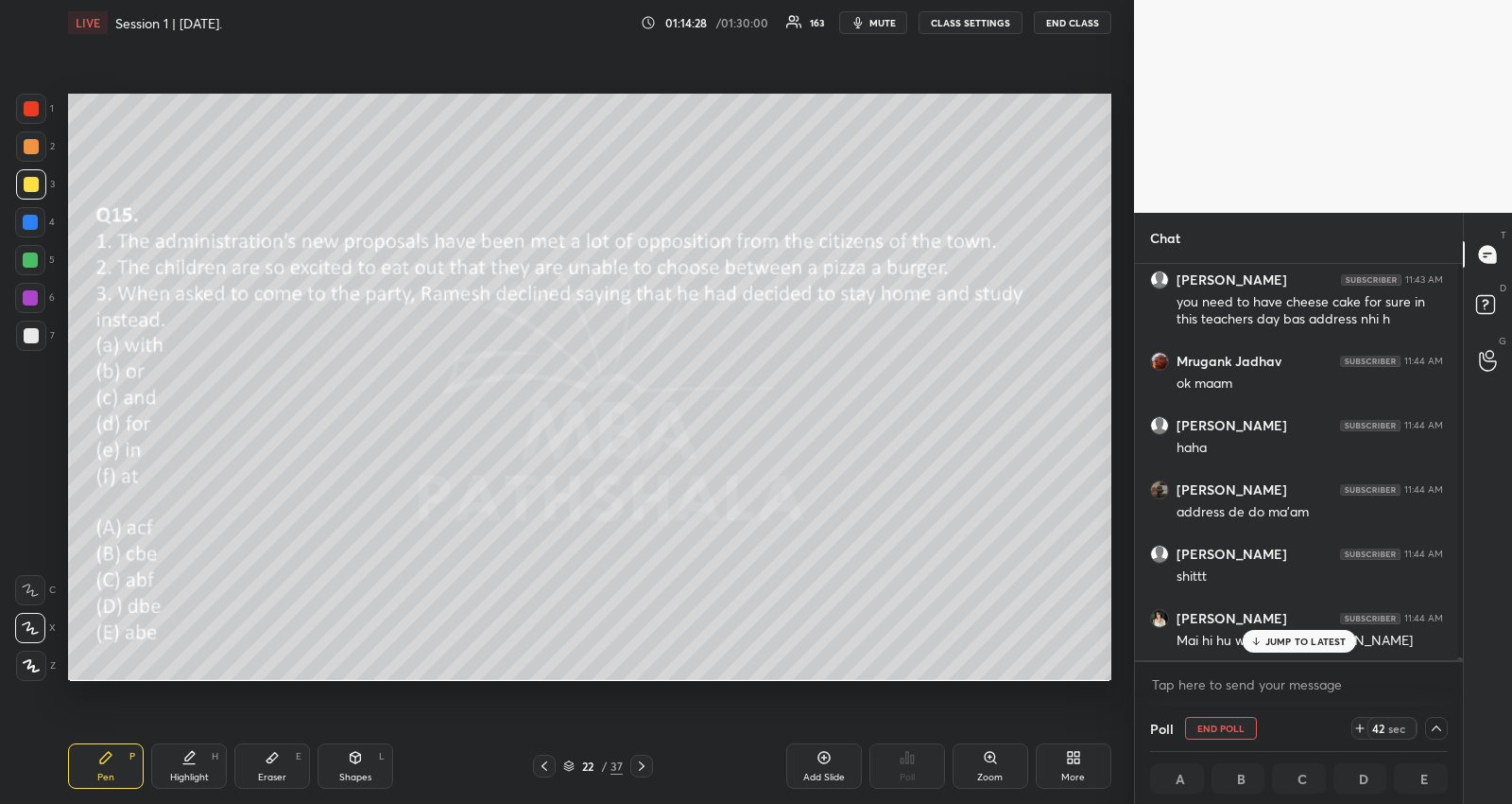
scroll to position [61313, 0]
click at [1350, 671] on textarea at bounding box center [1299, 685] width 298 height 31
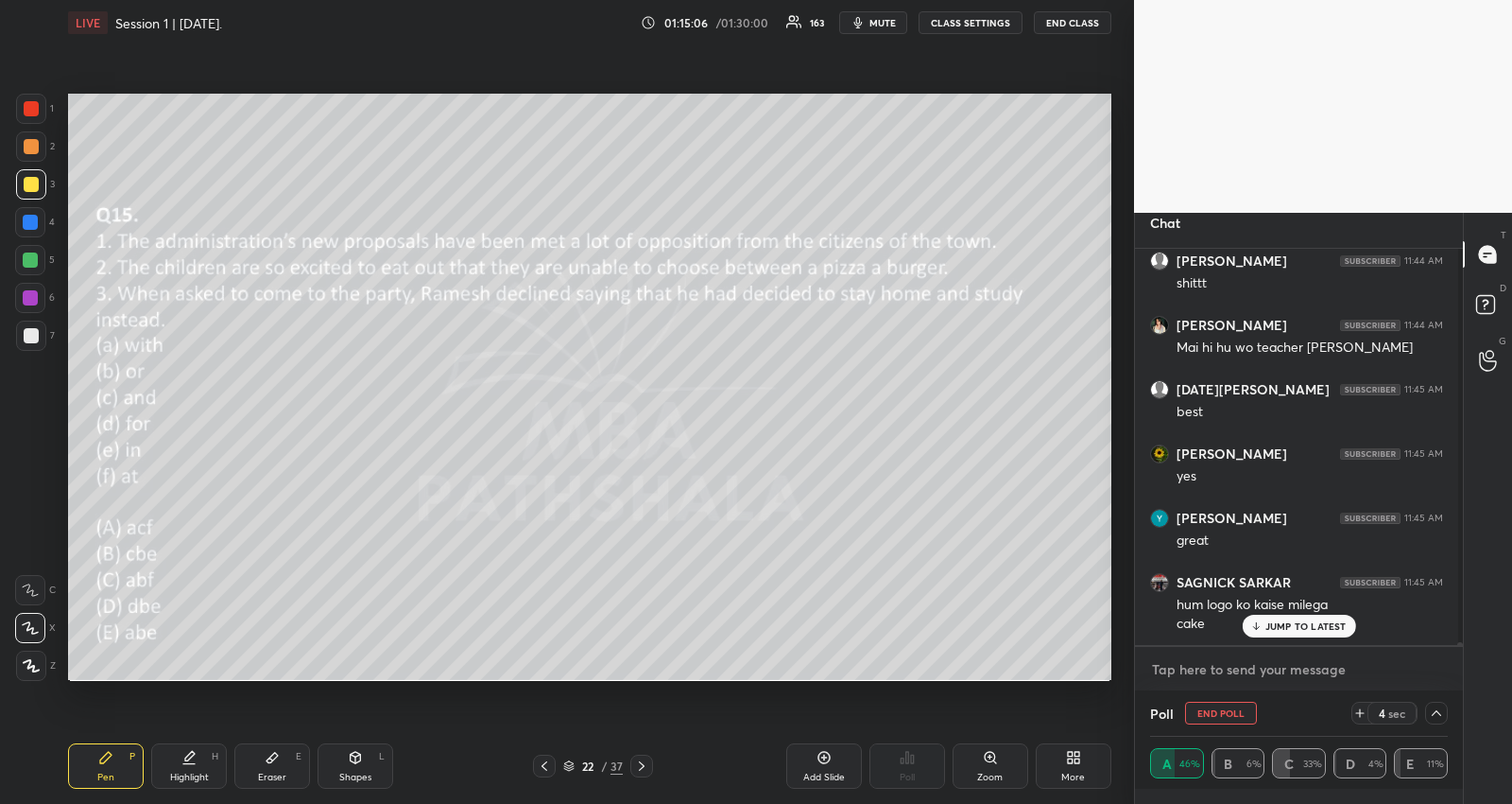
scroll to position [61657, 0]
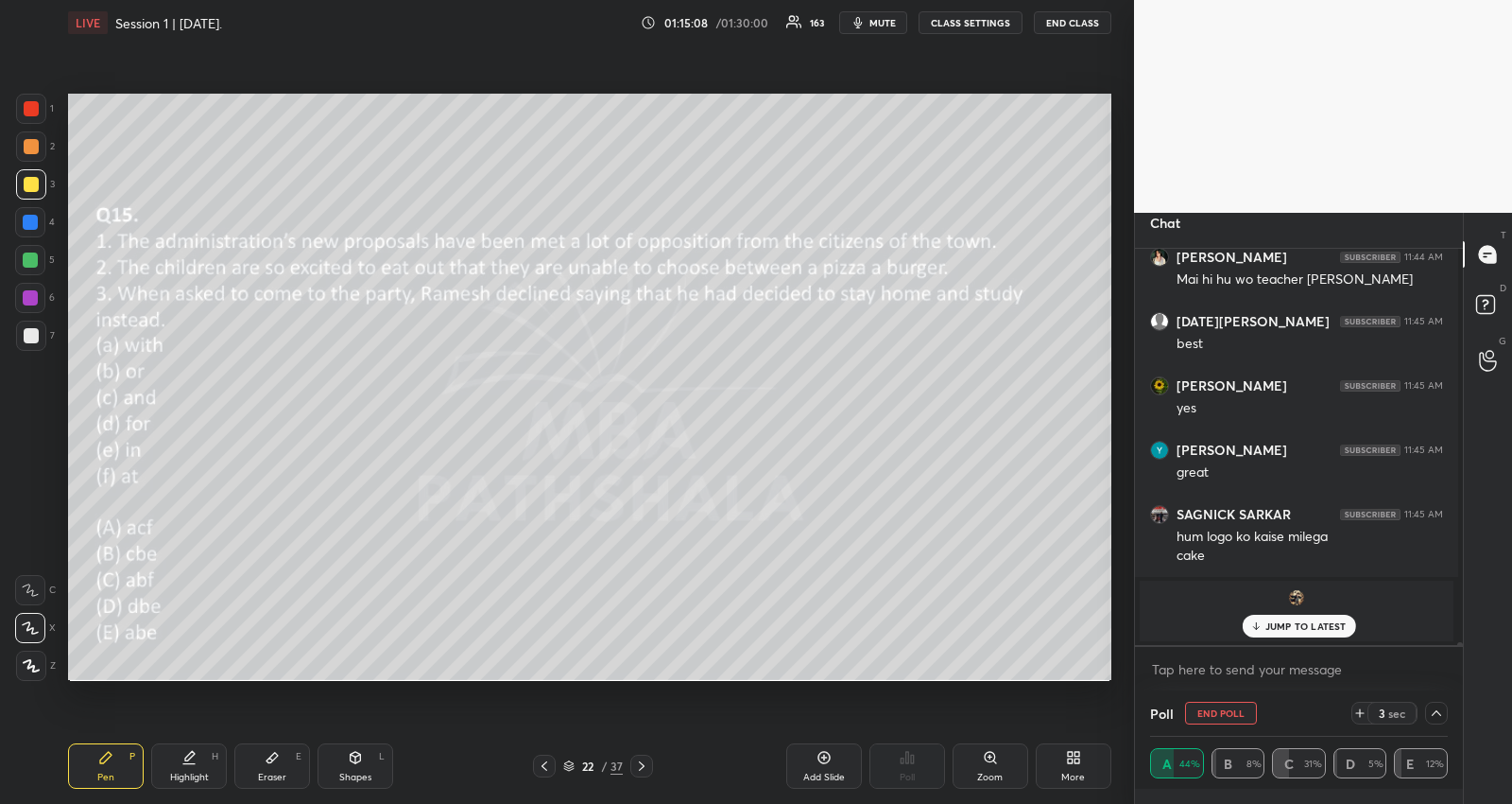
click at [1341, 627] on p "JUMP TO LATEST" at bounding box center [1306, 626] width 81 height 12
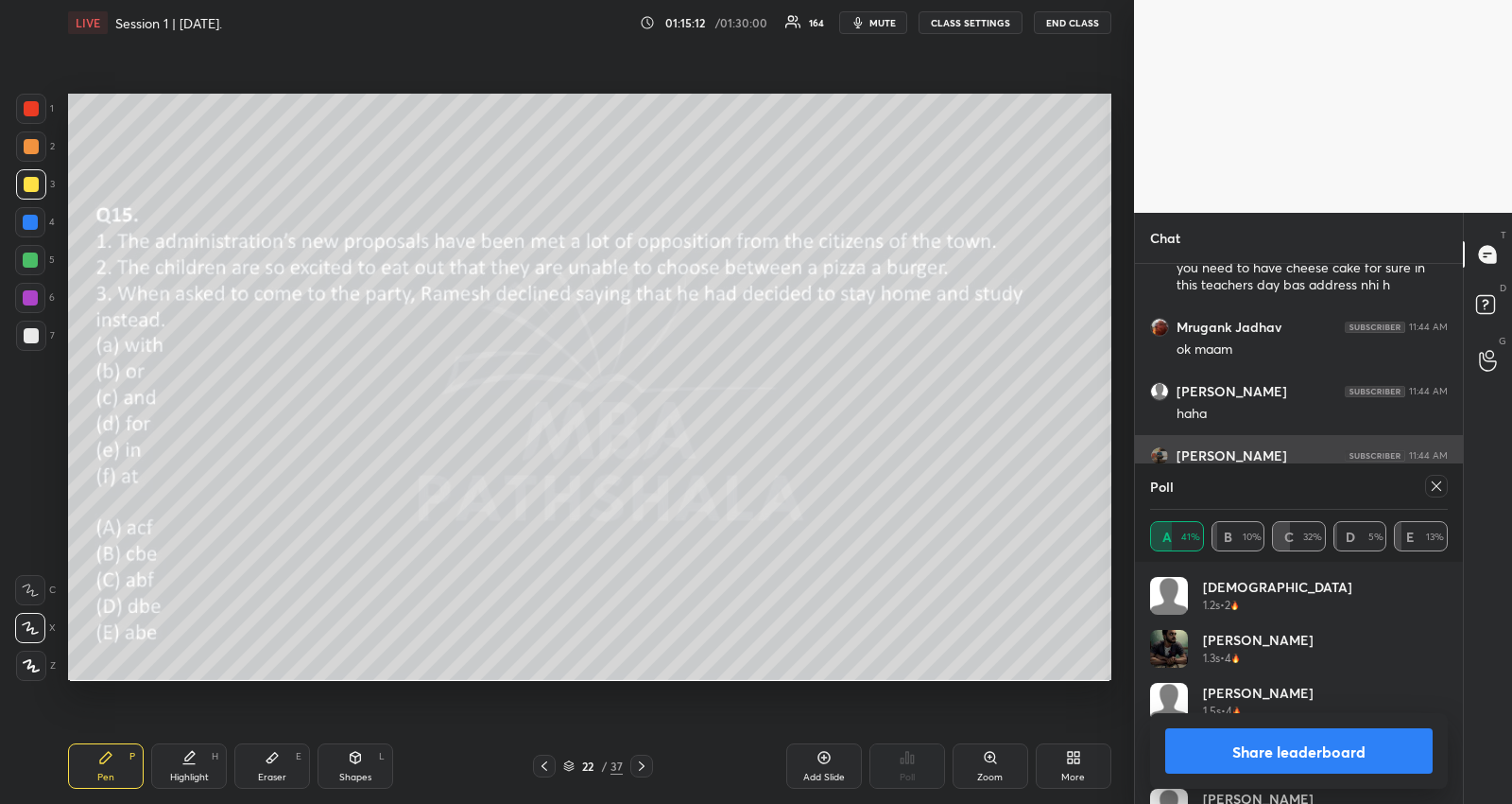
drag, startPoint x: 1438, startPoint y: 489, endPoint x: 1427, endPoint y: 483, distance: 12.5
click at [1438, 488] on icon at bounding box center [1436, 485] width 15 height 15
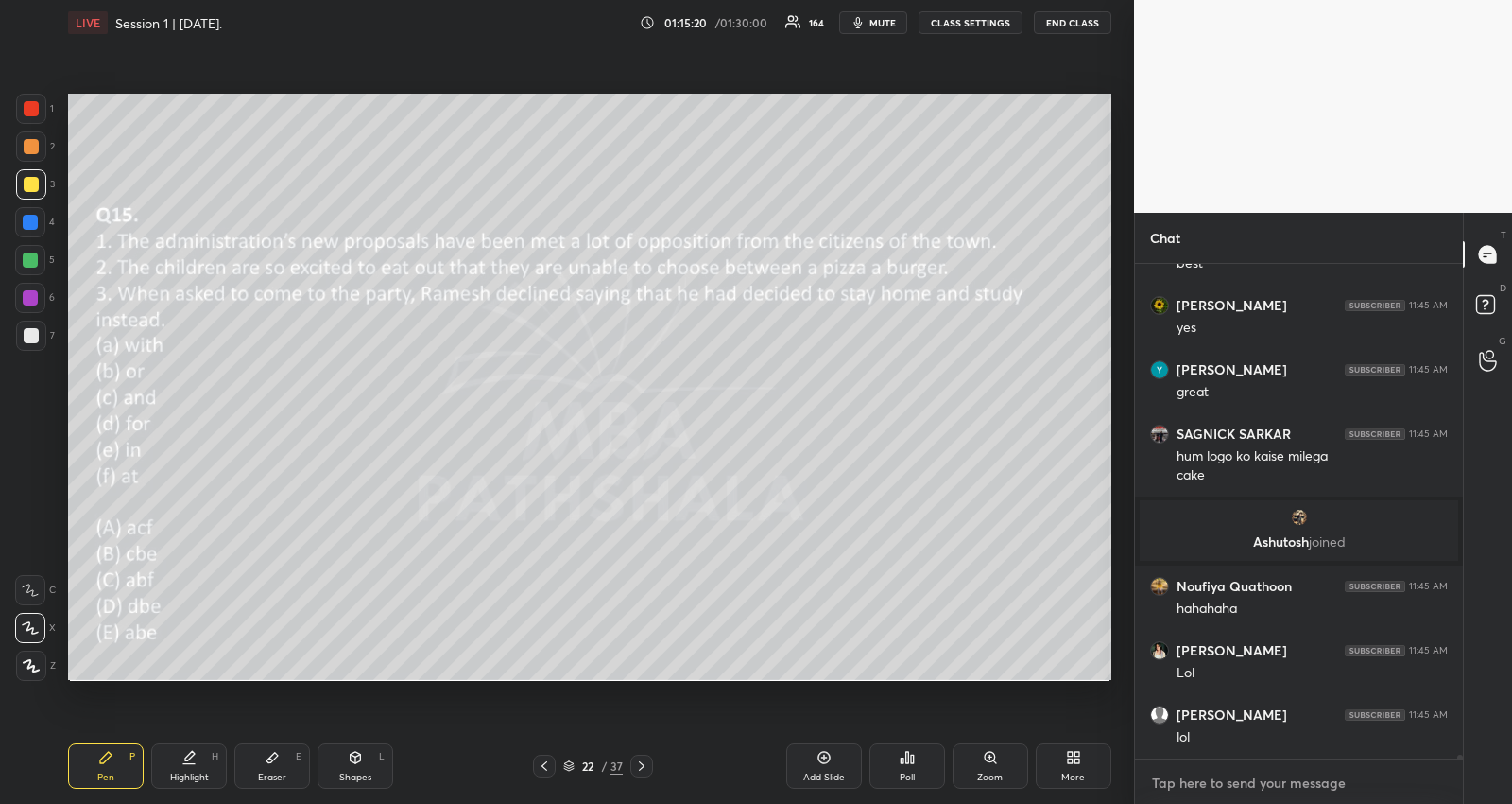
click at [1182, 776] on textarea at bounding box center [1299, 782] width 298 height 31
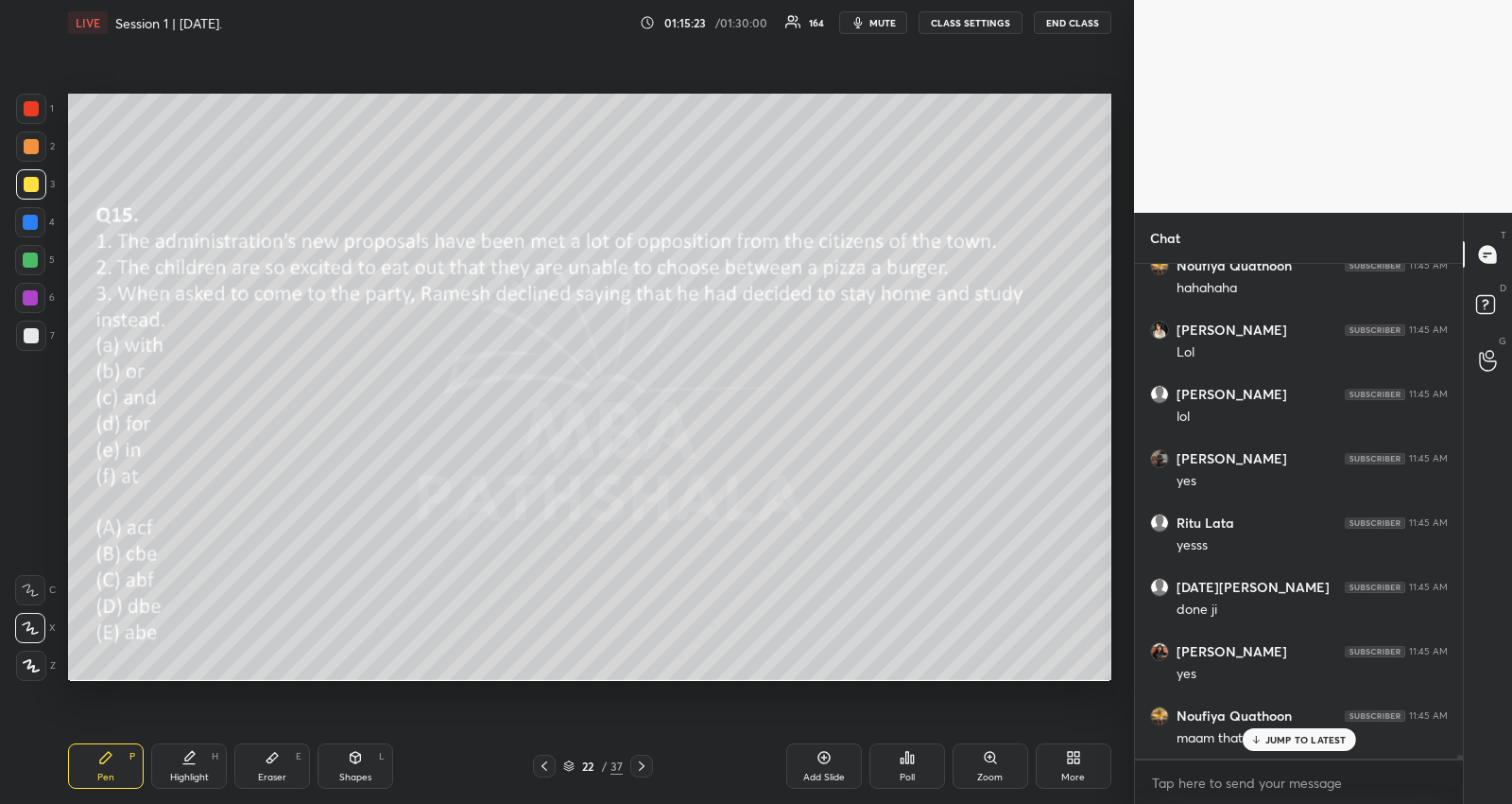
type textarea "x"
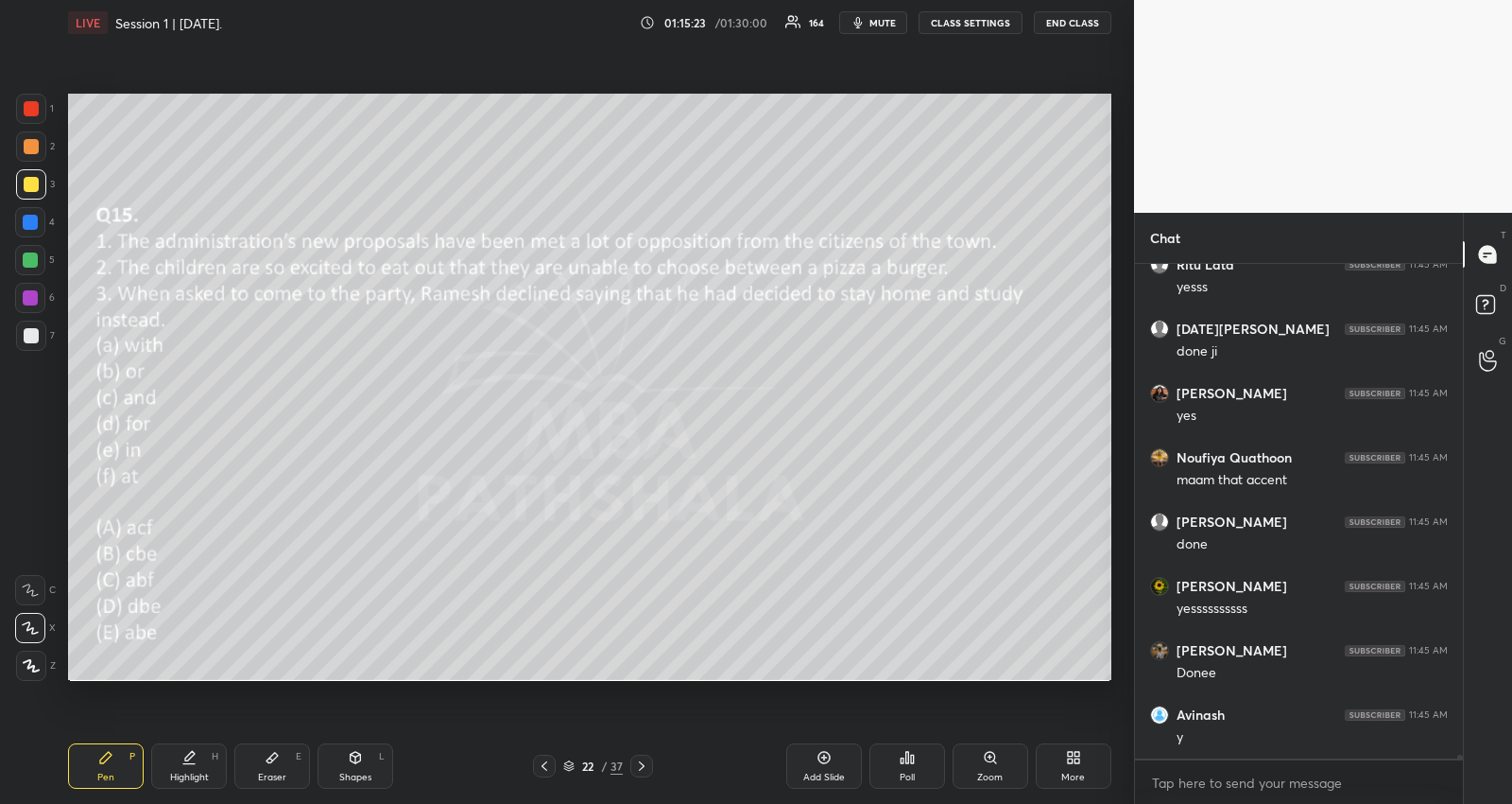
click at [1302, 731] on div "[PERSON_NAME] 11:45 AM yes [PERSON_NAME] 11:45 AM yesss [DATE][PERSON_NAME] 11:…" at bounding box center [1299, 510] width 328 height 494
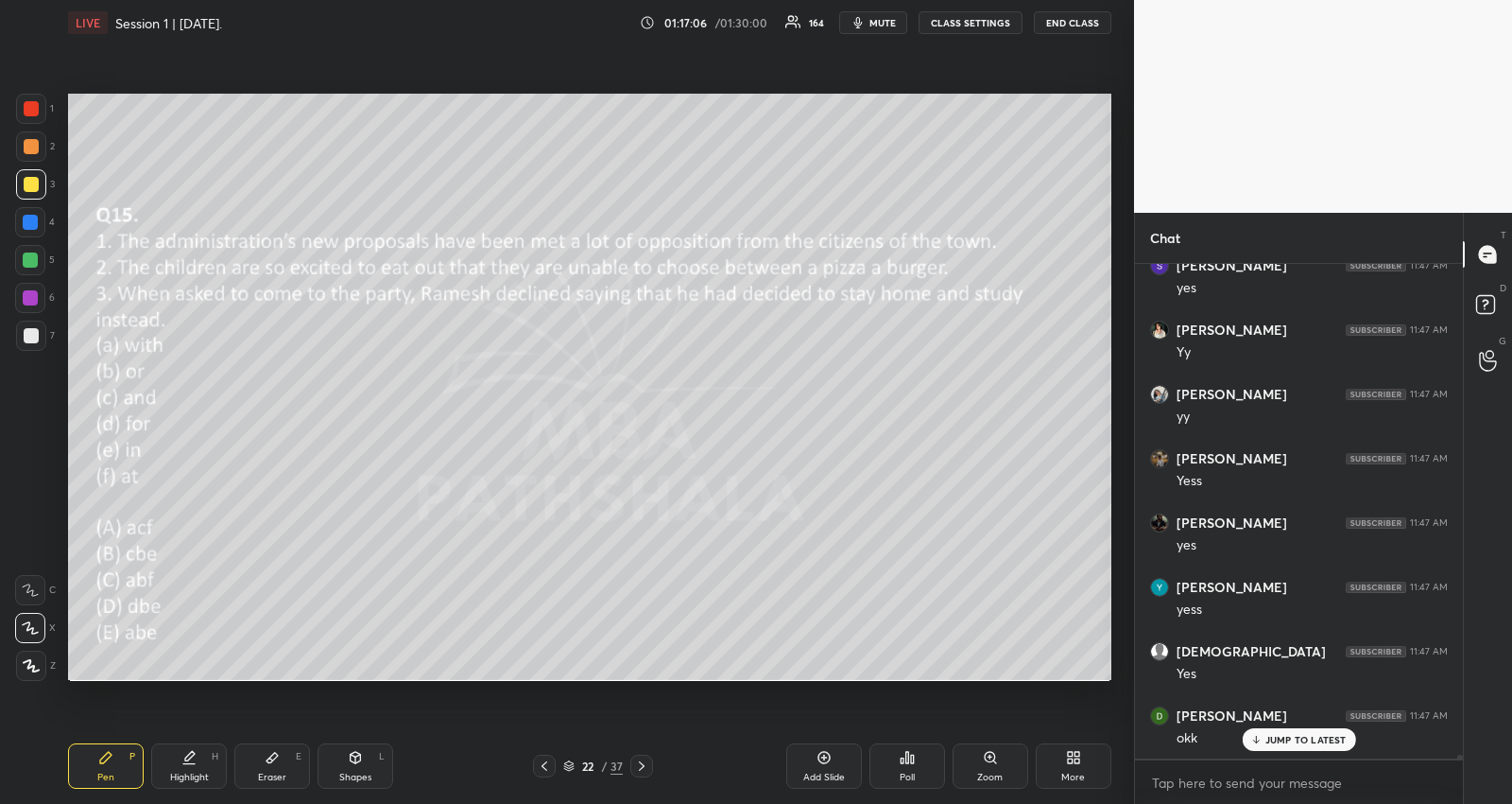
scroll to position [64413, 0]
click at [568, 767] on icon at bounding box center [569, 767] width 10 height 3
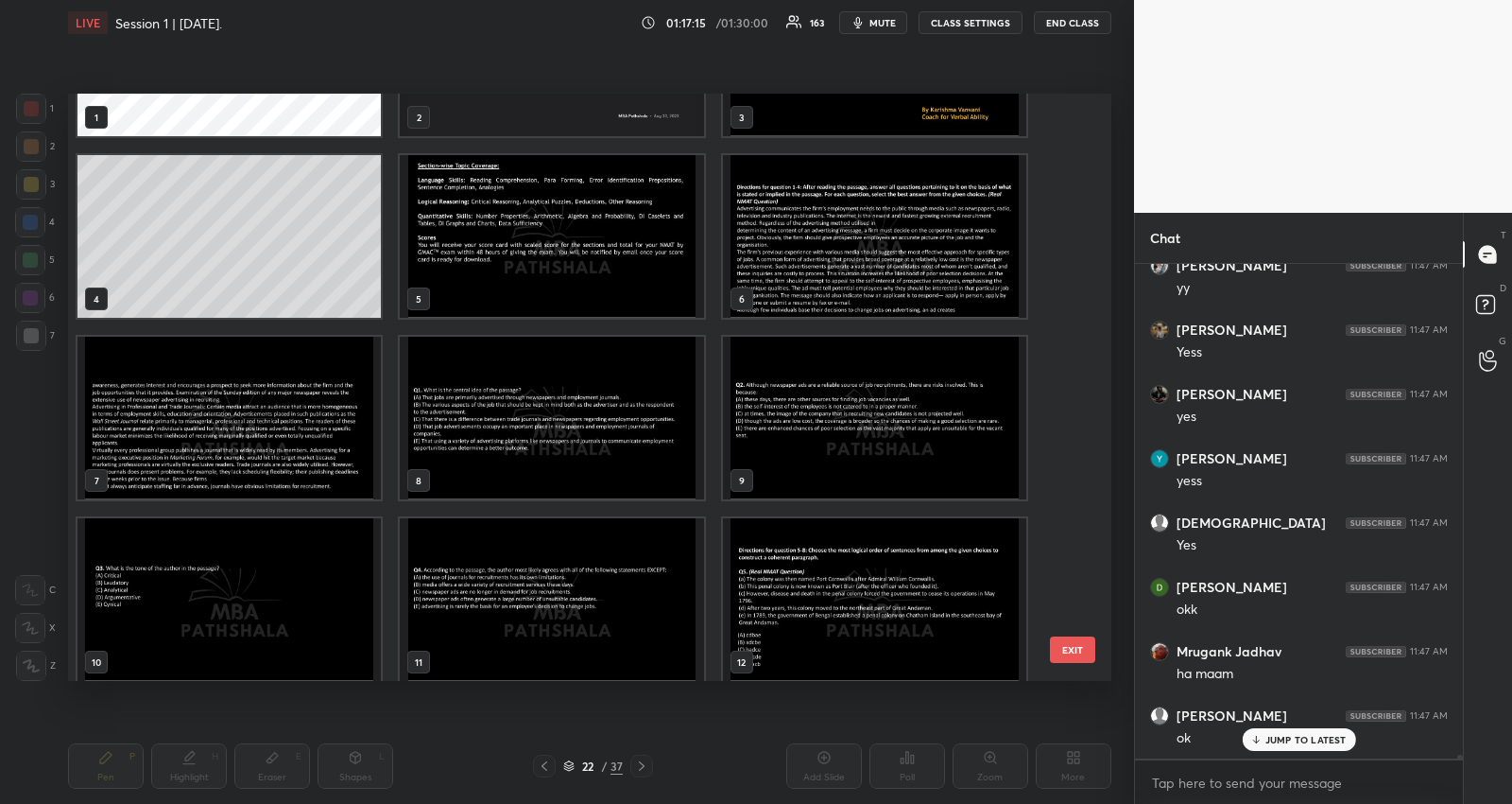
scroll to position [129, 0]
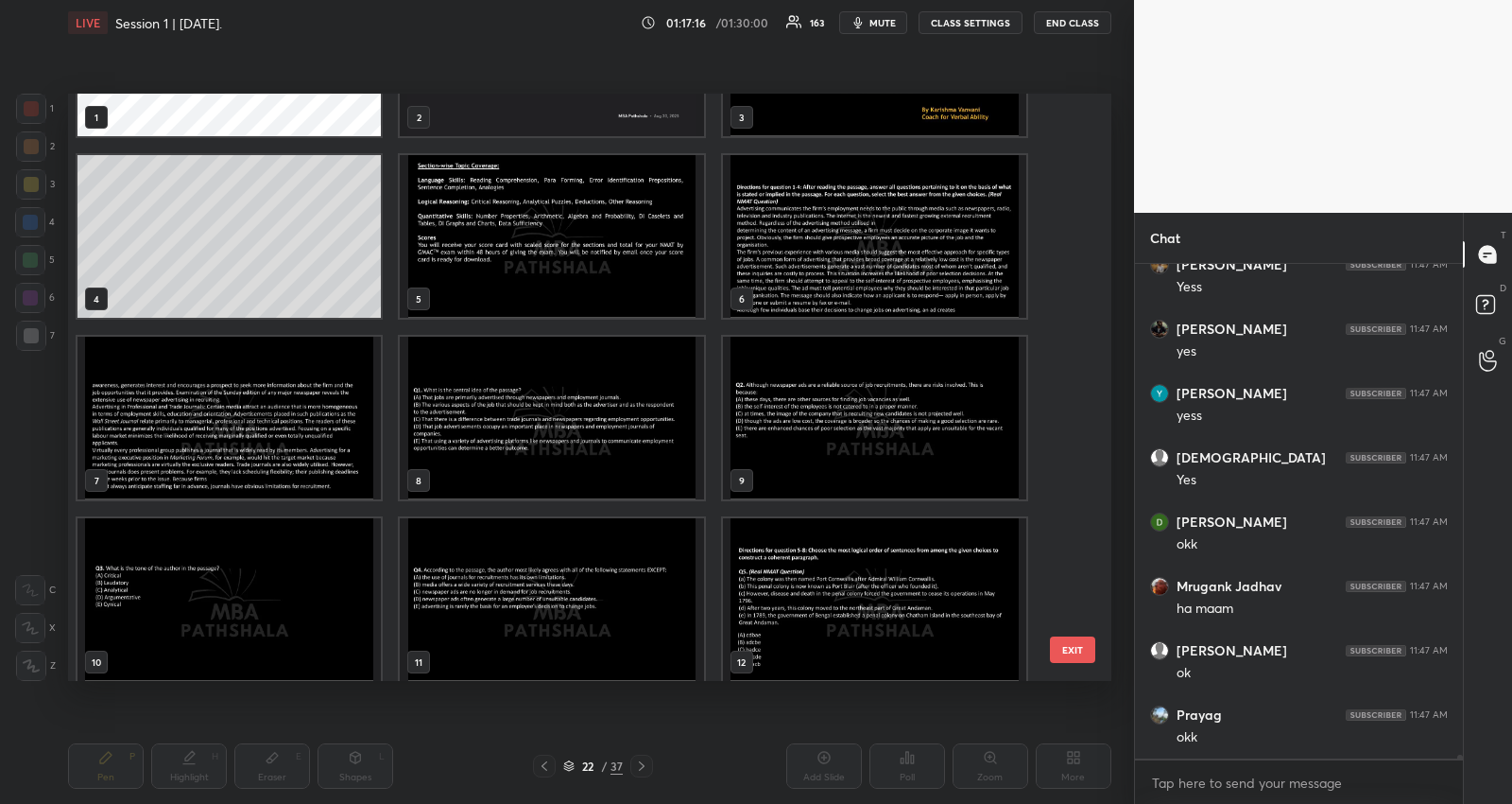
click at [873, 294] on img "grid" at bounding box center [875, 236] width 304 height 163
click at [873, 295] on img "grid" at bounding box center [875, 236] width 304 height 163
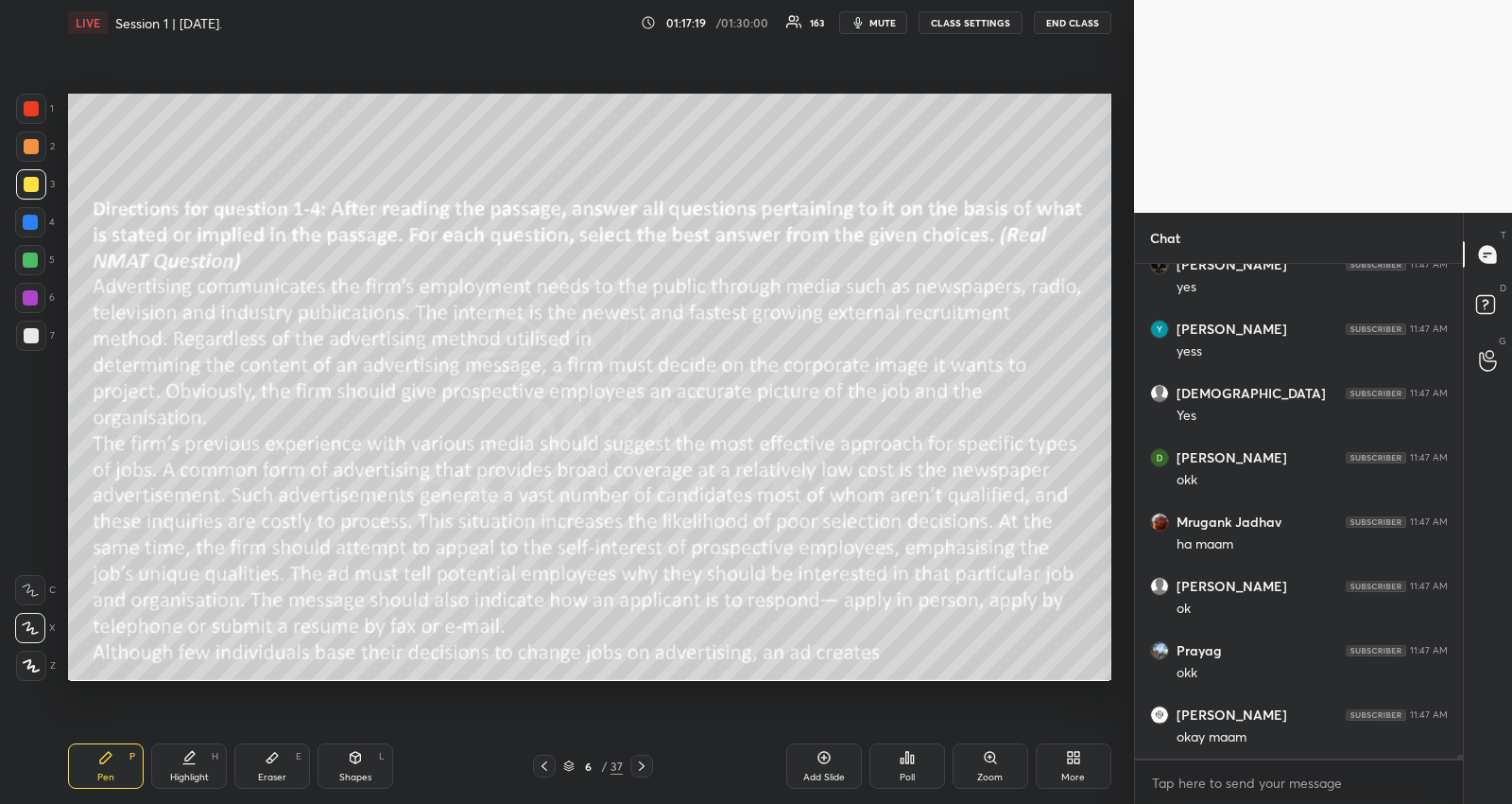
click at [631, 767] on div at bounding box center [641, 766] width 23 height 23
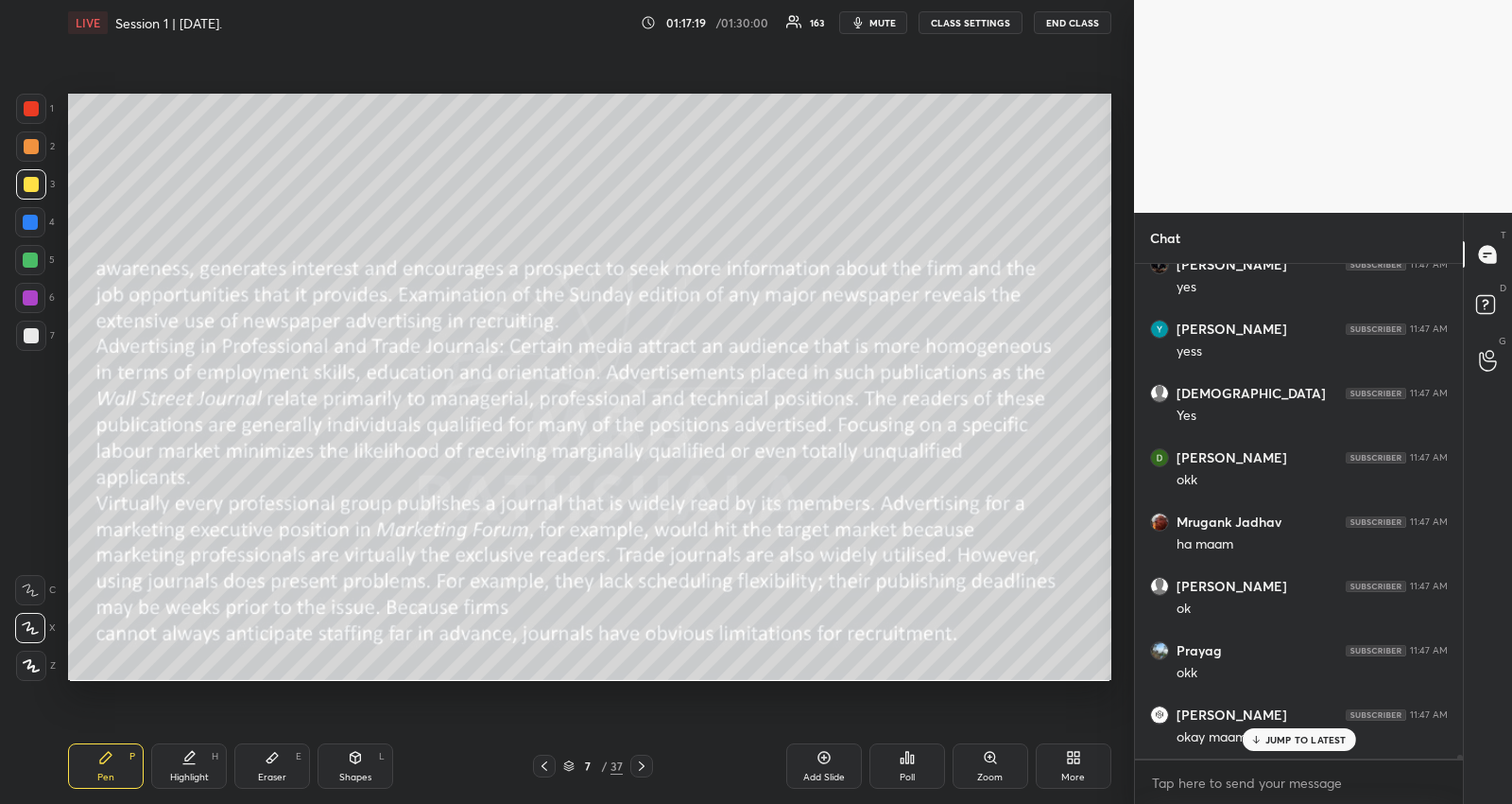
click at [631, 767] on div at bounding box center [641, 766] width 23 height 23
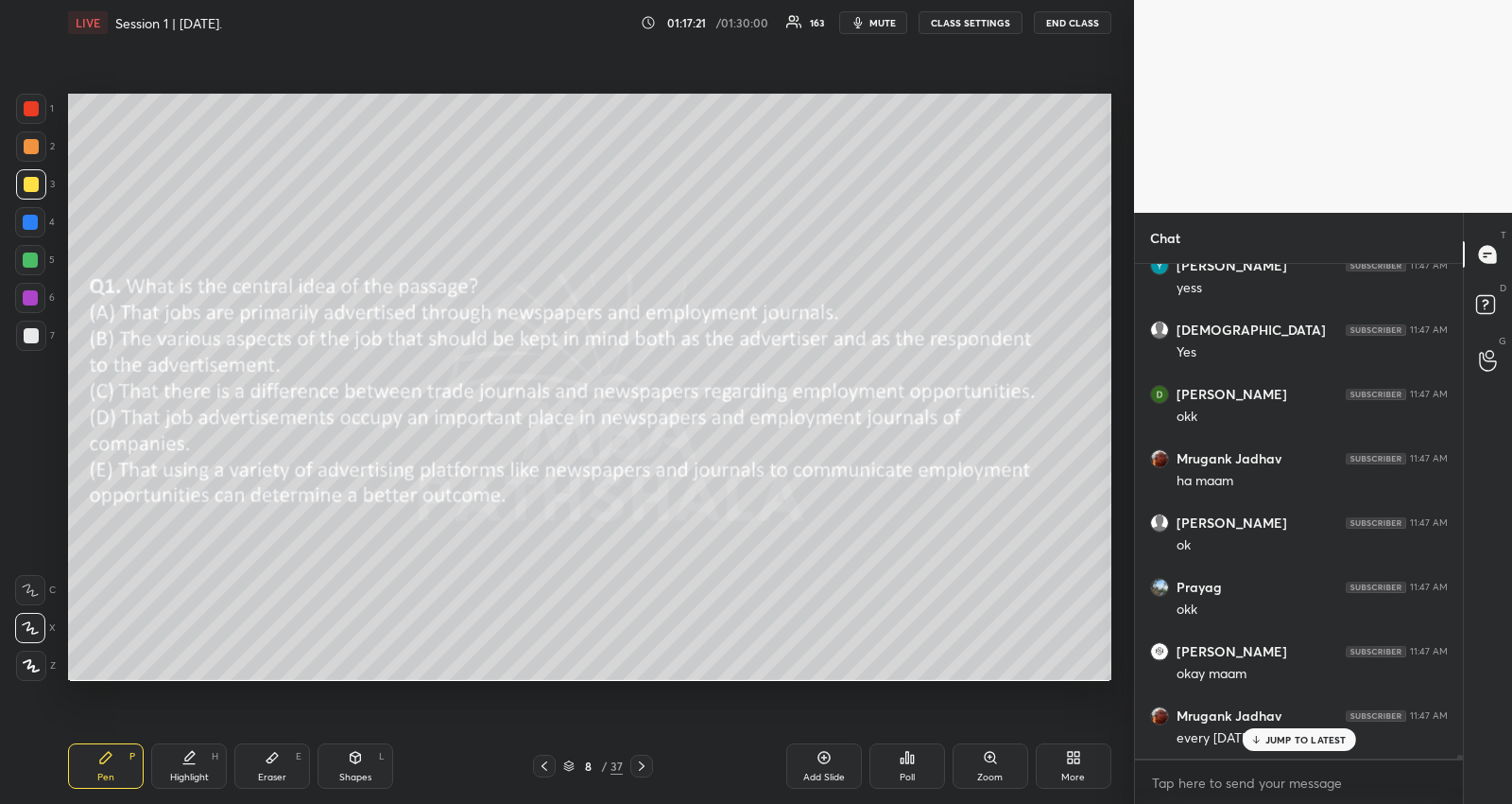
click at [631, 767] on div at bounding box center [641, 766] width 23 height 23
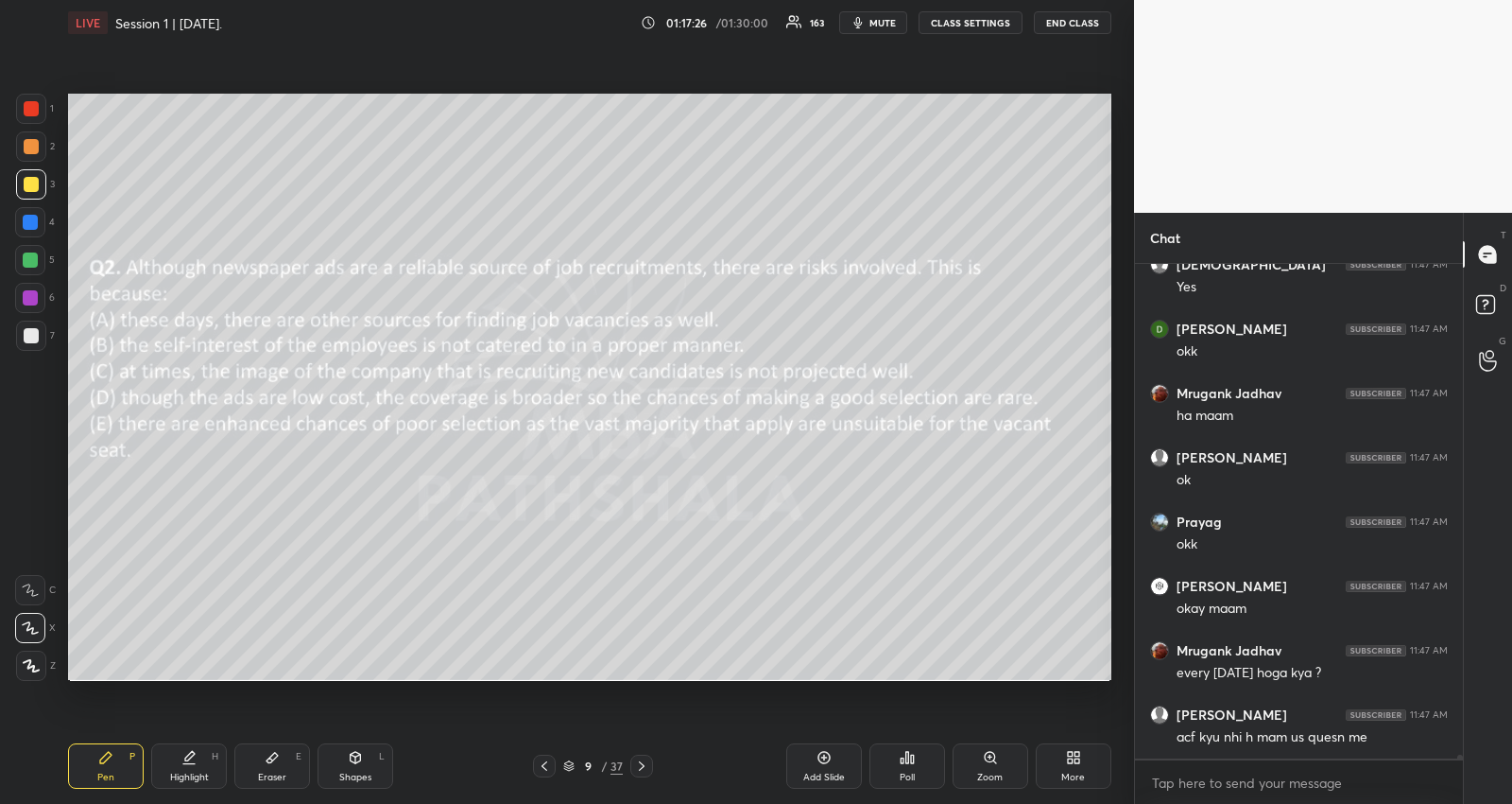
click at [631, 767] on div at bounding box center [641, 766] width 23 height 23
click at [635, 767] on icon at bounding box center [641, 766] width 15 height 15
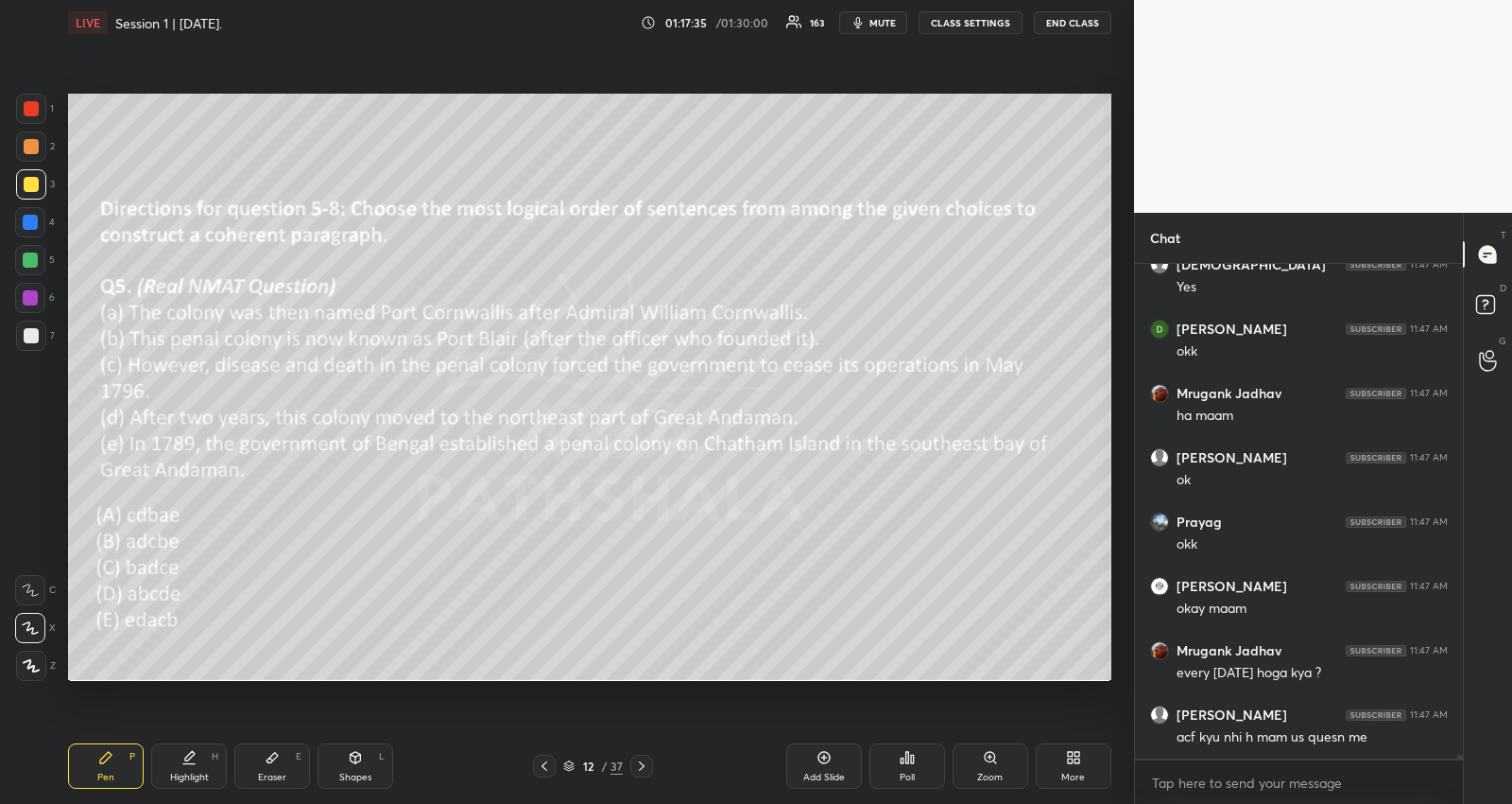
click at [535, 764] on div at bounding box center [544, 766] width 23 height 23
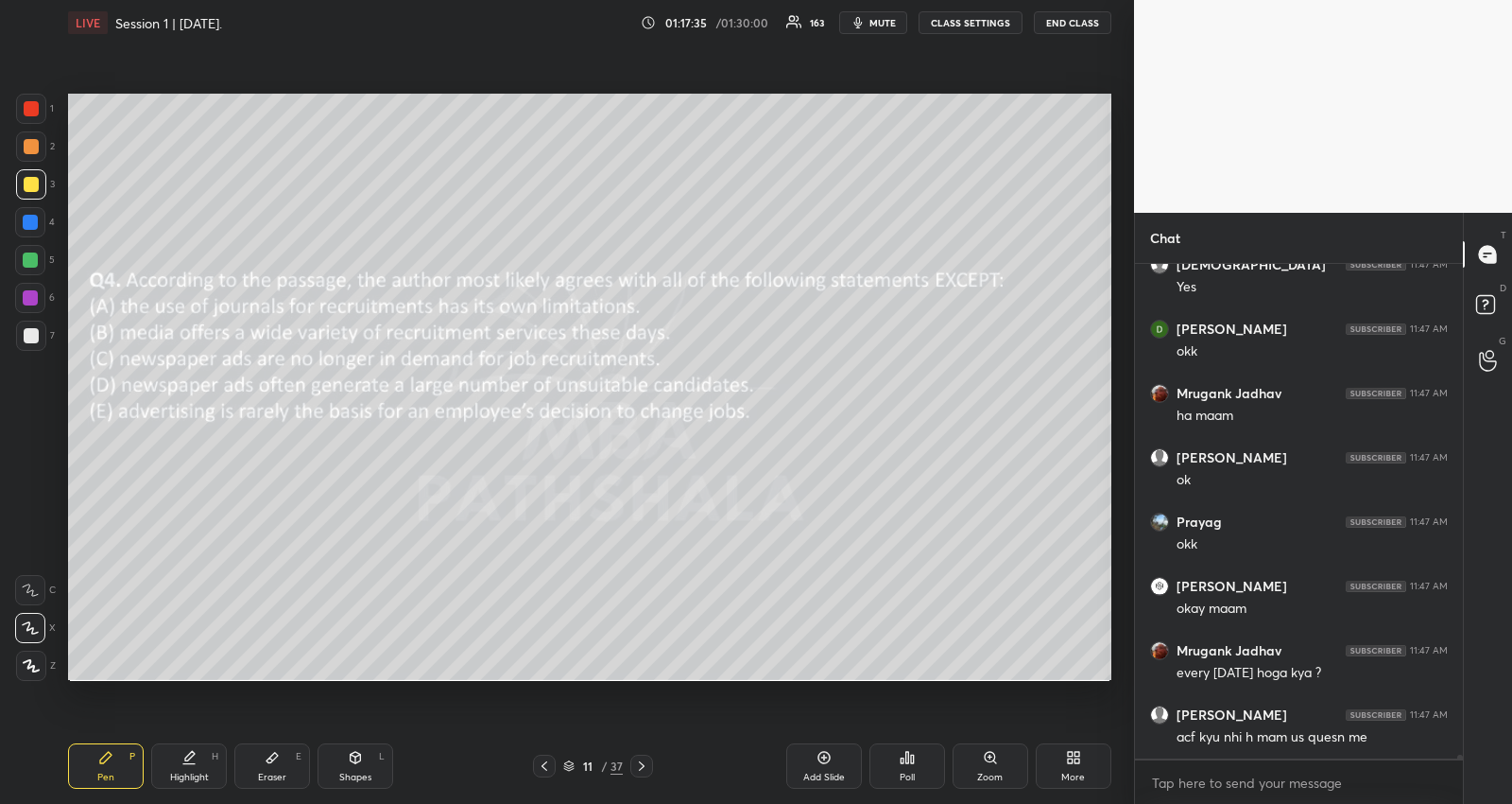
click at [537, 764] on icon at bounding box center [543, 766] width 15 height 15
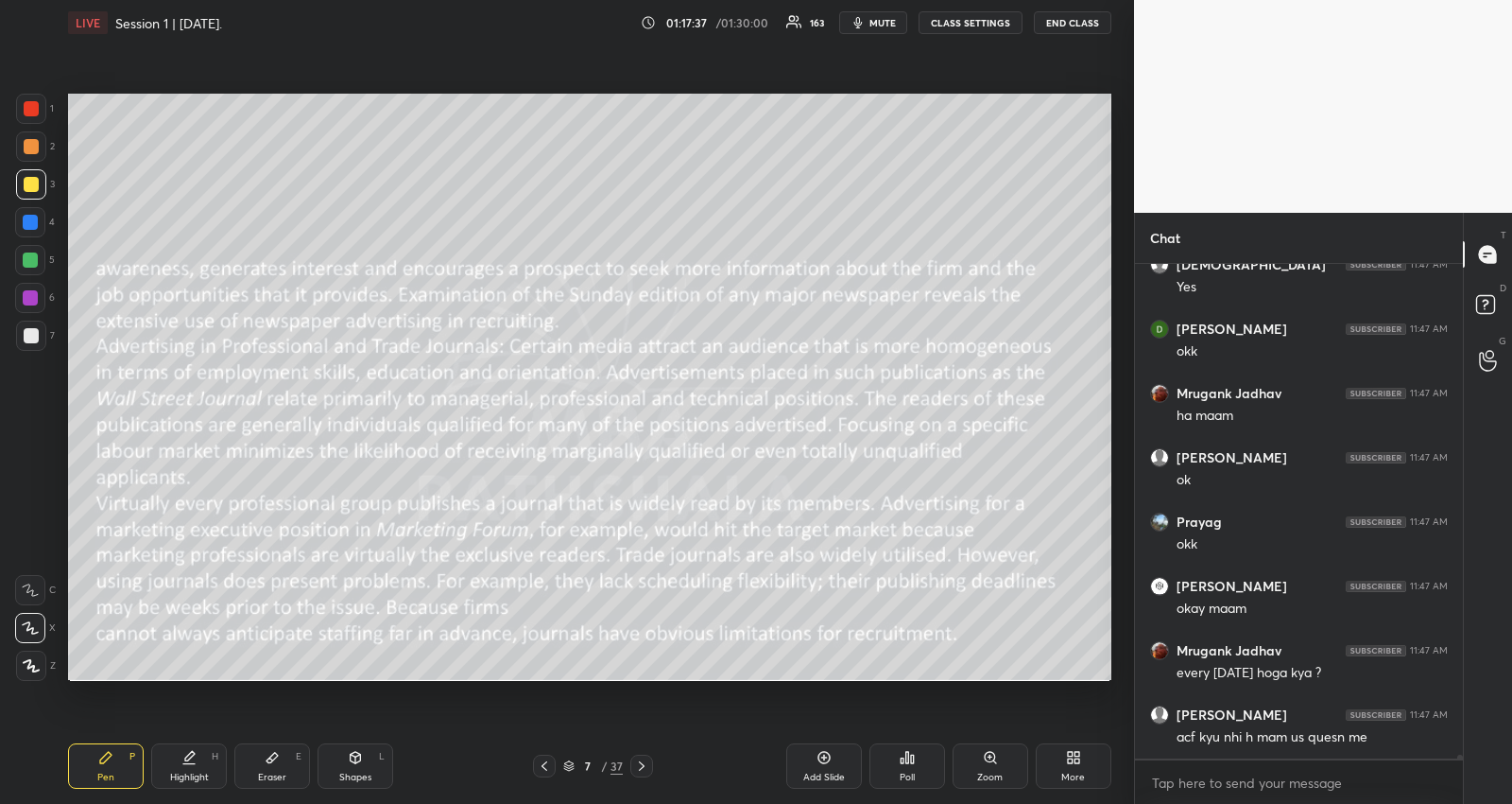
click at [537, 764] on icon at bounding box center [543, 766] width 15 height 15
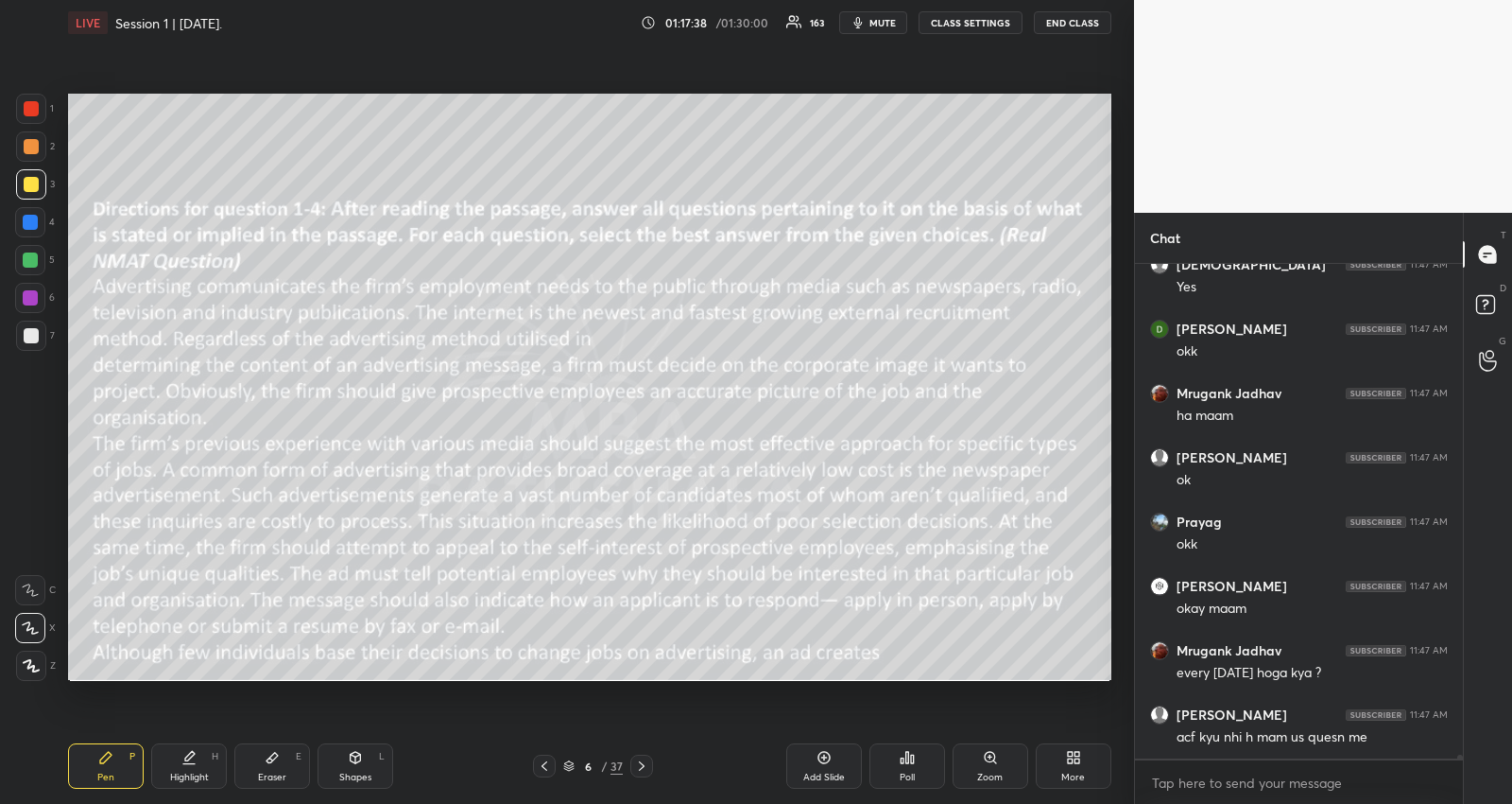
click at [900, 759] on icon at bounding box center [901, 761] width 3 height 5
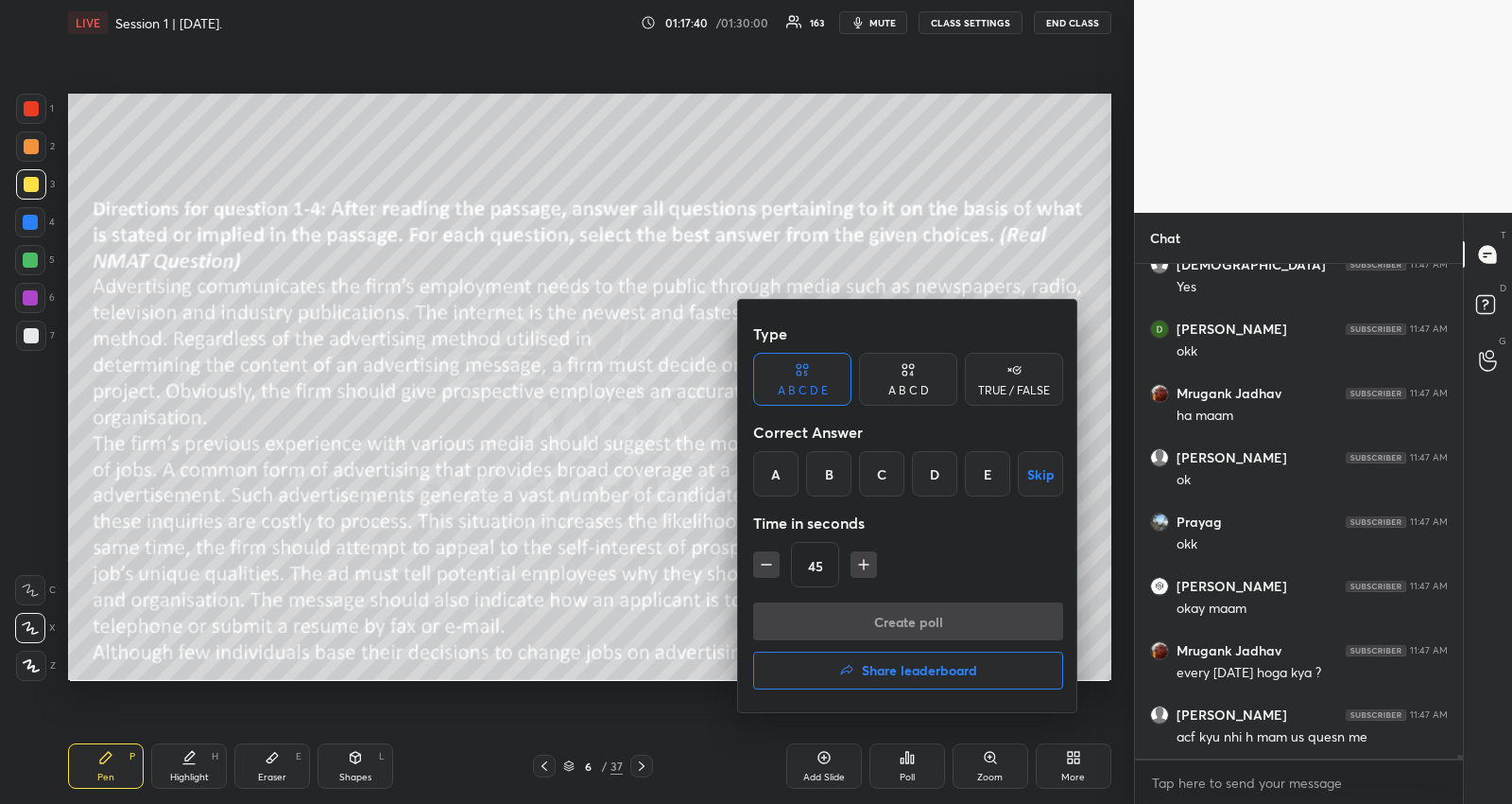
click at [1028, 471] on button "Skip" at bounding box center [1041, 474] width 45 height 45
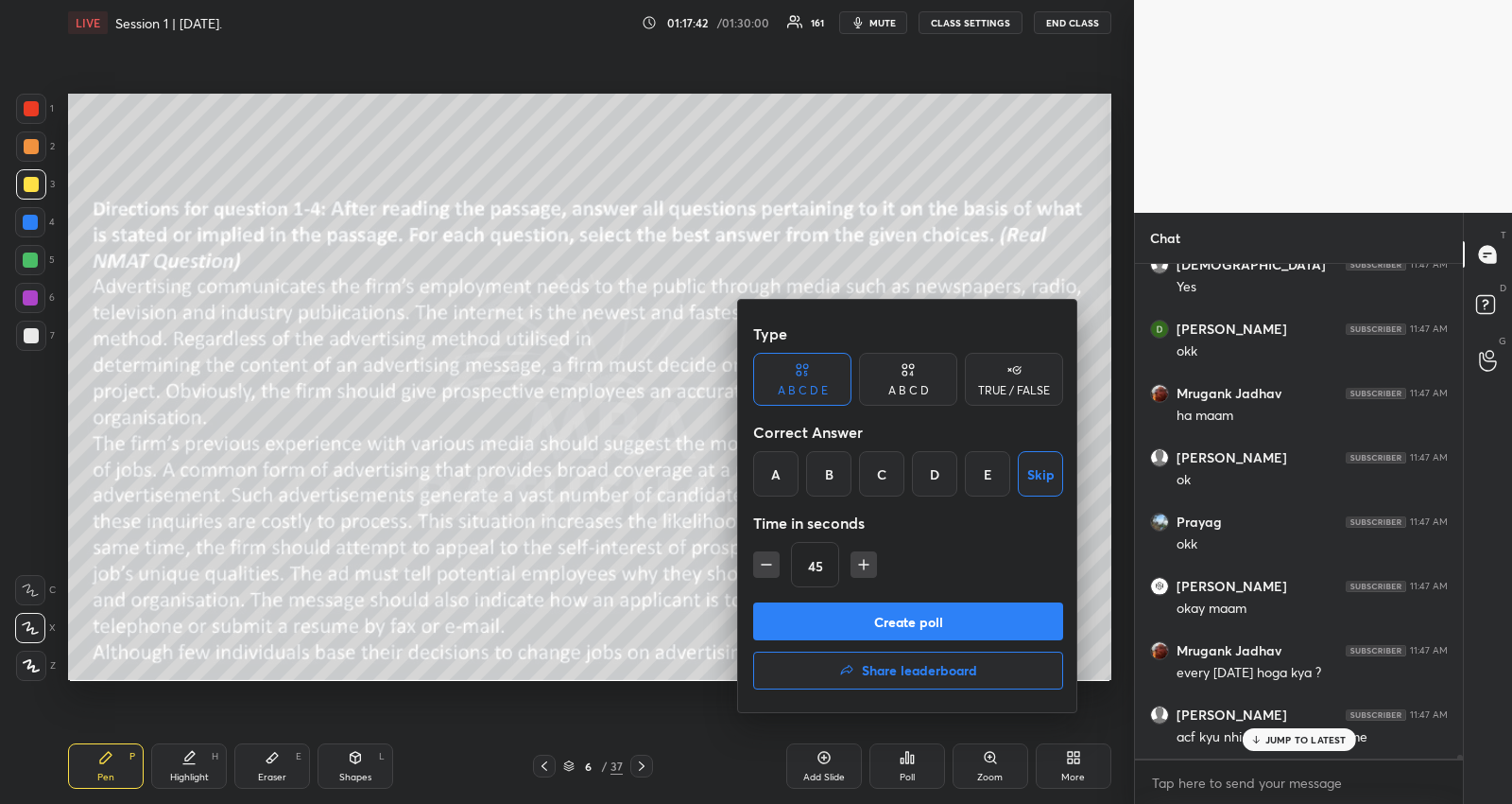
scroll to position [64797, 0]
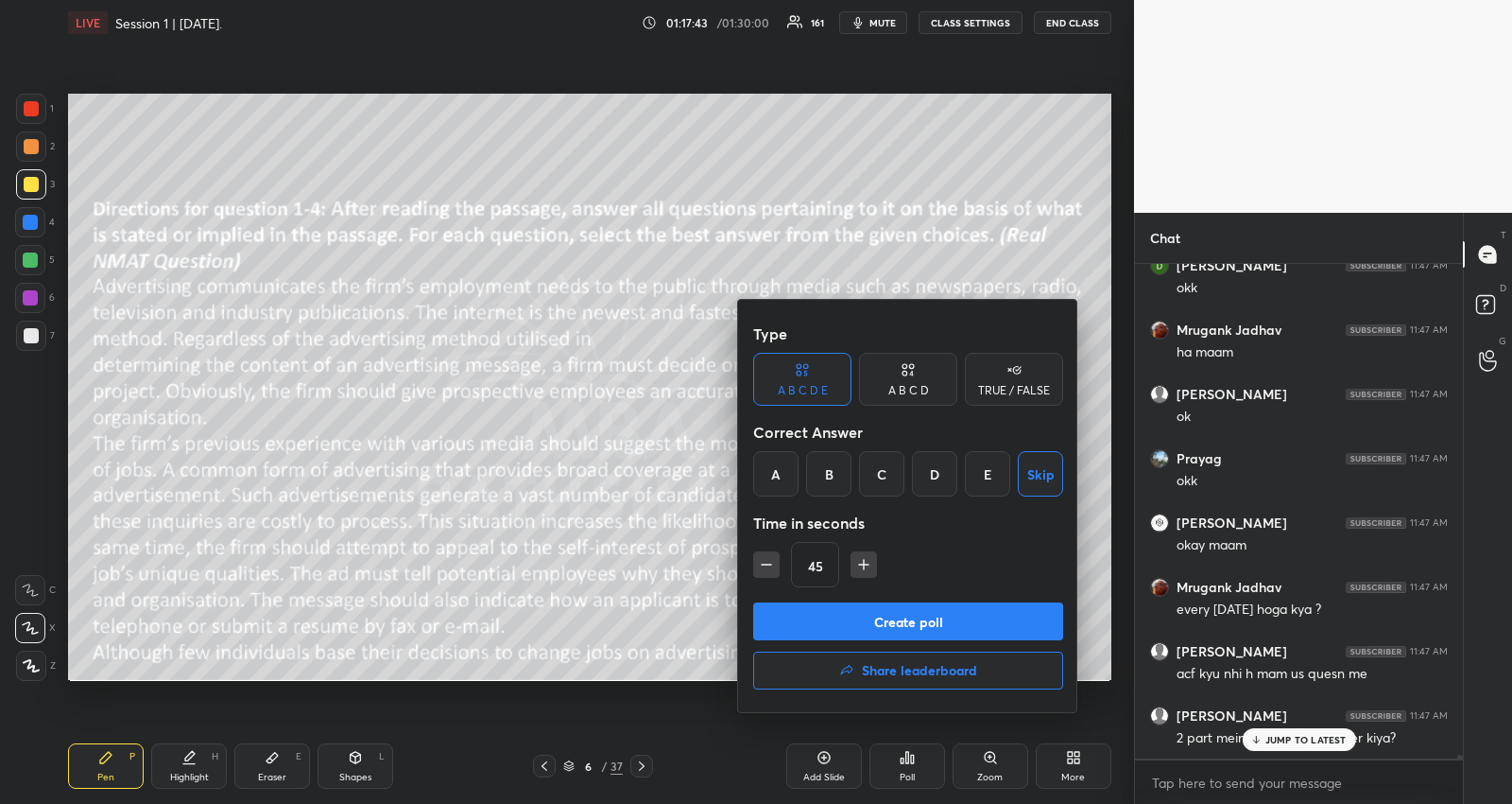
click at [868, 562] on icon "button" at bounding box center [863, 564] width 19 height 19
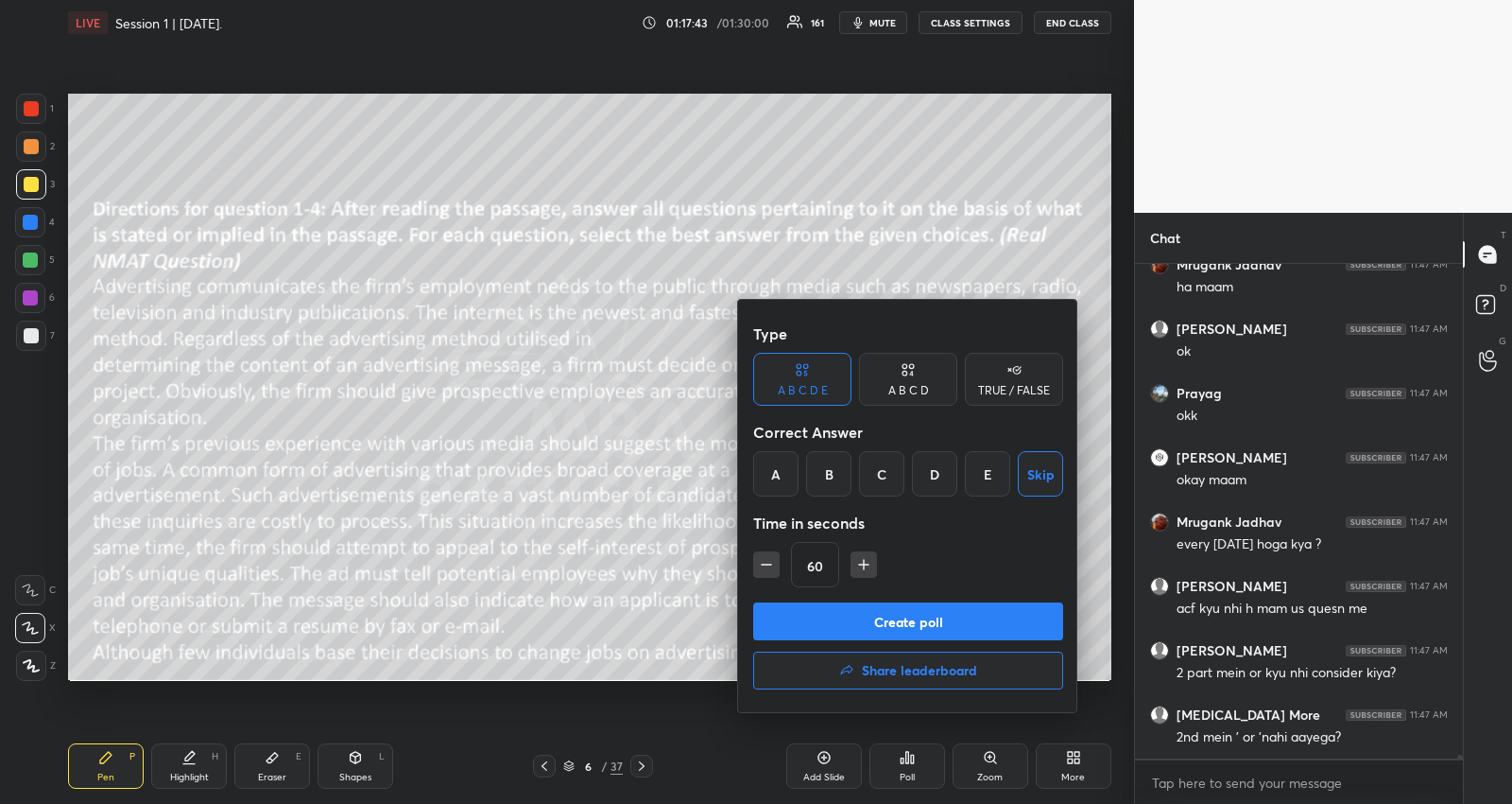
click at [868, 562] on icon "button" at bounding box center [863, 564] width 19 height 19
type input "75"
click at [846, 616] on button "Create poll" at bounding box center [908, 621] width 310 height 37
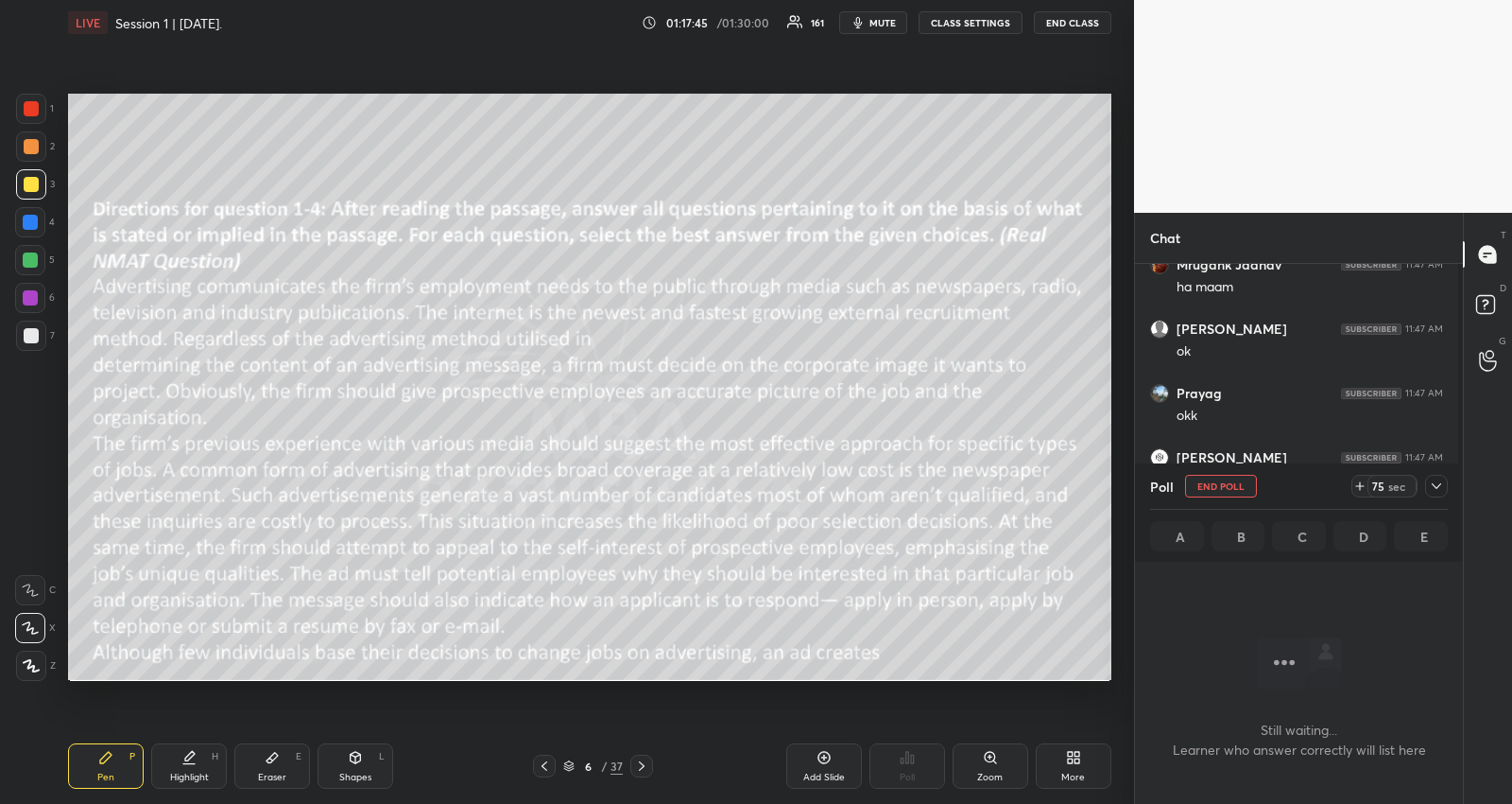
scroll to position [6, 6]
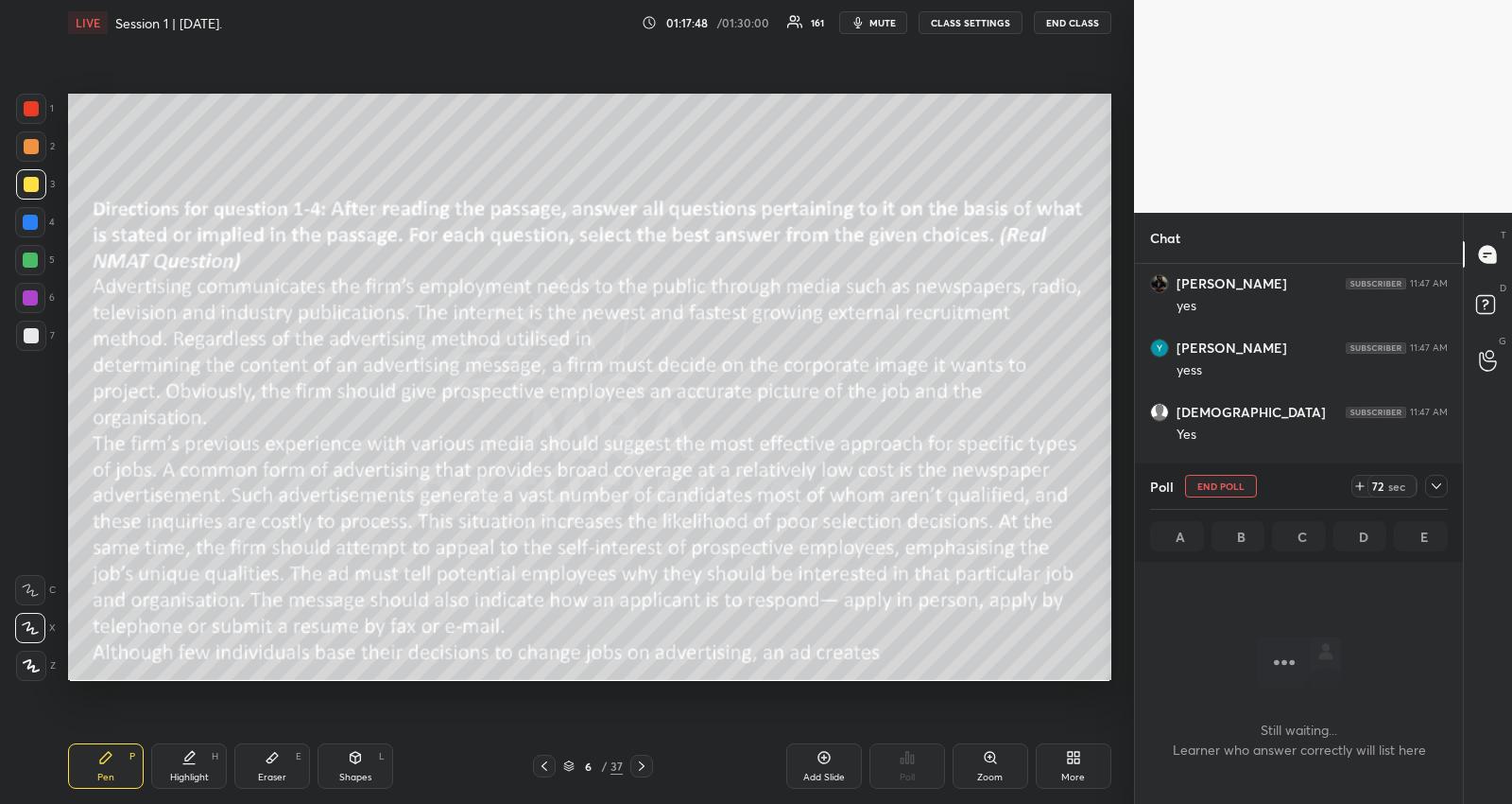
click at [1360, 484] on icon at bounding box center [1360, 486] width 0 height 8
click at [1433, 485] on icon at bounding box center [1437, 486] width 10 height 6
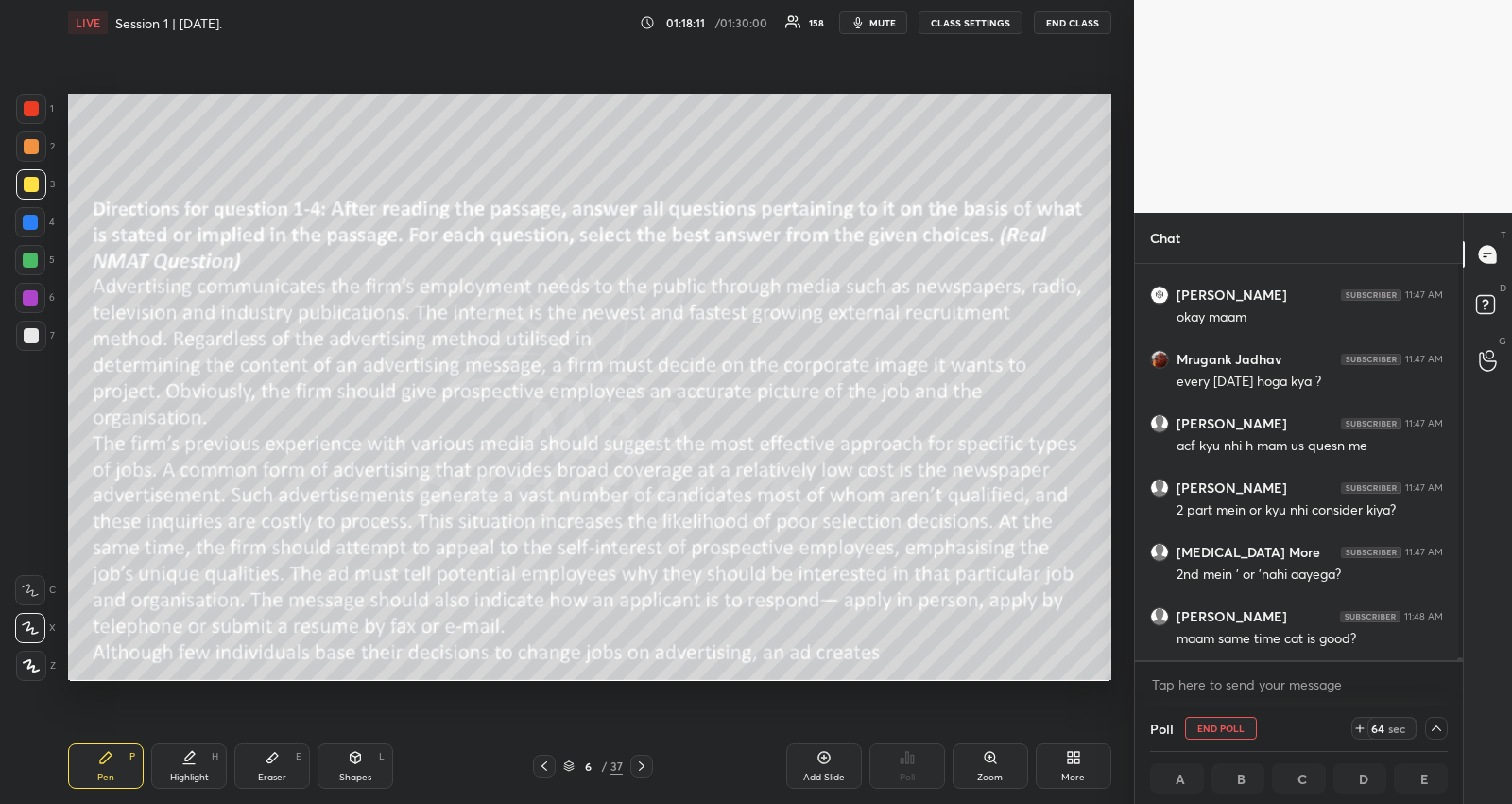
scroll to position [64588, 0]
click at [1322, 644] on p "JUMP TO LATEST" at bounding box center [1306, 641] width 81 height 12
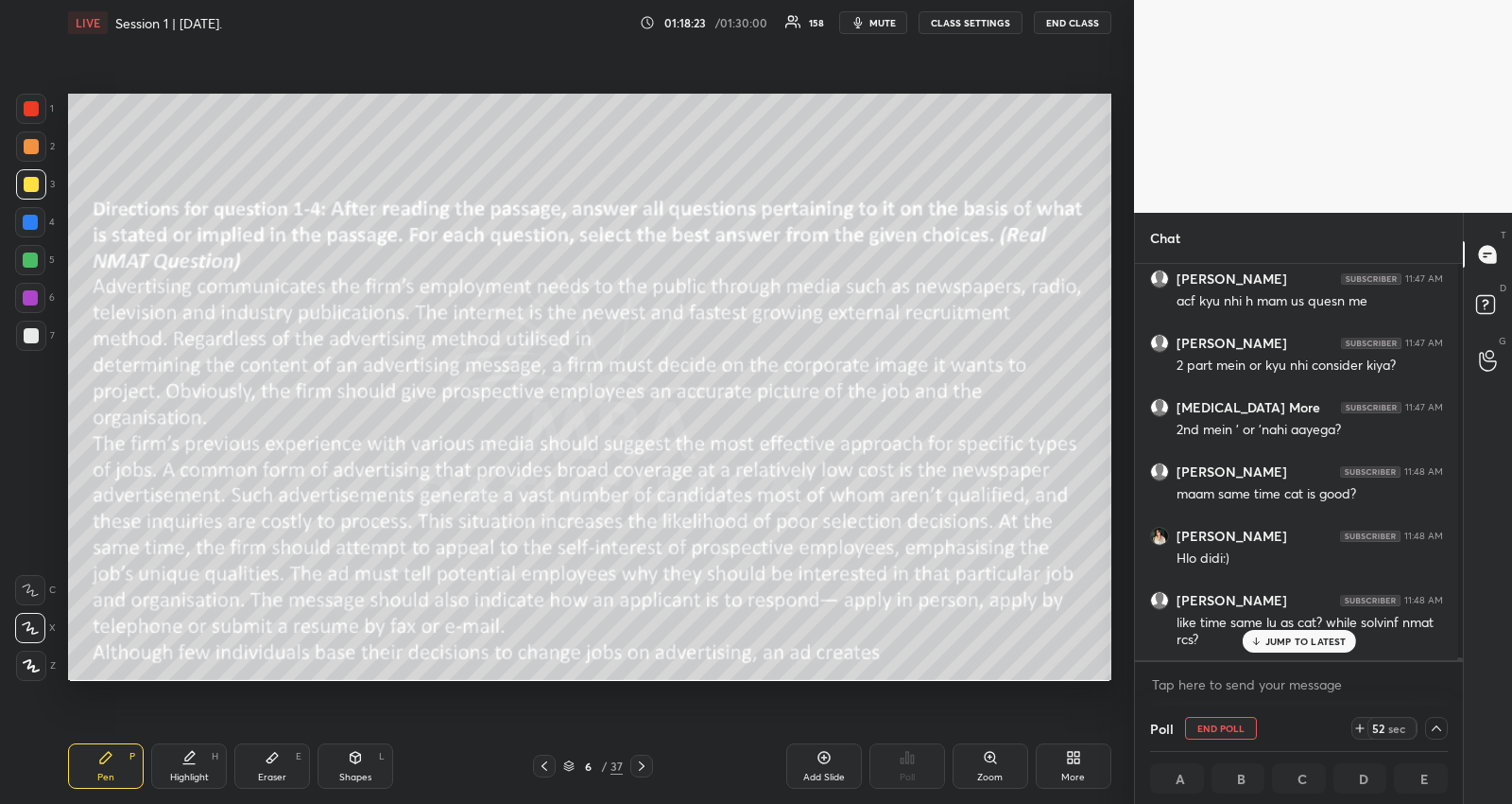
click at [1313, 636] on p "JUMP TO LATEST" at bounding box center [1306, 641] width 81 height 12
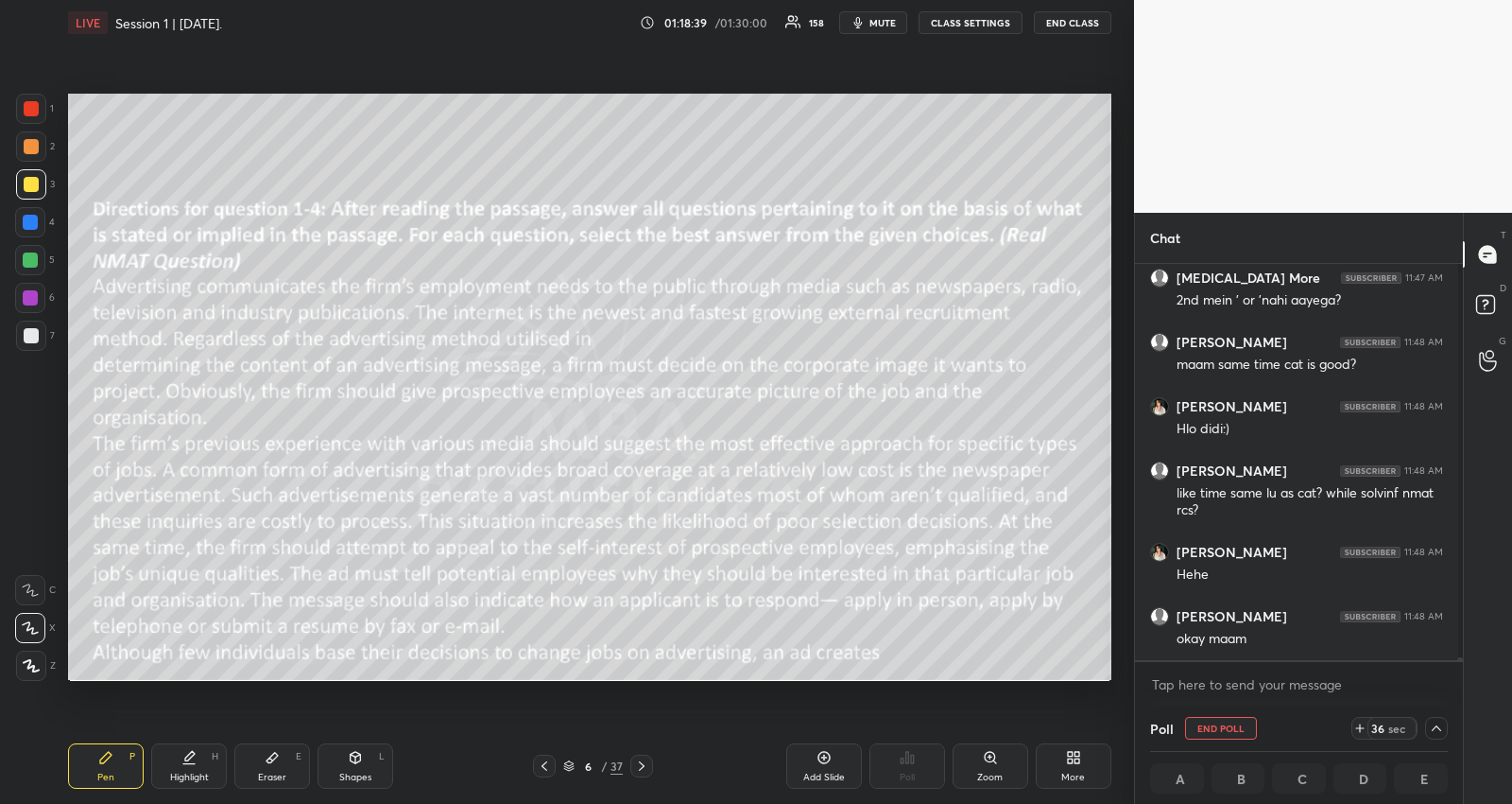
scroll to position [64818, 0]
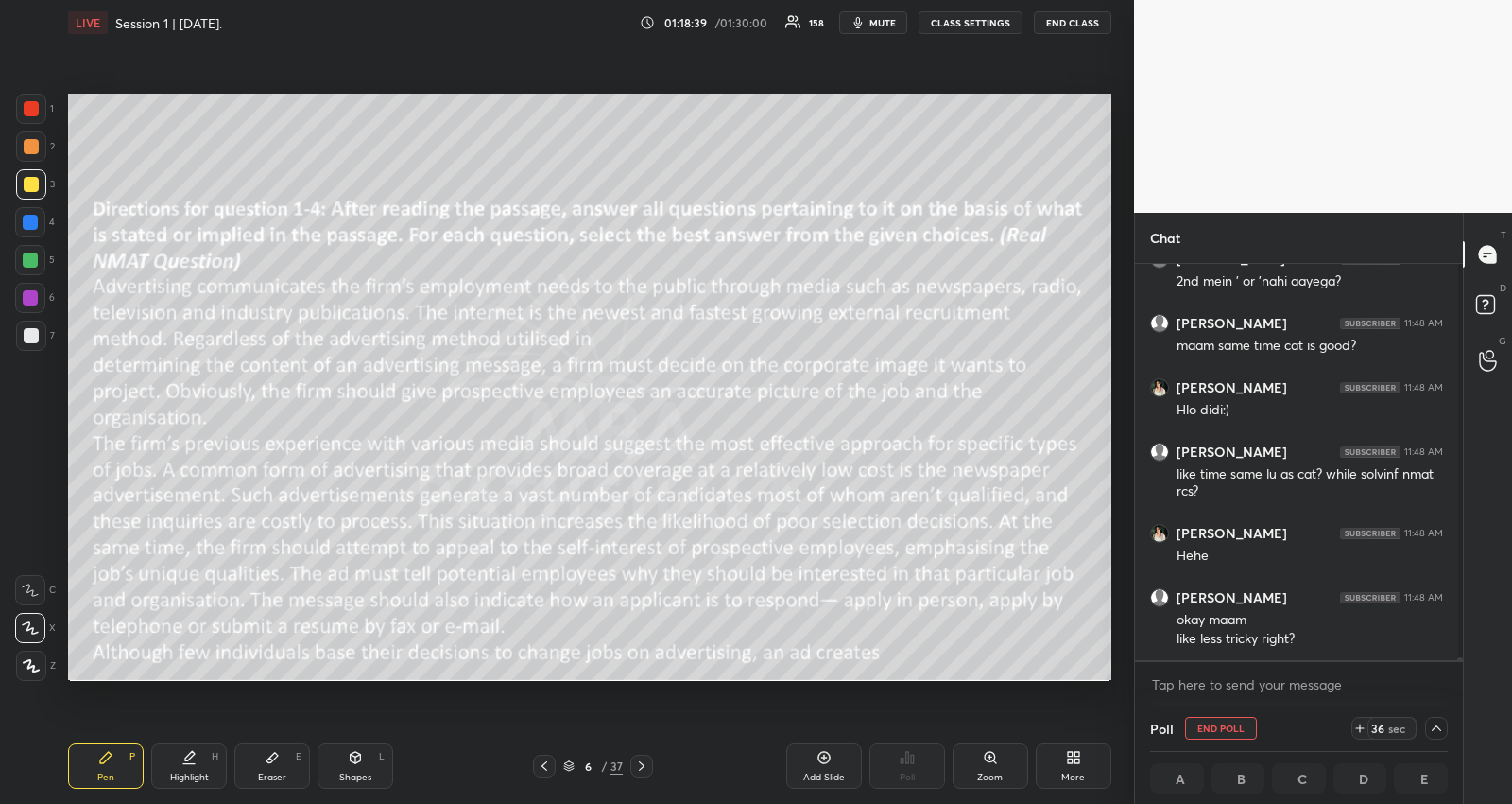
click at [897, 24] on span "mute" at bounding box center [883, 22] width 27 height 13
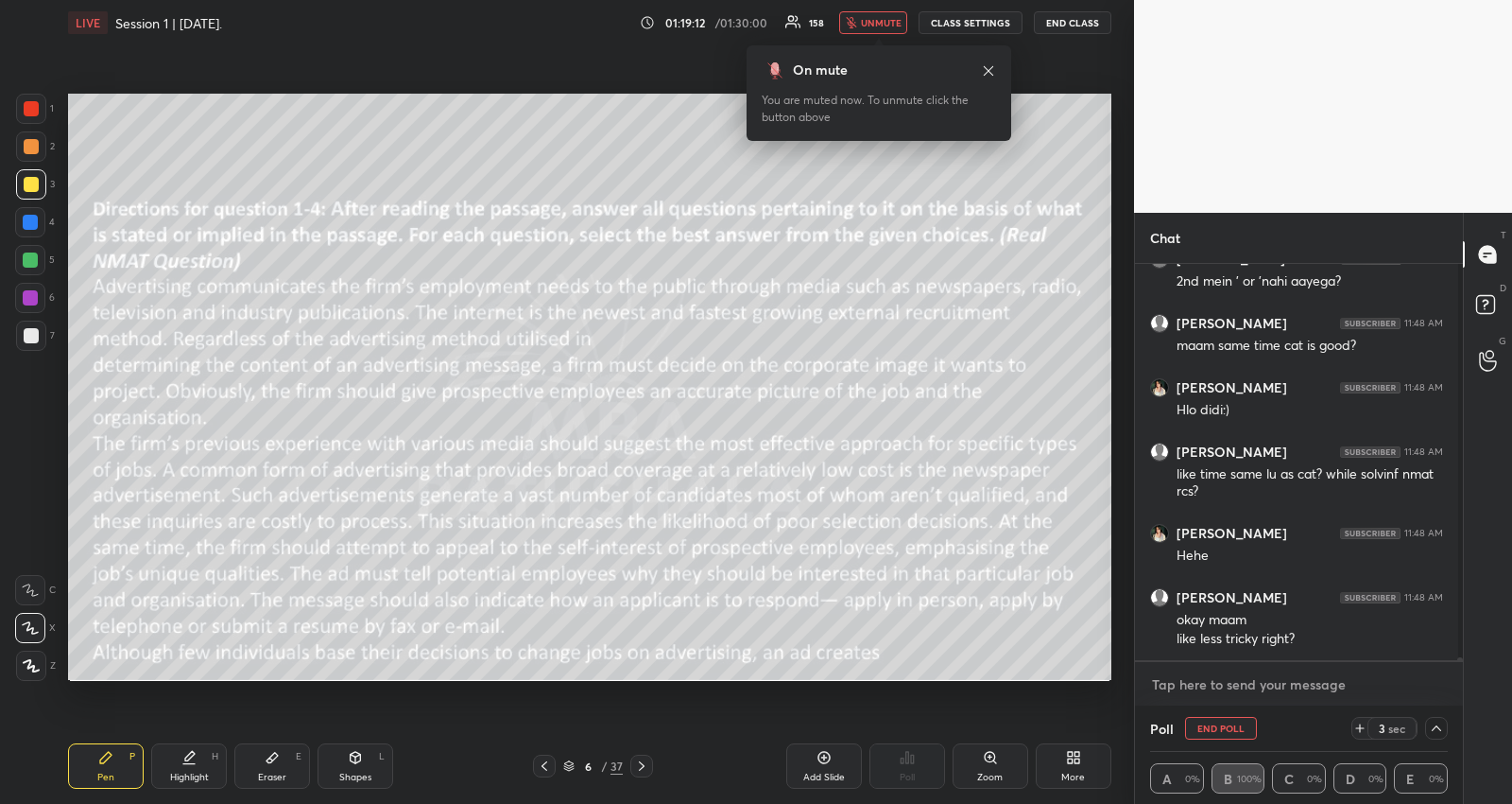
type textarea "x"
click at [1195, 696] on textarea at bounding box center [1299, 685] width 298 height 31
type textarea "y"
type textarea "x"
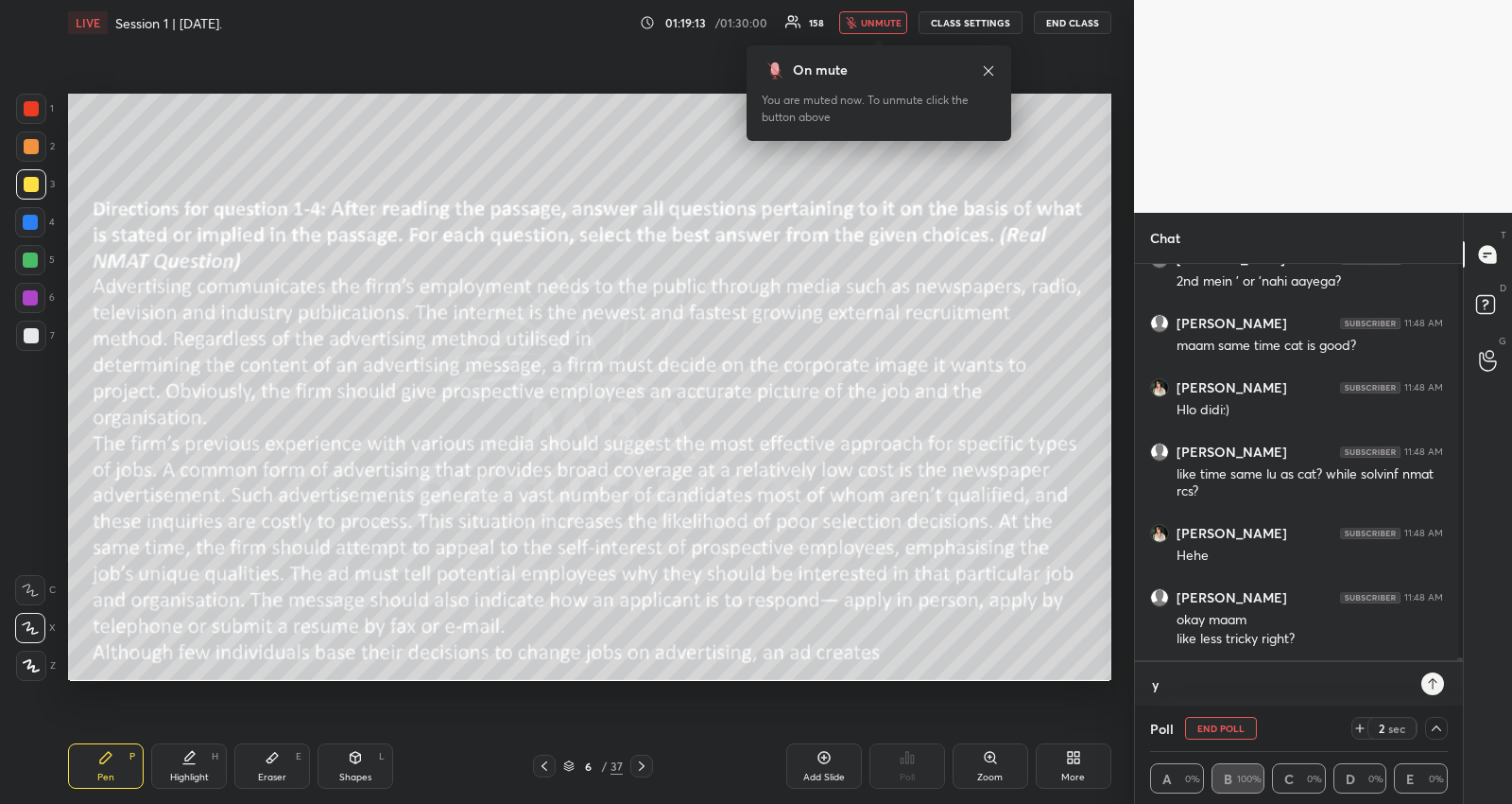
type textarea "ye"
type textarea "x"
type textarea "yes"
type textarea "x"
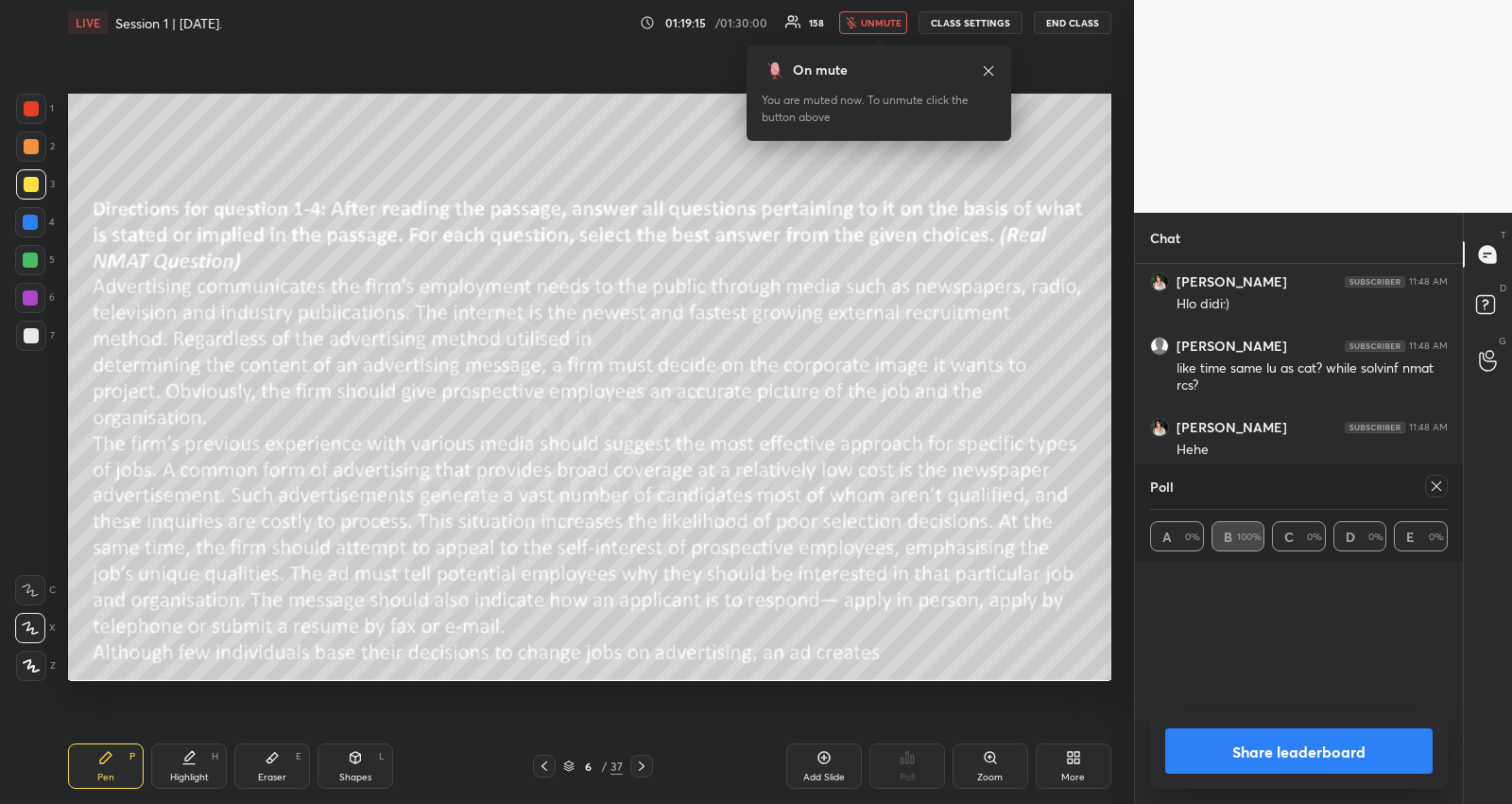
scroll to position [64370, 0]
click at [645, 764] on icon at bounding box center [641, 766] width 15 height 15
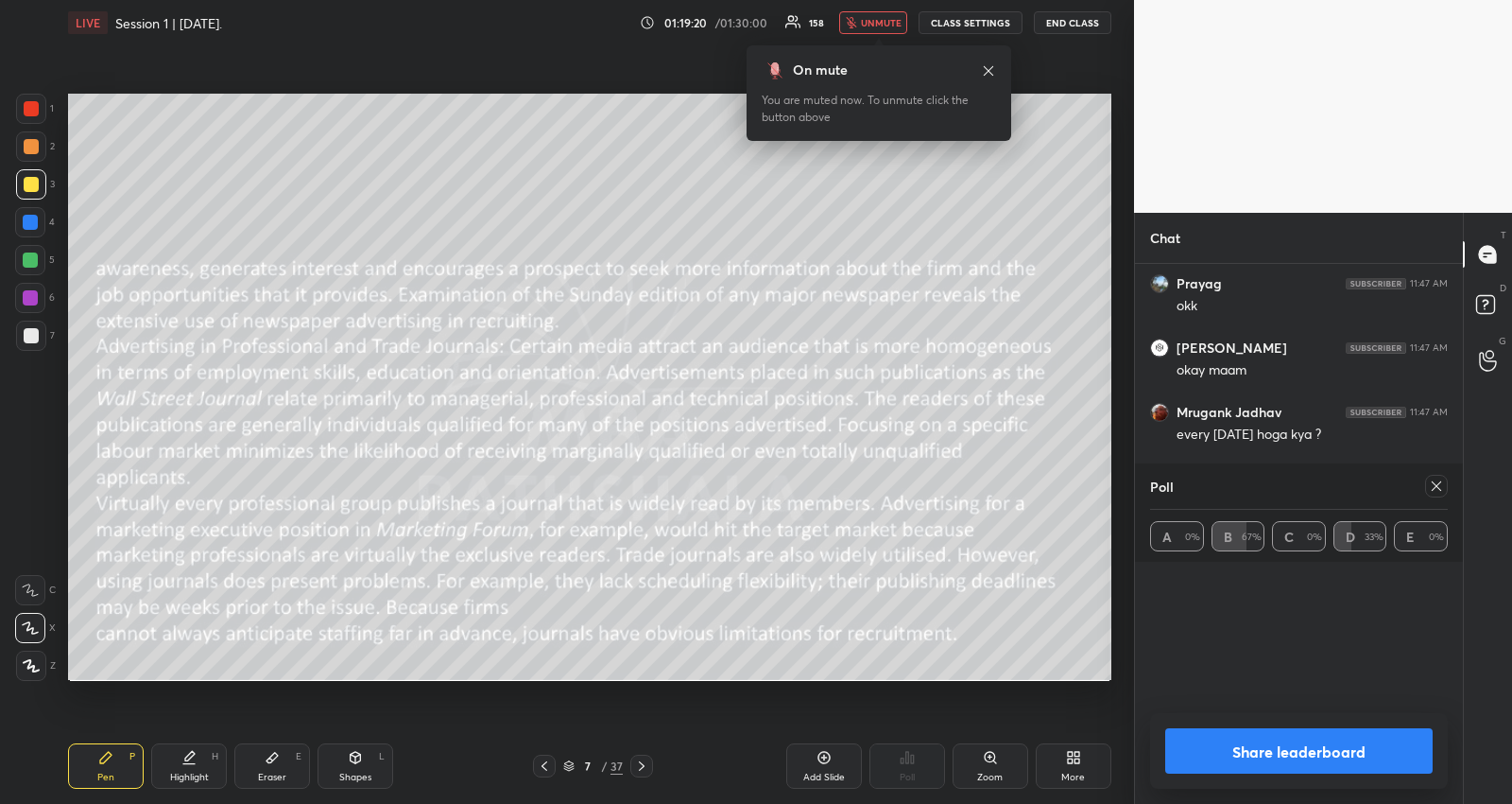
click at [1440, 489] on icon at bounding box center [1437, 486] width 10 height 10
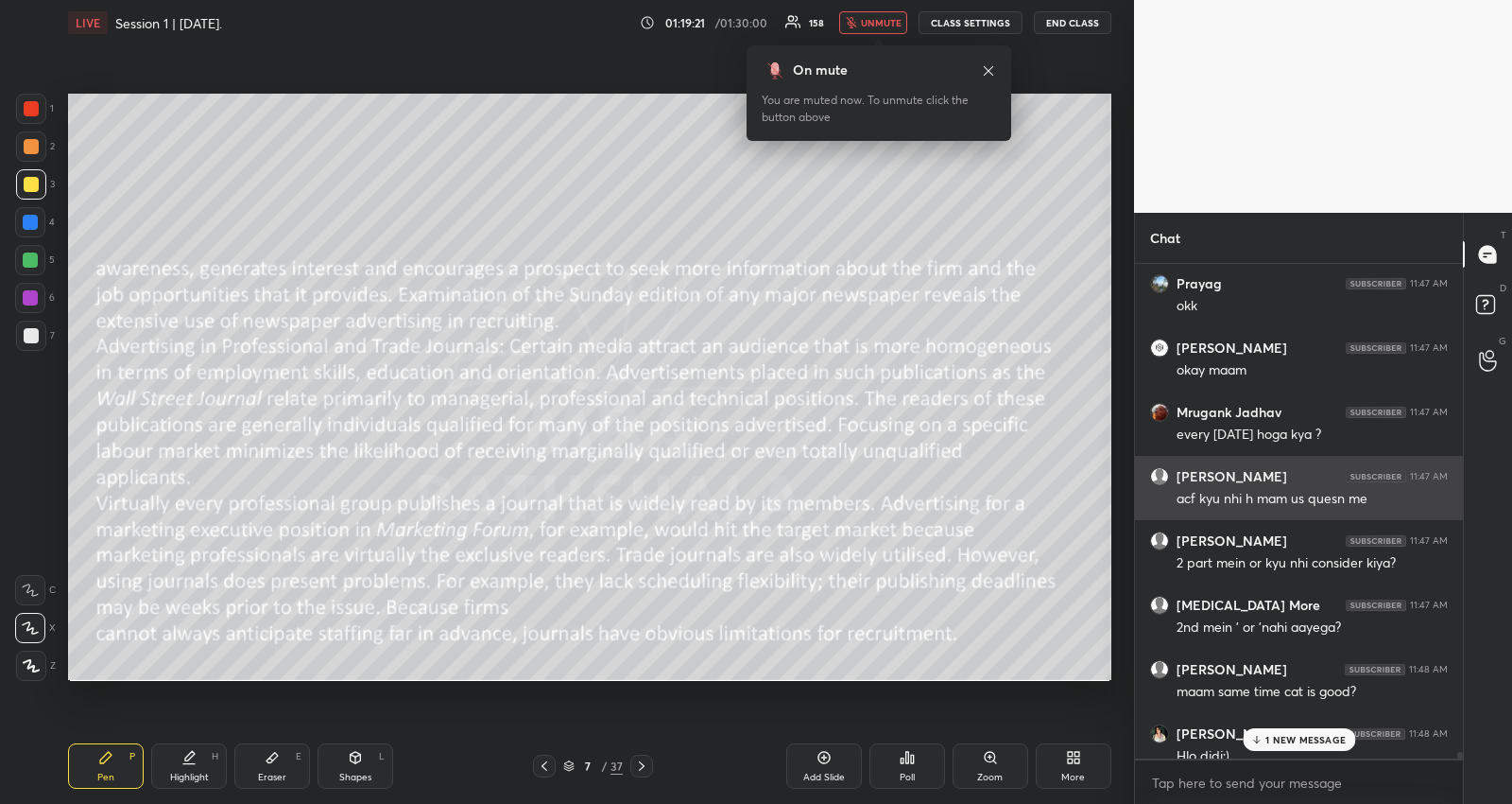
scroll to position [6, 6]
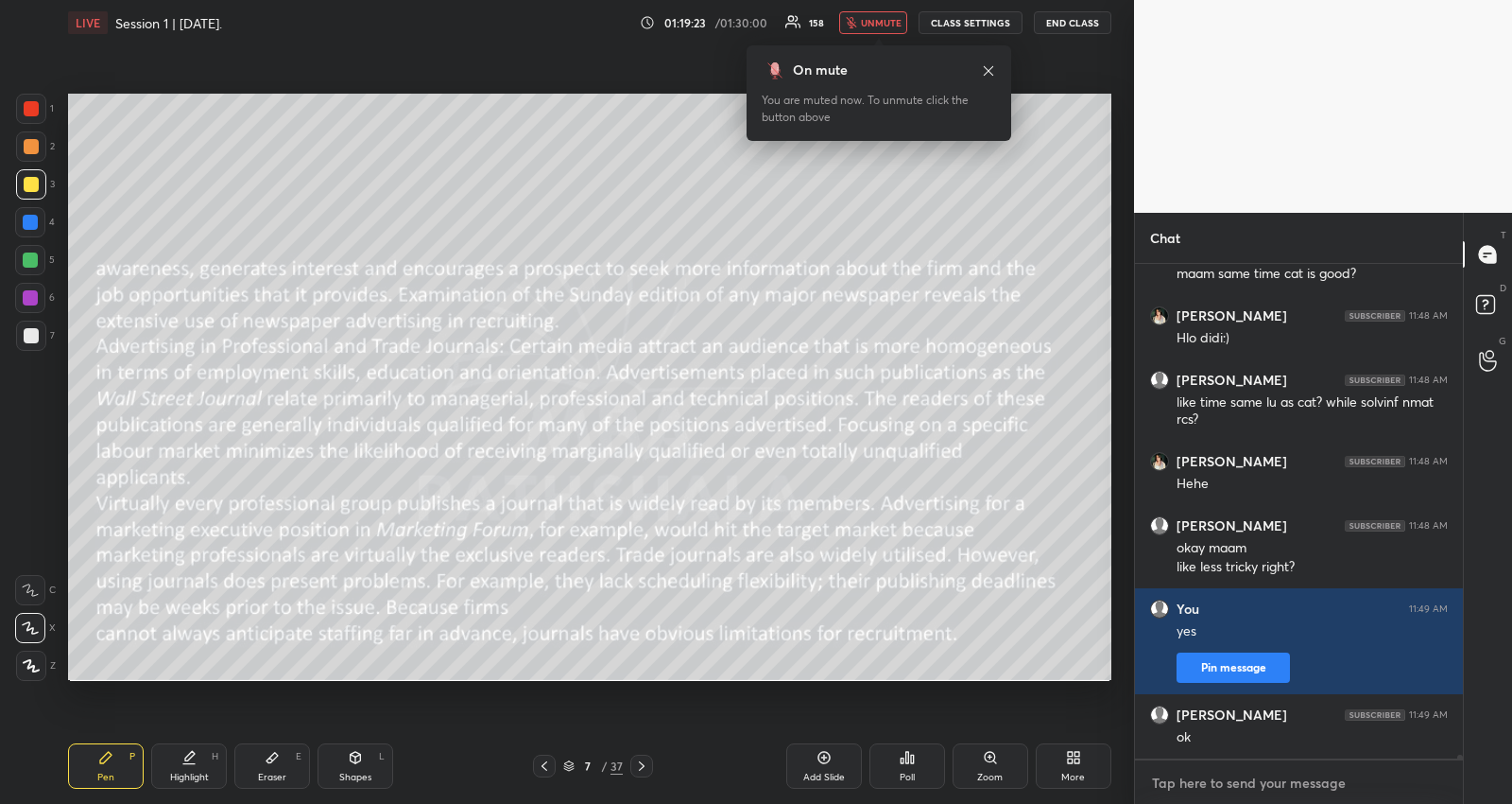
click at [1236, 776] on textarea at bounding box center [1299, 782] width 298 height 31
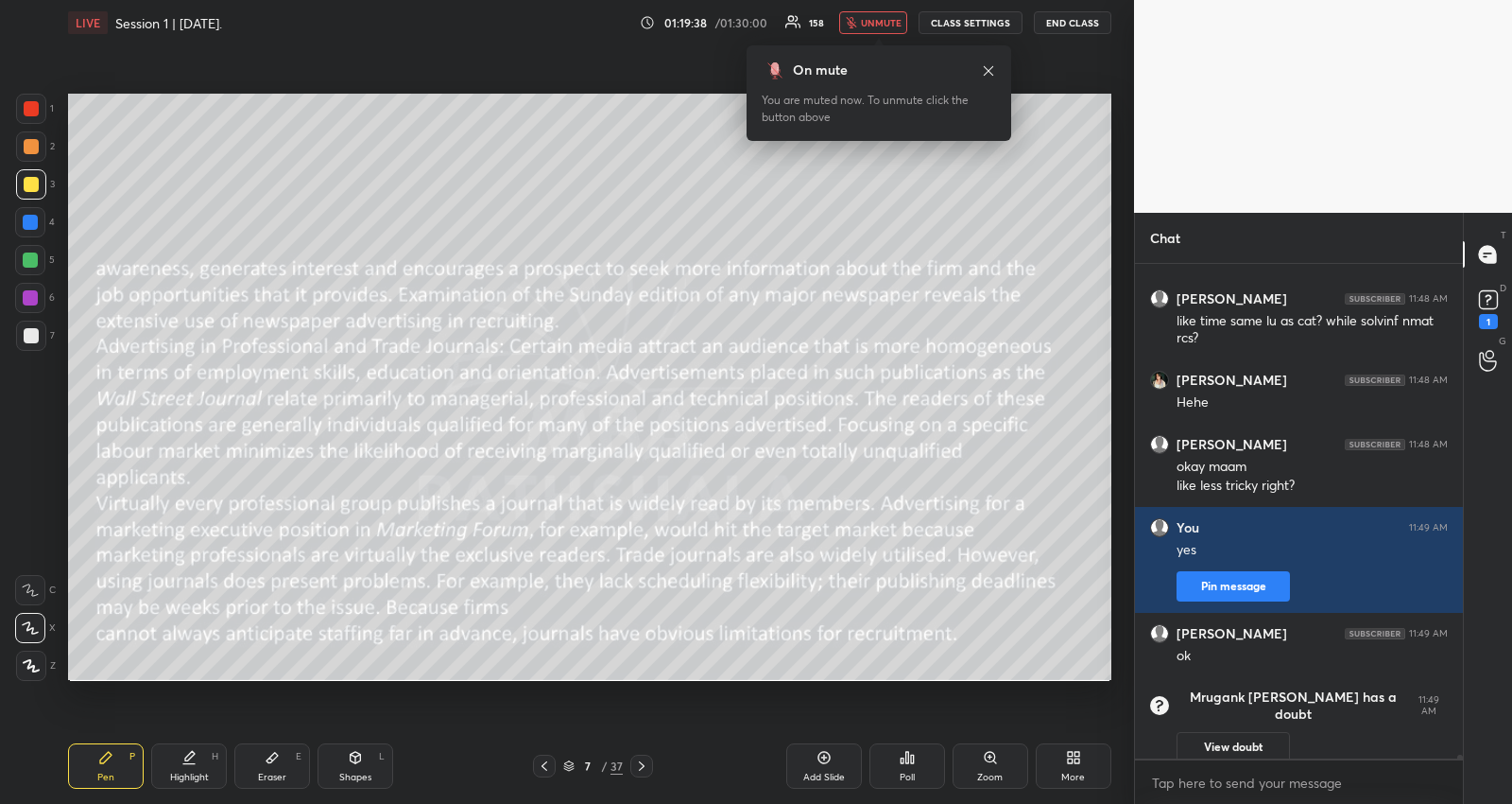
click at [906, 760] on icon at bounding box center [907, 758] width 3 height 12
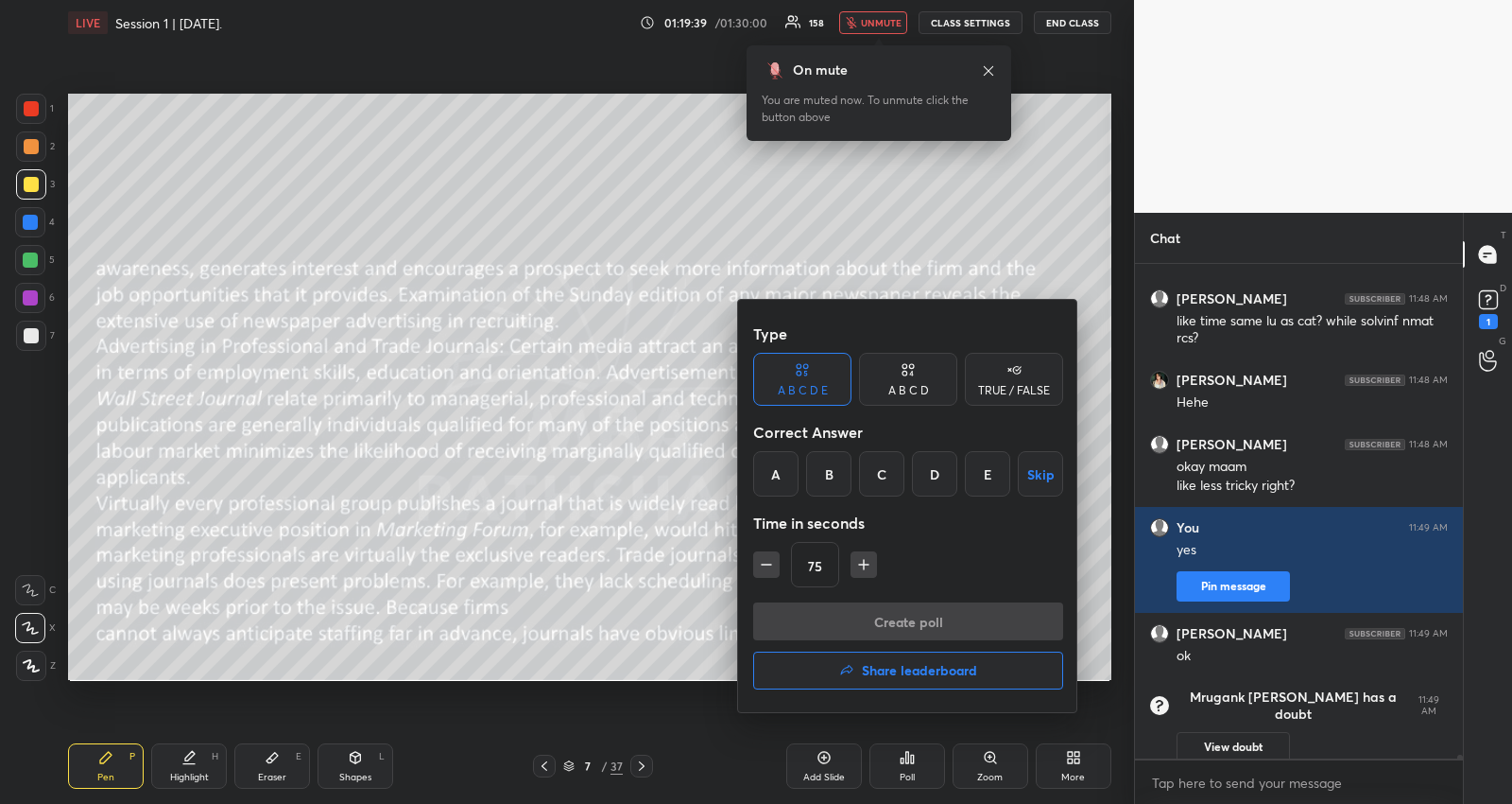
click at [1036, 484] on button "Skip" at bounding box center [1041, 474] width 45 height 45
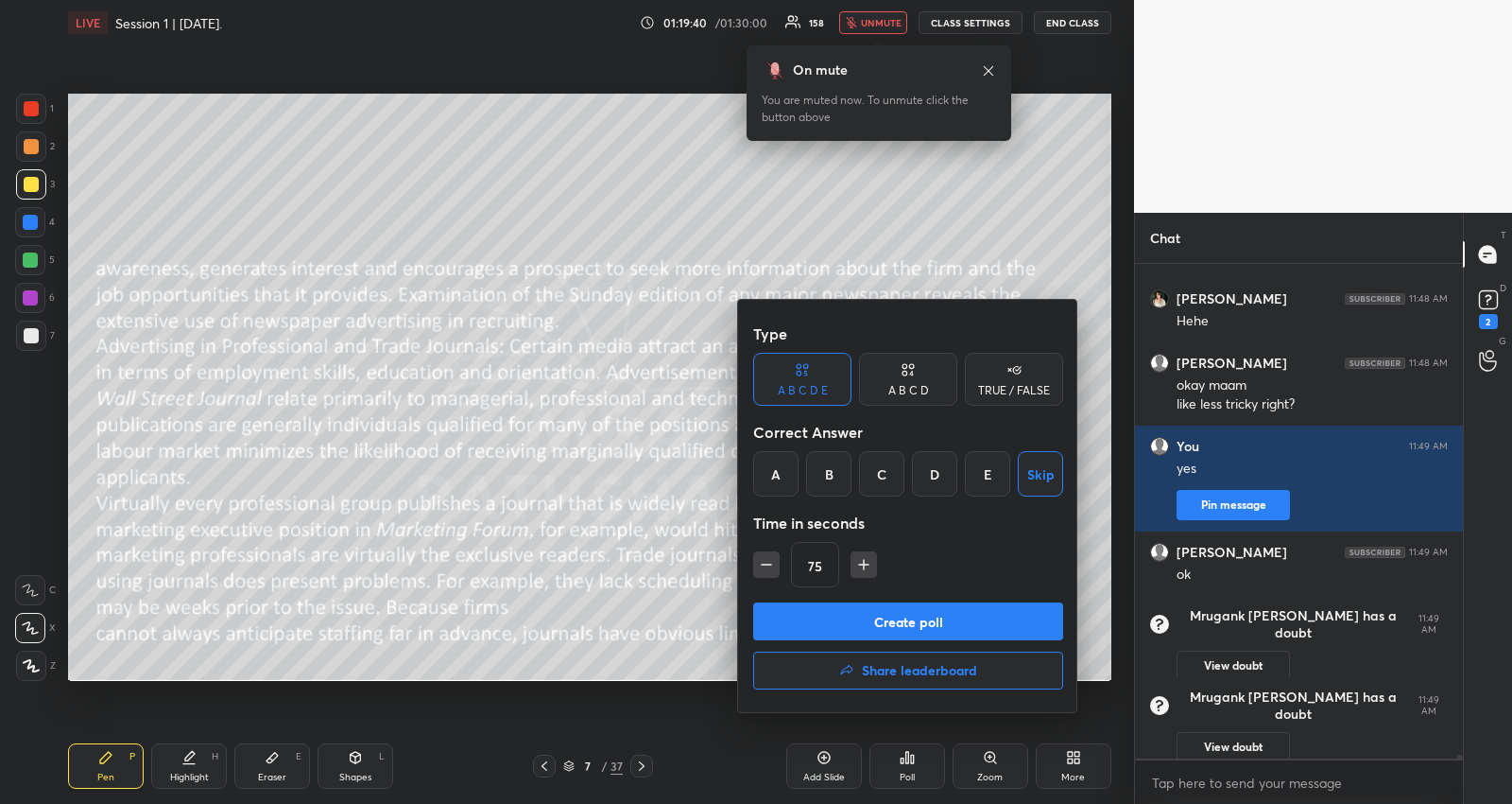
scroll to position [64849, 0]
click at [967, 618] on button "Create poll" at bounding box center [908, 621] width 310 height 37
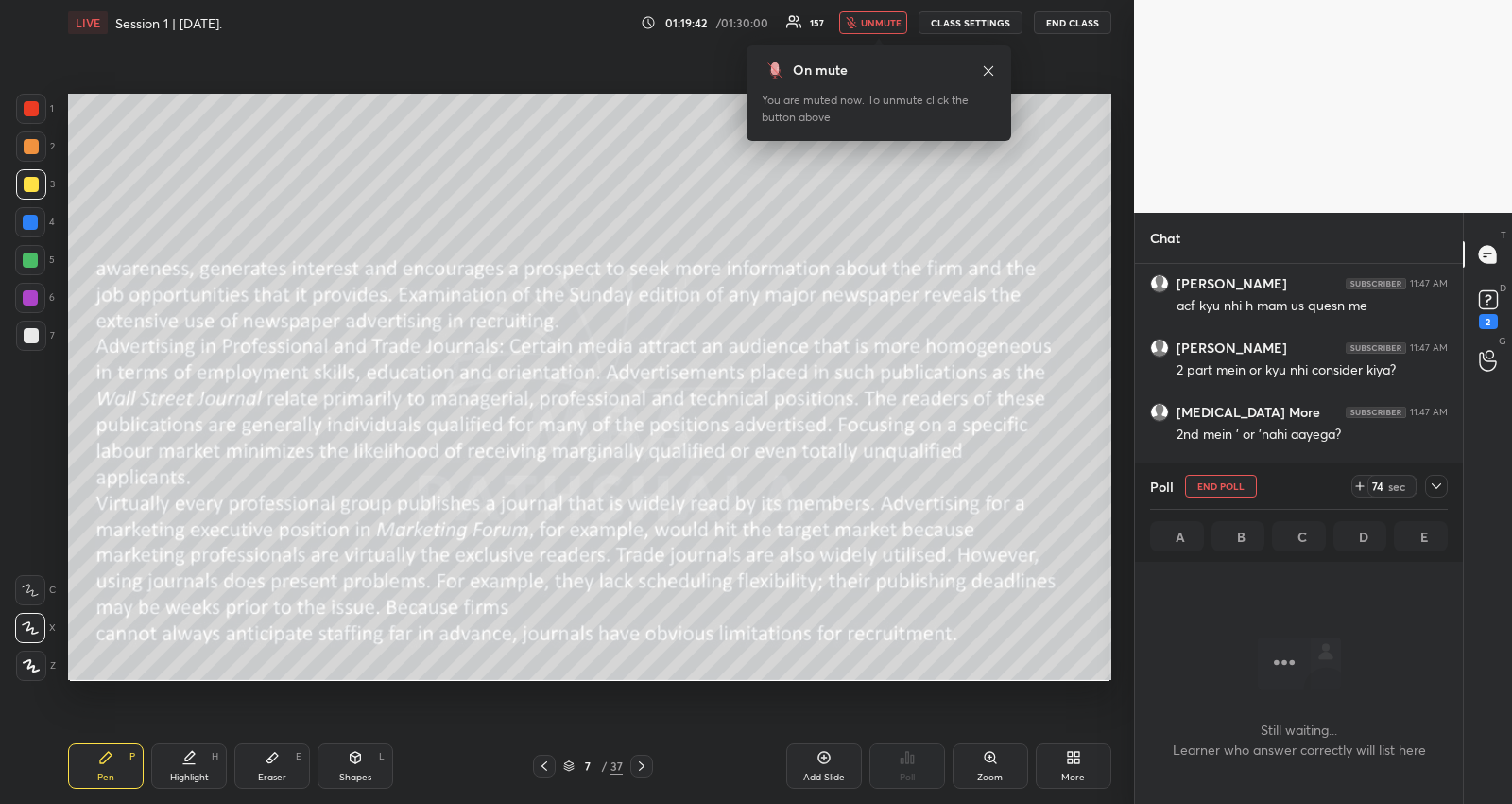
click at [1444, 479] on icon at bounding box center [1436, 485] width 15 height 15
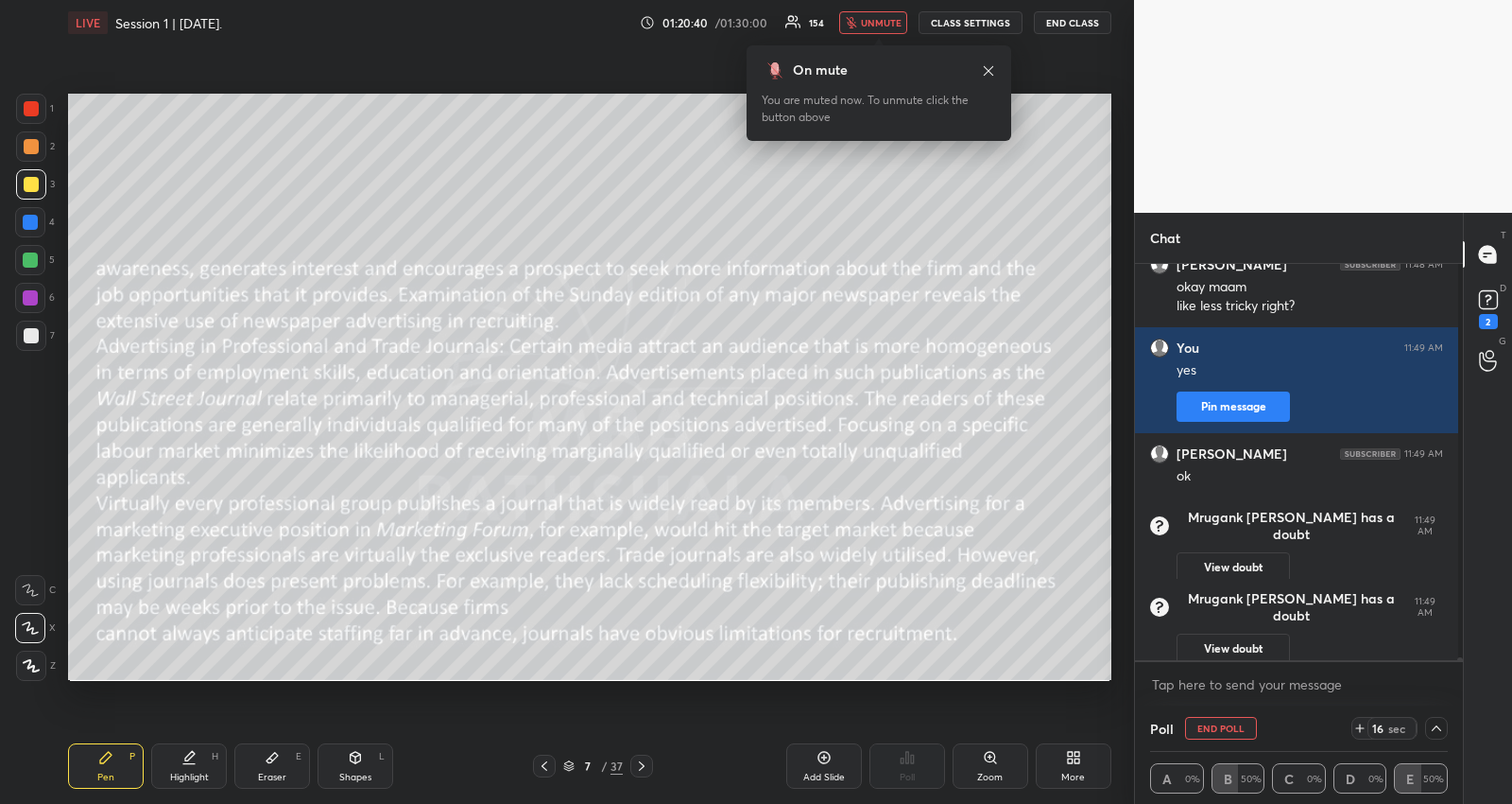
click at [901, 28] on span "unmute" at bounding box center [881, 22] width 40 height 13
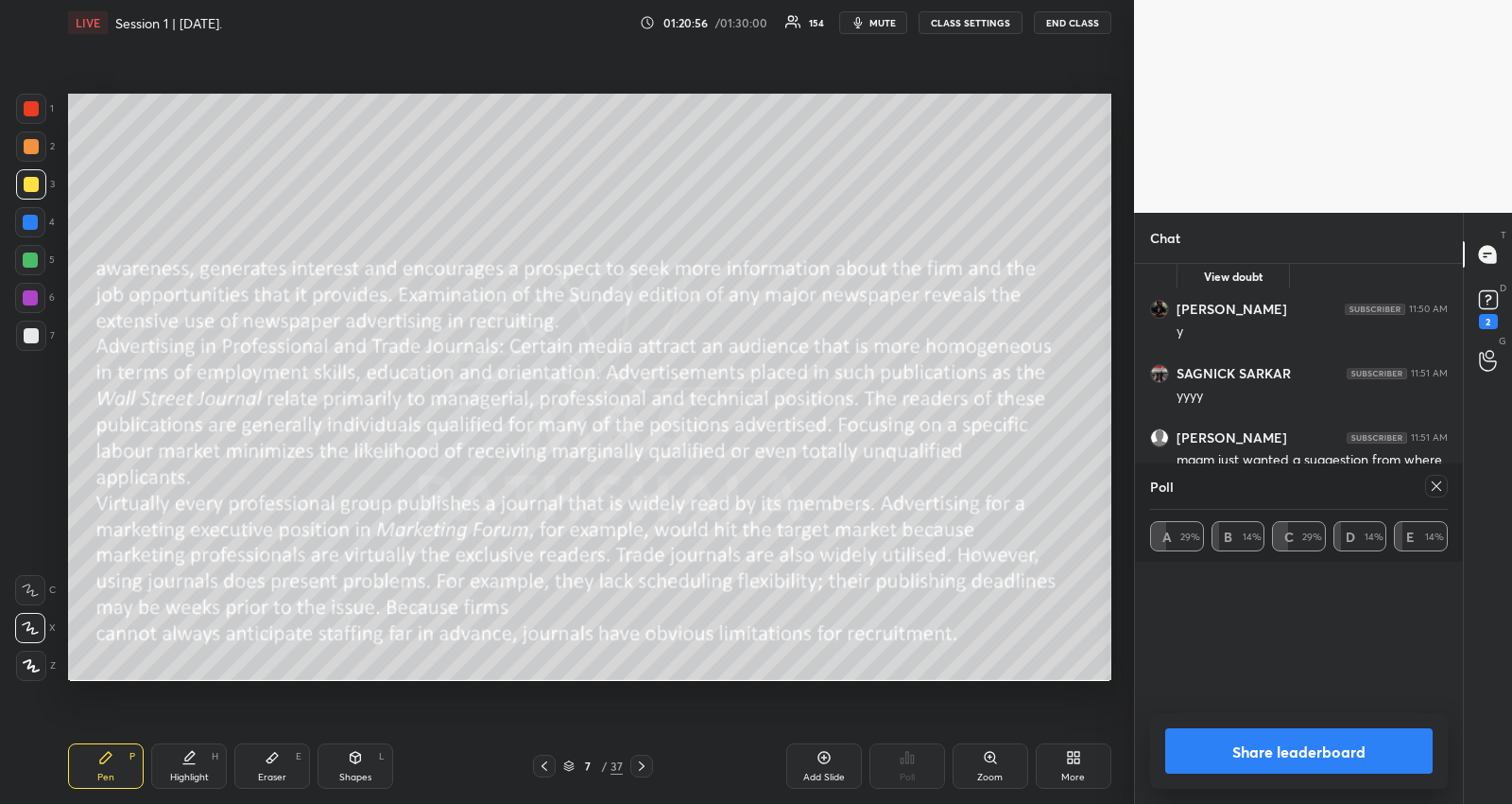
scroll to position [64748, 0]
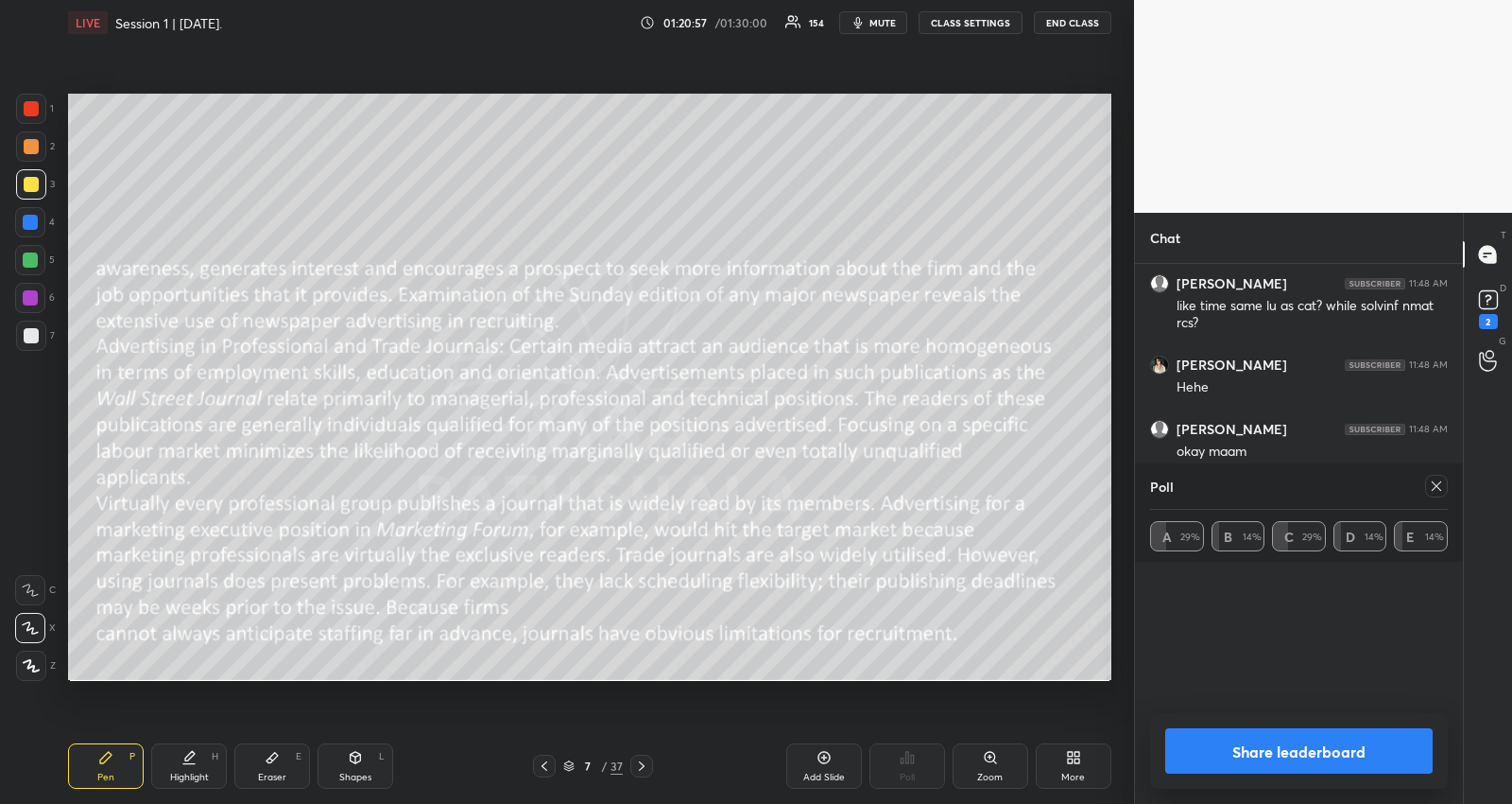
click at [1442, 487] on icon at bounding box center [1436, 485] width 15 height 15
type textarea "x"
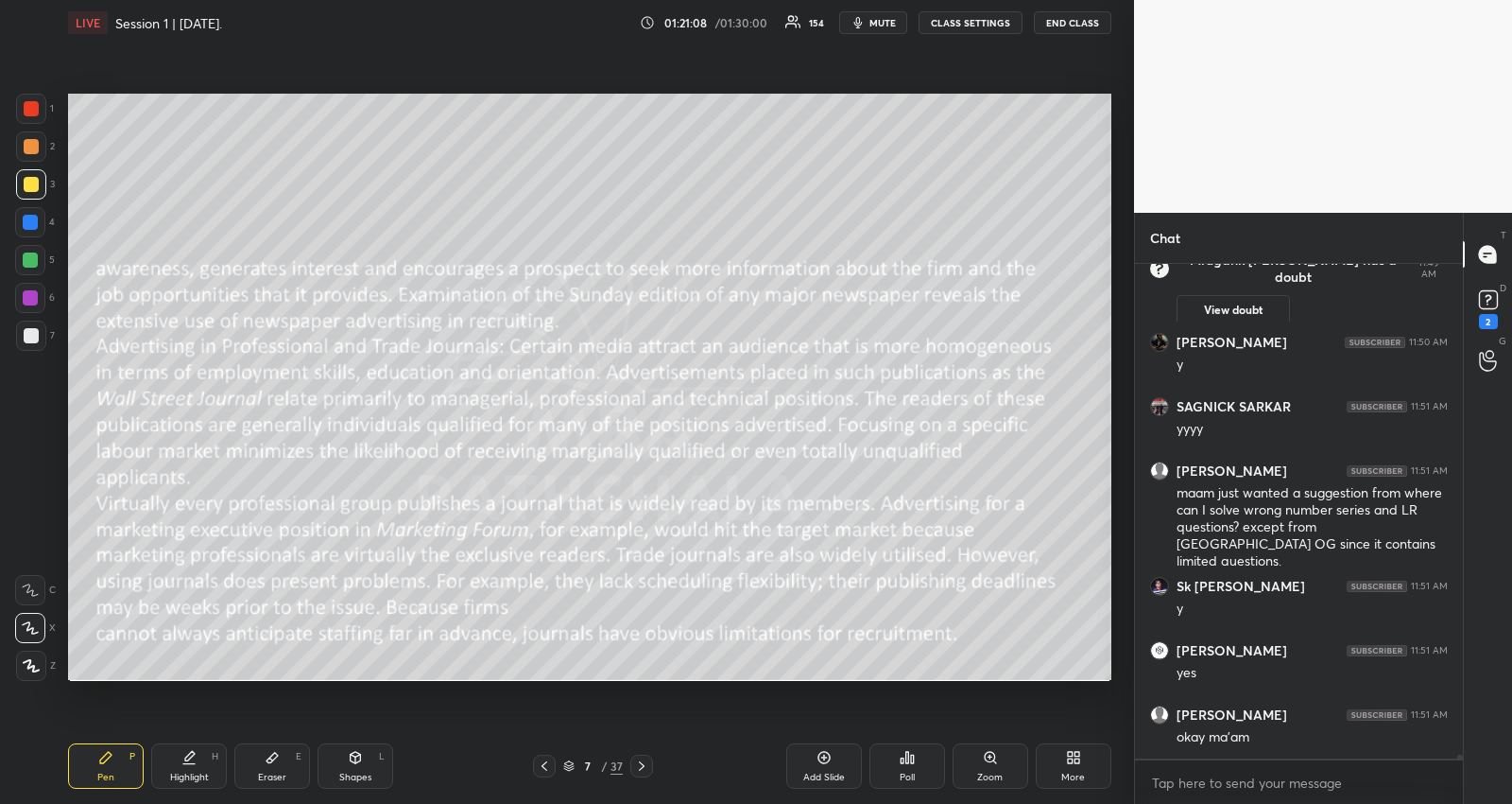
scroll to position [65440, 0]
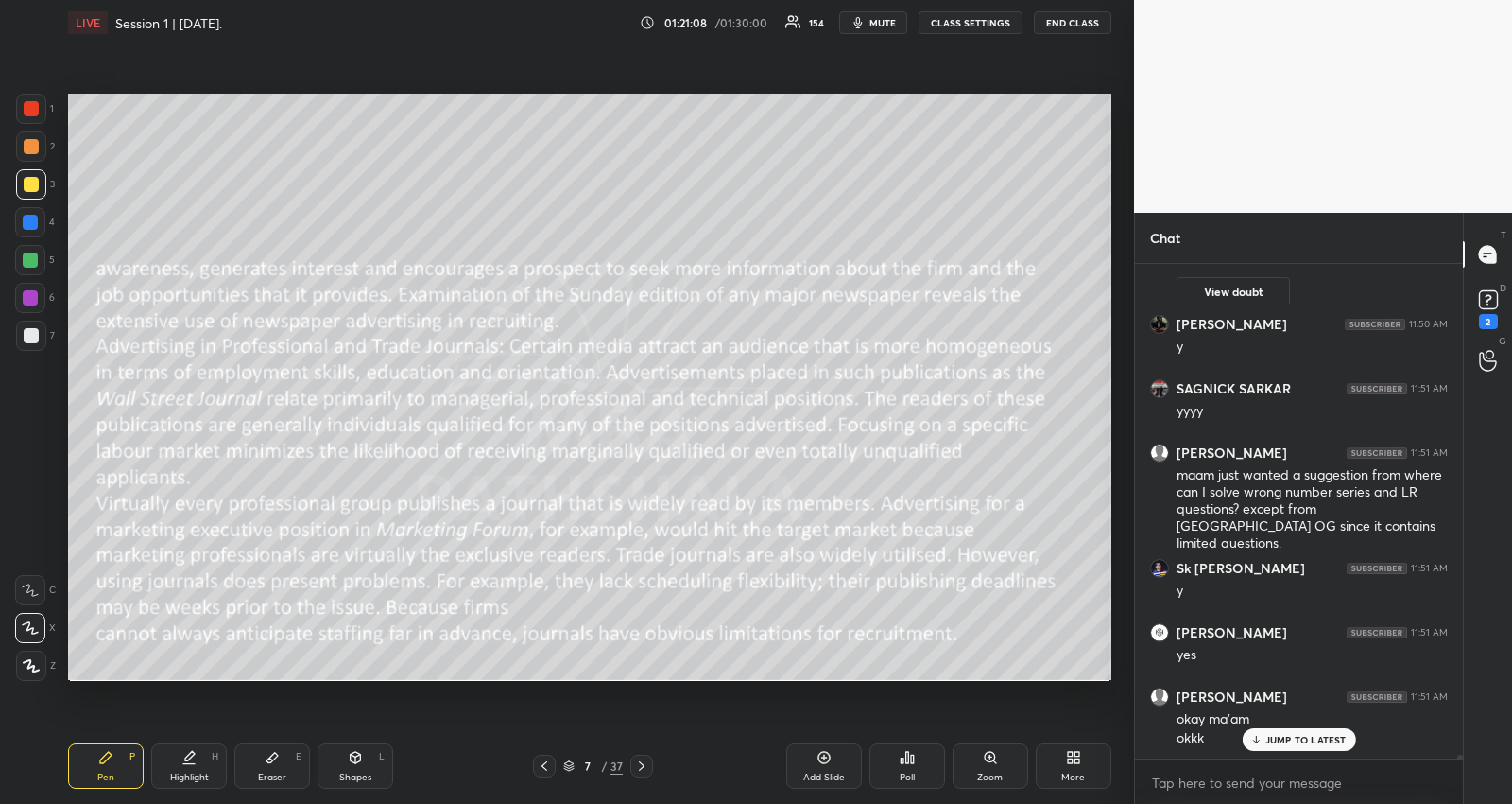
click at [644, 762] on icon at bounding box center [641, 766] width 15 height 15
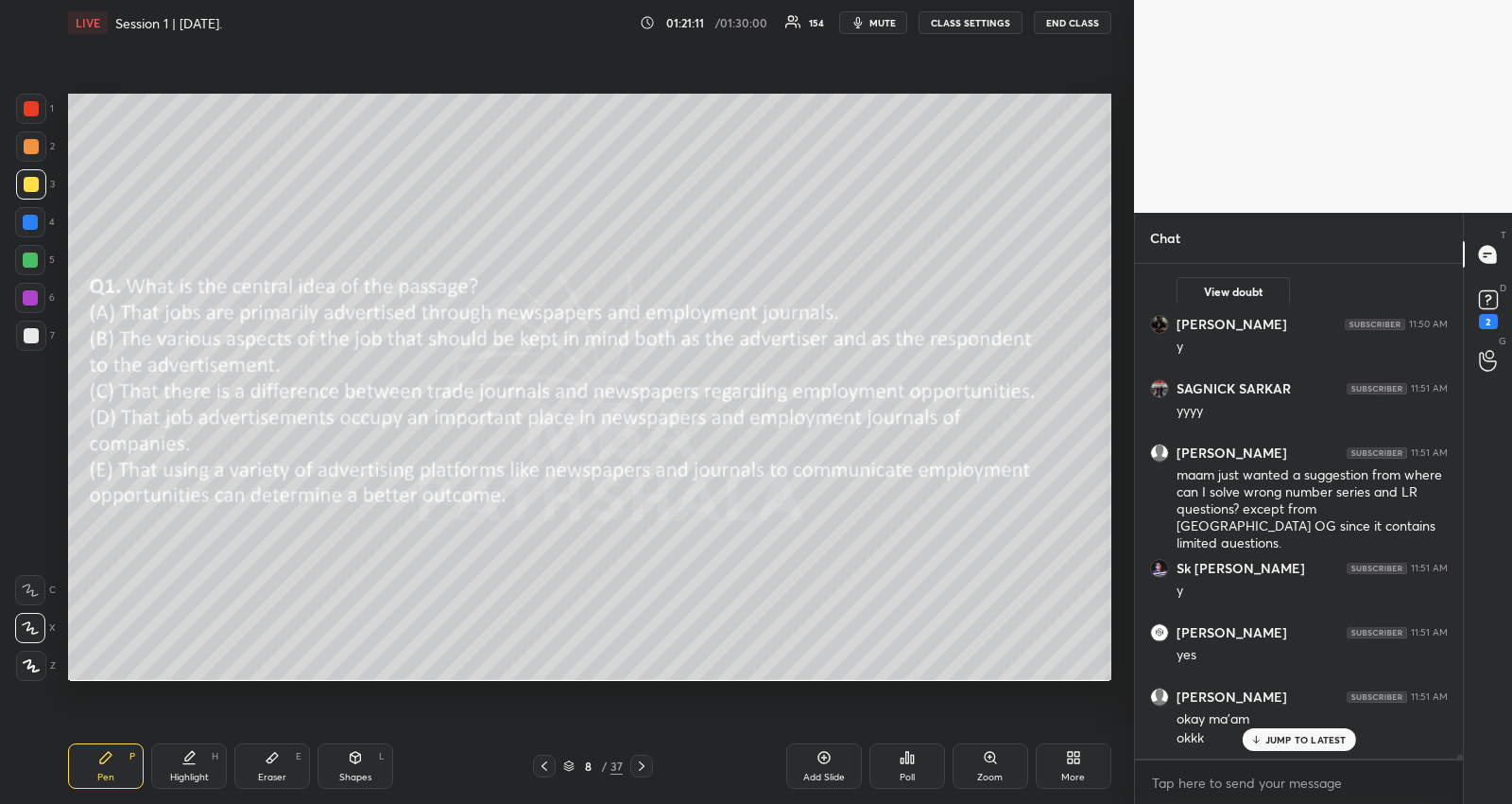
click at [1267, 742] on p "JUMP TO LATEST" at bounding box center [1306, 740] width 81 height 12
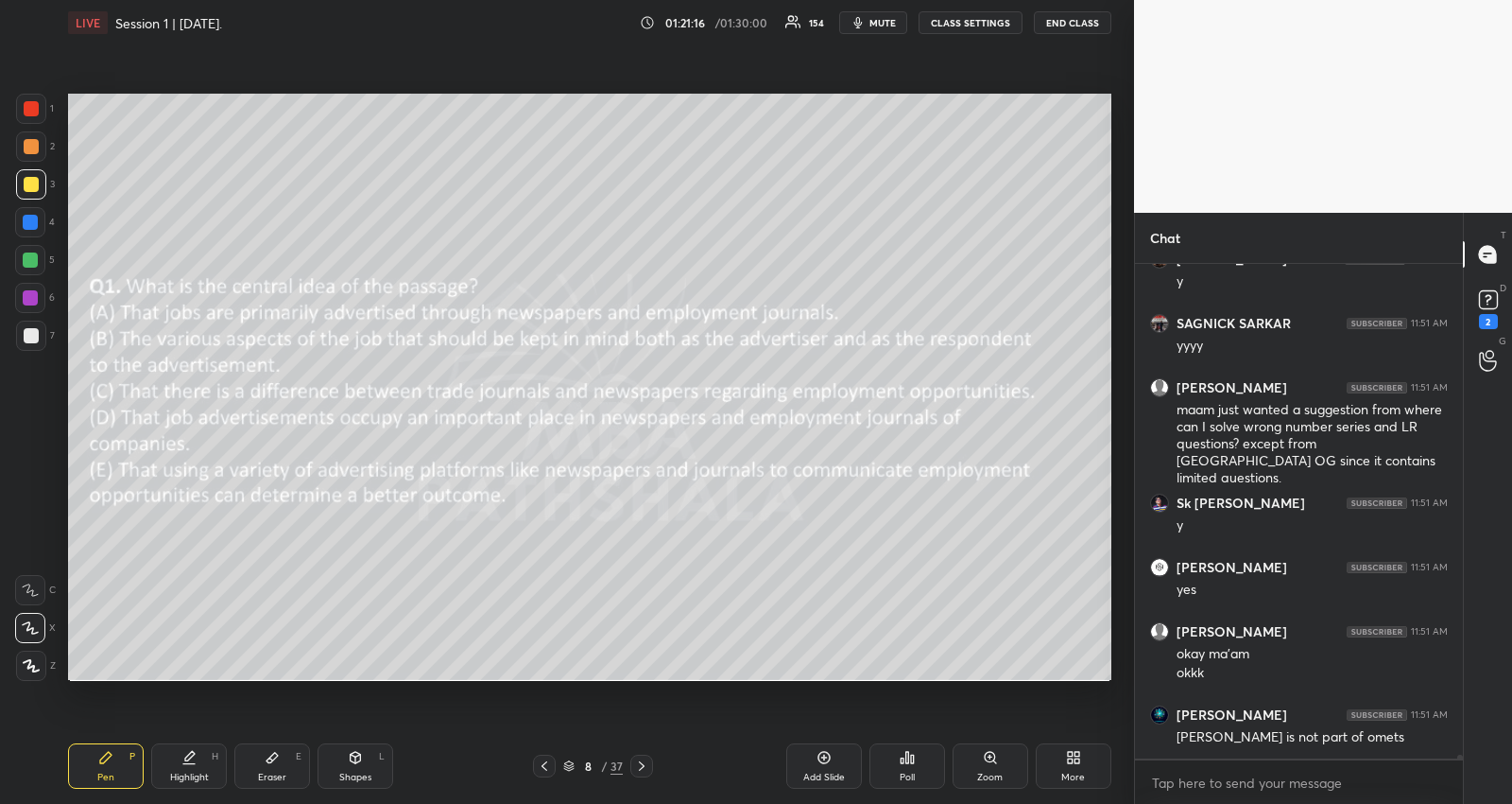
click at [918, 771] on div "Poll" at bounding box center [907, 766] width 76 height 45
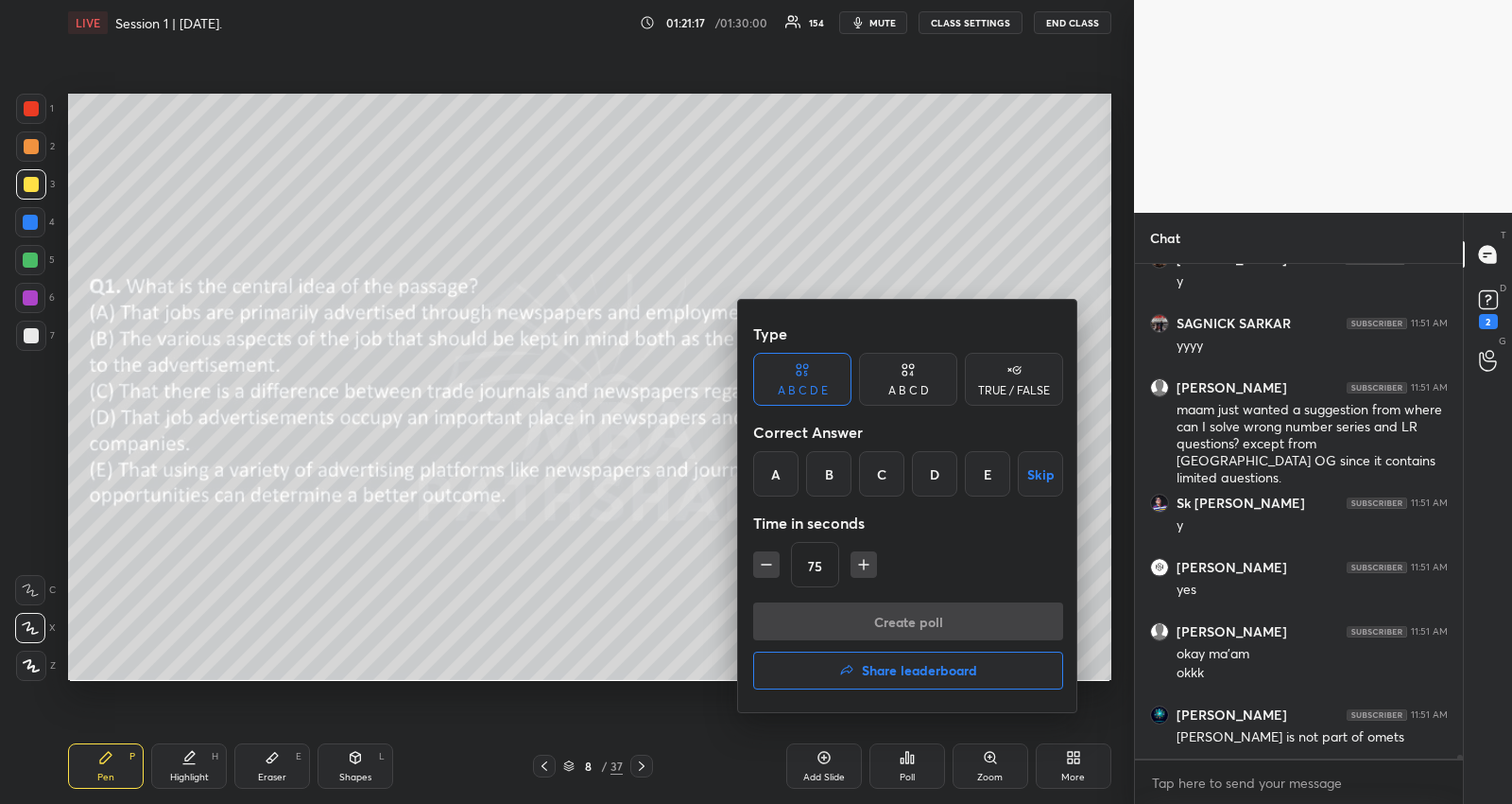
click at [987, 472] on div "E" at bounding box center [988, 474] width 45 height 45
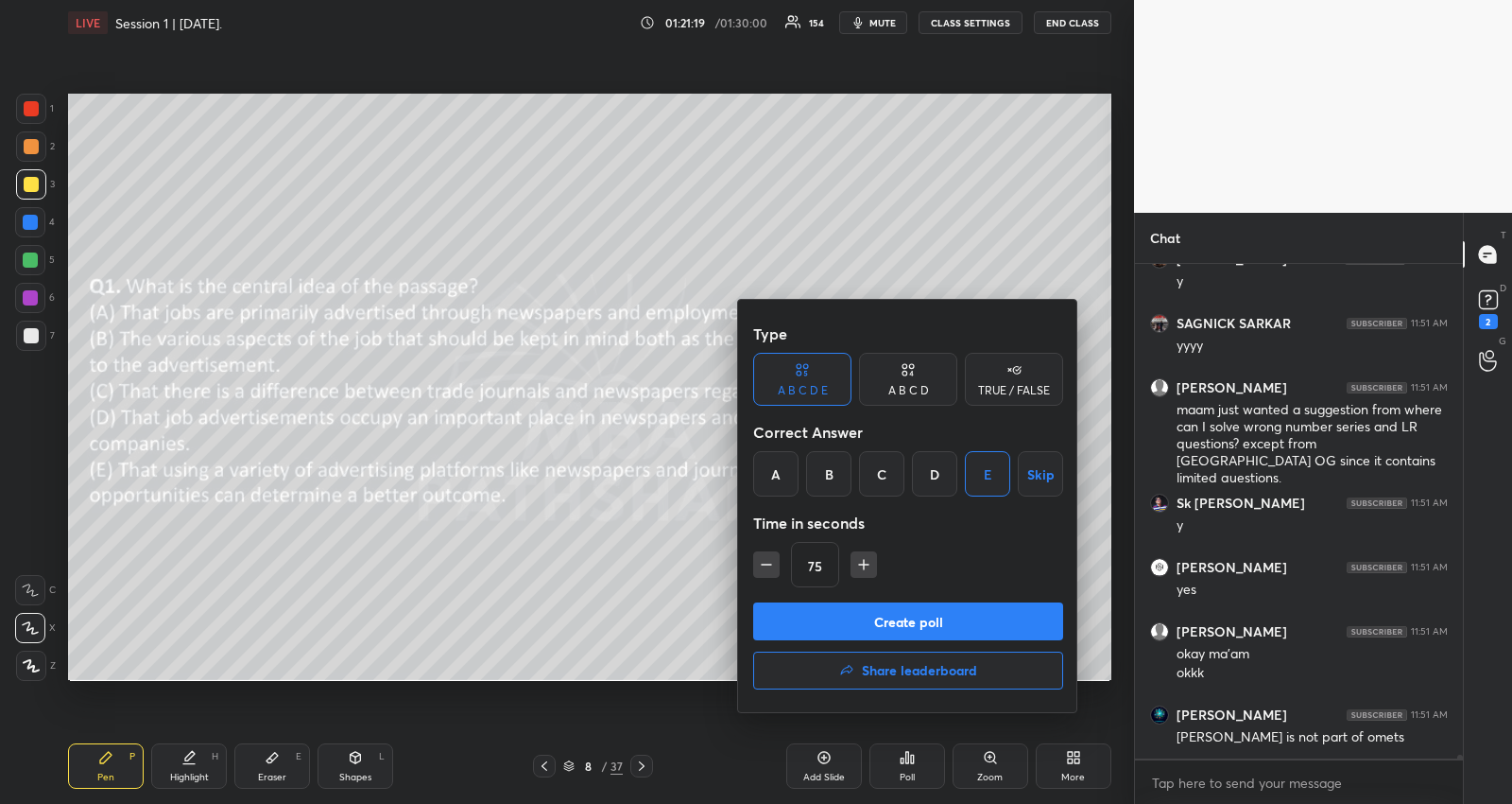
drag, startPoint x: 762, startPoint y: 560, endPoint x: 797, endPoint y: 602, distance: 54.7
click at [763, 560] on icon "button" at bounding box center [766, 564] width 19 height 19
type input "60"
click at [797, 613] on button "Create poll" at bounding box center [908, 621] width 310 height 37
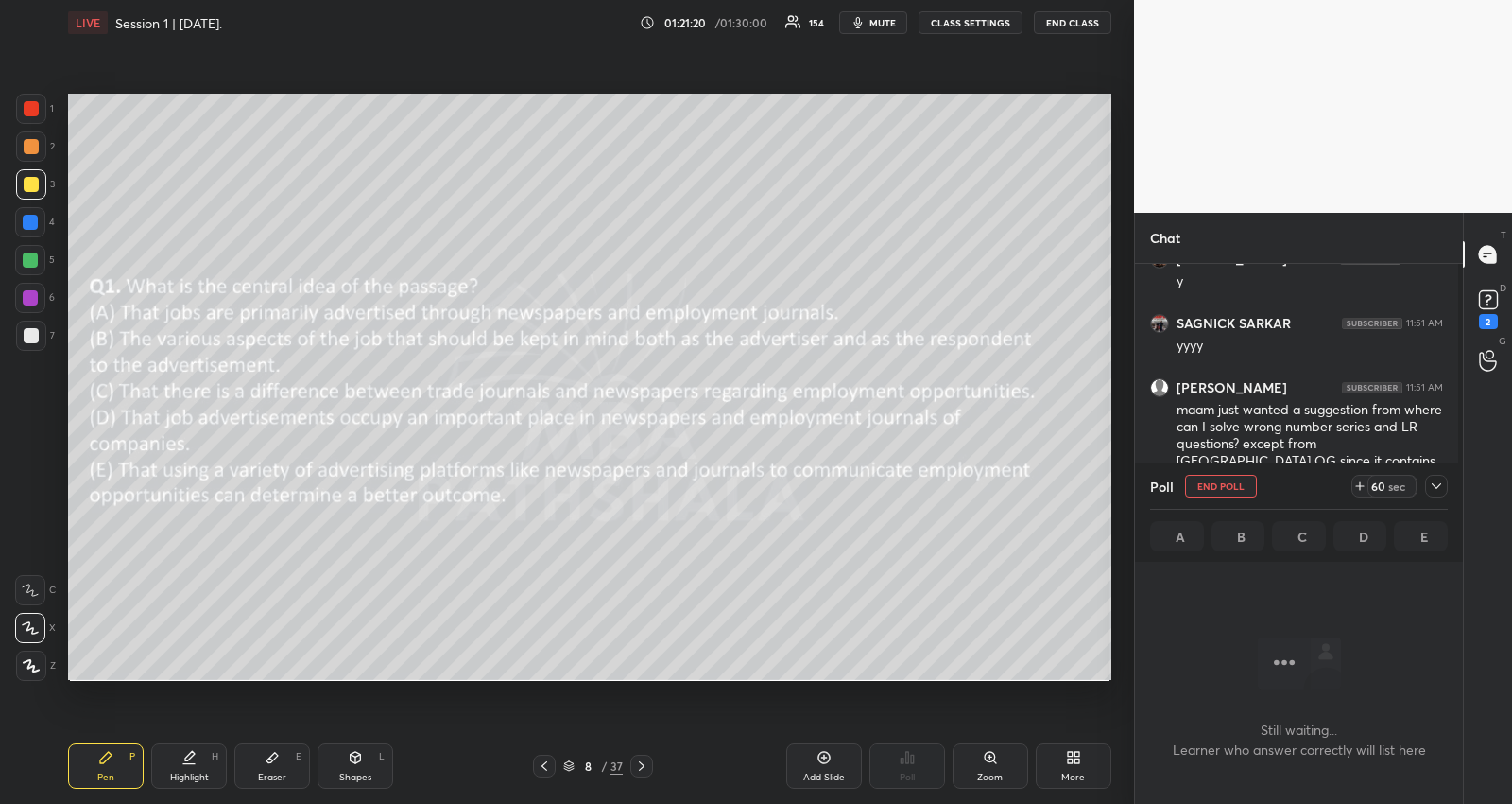
scroll to position [6, 6]
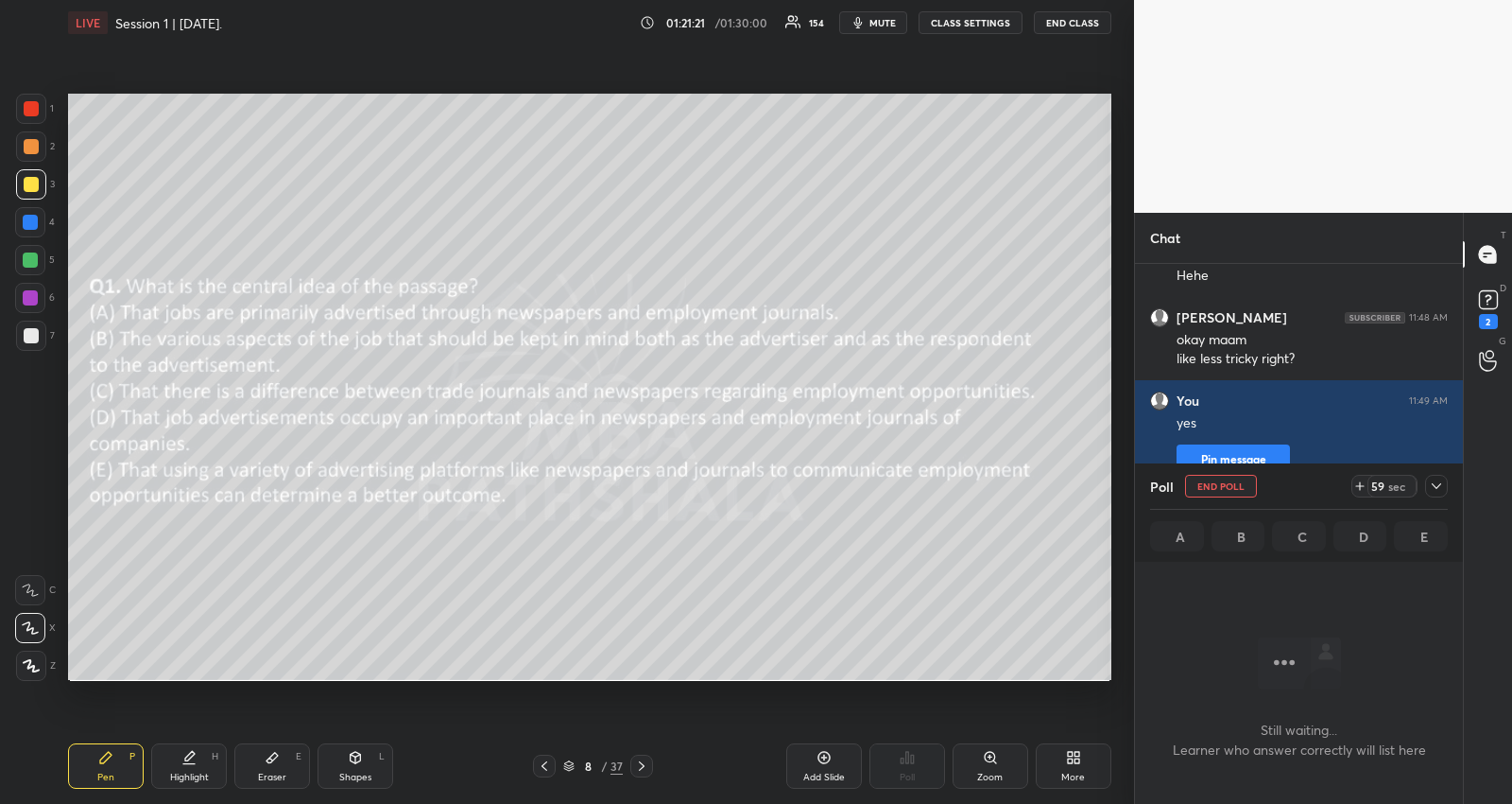
click at [1435, 487] on icon at bounding box center [1436, 485] width 15 height 15
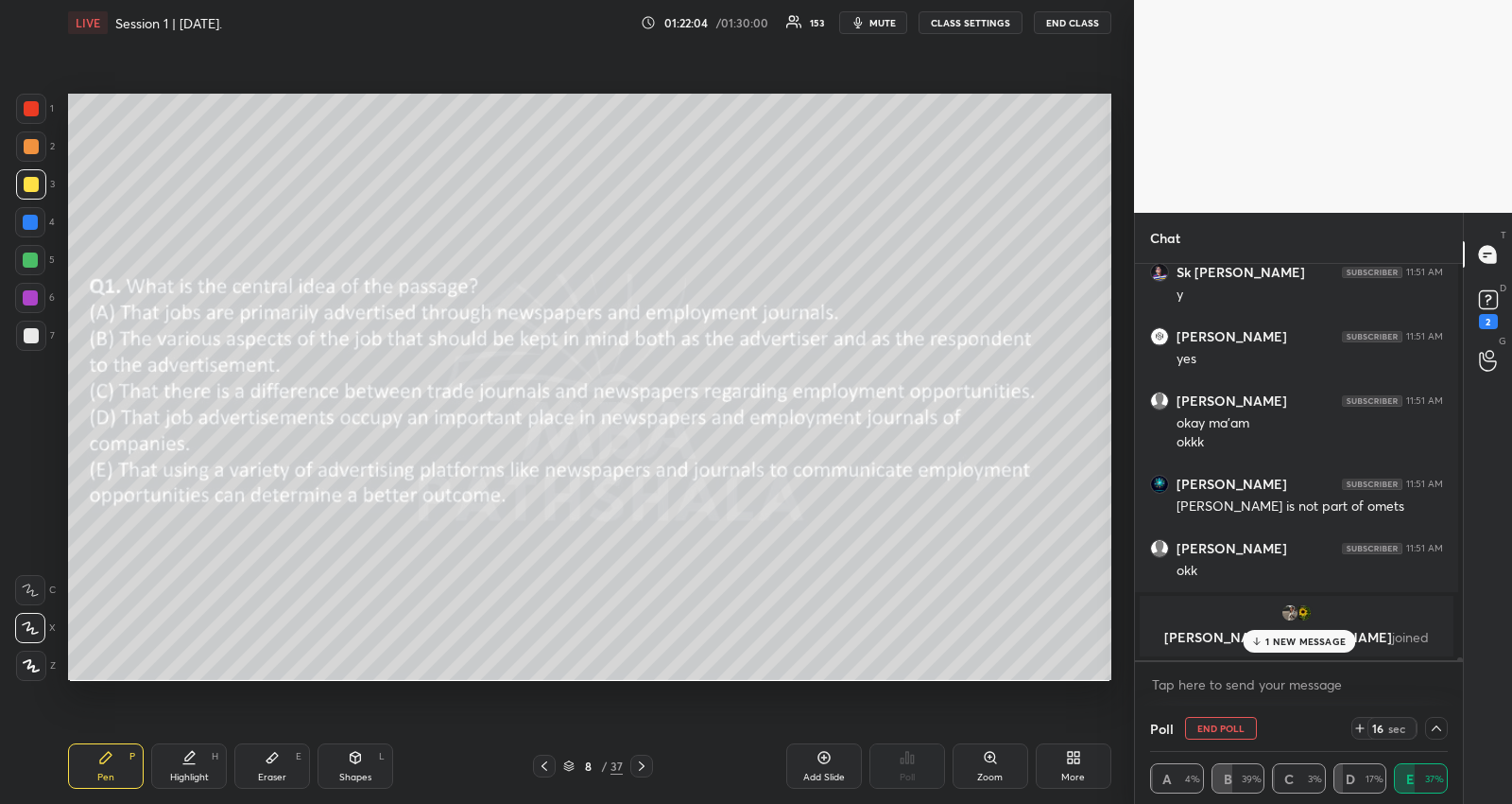
click at [1335, 636] on p "1 NEW MESSAGE" at bounding box center [1305, 641] width 80 height 12
click at [1195, 671] on textarea at bounding box center [1299, 685] width 298 height 31
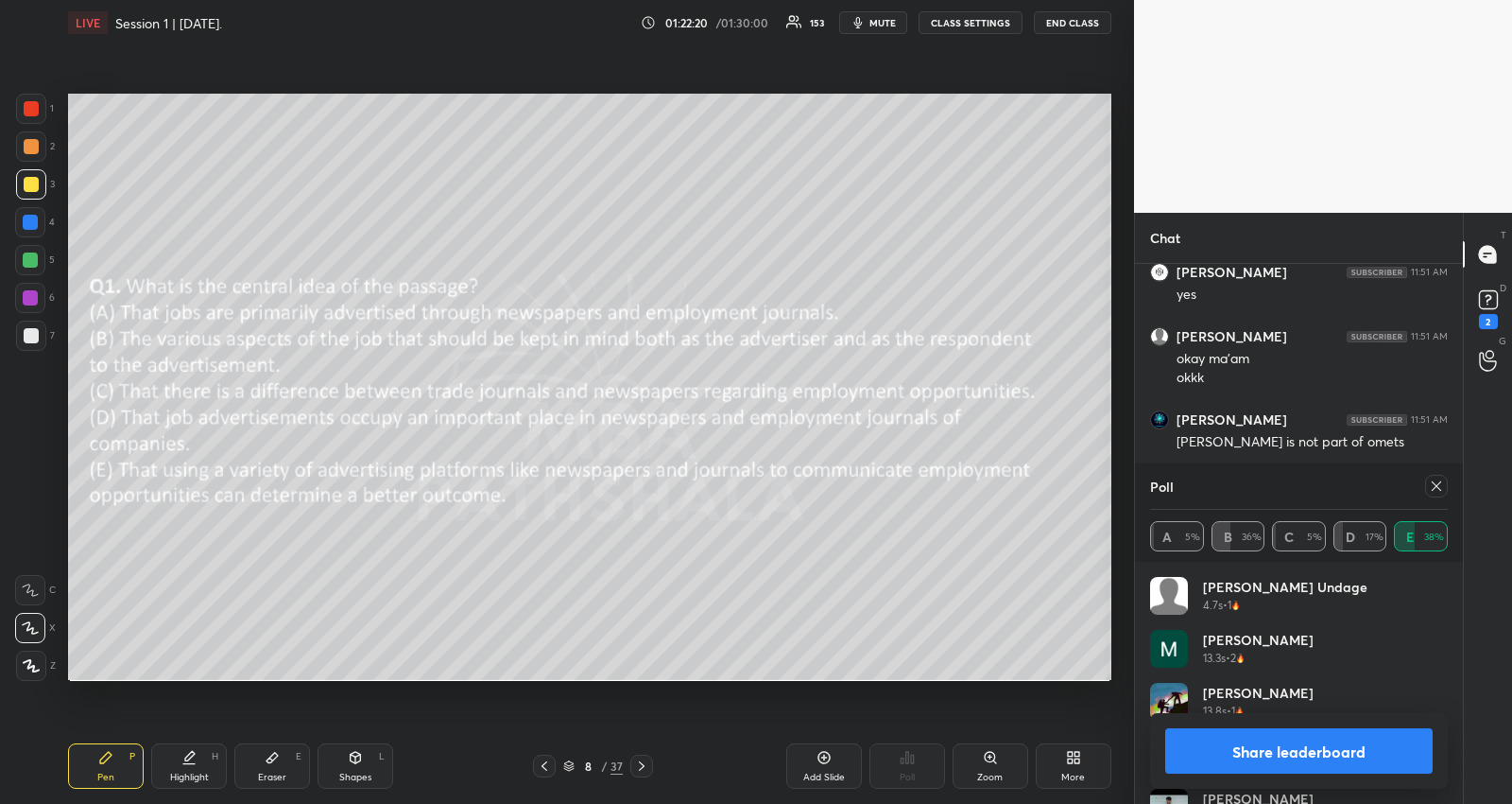
scroll to position [437, 324]
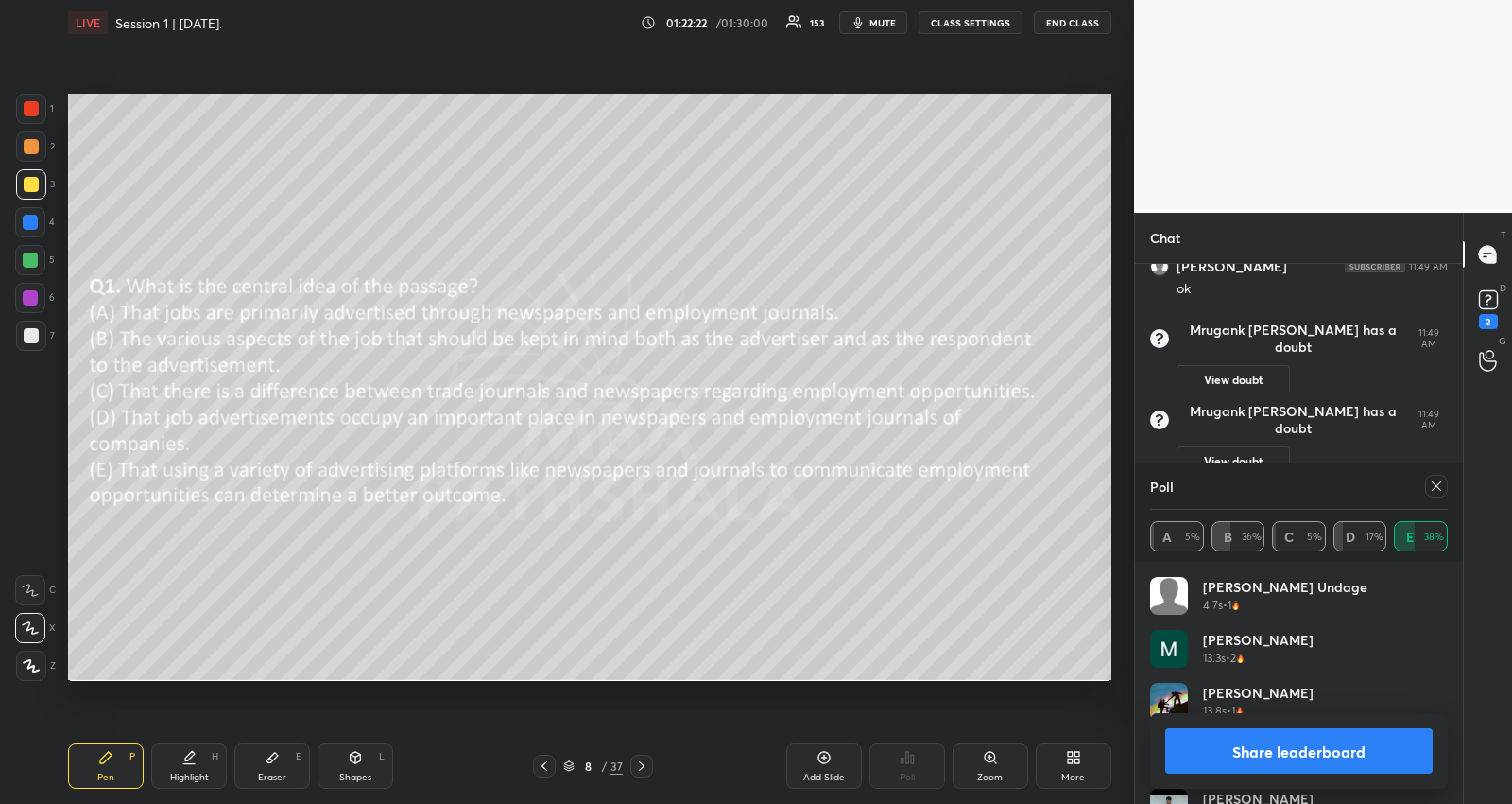
click at [1437, 485] on icon at bounding box center [1437, 486] width 10 height 10
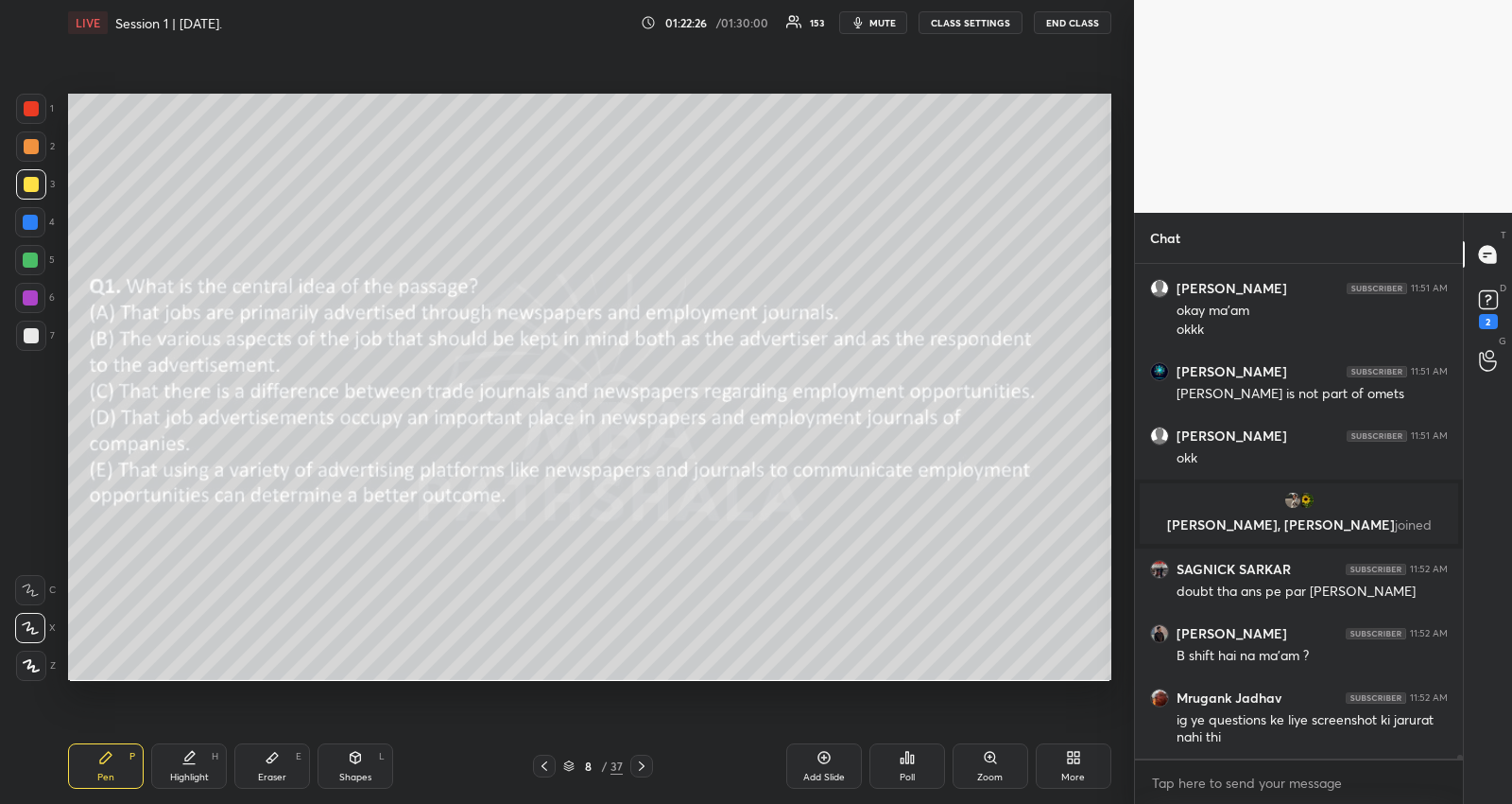
click at [643, 766] on icon at bounding box center [641, 766] width 15 height 15
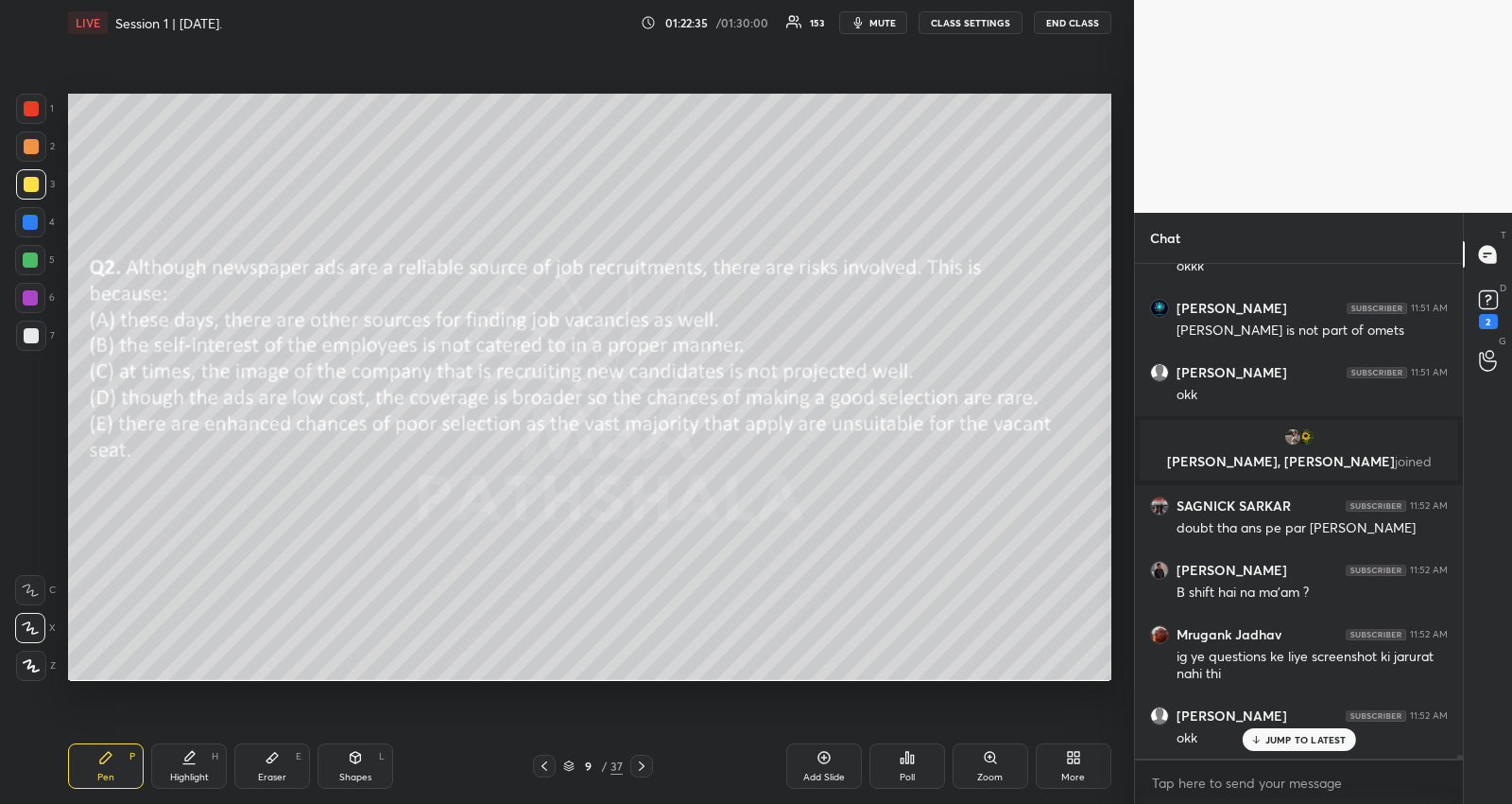
click at [914, 762] on icon at bounding box center [906, 757] width 15 height 15
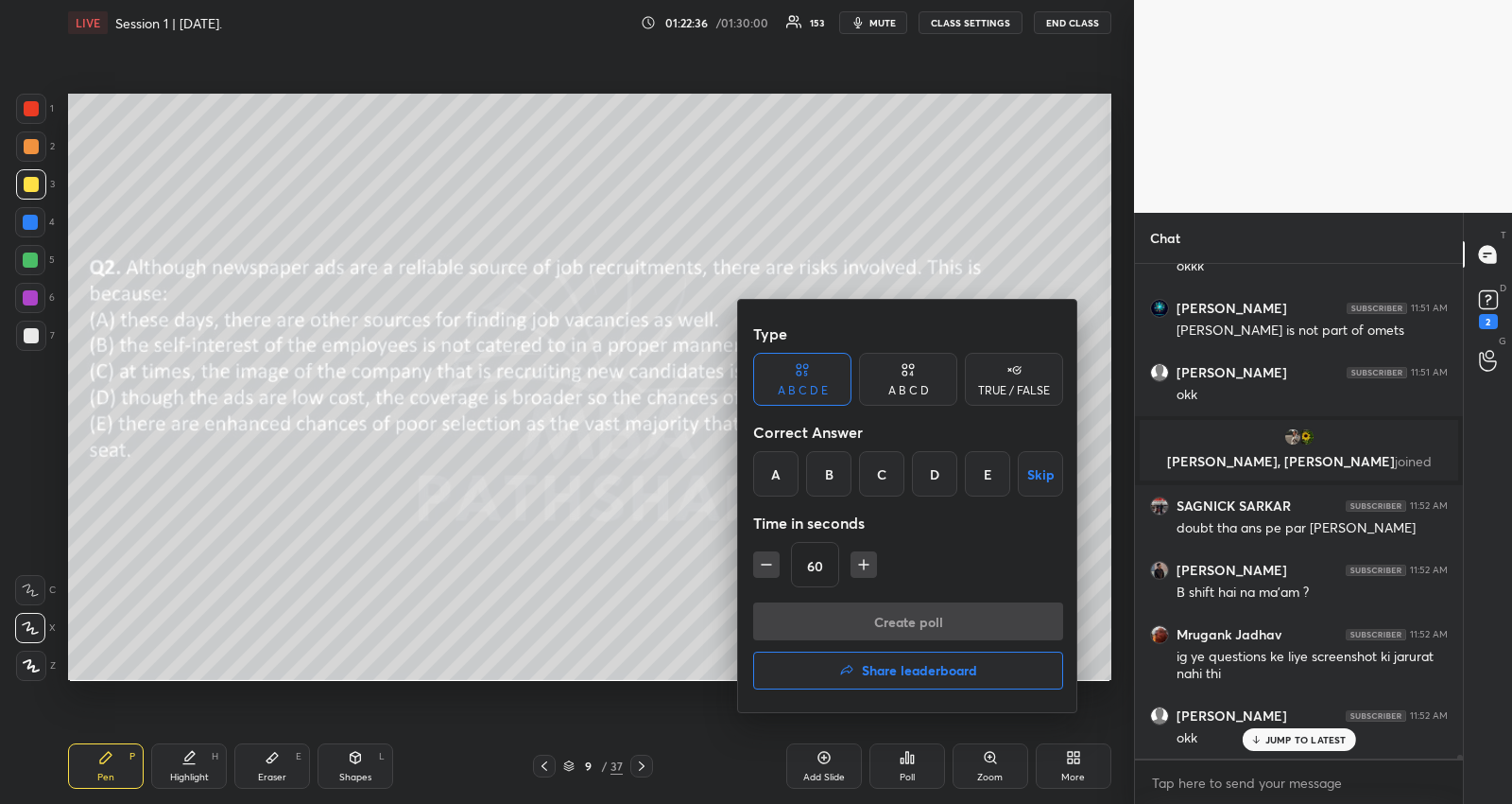
drag, startPoint x: 986, startPoint y: 455, endPoint x: 986, endPoint y: 482, distance: 27.0
click at [986, 454] on div "E" at bounding box center [988, 474] width 45 height 45
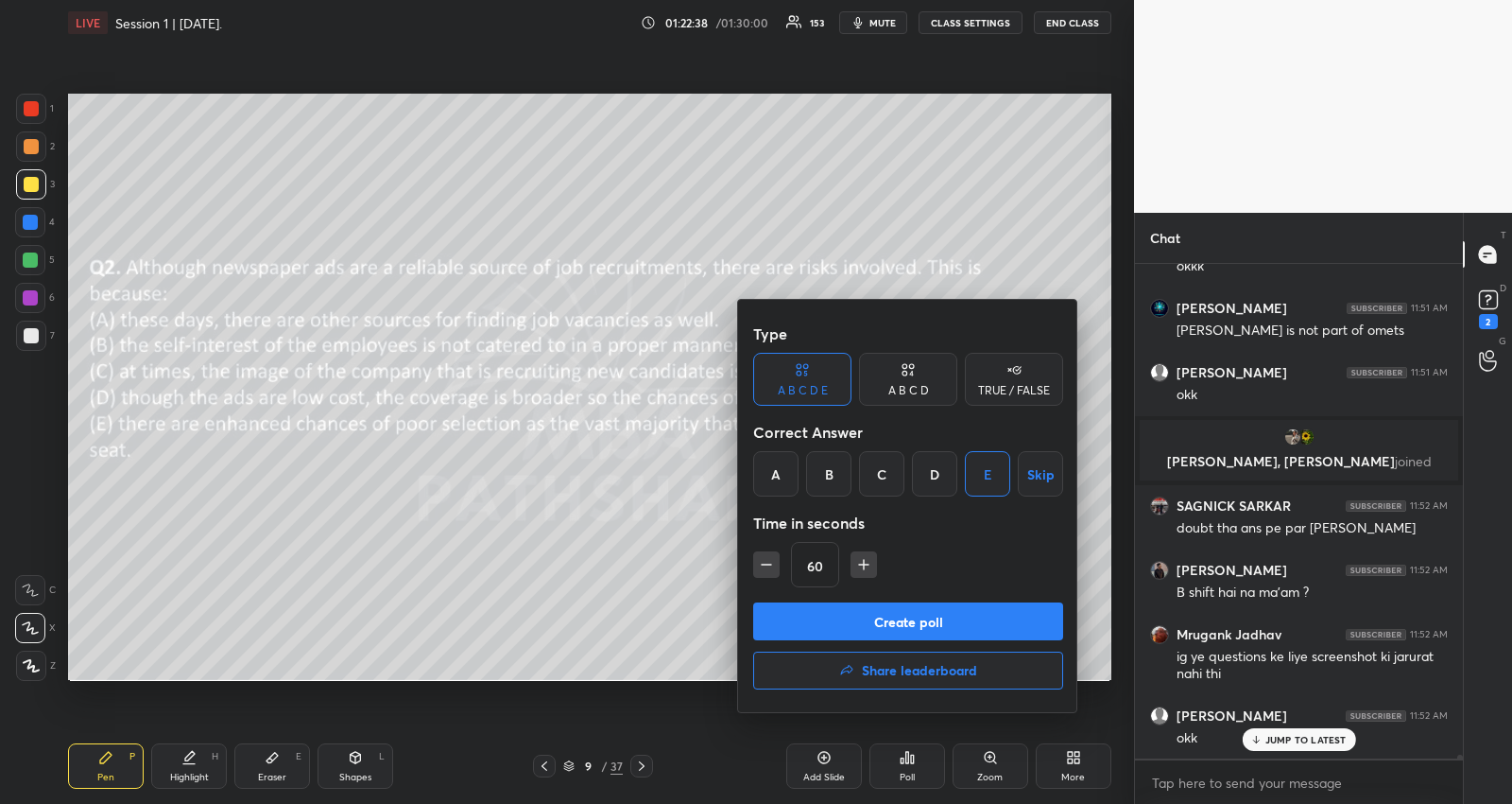
click at [942, 624] on button "Create poll" at bounding box center [908, 621] width 310 height 37
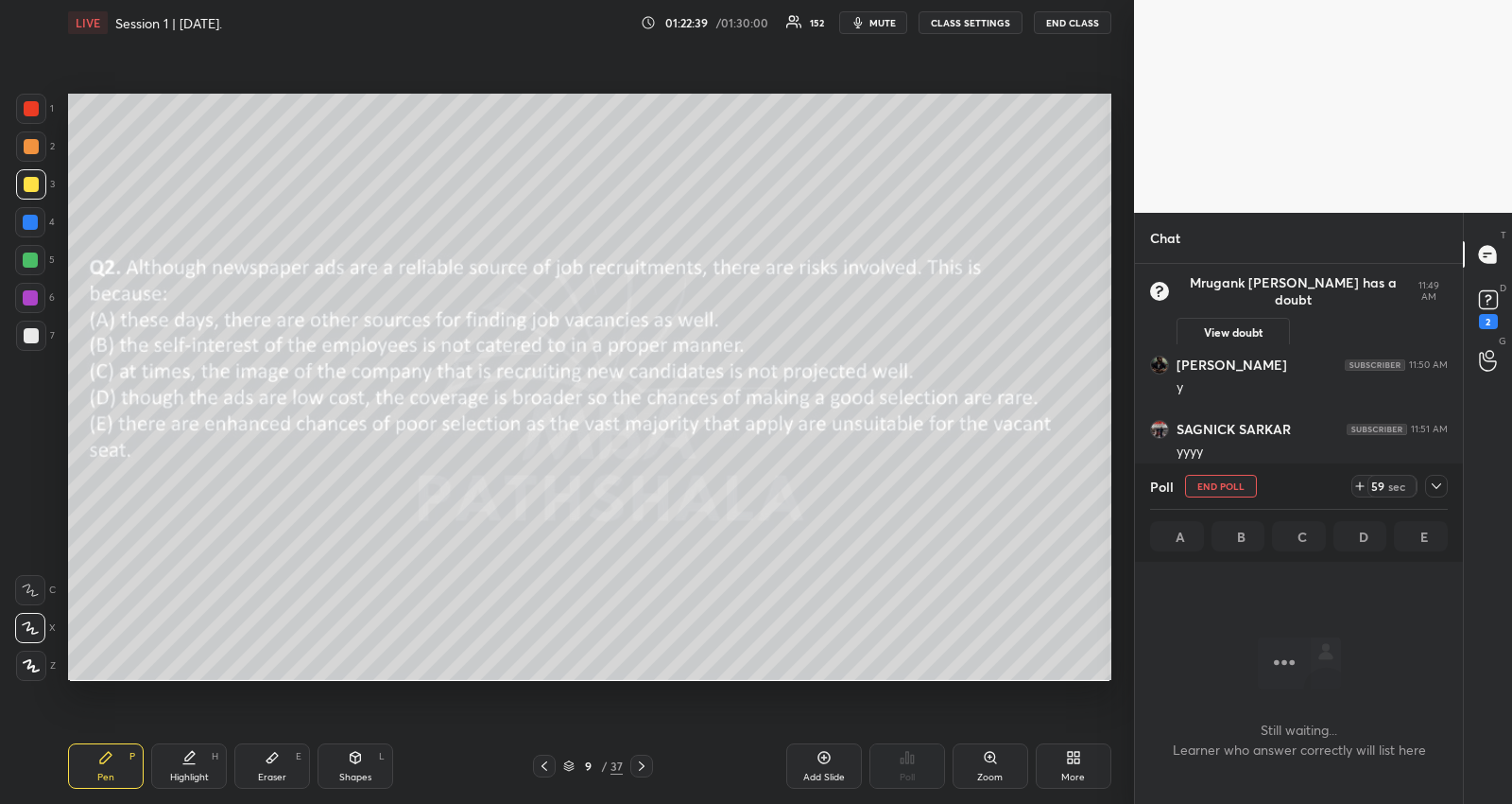
click at [1440, 488] on icon at bounding box center [1436, 485] width 15 height 15
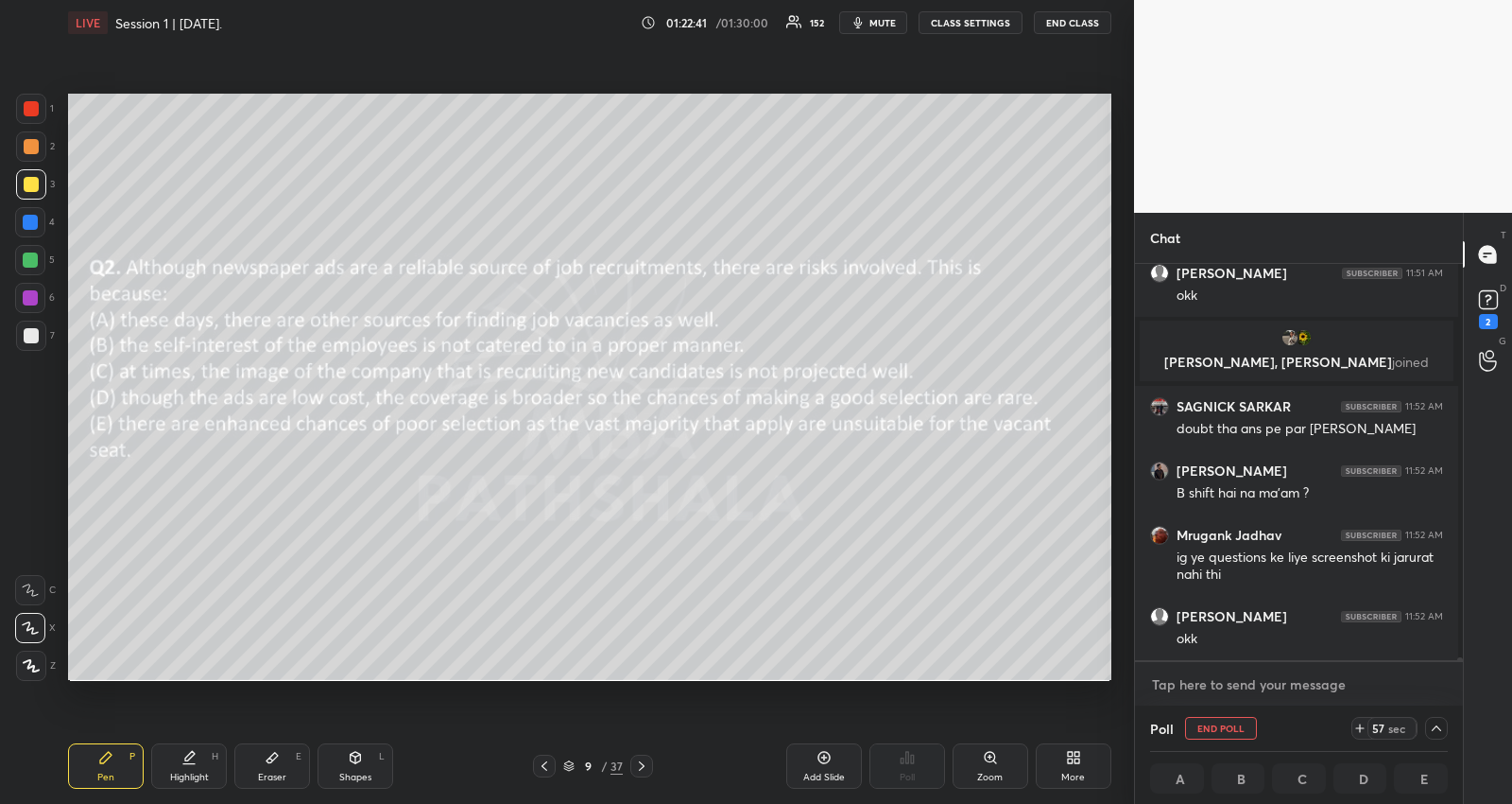
click at [1290, 686] on textarea at bounding box center [1299, 685] width 298 height 31
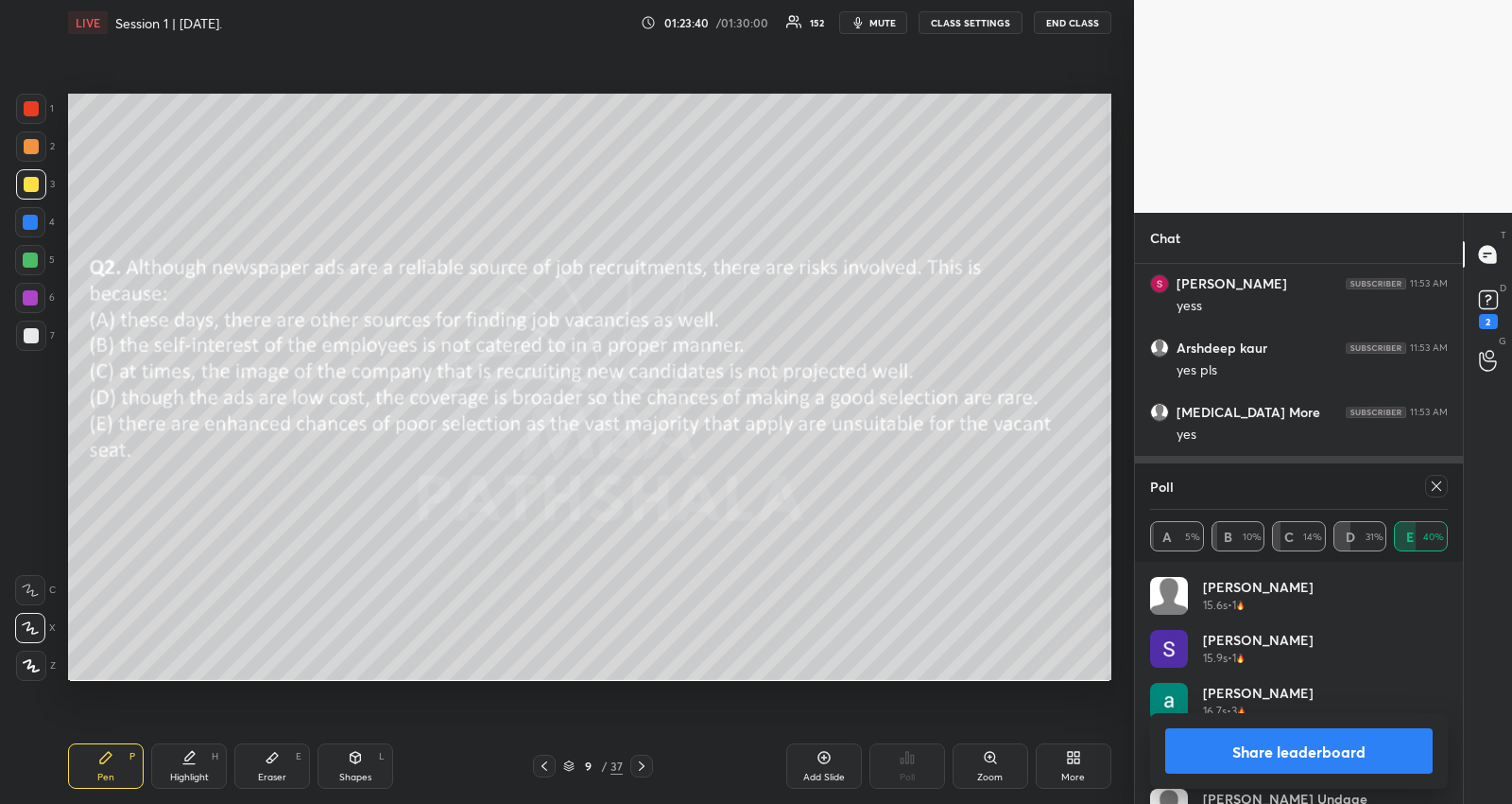
click at [1439, 481] on icon at bounding box center [1436, 485] width 15 height 15
type textarea "x"
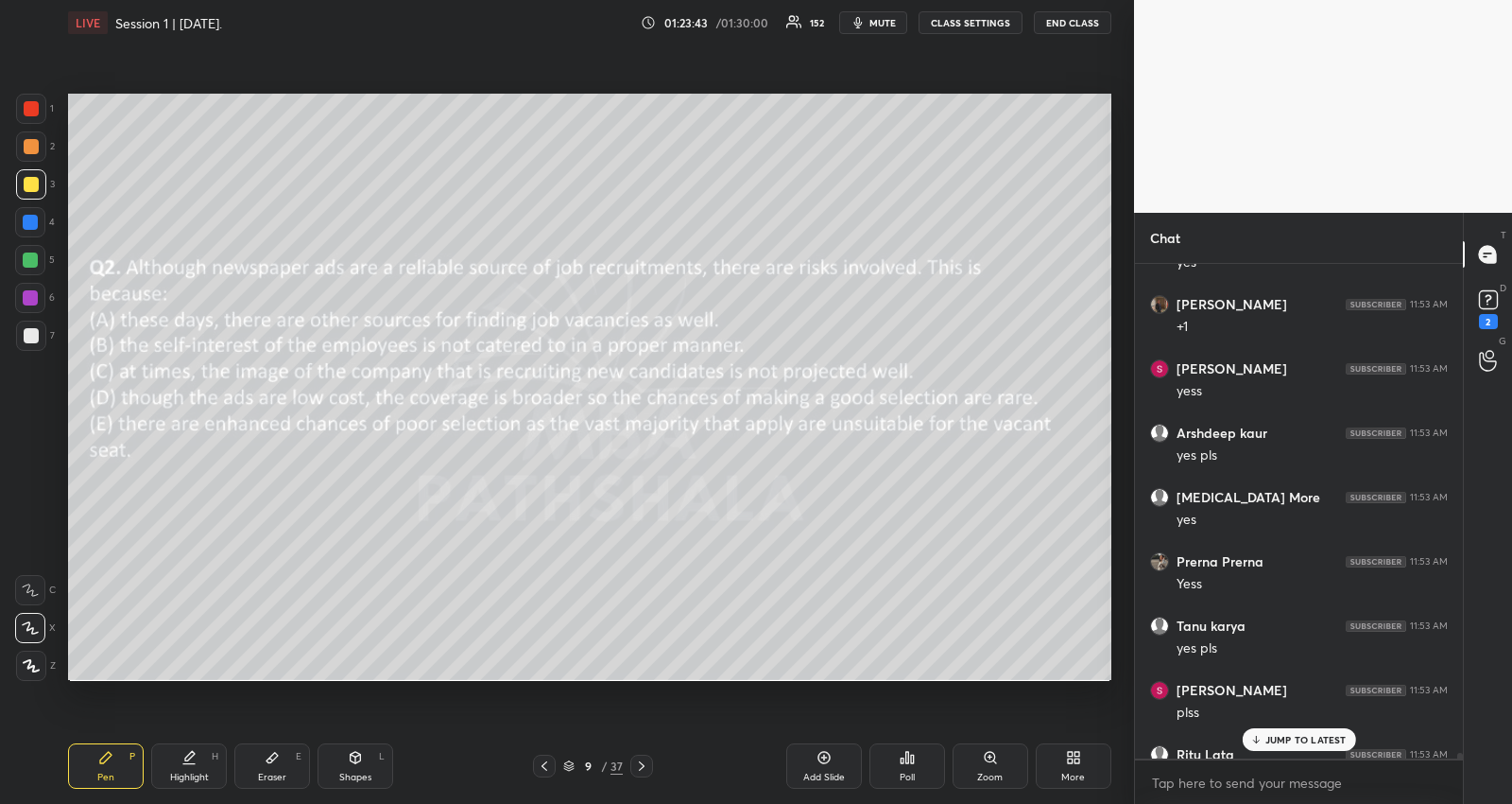
click at [1310, 735] on p "JUMP TO LATEST" at bounding box center [1306, 740] width 81 height 12
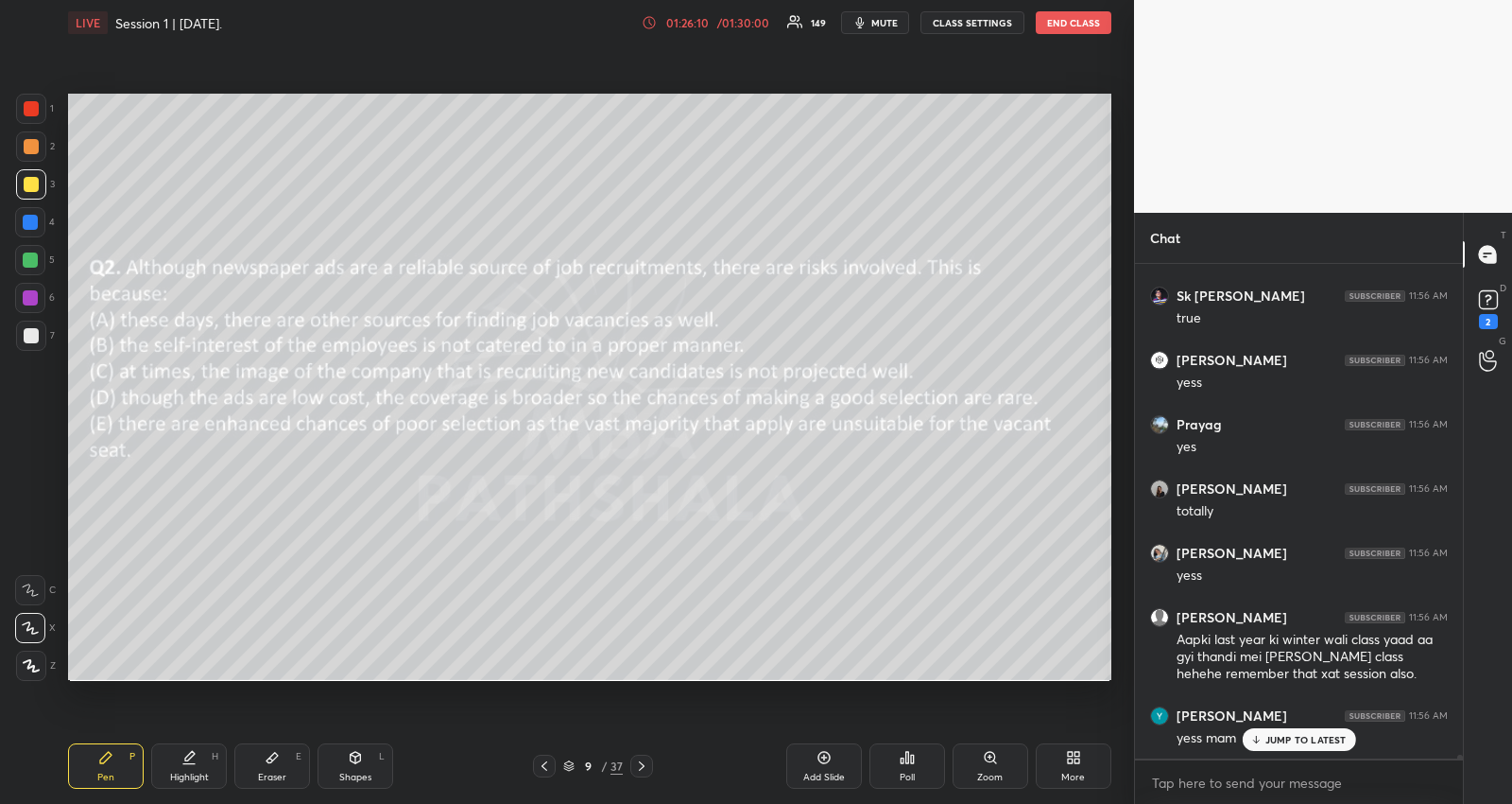
scroll to position [71211, 0]
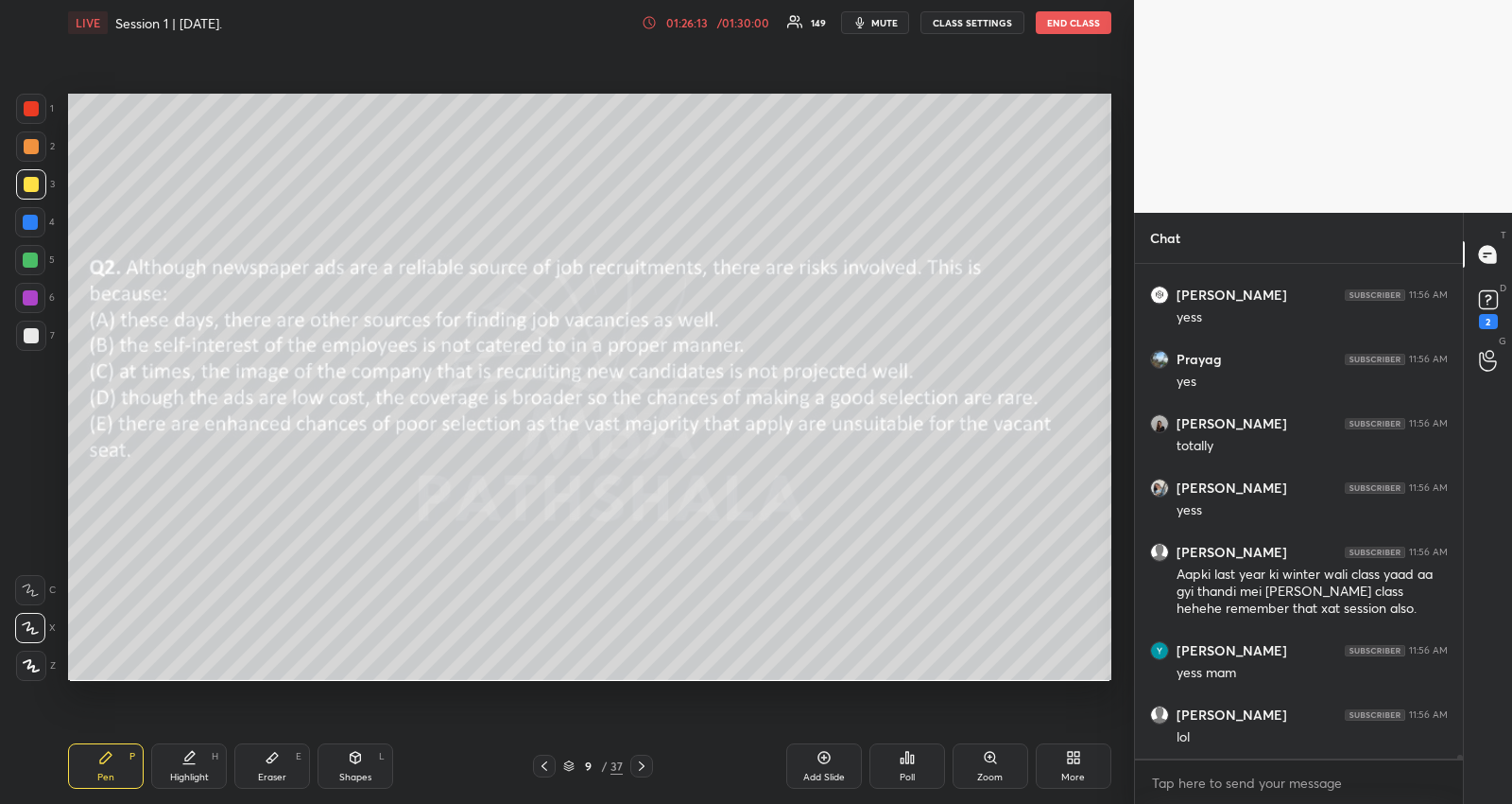
drag, startPoint x: 265, startPoint y: 758, endPoint x: 252, endPoint y: 691, distance: 68.2
click at [265, 757] on icon at bounding box center [271, 757] width 15 height 15
click at [98, 762] on div "Pen P" at bounding box center [106, 766] width 76 height 45
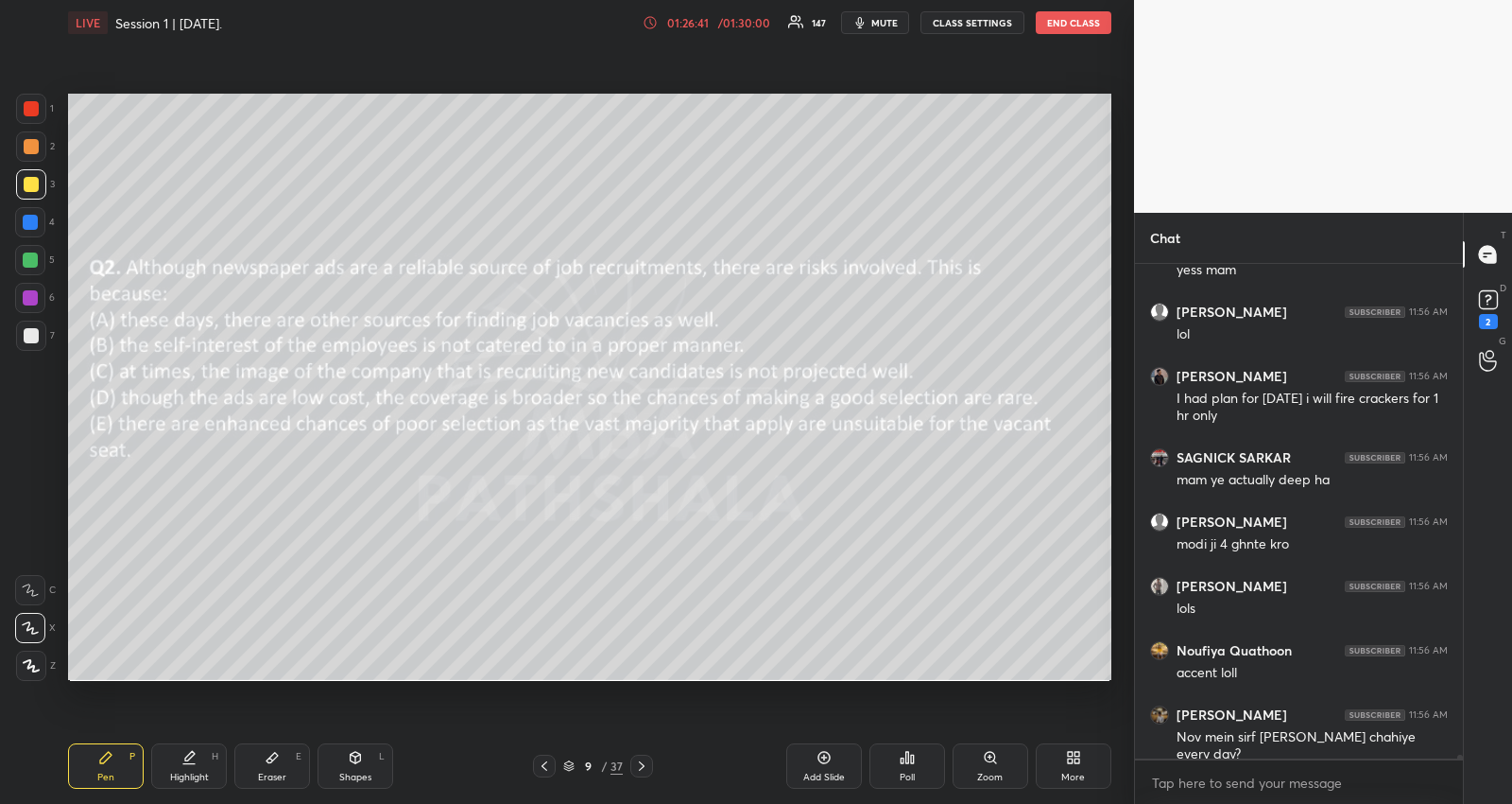
scroll to position [71677, 0]
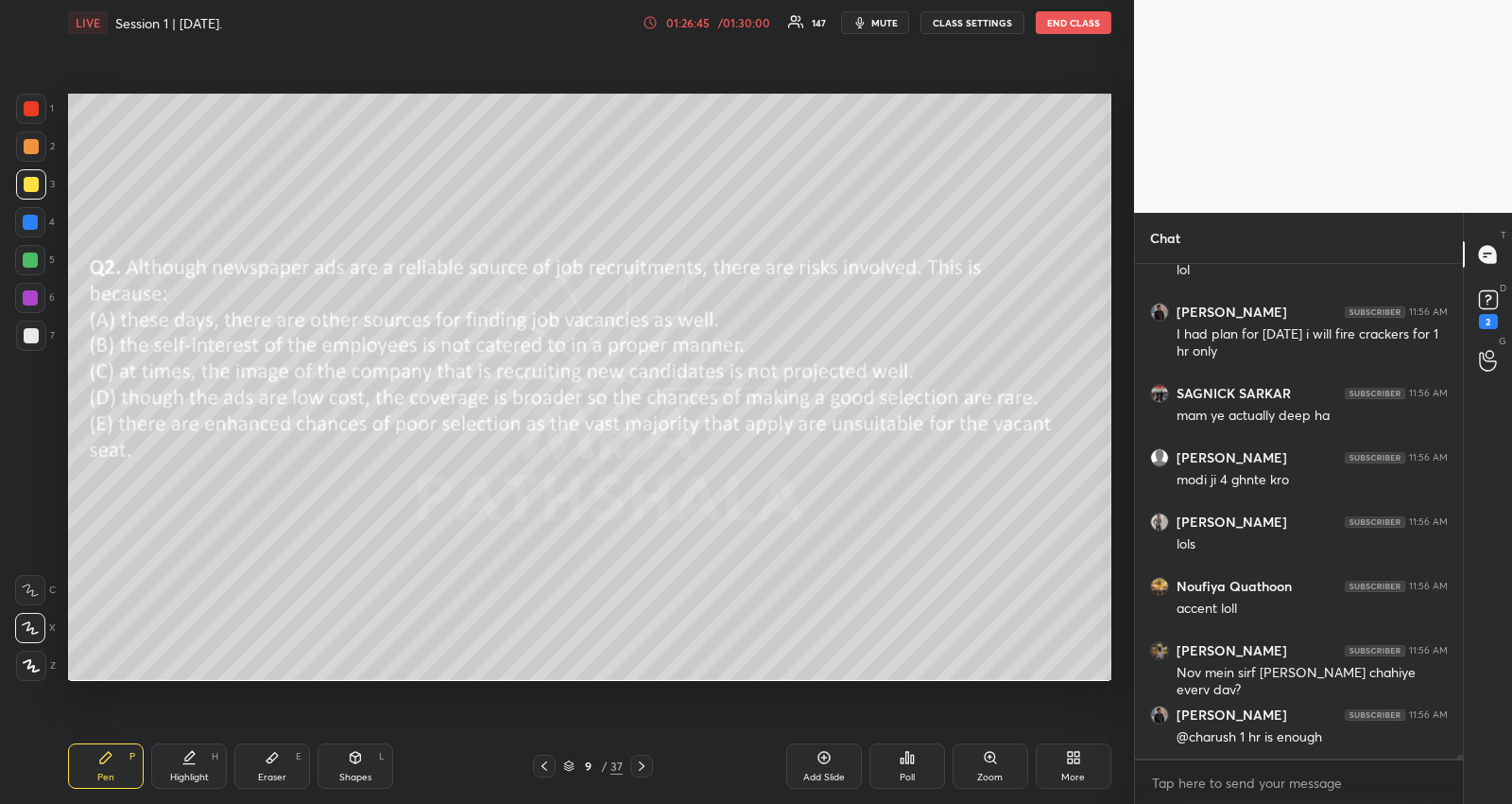
click at [641, 766] on icon at bounding box center [641, 766] width 15 height 15
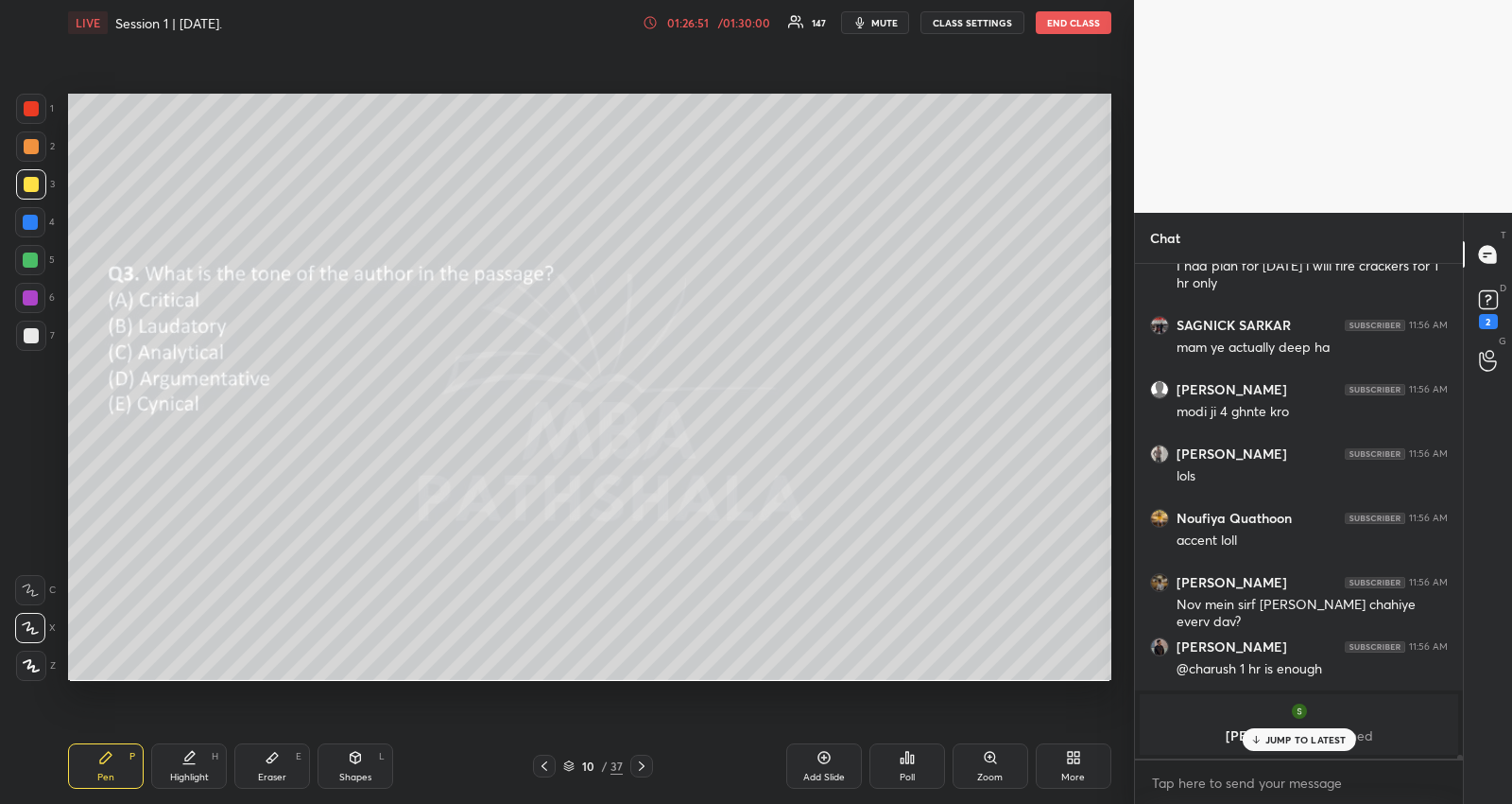
scroll to position [70971, 0]
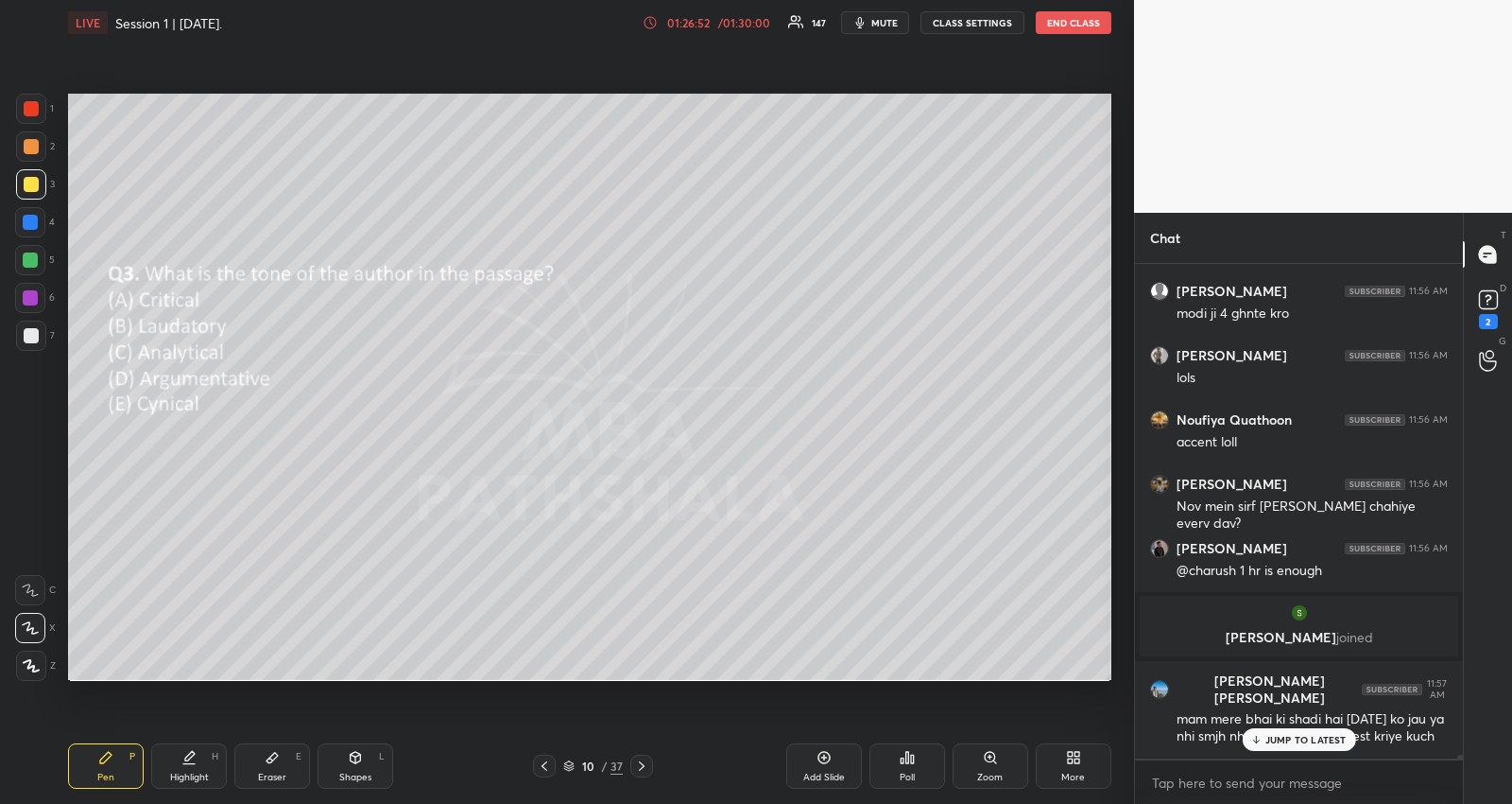
click at [913, 764] on icon at bounding box center [906, 757] width 15 height 15
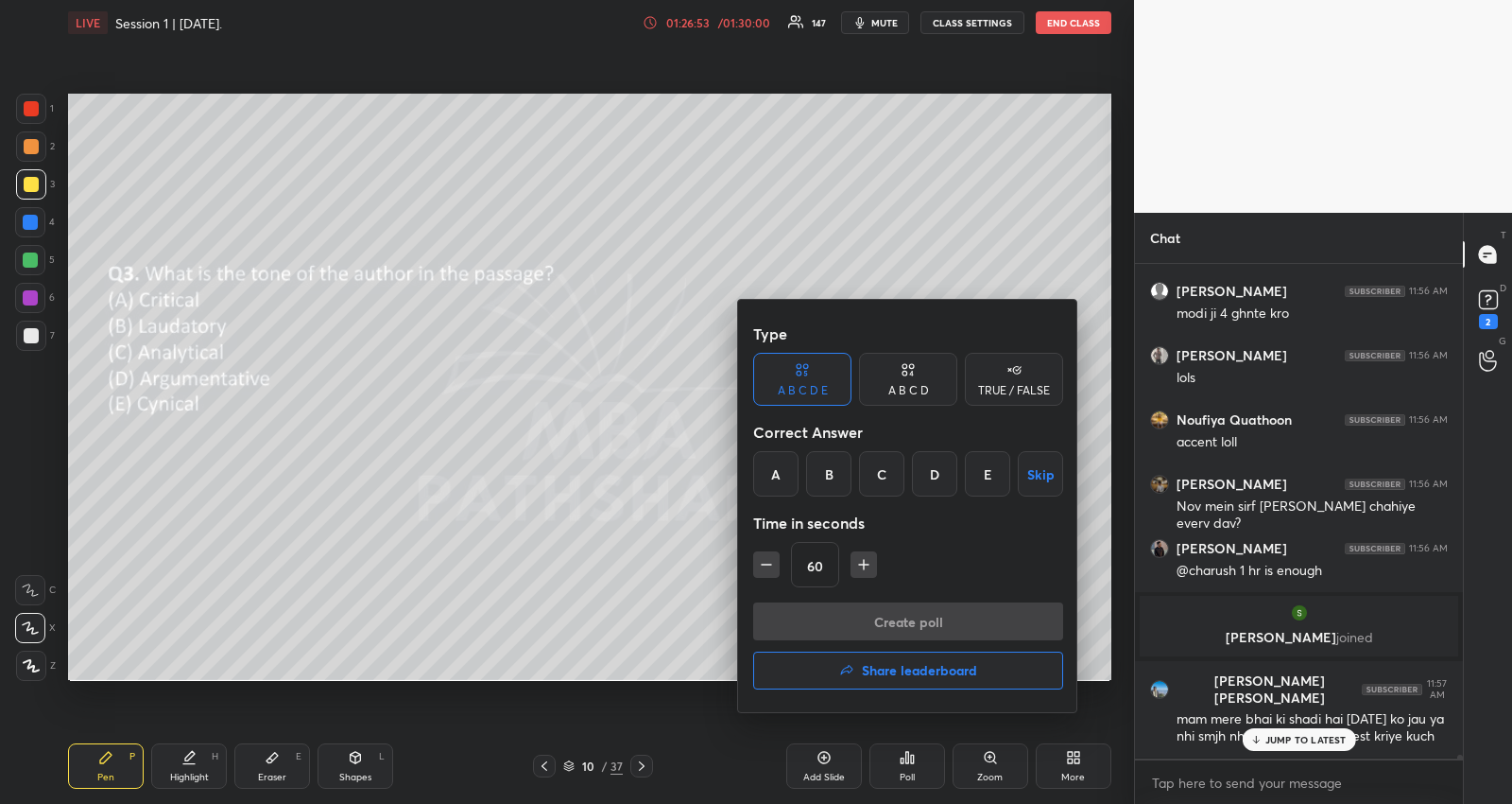
click at [761, 567] on icon "button" at bounding box center [766, 564] width 19 height 19
type input "45"
click at [1035, 466] on button "Skip" at bounding box center [1041, 474] width 45 height 45
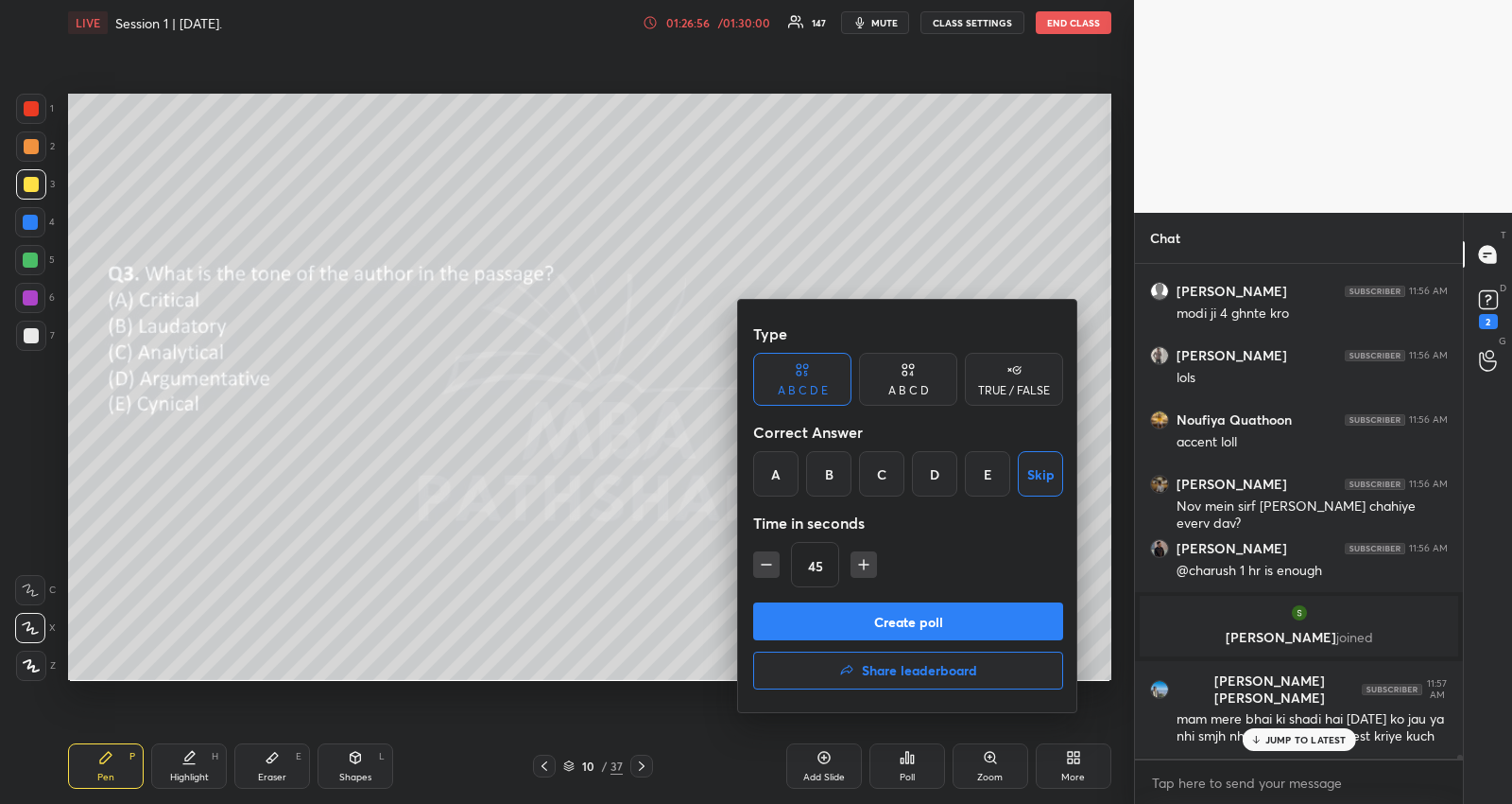
click at [888, 472] on div "C" at bounding box center [882, 474] width 45 height 45
click at [859, 615] on button "Create poll" at bounding box center [908, 621] width 310 height 37
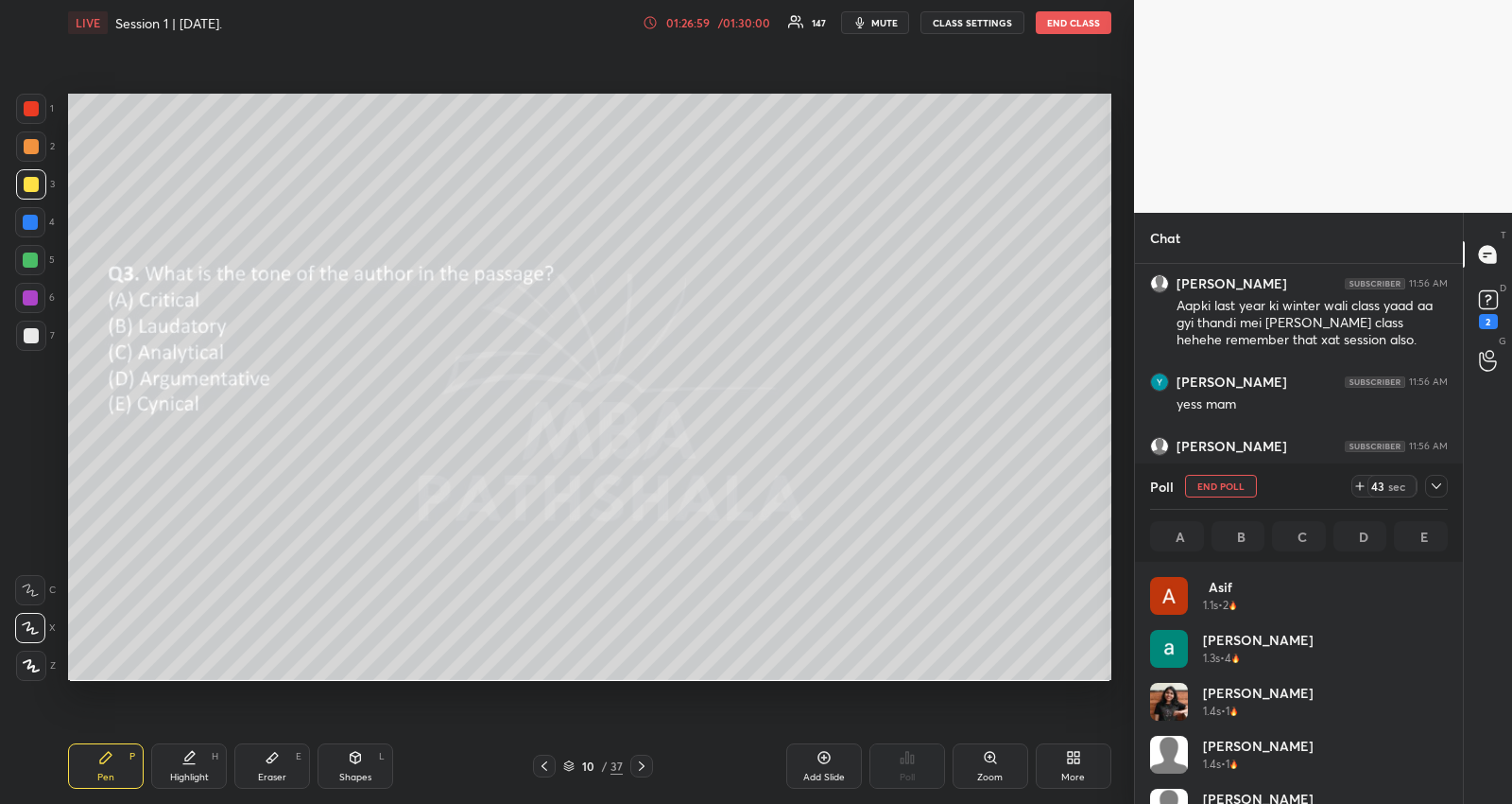
scroll to position [6, 6]
click at [1439, 487] on icon at bounding box center [1436, 485] width 15 height 15
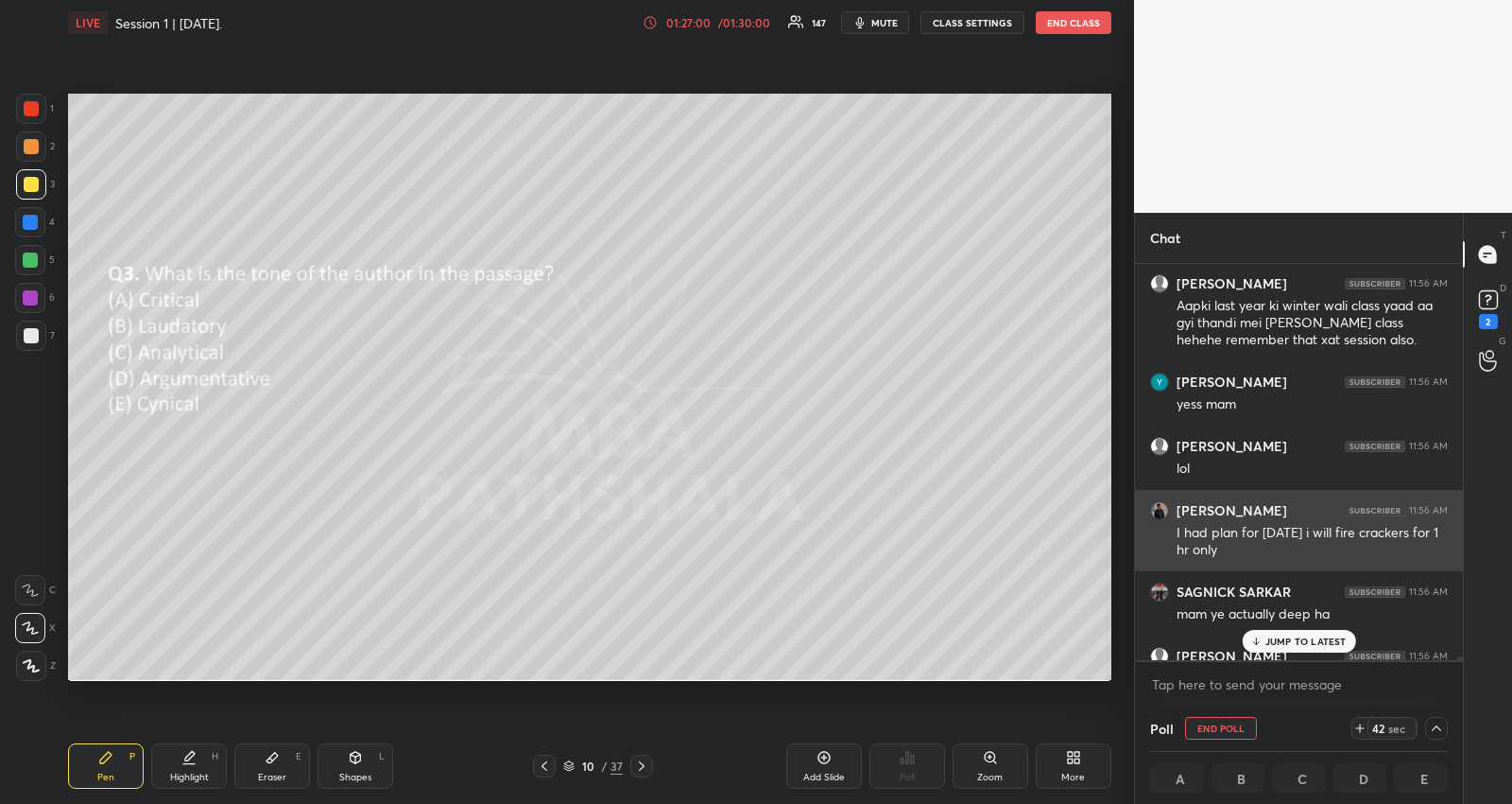
scroll to position [145, 287]
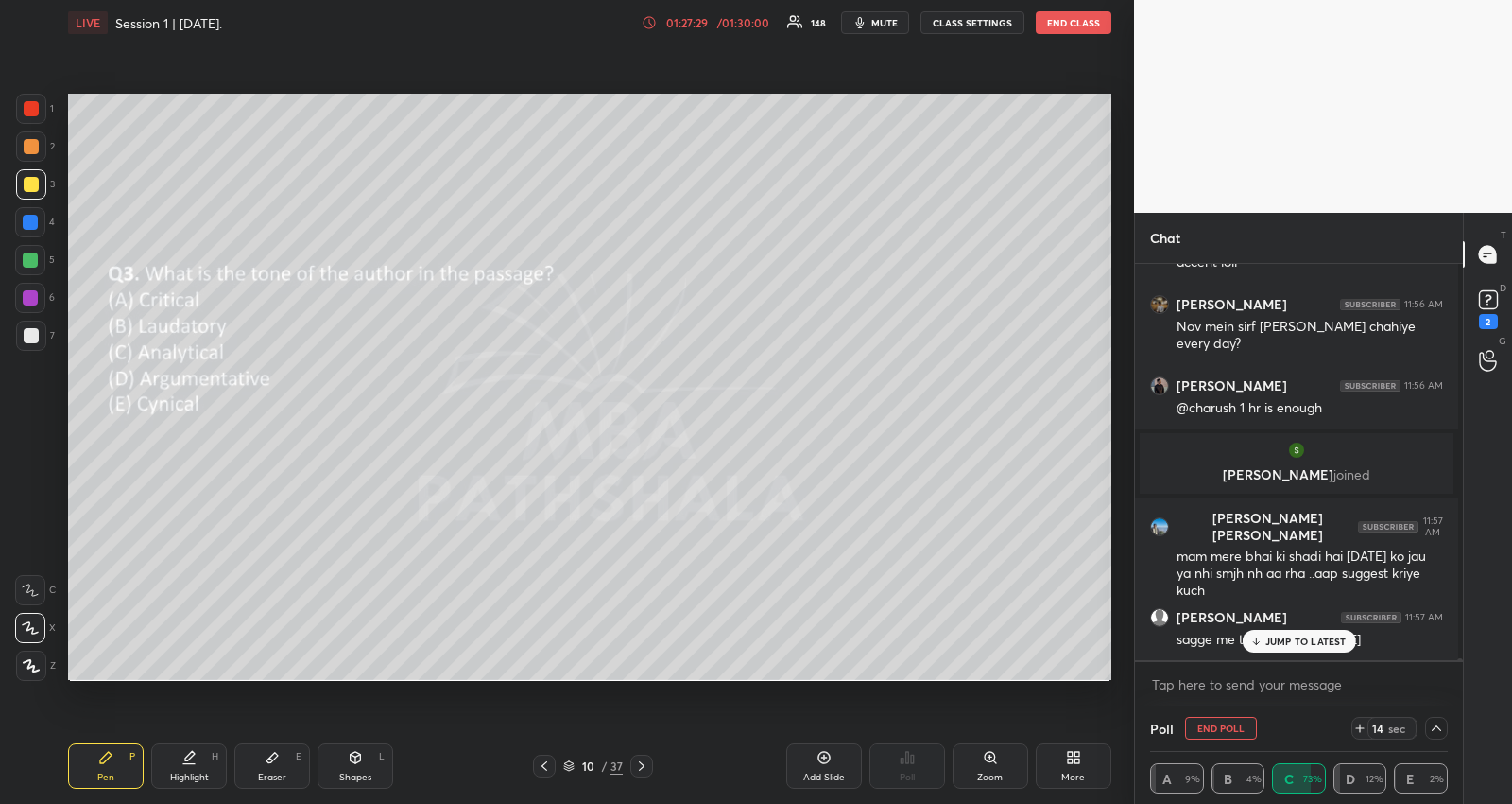
click at [1316, 639] on p "JUMP TO LATEST" at bounding box center [1306, 641] width 81 height 12
click at [1286, 683] on textarea at bounding box center [1299, 685] width 298 height 31
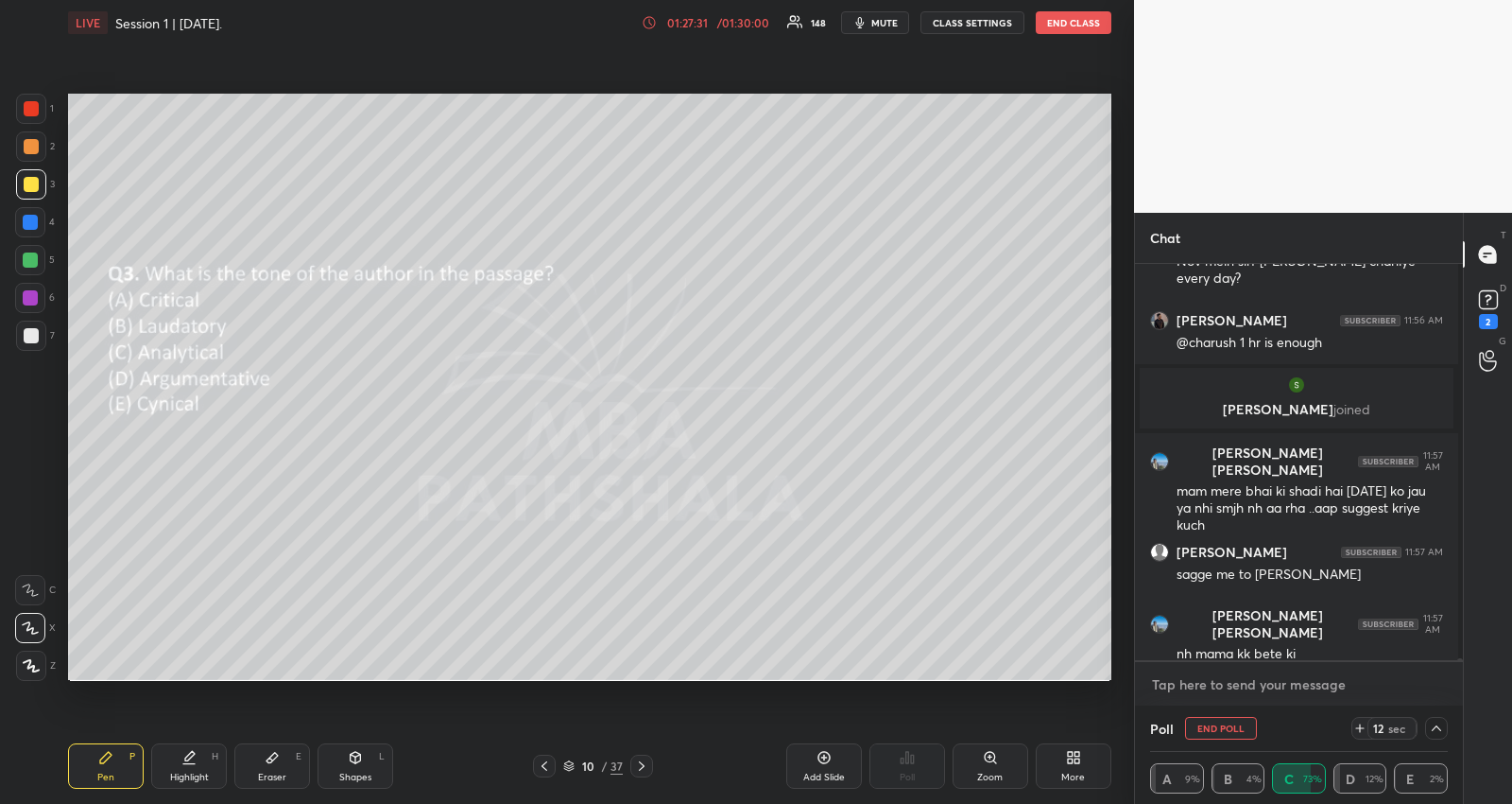
click at [1286, 683] on textarea at bounding box center [1299, 685] width 298 height 31
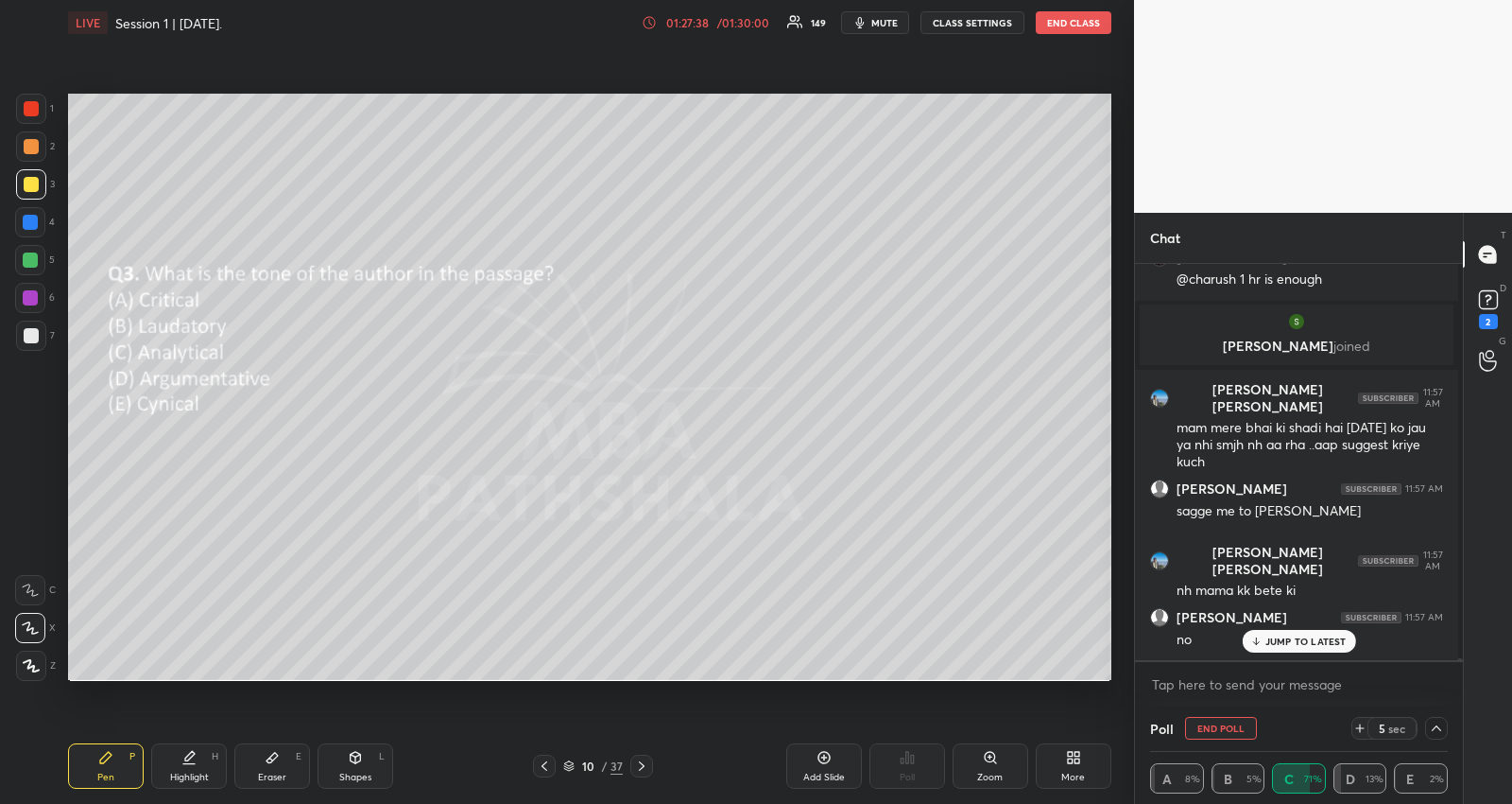
click at [1302, 635] on p "JUMP TO LATEST" at bounding box center [1306, 641] width 81 height 12
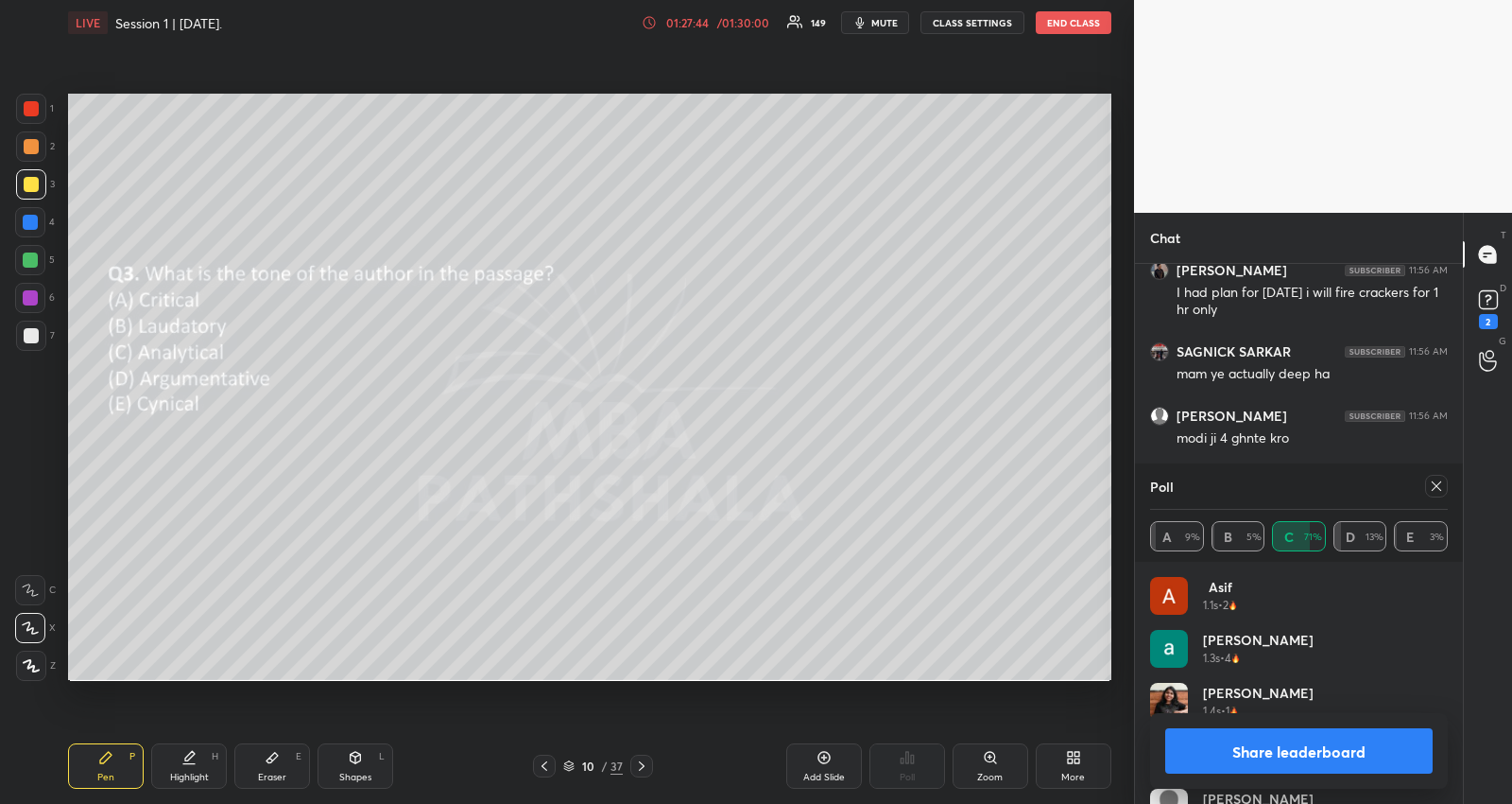
click at [1439, 484] on icon at bounding box center [1436, 485] width 15 height 15
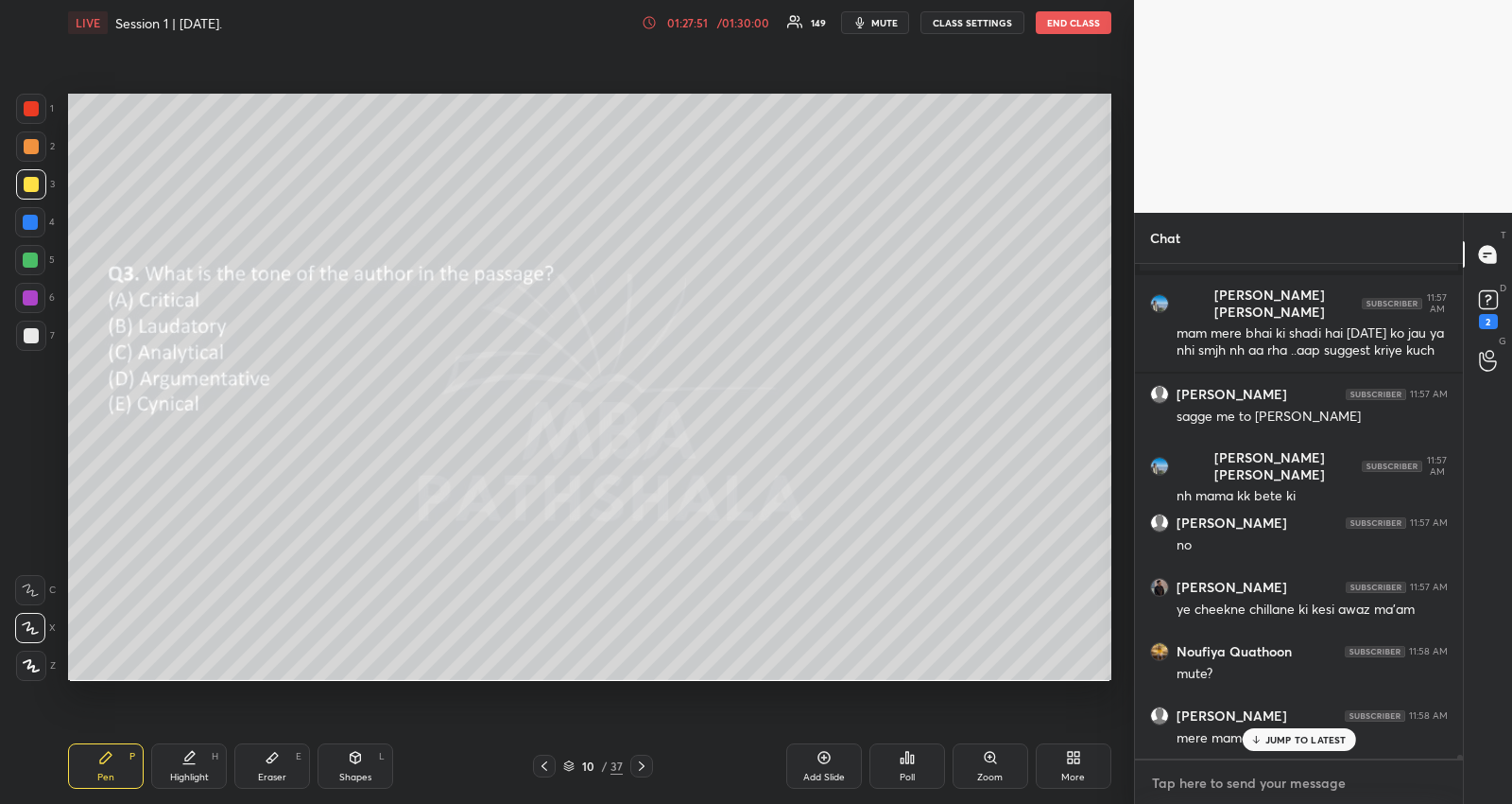
click at [1230, 781] on textarea at bounding box center [1299, 782] width 298 height 31
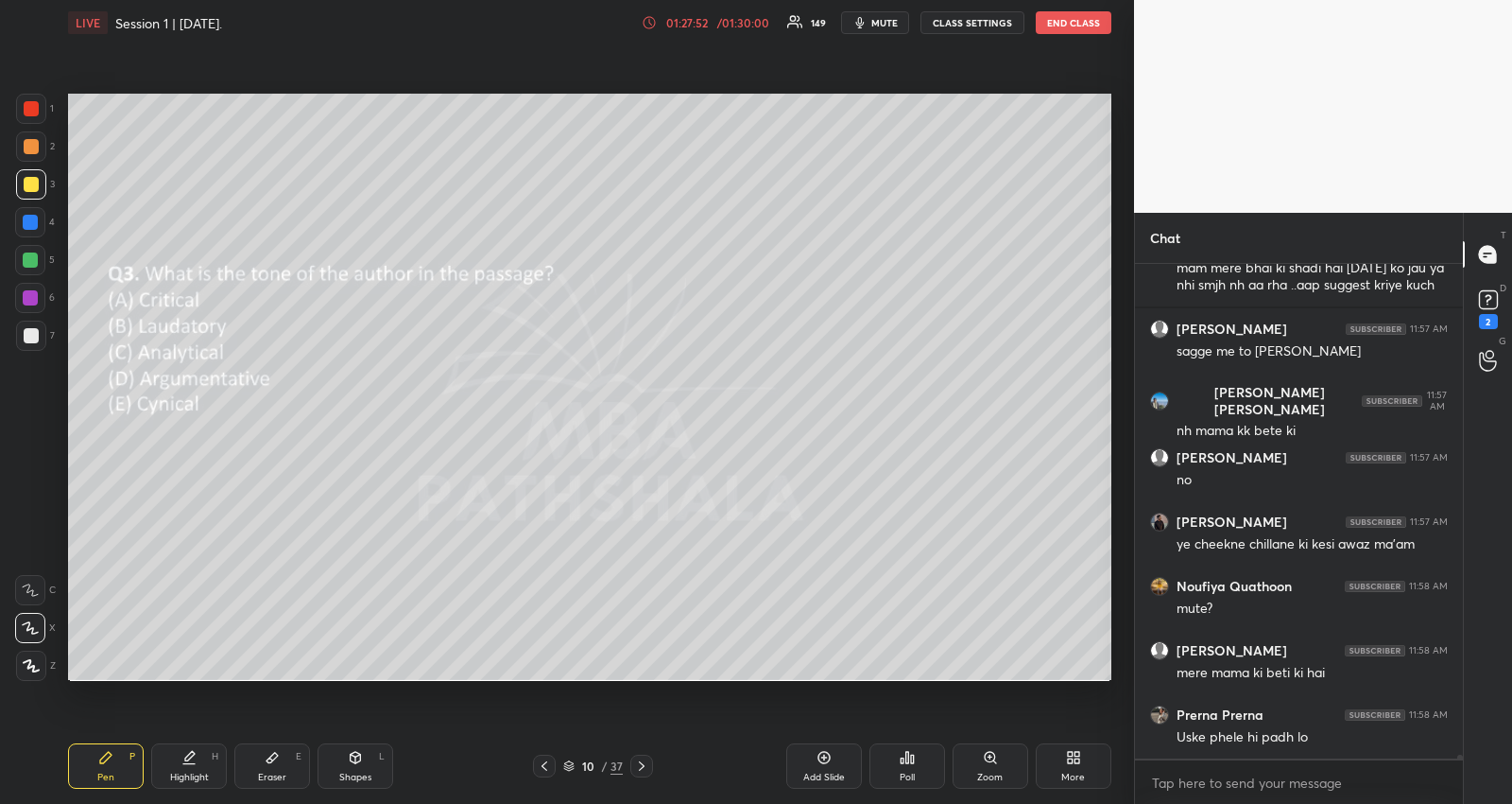
click at [1258, 739] on div "[PERSON_NAME] joined [PERSON_NAME] [PERSON_NAME] 11:57 AM mam mere bhai ki shad…" at bounding box center [1299, 510] width 328 height 494
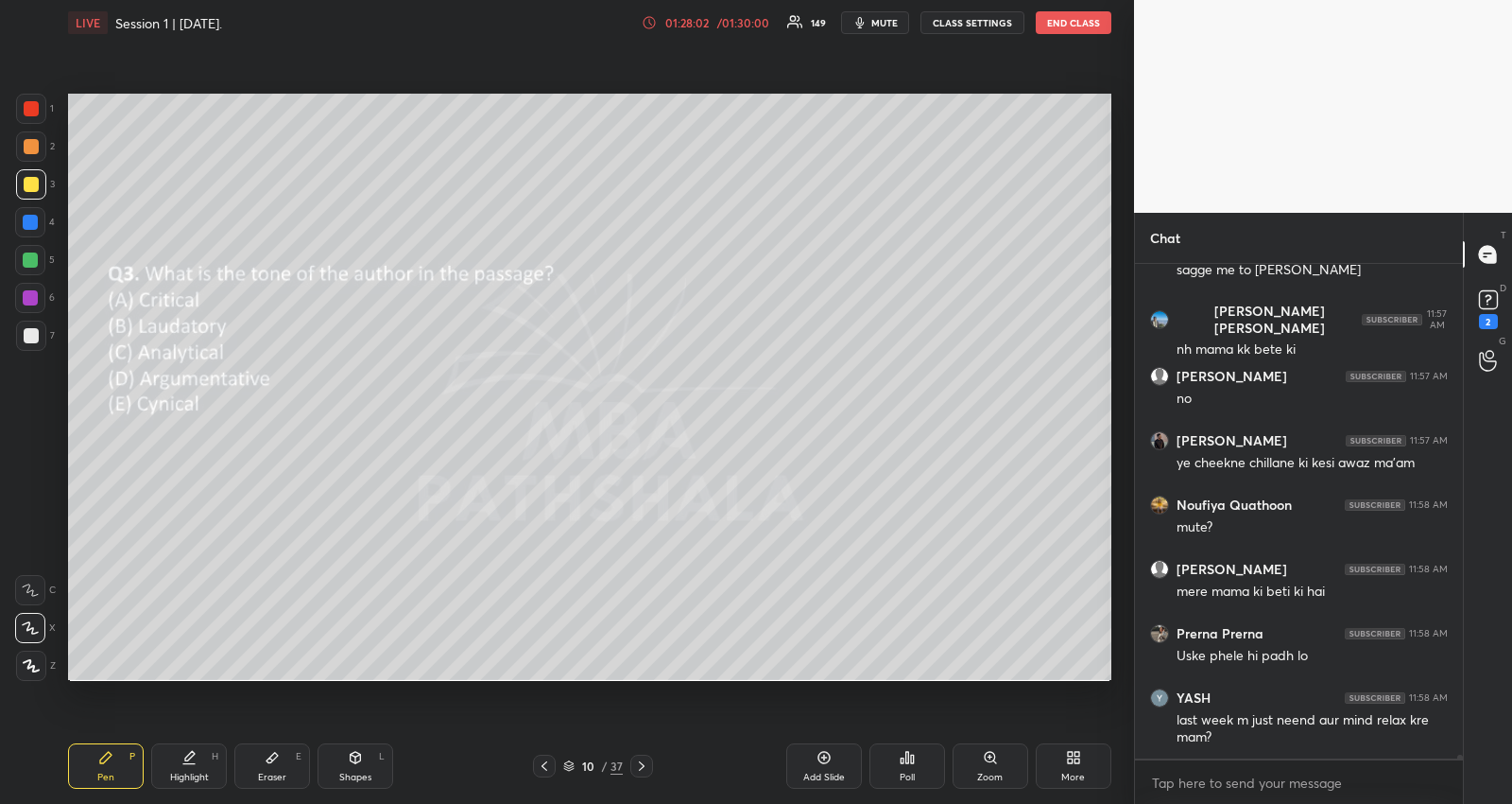
click at [638, 766] on icon at bounding box center [641, 766] width 15 height 15
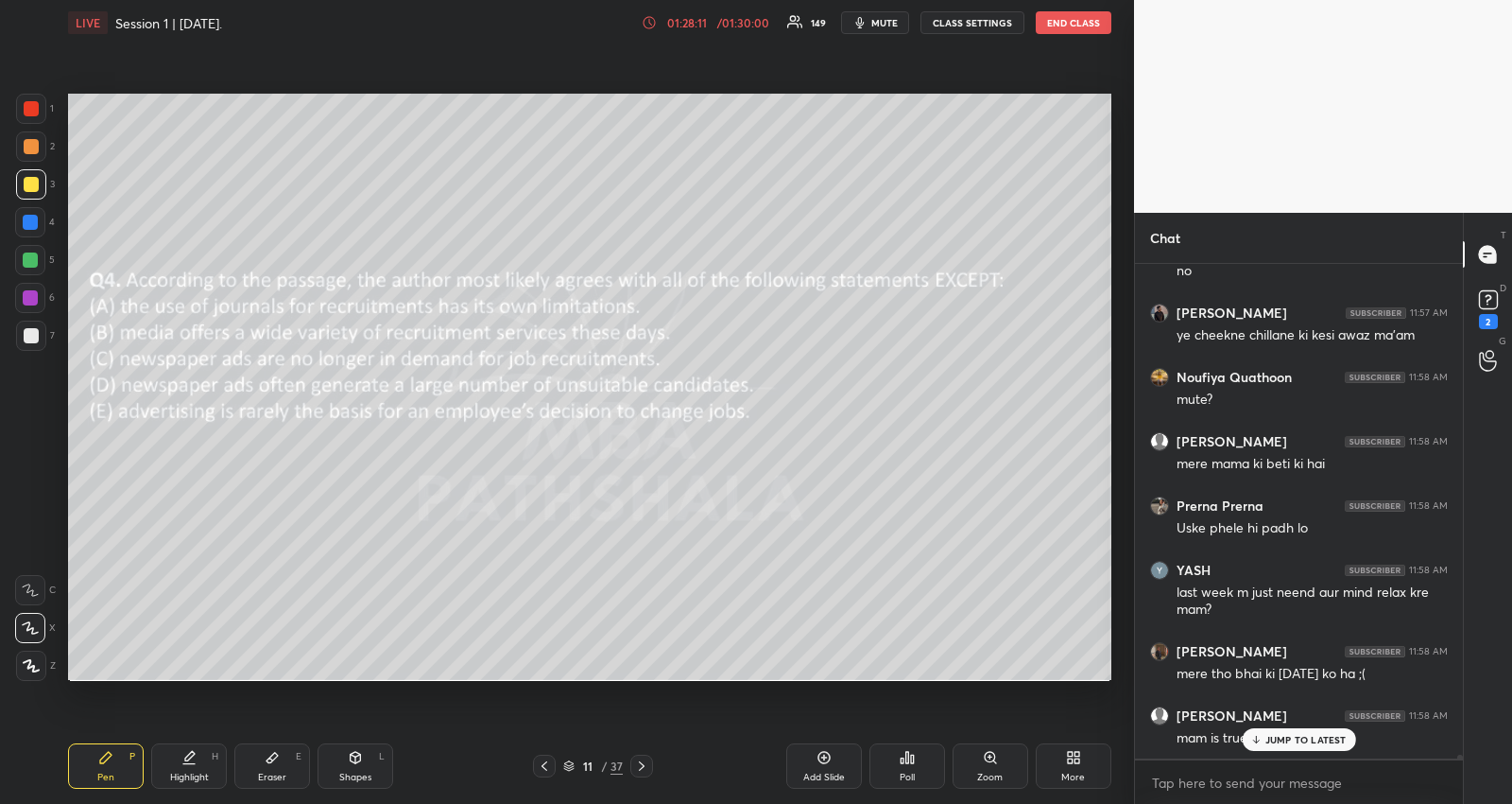
click at [1281, 739] on p "JUMP TO LATEST" at bounding box center [1306, 740] width 81 height 12
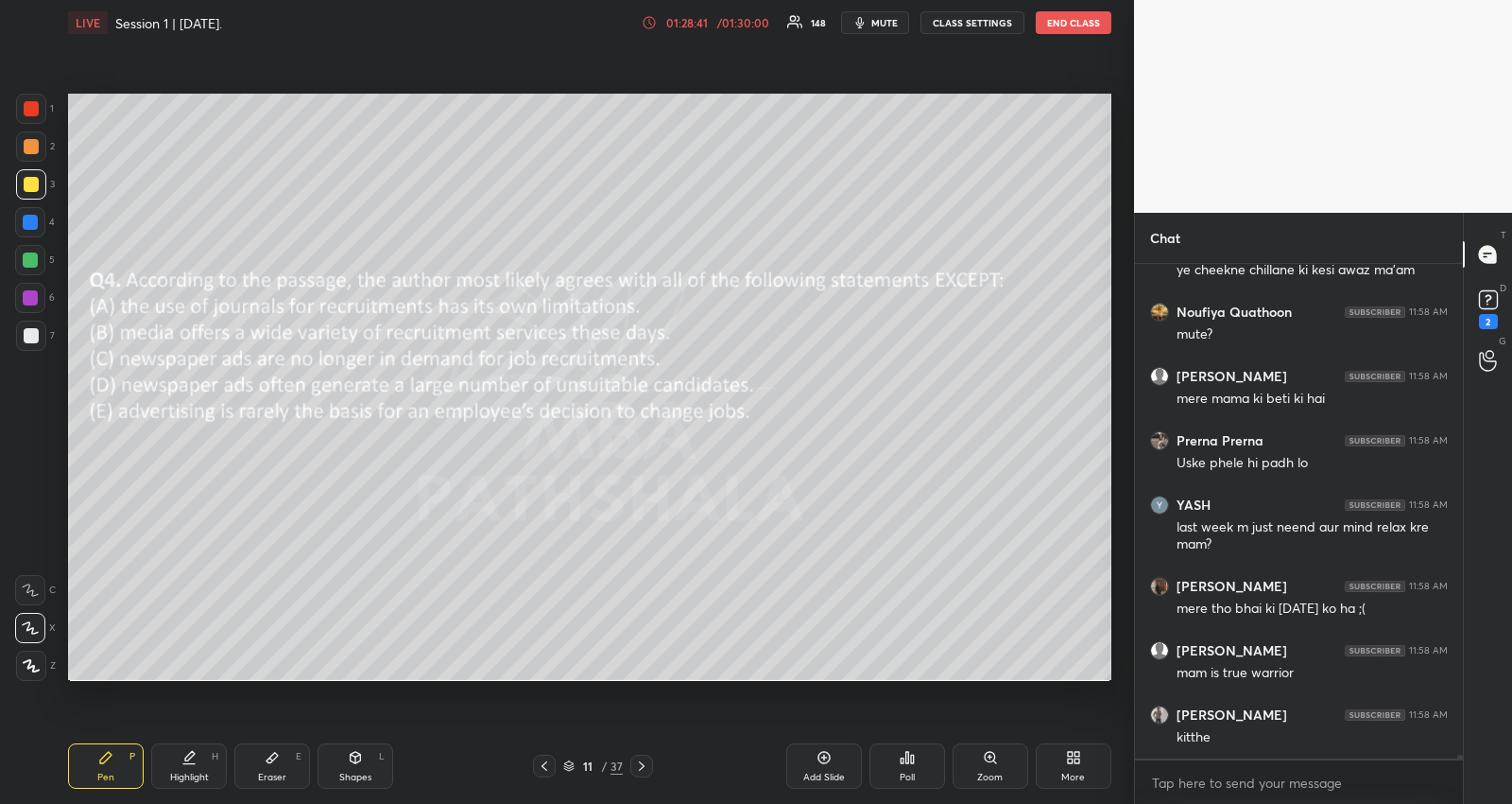
click at [901, 763] on icon at bounding box center [906, 757] width 15 height 15
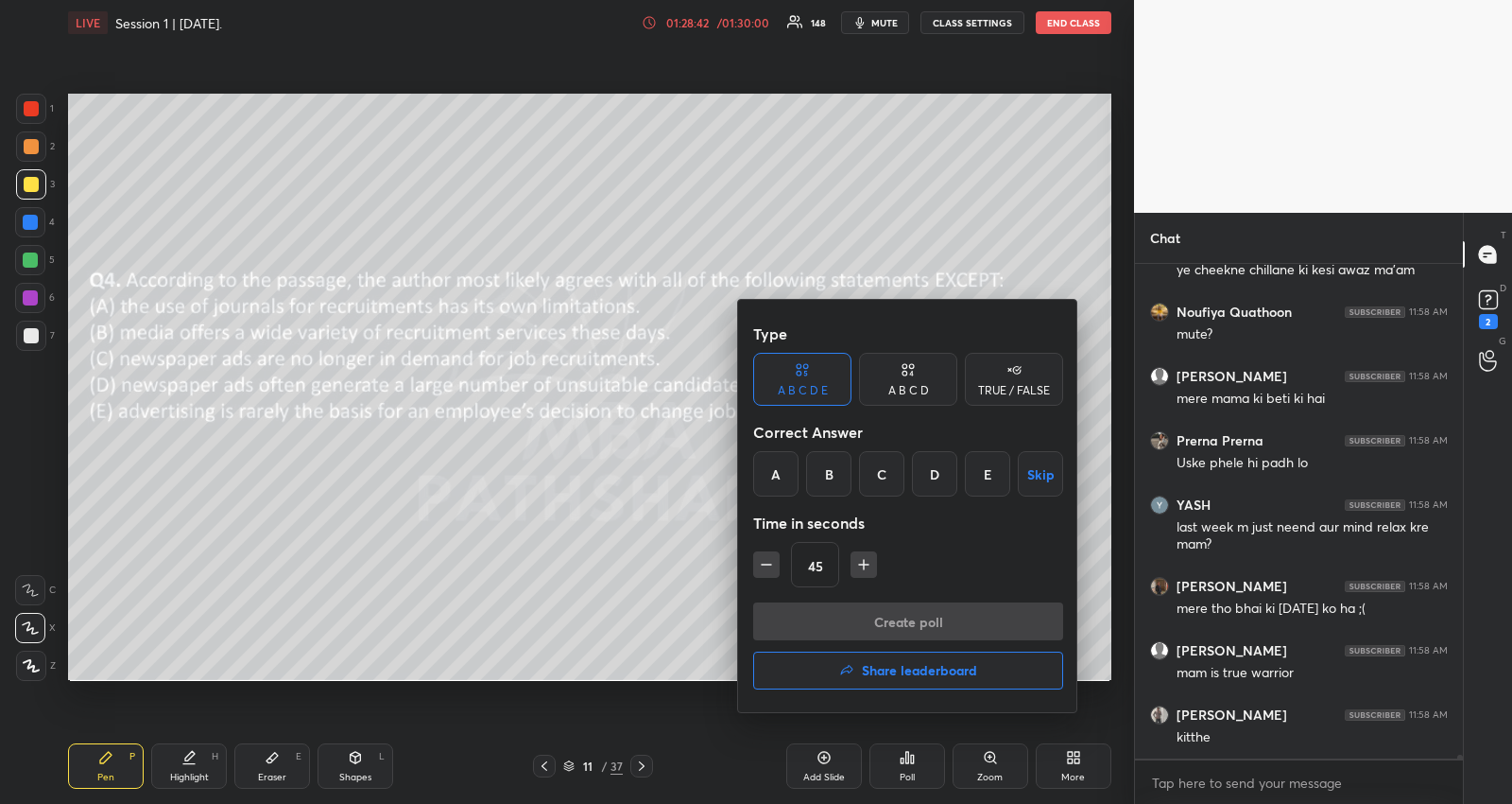
click at [876, 481] on div "C" at bounding box center [882, 474] width 45 height 45
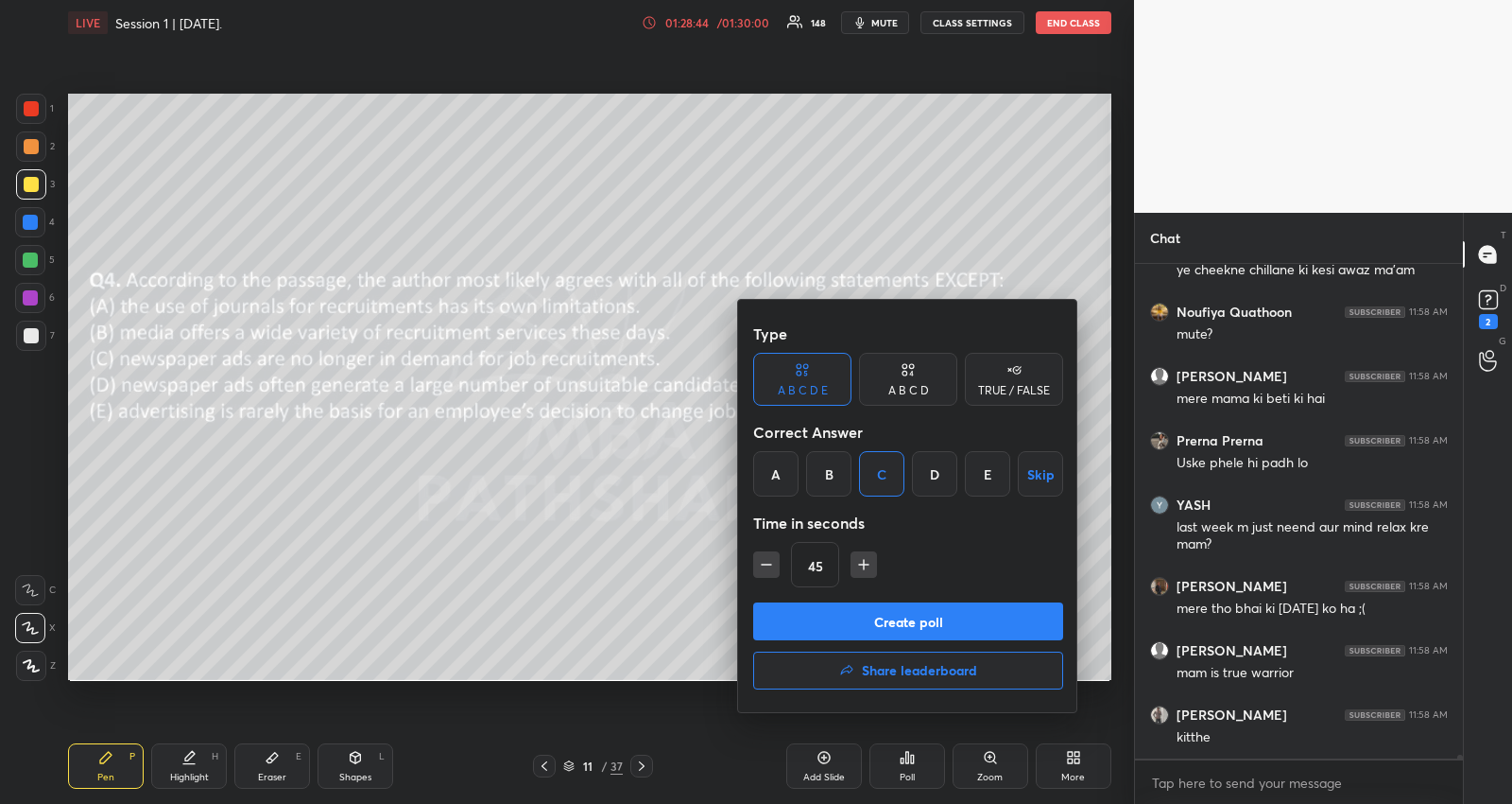
click at [824, 607] on button "Create poll" at bounding box center [908, 621] width 310 height 37
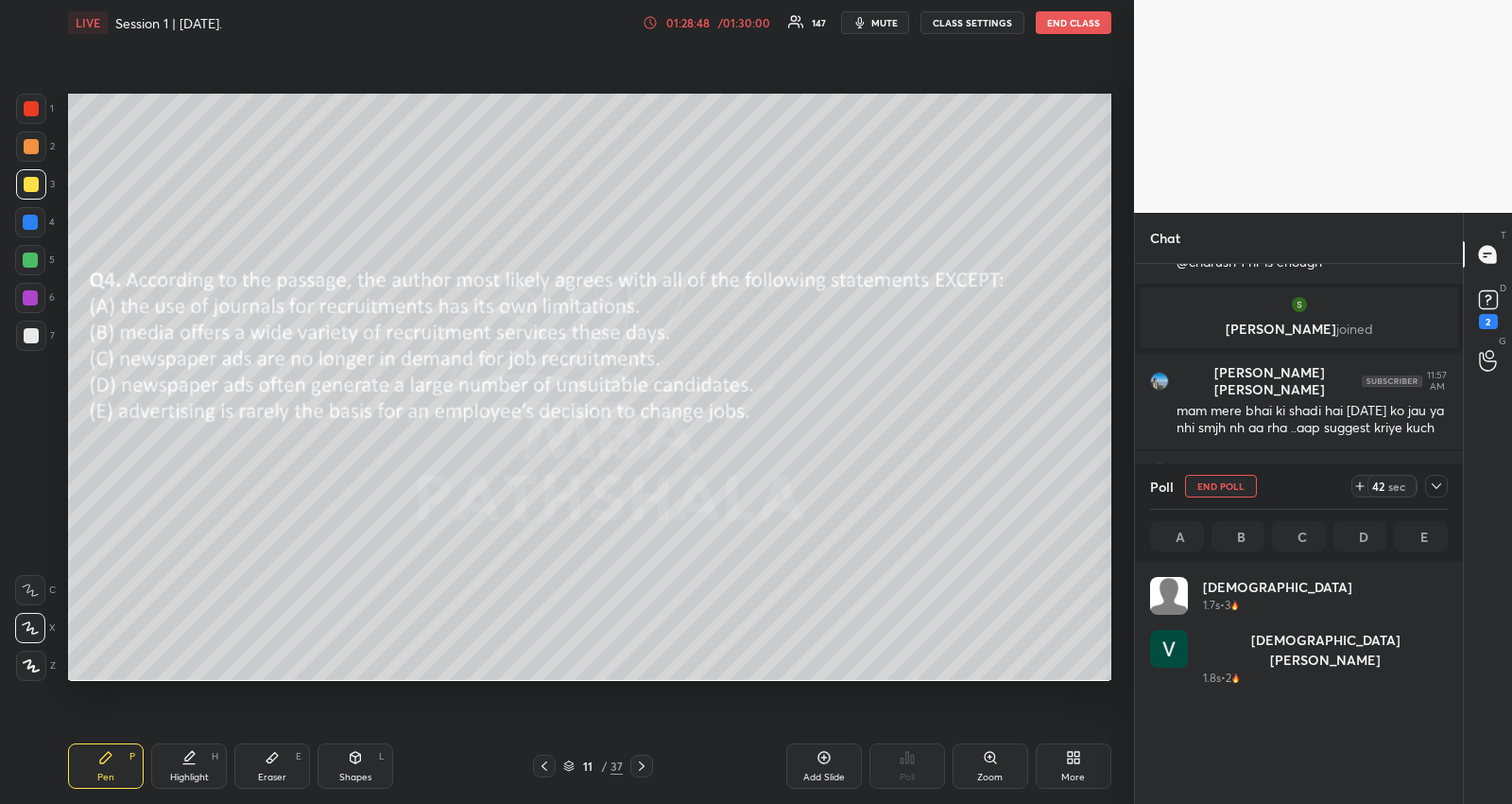
scroll to position [71774, 0]
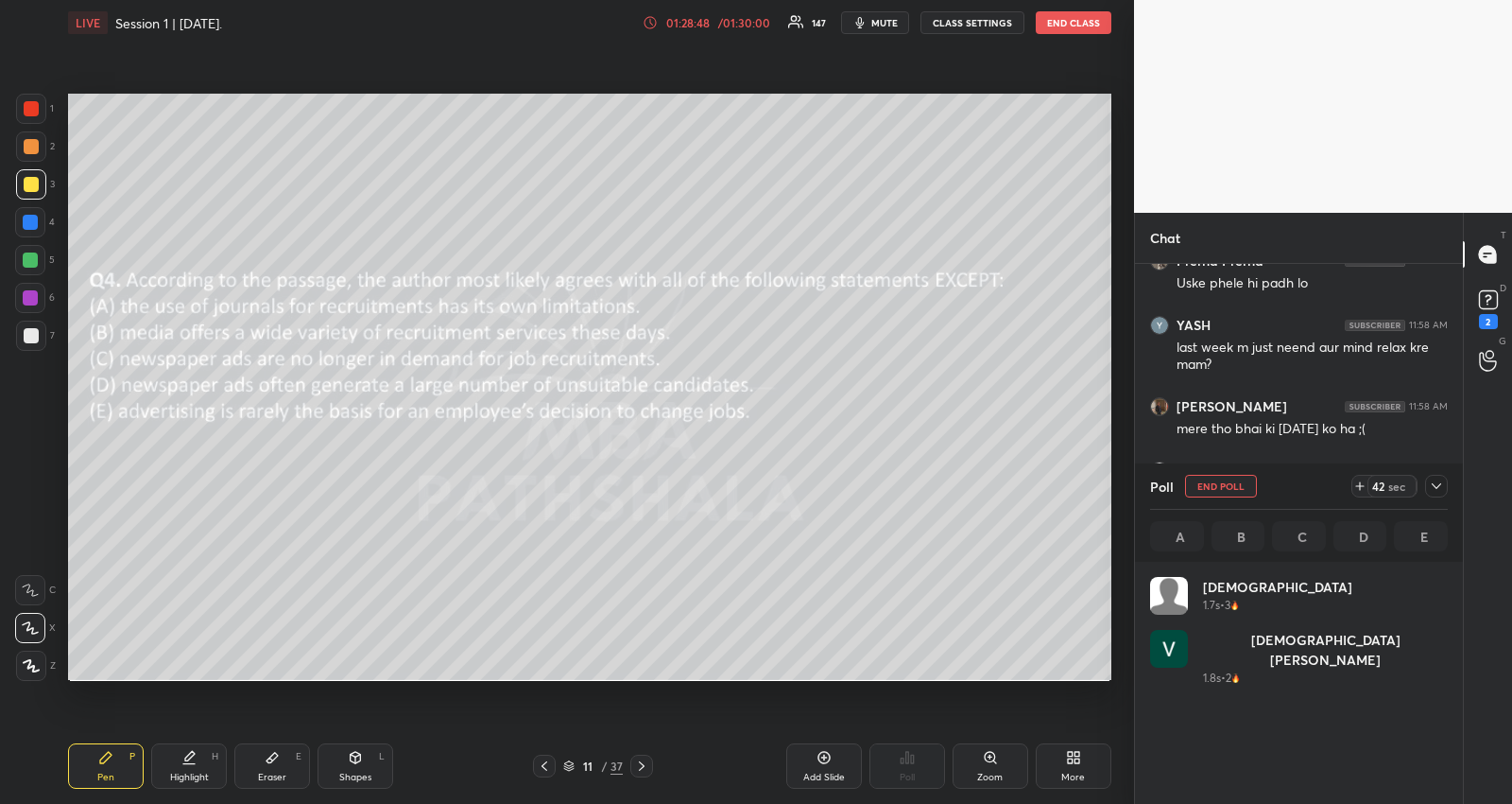
click at [1440, 478] on icon at bounding box center [1436, 485] width 15 height 15
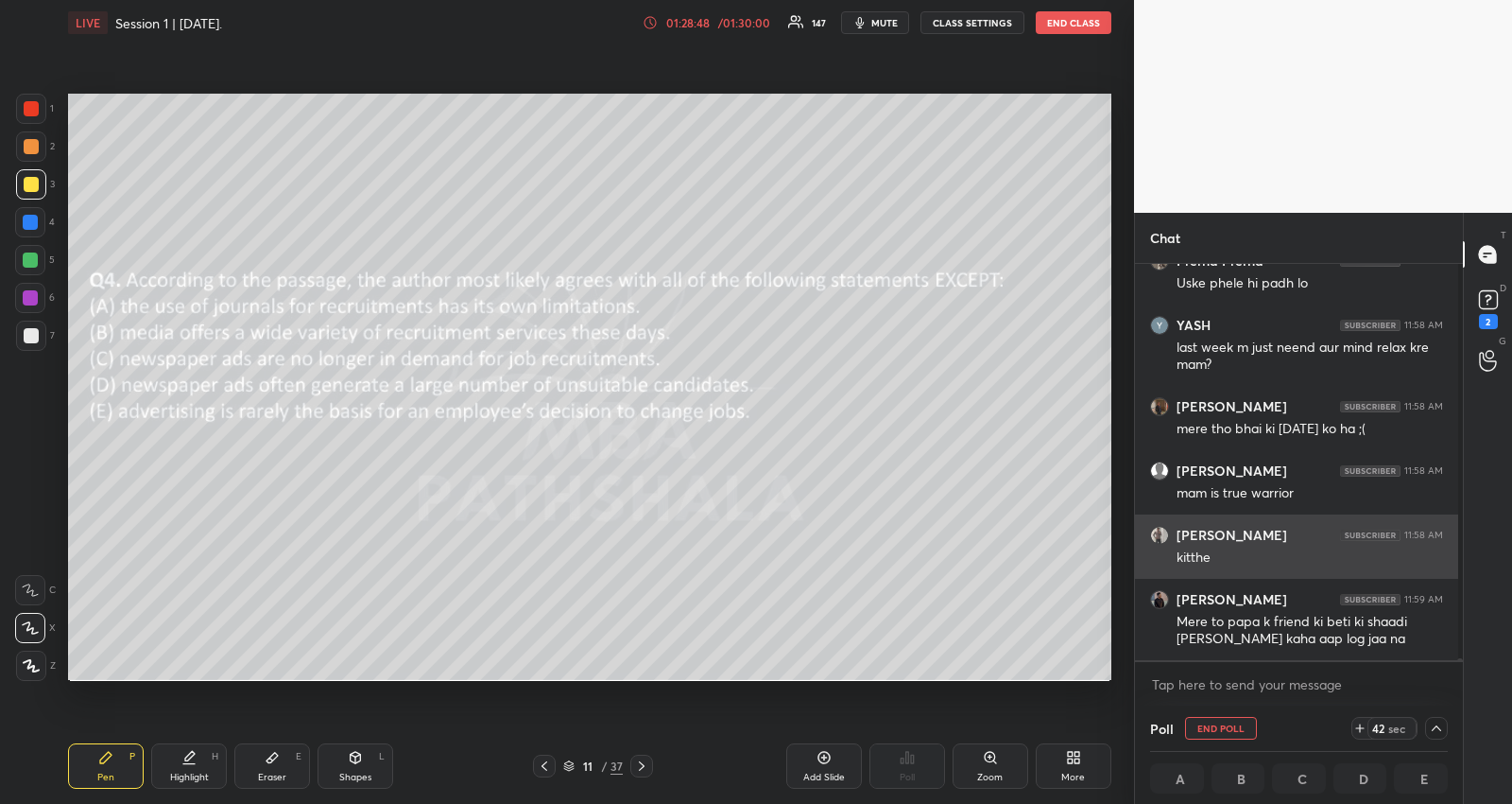
scroll to position [0, 0]
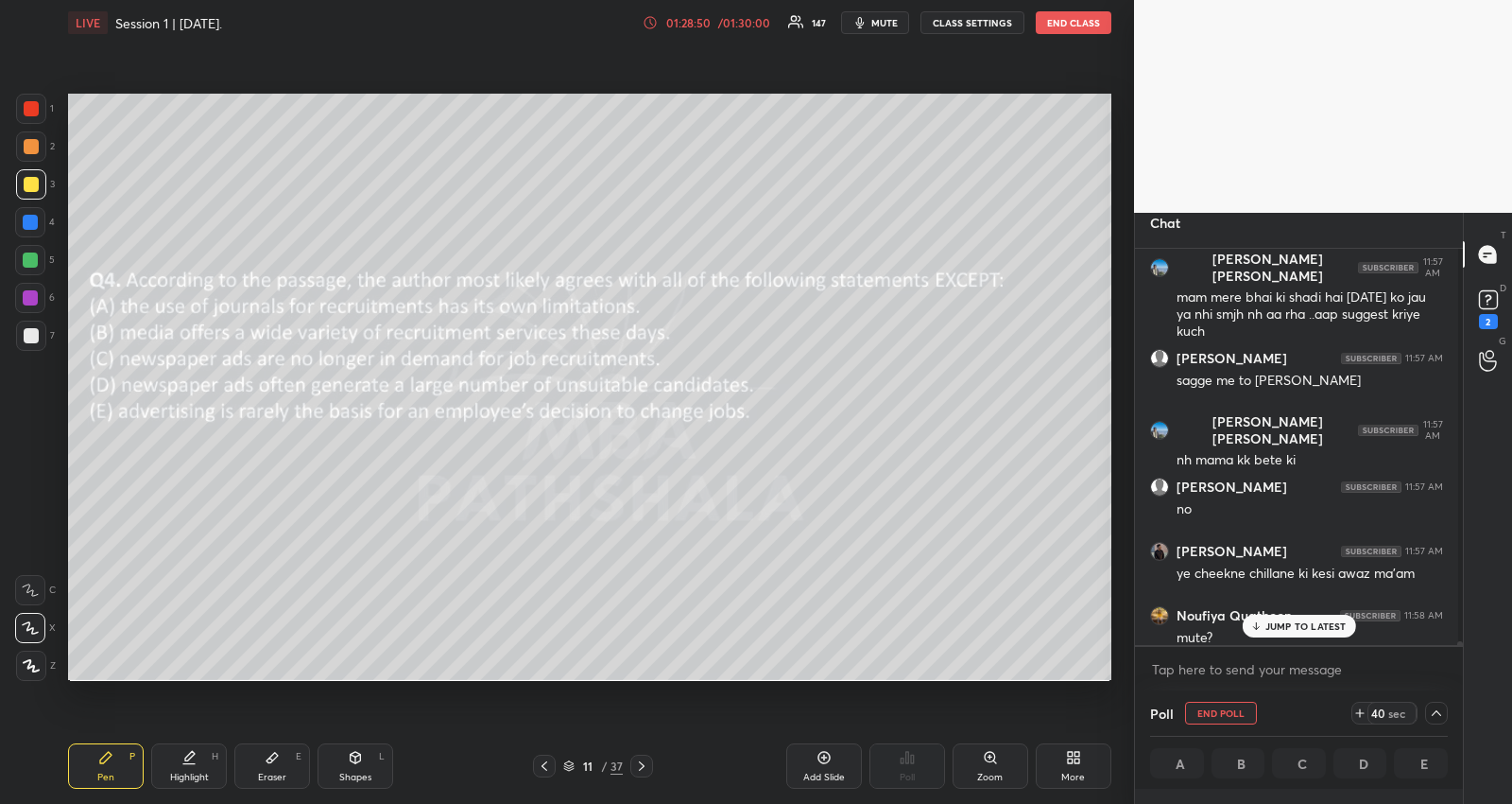
click at [1340, 621] on p "JUMP TO LATEST" at bounding box center [1306, 626] width 81 height 12
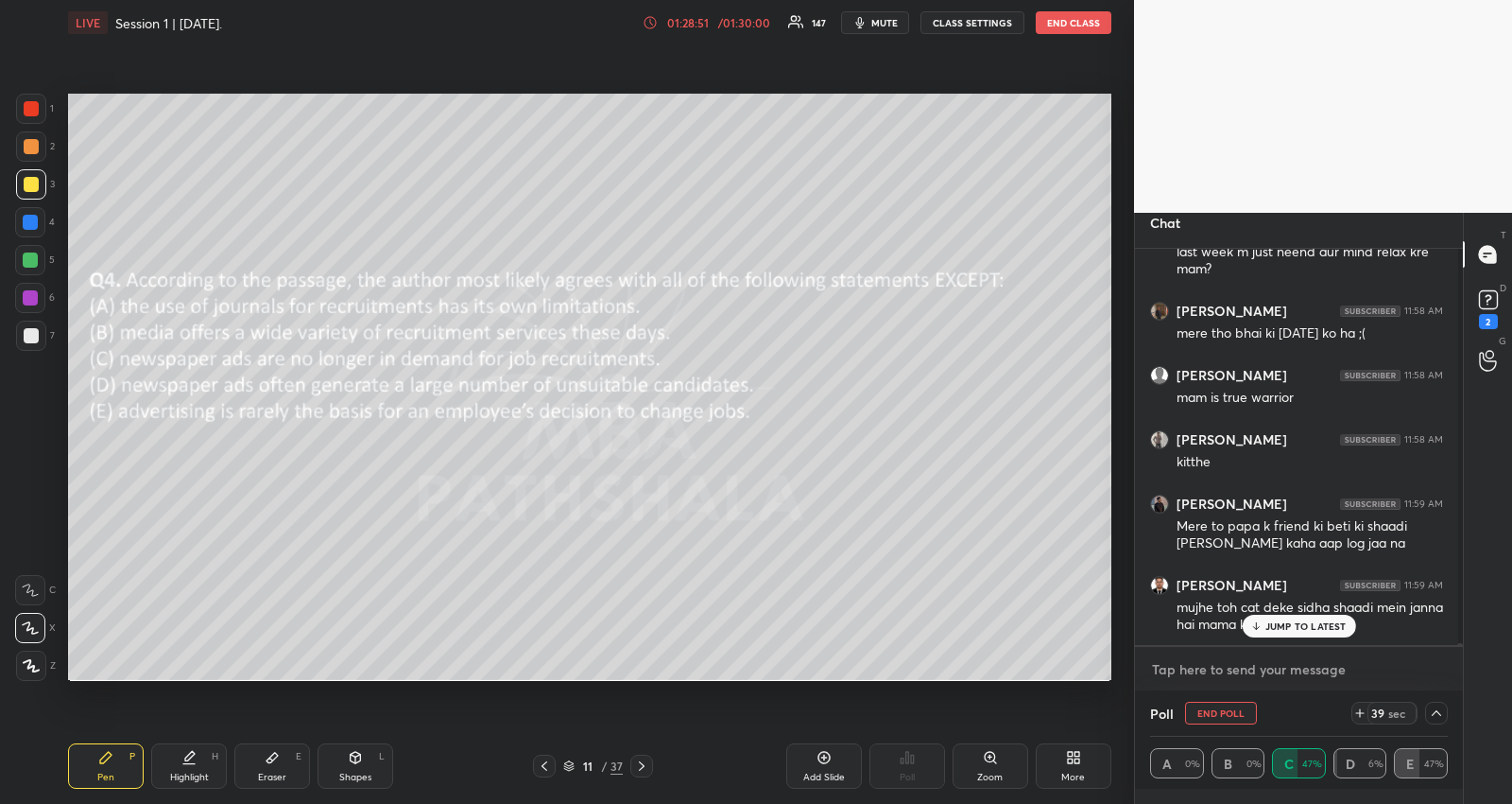
click at [1291, 660] on textarea at bounding box center [1299, 669] width 298 height 31
click at [1297, 624] on p "JUMP TO LATEST" at bounding box center [1306, 626] width 81 height 12
click at [1277, 657] on textarea at bounding box center [1299, 669] width 298 height 31
click at [1274, 661] on textarea at bounding box center [1299, 669] width 298 height 31
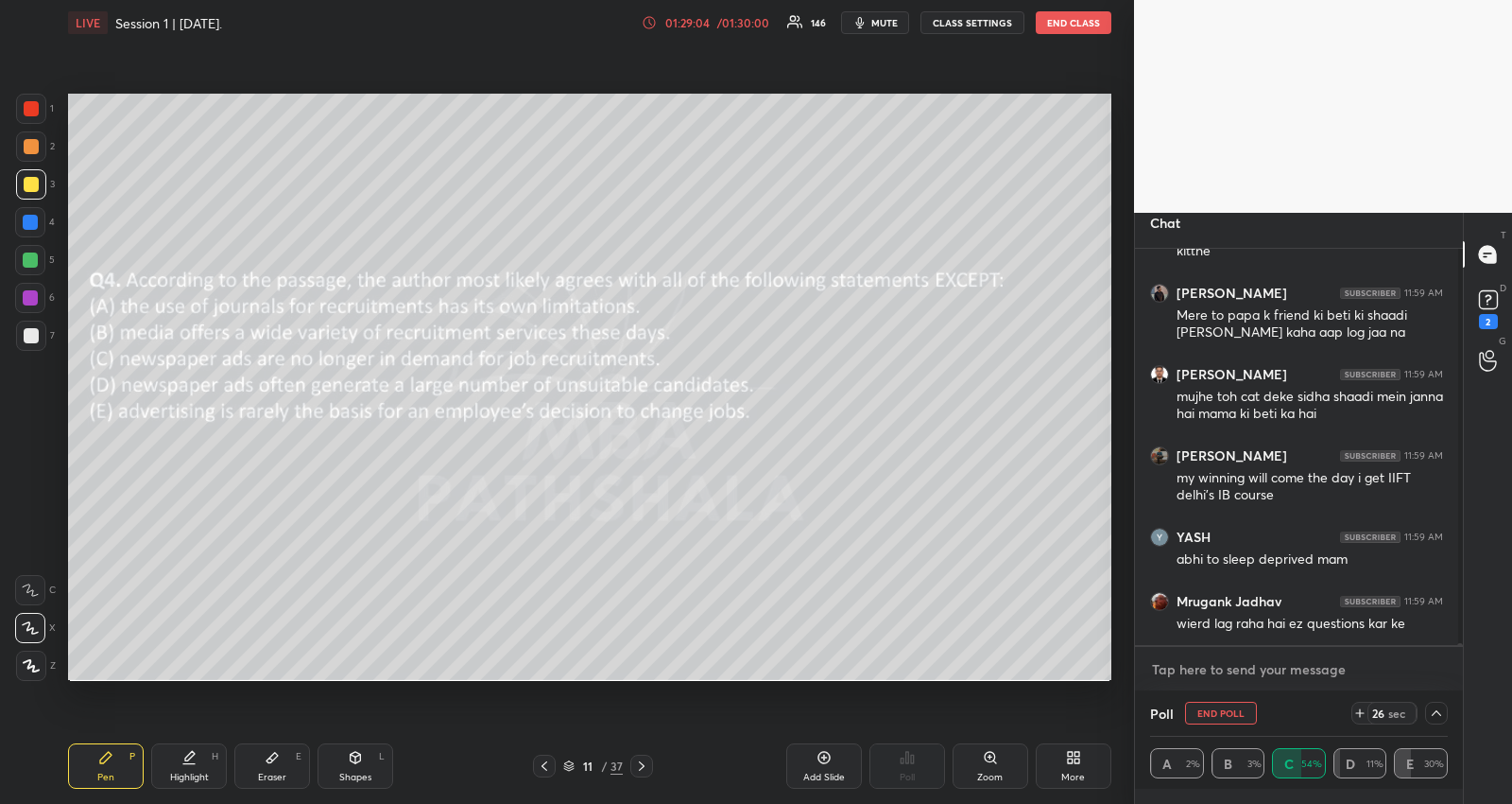
click at [1247, 662] on textarea at bounding box center [1299, 669] width 298 height 31
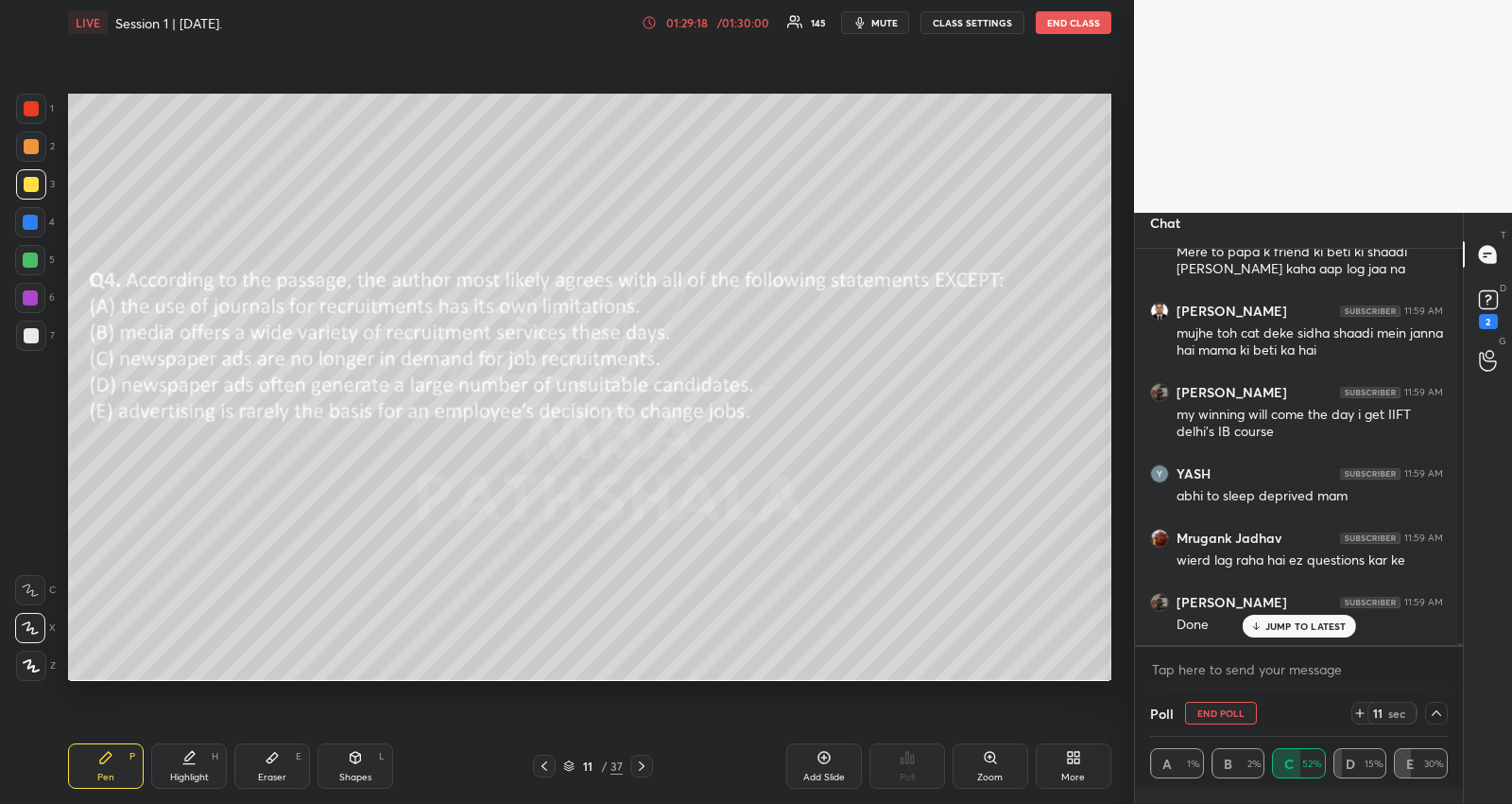
click at [1307, 624] on p "JUMP TO LATEST" at bounding box center [1306, 626] width 81 height 12
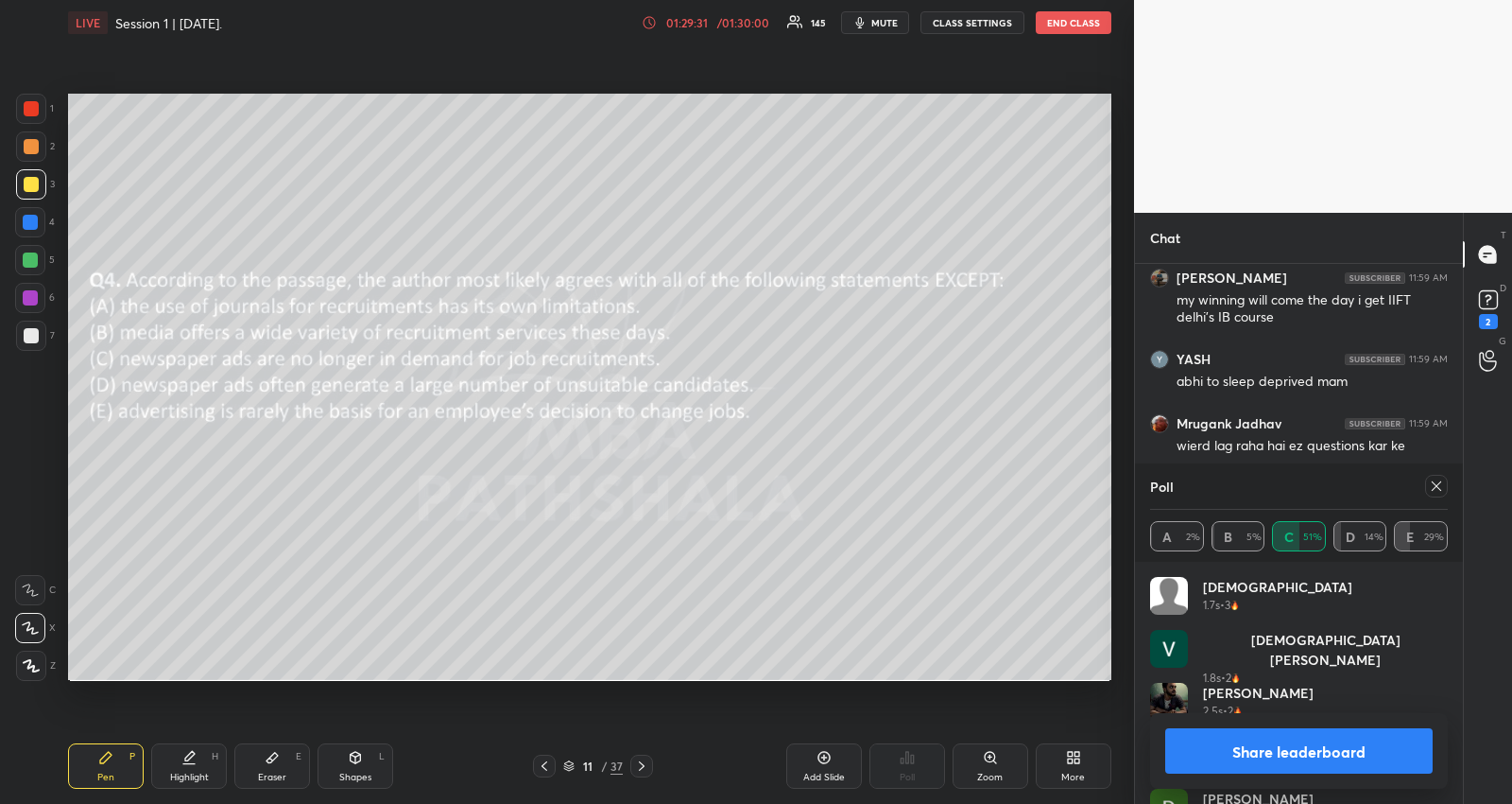
click at [1438, 484] on icon at bounding box center [1437, 486] width 10 height 10
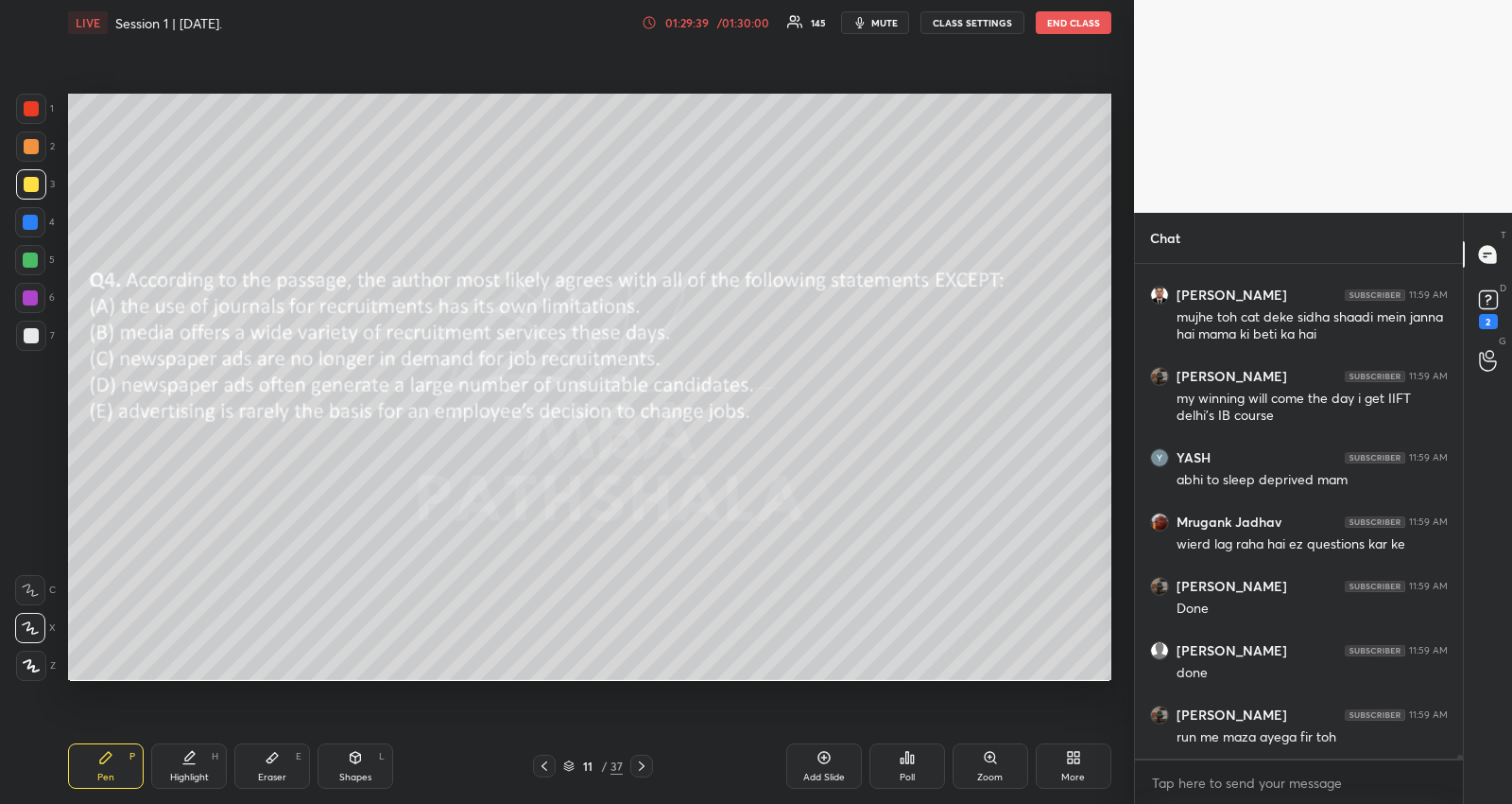
click at [1319, 764] on div "x" at bounding box center [1299, 782] width 328 height 44
click at [644, 762] on icon at bounding box center [641, 766] width 15 height 15
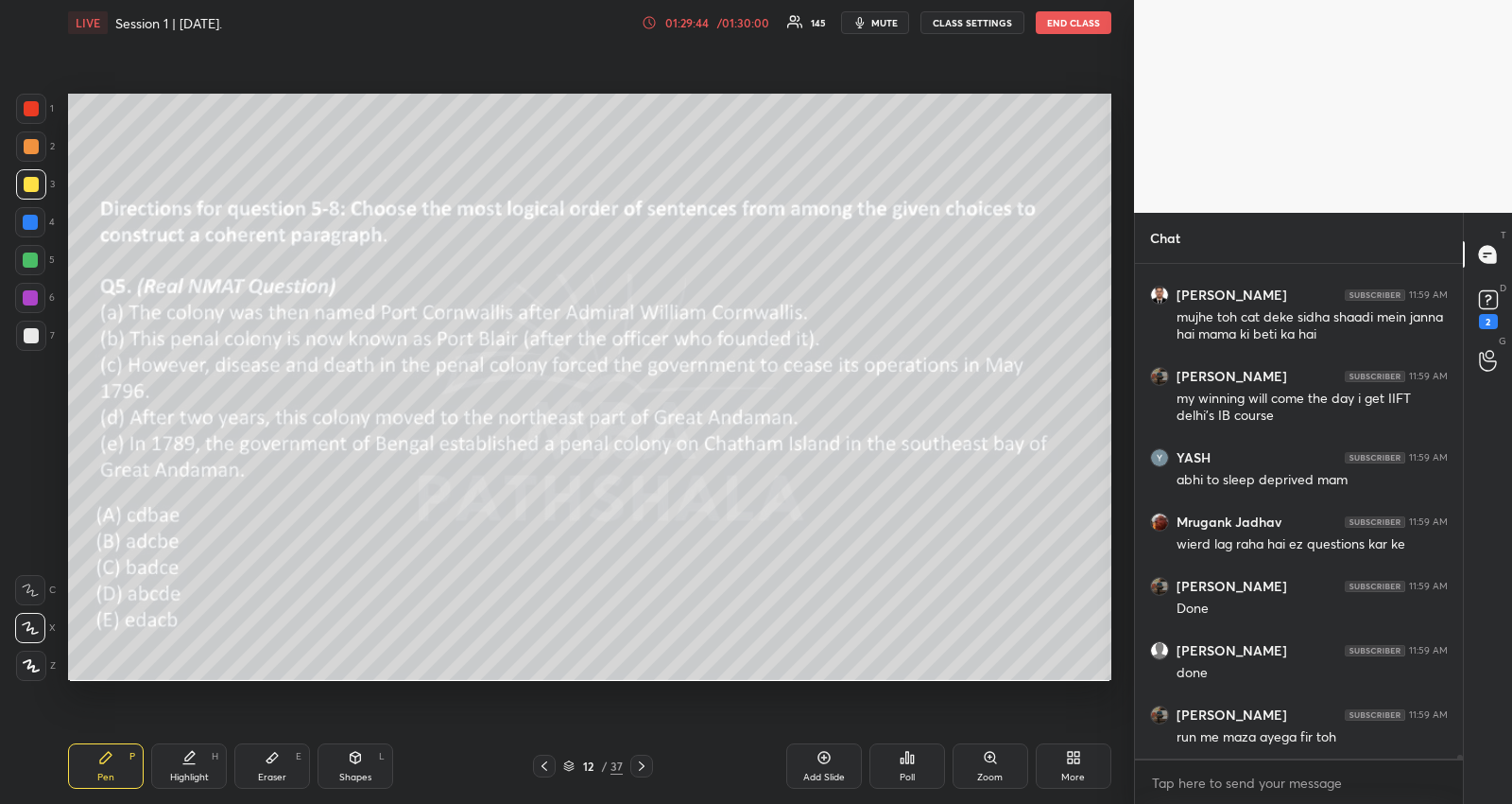
click at [543, 766] on icon at bounding box center [543, 766] width 15 height 15
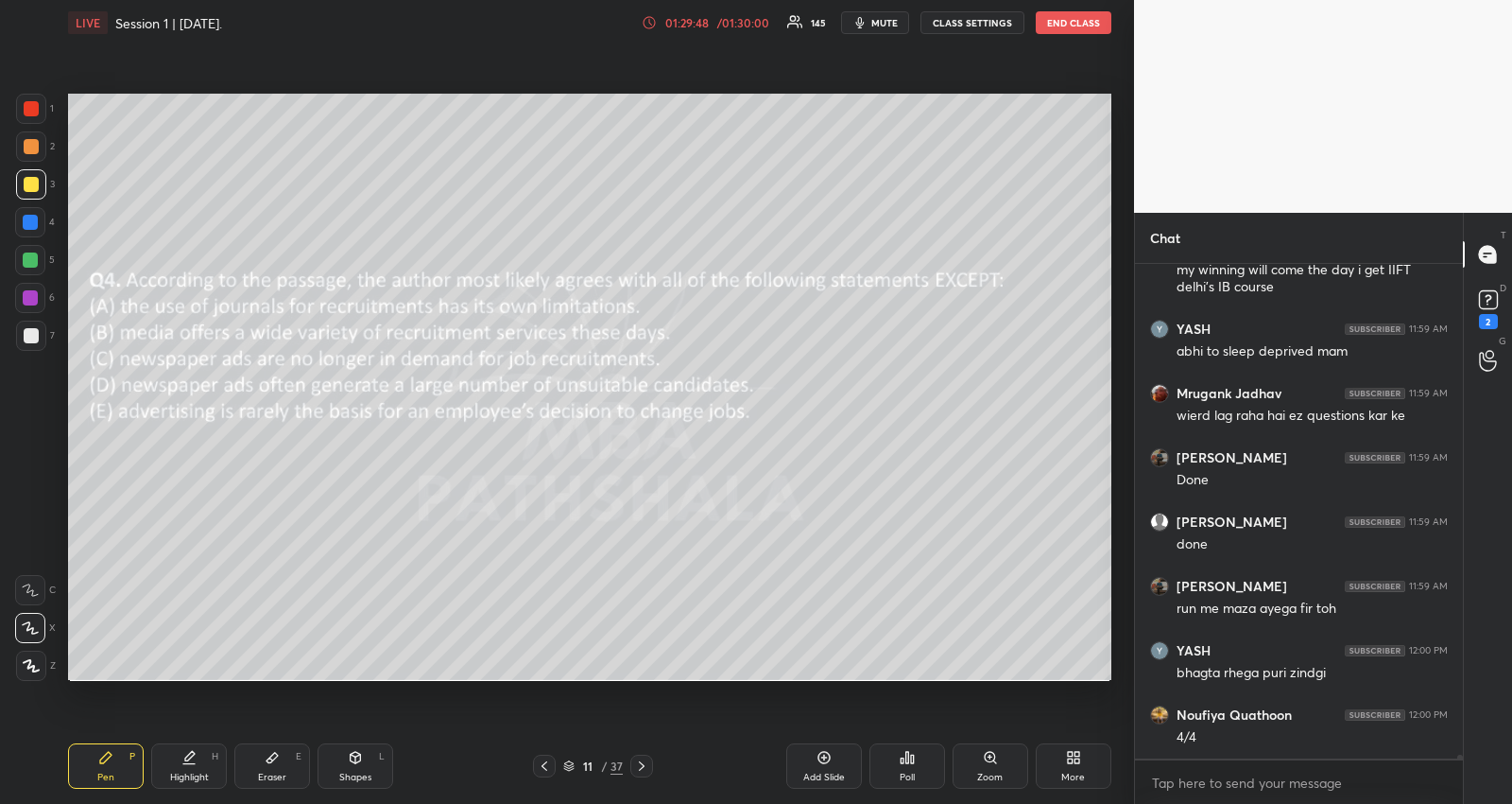
click at [1337, 738] on div "[PERSON_NAME] 11:59 AM mujhe toh cat deke [PERSON_NAME] mein [PERSON_NAME] hai …" at bounding box center [1299, 510] width 328 height 494
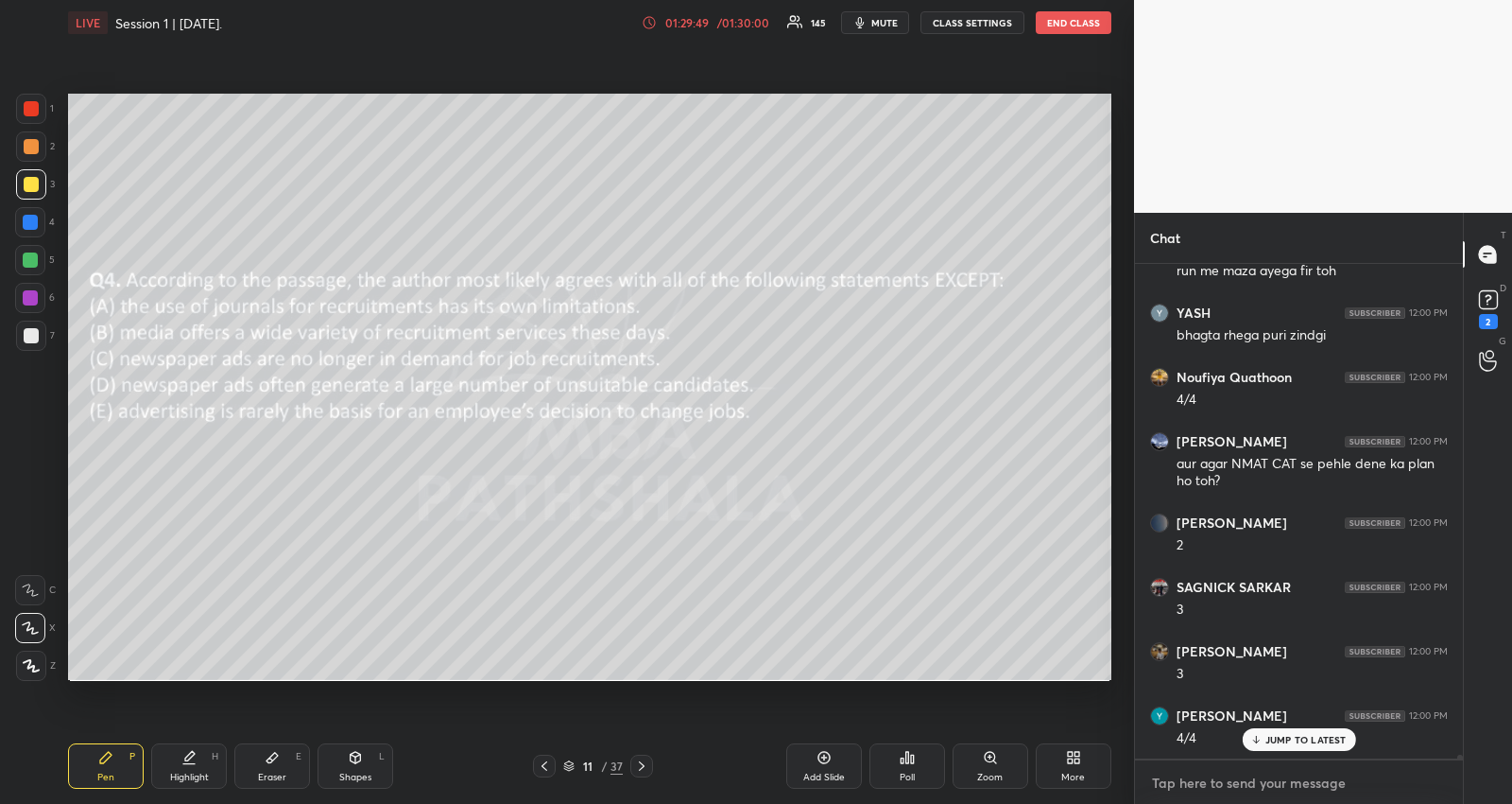
click at [1215, 767] on textarea at bounding box center [1299, 782] width 298 height 31
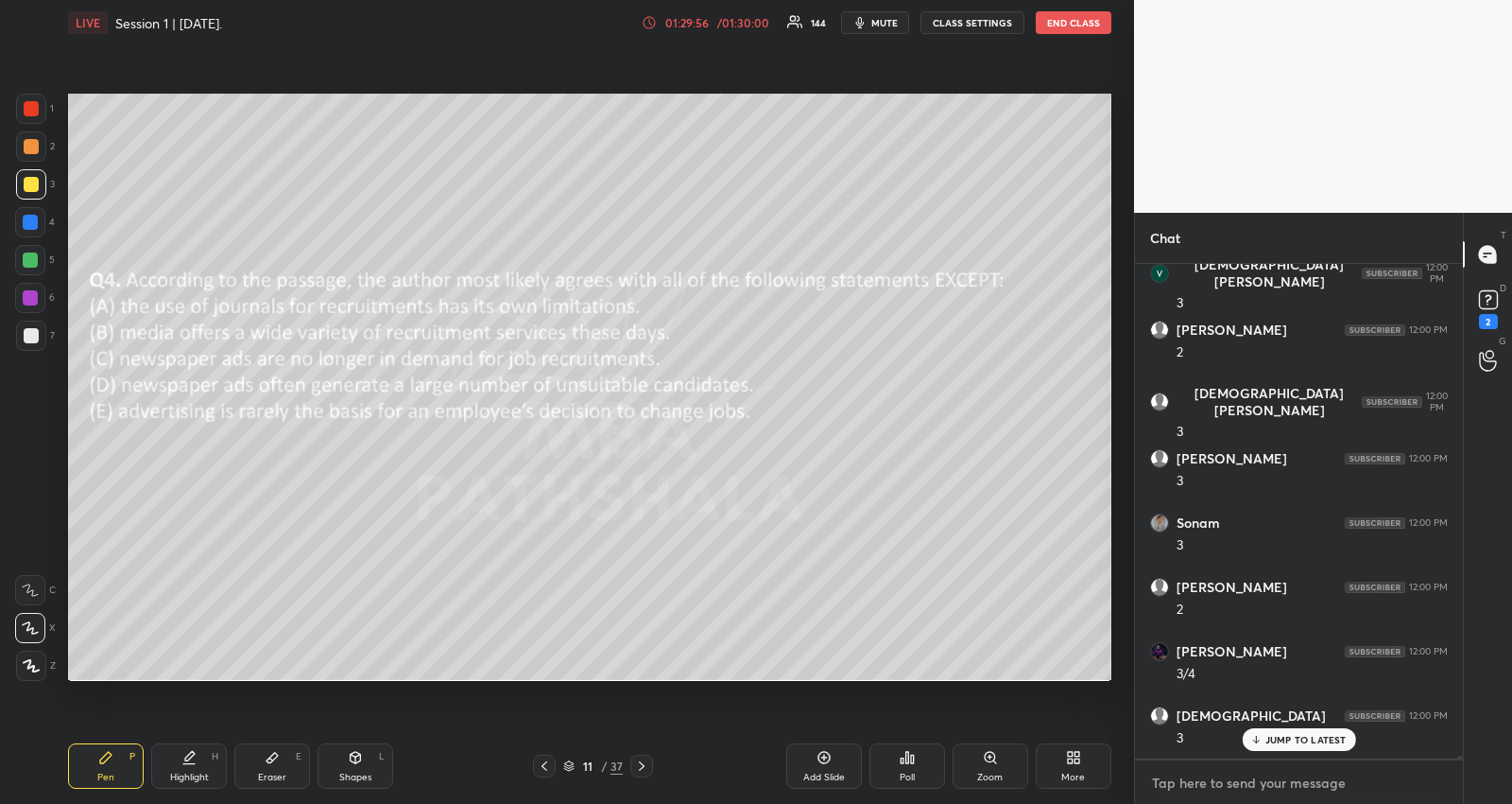
click at [1241, 785] on textarea at bounding box center [1299, 782] width 298 height 31
click at [1293, 731] on div "JUMP TO LATEST" at bounding box center [1298, 739] width 113 height 23
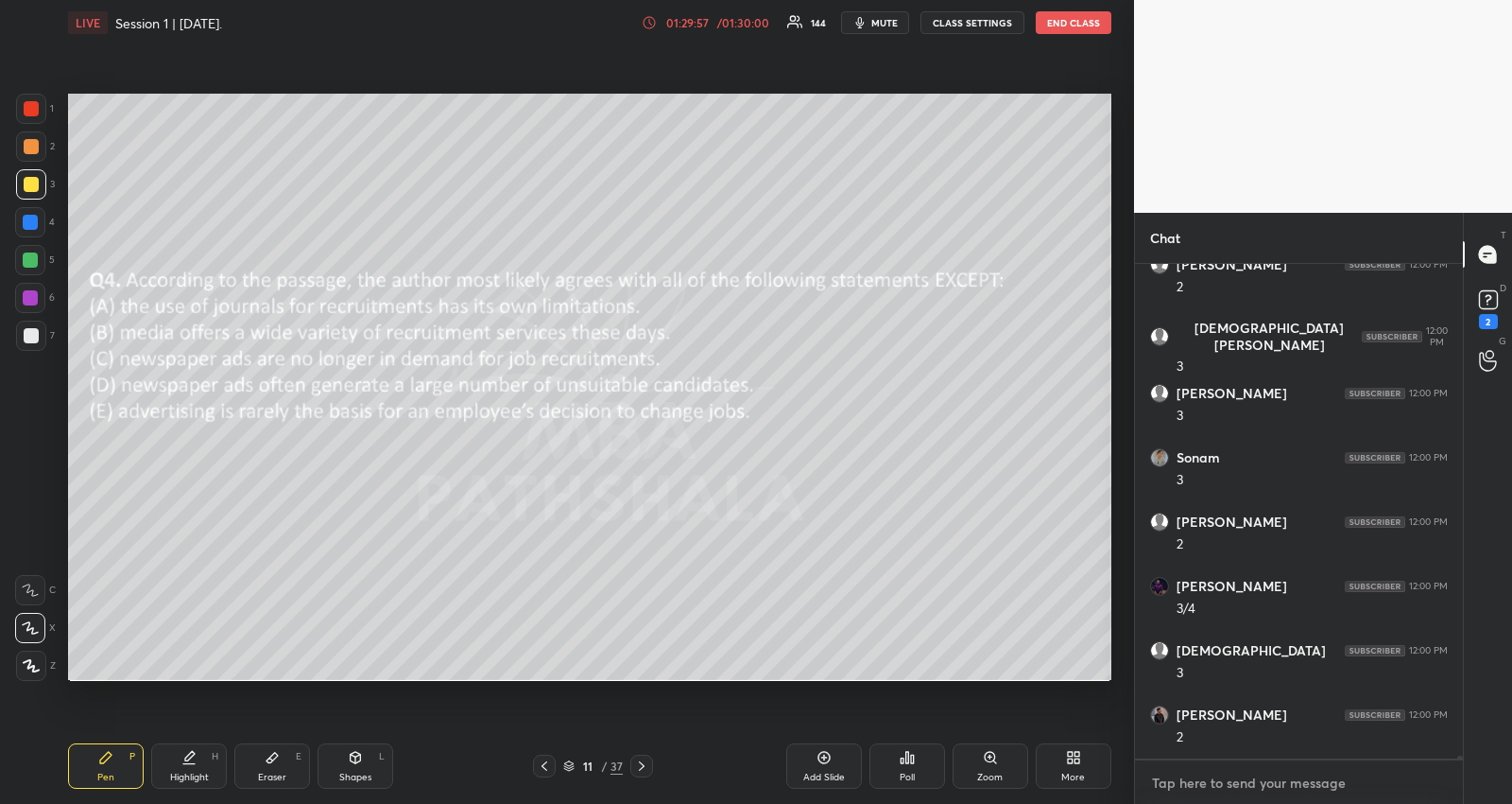
click at [1256, 779] on textarea at bounding box center [1299, 782] width 298 height 31
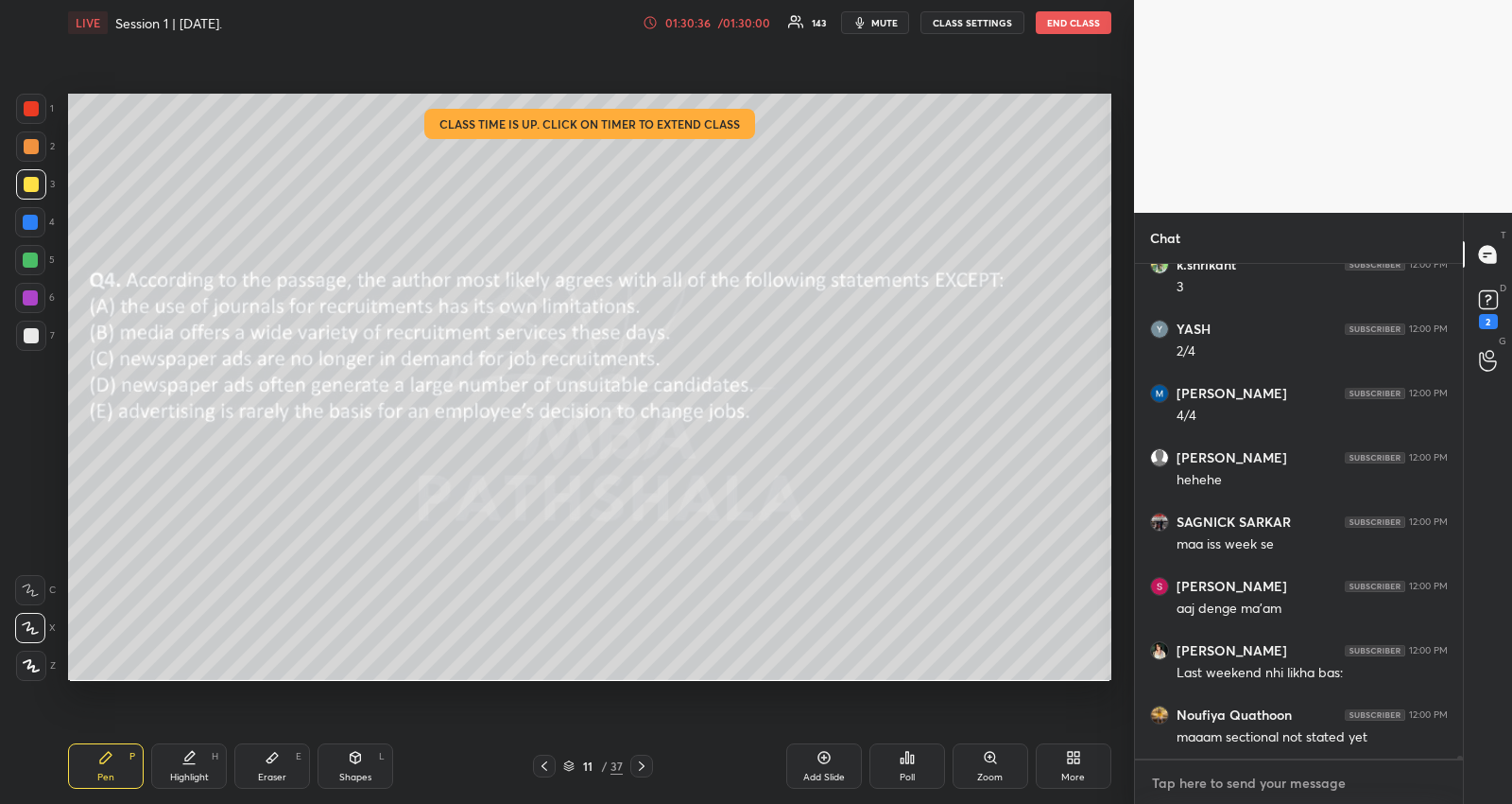
scroll to position [75671, 0]
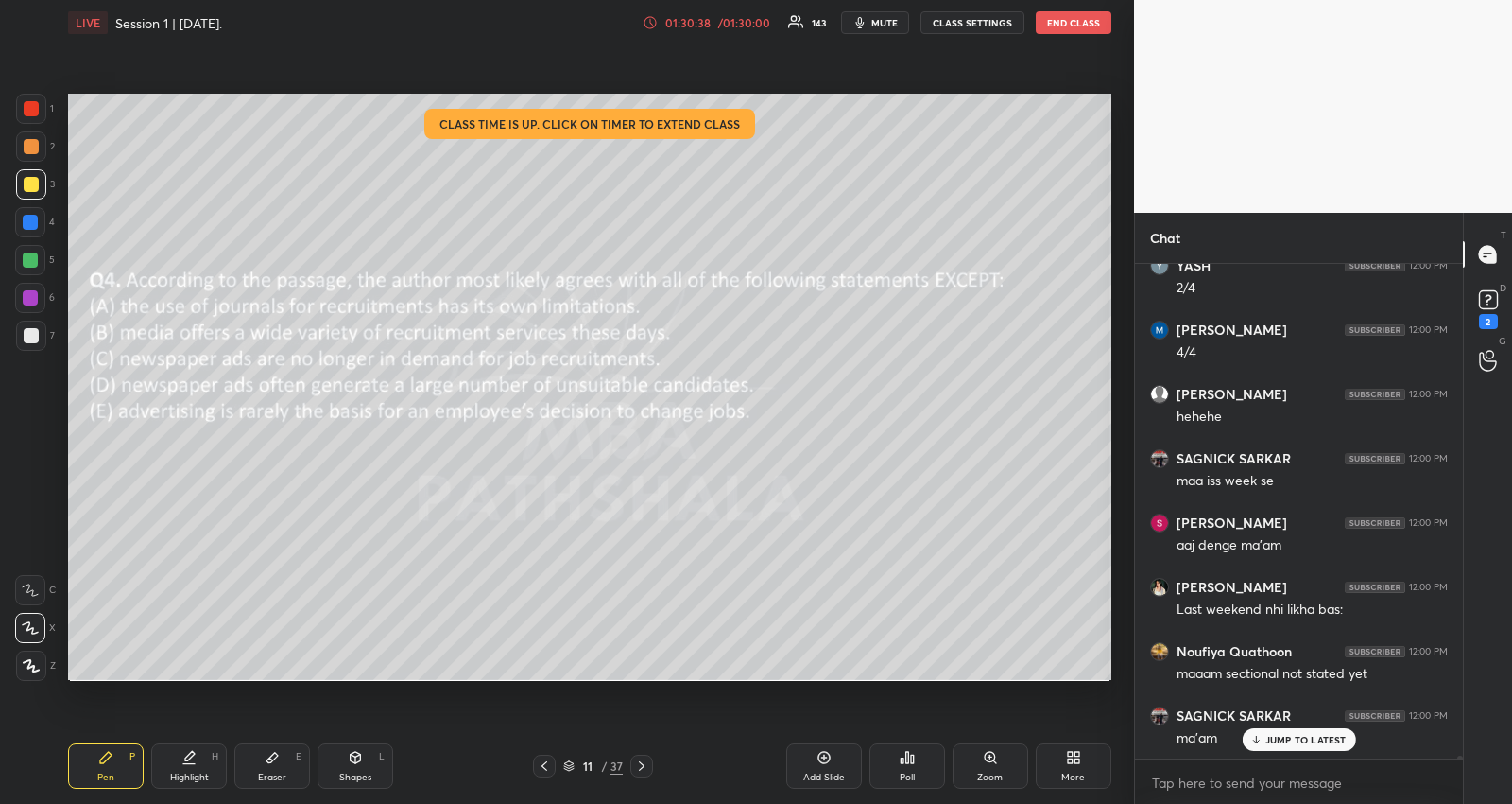
click at [1286, 740] on p "JUMP TO LATEST" at bounding box center [1306, 740] width 81 height 12
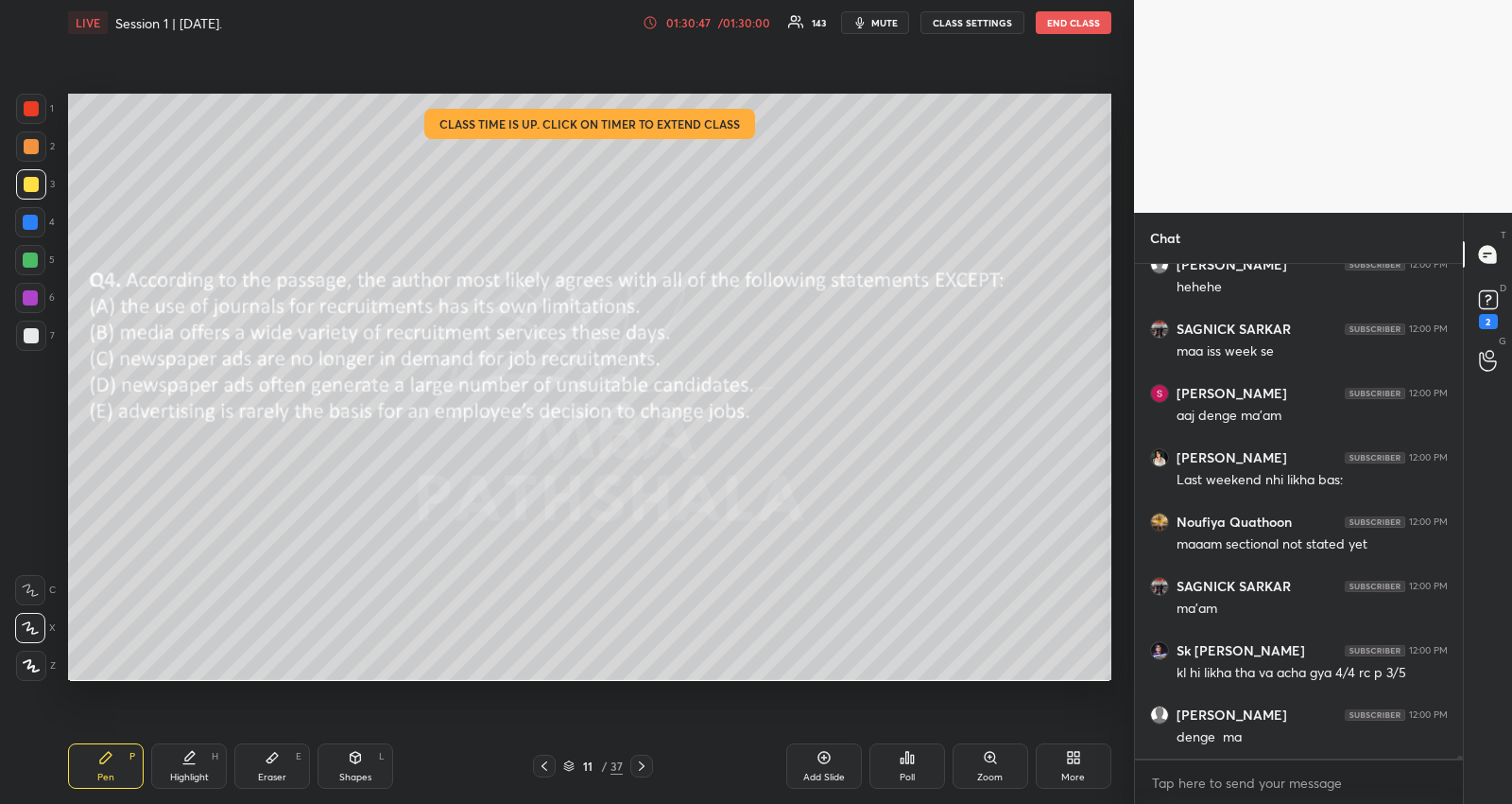
scroll to position [75863, 0]
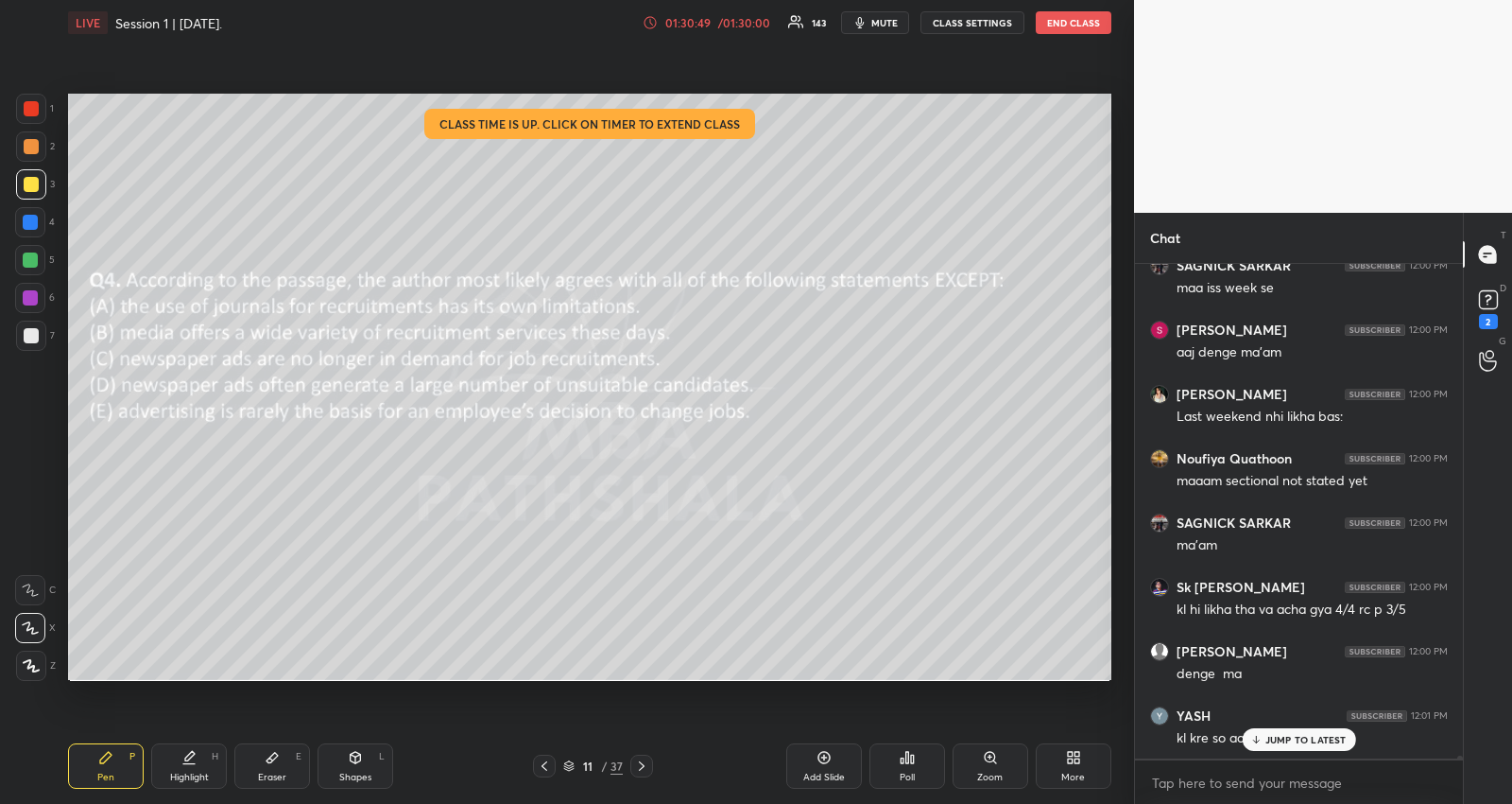
click at [1271, 731] on div "JUMP TO LATEST" at bounding box center [1298, 739] width 113 height 23
click at [1272, 784] on textarea at bounding box center [1299, 782] width 298 height 31
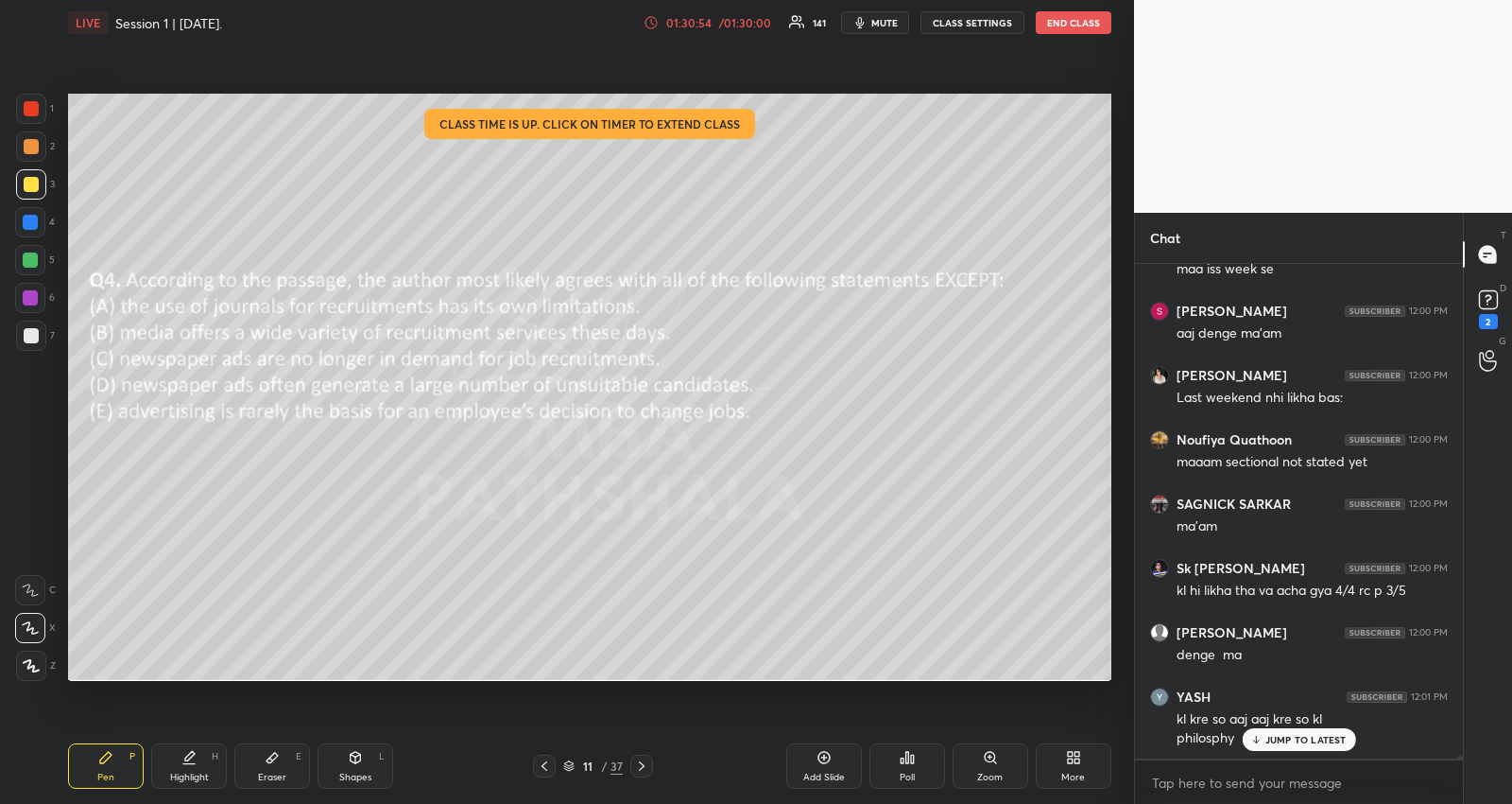
click at [1274, 739] on p "JUMP TO LATEST" at bounding box center [1306, 740] width 81 height 12
click at [1267, 783] on textarea at bounding box center [1299, 782] width 298 height 31
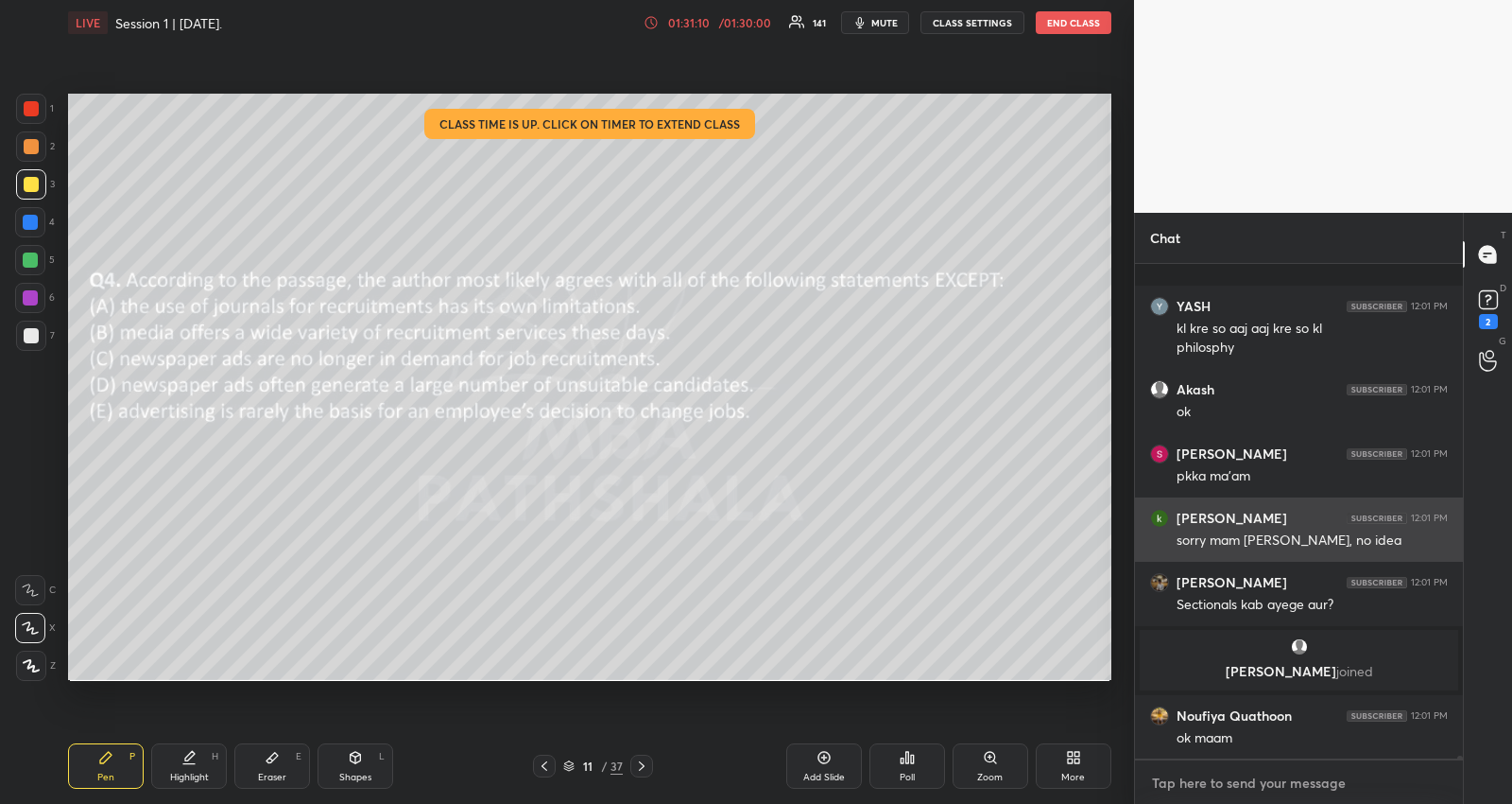
scroll to position [75058, 0]
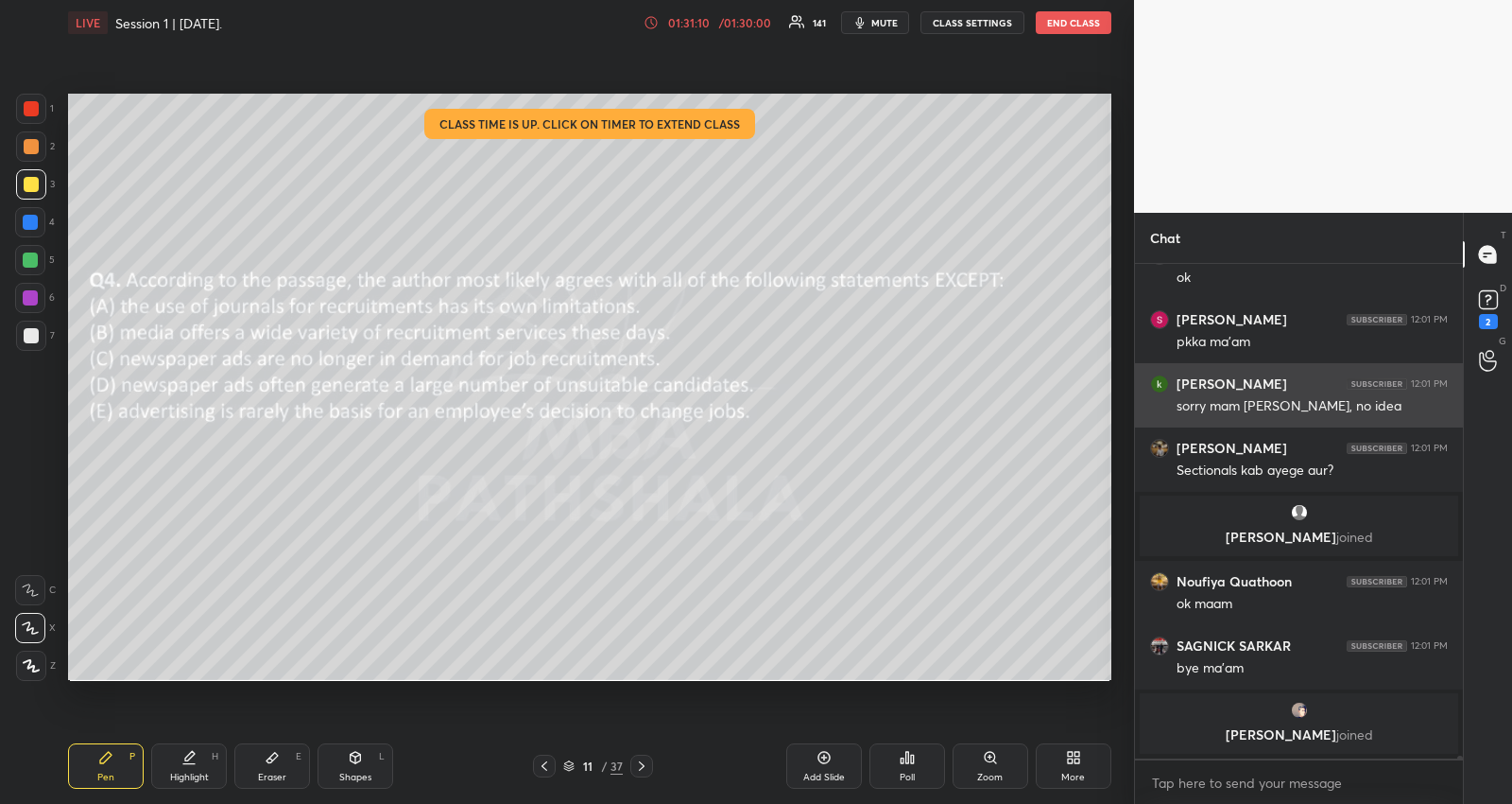
click at [1269, 744] on div "[PERSON_NAME] joined" at bounding box center [1299, 723] width 319 height 60
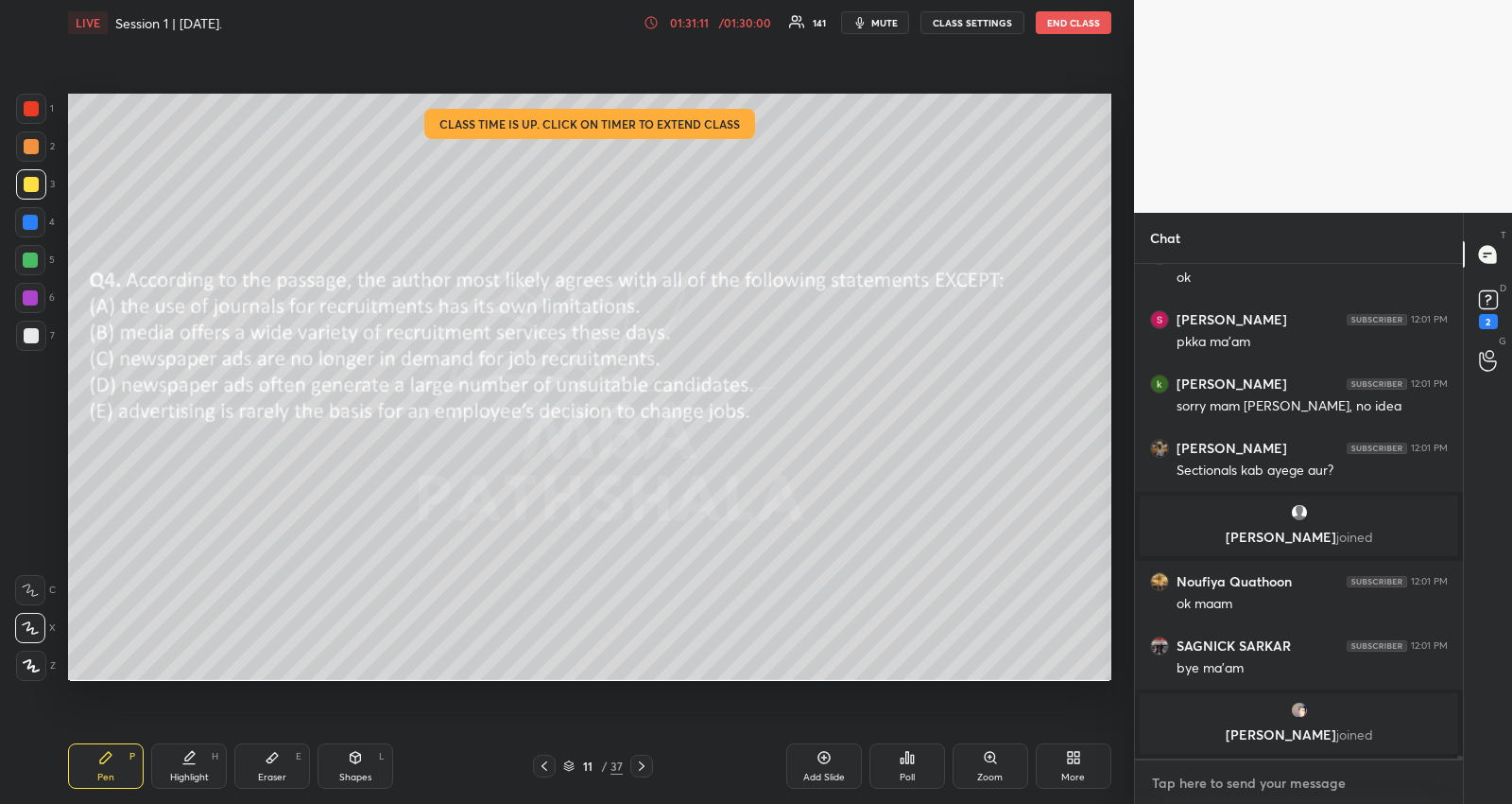
click at [1234, 779] on textarea at bounding box center [1299, 782] width 298 height 31
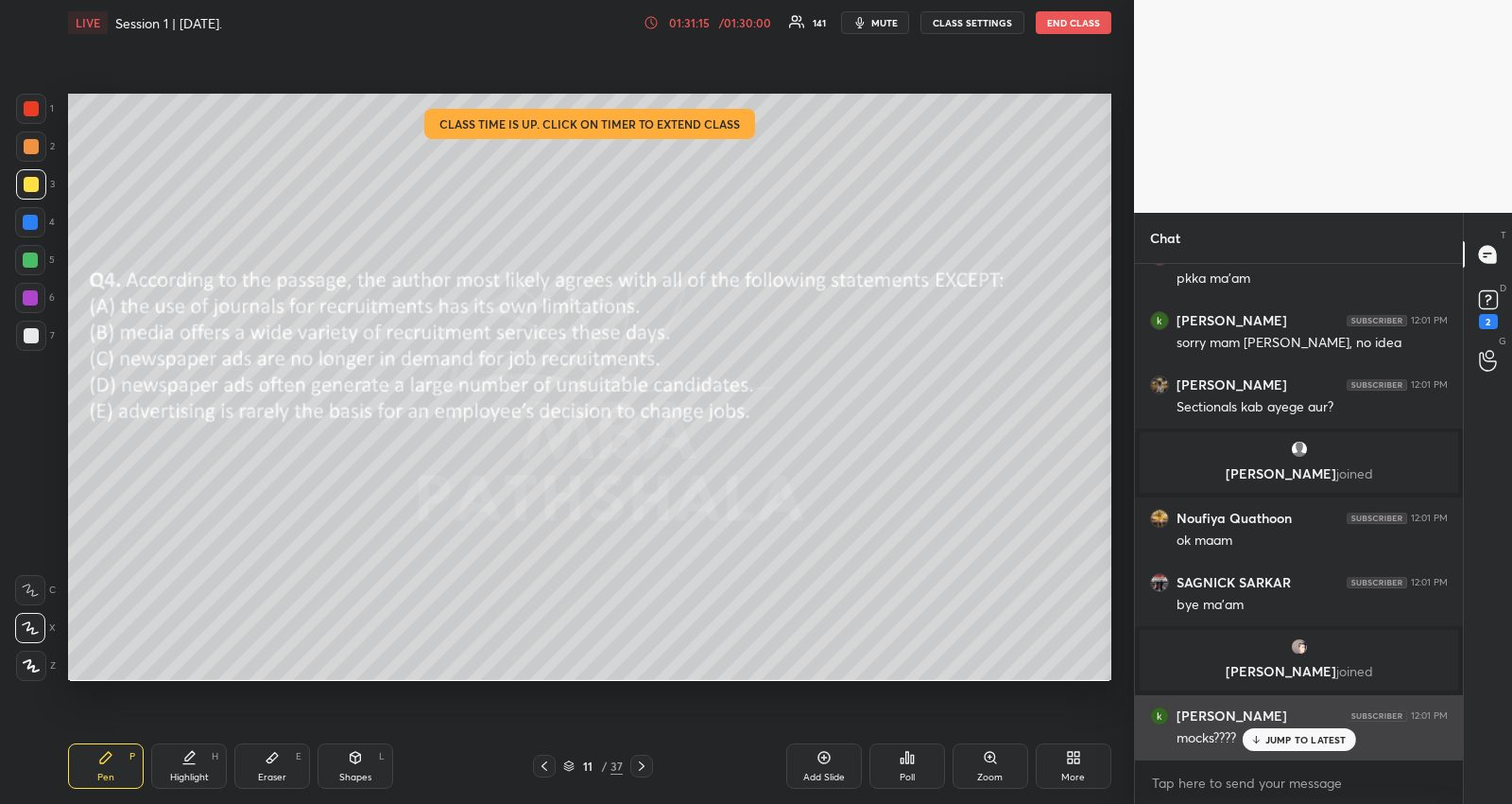
click at [1269, 726] on div "mocks????" at bounding box center [1312, 736] width 271 height 23
click at [1269, 740] on p "JUMP TO LATEST" at bounding box center [1306, 740] width 81 height 12
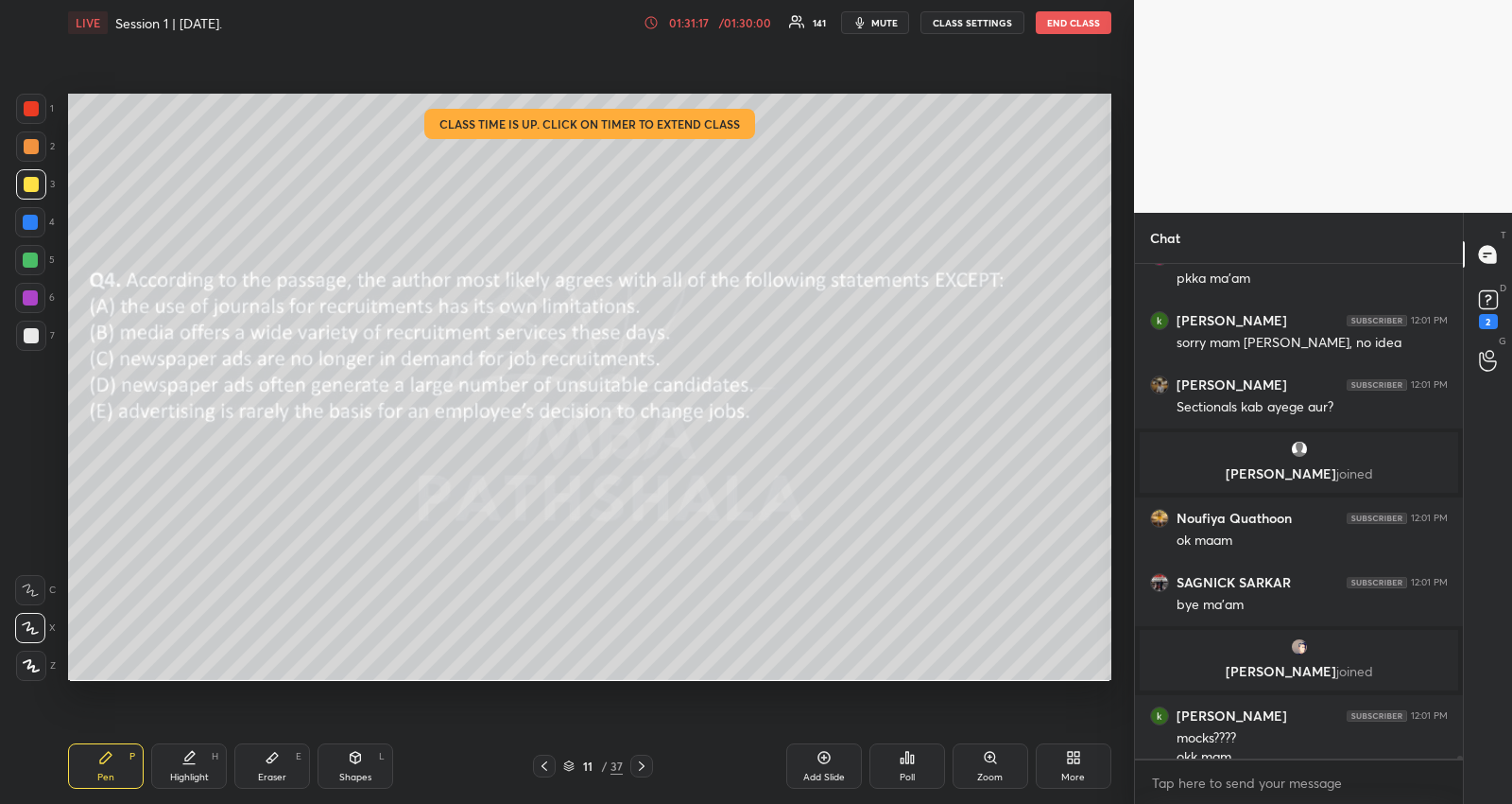
scroll to position [75140, 0]
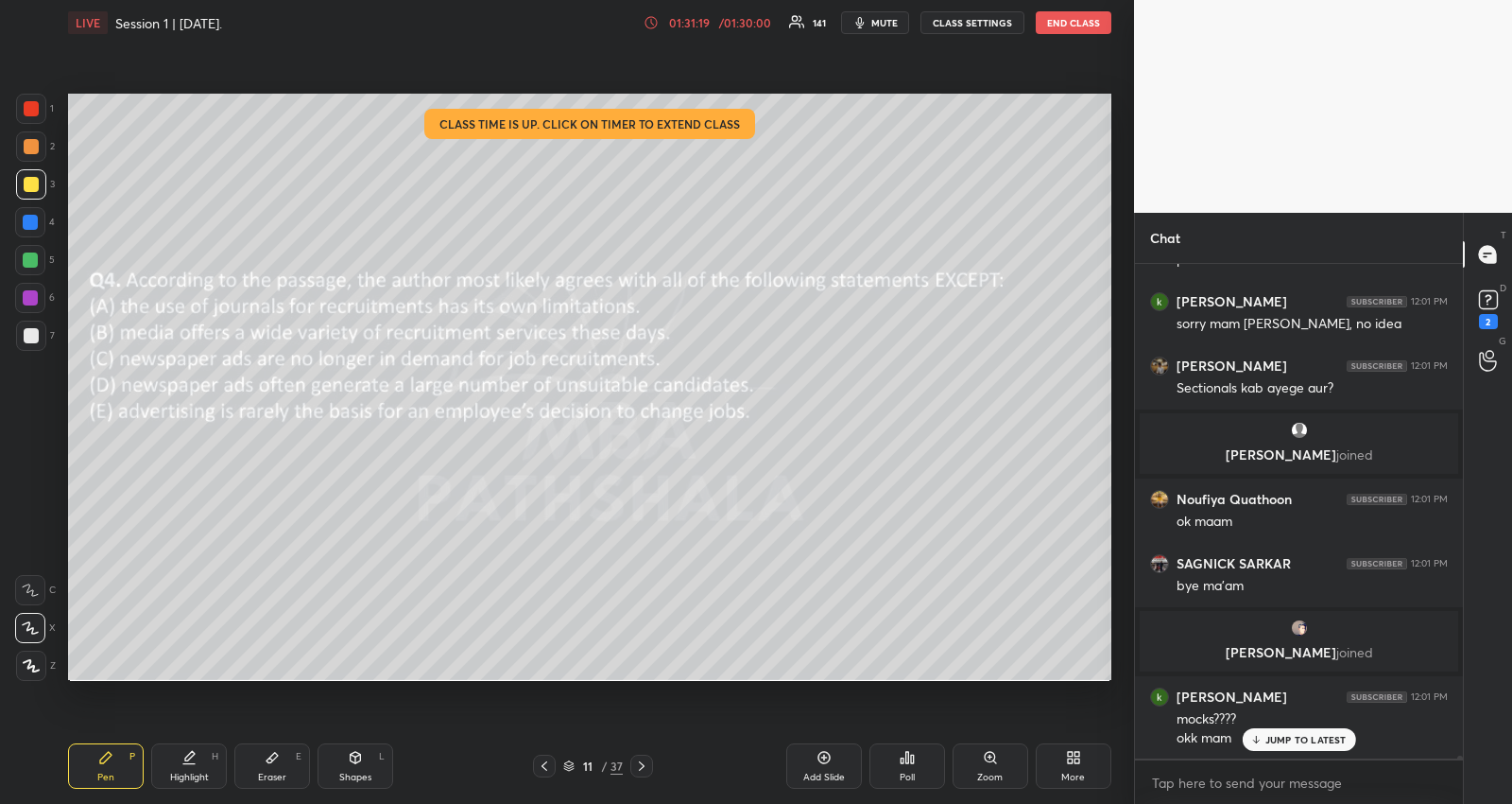
click at [1271, 741] on p "JUMP TO LATEST" at bounding box center [1306, 740] width 81 height 12
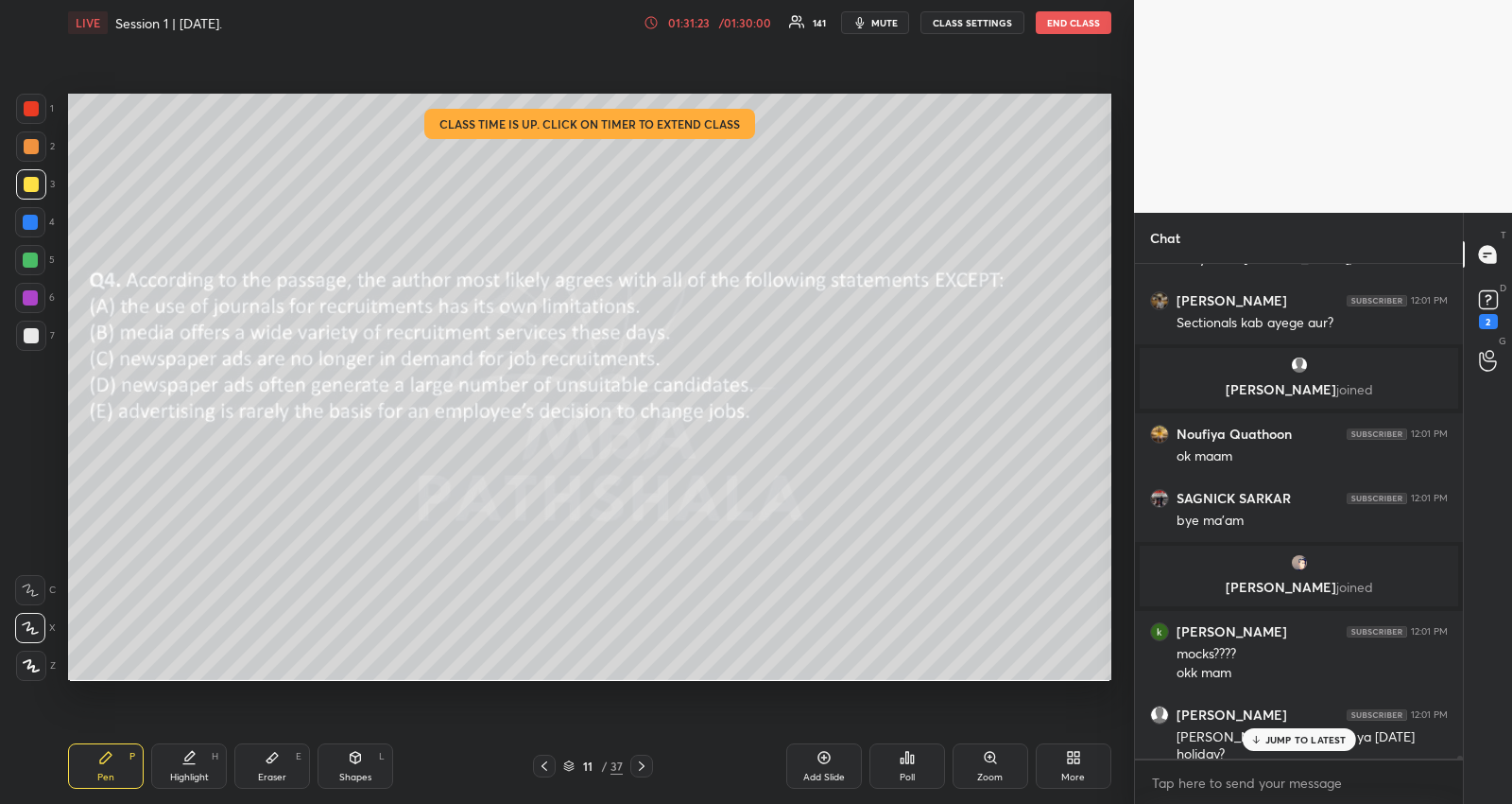
scroll to position [75273, 0]
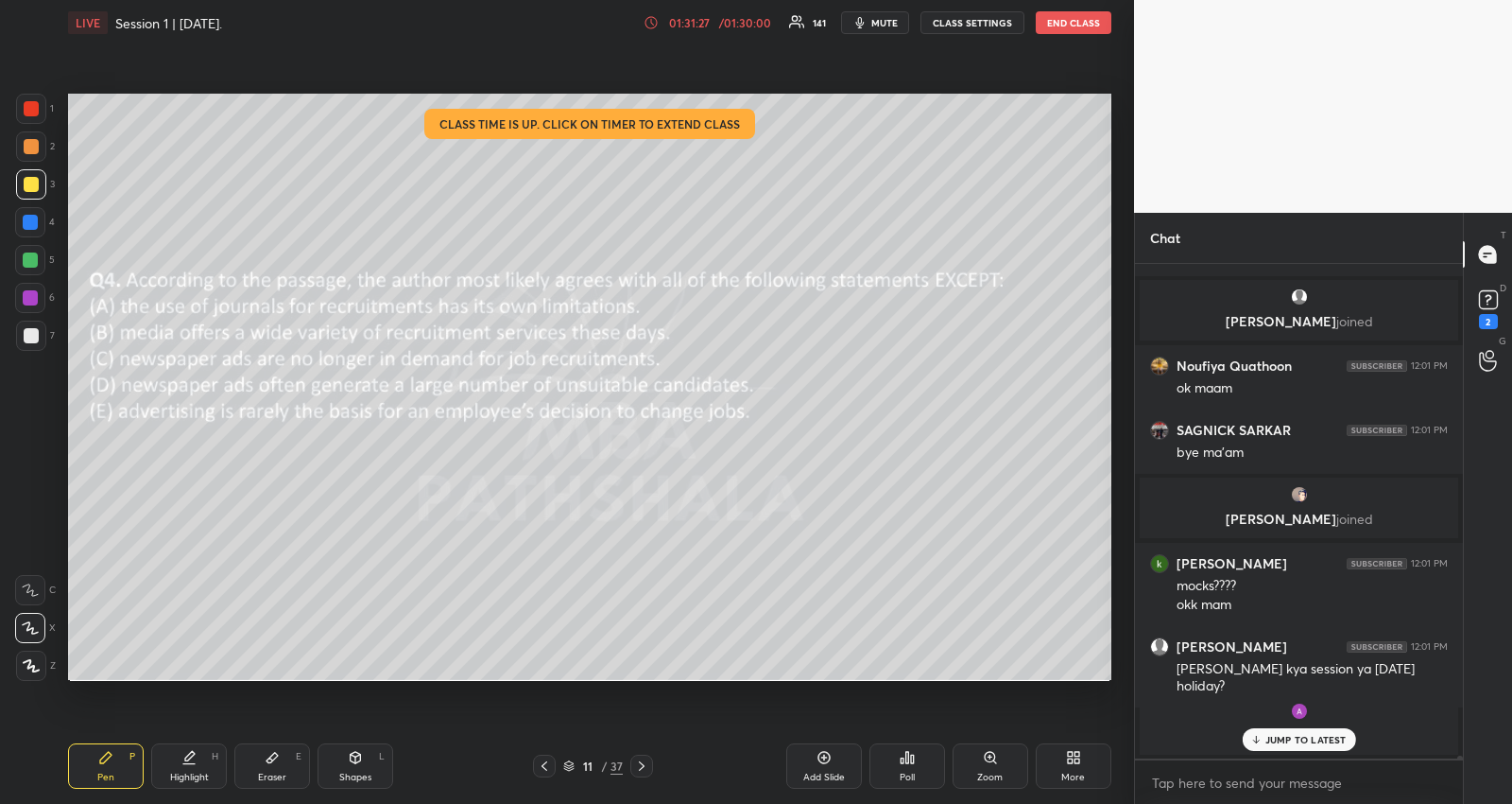
click at [1275, 736] on p "JUMP TO LATEST" at bounding box center [1306, 740] width 81 height 12
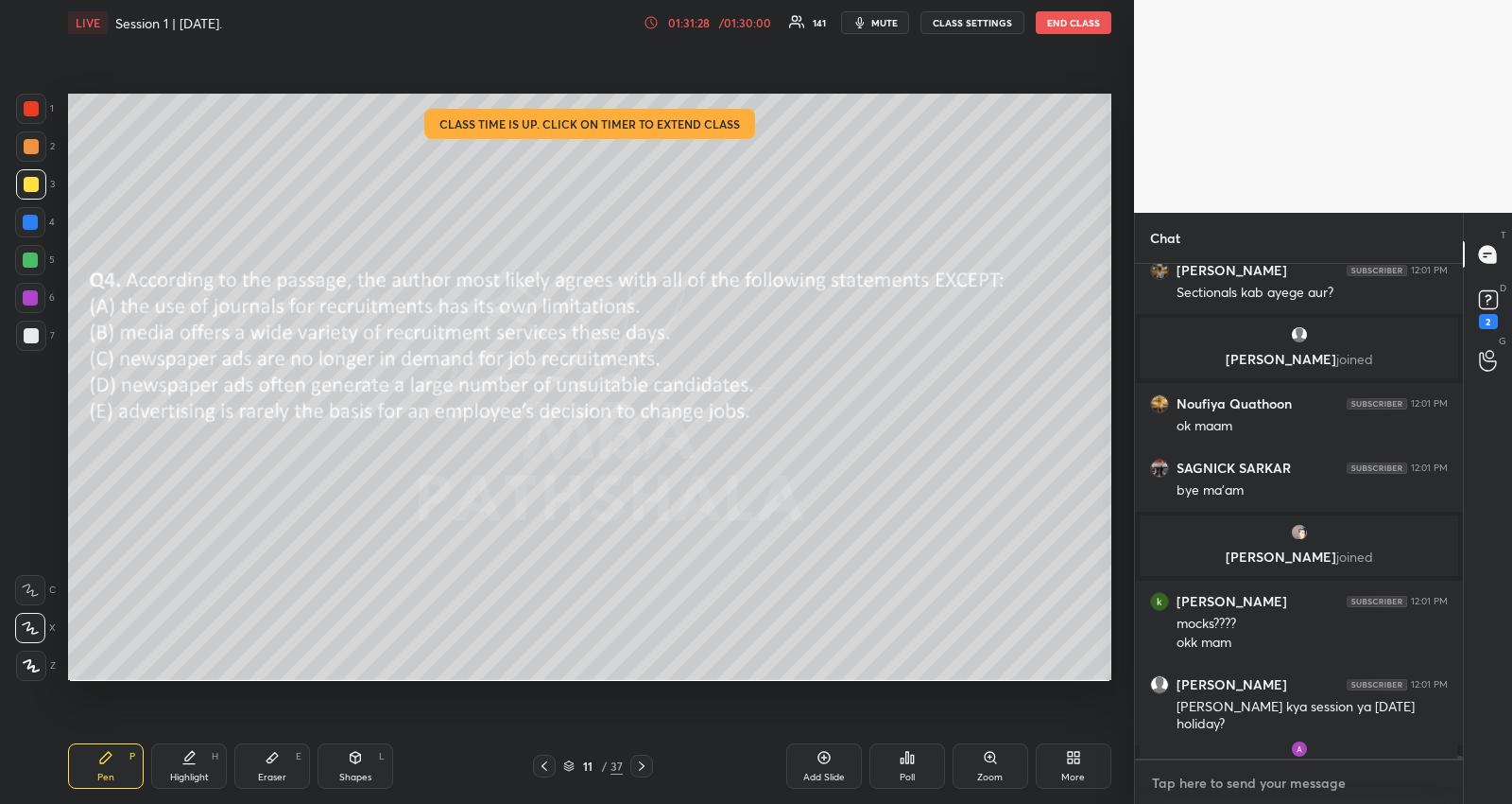
click at [1265, 793] on textarea at bounding box center [1299, 782] width 298 height 31
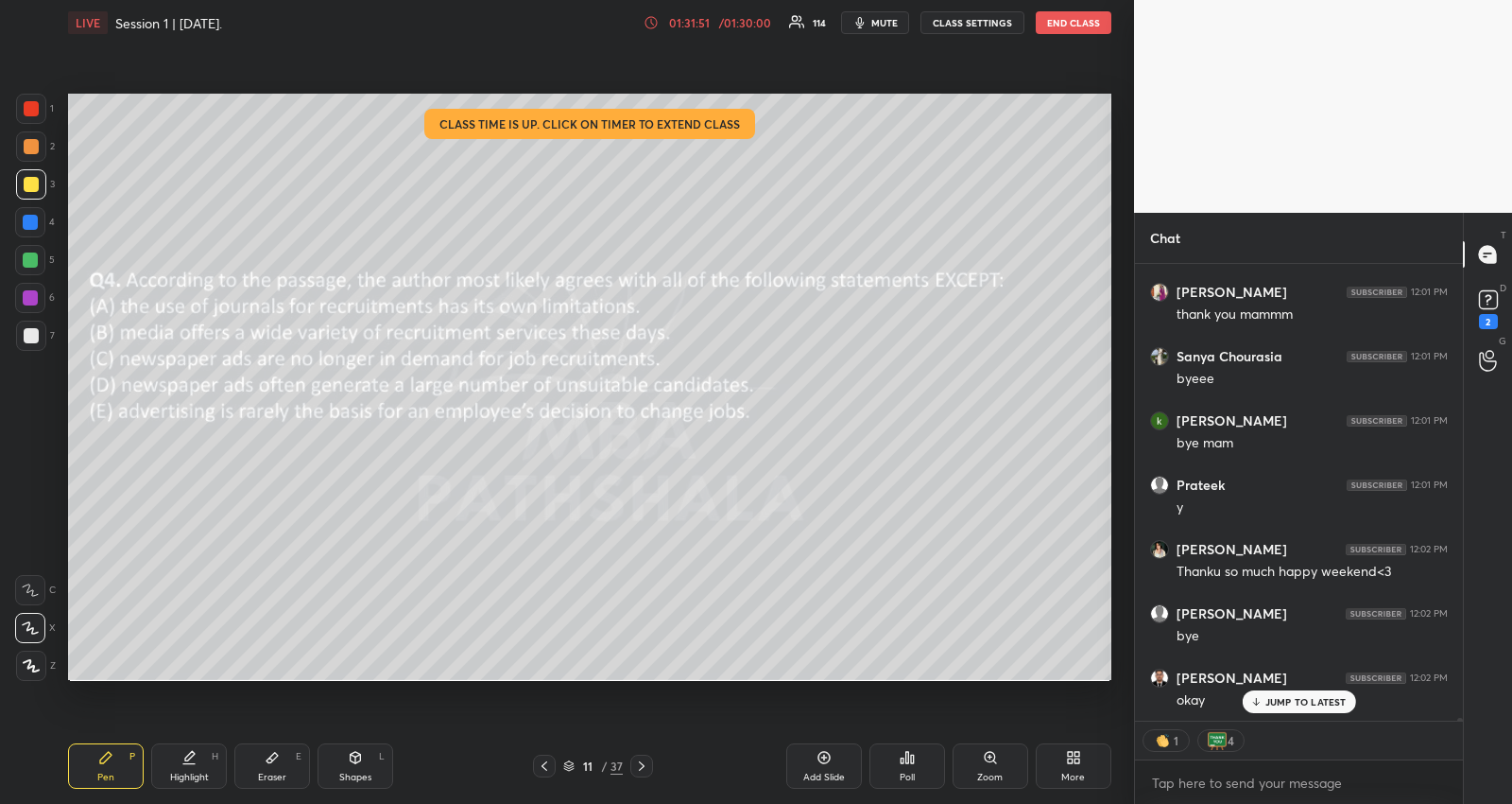
scroll to position [77074, 0]
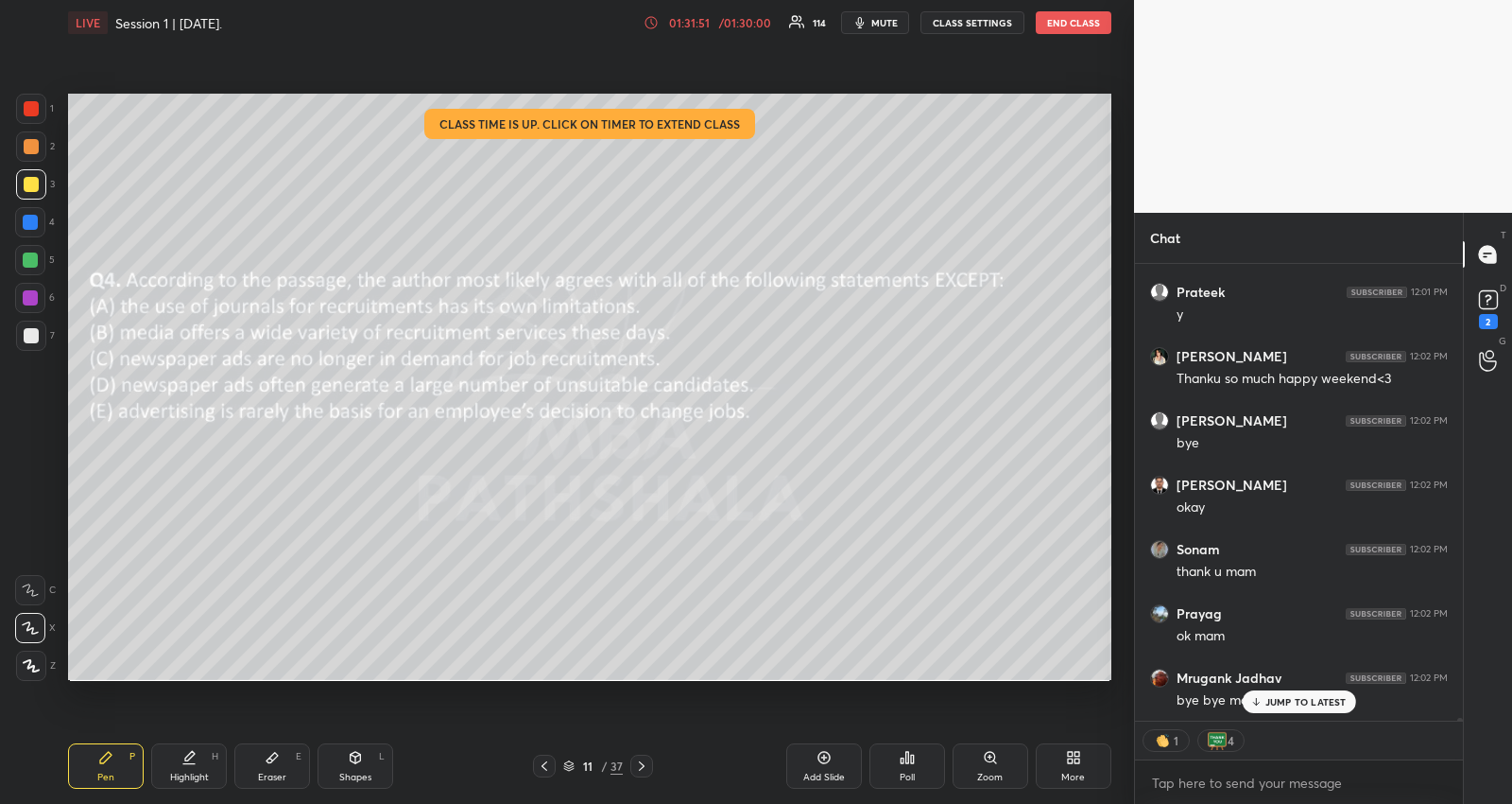
click at [1047, 25] on button "END CLASS" at bounding box center [1073, 23] width 76 height 23
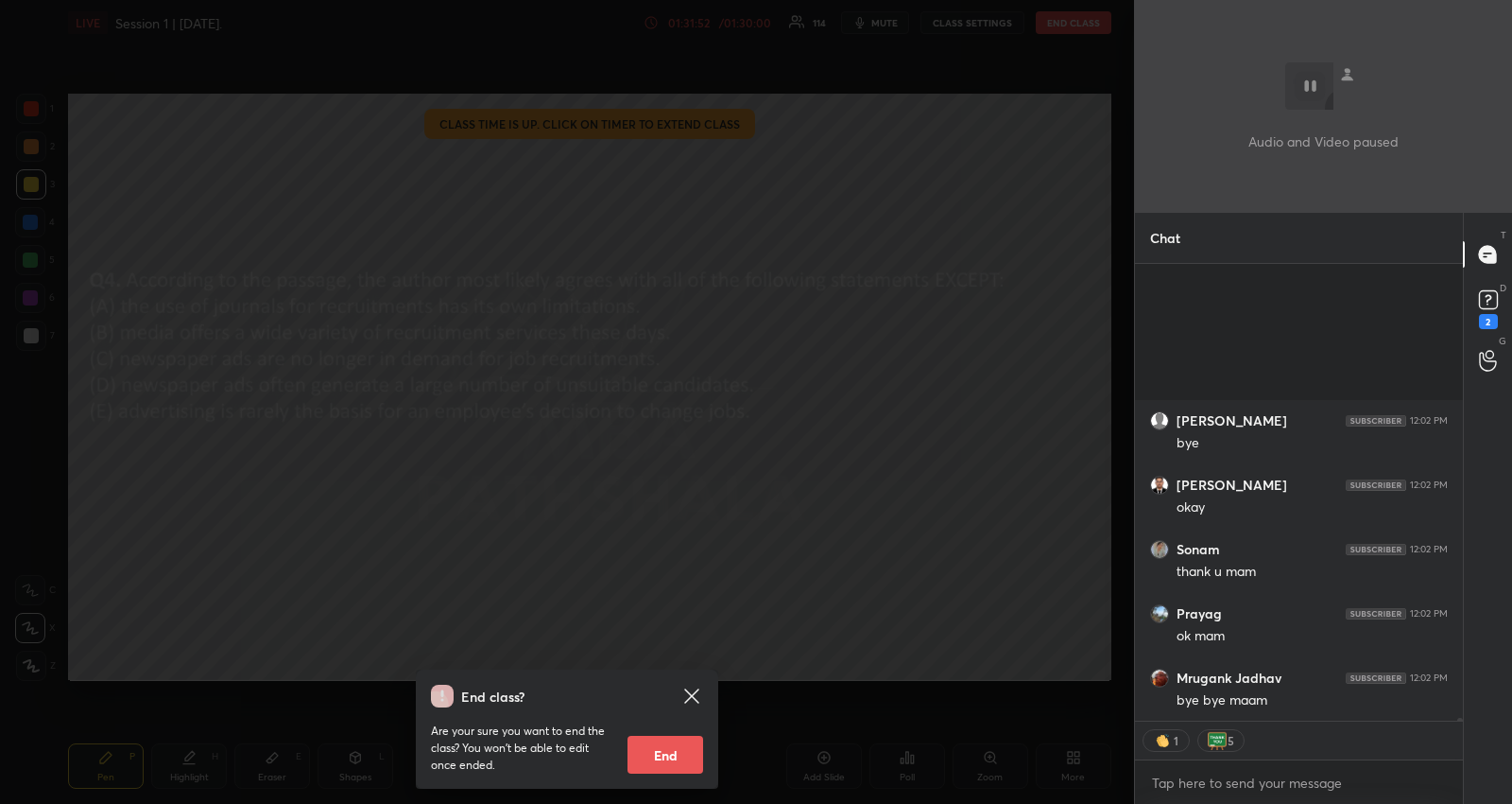
scroll to position [77285, 0]
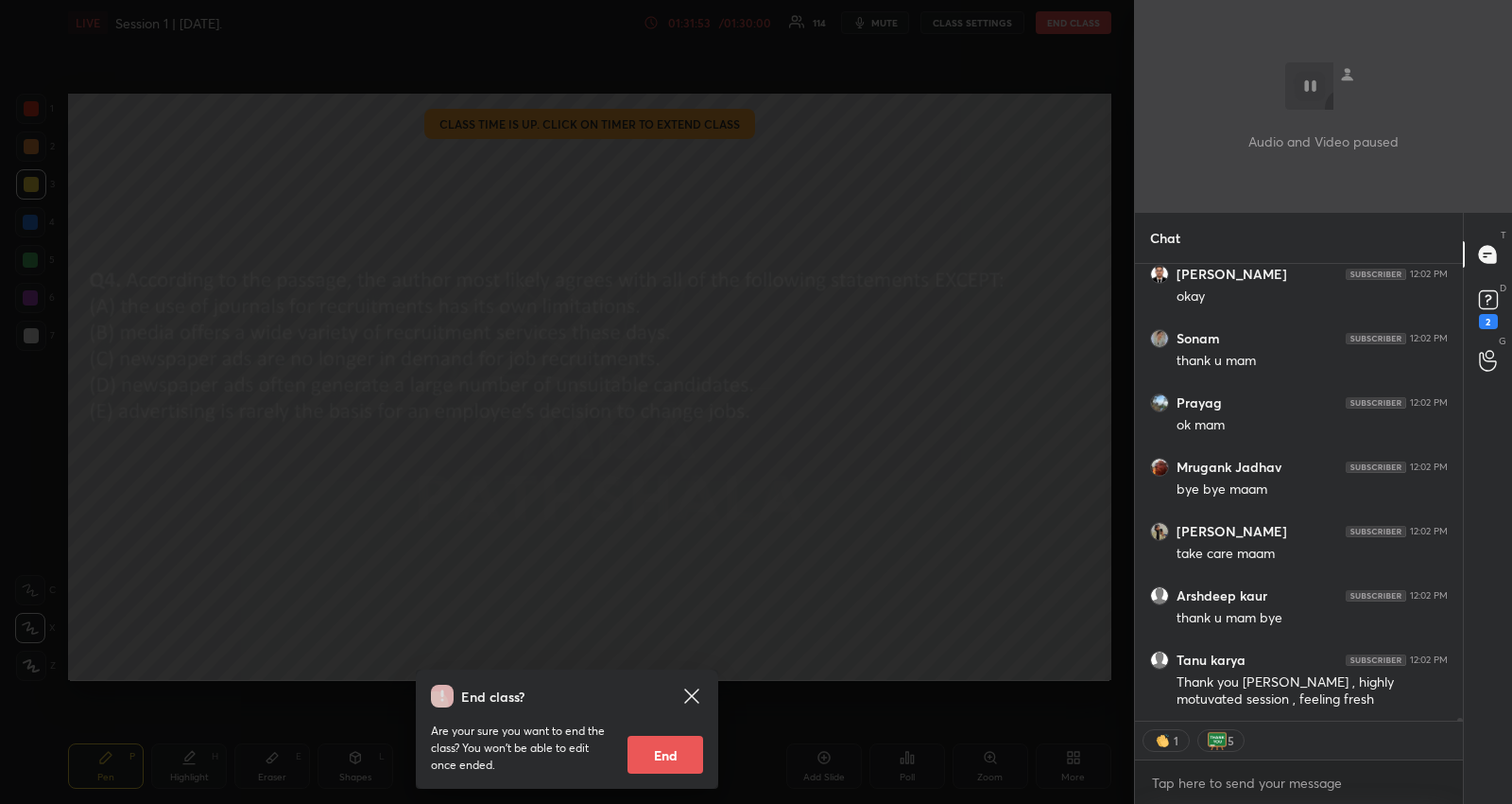
click at [670, 742] on button "End" at bounding box center [665, 755] width 76 height 37
type textarea "x"
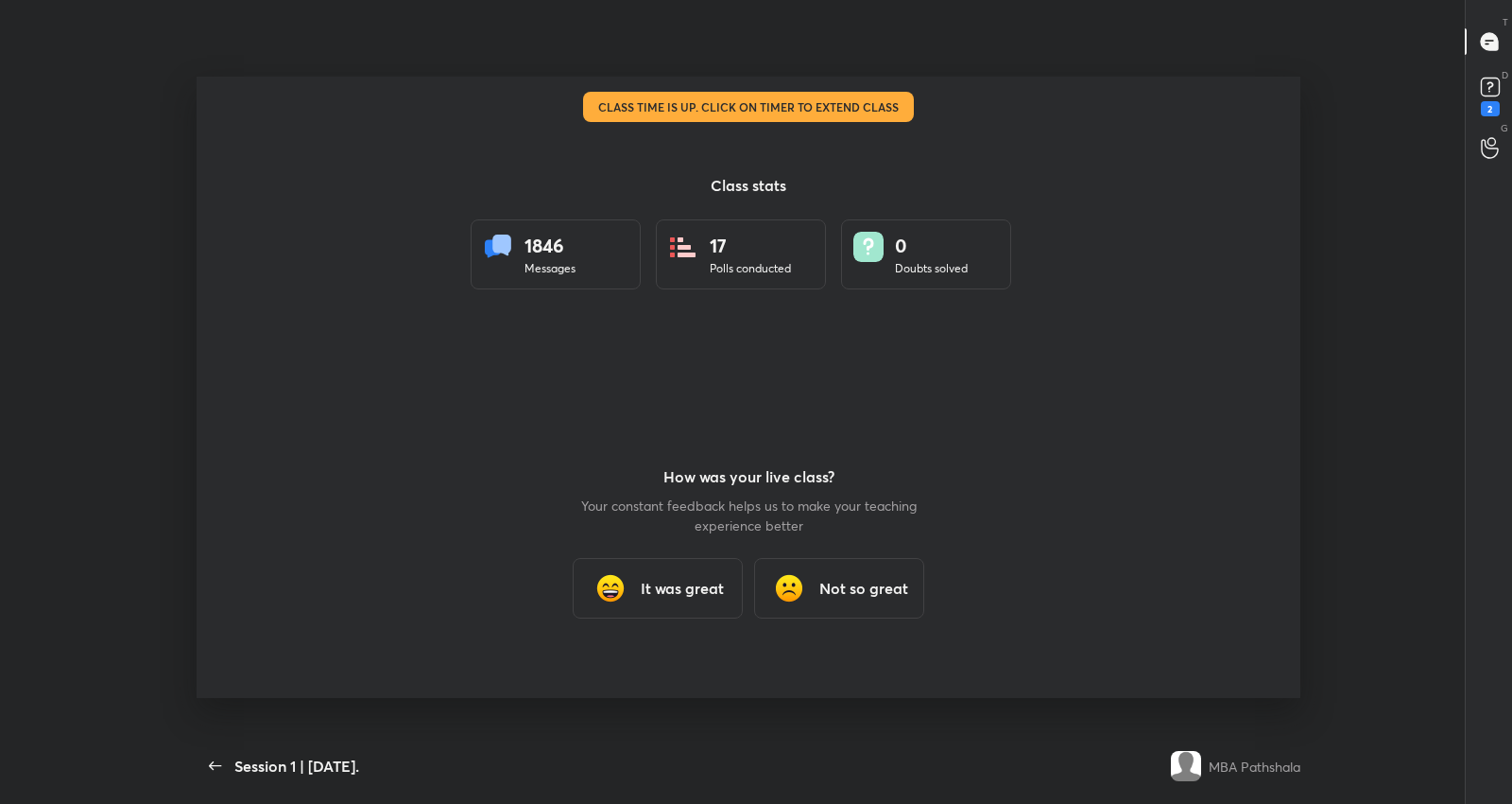
scroll to position [6, 6]
